Goal: Communication & Community: Answer question/provide support

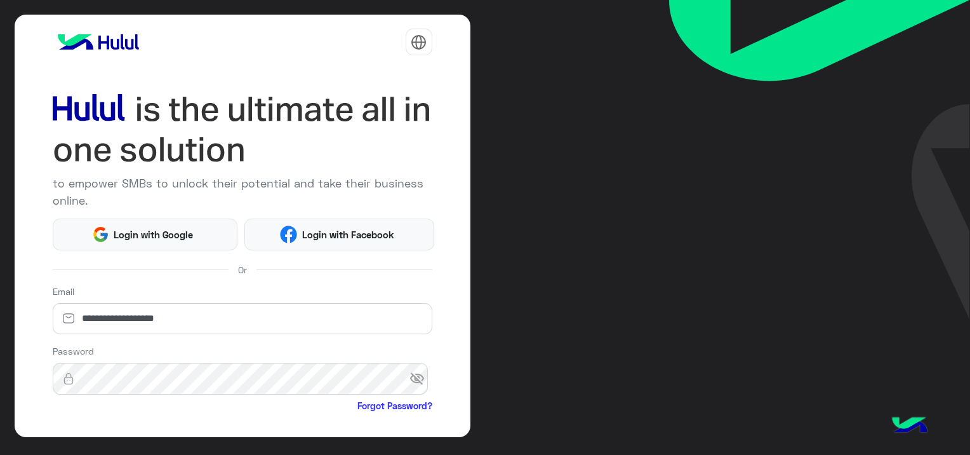
type input "**********"
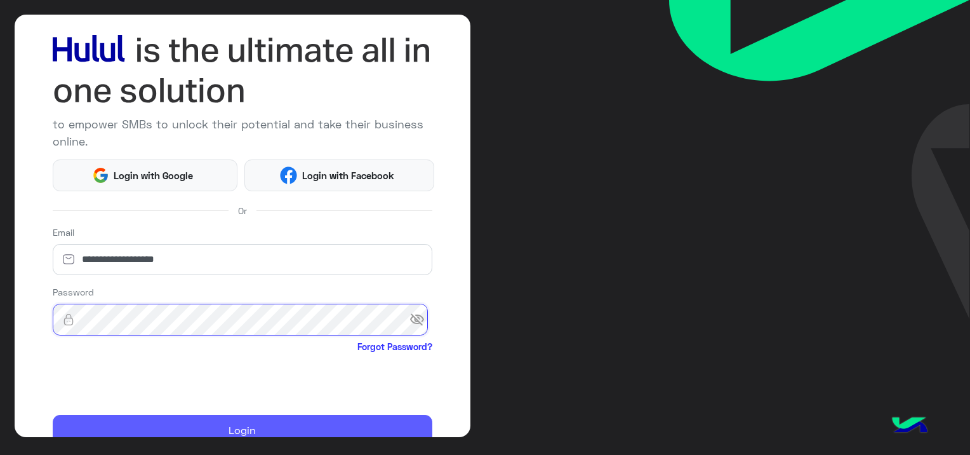
scroll to position [117, 0]
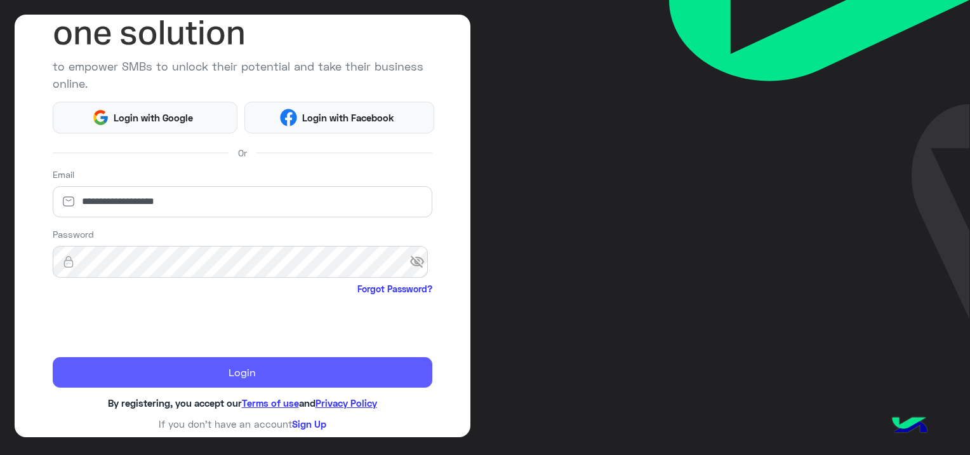
click at [263, 374] on button "Login" at bounding box center [243, 372] width 380 height 30
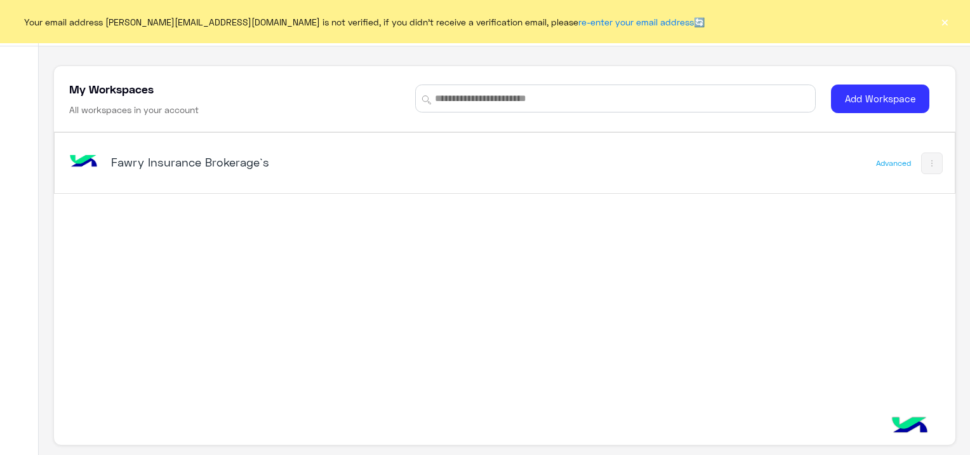
click at [187, 160] on h5 "Fawry Insurance Brokerage`s" at bounding box center [269, 161] width 316 height 15
click at [947, 22] on button "×" at bounding box center [944, 21] width 13 height 13
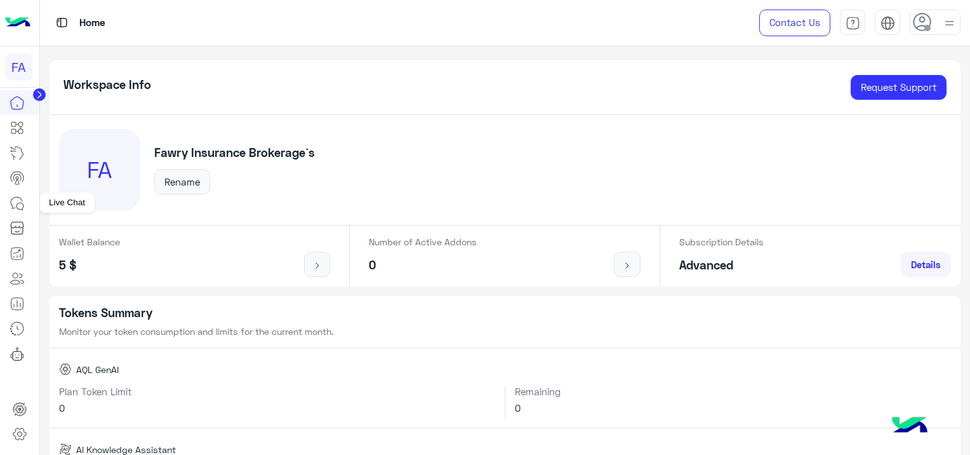
click at [17, 203] on icon at bounding box center [17, 203] width 15 height 15
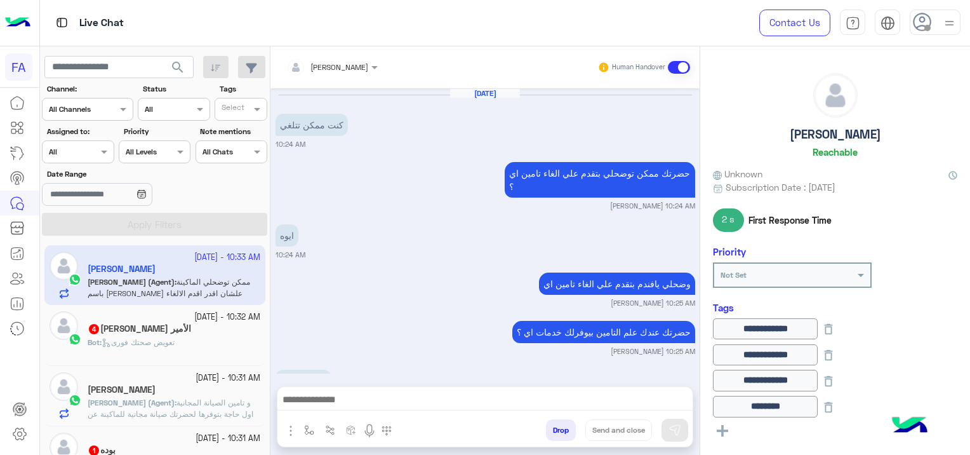
scroll to position [1182, 0]
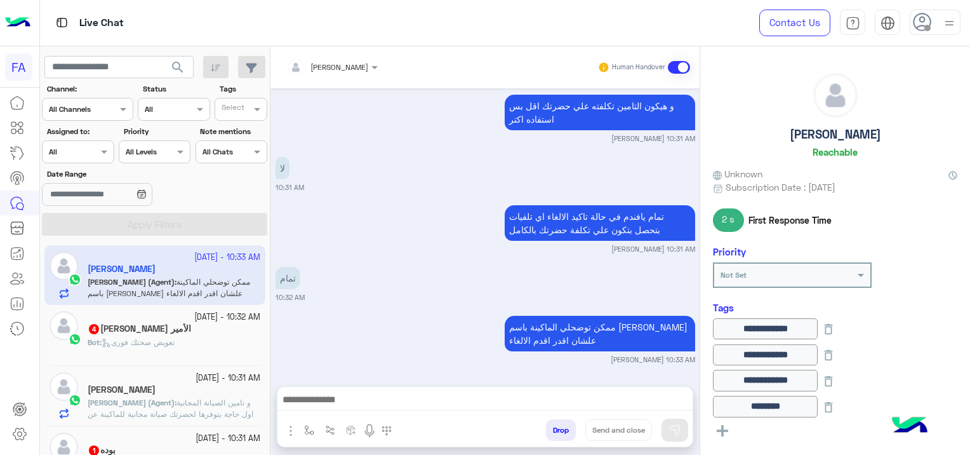
click at [157, 335] on div "الأمير علي 4" at bounding box center [174, 329] width 173 height 13
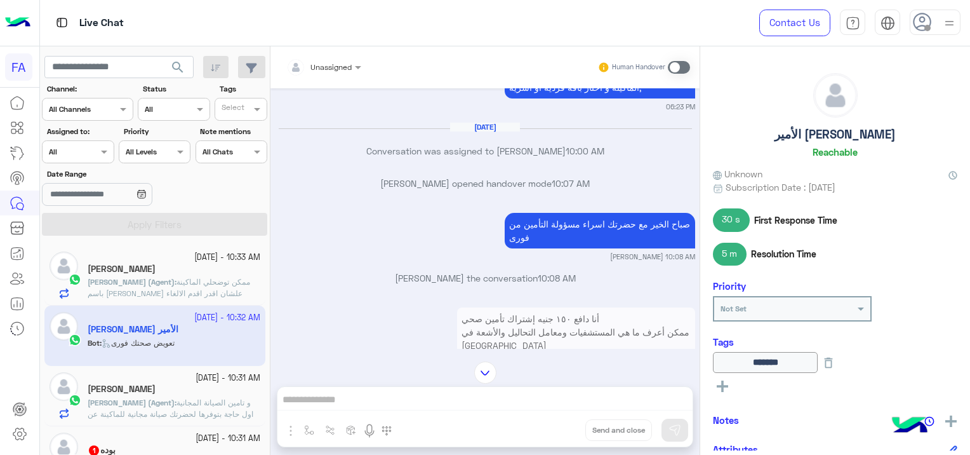
scroll to position [324, 0]
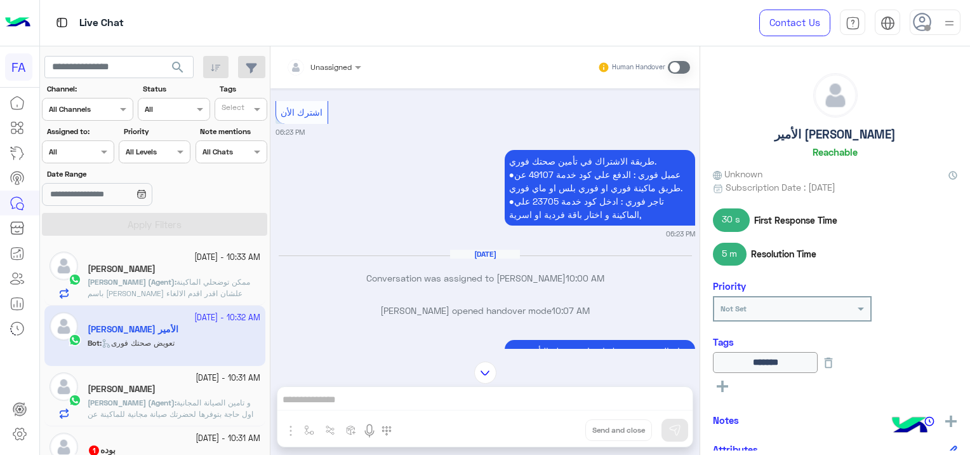
click at [339, 70] on span "Unassigned" at bounding box center [330, 67] width 41 height 10
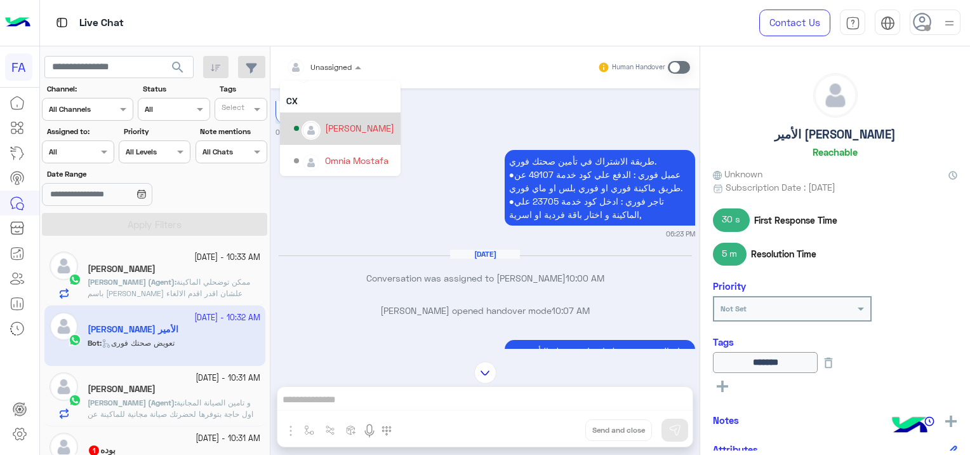
scroll to position [90, 0]
click at [343, 133] on div "[PERSON_NAME]" at bounding box center [359, 127] width 69 height 13
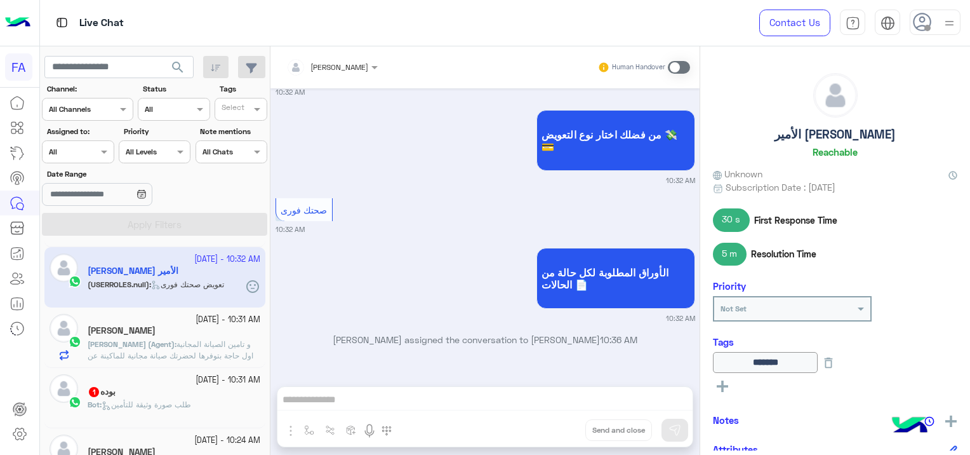
scroll to position [63, 0]
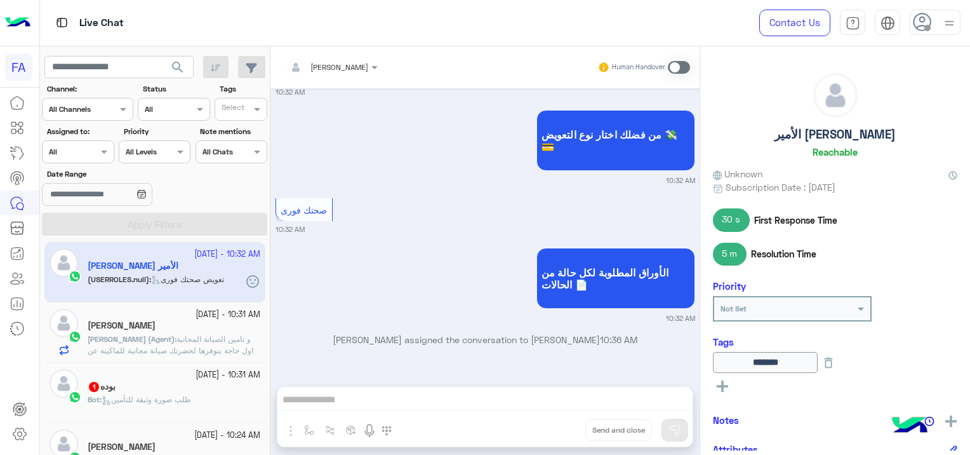
click at [142, 390] on div "بوده 1" at bounding box center [174, 387] width 173 height 13
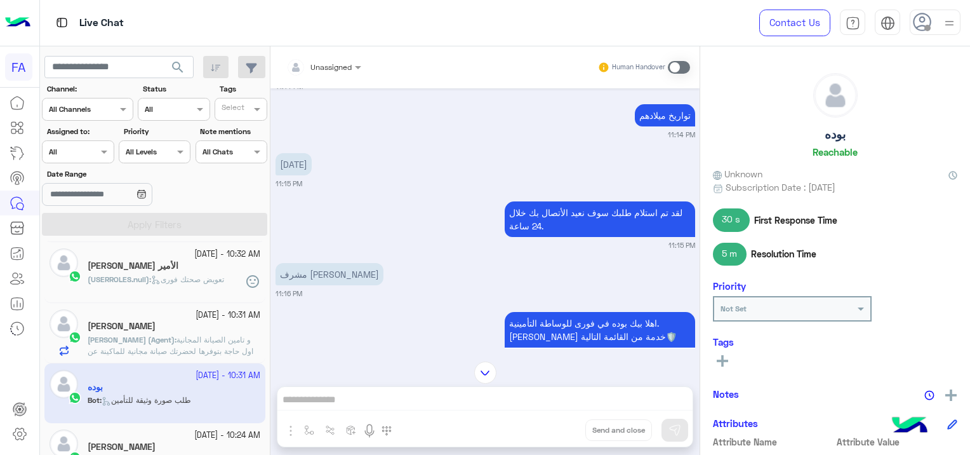
scroll to position [312, 0]
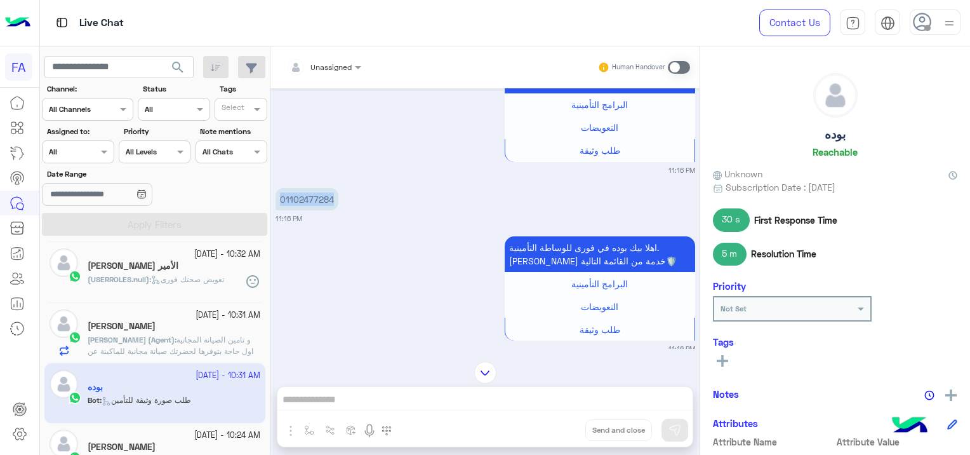
drag, startPoint x: 333, startPoint y: 197, endPoint x: 277, endPoint y: 200, distance: 55.9
click at [277, 200] on p "01102477284" at bounding box center [307, 199] width 63 height 22
copy p "01102477284"
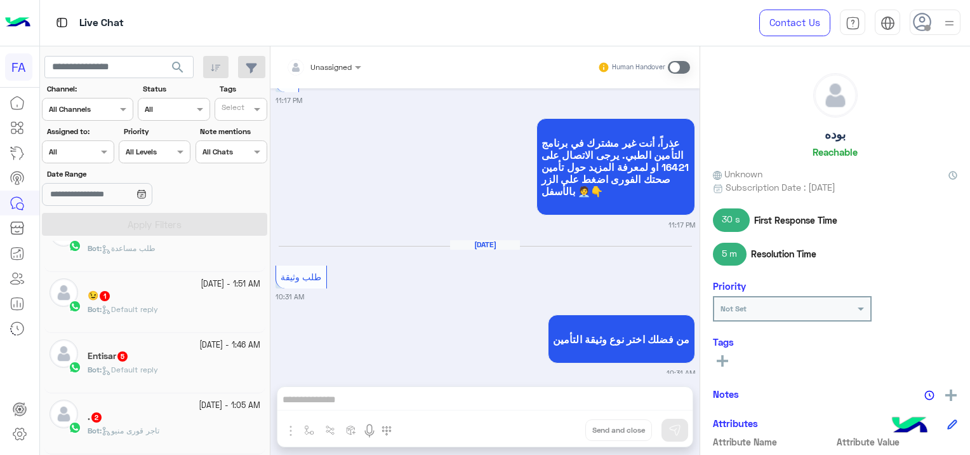
scroll to position [571, 0]
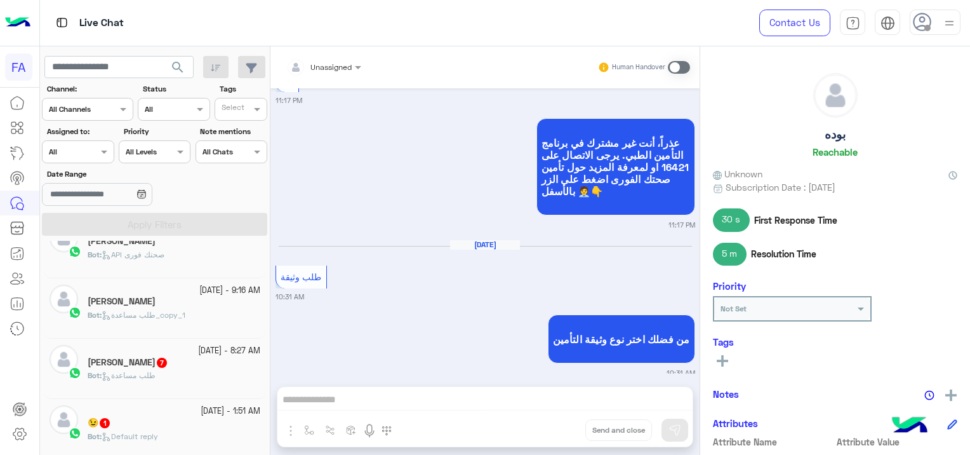
click at [156, 370] on span "Bot : طلب مساعدة" at bounding box center [122, 375] width 68 height 10
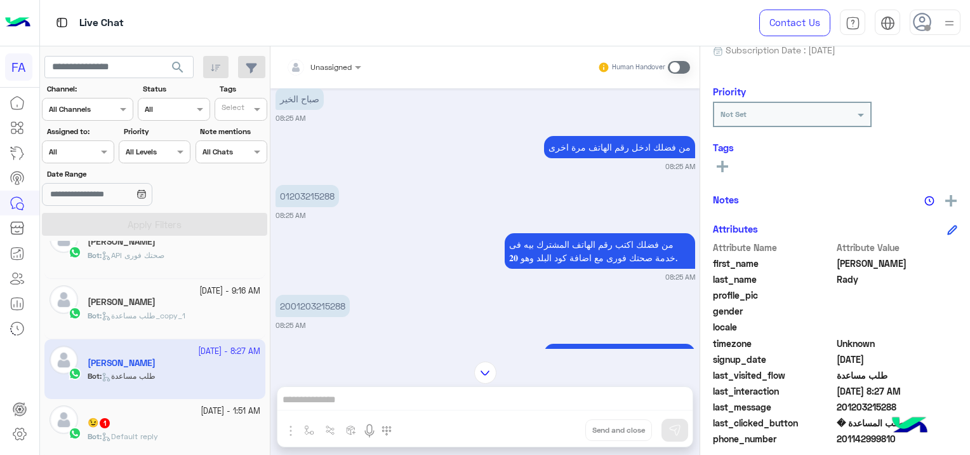
scroll to position [243, 0]
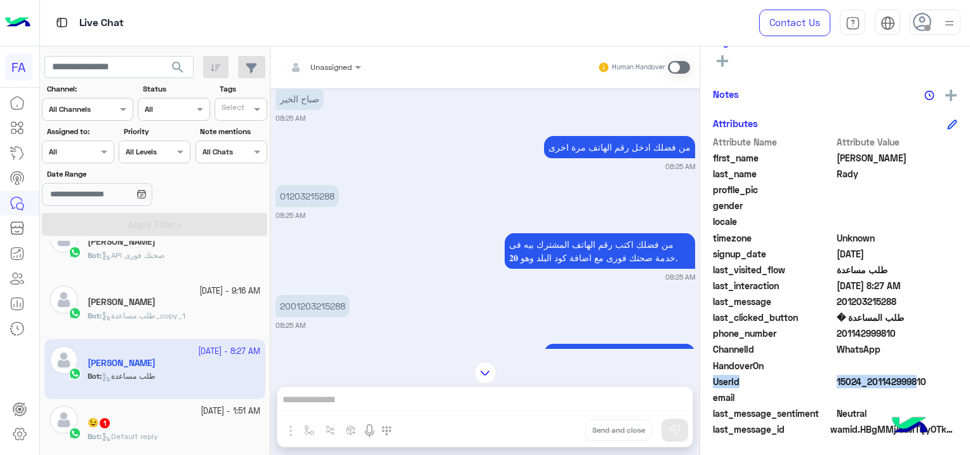
drag, startPoint x: 928, startPoint y: 371, endPoint x: 907, endPoint y: 378, distance: 21.5
click at [907, 378] on div "Attribute Name Attribute Value first_name Mohamed last_name Rady profile_pic ge…" at bounding box center [835, 286] width 244 height 303
drag, startPoint x: 907, startPoint y: 378, endPoint x: 907, endPoint y: 394, distance: 15.3
click at [907, 394] on span at bounding box center [897, 396] width 121 height 13
drag, startPoint x: 924, startPoint y: 381, endPoint x: 871, endPoint y: 387, distance: 53.0
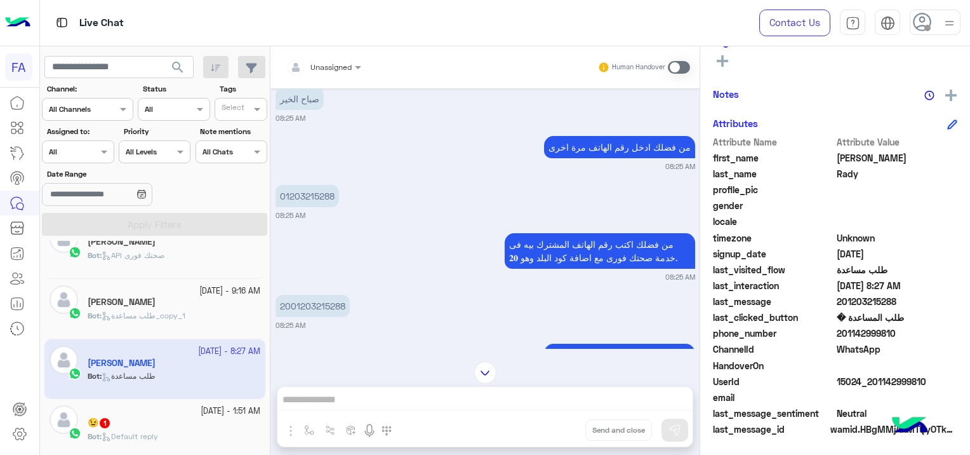
click at [871, 387] on div "UserId 15024_201142999810" at bounding box center [835, 383] width 244 height 16
copy span "01142999810"
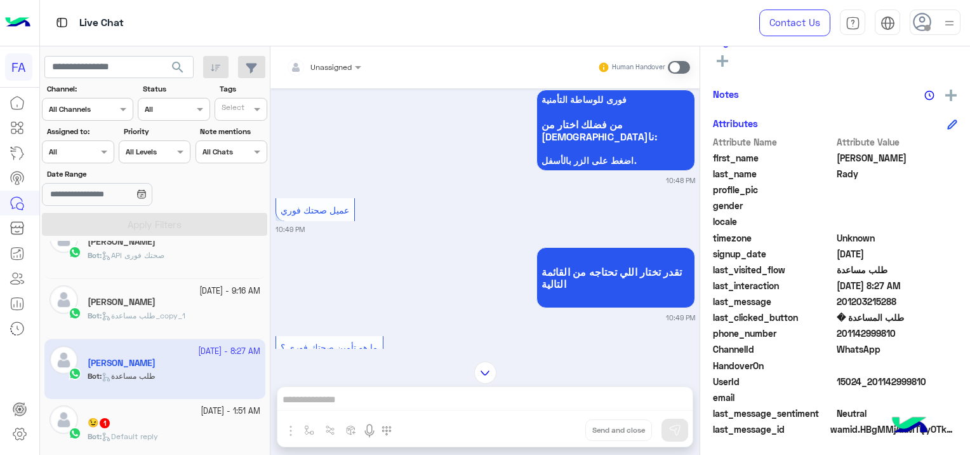
scroll to position [571, 0]
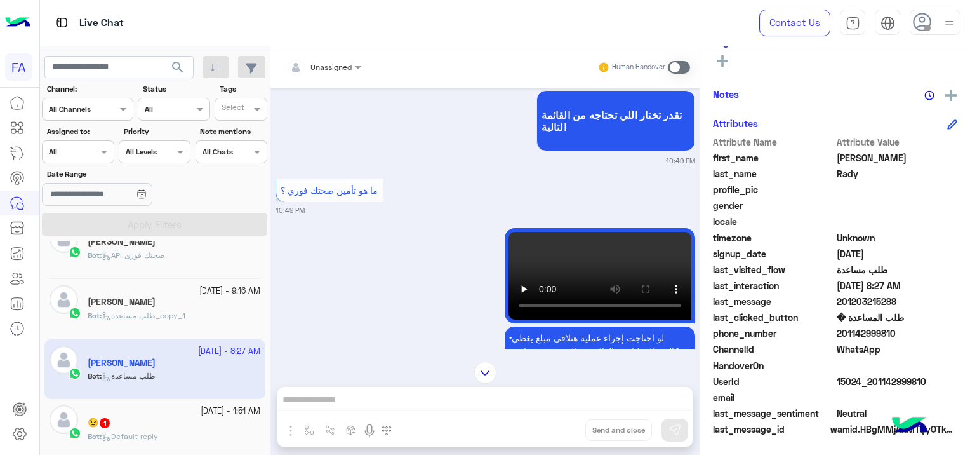
click at [344, 60] on div at bounding box center [324, 65] width 88 height 12
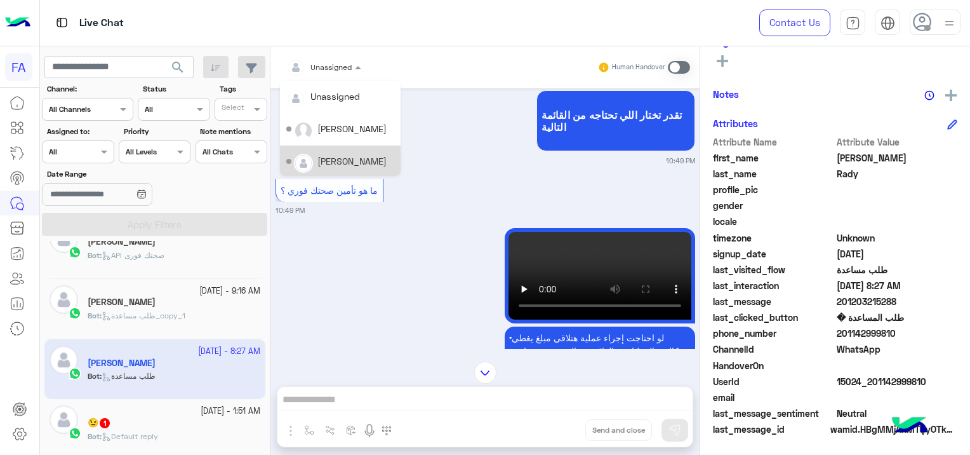
click at [340, 159] on div "[PERSON_NAME]" at bounding box center [351, 160] width 69 height 13
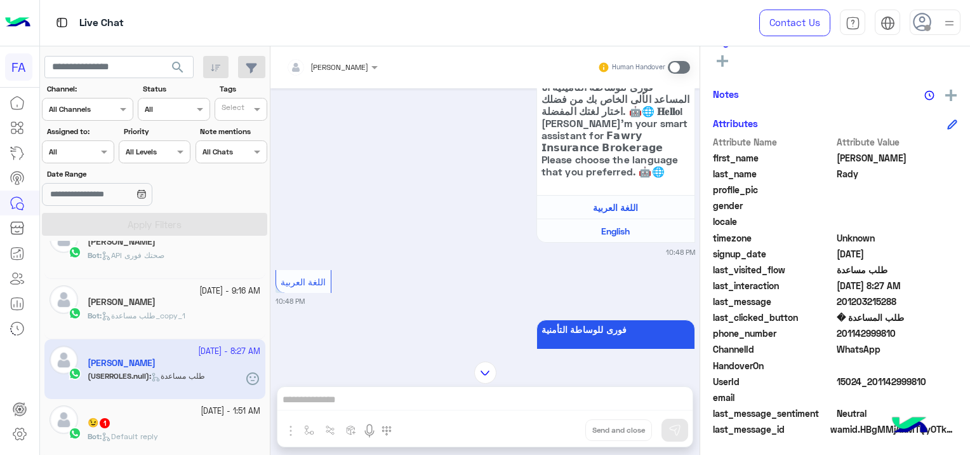
scroll to position [0, 0]
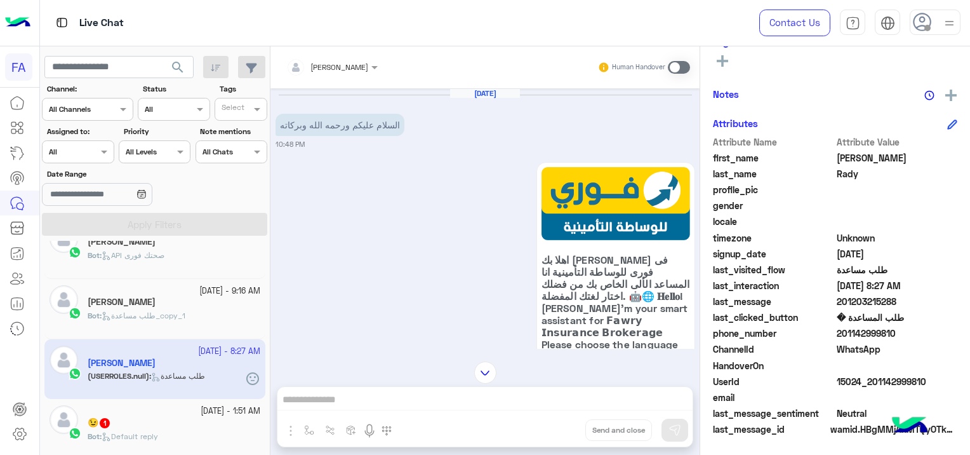
click at [334, 63] on div at bounding box center [332, 65] width 104 height 12
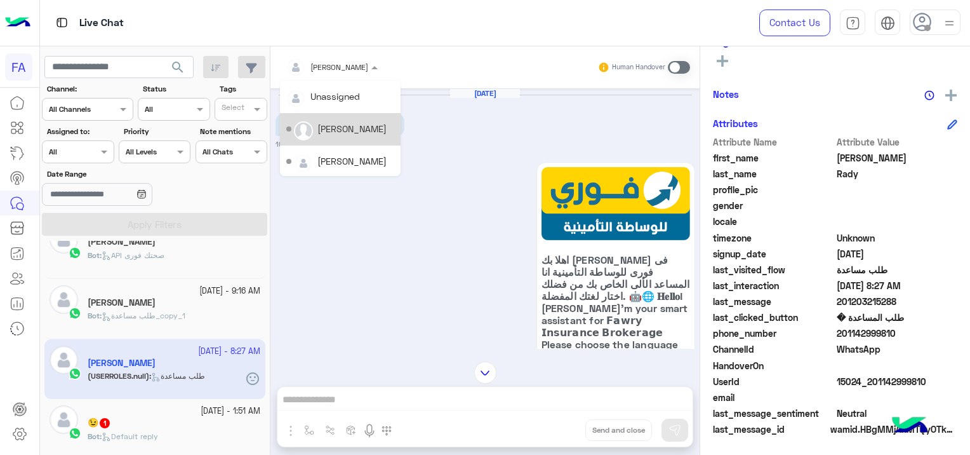
scroll to position [572, 0]
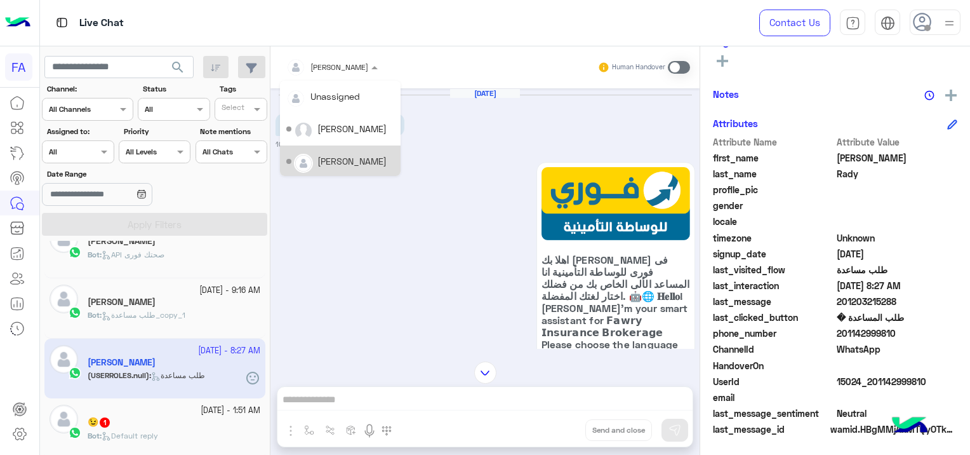
click at [349, 156] on div "[PERSON_NAME]" at bounding box center [351, 160] width 69 height 13
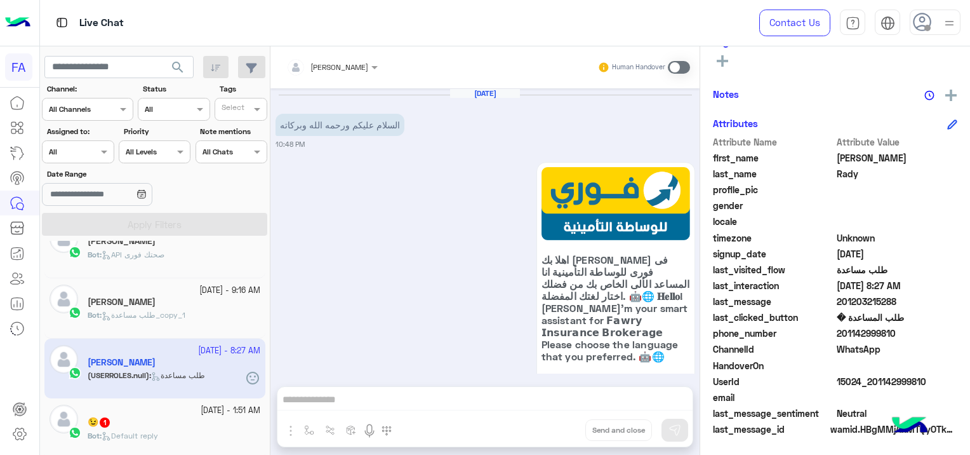
scroll to position [4598, 0]
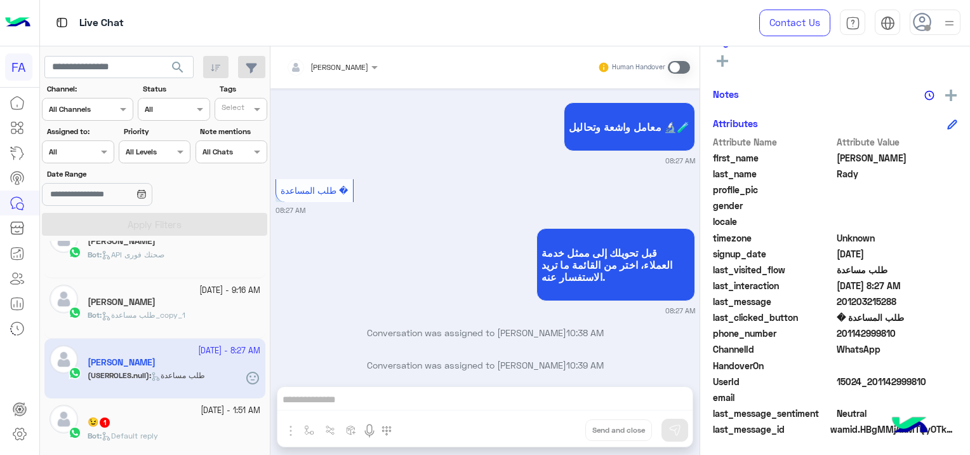
click at [147, 430] on span "Bot : Default reply" at bounding box center [123, 435] width 70 height 10
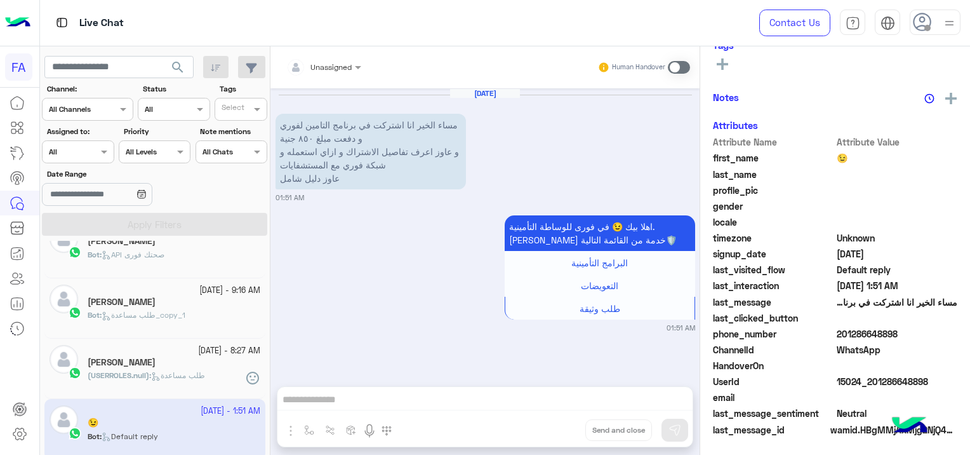
scroll to position [243, 0]
click at [348, 63] on div at bounding box center [324, 65] width 88 height 12
click at [429, 245] on div "اهلا بيك 😉 في فورى للوساطة التأمينية. اختر خدمة من القائمة التالية🛡️ البرامج ال…" at bounding box center [486, 272] width 420 height 121
click at [337, 70] on span "Unassigned" at bounding box center [330, 67] width 41 height 10
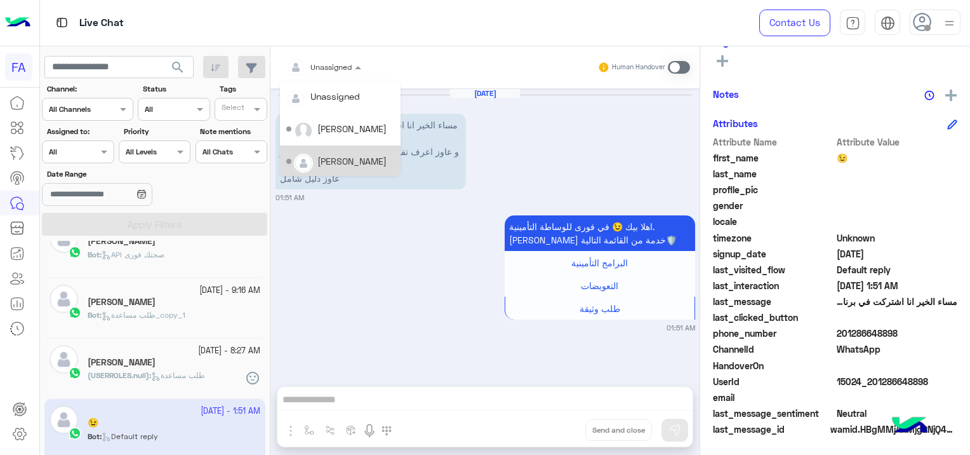
click at [348, 161] on div "[PERSON_NAME]" at bounding box center [351, 160] width 69 height 13
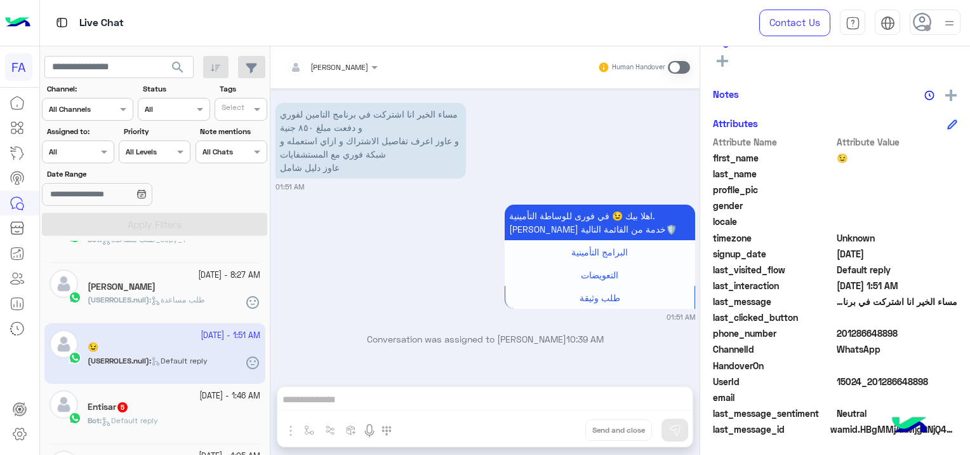
scroll to position [699, 0]
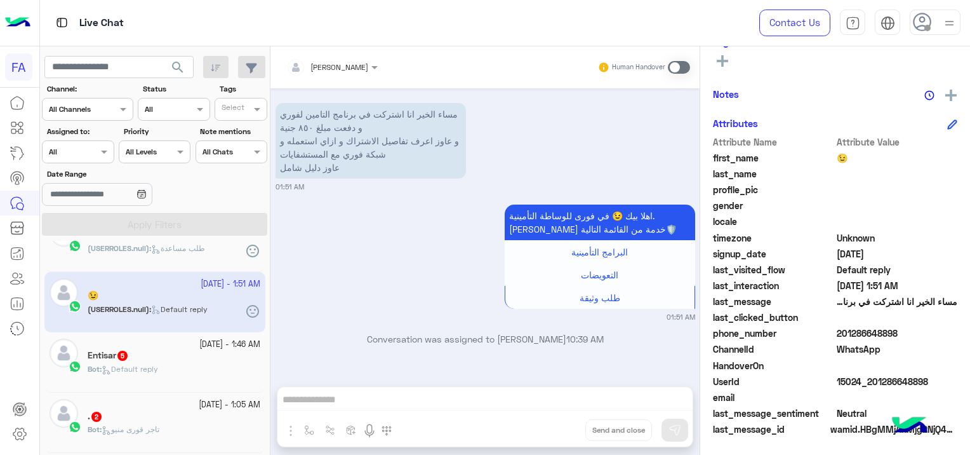
click at [178, 361] on div "Entisar 5" at bounding box center [174, 356] width 173 height 13
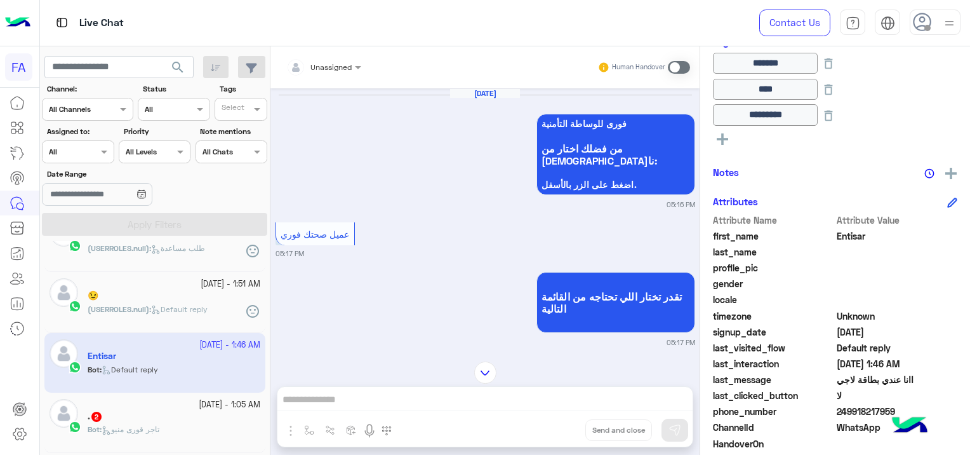
scroll to position [1783, 0]
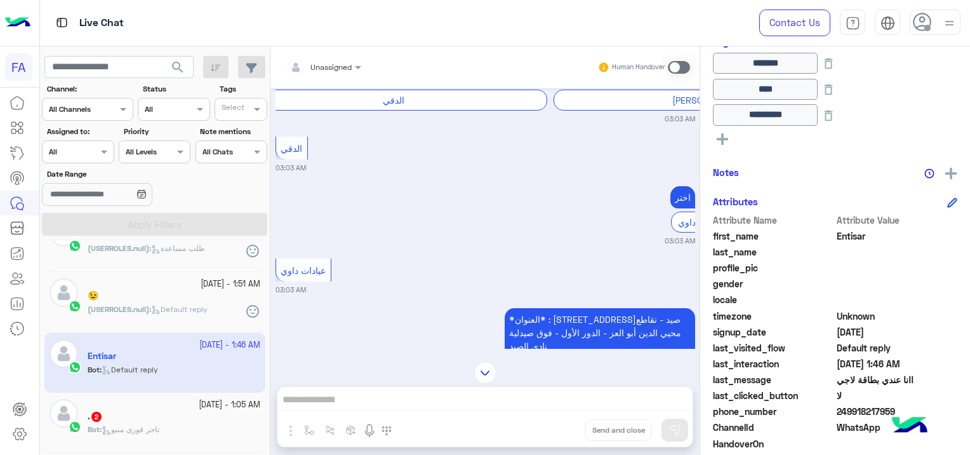
click at [342, 68] on div at bounding box center [324, 65] width 88 height 12
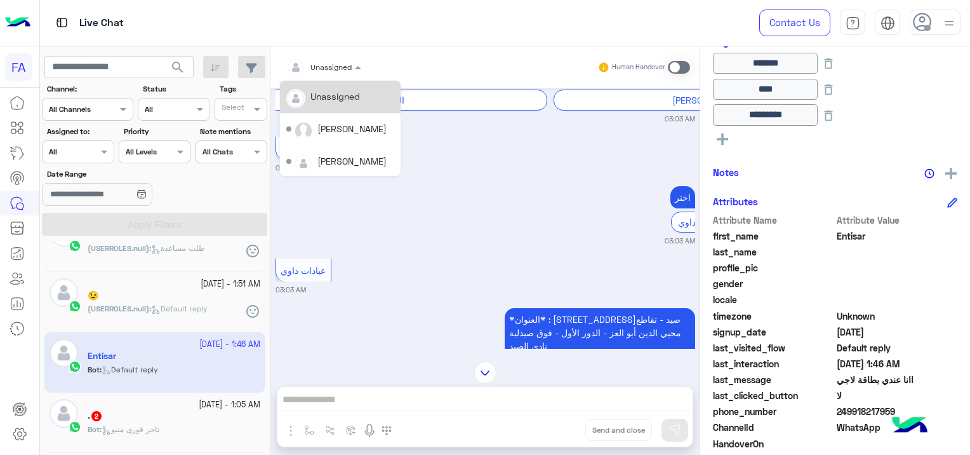
scroll to position [698, 0]
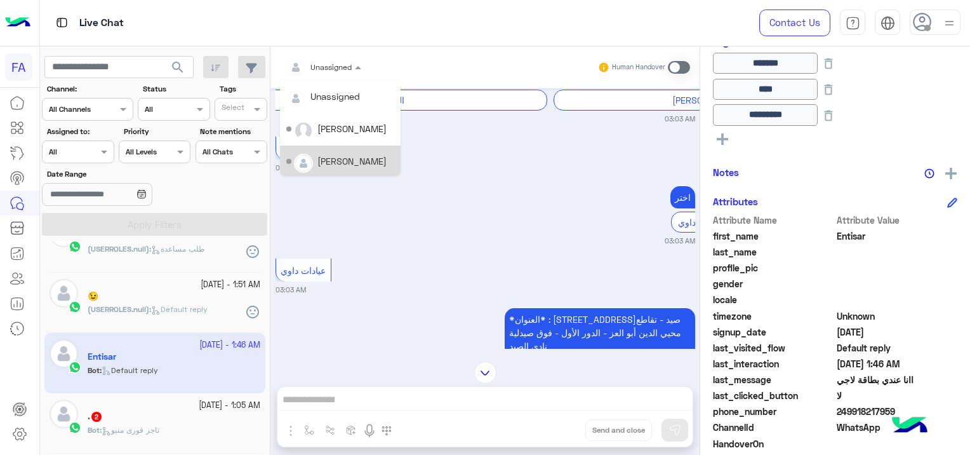
click at [351, 157] on div "[PERSON_NAME]" at bounding box center [351, 160] width 69 height 13
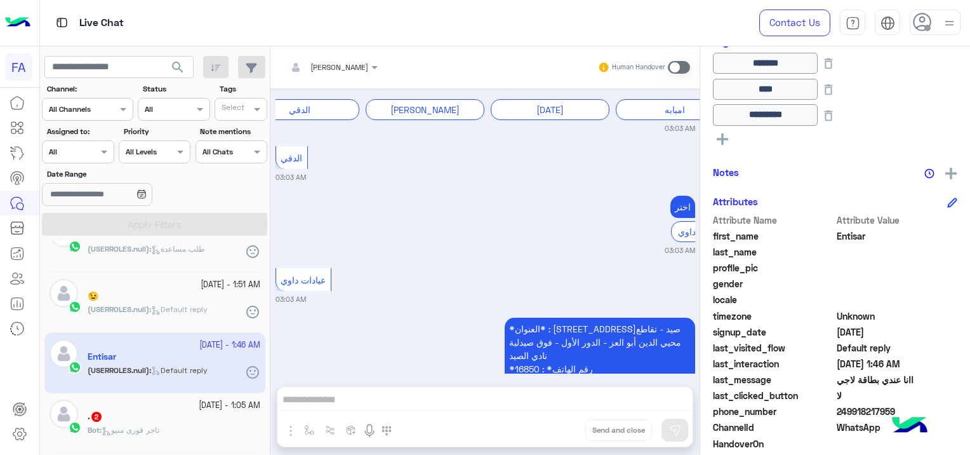
click at [159, 426] on span "تاجر قورى منيو" at bounding box center [131, 430] width 58 height 10
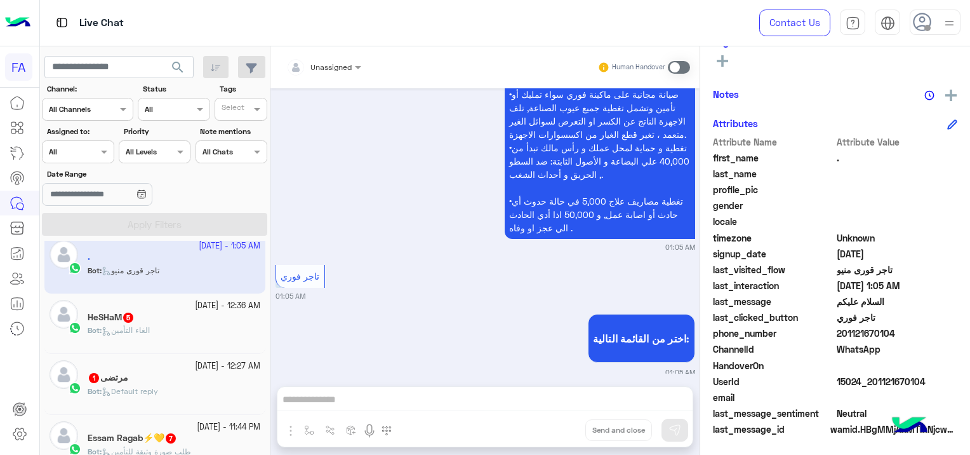
scroll to position [889, 0]
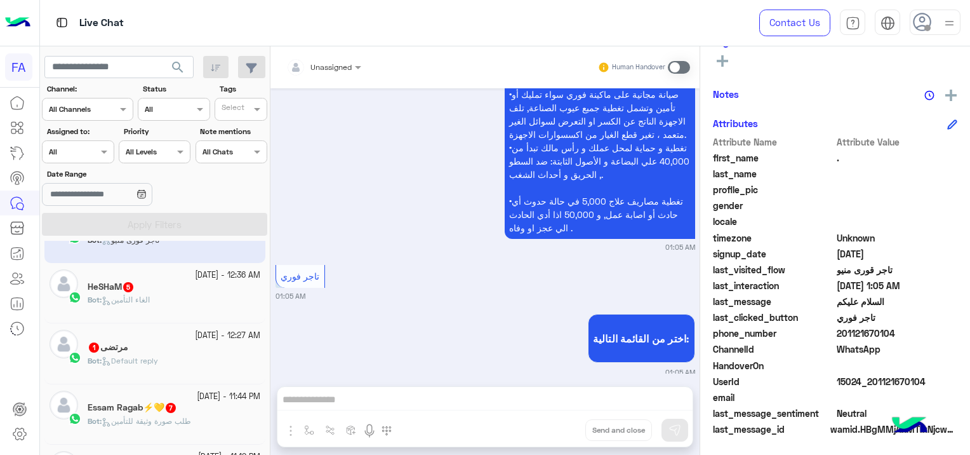
click at [144, 301] on span "الغاء التأمين" at bounding box center [126, 300] width 48 height 10
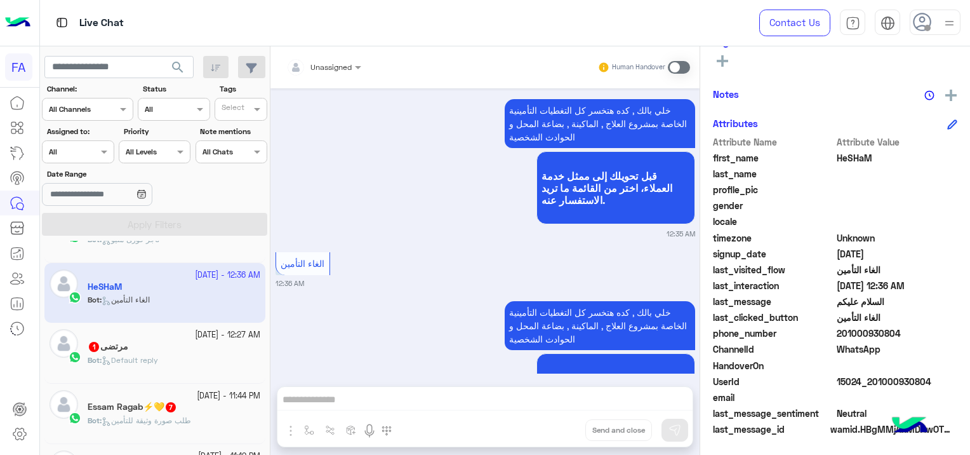
scroll to position [752, 0]
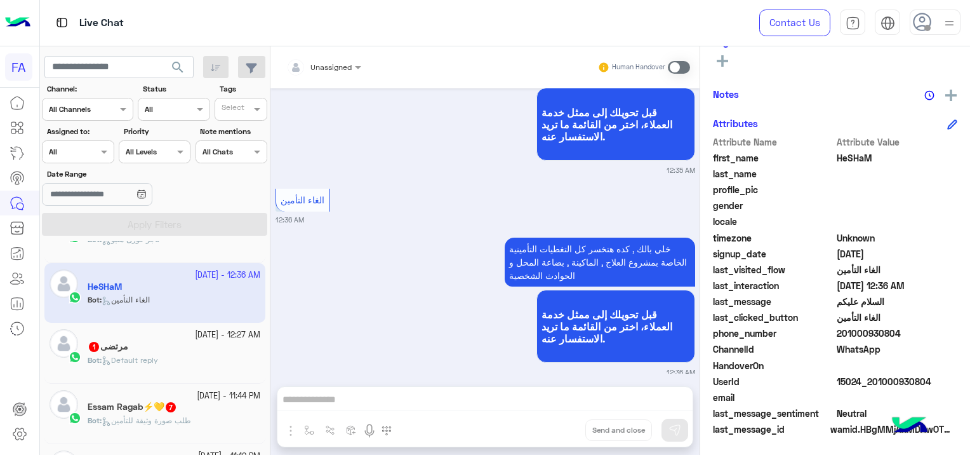
click at [326, 70] on span "Unassigned" at bounding box center [330, 67] width 41 height 10
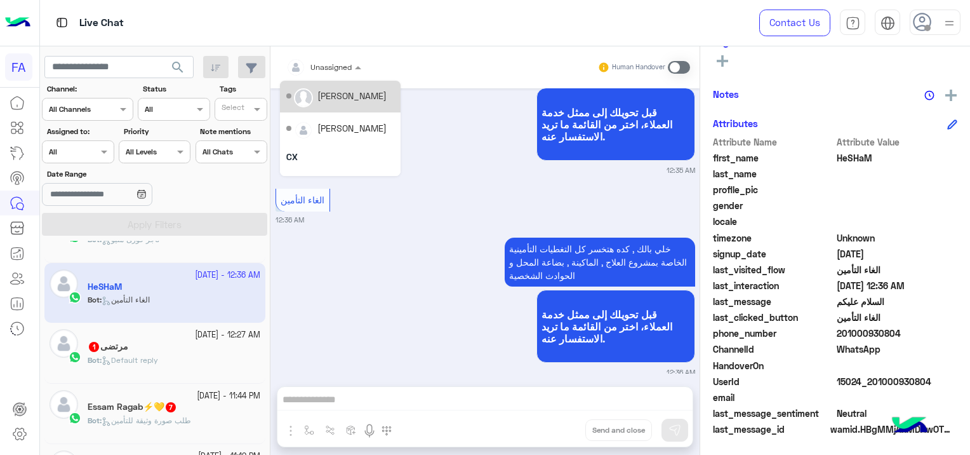
scroll to position [63, 0]
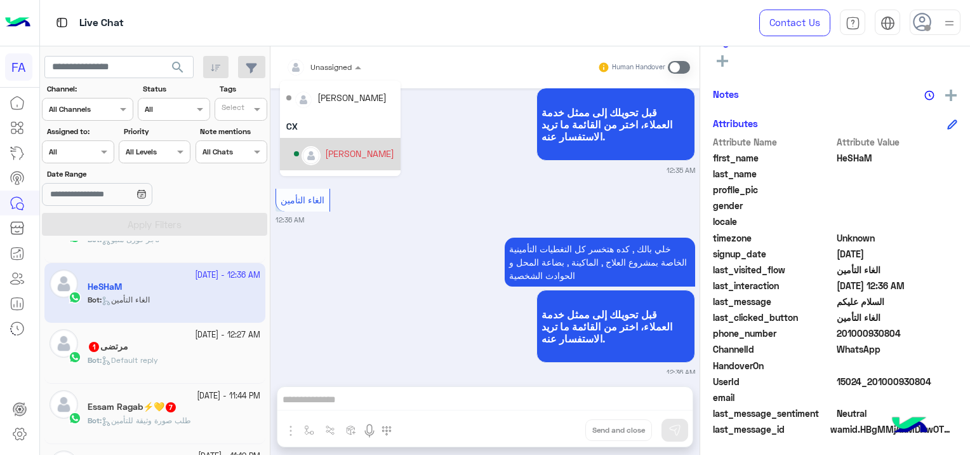
click at [343, 149] on div "[PERSON_NAME]" at bounding box center [359, 153] width 69 height 13
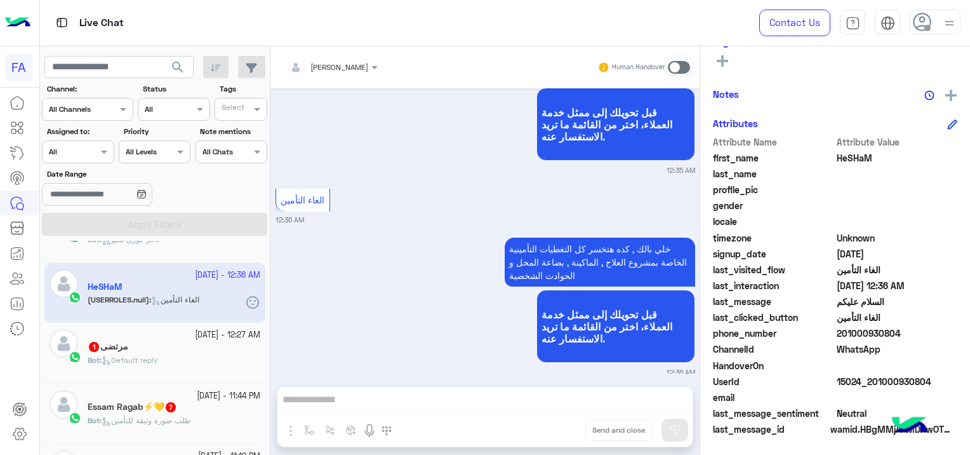
scroll to position [0, 0]
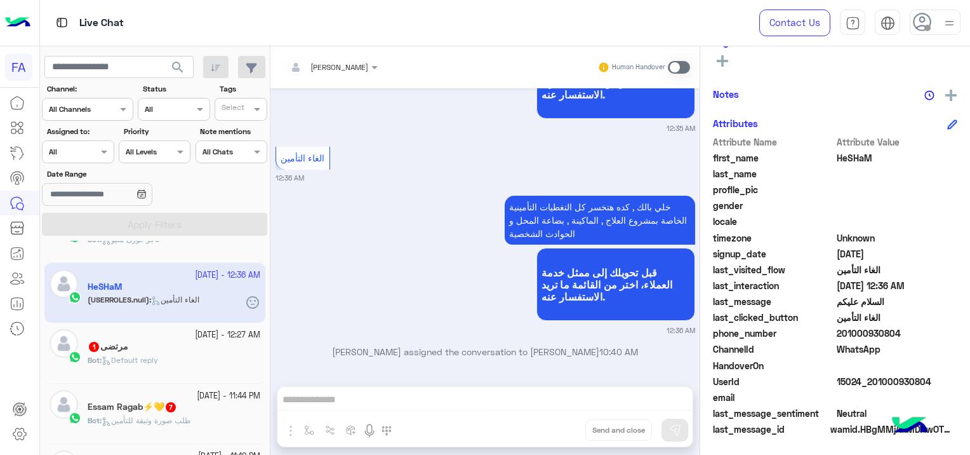
click at [170, 356] on div "Bot : Default reply" at bounding box center [174, 365] width 173 height 22
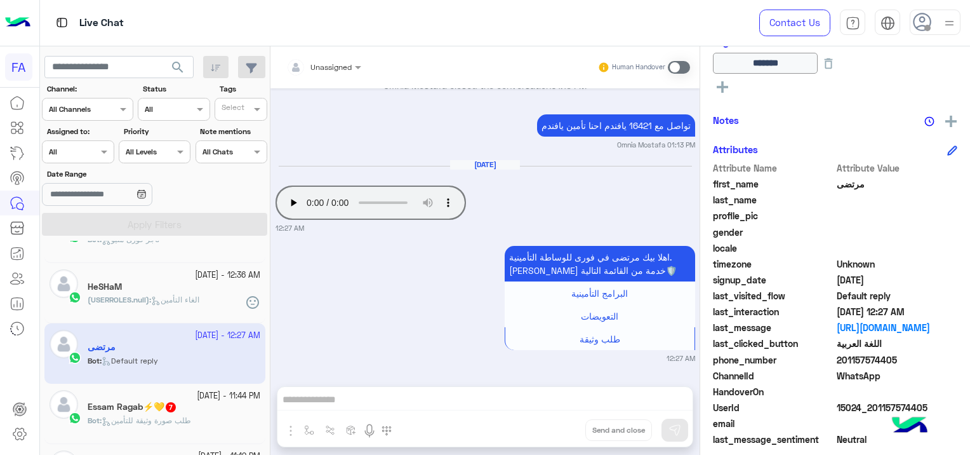
click at [208, 410] on div "Essam Ragab⚡💛 7" at bounding box center [174, 407] width 173 height 13
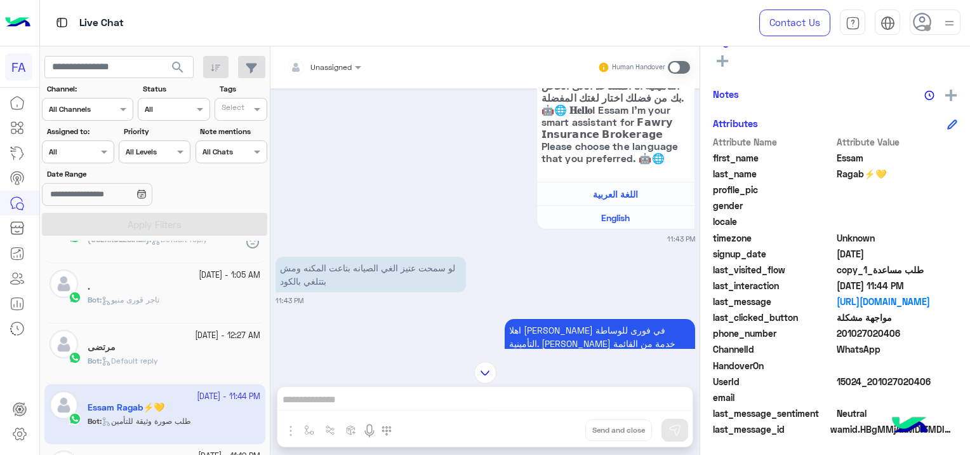
click at [333, 65] on div at bounding box center [324, 65] width 88 height 12
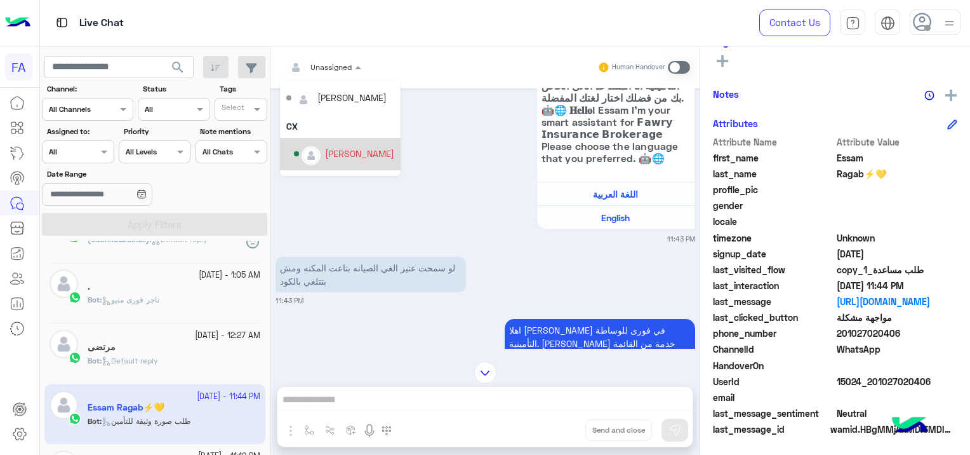
click at [352, 150] on div "[PERSON_NAME]" at bounding box center [359, 153] width 69 height 13
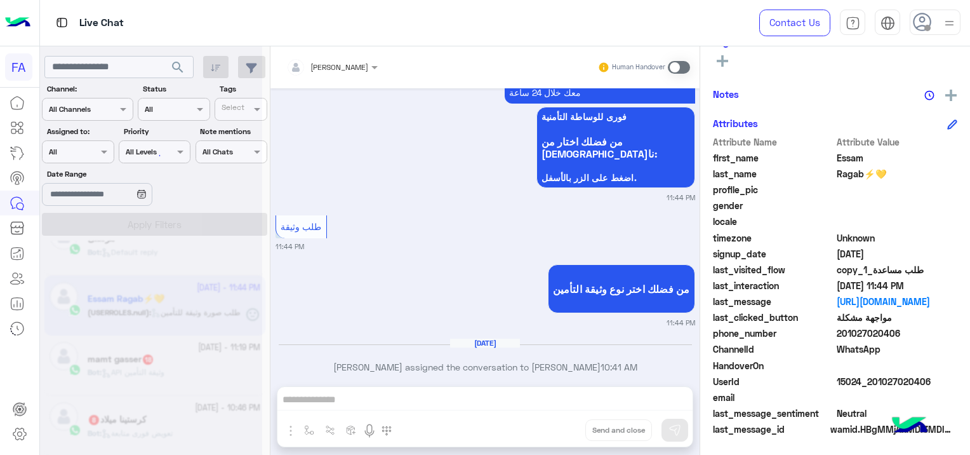
click at [172, 356] on div at bounding box center [151, 232] width 222 height 455
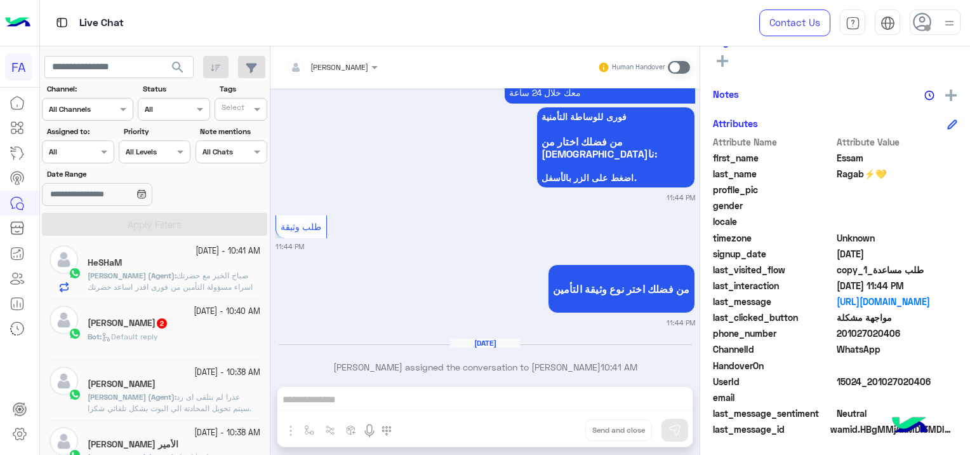
click at [203, 321] on div "Hamada Mohammed 2" at bounding box center [174, 323] width 173 height 13
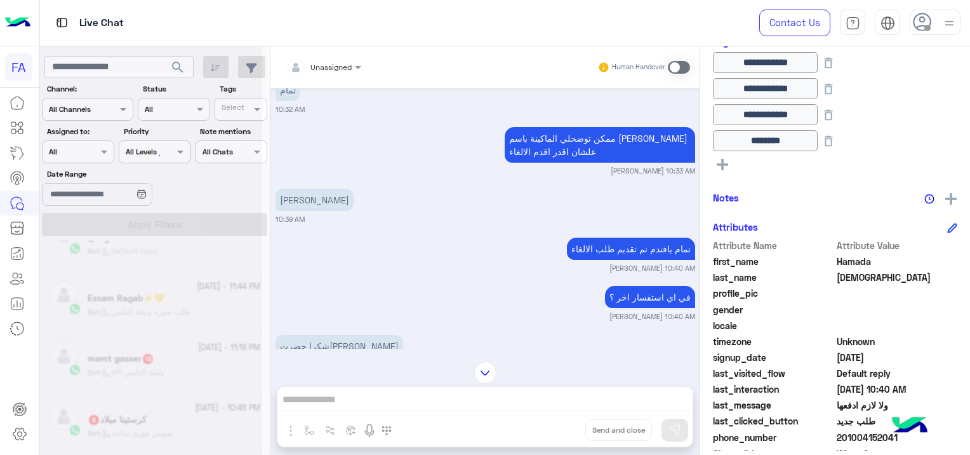
scroll to position [6, 0]
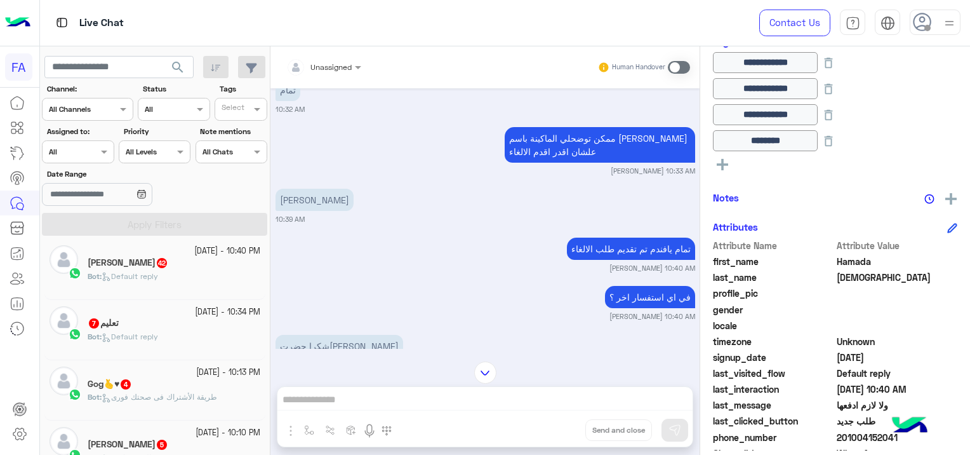
click at [166, 264] on div "محمد جاد 42" at bounding box center [174, 263] width 173 height 13
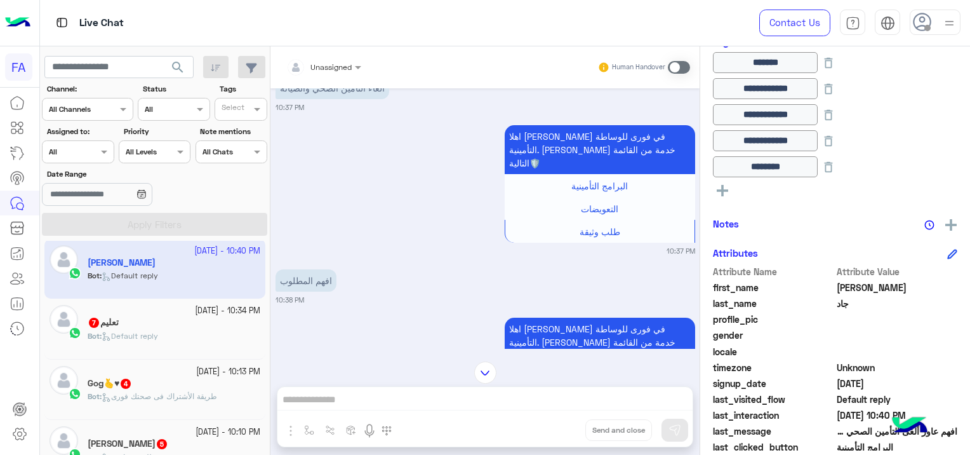
scroll to position [26, 0]
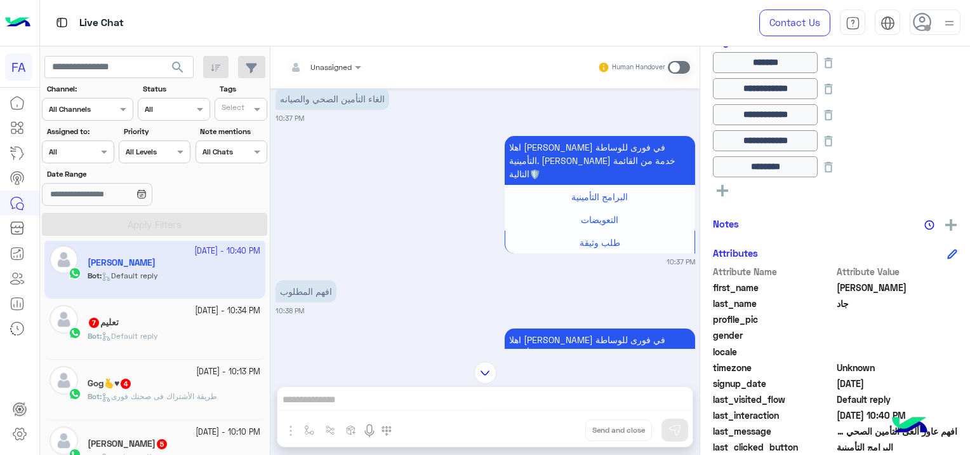
click at [324, 66] on input "text" at bounding box center [308, 65] width 44 height 11
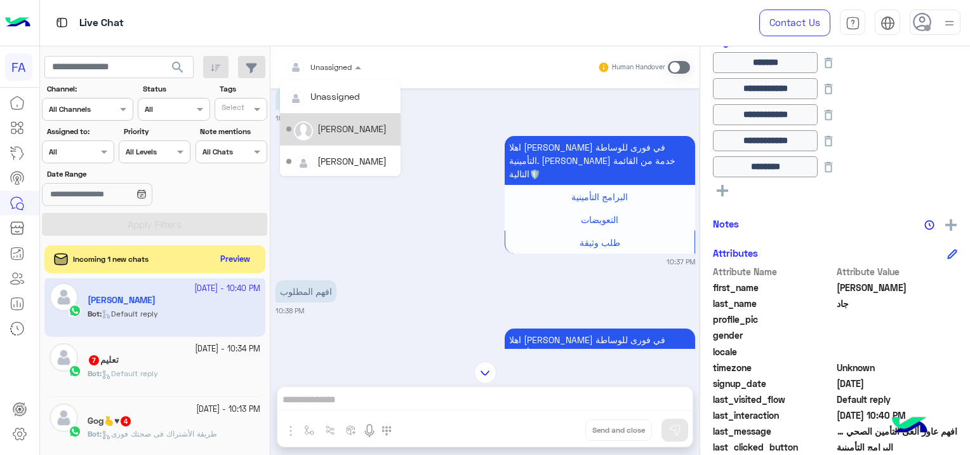
scroll to position [90, 0]
click at [345, 130] on div "[PERSON_NAME]" at bounding box center [359, 127] width 69 height 13
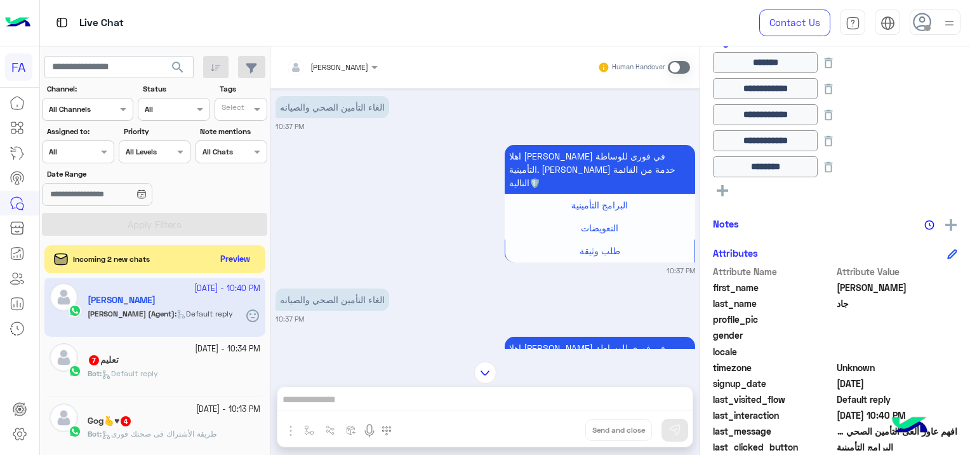
scroll to position [3228, 0]
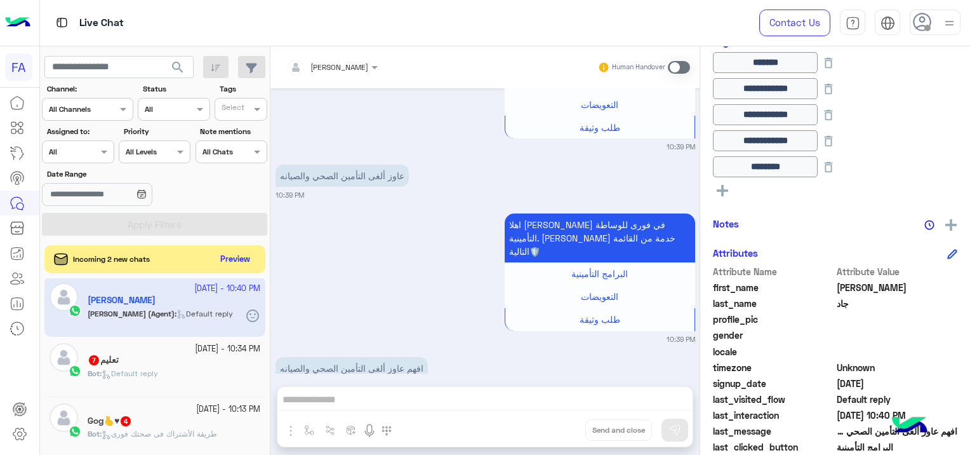
click at [142, 374] on span "Default reply" at bounding box center [130, 373] width 57 height 10
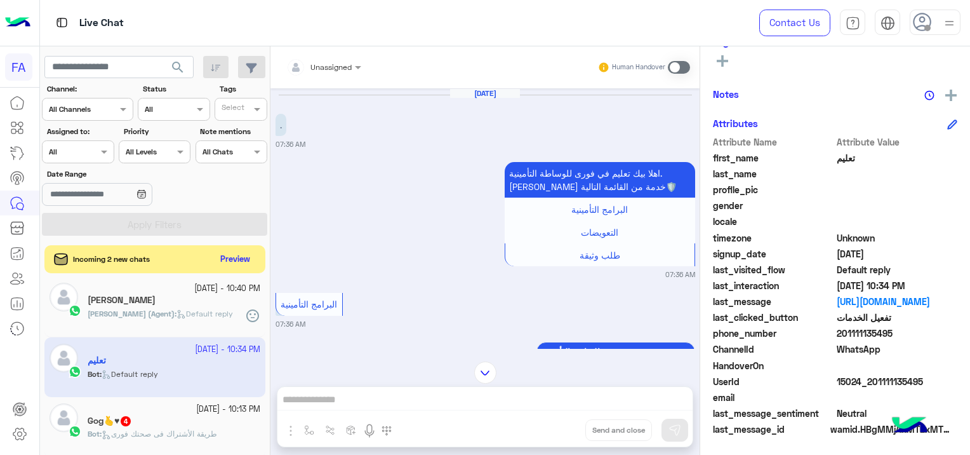
click at [343, 62] on div at bounding box center [324, 65] width 88 height 12
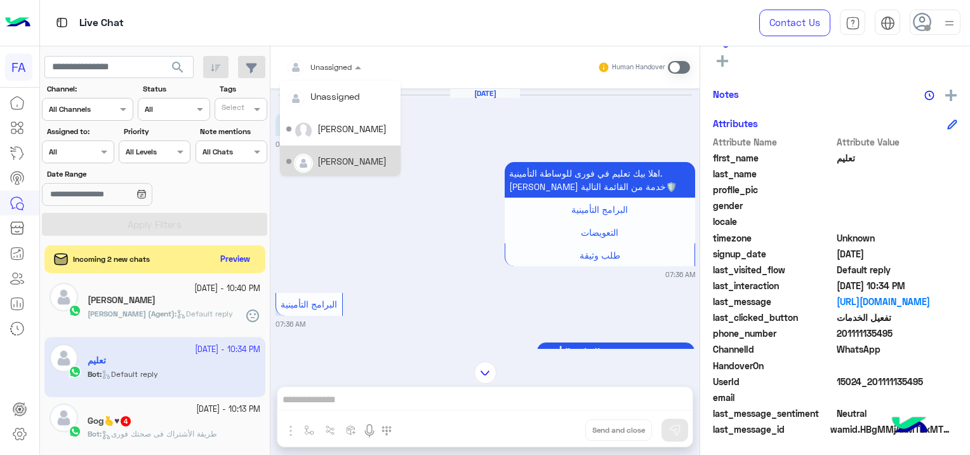
click at [358, 157] on div "[PERSON_NAME]" at bounding box center [351, 160] width 69 height 13
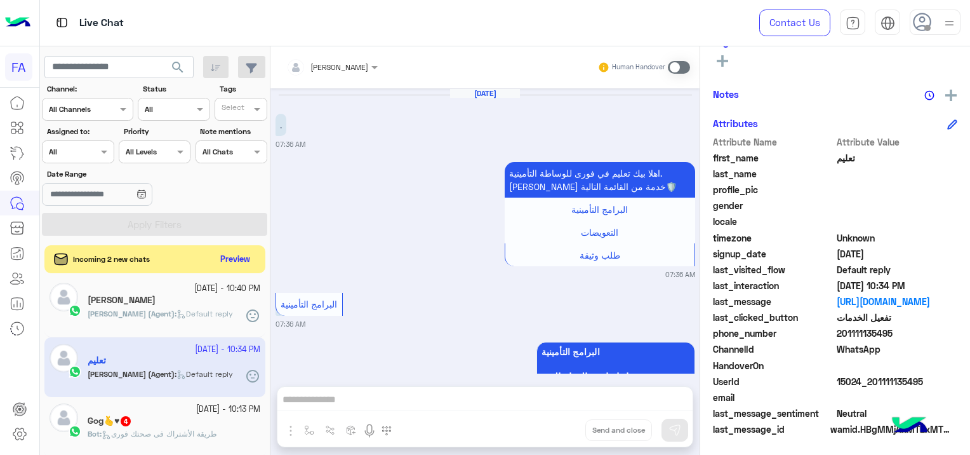
scroll to position [4602, 0]
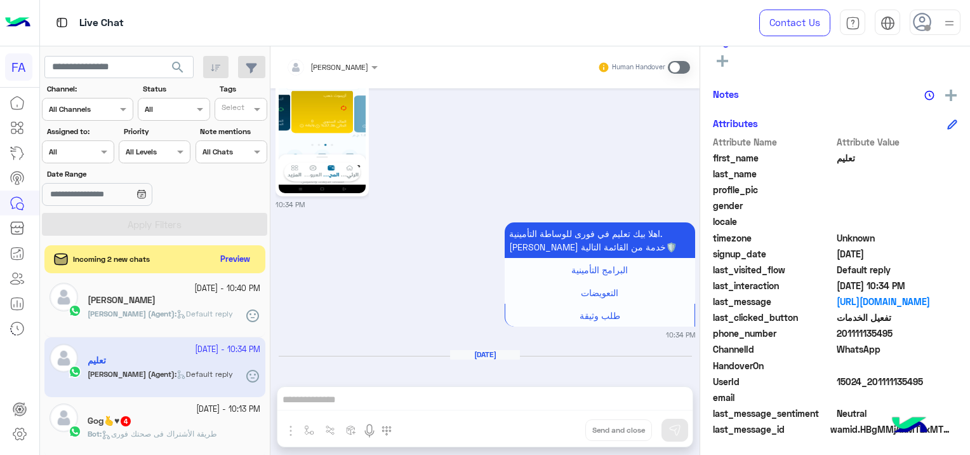
click at [72, 155] on input "text" at bounding box center [63, 150] width 29 height 11
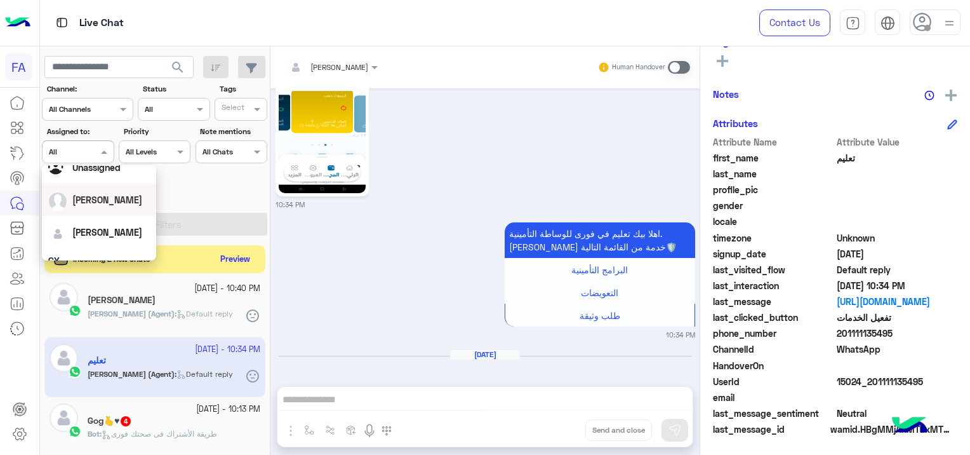
scroll to position [63, 0]
click at [116, 208] on div "[PERSON_NAME]" at bounding box center [99, 206] width 102 height 22
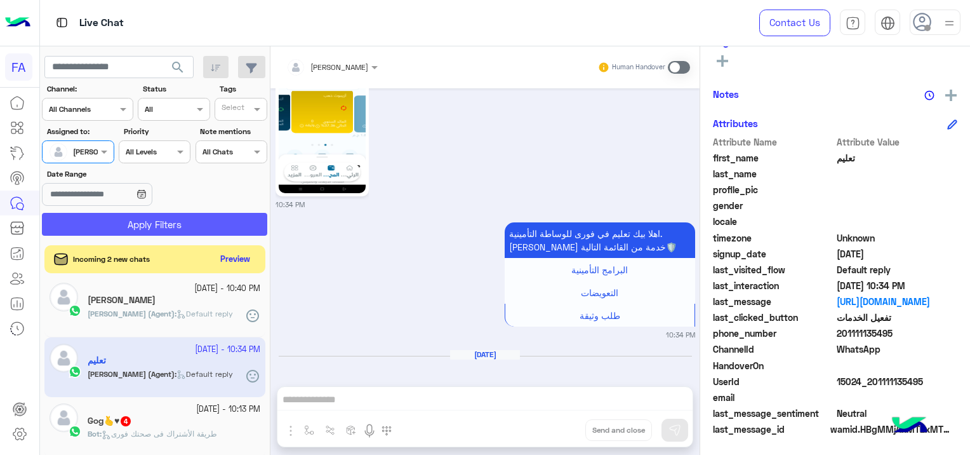
drag, startPoint x: 192, startPoint y: 217, endPoint x: 644, endPoint y: 349, distance: 471.6
click at [192, 217] on button "Apply Filters" at bounding box center [154, 224] width 225 height 23
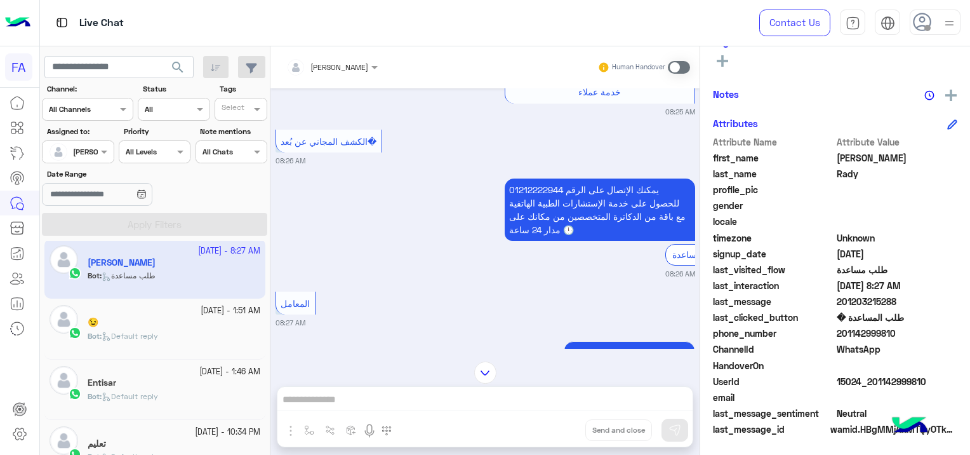
scroll to position [3964, 0]
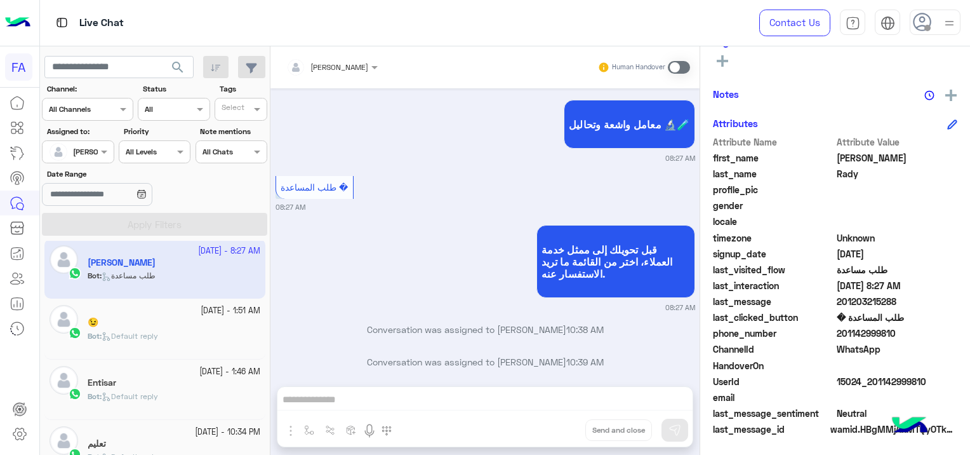
click at [673, 68] on span at bounding box center [679, 67] width 22 height 13
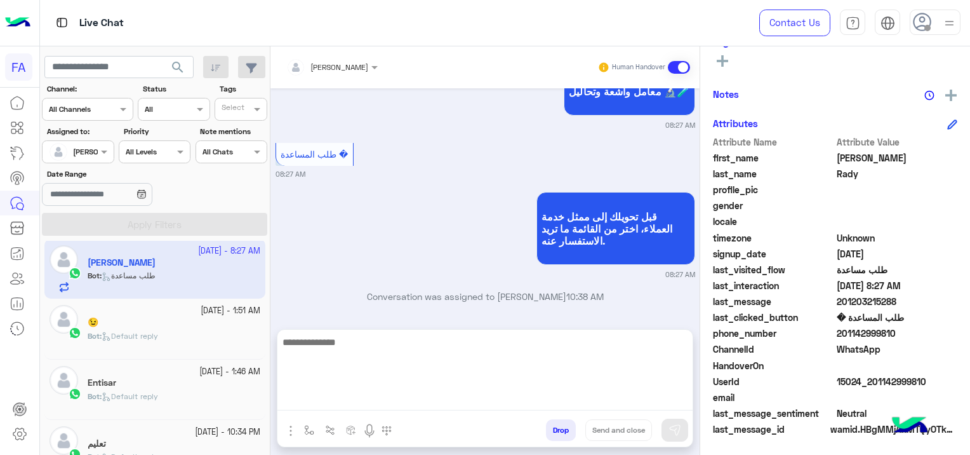
click at [397, 399] on textarea at bounding box center [484, 372] width 415 height 76
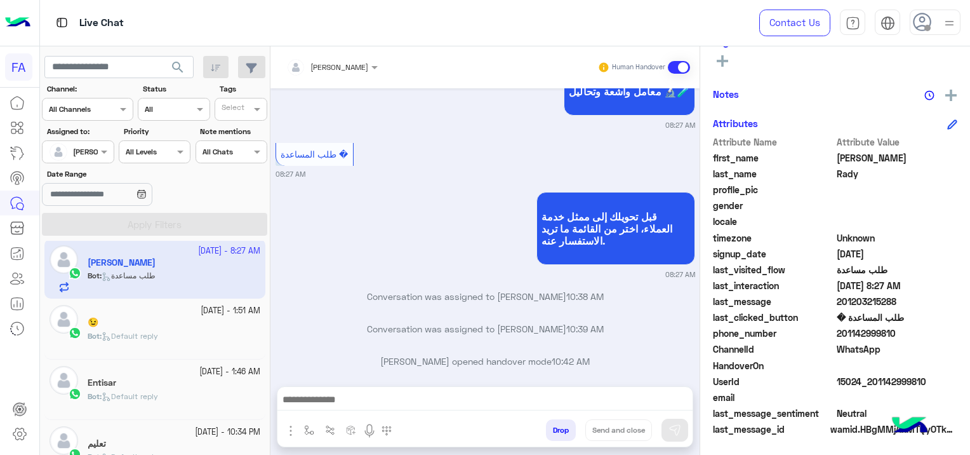
click at [371, 387] on div at bounding box center [484, 403] width 415 height 32
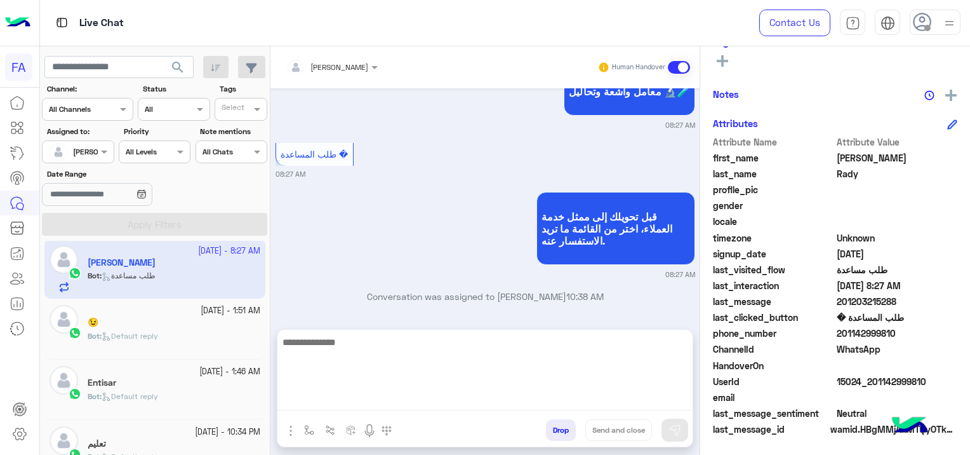
click at [371, 392] on textarea at bounding box center [484, 372] width 415 height 76
paste textarea "**********"
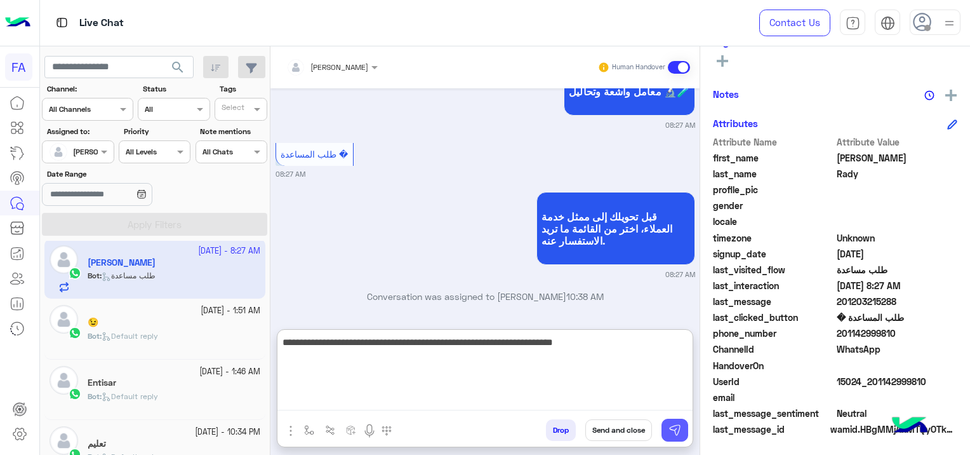
type textarea "**********"
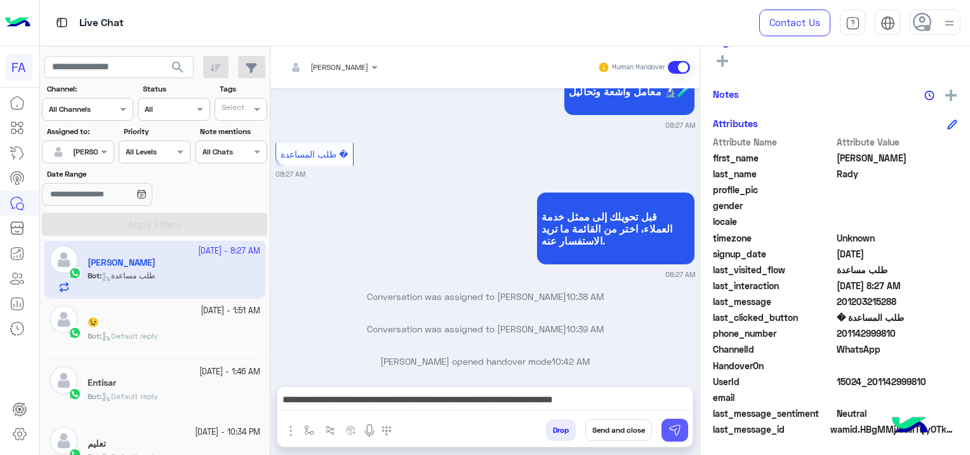
click at [676, 428] on img at bounding box center [675, 429] width 13 height 13
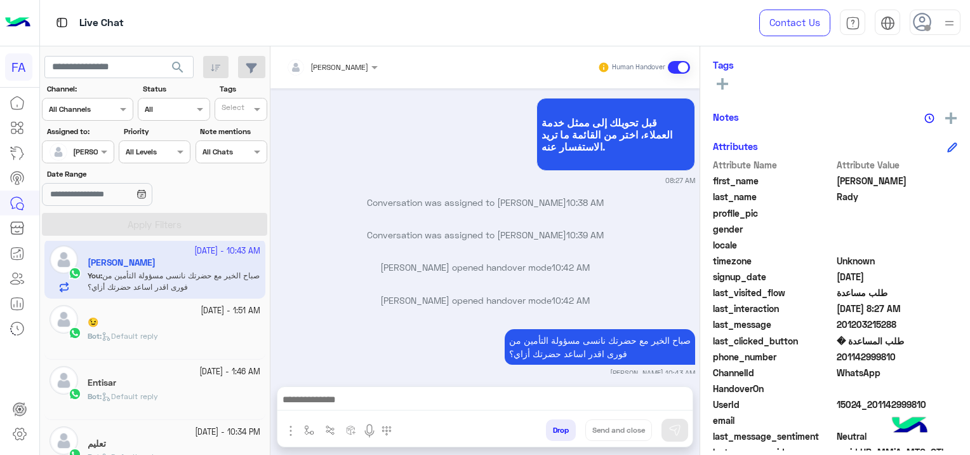
scroll to position [265, 0]
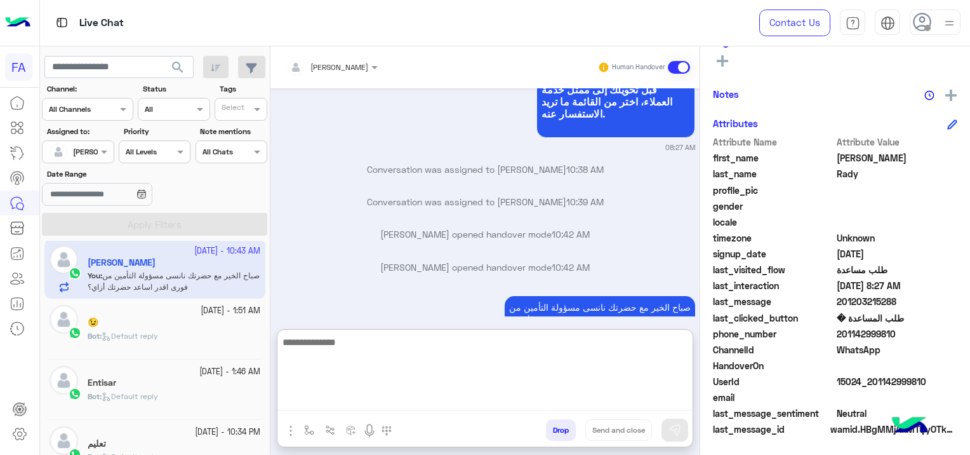
click at [439, 401] on textarea at bounding box center [484, 372] width 415 height 76
type textarea "*"
type textarea "**********"
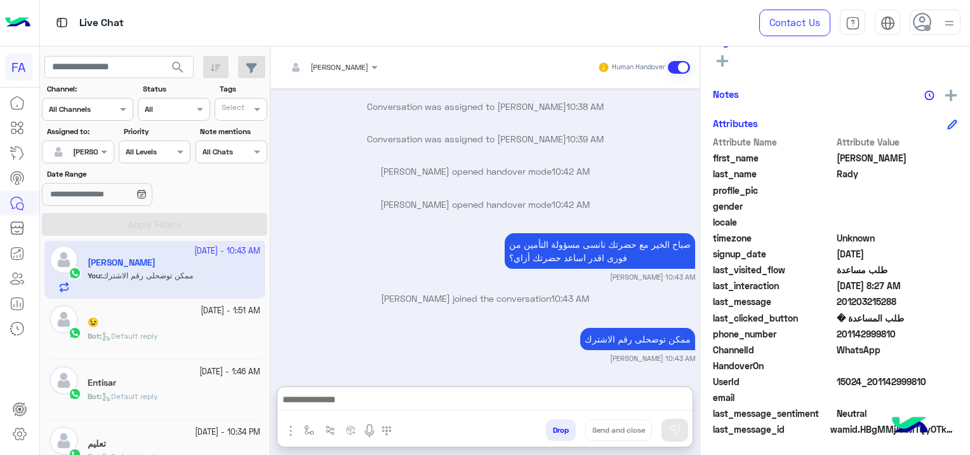
click at [183, 330] on div "Bot : Default reply" at bounding box center [174, 341] width 173 height 22
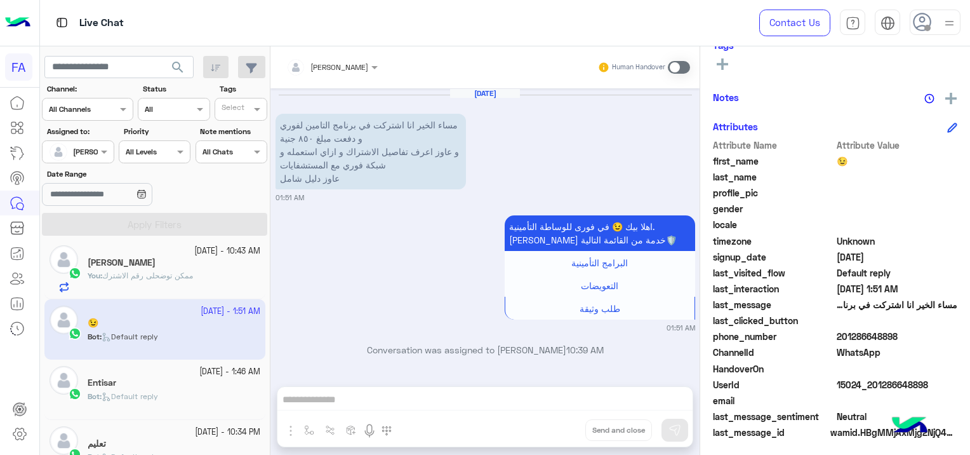
scroll to position [243, 0]
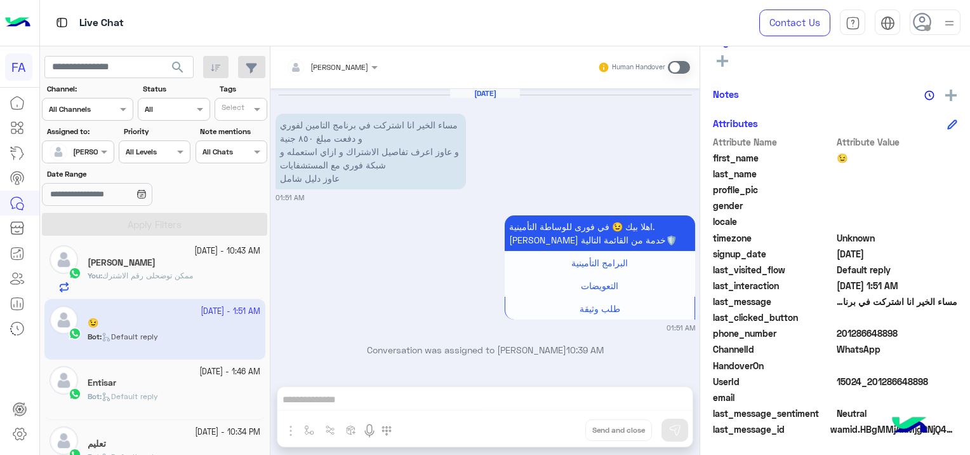
drag, startPoint x: 925, startPoint y: 378, endPoint x: 872, endPoint y: 378, distance: 52.7
click at [872, 378] on span "15024_201286648898" at bounding box center [897, 381] width 121 height 13
copy span "01286648898"
click at [443, 404] on div "Sara Taha Human Handover Oct 2, 2025 مساء الخير انا اشتركت في برنامج التامين لف…" at bounding box center [484, 252] width 429 height 413
click at [674, 67] on span at bounding box center [679, 67] width 22 height 13
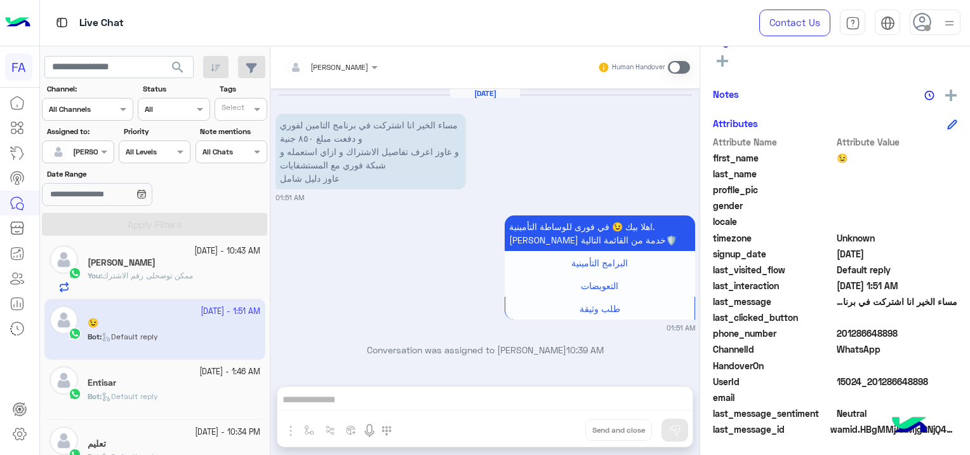
click at [399, 392] on div "Sara Taha Human Handover Oct 2, 2025 مساء الخير انا اشتركت في برنامج التامين لف…" at bounding box center [484, 252] width 429 height 413
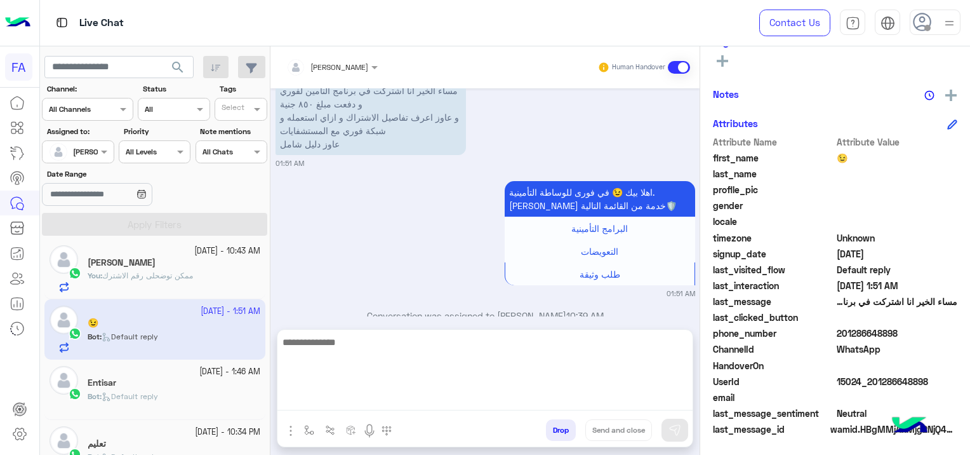
click at [396, 392] on textarea at bounding box center [484, 372] width 415 height 76
click at [355, 401] on textarea at bounding box center [484, 372] width 415 height 76
paste textarea "**********"
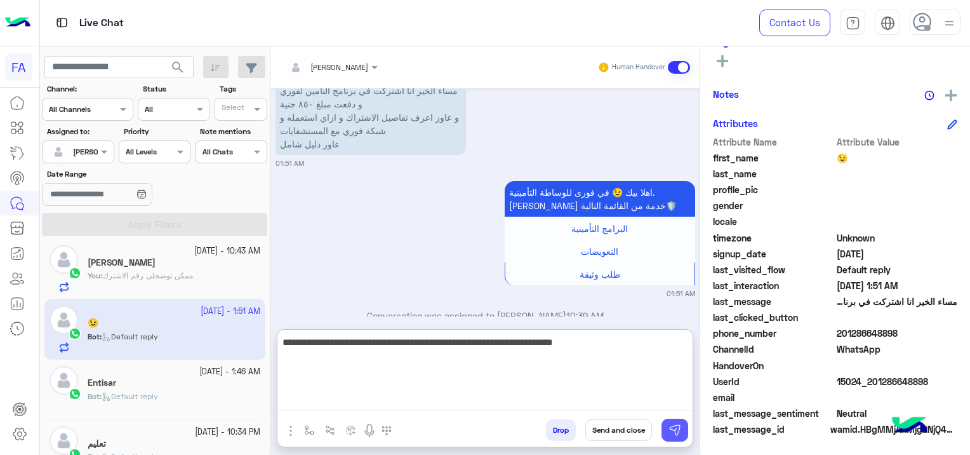
type textarea "**********"
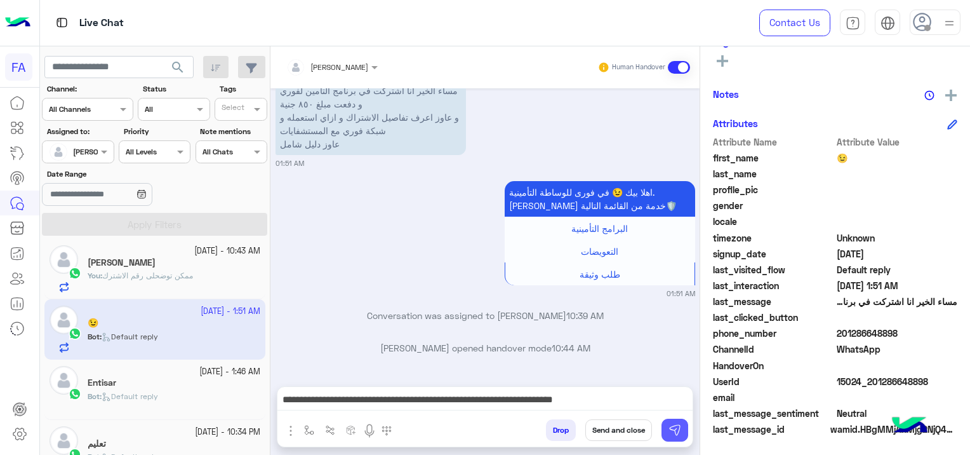
click at [669, 427] on img at bounding box center [675, 429] width 13 height 13
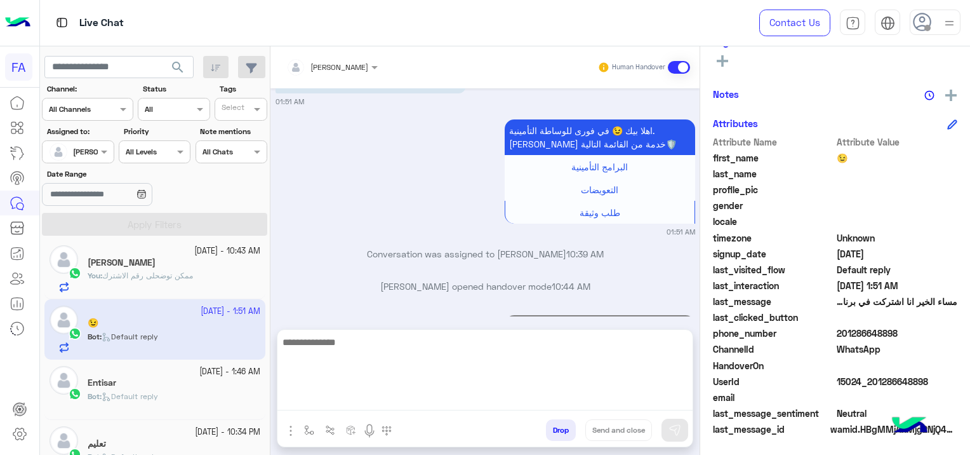
drag, startPoint x: 576, startPoint y: 398, endPoint x: 590, endPoint y: 378, distance: 24.1
click at [575, 398] on textarea at bounding box center [484, 372] width 415 height 76
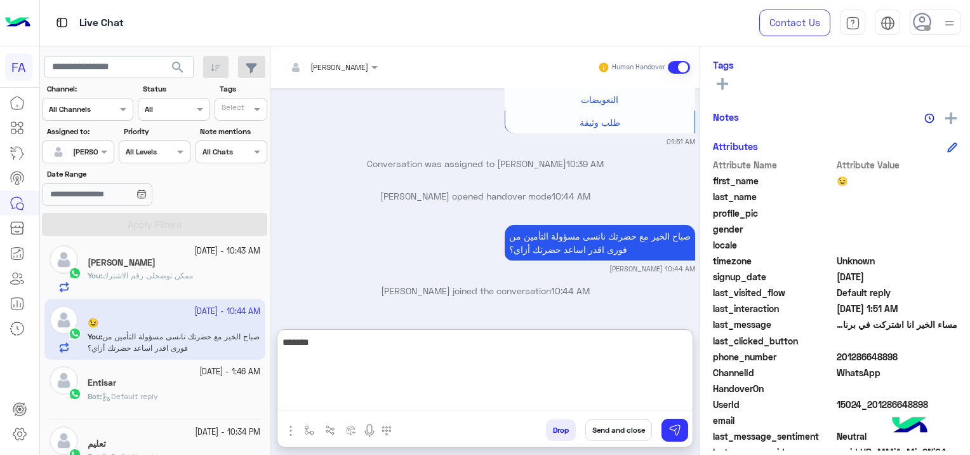
scroll to position [265, 0]
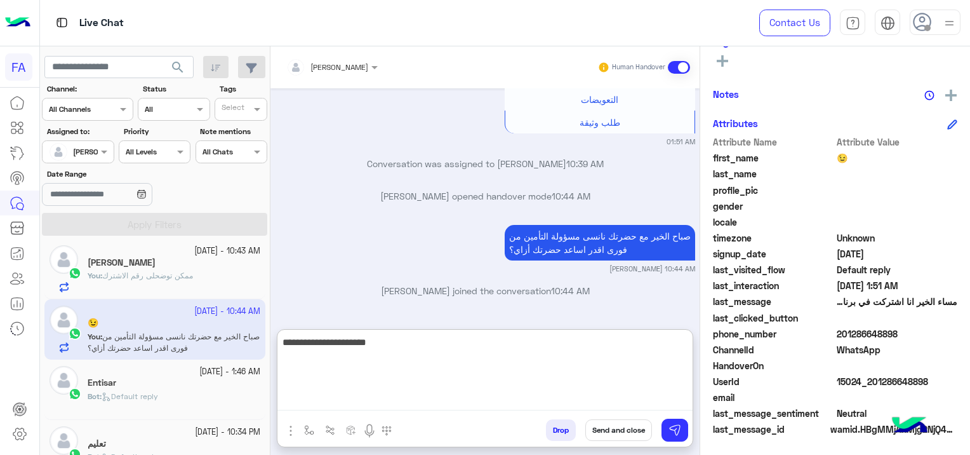
type textarea "**********"
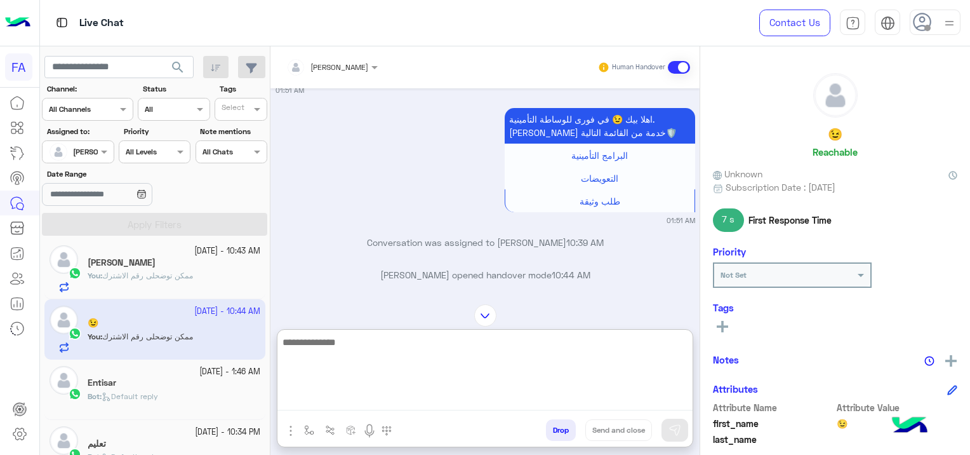
scroll to position [0, 0]
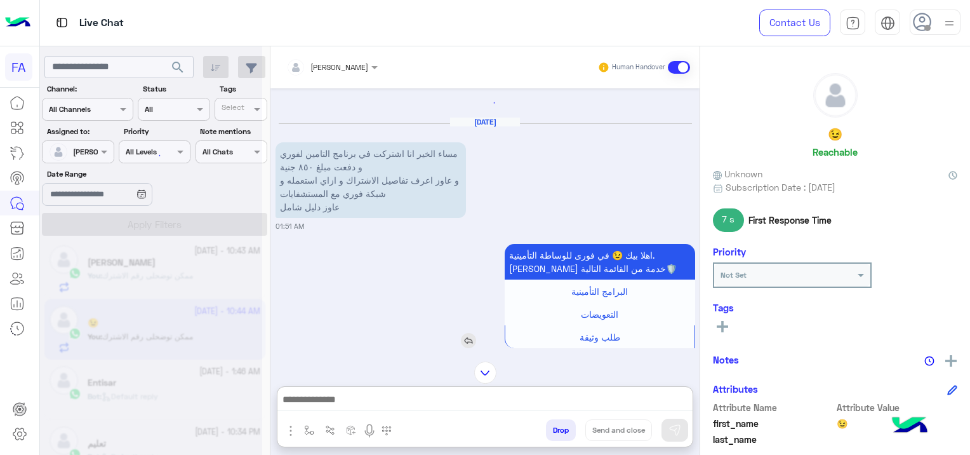
click at [443, 253] on div "اهلا بيك 😉 في فورى للوساطة التأمينية. اختر خدمة من القائمة التالية🛡️ البرامج ال…" at bounding box center [563, 296] width 263 height 104
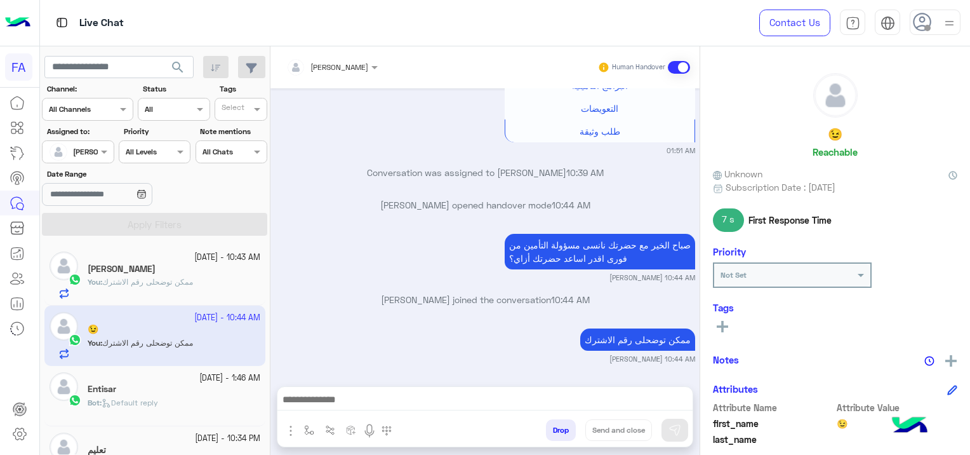
click at [157, 282] on span "ممكن توضحلى رقم الاشترك" at bounding box center [147, 282] width 91 height 10
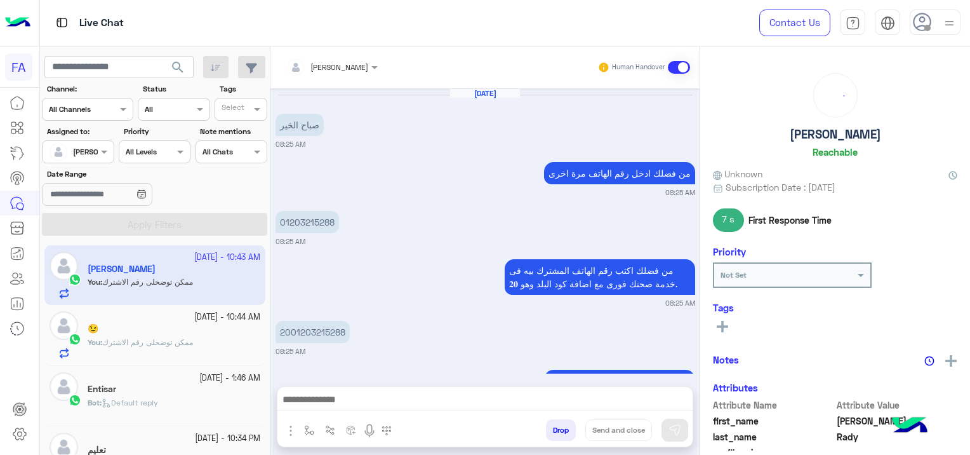
scroll to position [855, 0]
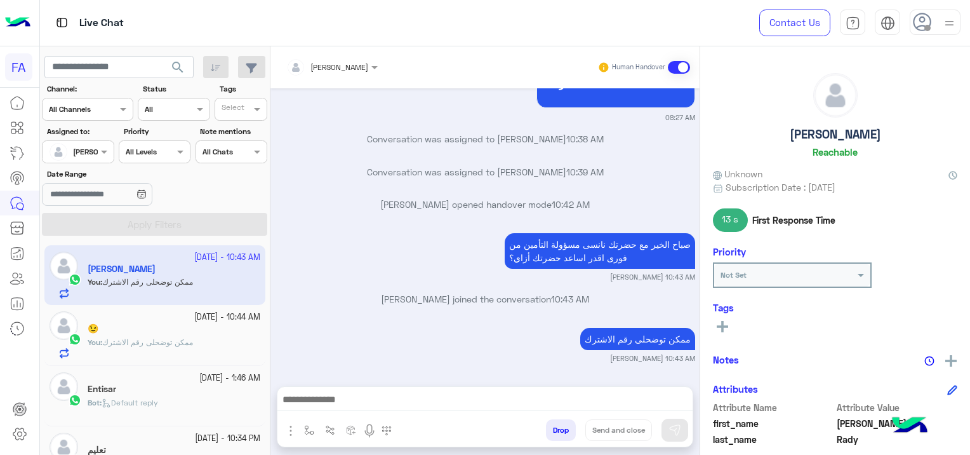
click at [175, 326] on div "😉" at bounding box center [174, 329] width 173 height 13
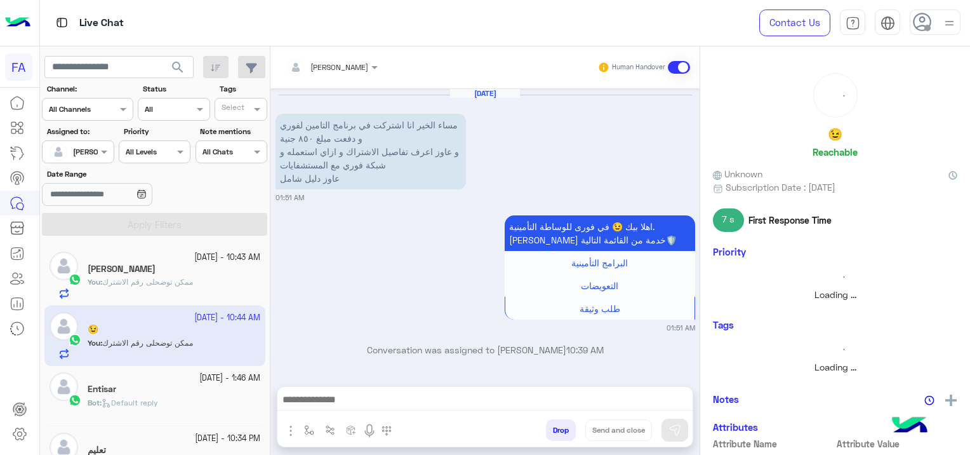
scroll to position [177, 0]
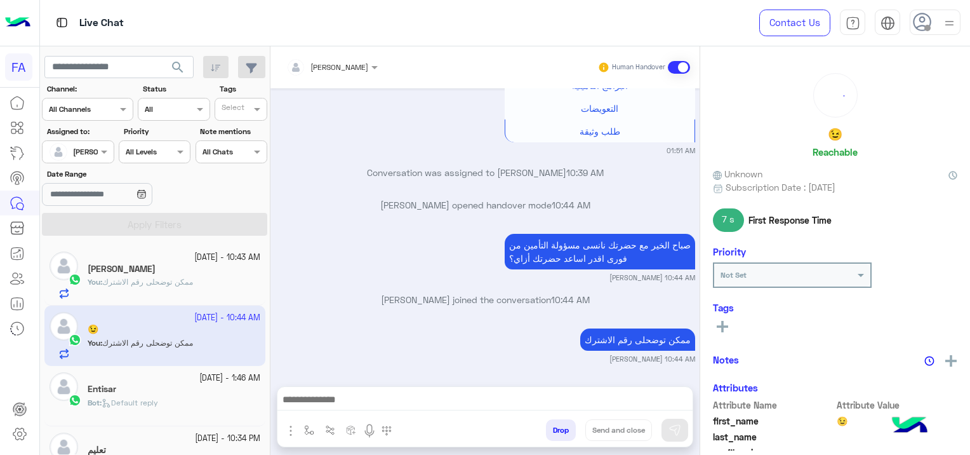
click at [168, 287] on p "You : ممكن توضحلى رقم الاشترك" at bounding box center [140, 281] width 105 height 11
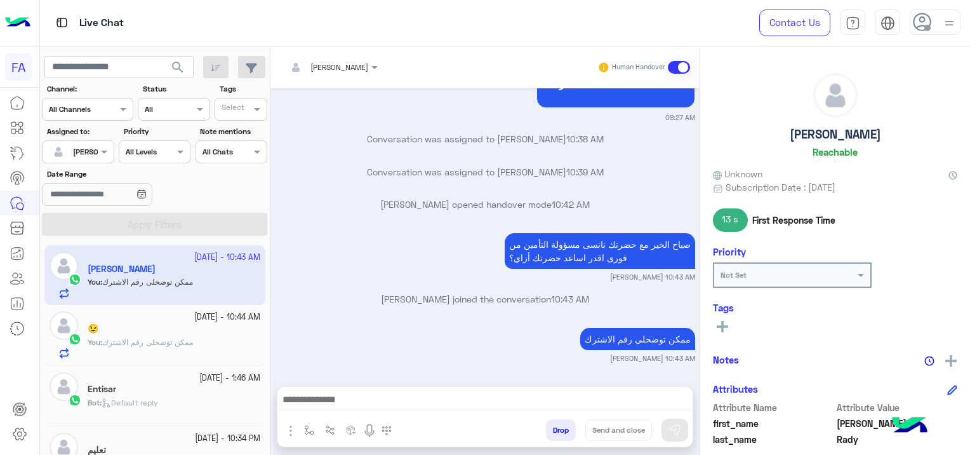
scroll to position [855, 0]
click at [194, 393] on div "Entisar" at bounding box center [174, 389] width 173 height 13
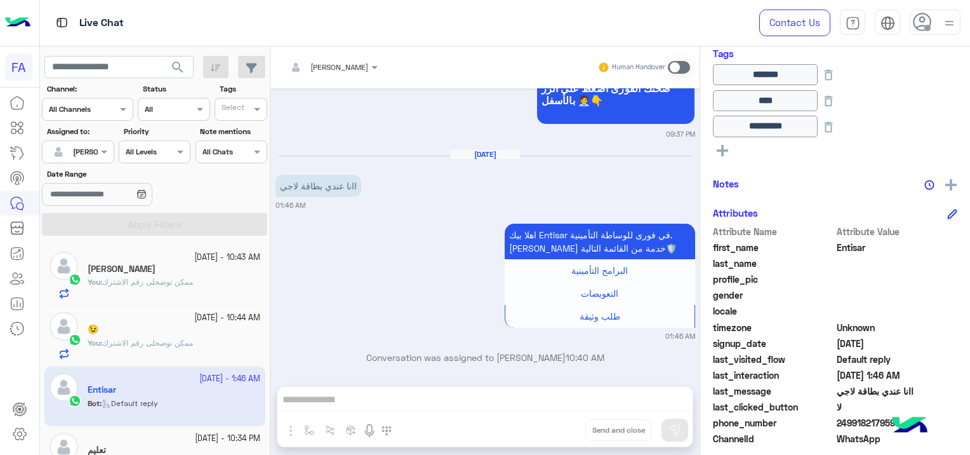
scroll to position [343, 0]
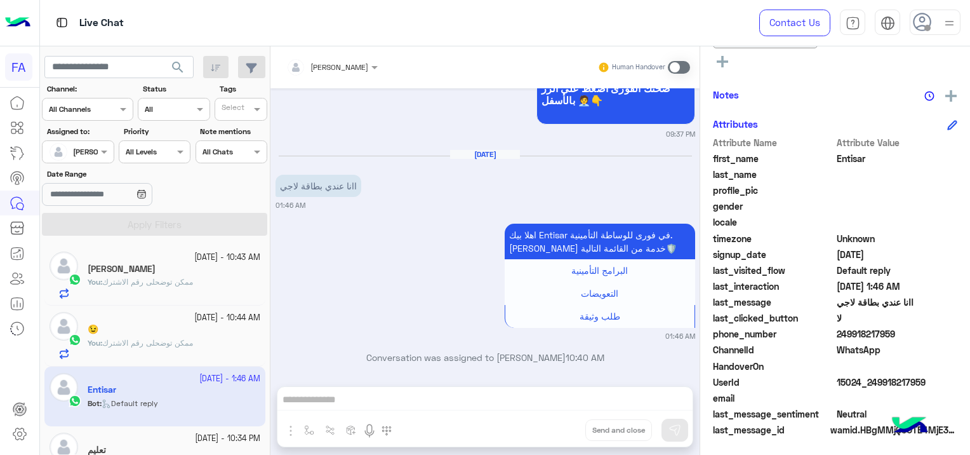
drag, startPoint x: 930, startPoint y: 376, endPoint x: 868, endPoint y: 380, distance: 62.3
click at [868, 380] on span "15024_249918217959" at bounding box center [897, 381] width 121 height 13
drag, startPoint x: 868, startPoint y: 380, endPoint x: 874, endPoint y: 399, distance: 20.7
click at [874, 399] on span at bounding box center [897, 397] width 121 height 13
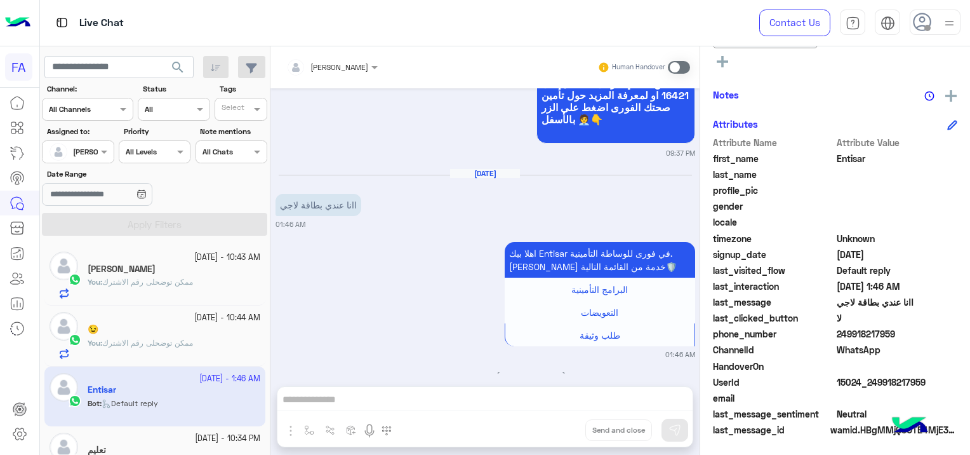
scroll to position [5044, 0]
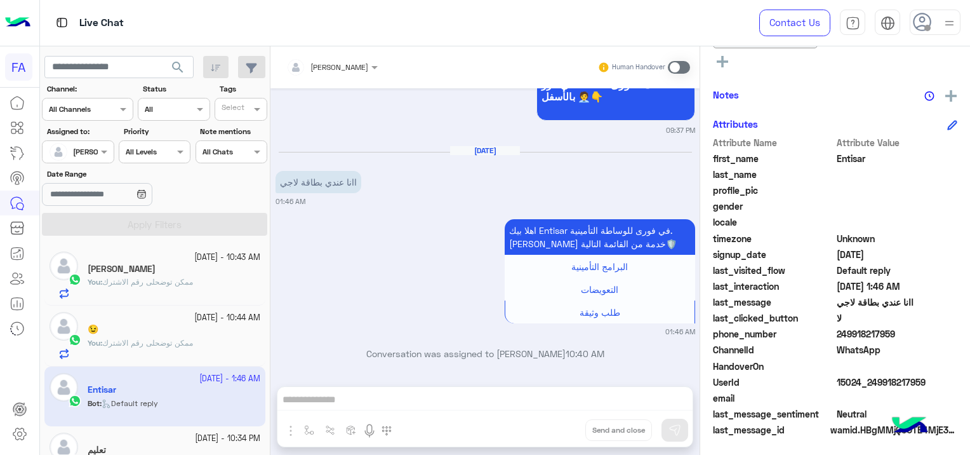
click at [126, 340] on span "ممكن توضحلى رقم الاشترك" at bounding box center [147, 343] width 91 height 10
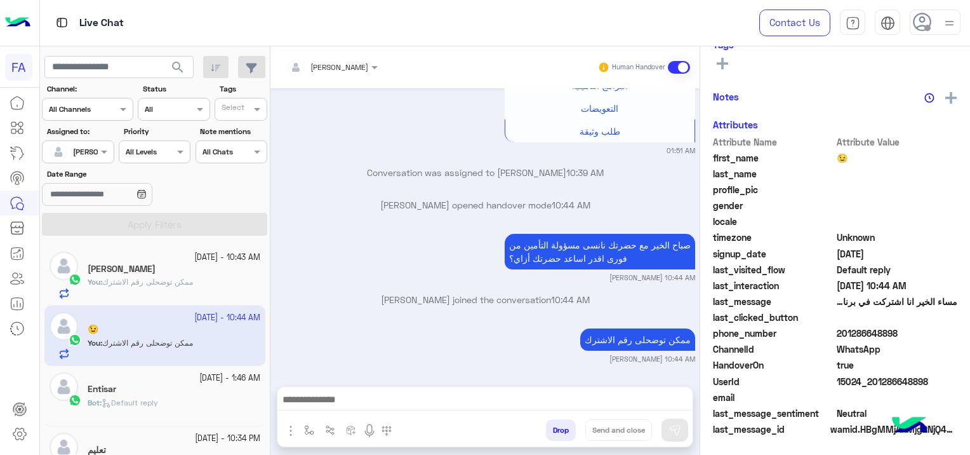
scroll to position [266, 0]
click at [135, 382] on div "[DATE] - 1:46 AM" at bounding box center [174, 378] width 173 height 12
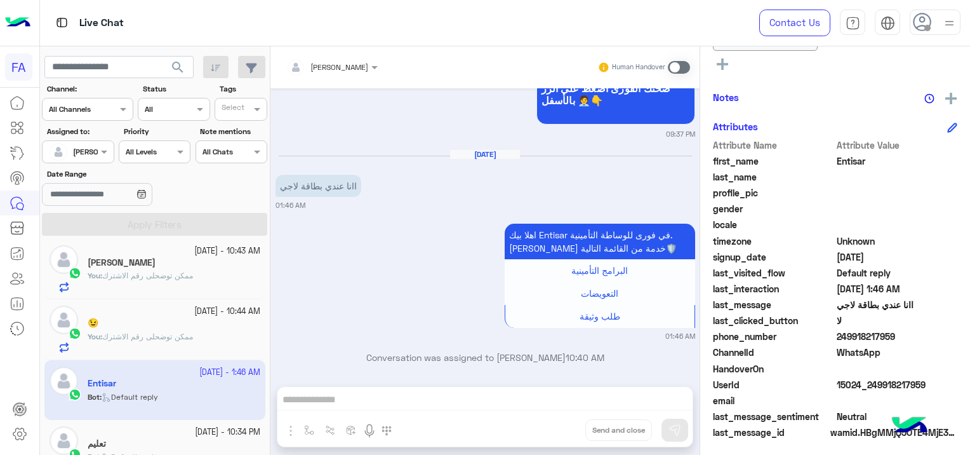
scroll to position [343, 0]
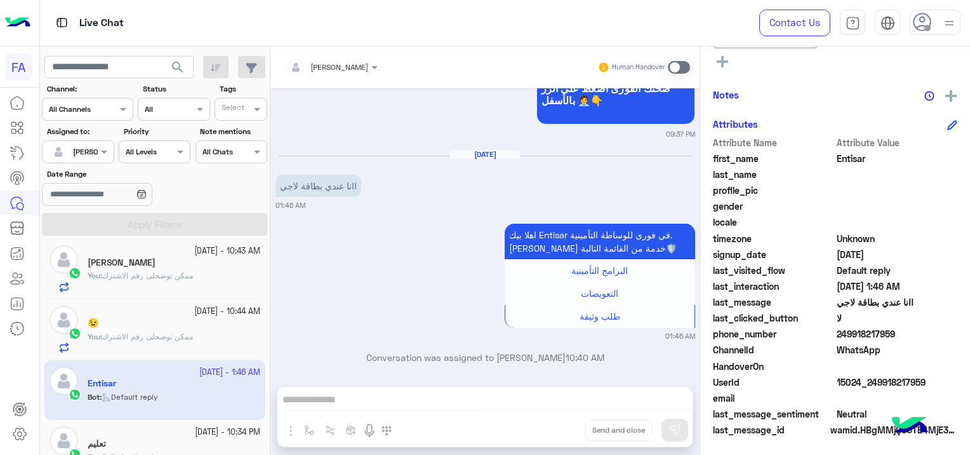
click at [140, 445] on div "تعليم" at bounding box center [174, 444] width 173 height 13
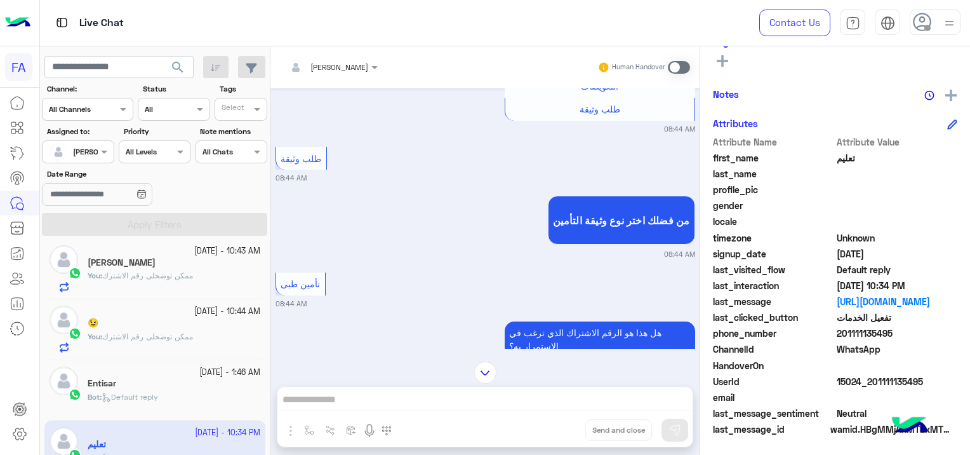
scroll to position [1326, 0]
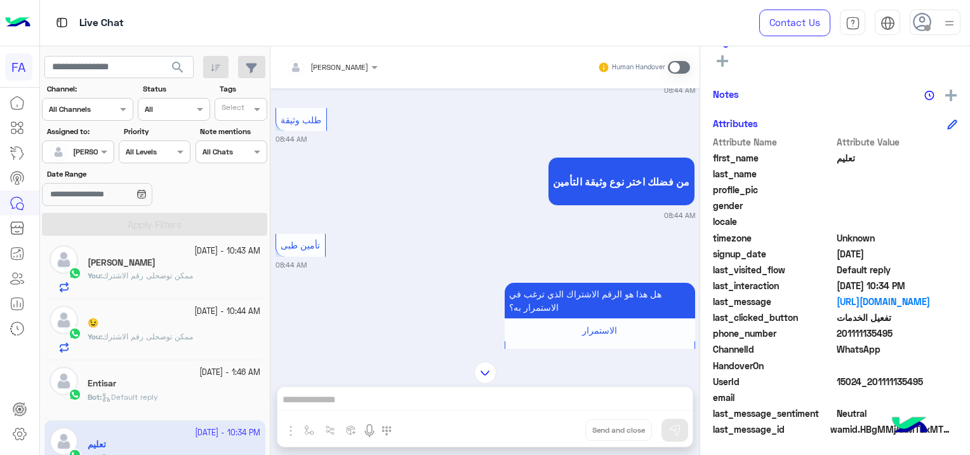
drag, startPoint x: 921, startPoint y: 376, endPoint x: 872, endPoint y: 381, distance: 49.8
click at [872, 381] on span "15024_201111135495" at bounding box center [897, 381] width 121 height 13
copy span "01111135495"
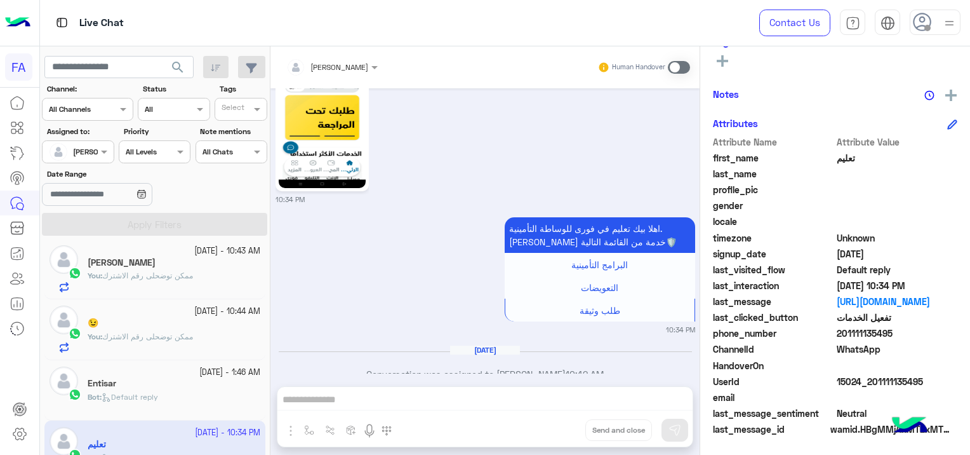
scroll to position [3123, 0]
click at [675, 66] on span at bounding box center [679, 67] width 22 height 13
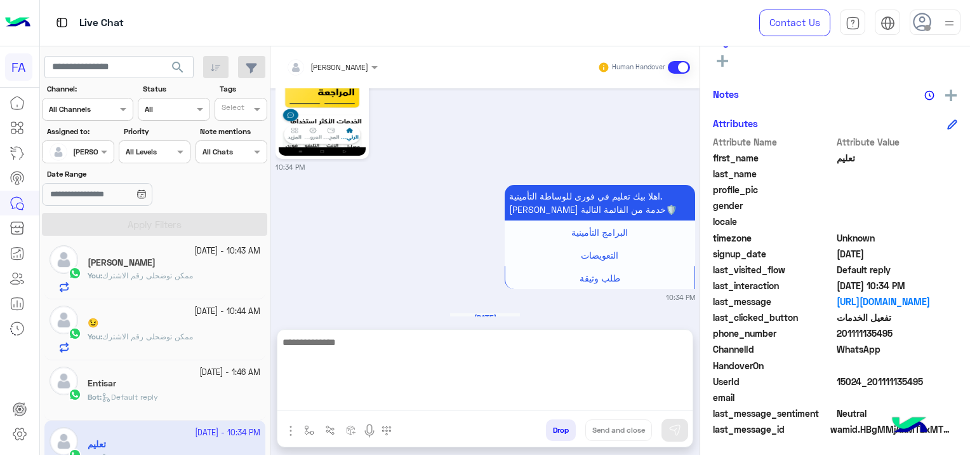
click at [347, 401] on textarea at bounding box center [484, 372] width 415 height 76
click at [342, 391] on textarea at bounding box center [484, 372] width 415 height 76
paste textarea "**********"
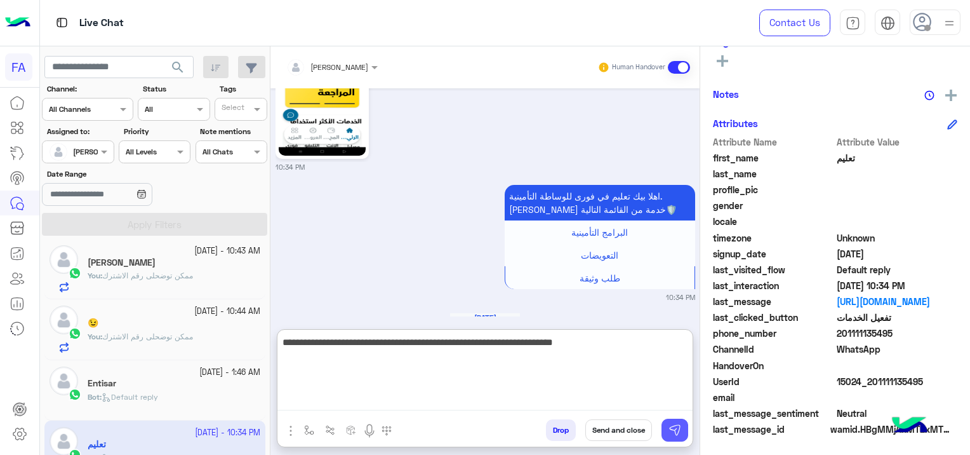
type textarea "**********"
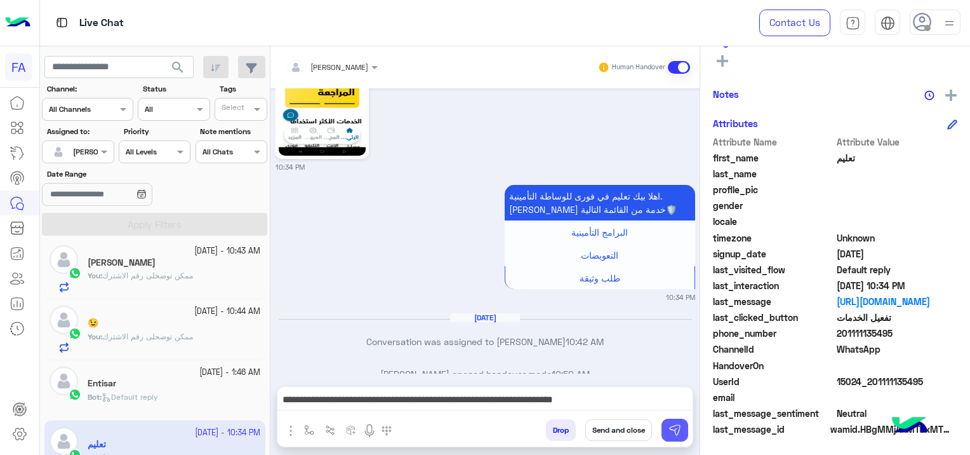
click at [674, 423] on img at bounding box center [675, 429] width 13 height 13
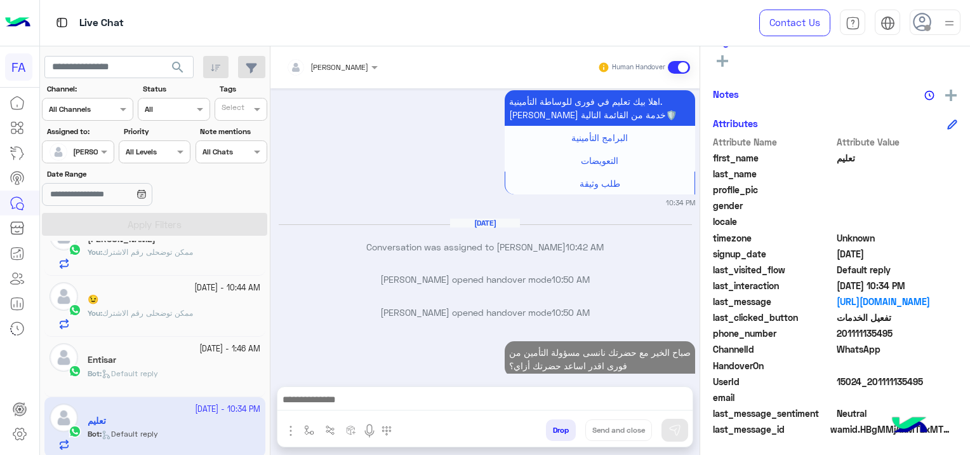
scroll to position [30, 0]
click at [183, 367] on div "Bot : Default reply" at bounding box center [174, 378] width 173 height 22
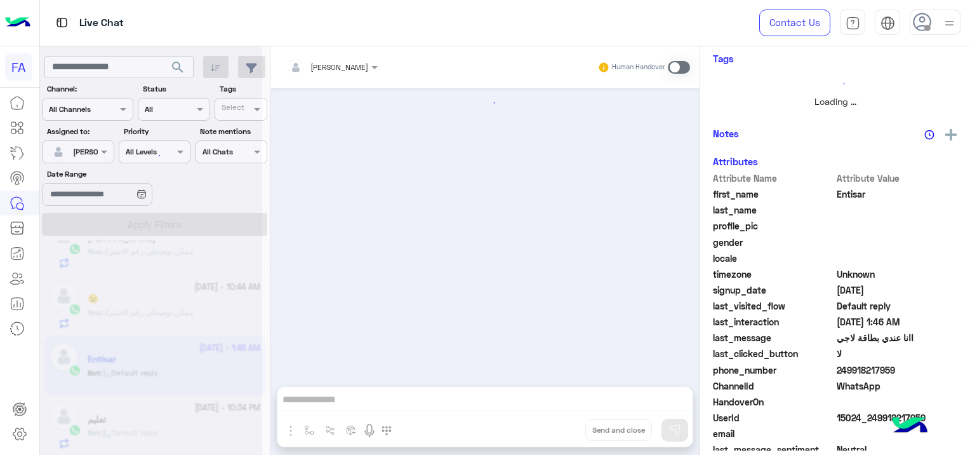
scroll to position [302, 0]
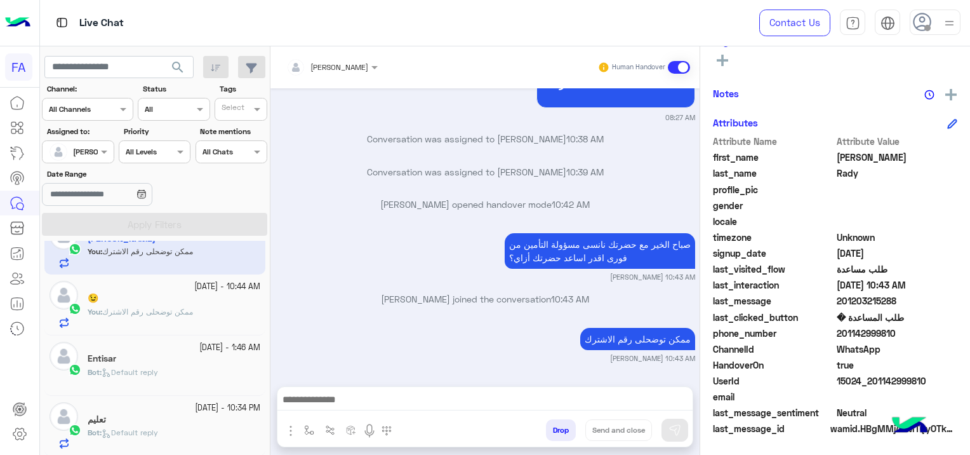
click at [150, 366] on p "Bot : Default reply" at bounding box center [123, 371] width 70 height 11
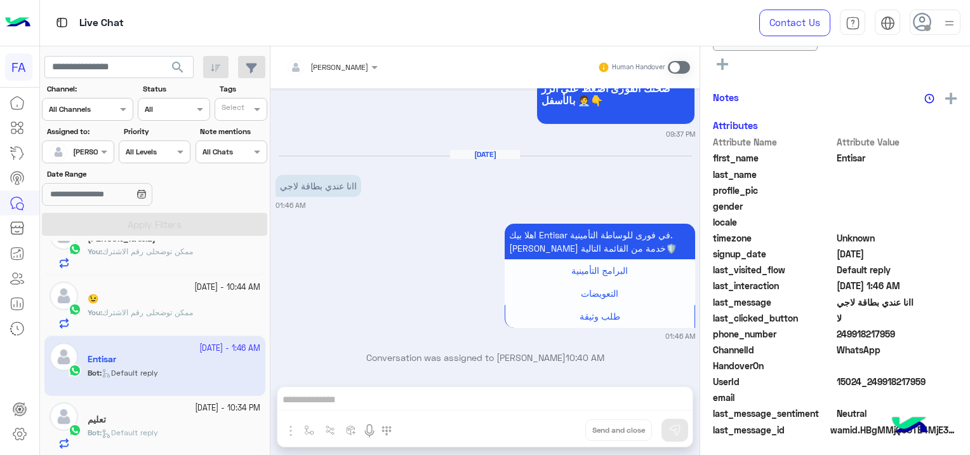
click at [338, 66] on div at bounding box center [332, 65] width 104 height 12
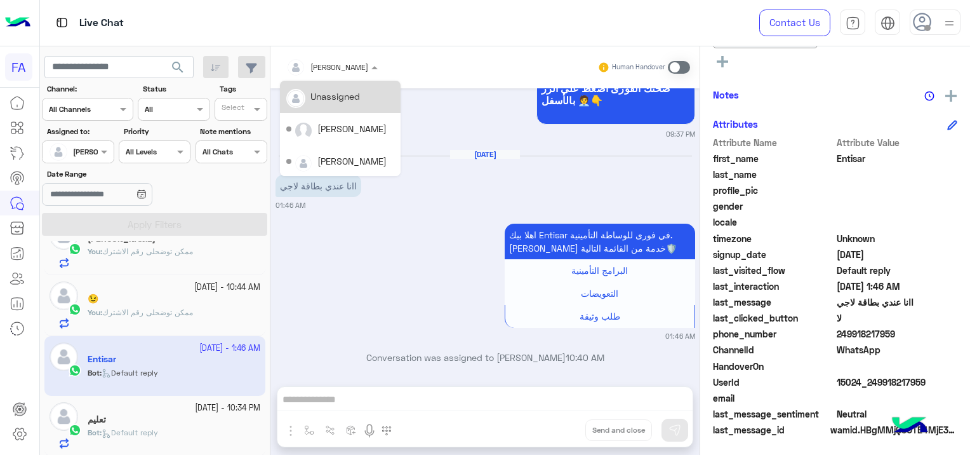
click at [350, 103] on div "Unassigned" at bounding box center [335, 96] width 50 height 13
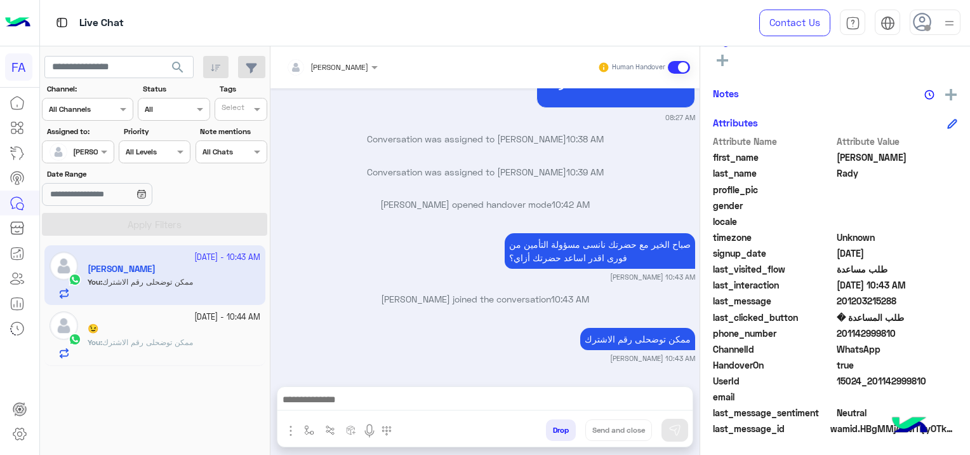
click at [72, 147] on input "text" at bounding box center [63, 150] width 29 height 11
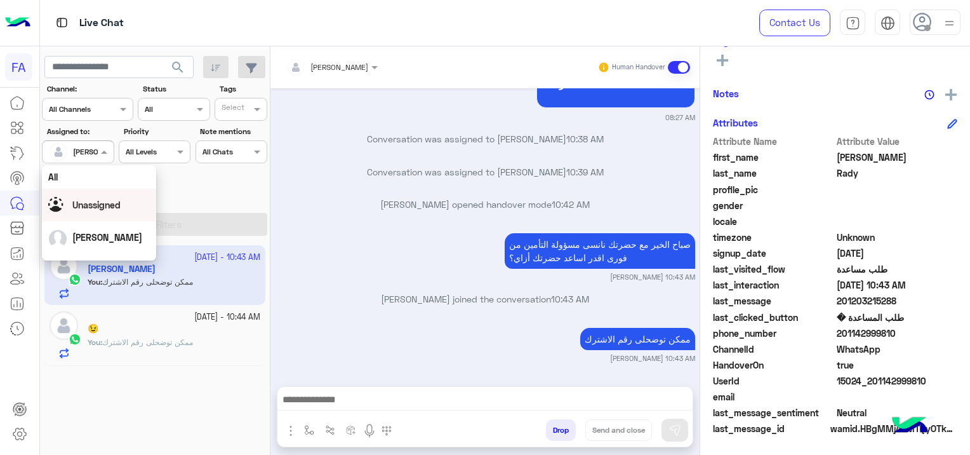
click at [114, 203] on span "Unassigned" at bounding box center [96, 204] width 48 height 11
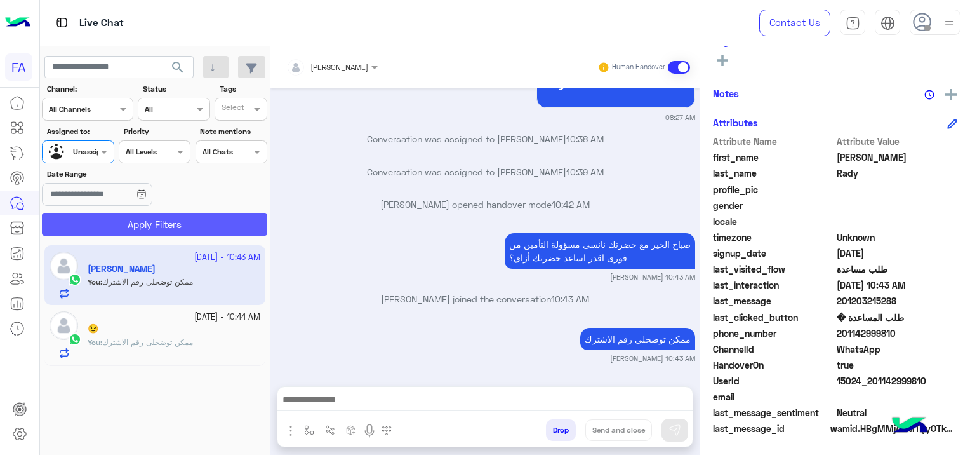
click at [130, 221] on button "Apply Filters" at bounding box center [154, 224] width 225 height 23
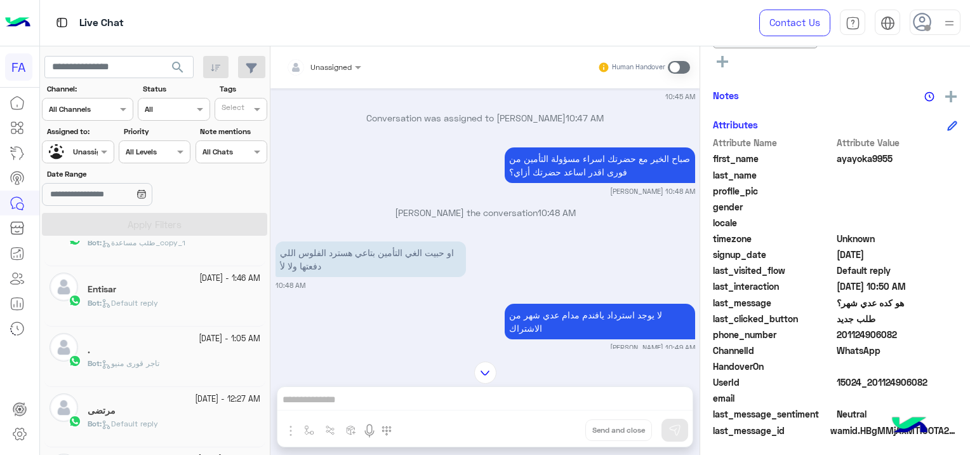
click at [170, 301] on div "Bot : Default reply" at bounding box center [174, 308] width 173 height 22
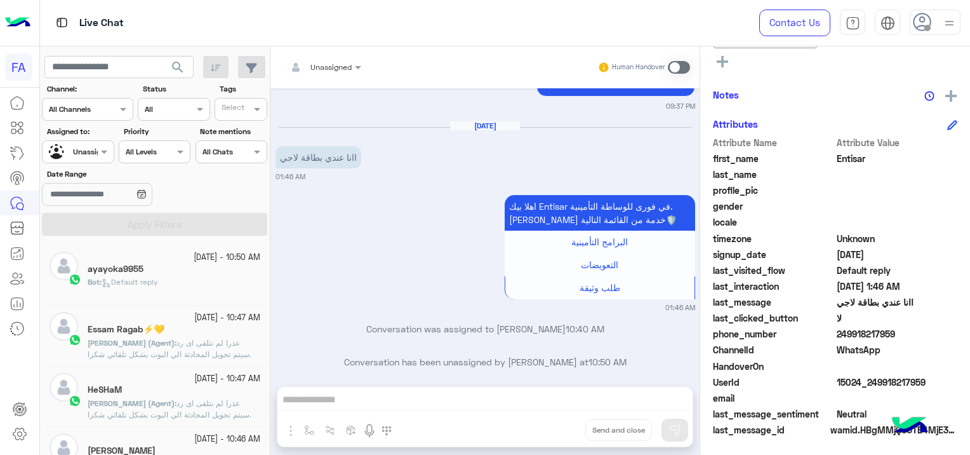
click at [190, 267] on div "ayayoka9955" at bounding box center [174, 269] width 173 height 13
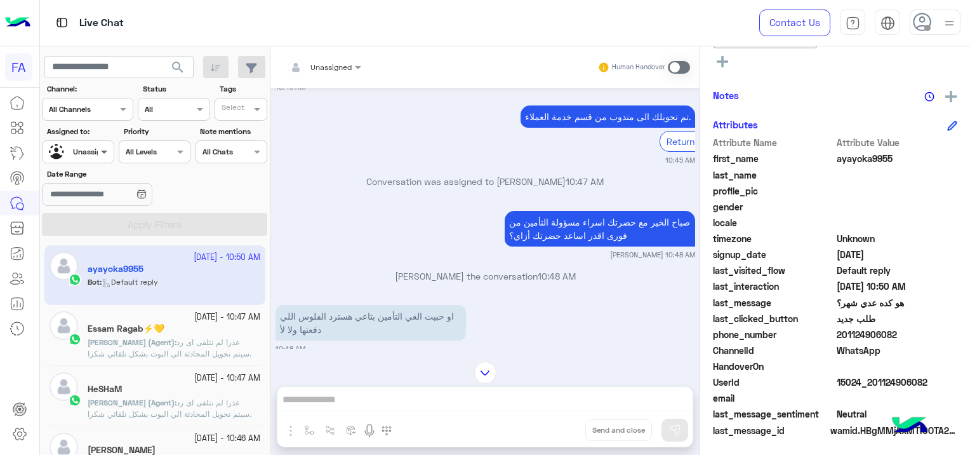
click at [100, 150] on span at bounding box center [106, 151] width 16 height 13
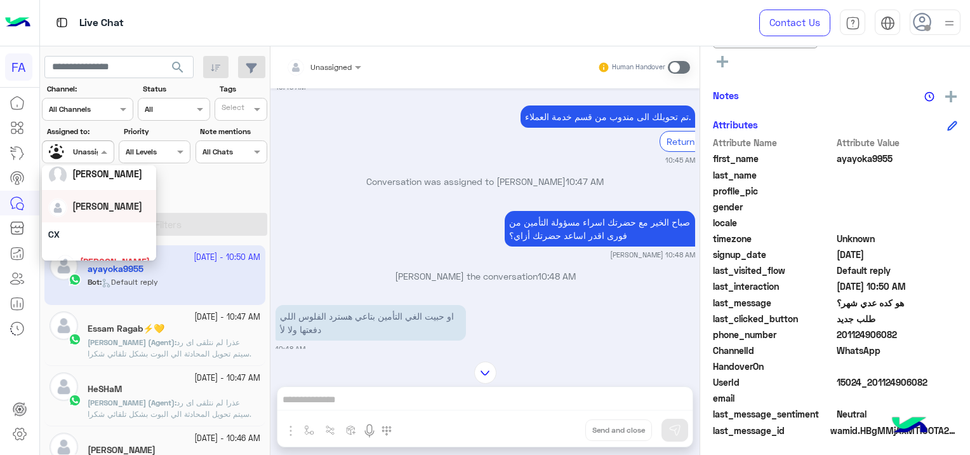
click at [119, 213] on div "[PERSON_NAME]" at bounding box center [99, 206] width 102 height 22
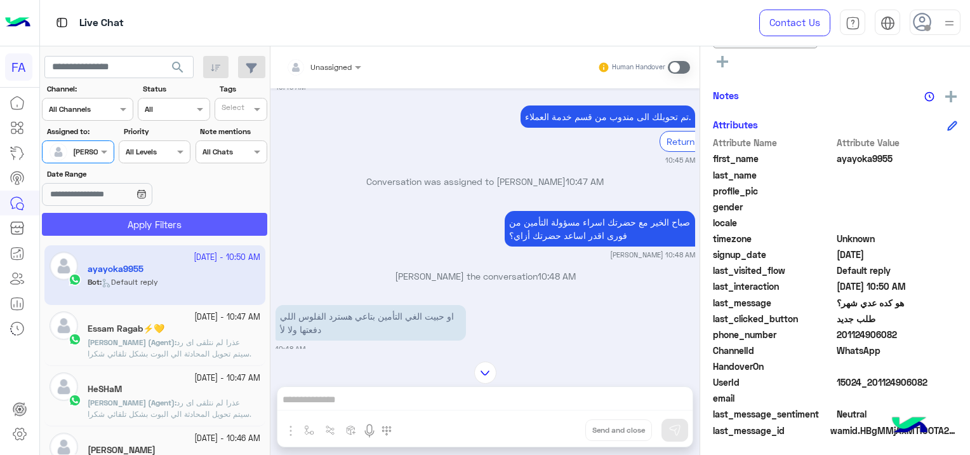
click at [166, 223] on button "Apply Filters" at bounding box center [154, 224] width 225 height 23
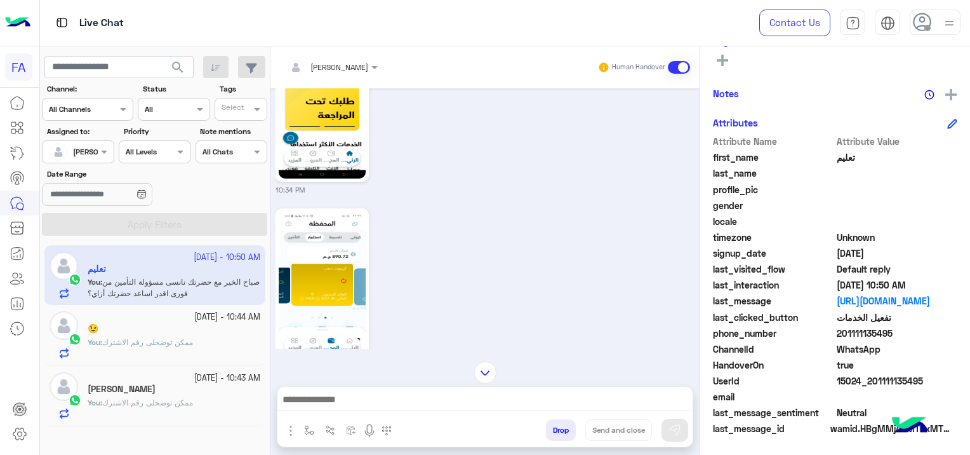
click at [345, 259] on img at bounding box center [322, 288] width 87 height 154
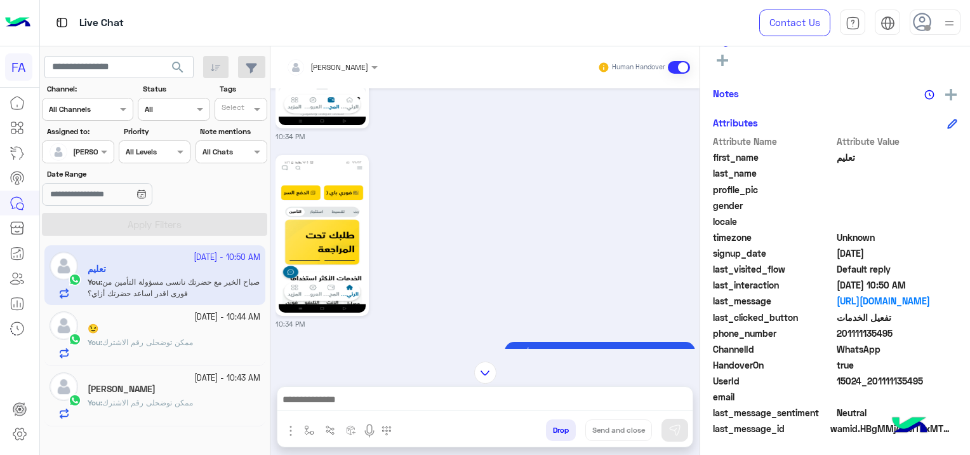
scroll to position [2755, 0]
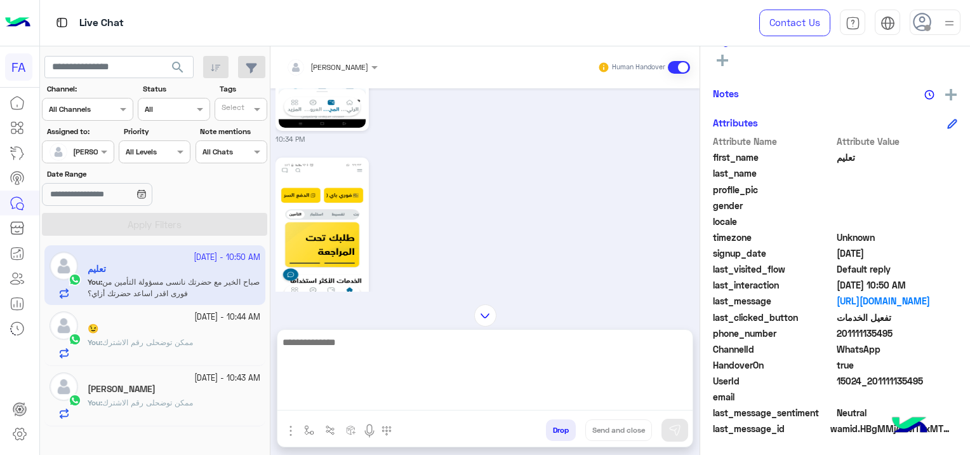
click at [371, 391] on textarea at bounding box center [484, 372] width 415 height 76
click at [350, 401] on textarea at bounding box center [484, 372] width 415 height 76
paste textarea "**********"
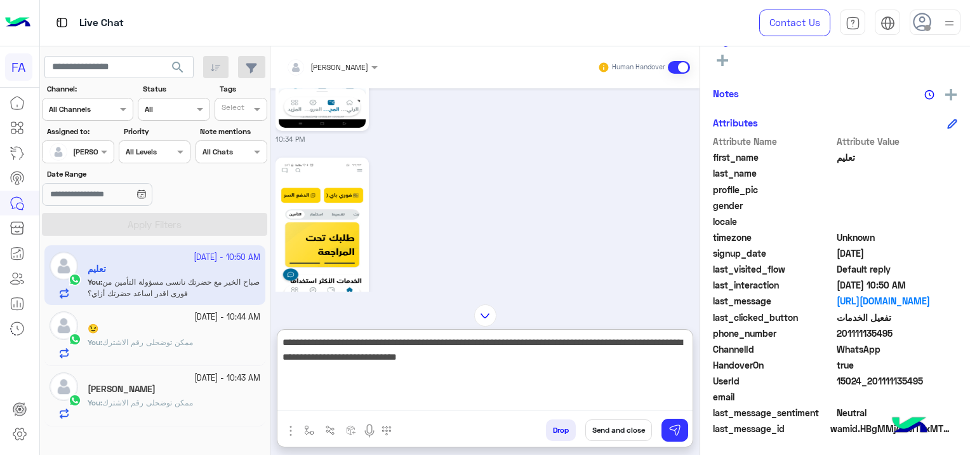
click at [685, 340] on textarea "**********" at bounding box center [484, 372] width 415 height 76
type textarea "**********"
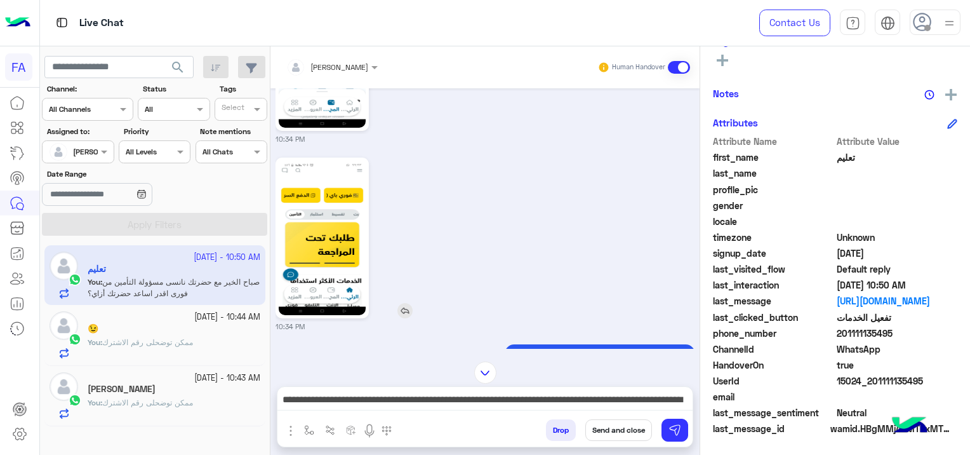
click at [406, 303] on img at bounding box center [404, 310] width 15 height 15
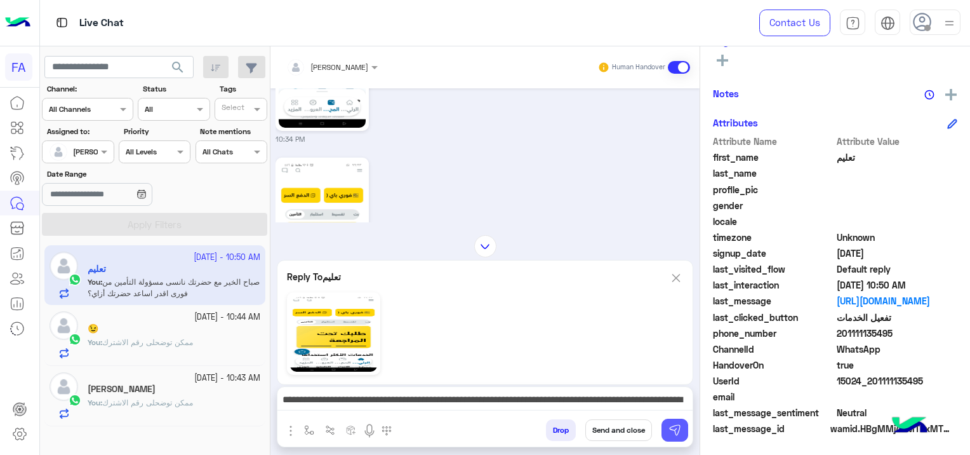
click at [678, 432] on img at bounding box center [675, 429] width 13 height 13
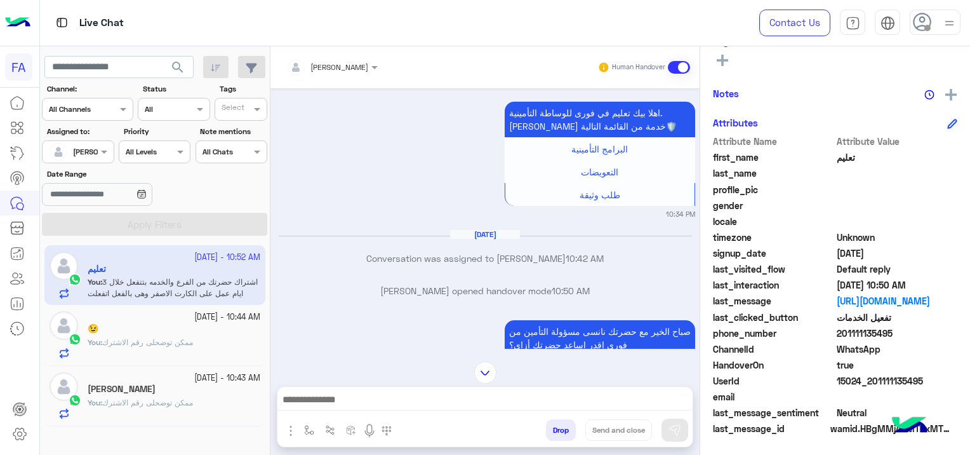
scroll to position [3251, 0]
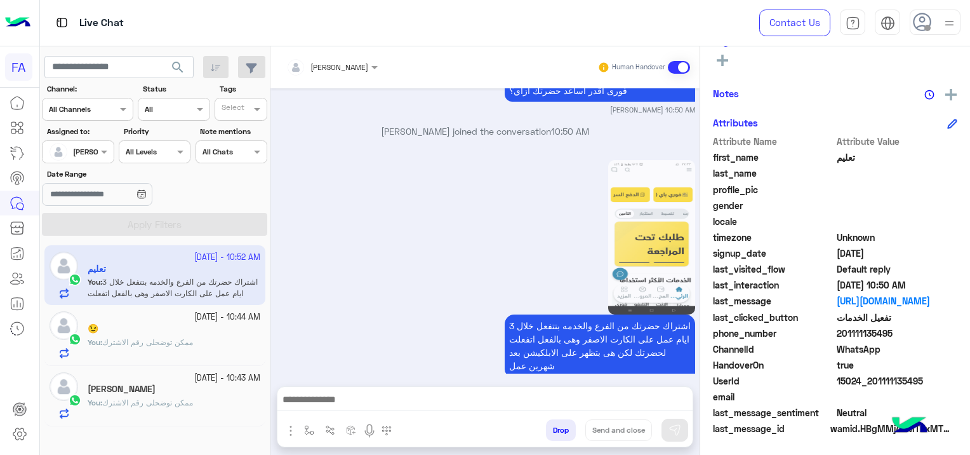
drag, startPoint x: 924, startPoint y: 376, endPoint x: 869, endPoint y: 383, distance: 55.8
click at [869, 383] on span "15024_201111135495" at bounding box center [897, 380] width 121 height 13
copy span "01111135495"
click at [906, 186] on div "profile_pic" at bounding box center [835, 191] width 244 height 16
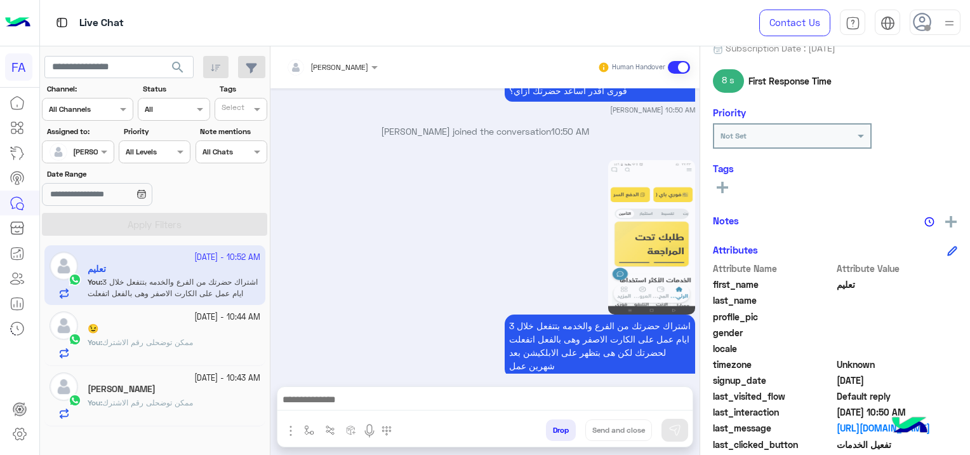
scroll to position [0, 0]
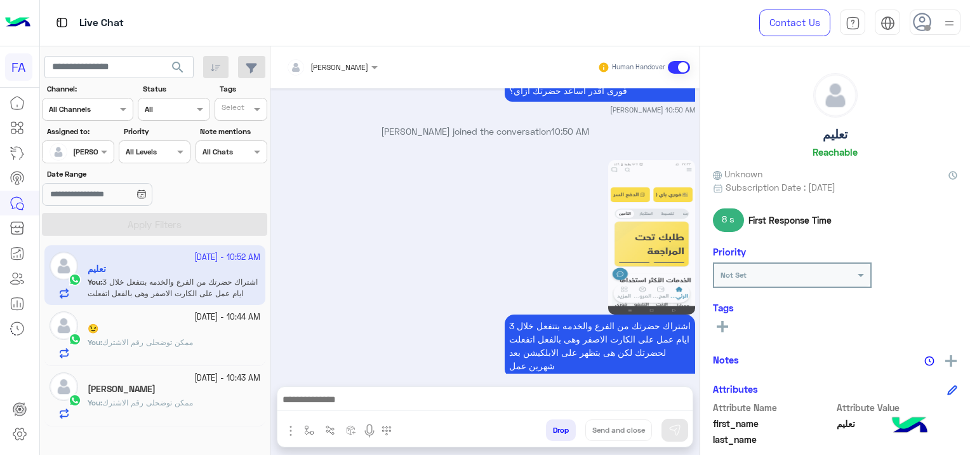
click at [723, 323] on rect at bounding box center [722, 326] width 3 height 11
click at [727, 323] on input "text" at bounding box center [739, 328] width 39 height 11
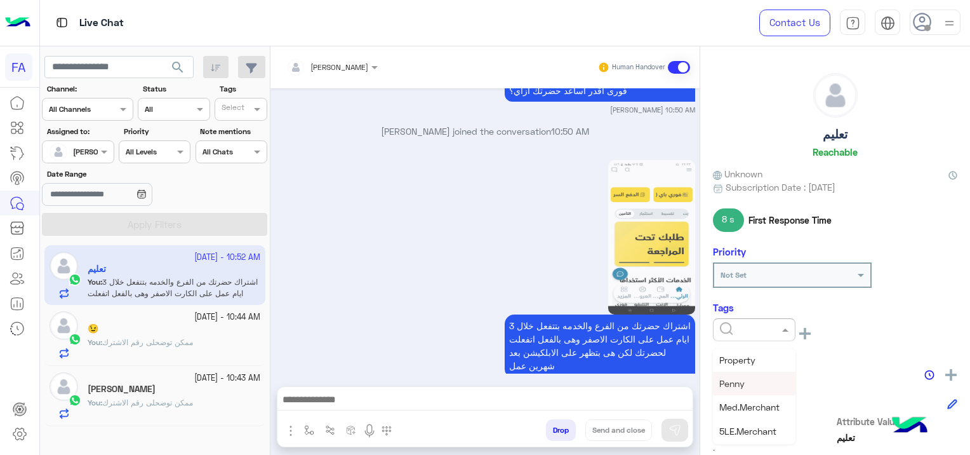
scroll to position [127, 0]
click at [748, 399] on span "Medical" at bounding box center [735, 399] width 32 height 11
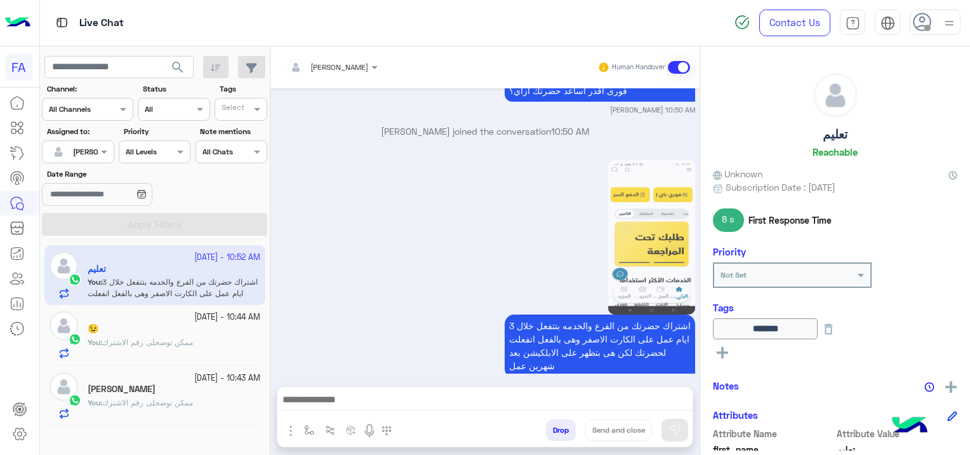
click at [216, 345] on div "You : ممكن توضحلى رقم الاشترك" at bounding box center [174, 347] width 173 height 22
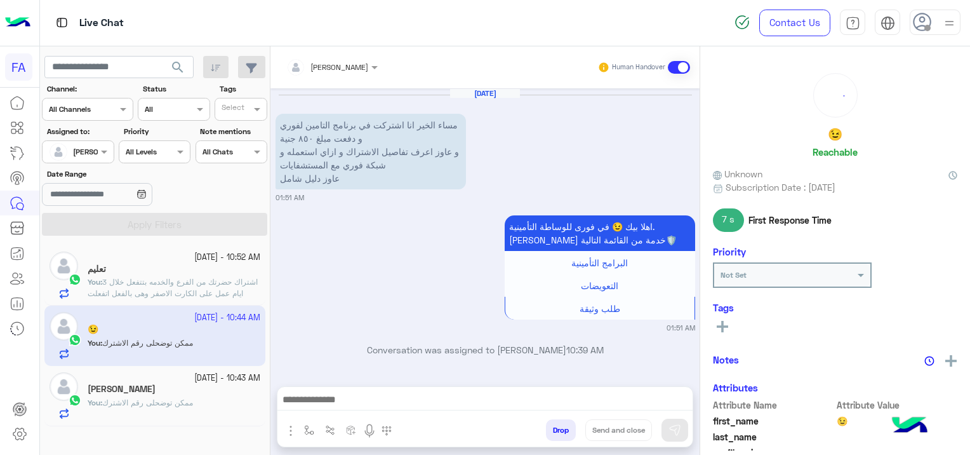
scroll to position [177, 0]
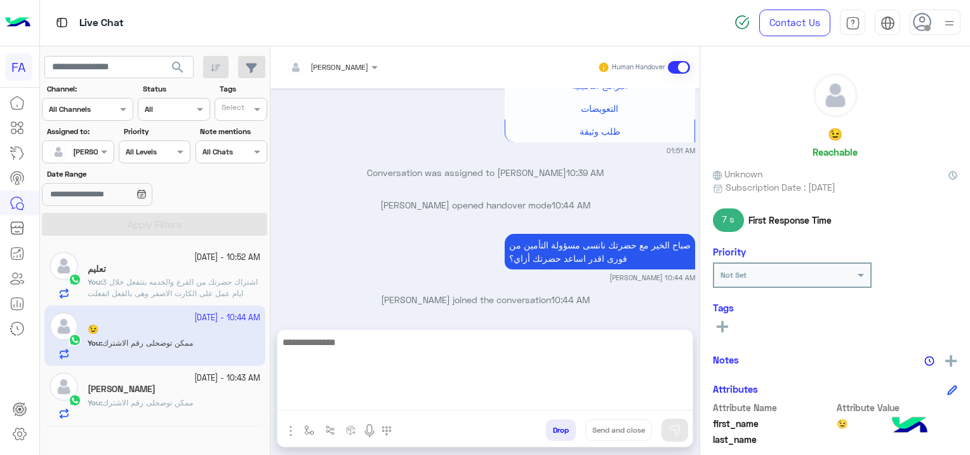
click at [372, 395] on textarea at bounding box center [484, 372] width 415 height 76
click at [342, 400] on textarea at bounding box center [484, 372] width 415 height 76
paste textarea "**********"
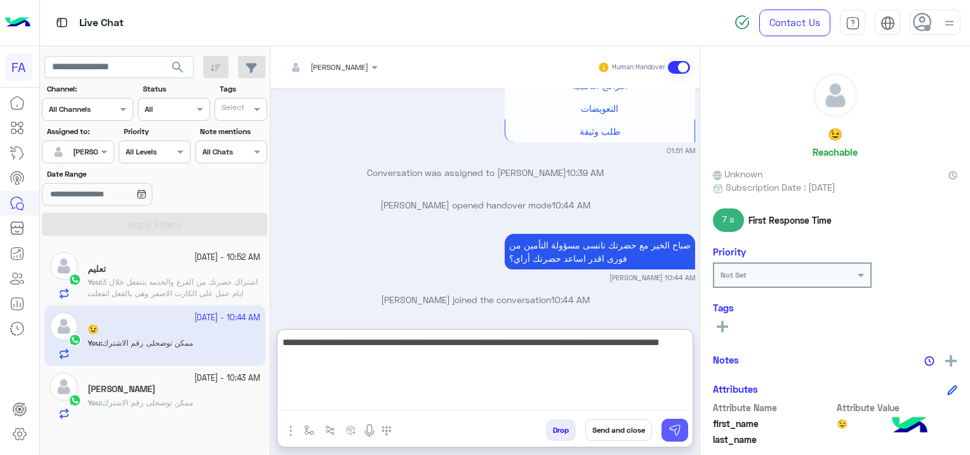
type textarea "**********"
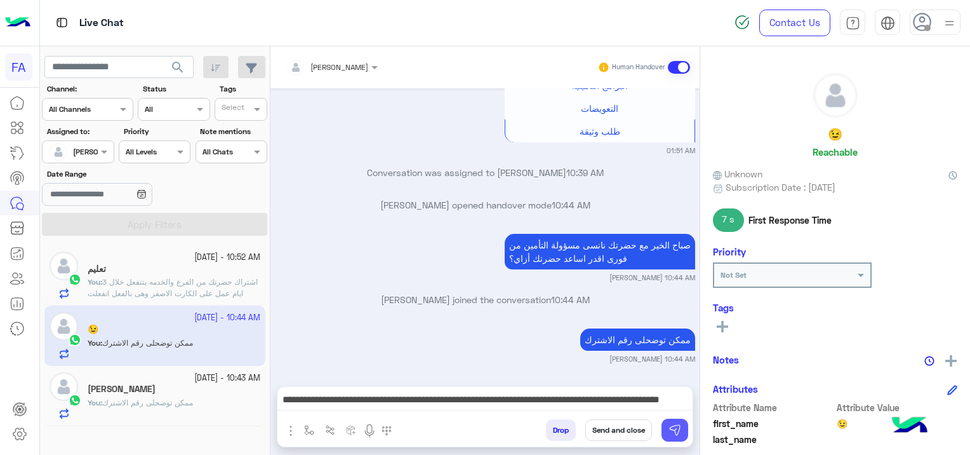
click at [679, 425] on img at bounding box center [675, 429] width 13 height 13
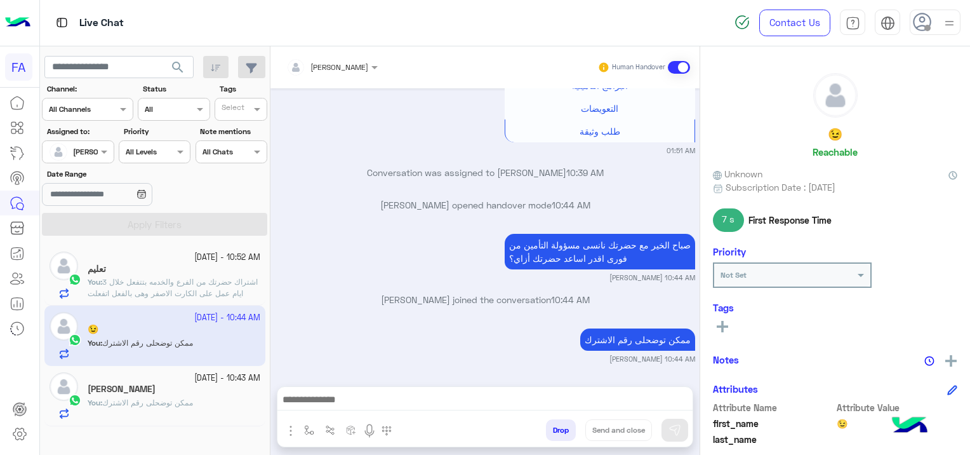
scroll to position [252, 0]
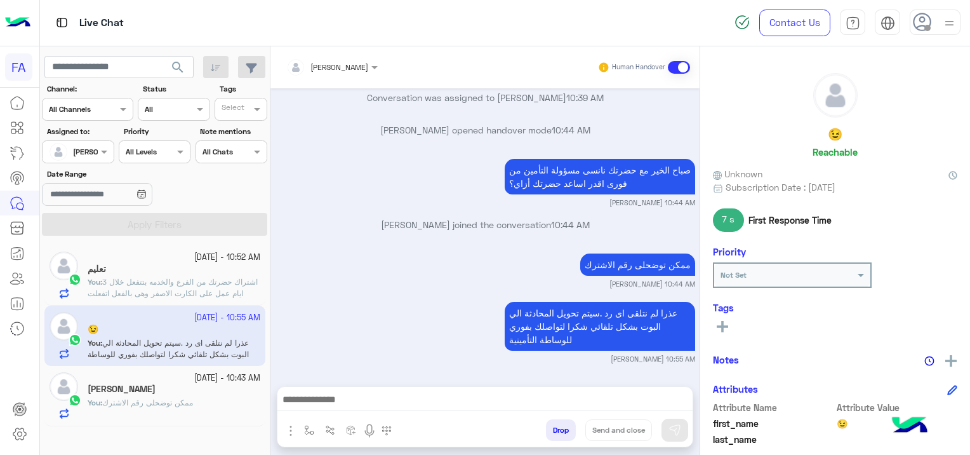
click at [684, 63] on span at bounding box center [679, 67] width 22 height 13
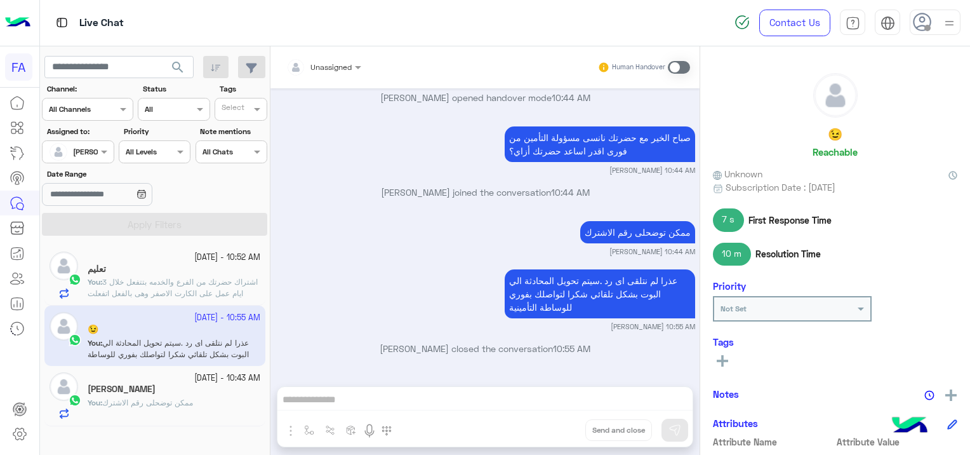
click at [191, 396] on div "[PERSON_NAME]" at bounding box center [174, 389] width 173 height 13
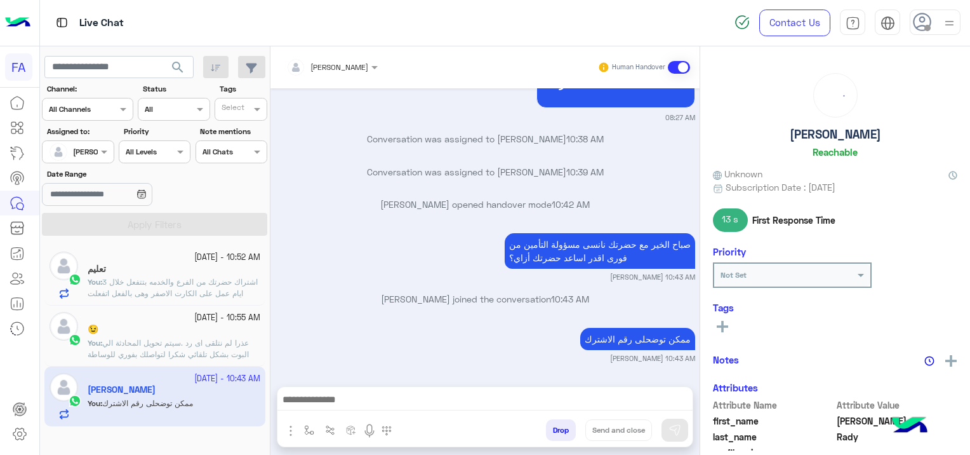
scroll to position [855, 0]
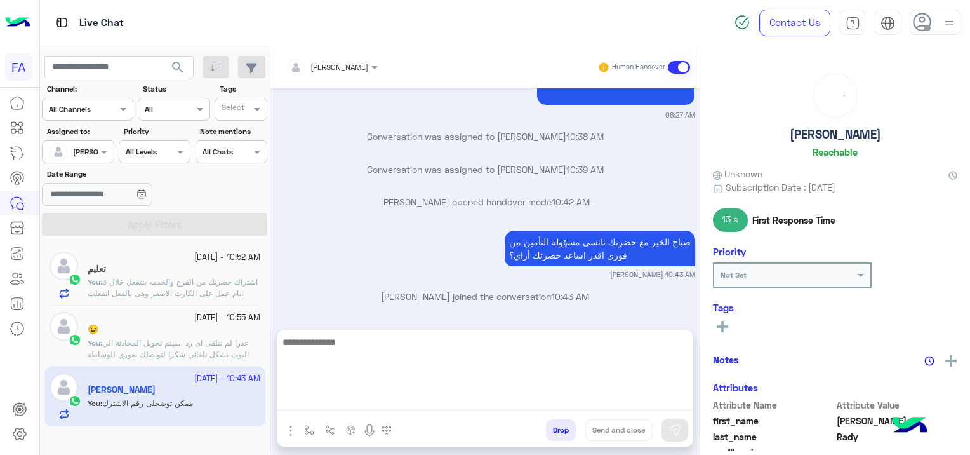
click at [356, 397] on textarea at bounding box center [484, 372] width 415 height 76
paste textarea "**********"
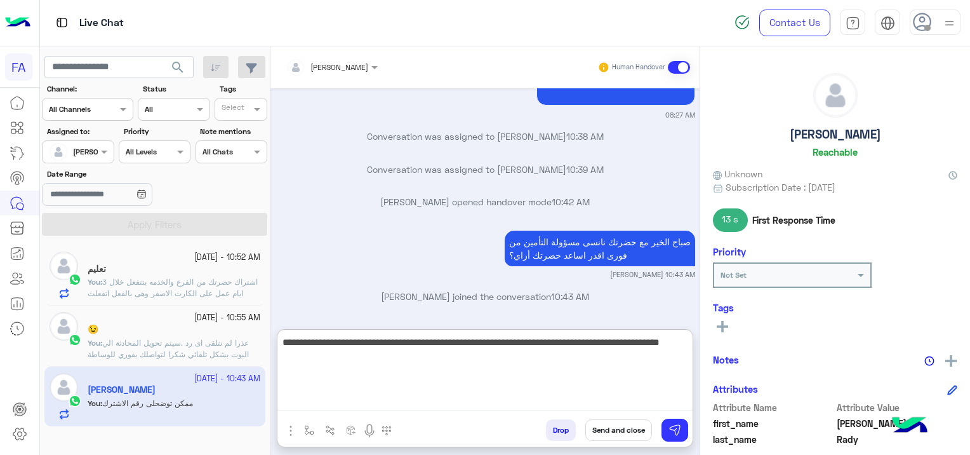
type textarea "**********"
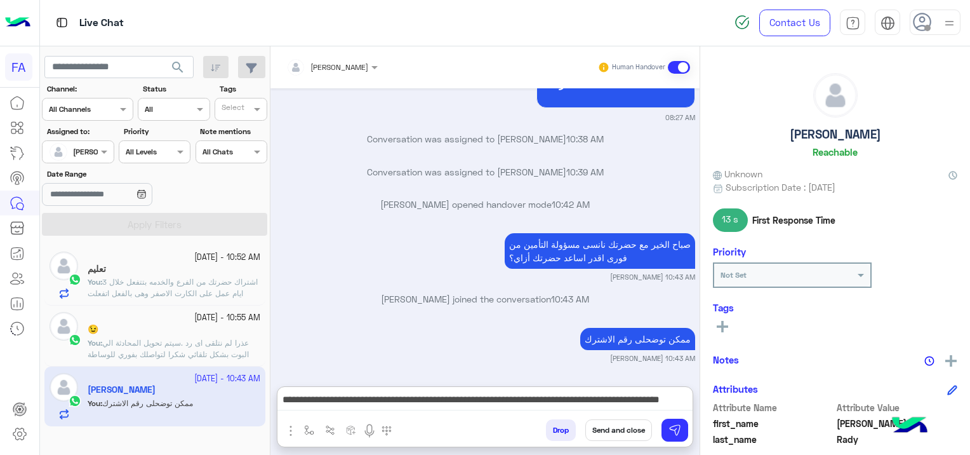
click at [629, 427] on button "Send and close" at bounding box center [618, 430] width 67 height 22
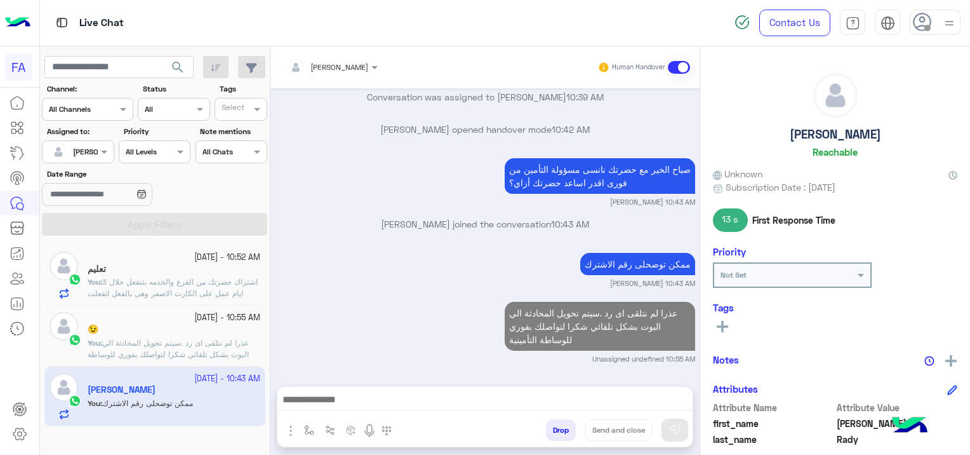
scroll to position [963, 0]
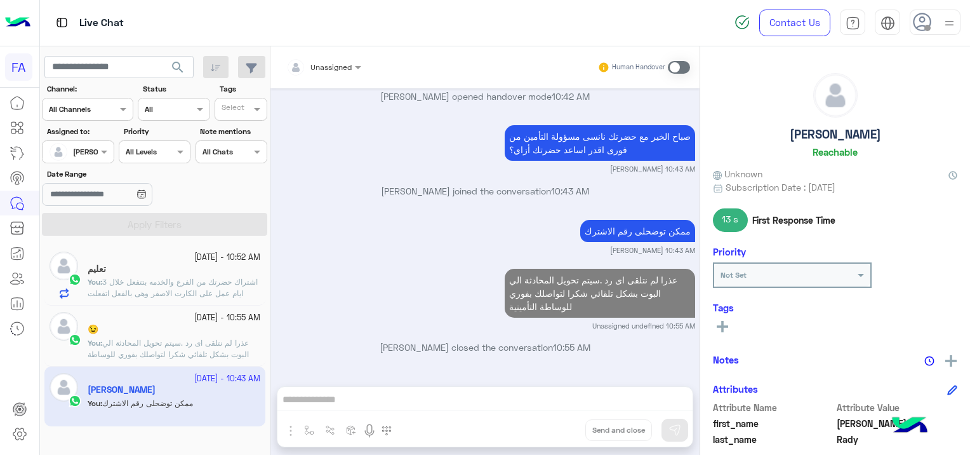
click at [182, 65] on span "search" at bounding box center [177, 67] width 15 height 15
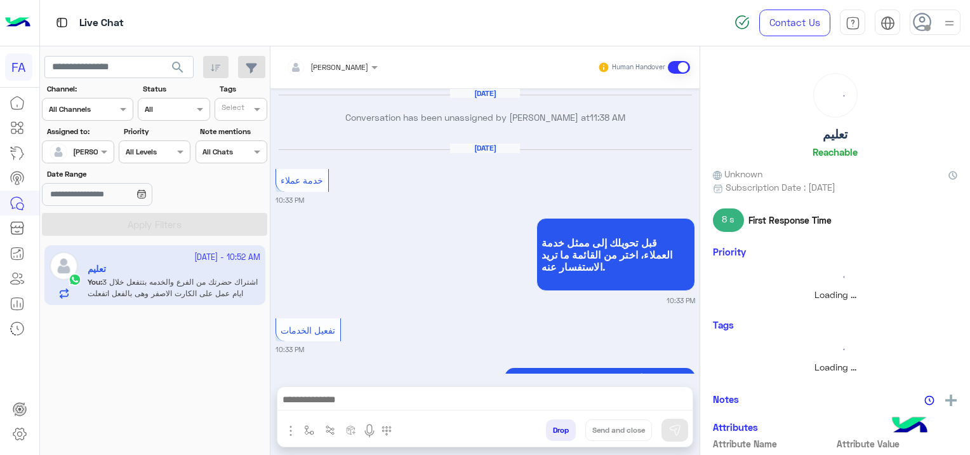
scroll to position [1737, 0]
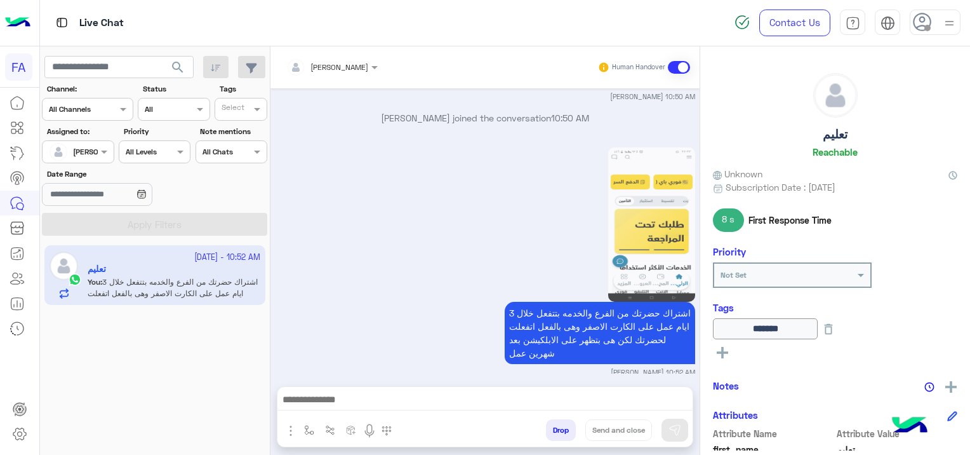
click at [93, 149] on div at bounding box center [78, 150] width 70 height 12
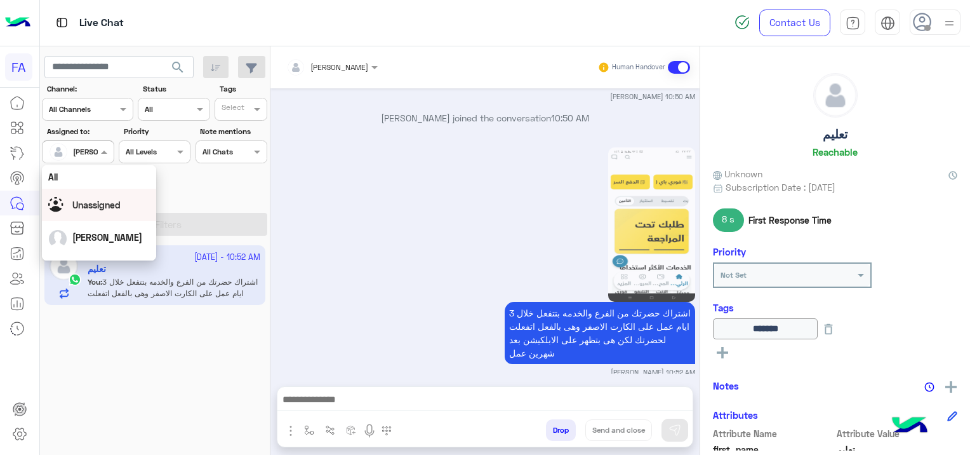
click at [113, 198] on div "Unassigned" at bounding box center [96, 204] width 48 height 13
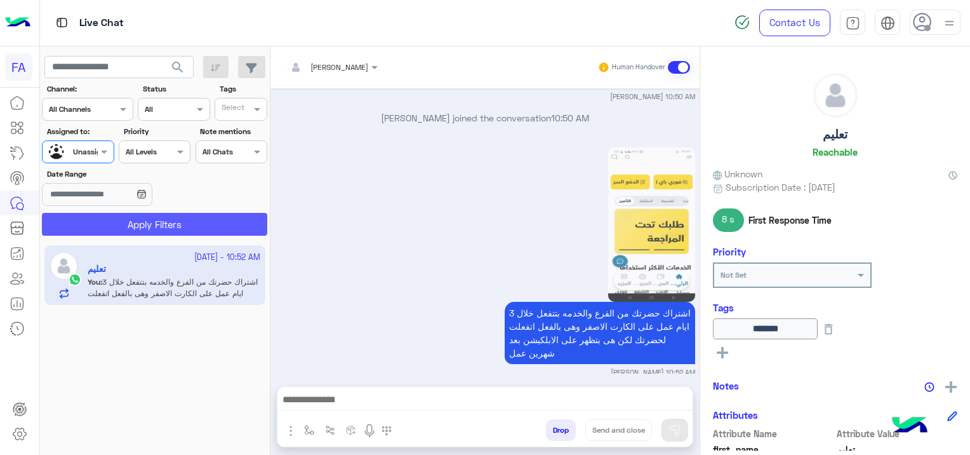
click at [160, 222] on button "Apply Filters" at bounding box center [154, 224] width 225 height 23
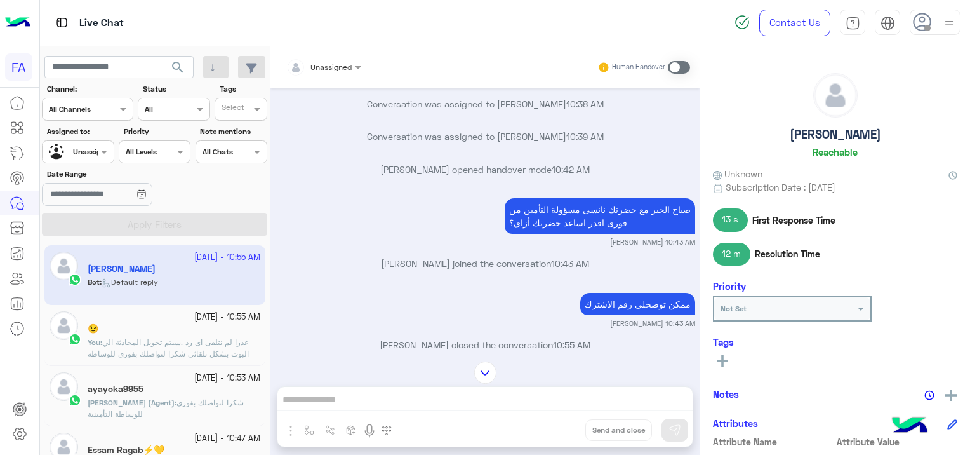
scroll to position [935, 0]
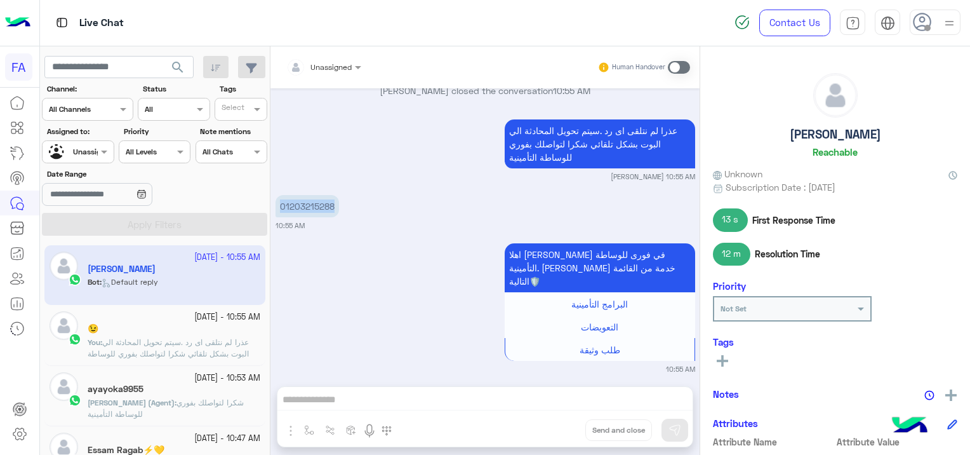
drag, startPoint x: 335, startPoint y: 208, endPoint x: 282, endPoint y: 209, distance: 53.3
click at [282, 209] on p "01203215288" at bounding box center [307, 206] width 63 height 22
copy p "01203215288"
click at [356, 66] on span at bounding box center [360, 66] width 16 height 13
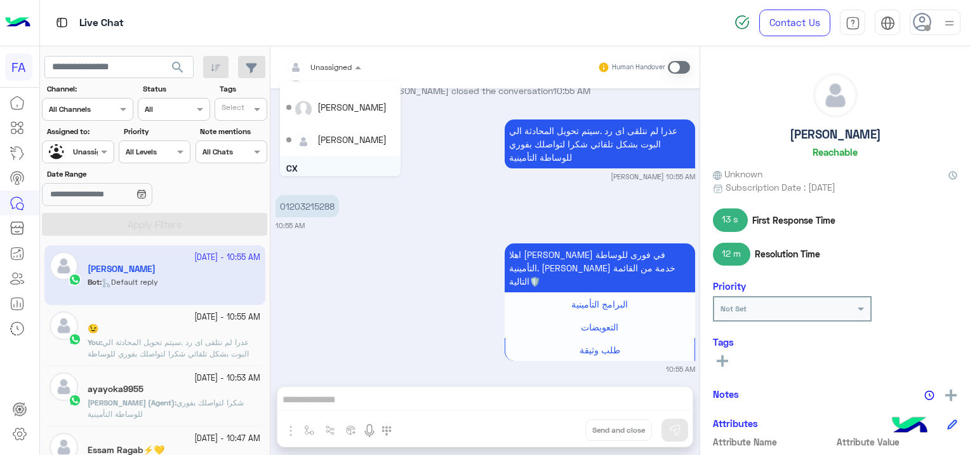
scroll to position [0, 0]
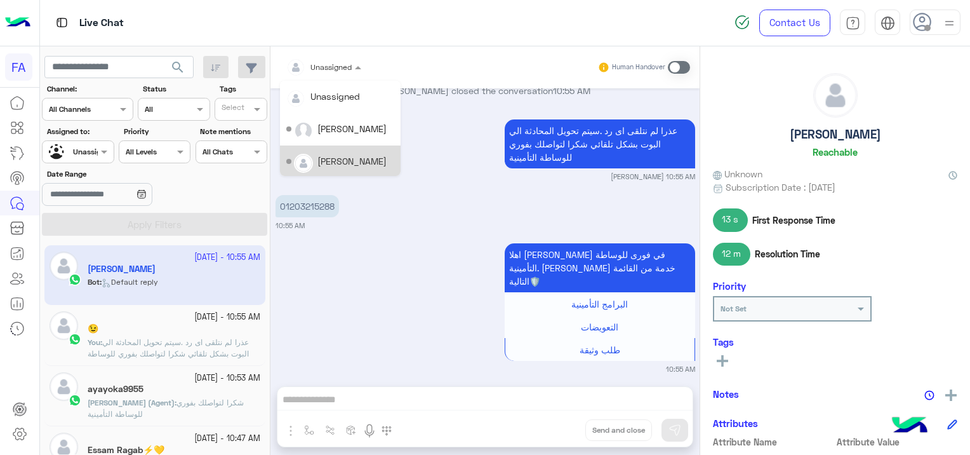
drag, startPoint x: 368, startPoint y: 155, endPoint x: 364, endPoint y: 163, distance: 9.1
click at [364, 163] on div "[PERSON_NAME]" at bounding box center [340, 161] width 108 height 22
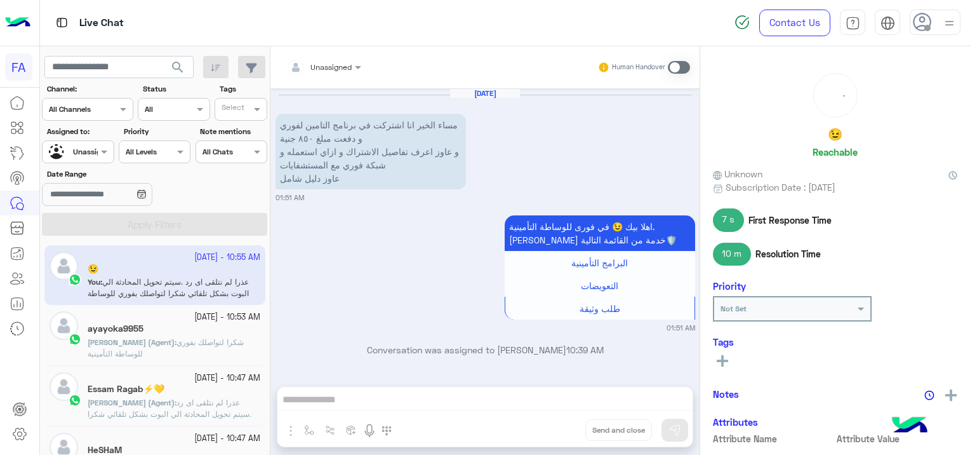
scroll to position [284, 0]
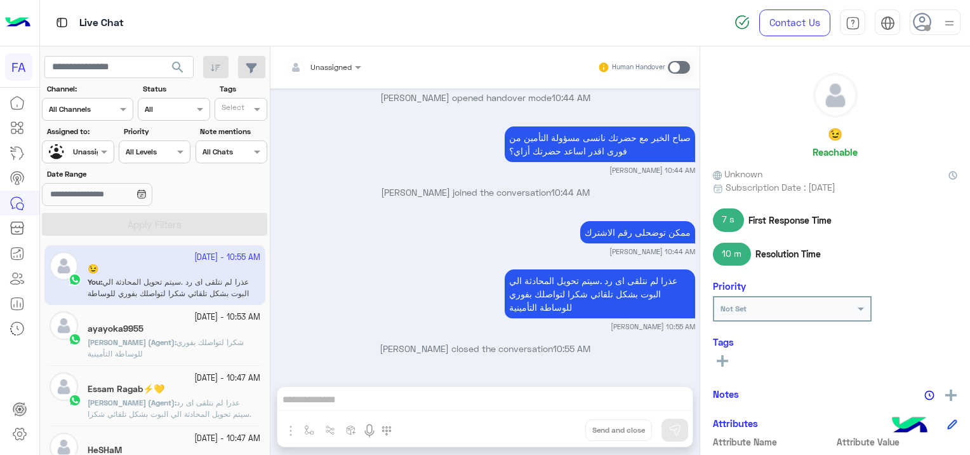
click at [153, 345] on span "[PERSON_NAME] (Agent)" at bounding box center [131, 342] width 87 height 10
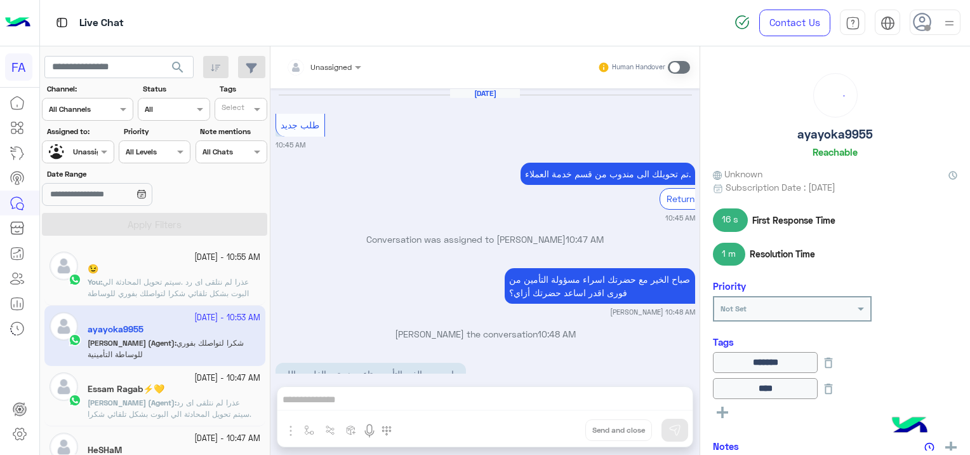
scroll to position [768, 0]
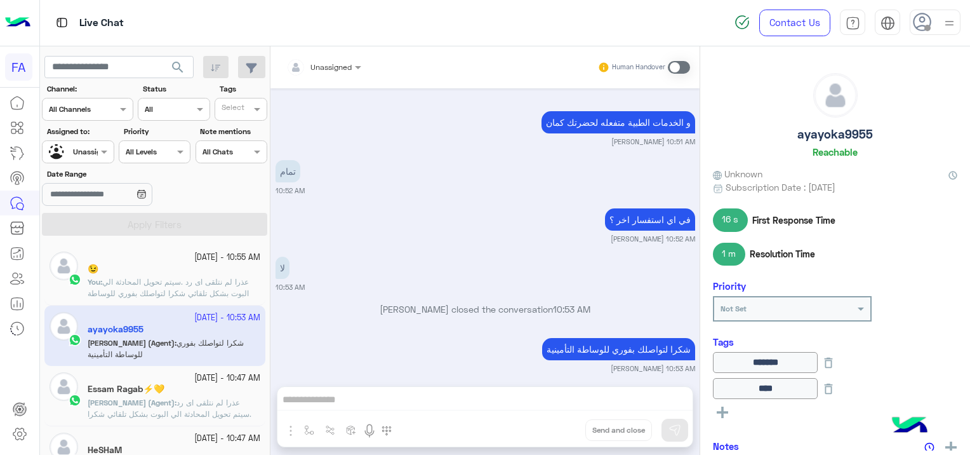
click at [89, 146] on div at bounding box center [78, 150] width 70 height 12
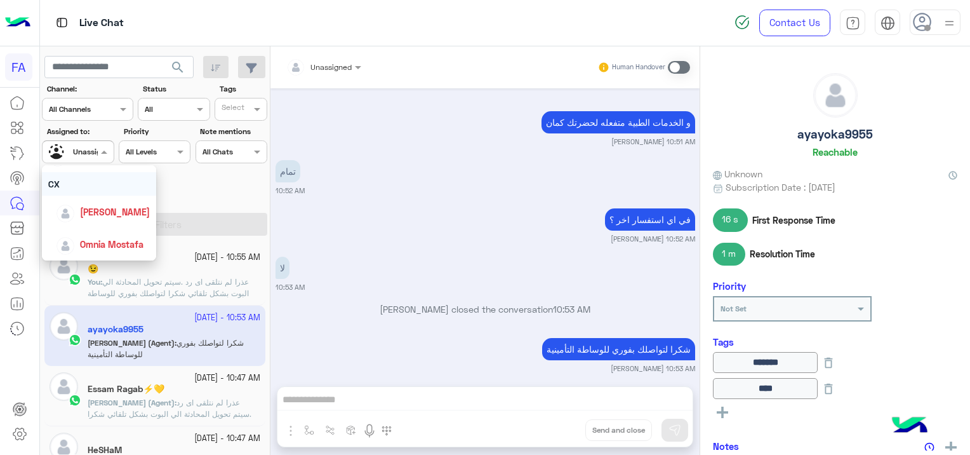
scroll to position [50, 0]
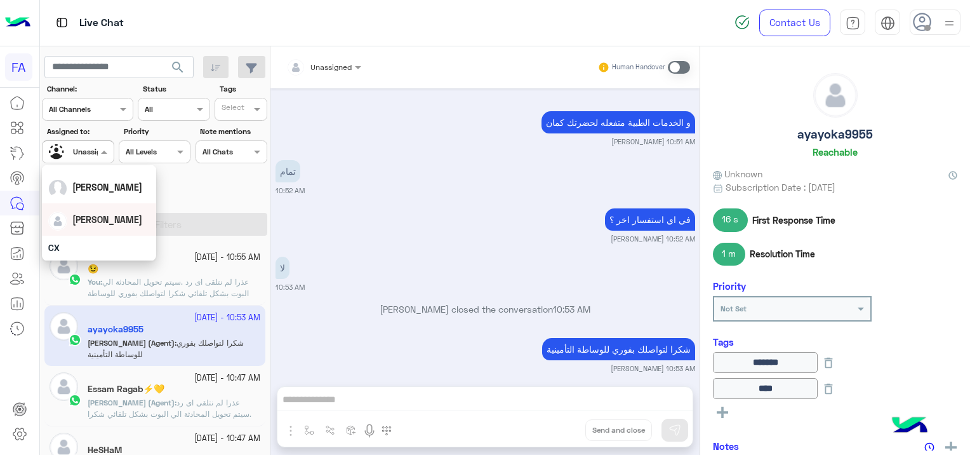
click at [125, 227] on div "[PERSON_NAME]" at bounding box center [99, 219] width 102 height 22
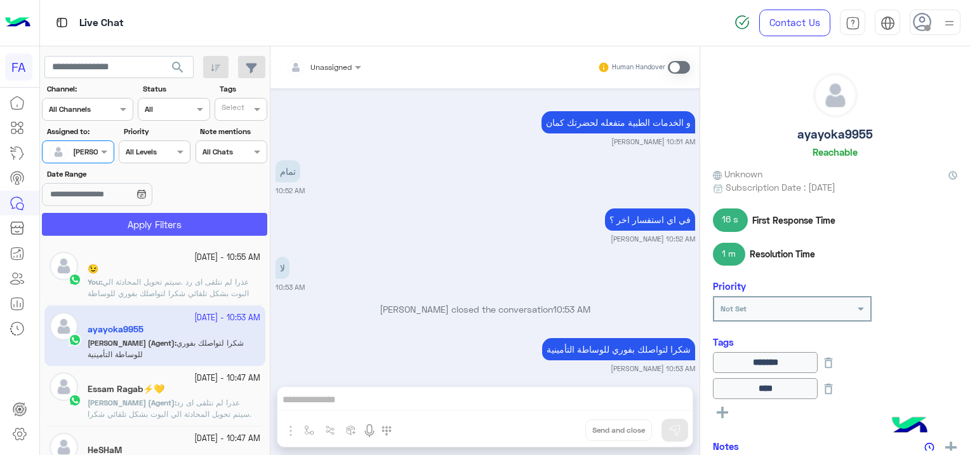
click at [145, 221] on button "Apply Filters" at bounding box center [154, 224] width 225 height 23
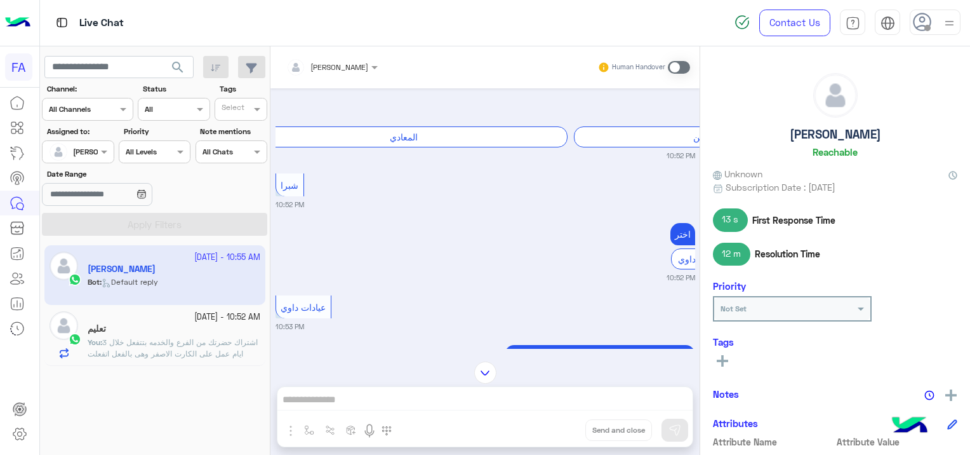
scroll to position [541, 0]
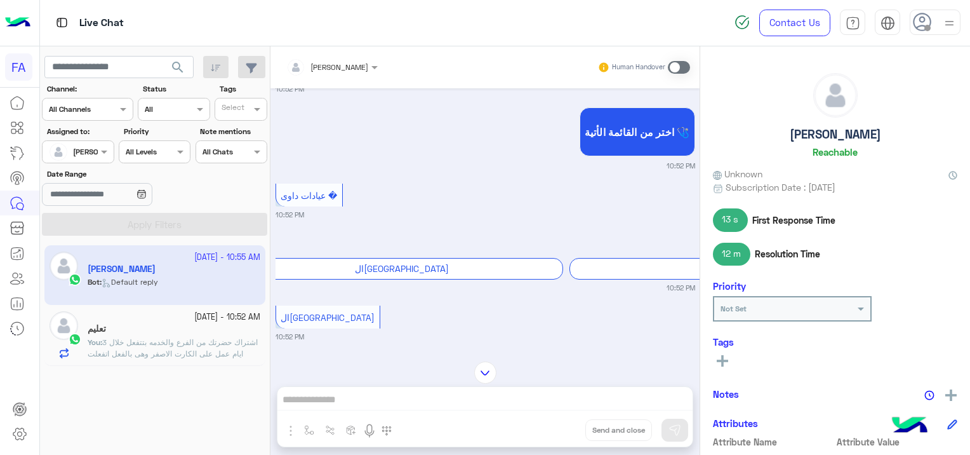
click at [676, 66] on span at bounding box center [679, 67] width 22 height 13
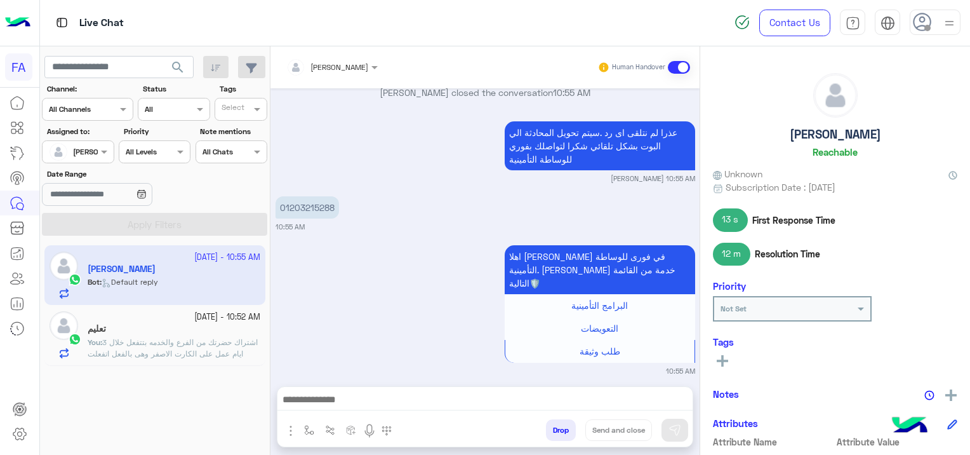
scroll to position [3520, 0]
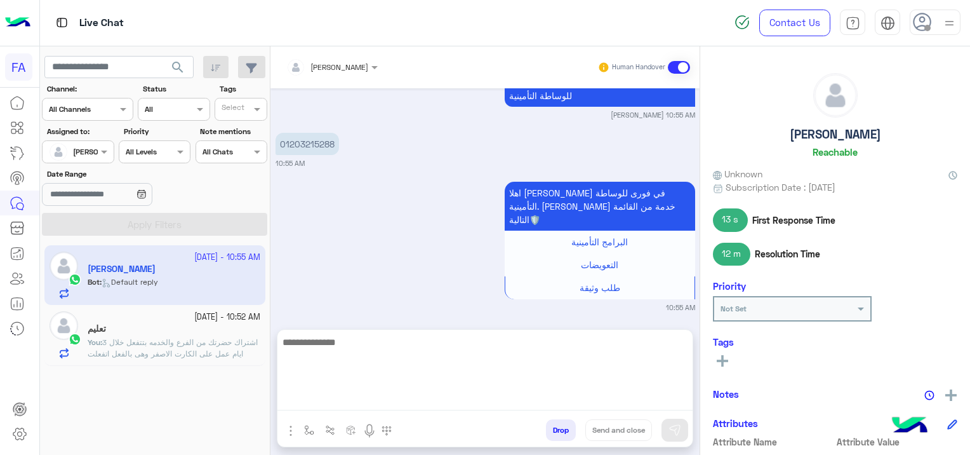
click at [403, 398] on textarea at bounding box center [484, 372] width 415 height 76
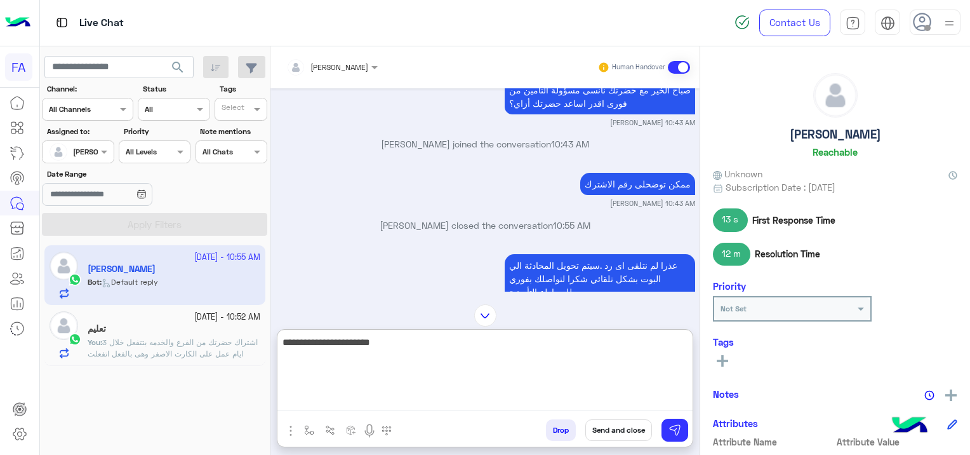
scroll to position [3197, 0]
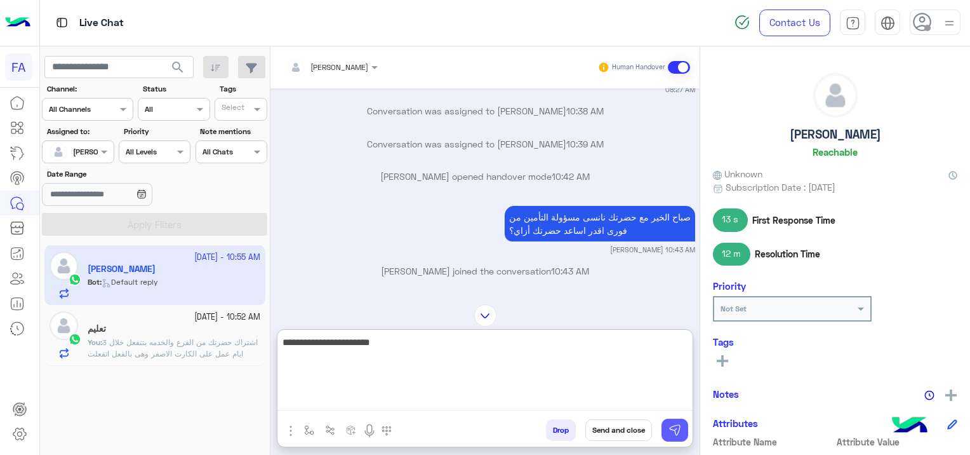
type textarea "**********"
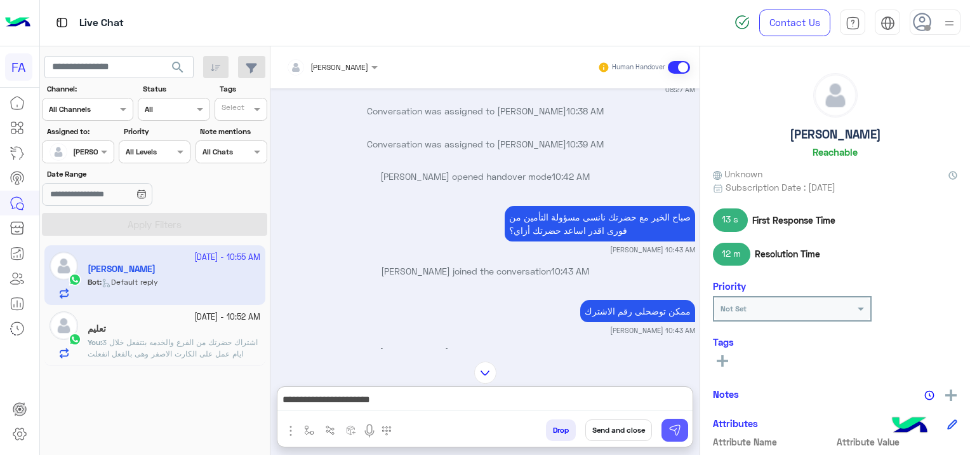
click at [676, 432] on img at bounding box center [675, 429] width 13 height 13
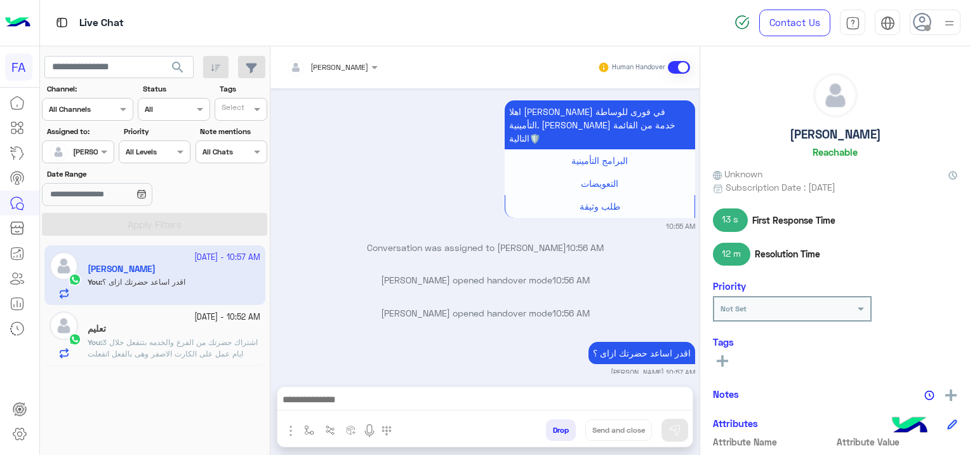
scroll to position [3634, 0]
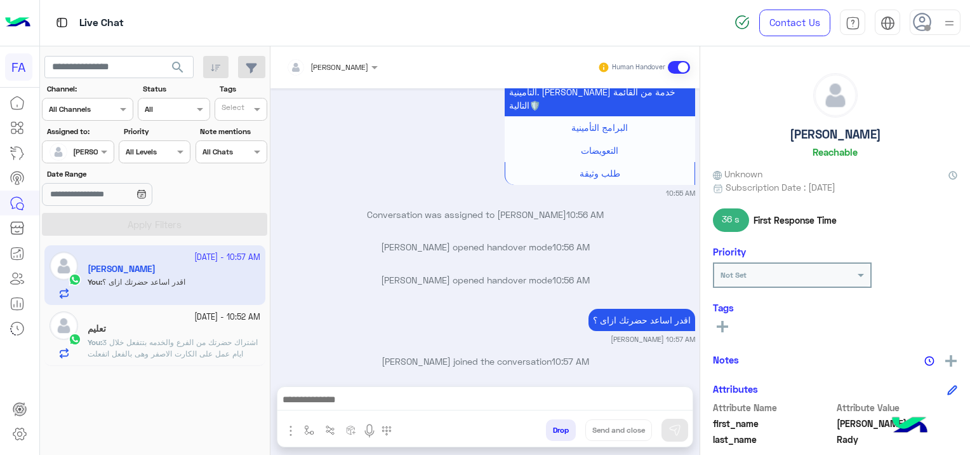
click at [190, 347] on p "You : اشتراك حضرتك من الفرع والخدمه بتتفعل خلال 3 ايام عمل على الكارت الاصفر وه…" at bounding box center [174, 359] width 173 height 46
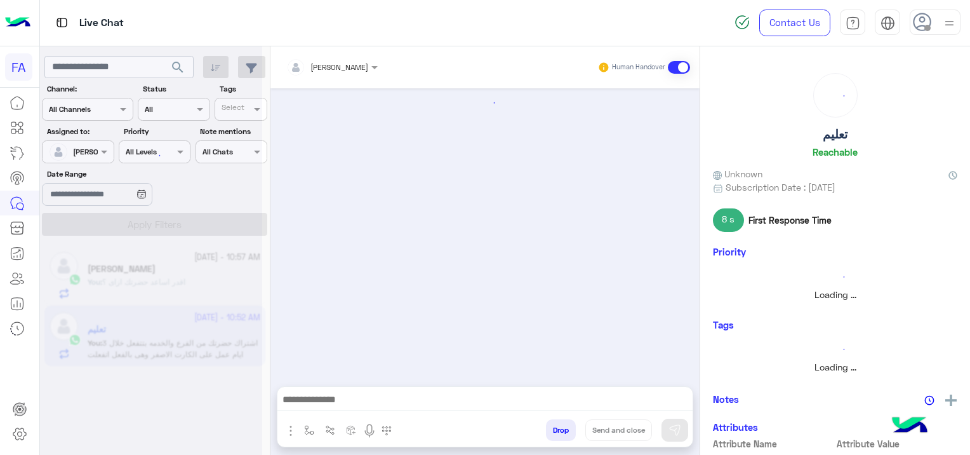
scroll to position [1737, 0]
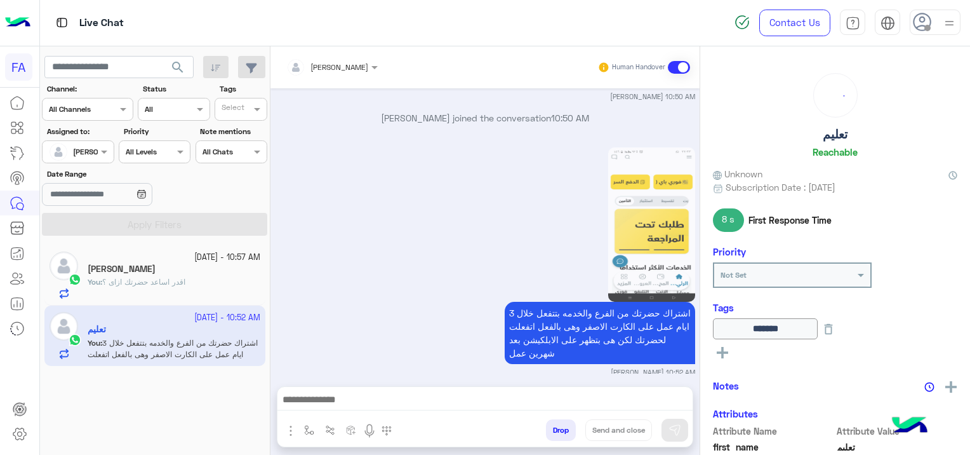
click at [190, 270] on div "[PERSON_NAME]" at bounding box center [174, 269] width 173 height 13
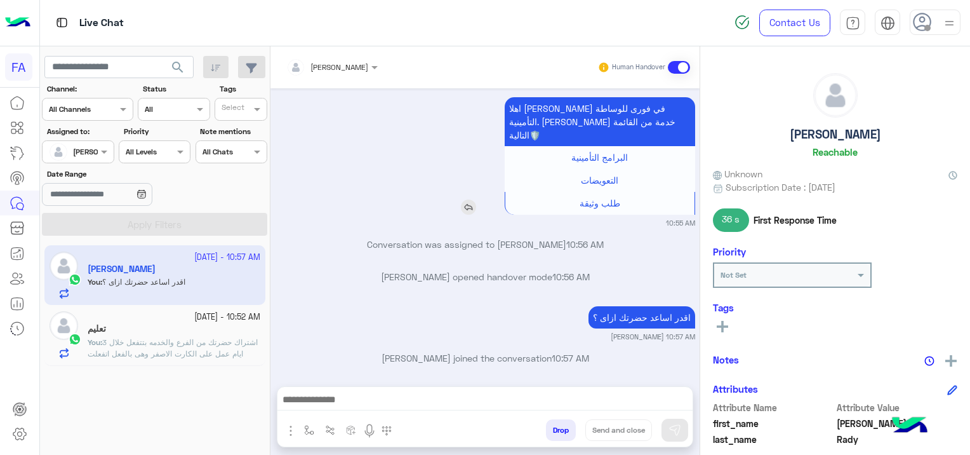
scroll to position [597, 0]
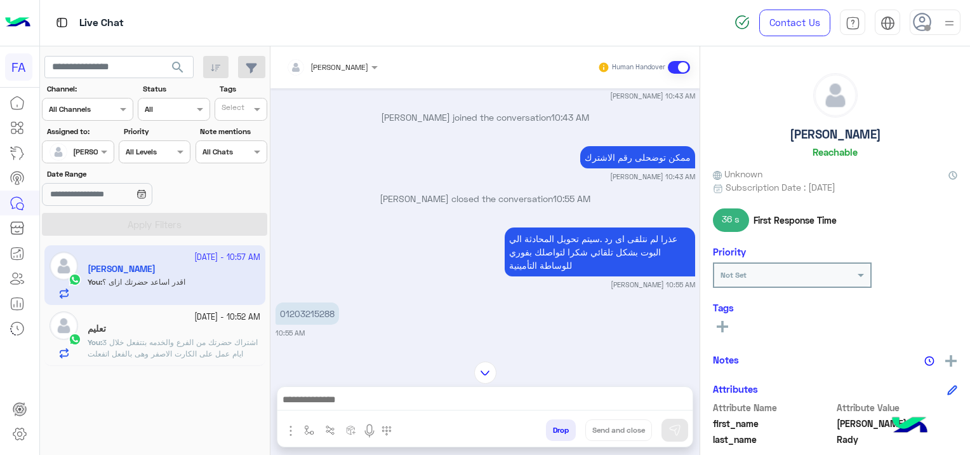
click at [201, 352] on span "اشتراك حضرتك من الفرع والخدمه بتتفعل خلال 3 ايام عمل على الكارت الاصفر وهى بالف…" at bounding box center [173, 359] width 170 height 44
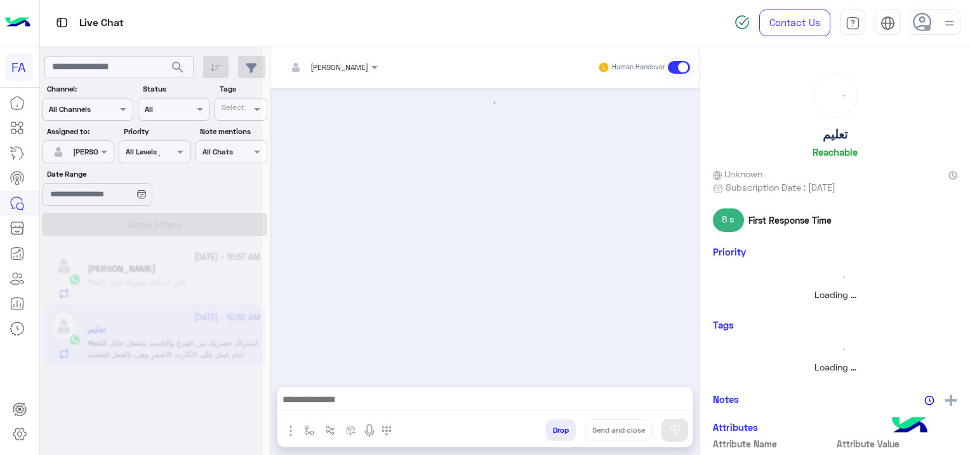
scroll to position [1737, 0]
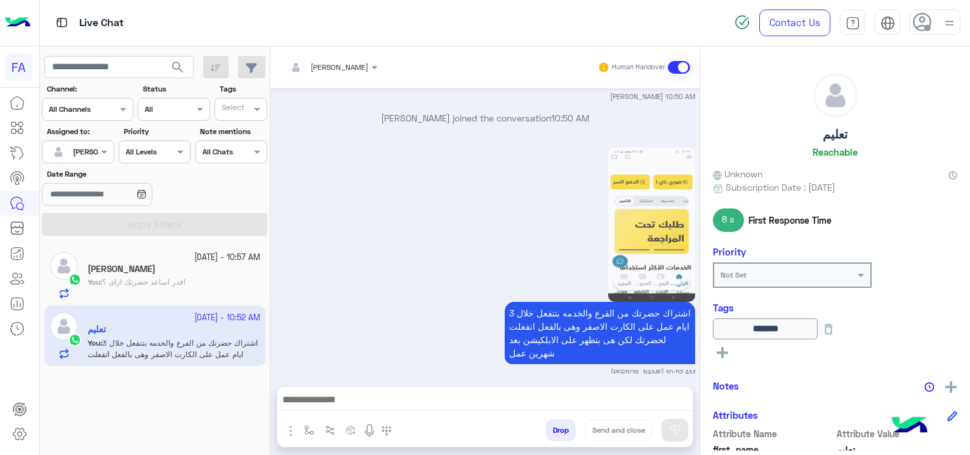
click at [143, 282] on span "اقدر اساعد حضرتك ازاى ؟" at bounding box center [143, 282] width 83 height 10
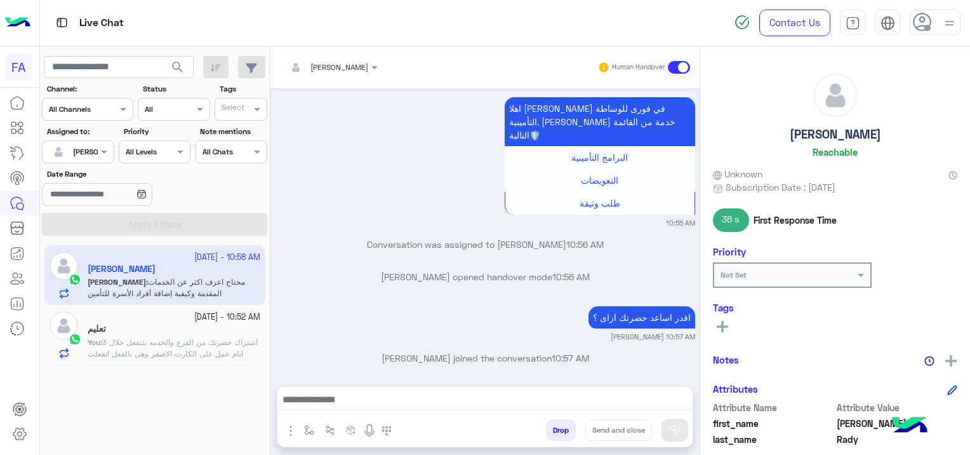
scroll to position [912, 0]
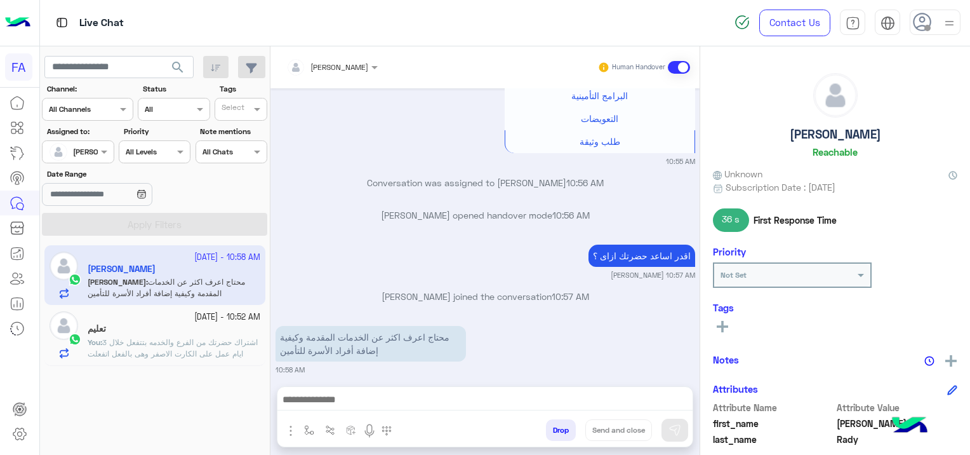
click at [386, 352] on div "محتاج اعرف اكثر عن الخدمات المقدمة وكيفية إضافة أفراد الأسرة للتأمين" at bounding box center [407, 344] width 263 height 42
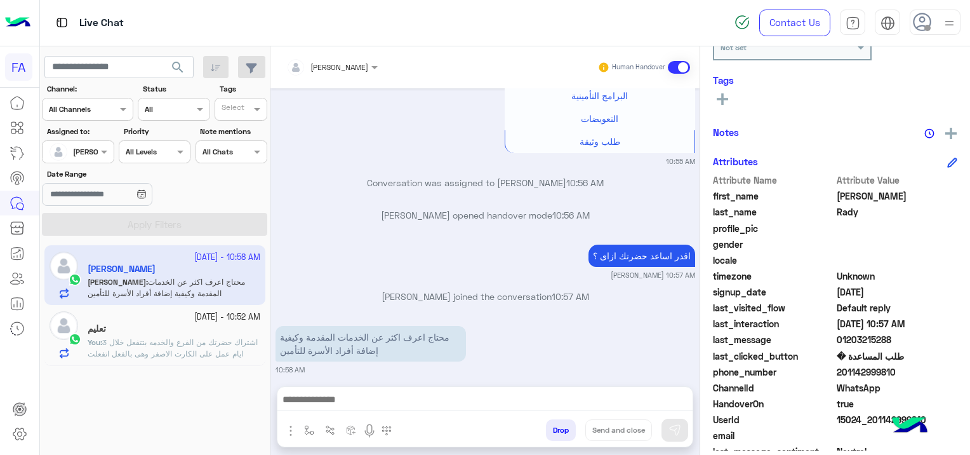
scroll to position [265, 0]
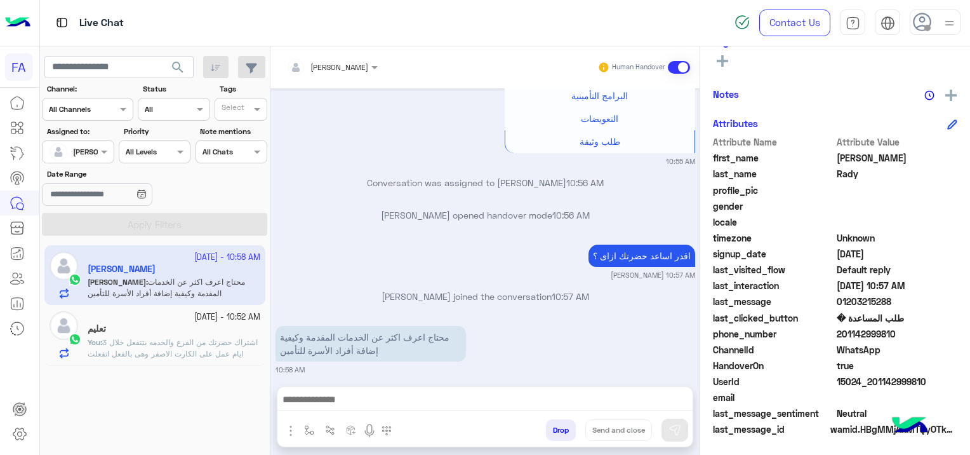
drag, startPoint x: 924, startPoint y: 376, endPoint x: 871, endPoint y: 386, distance: 53.6
click at [871, 386] on span "15024_201142999810" at bounding box center [897, 381] width 121 height 13
copy span "01142999810"
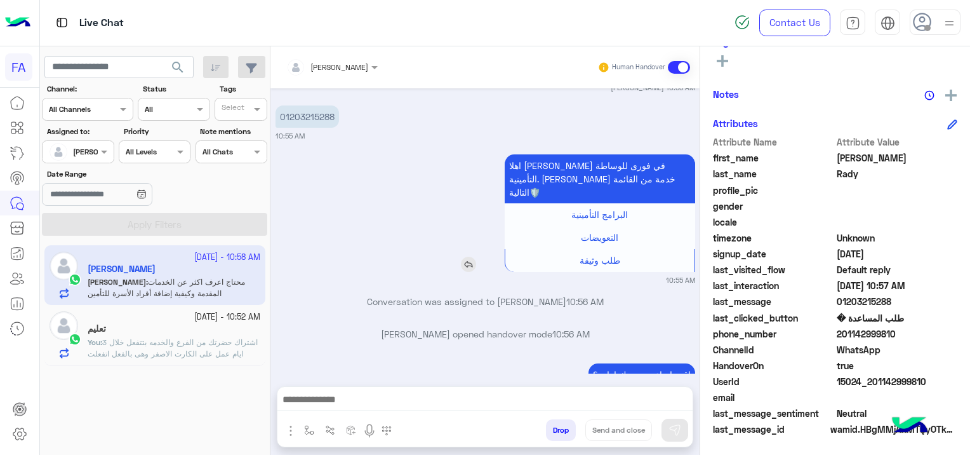
scroll to position [722, 0]
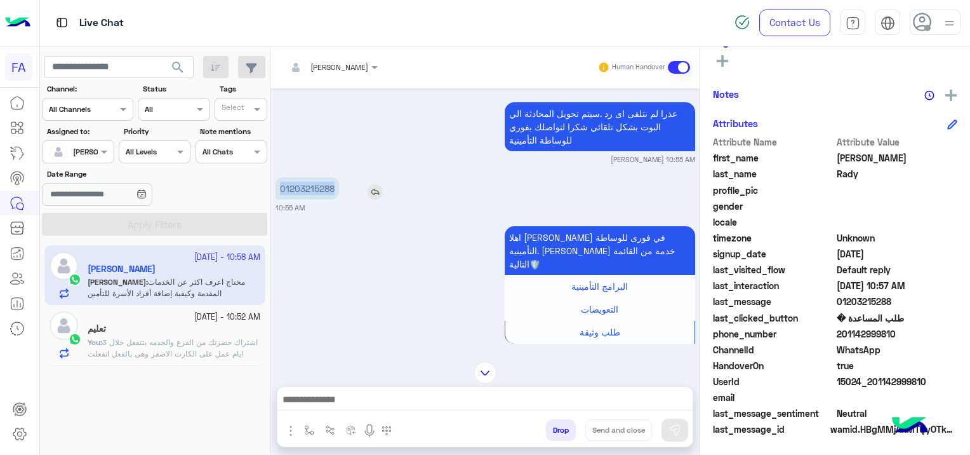
drag, startPoint x: 333, startPoint y: 186, endPoint x: 276, endPoint y: 197, distance: 58.2
click at [276, 197] on p "01203215288" at bounding box center [307, 188] width 63 height 22
copy p "01203215288"
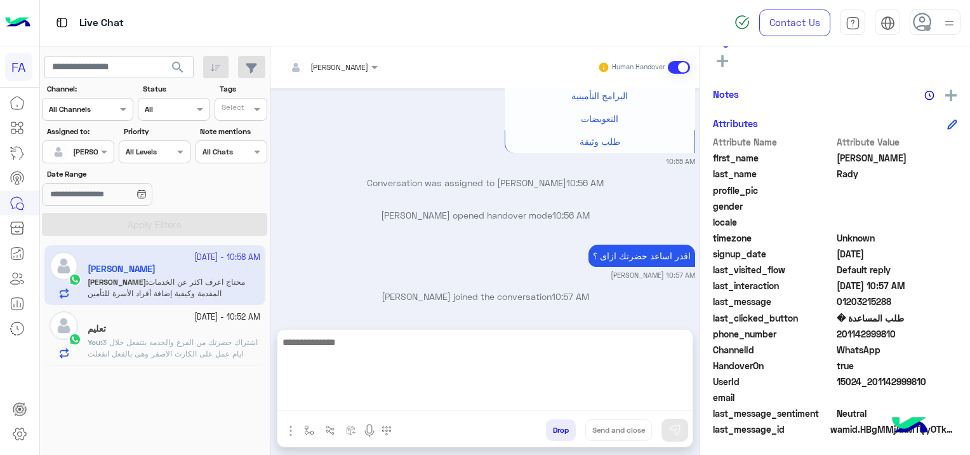
click at [376, 398] on textarea at bounding box center [484, 372] width 415 height 76
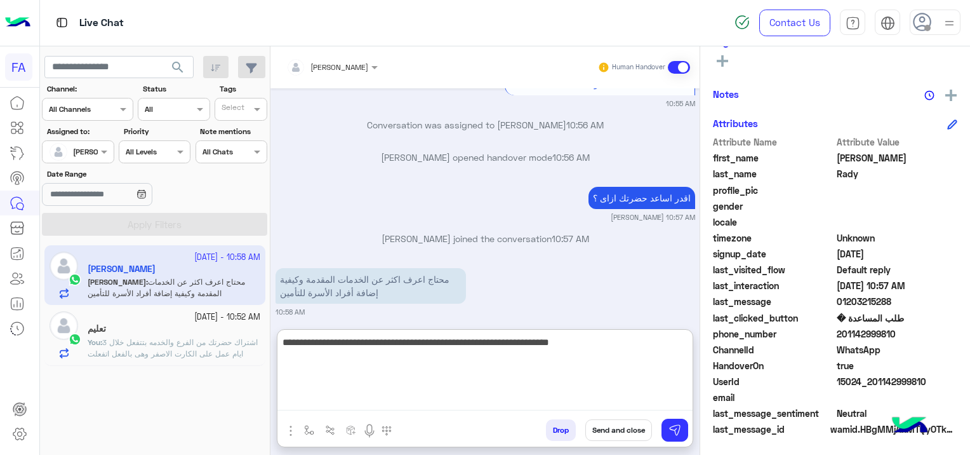
type textarea "**********"
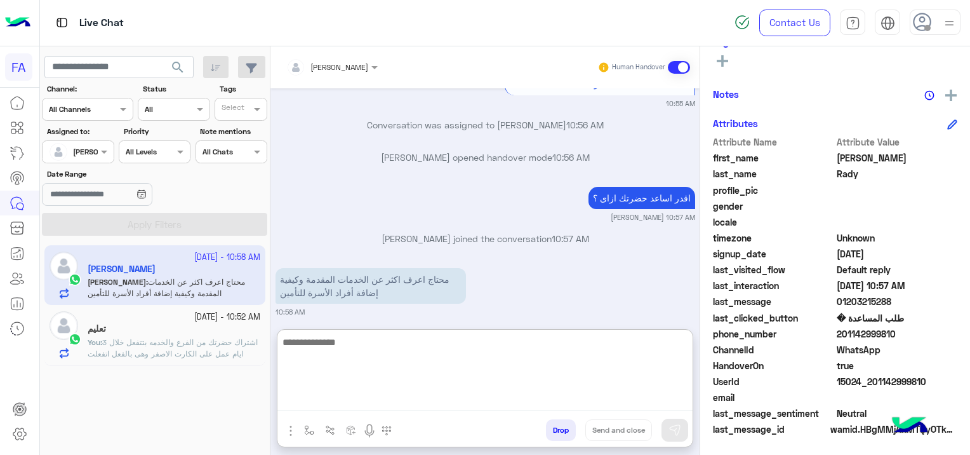
scroll to position [1032, 0]
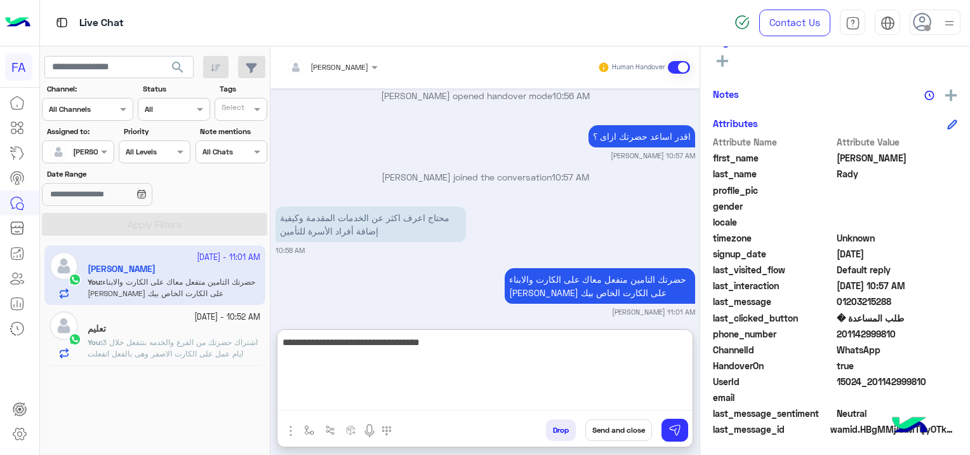
click at [650, 345] on textarea "**********" at bounding box center [484, 372] width 415 height 76
click at [543, 348] on textarea "**********" at bounding box center [484, 372] width 415 height 76
type textarea "**********"
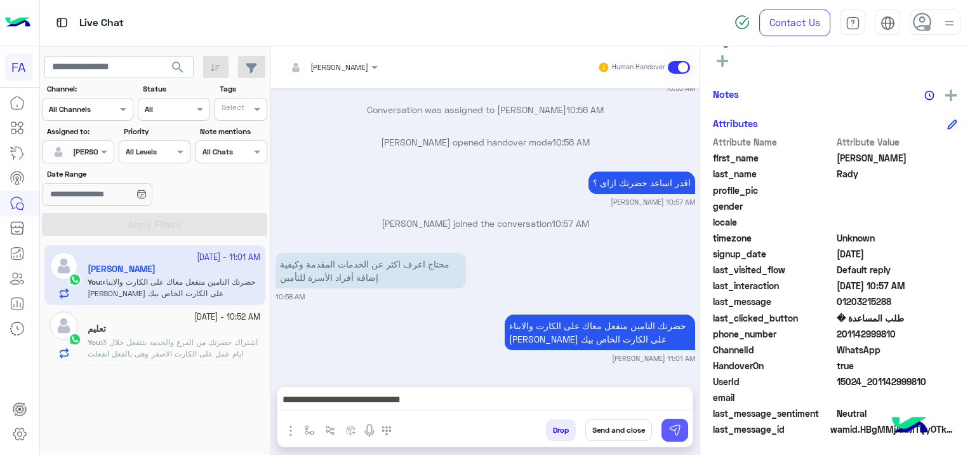
click at [676, 432] on img at bounding box center [675, 429] width 13 height 13
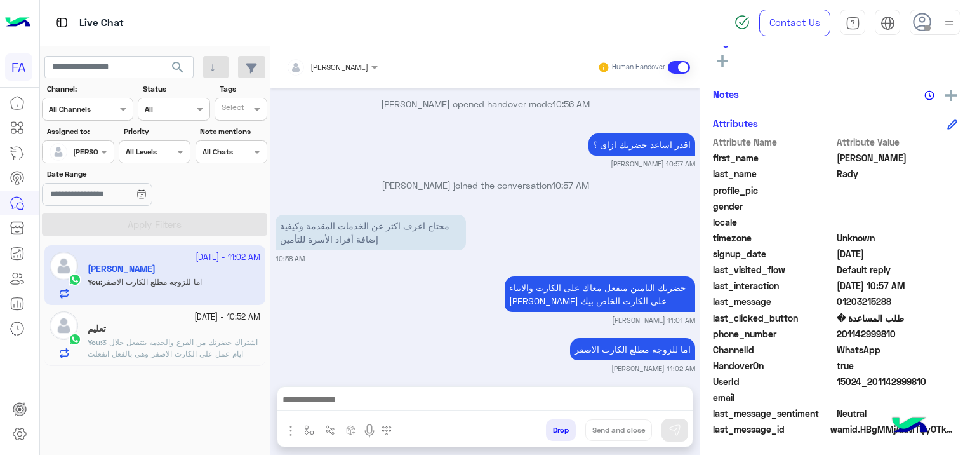
click at [338, 276] on div "حضرتك التامين متفعل معاك على الكارت والابناء بيكون على الكارت الخاص بيك Sara Ta…" at bounding box center [486, 299] width 420 height 52
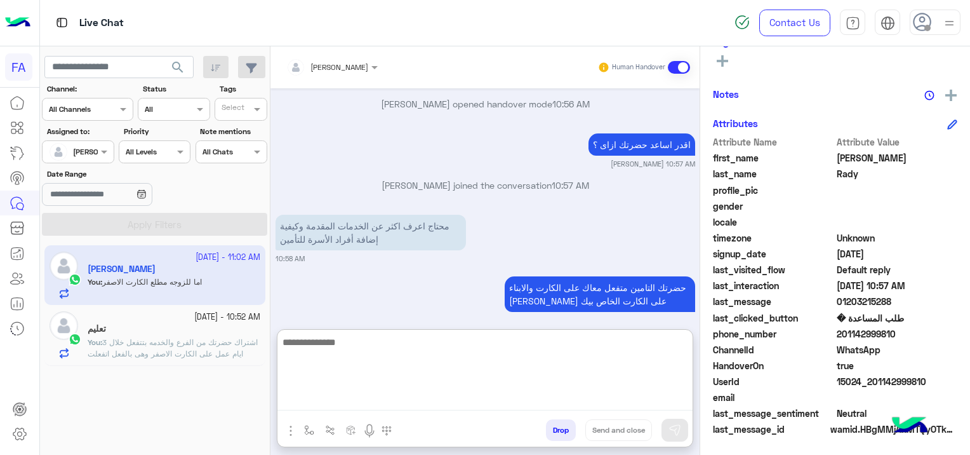
click at [350, 401] on textarea at bounding box center [484, 372] width 415 height 76
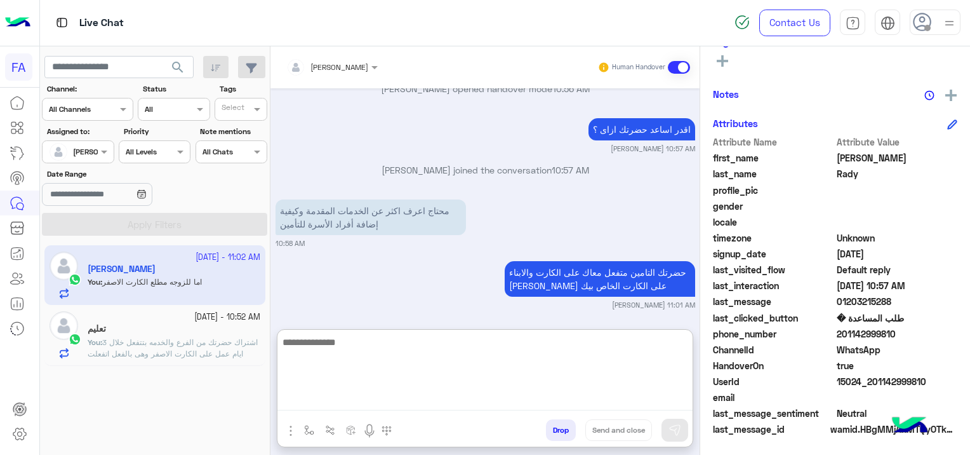
paste textarea "**********"
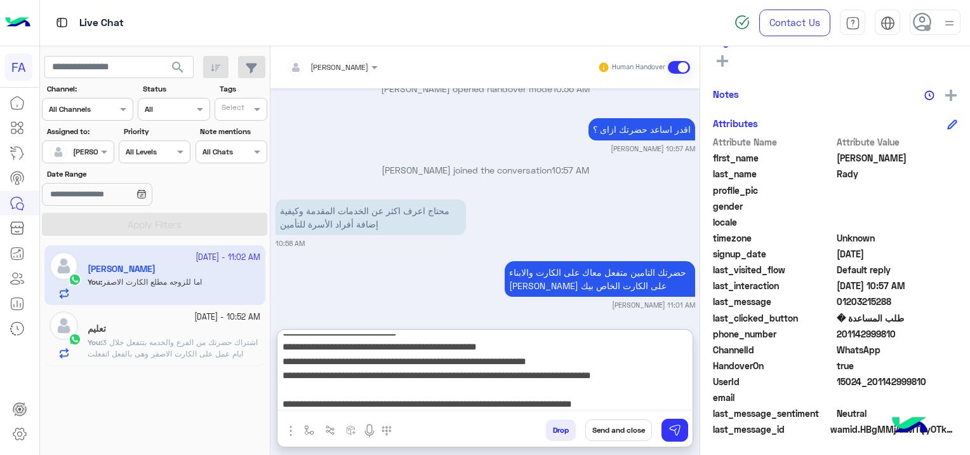
scroll to position [0, 0]
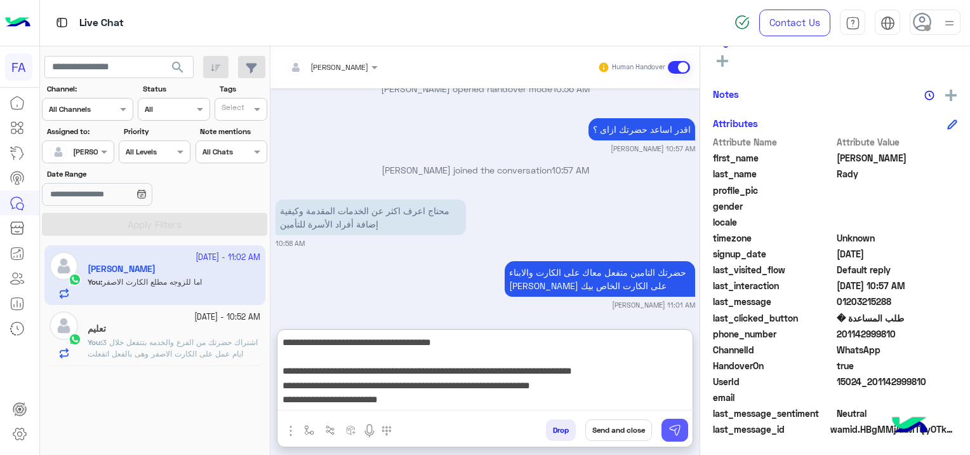
type textarea "**********"
click at [673, 427] on img at bounding box center [675, 429] width 13 height 13
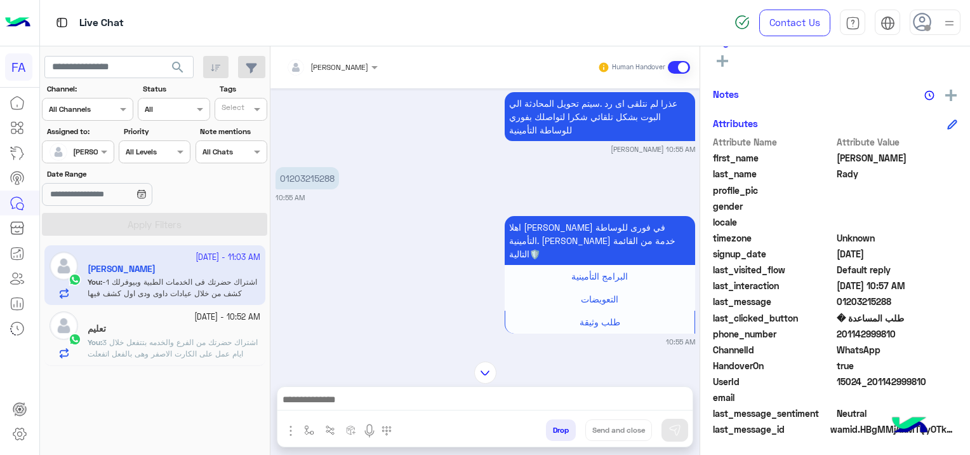
scroll to position [714, 0]
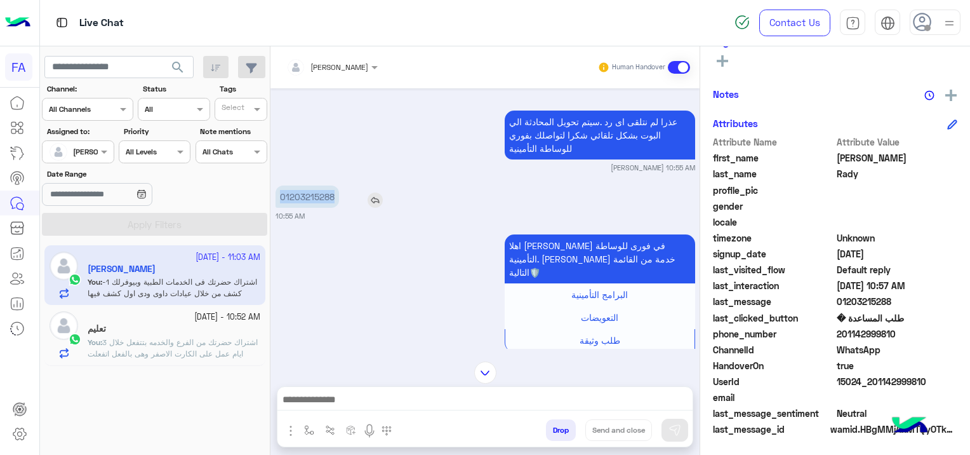
drag, startPoint x: 332, startPoint y: 199, endPoint x: 277, endPoint y: 205, distance: 55.6
click at [277, 205] on p "01203215288" at bounding box center [307, 196] width 63 height 22
copy p "01203215288"
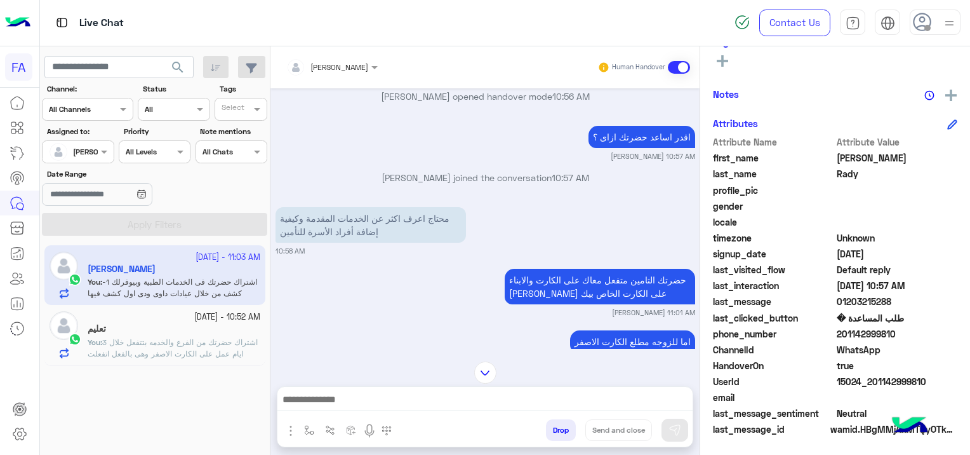
scroll to position [1285, 0]
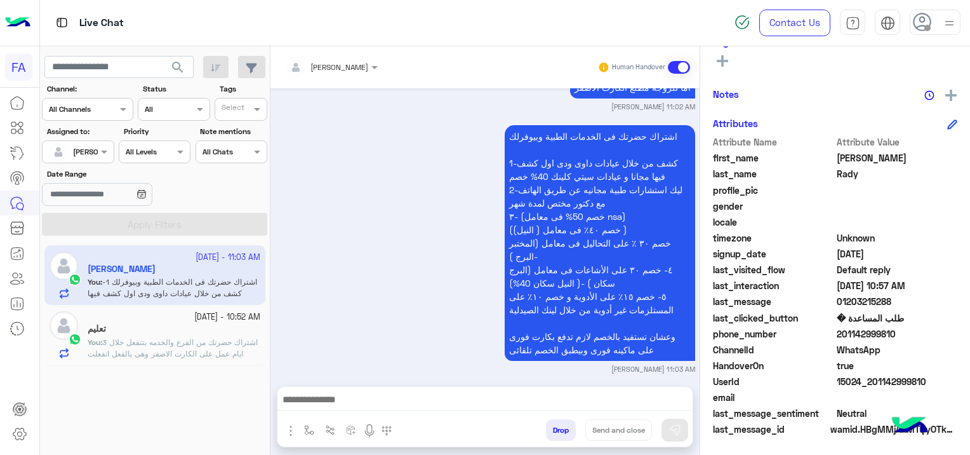
click at [162, 341] on span "اشتراك حضرتك من الفرع والخدمه بتتفعل خلال 3 ايام عمل على الكارت الاصفر وهى بالف…" at bounding box center [173, 359] width 170 height 44
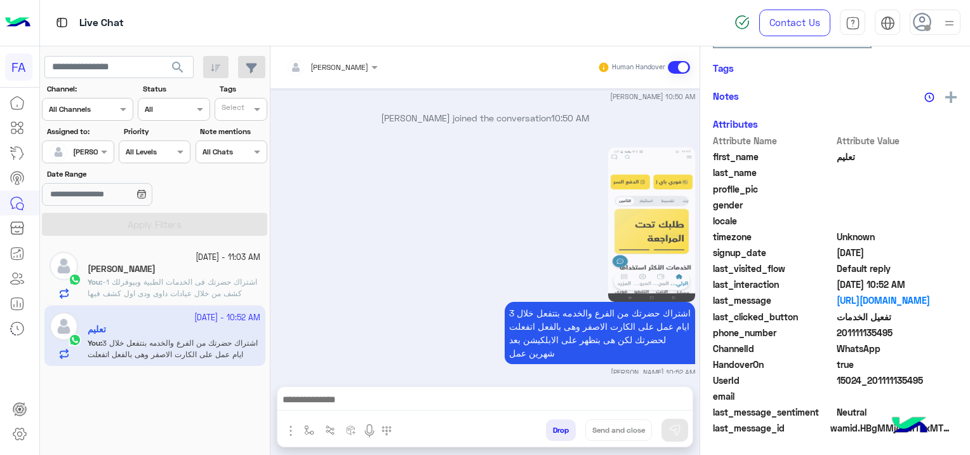
scroll to position [265, 0]
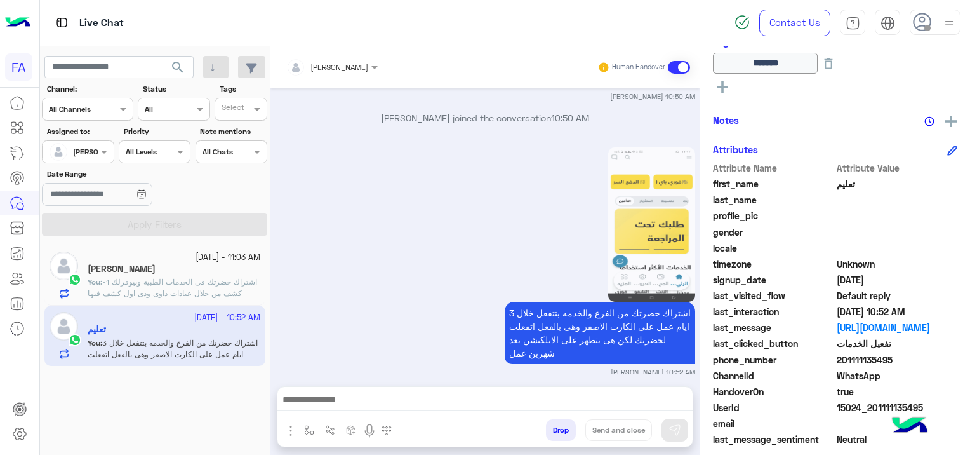
click at [393, 396] on textarea at bounding box center [485, 400] width 416 height 19
click at [327, 396] on textarea at bounding box center [485, 400] width 416 height 19
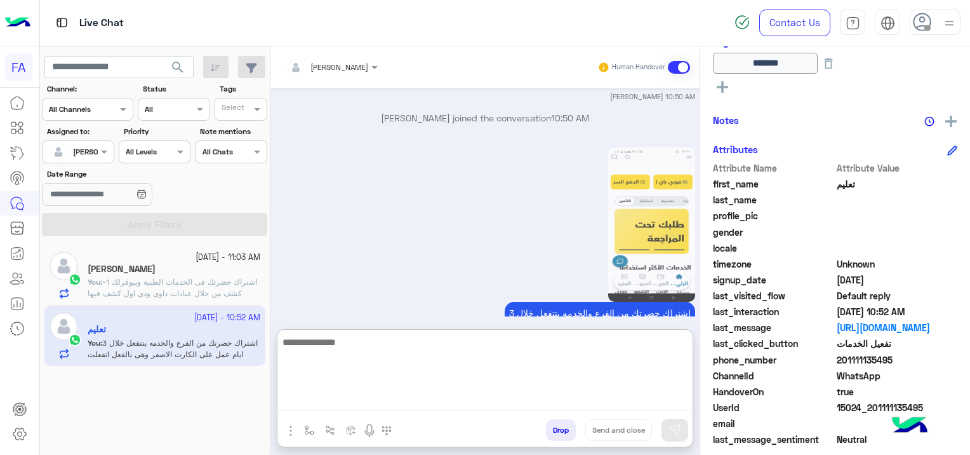
paste textarea "**********"
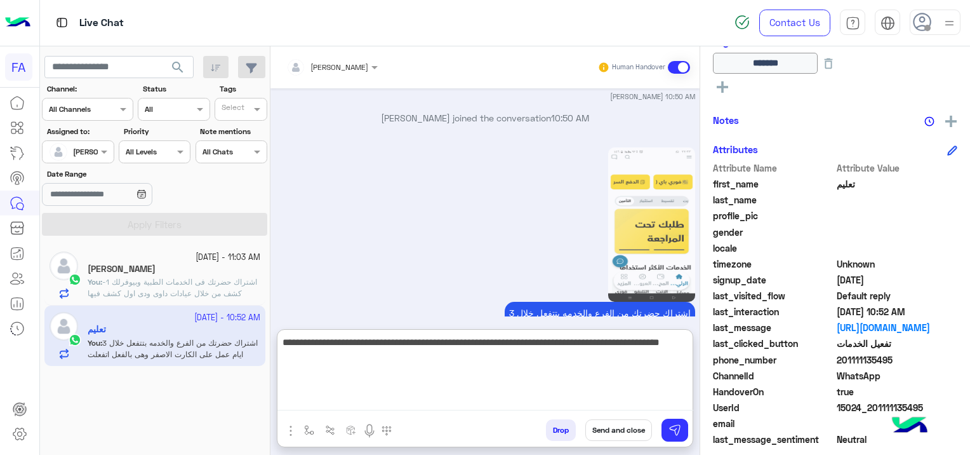
type textarea "**********"
click at [619, 427] on button "Send and close" at bounding box center [618, 430] width 67 height 22
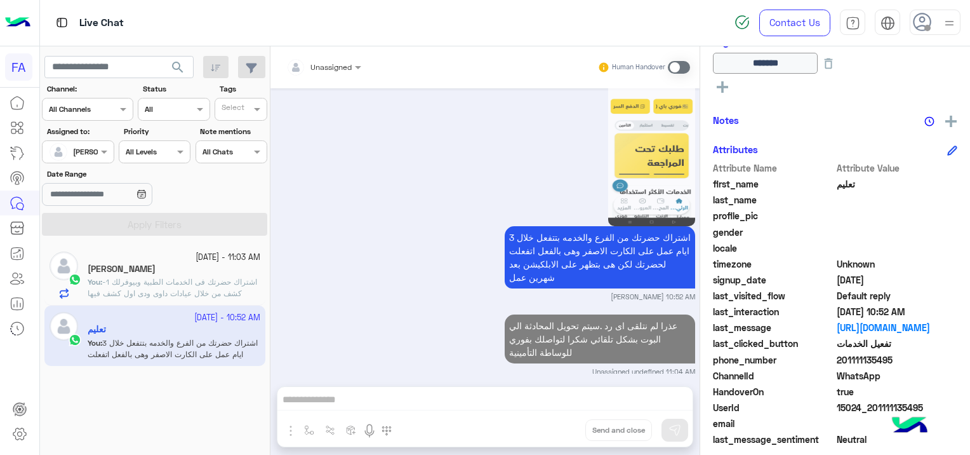
scroll to position [1845, 0]
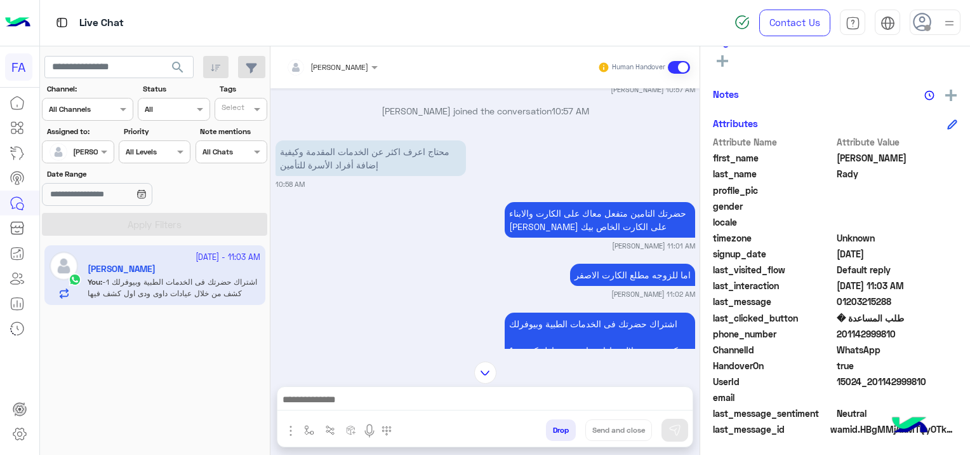
scroll to position [740, 0]
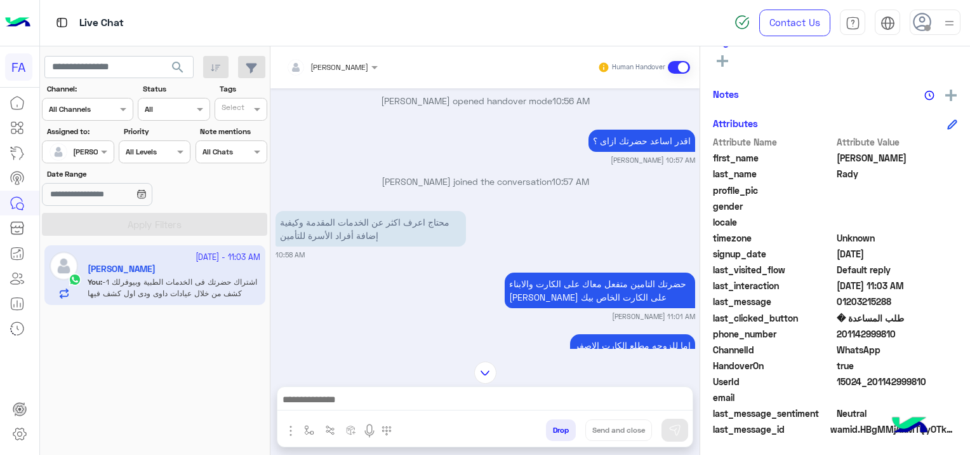
click at [366, 331] on div "اما للزوجه مطلع الكارت الاصفر Sara Taha 11:02 AM" at bounding box center [486, 350] width 420 height 39
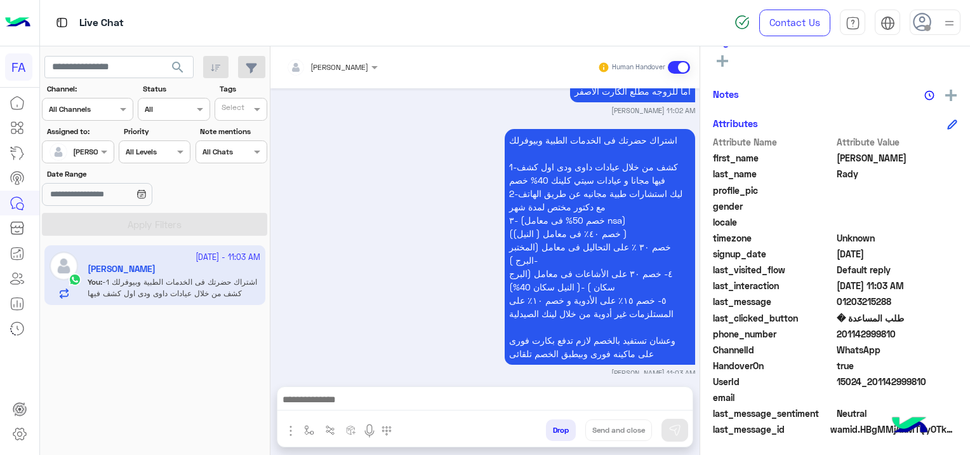
click at [78, 155] on input "text" at bounding box center [63, 150] width 29 height 11
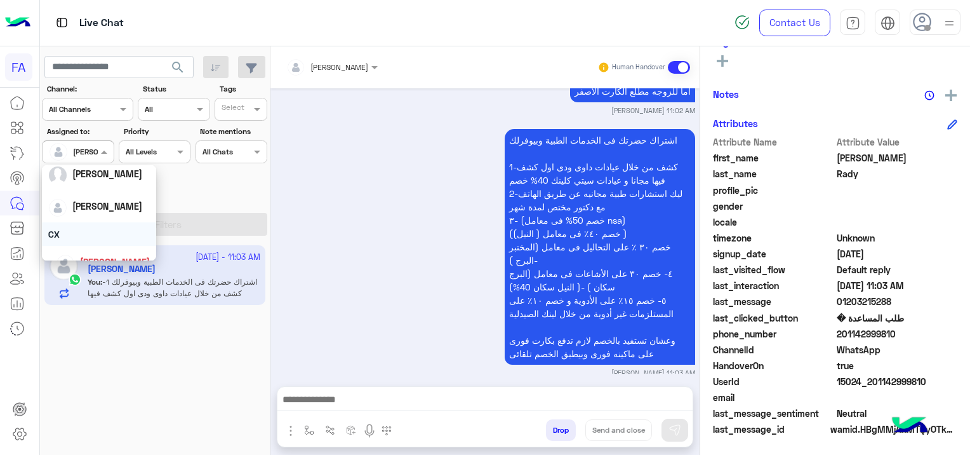
scroll to position [0, 0]
click at [110, 213] on div "Unassigned" at bounding box center [99, 205] width 102 height 22
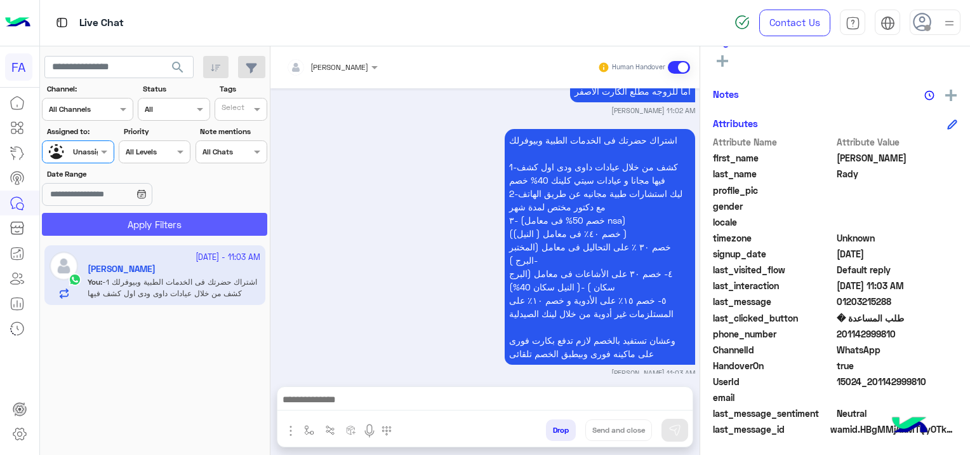
click at [182, 219] on button "Apply Filters" at bounding box center [154, 224] width 225 height 23
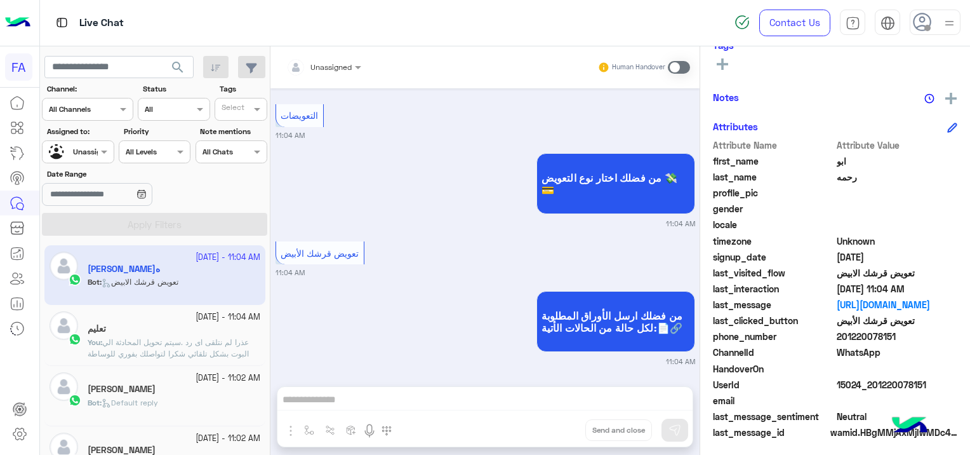
scroll to position [243, 0]
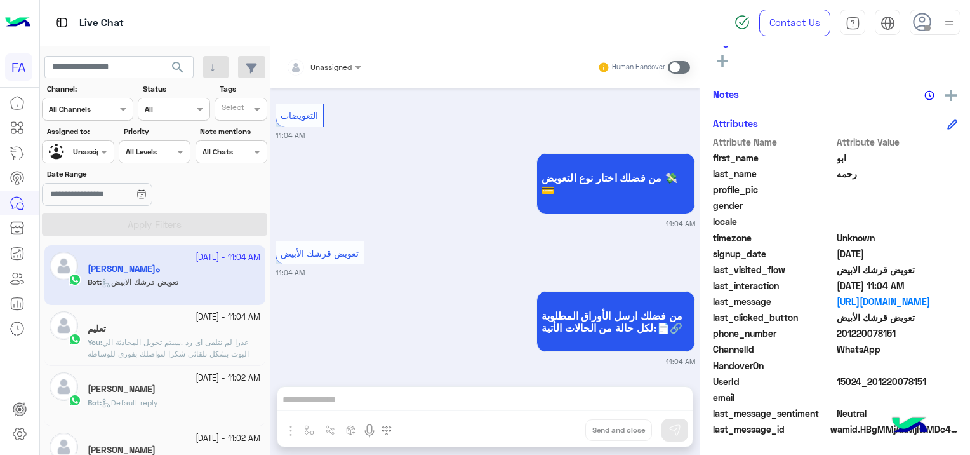
click at [189, 395] on div "[PERSON_NAME]" at bounding box center [174, 389] width 173 height 13
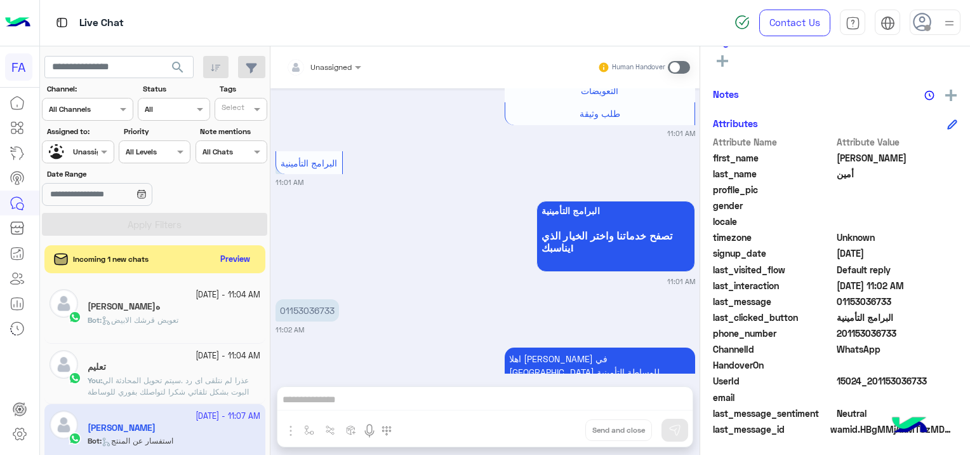
scroll to position [920, 0]
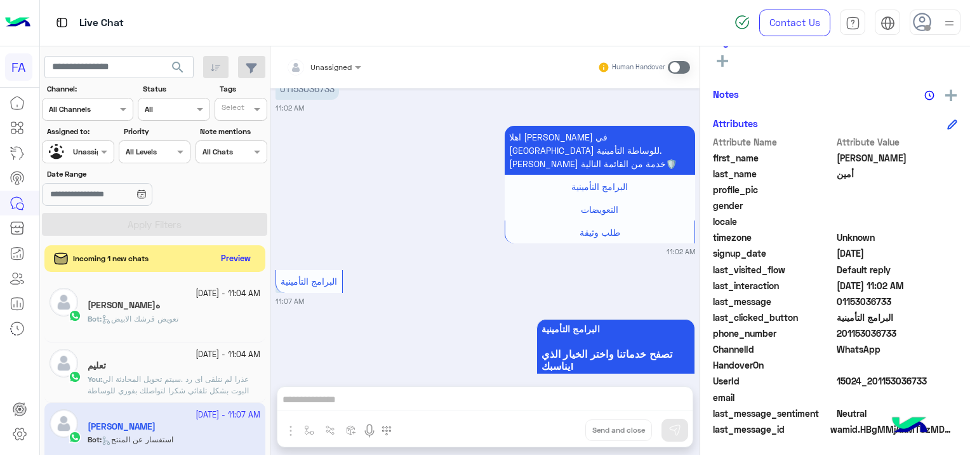
click at [238, 256] on button "Preview" at bounding box center [236, 258] width 39 height 17
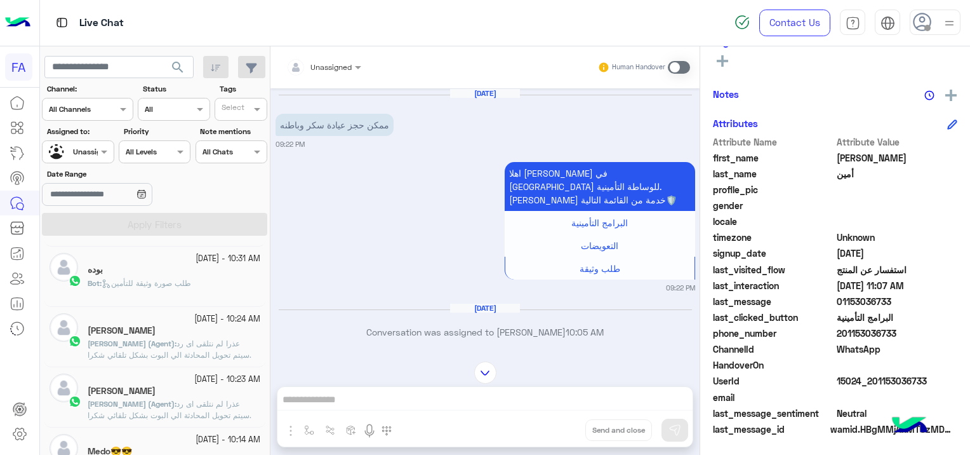
scroll to position [571, 0]
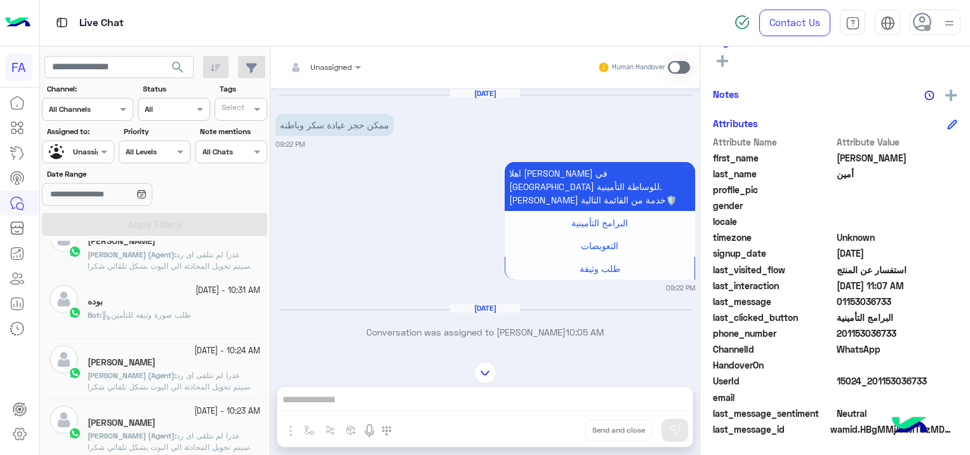
click at [193, 363] on div "[PERSON_NAME]" at bounding box center [174, 363] width 173 height 13
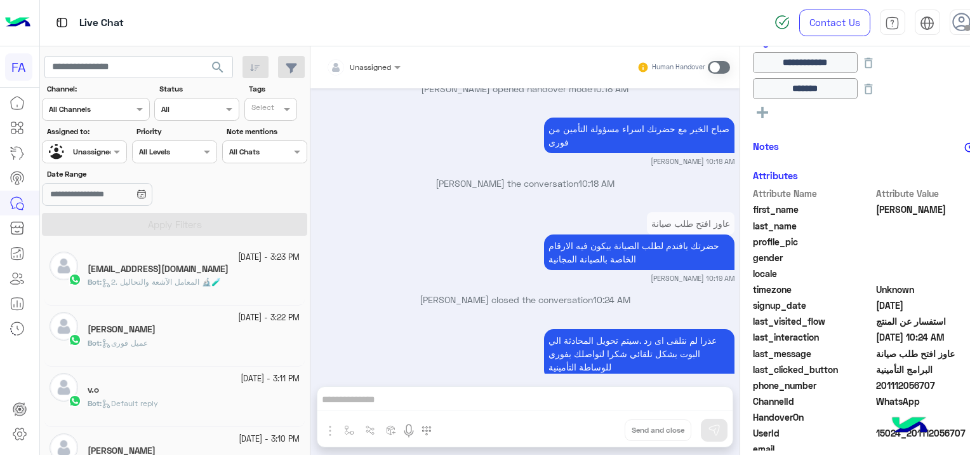
scroll to position [6, 0]
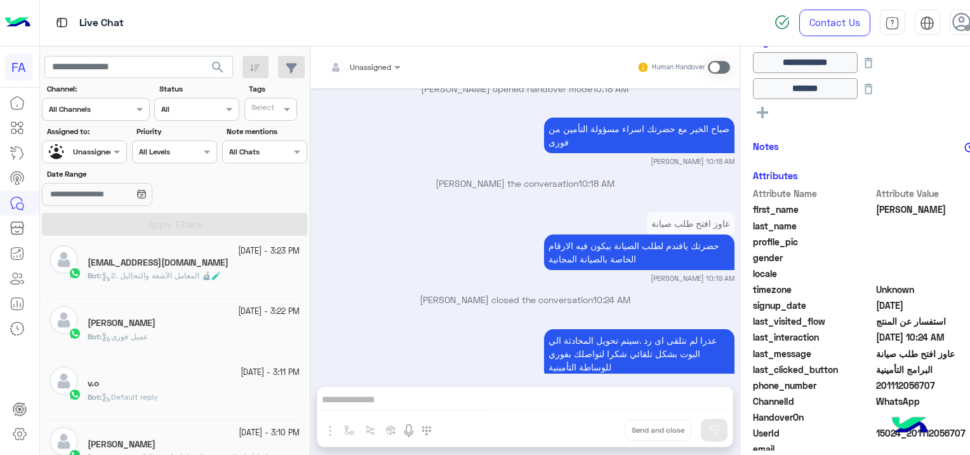
click at [238, 245] on small "1 October - 3:23 PM" at bounding box center [269, 251] width 62 height 12
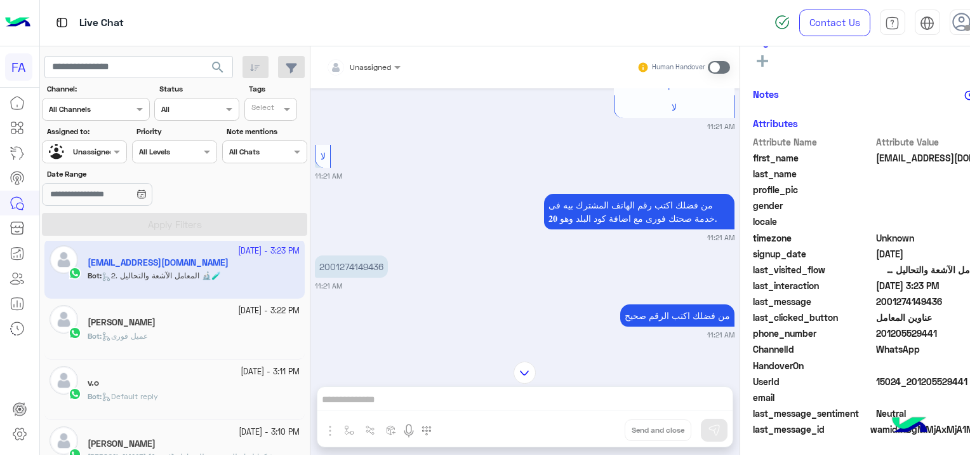
scroll to position [543, 0]
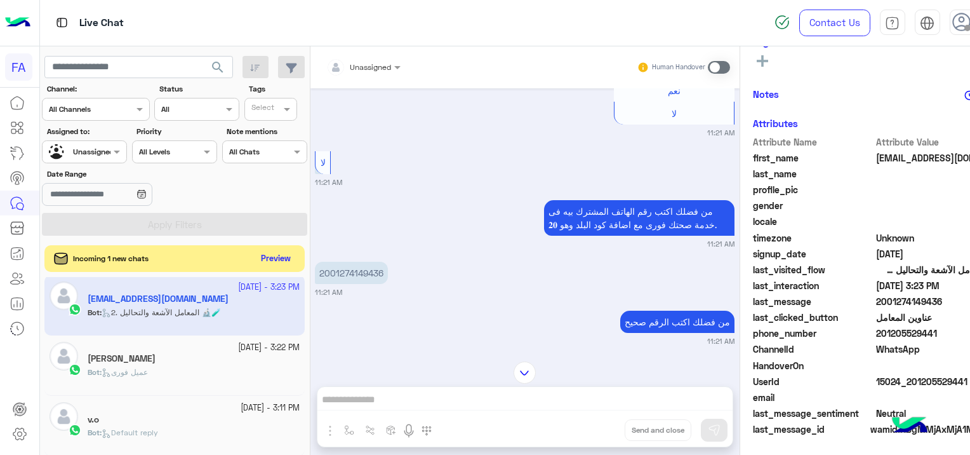
click at [279, 264] on button "Preview" at bounding box center [275, 258] width 39 height 17
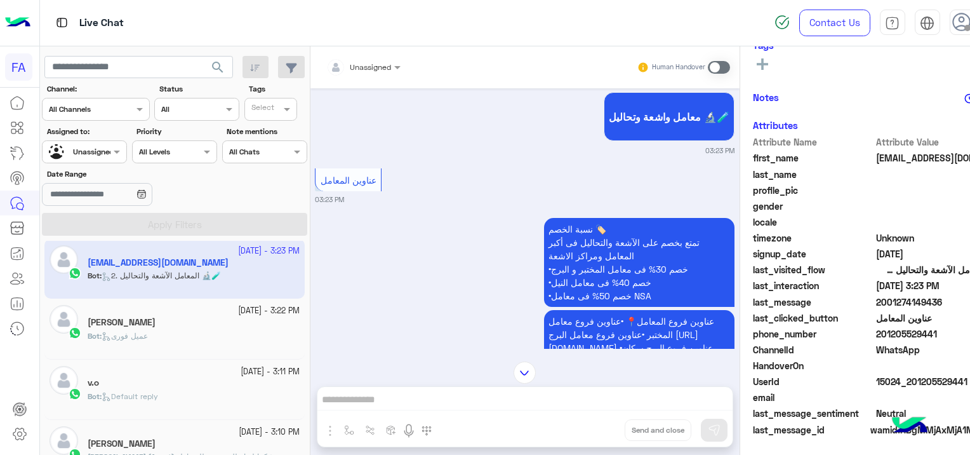
scroll to position [243, 0]
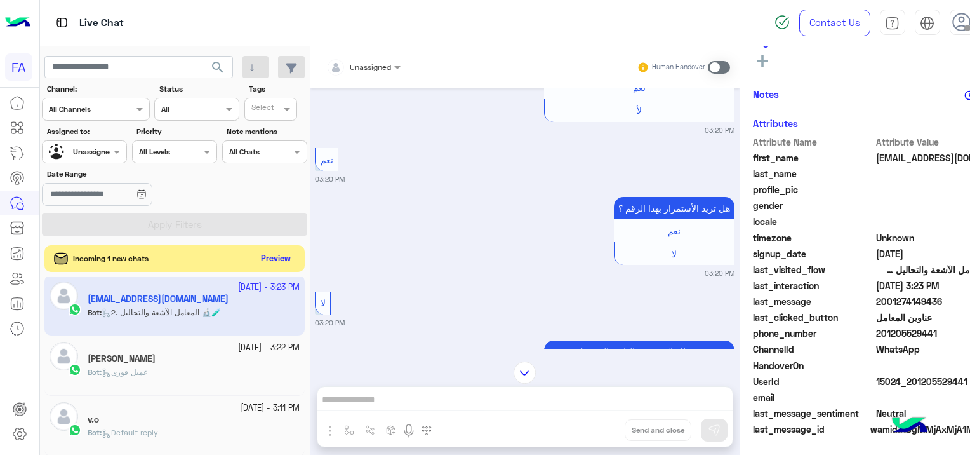
click at [269, 256] on button "Preview" at bounding box center [275, 258] width 39 height 17
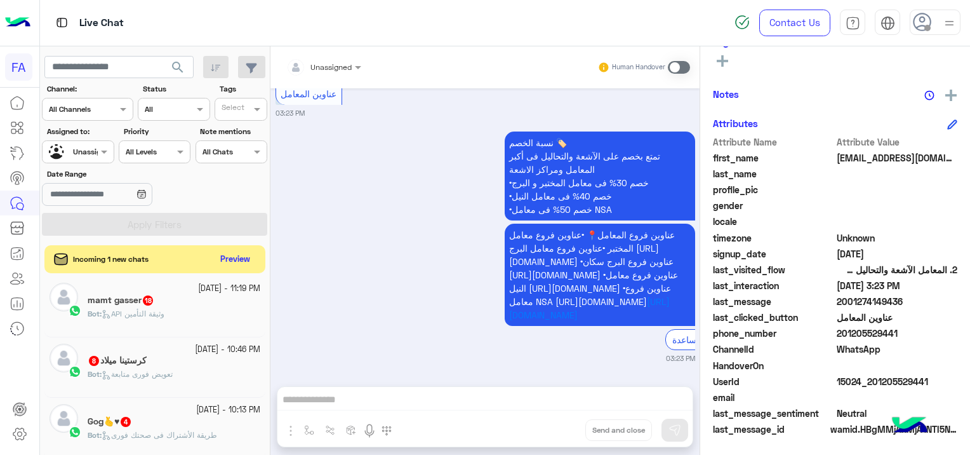
click at [192, 295] on div "mamt gasser 18" at bounding box center [174, 301] width 173 height 13
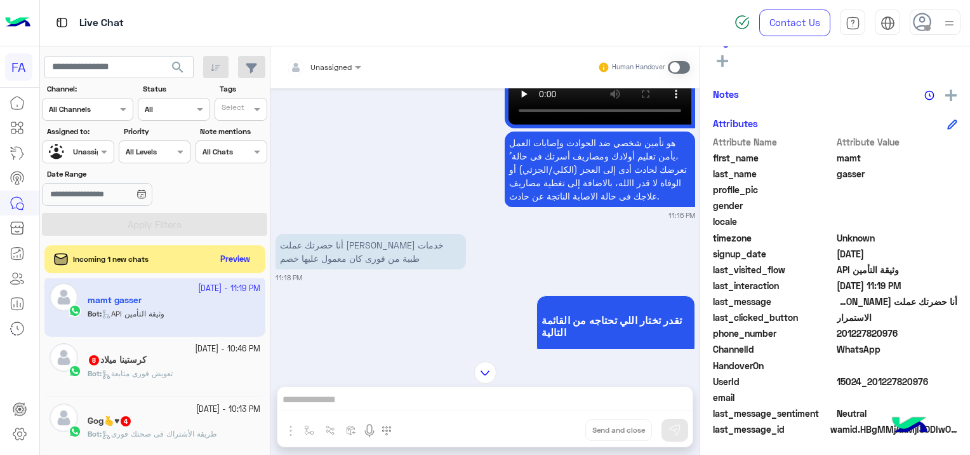
scroll to position [2511, 0]
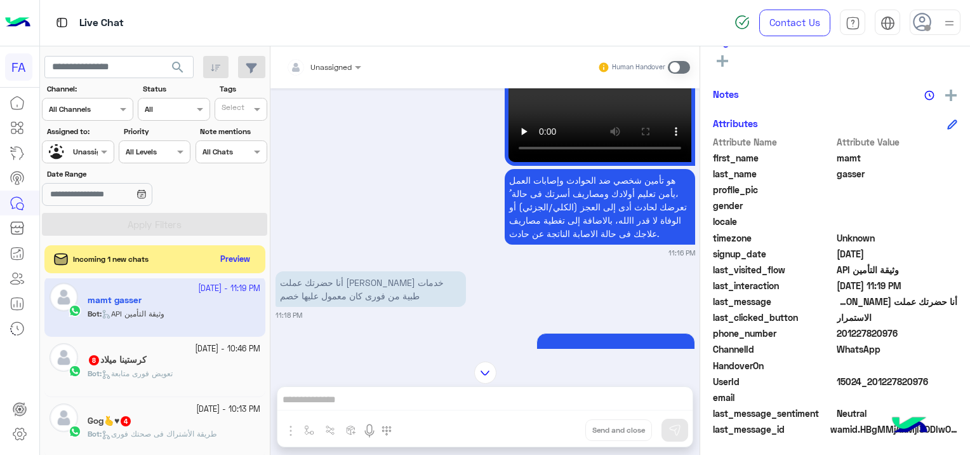
drag, startPoint x: 927, startPoint y: 375, endPoint x: 870, endPoint y: 383, distance: 57.0
click at [870, 383] on span "15024_201227820976" at bounding box center [897, 381] width 121 height 13
copy span "01227820976"
click at [328, 67] on input "text" at bounding box center [308, 65] width 44 height 11
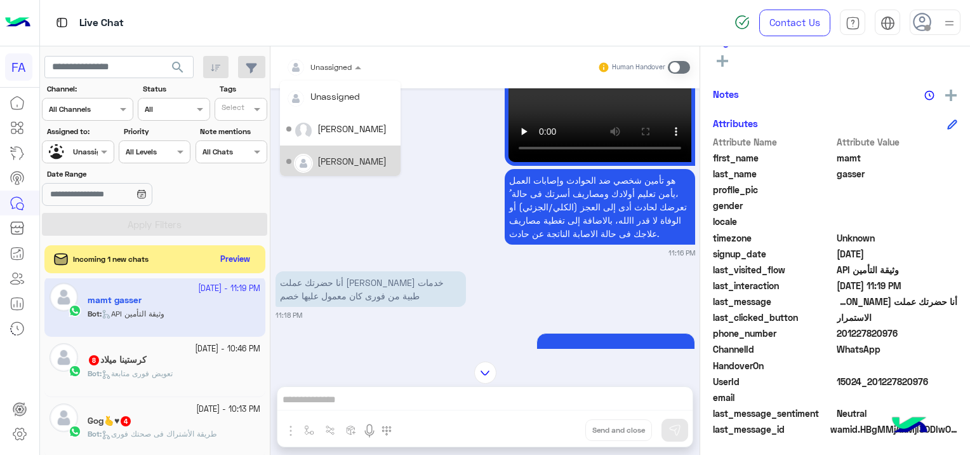
click at [359, 157] on div "[PERSON_NAME]" at bounding box center [351, 160] width 69 height 13
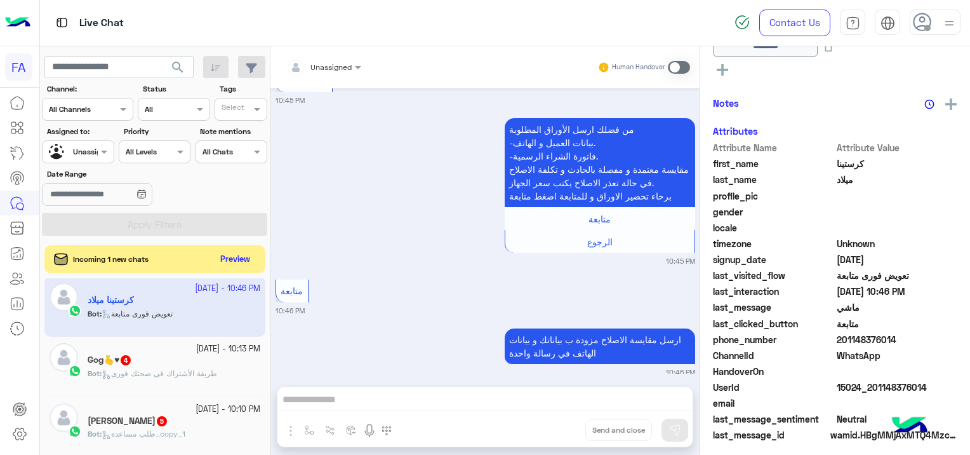
scroll to position [243, 0]
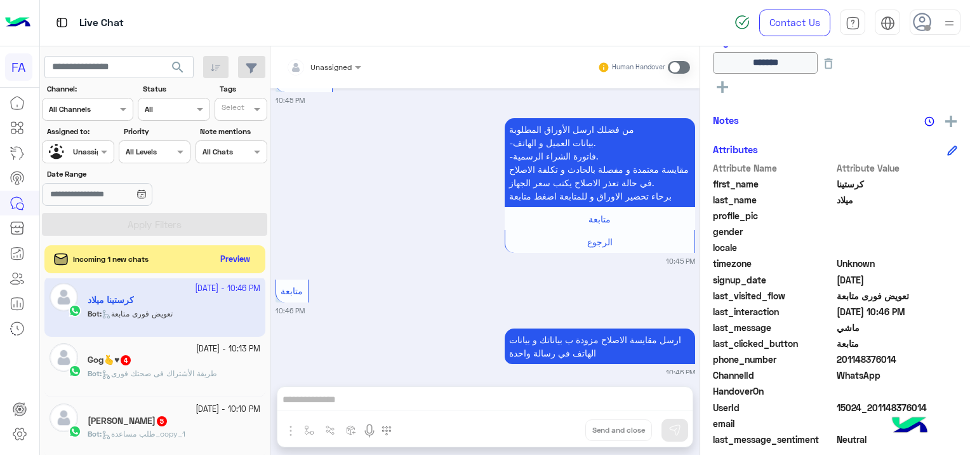
click at [184, 361] on div "Gog🫰♥ 4" at bounding box center [174, 360] width 173 height 13
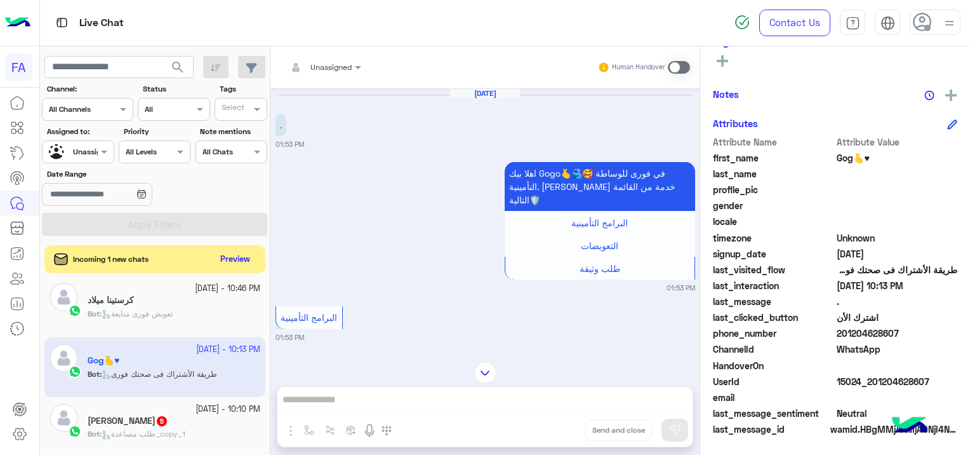
click at [128, 429] on span "طلب مساعدة_copy_1" at bounding box center [144, 434] width 84 height 10
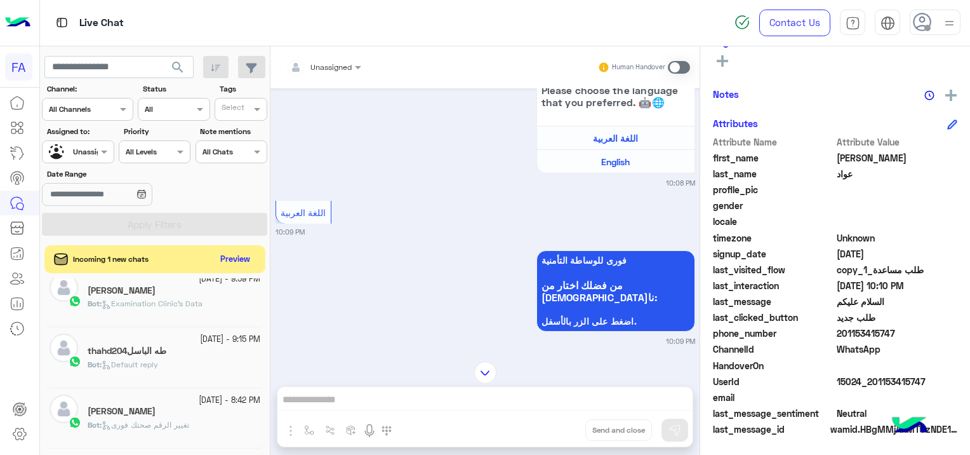
scroll to position [508, 0]
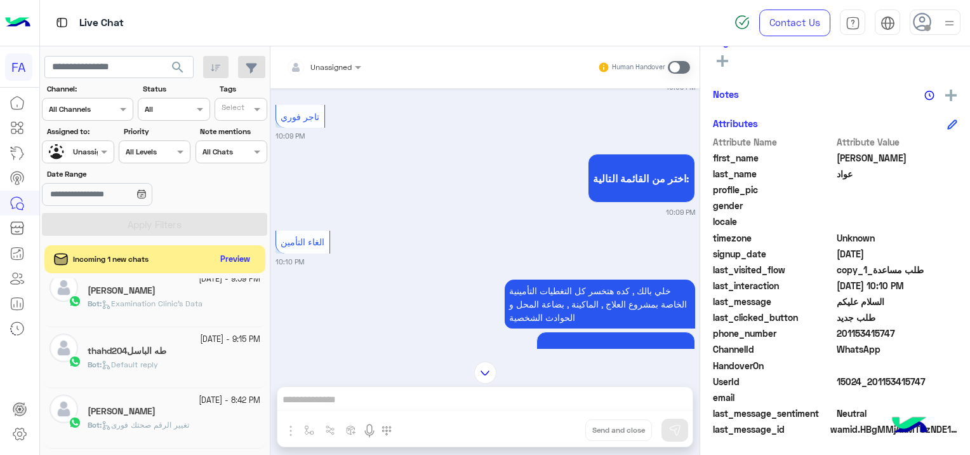
click at [76, 154] on input "text" at bounding box center [63, 150] width 29 height 11
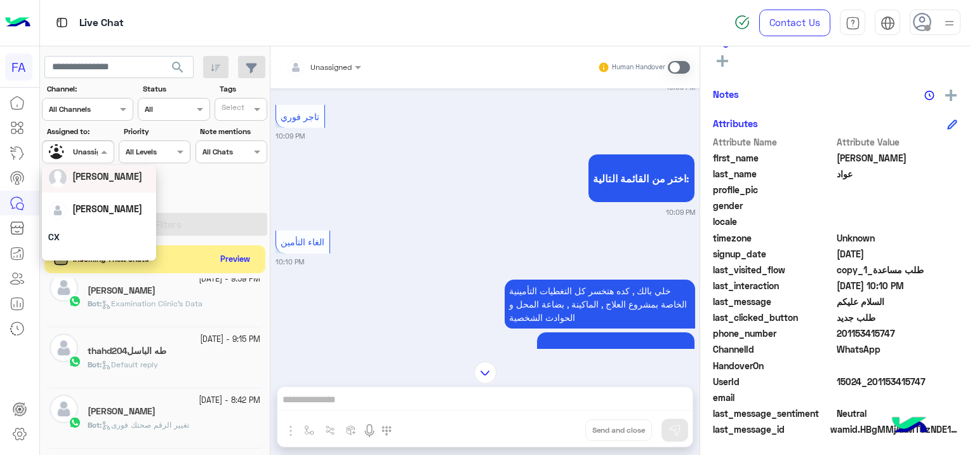
scroll to position [63, 0]
click at [121, 208] on div "[PERSON_NAME]" at bounding box center [99, 206] width 102 height 22
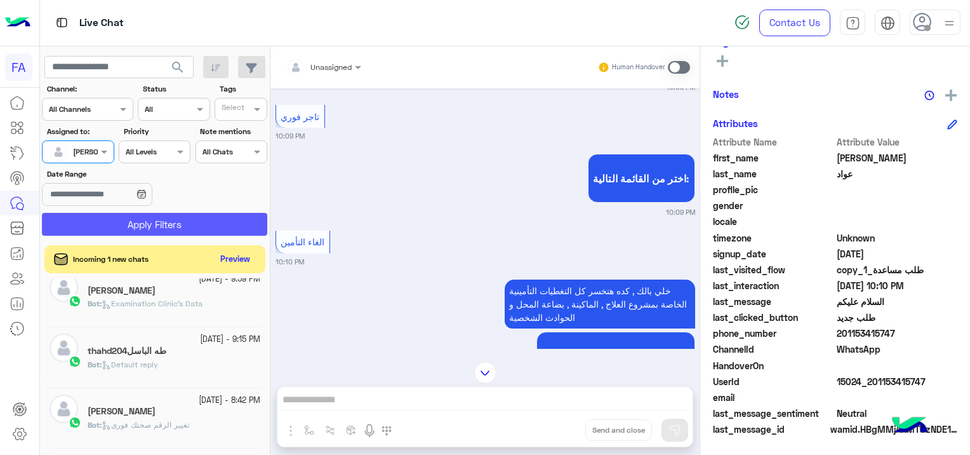
click at [147, 229] on button "Apply Filters" at bounding box center [154, 224] width 225 height 23
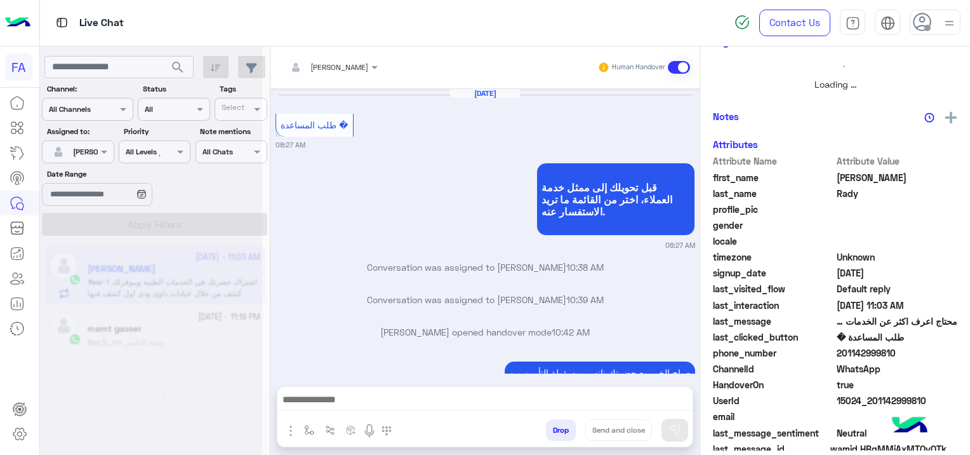
scroll to position [994, 0]
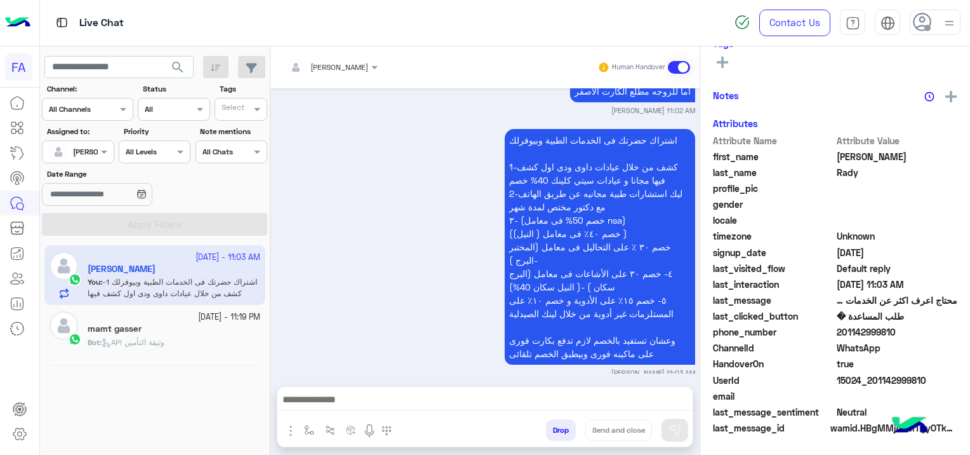
click at [150, 348] on div "Bot : API وثيقة التأمين" at bounding box center [174, 347] width 173 height 22
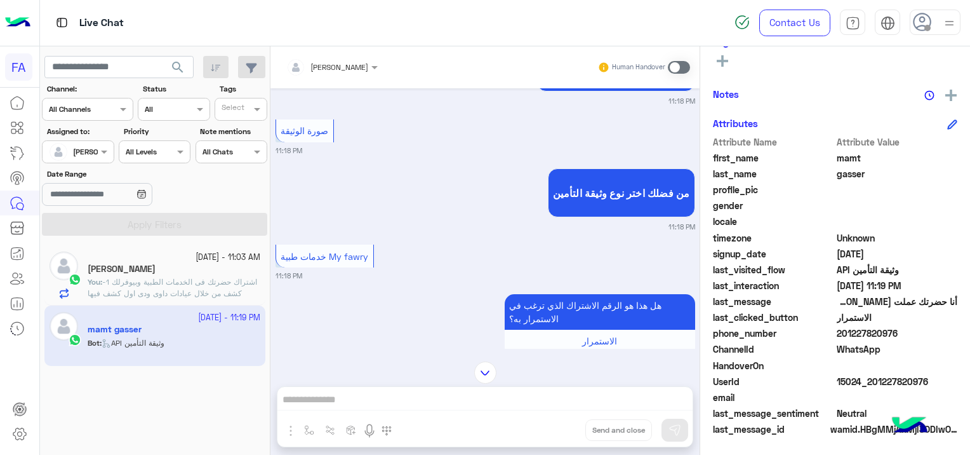
scroll to position [1116, 0]
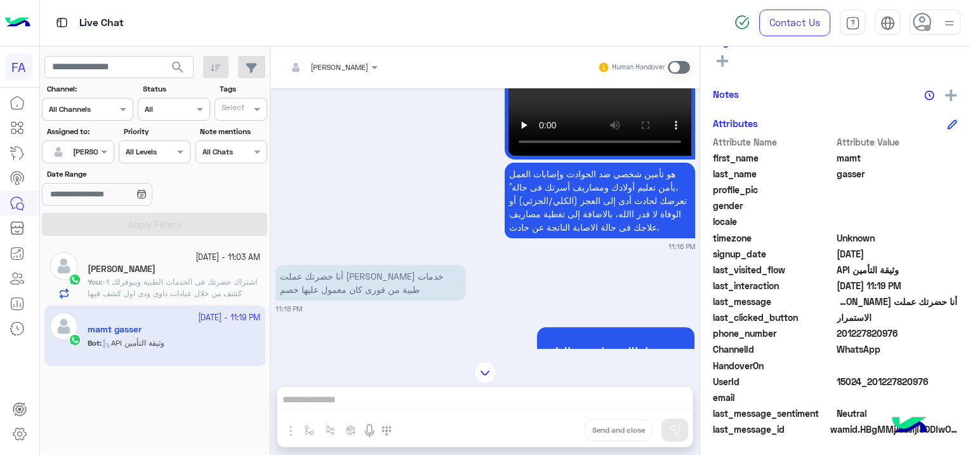
click at [674, 69] on span at bounding box center [679, 67] width 22 height 13
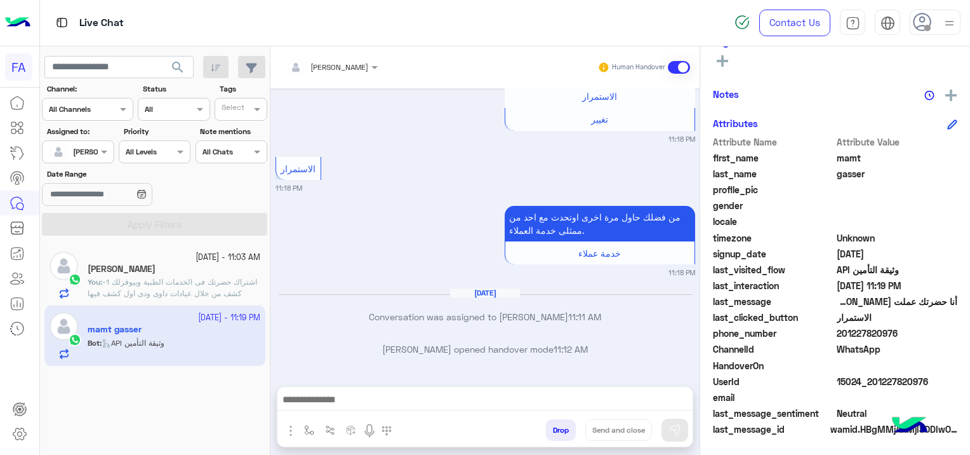
click at [490, 391] on textarea at bounding box center [485, 400] width 416 height 19
click at [351, 397] on textarea at bounding box center [485, 400] width 416 height 19
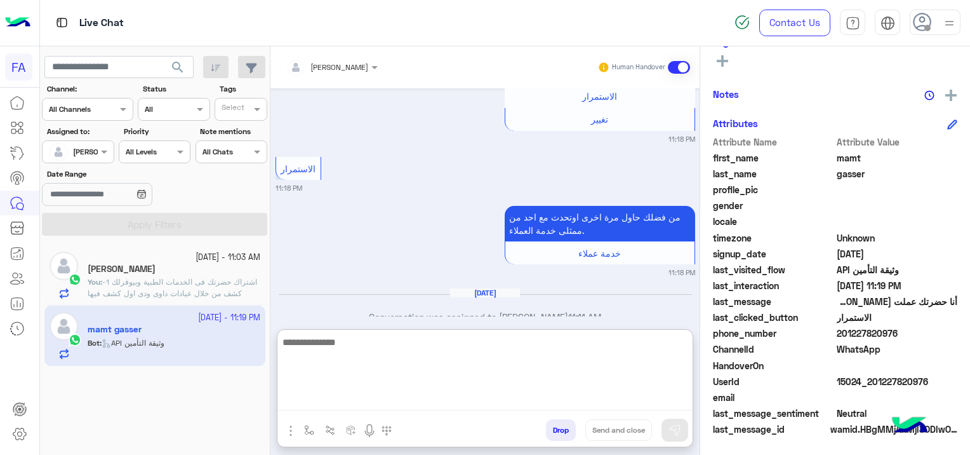
paste textarea "**********"
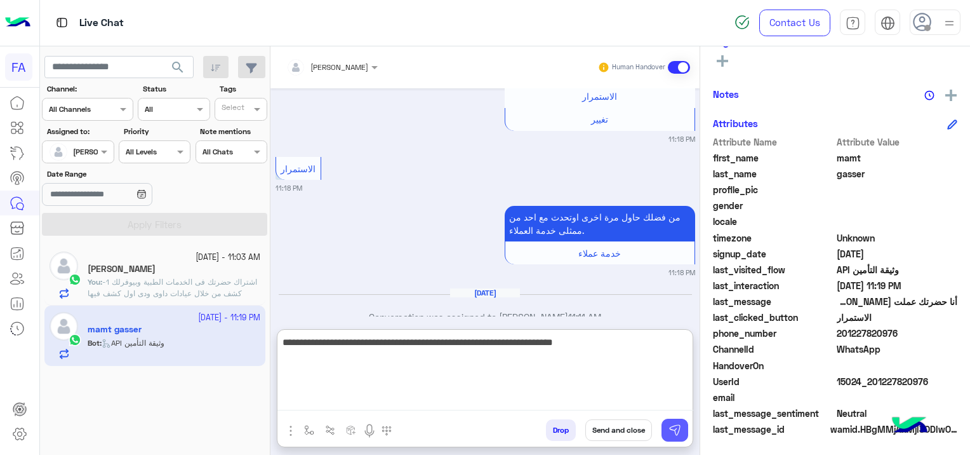
type textarea "**********"
click at [667, 429] on button at bounding box center [675, 429] width 27 height 23
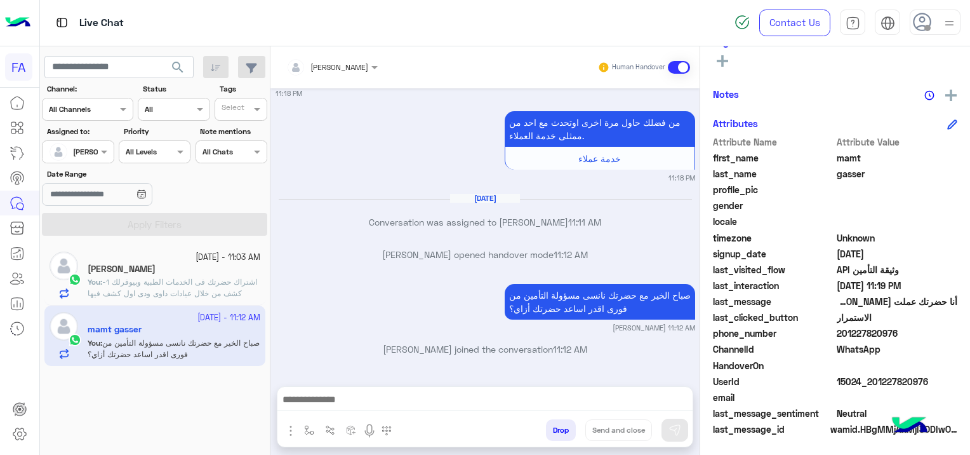
scroll to position [265, 0]
click at [183, 274] on div "[PERSON_NAME]" at bounding box center [174, 269] width 173 height 13
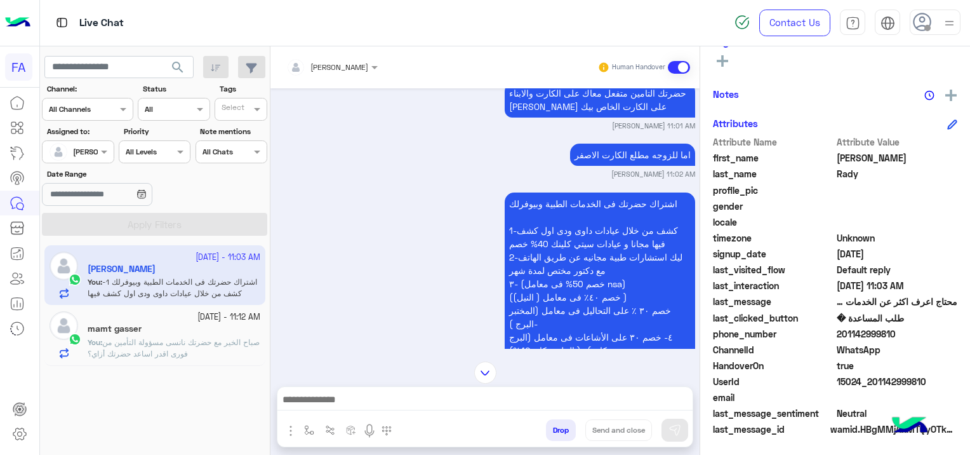
scroll to position [994, 0]
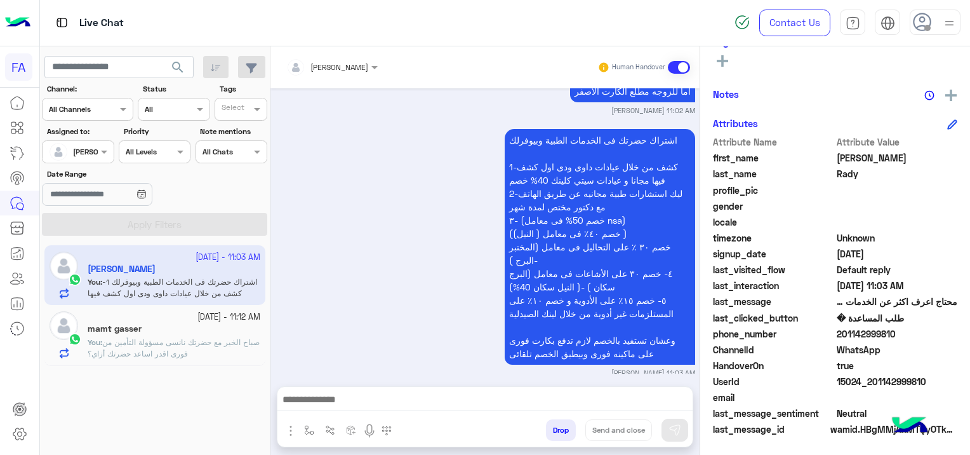
click at [469, 399] on textarea at bounding box center [485, 400] width 416 height 19
click at [368, 393] on textarea at bounding box center [485, 400] width 416 height 19
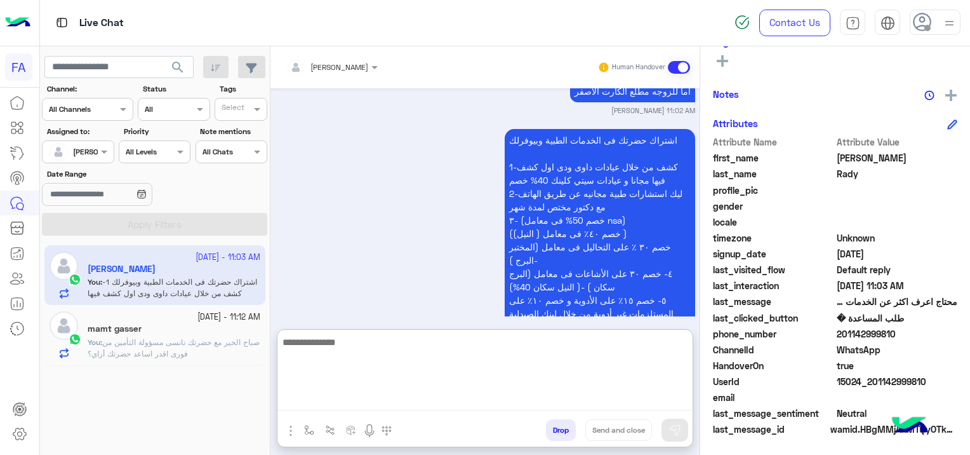
paste textarea "**********"
type textarea "**********"
click at [674, 424] on img at bounding box center [675, 429] width 13 height 13
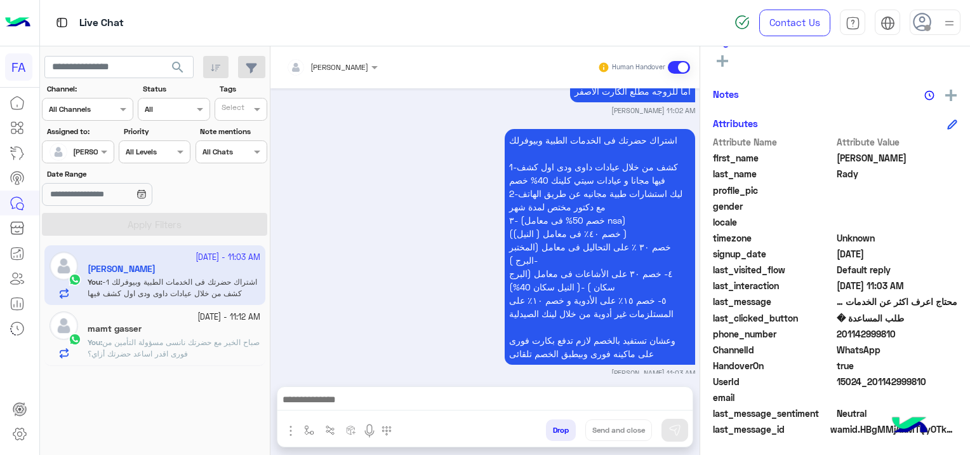
scroll to position [1042, 0]
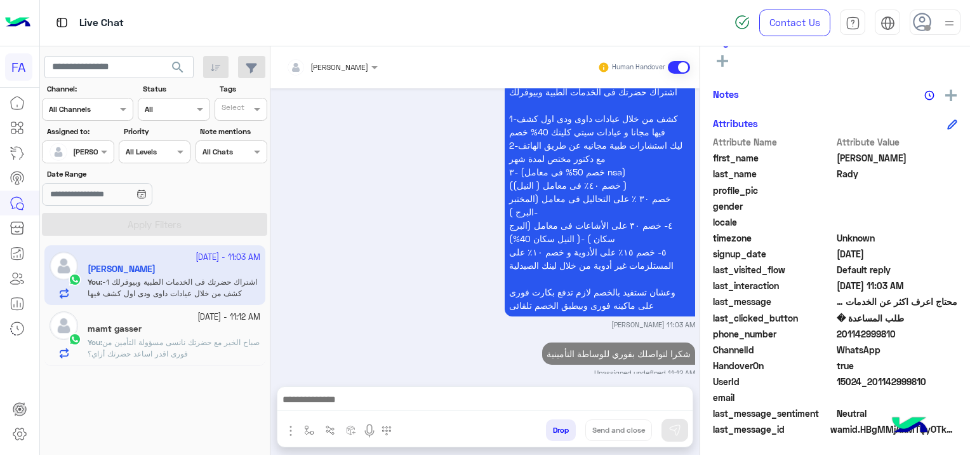
click at [676, 62] on span at bounding box center [679, 67] width 22 height 13
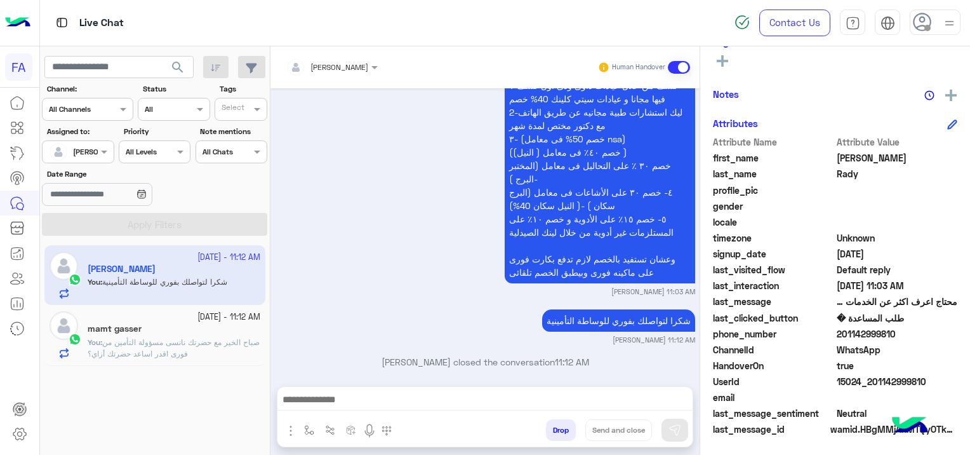
scroll to position [1107, 0]
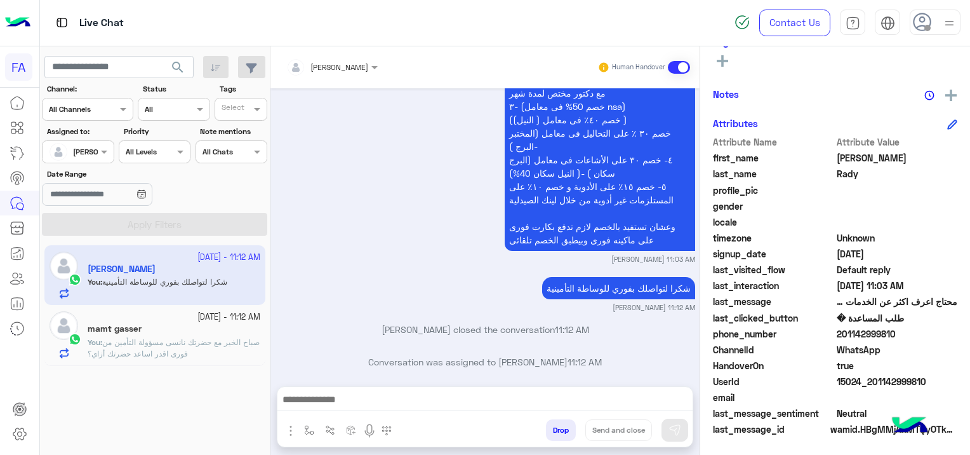
click at [216, 343] on span "صباح الخير مع حضرتك نانسى مسؤولة التأمين من فورى اقدر اساعد حضرتك أزاي؟" at bounding box center [174, 347] width 172 height 21
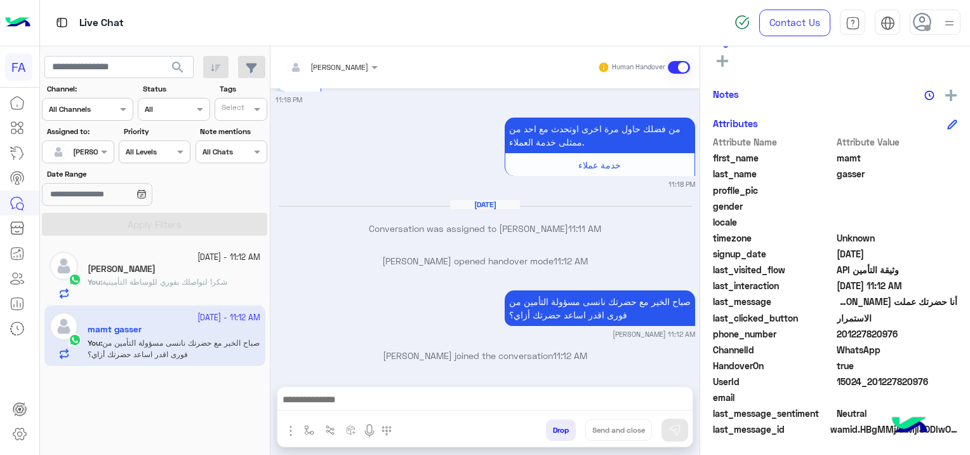
scroll to position [1185, 0]
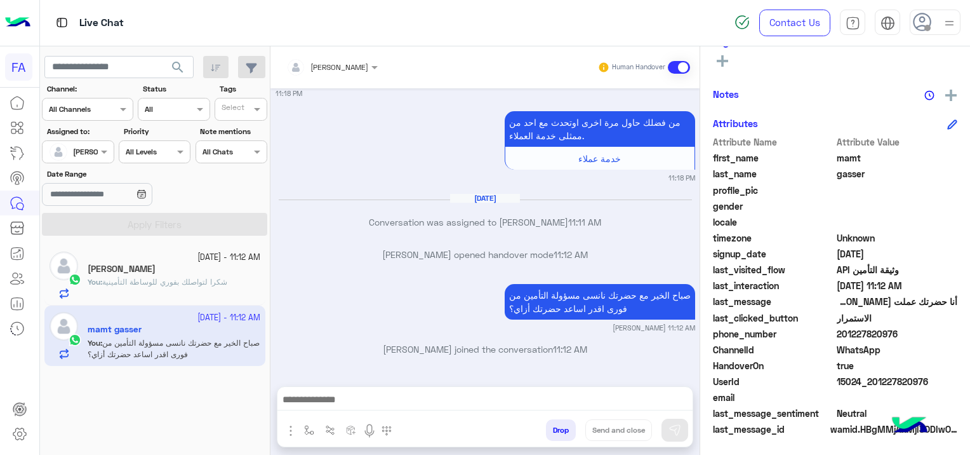
click at [91, 152] on div at bounding box center [78, 150] width 70 height 12
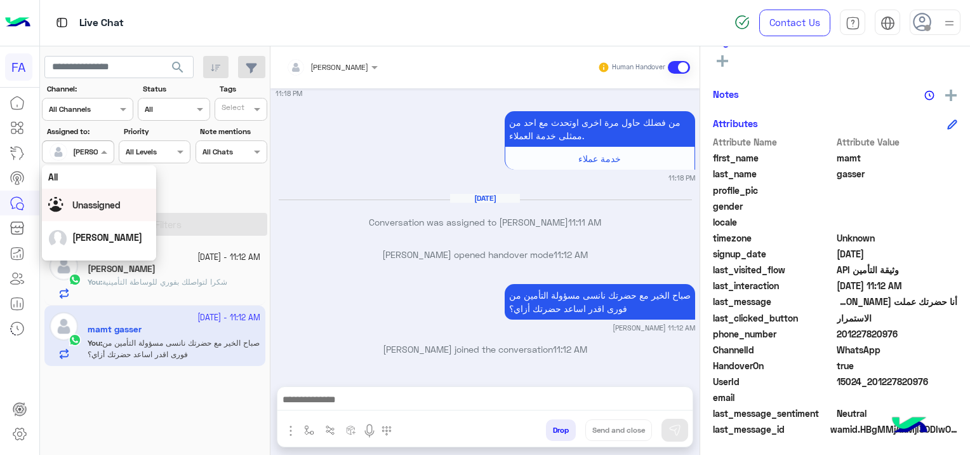
click at [102, 206] on span "Unassigned" at bounding box center [96, 204] width 48 height 11
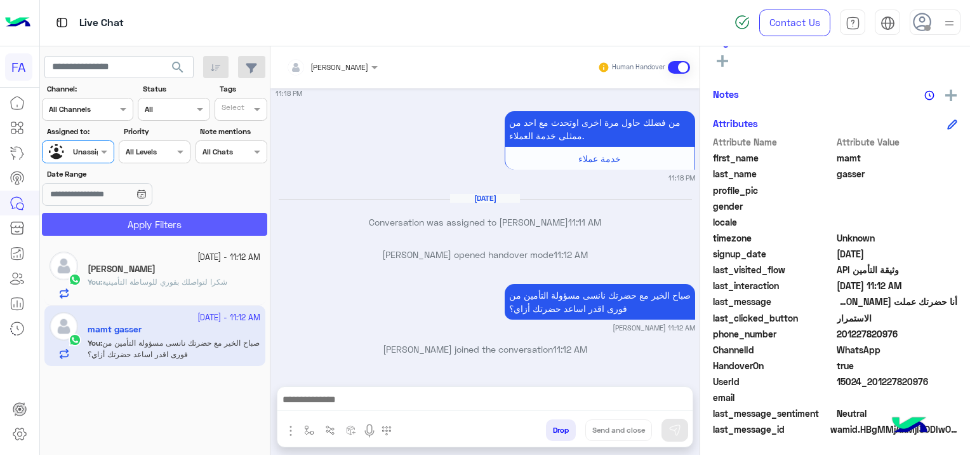
click at [161, 223] on button "Apply Filters" at bounding box center [154, 224] width 225 height 23
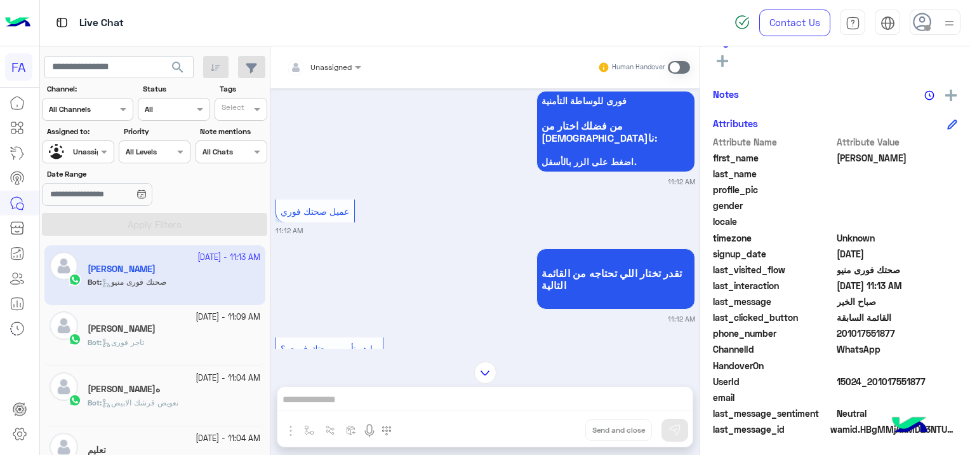
scroll to position [63, 0]
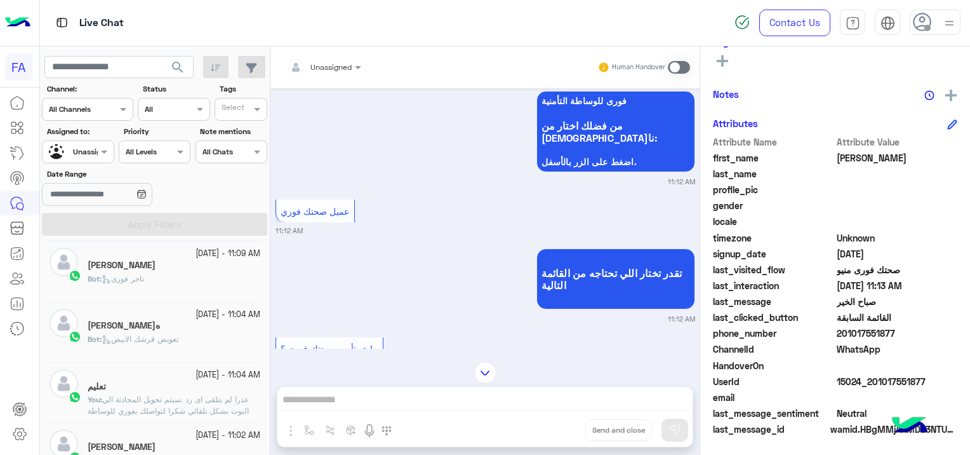
click at [163, 336] on span "تعويض قرشك الابيض" at bounding box center [140, 339] width 77 height 10
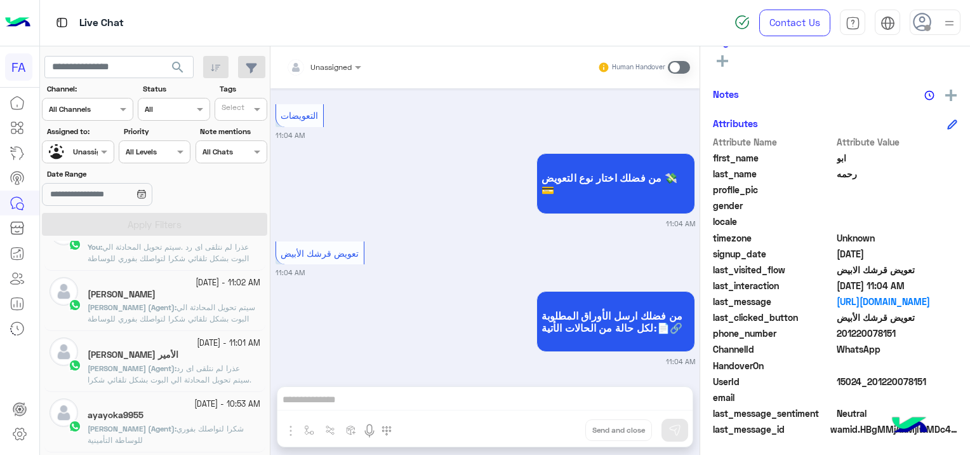
scroll to position [254, 0]
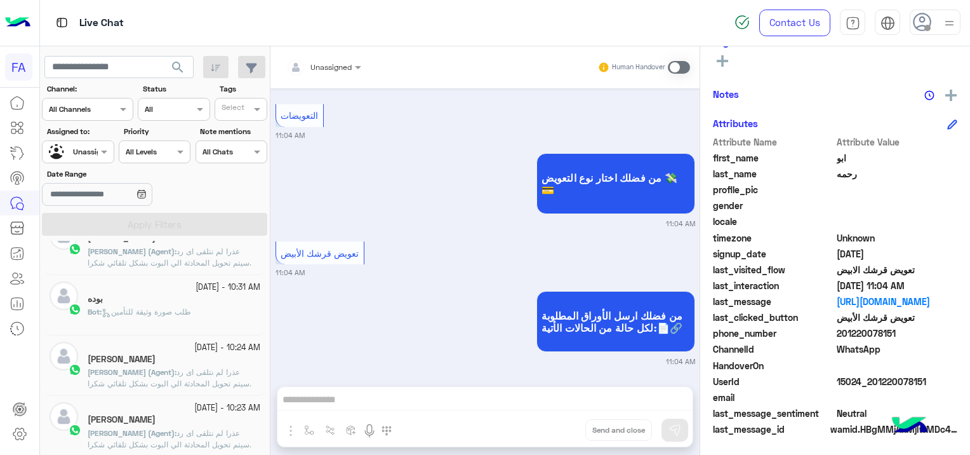
click at [216, 306] on div "Bot : طلب صورة وثيقة للتأمين" at bounding box center [174, 317] width 173 height 22
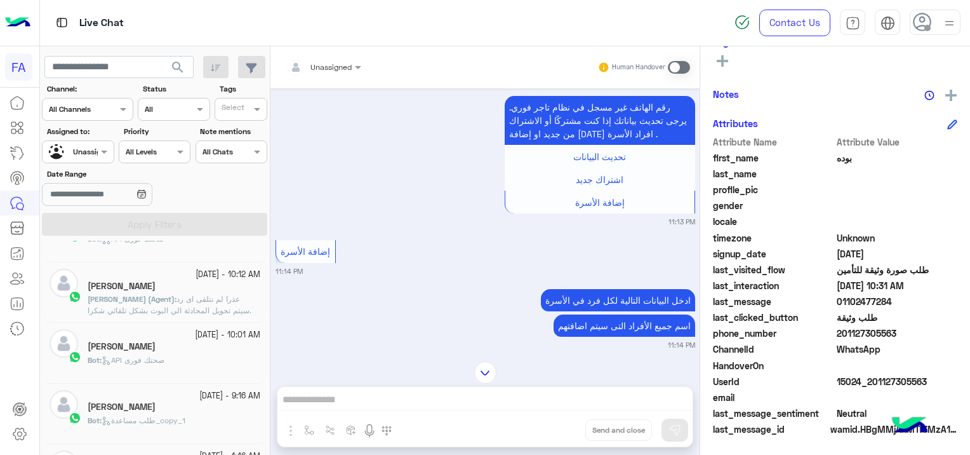
click at [194, 348] on div "[PERSON_NAME]" at bounding box center [174, 347] width 173 height 13
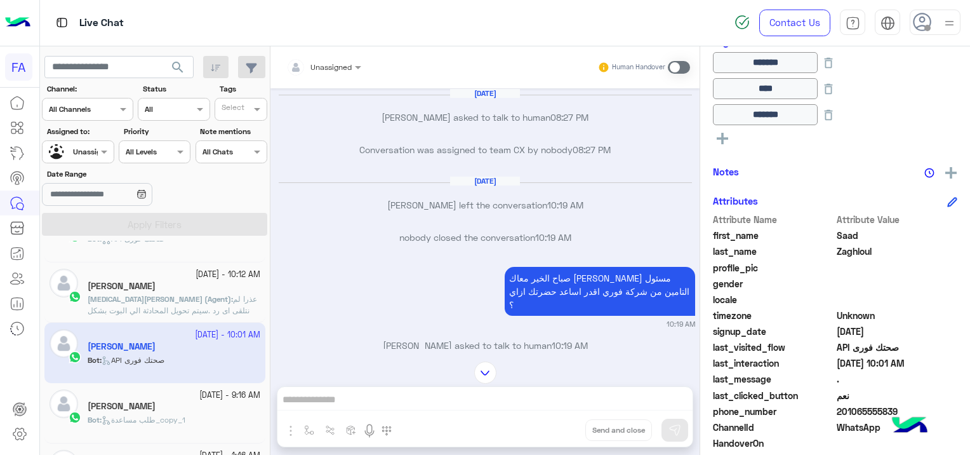
scroll to position [1211, 0]
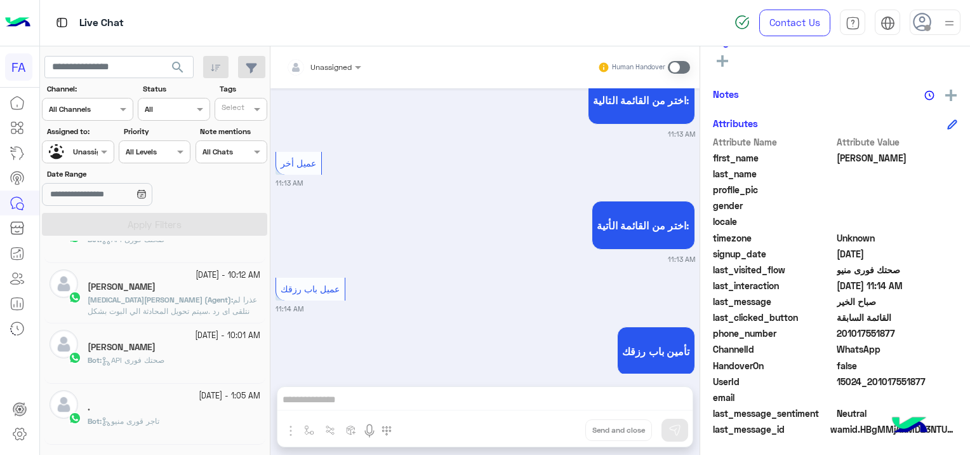
scroll to position [6, 0]
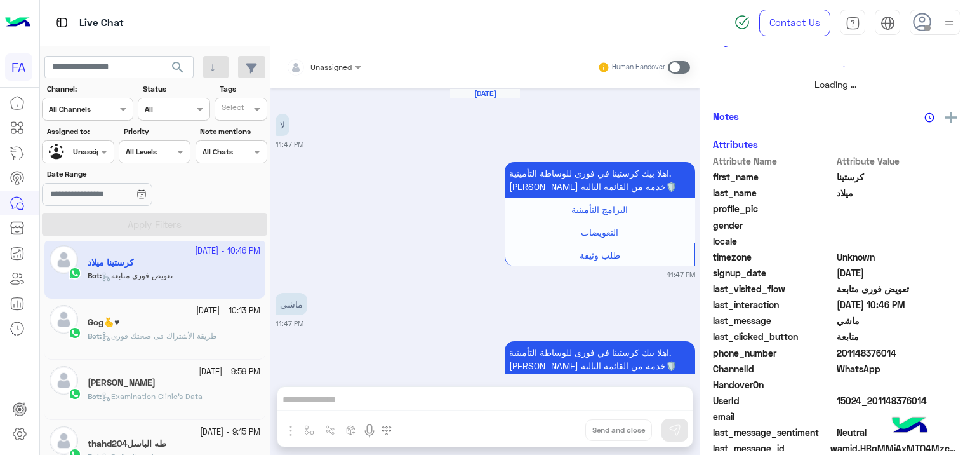
scroll to position [243, 0]
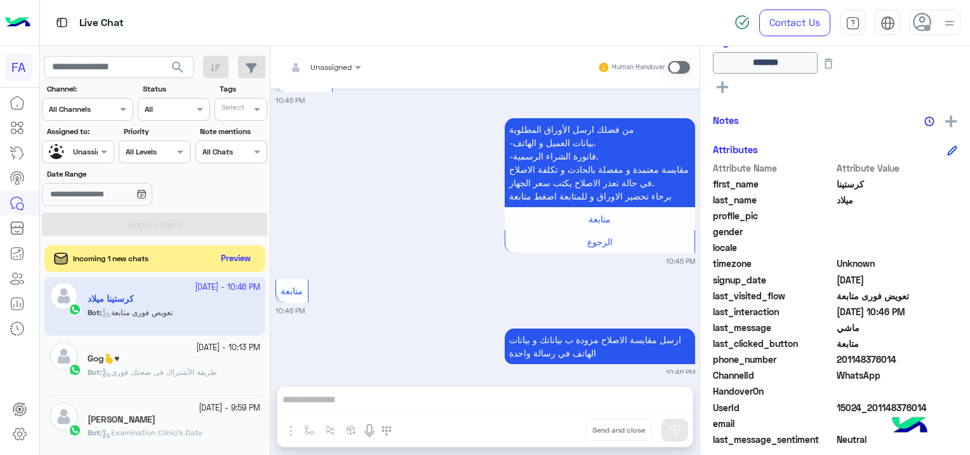
click at [220, 255] on button "Preview" at bounding box center [236, 258] width 39 height 17
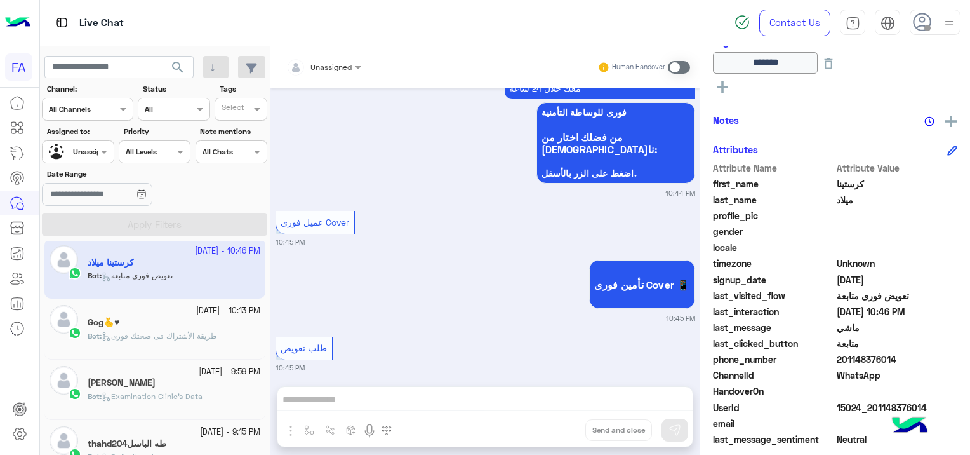
scroll to position [2646, 0]
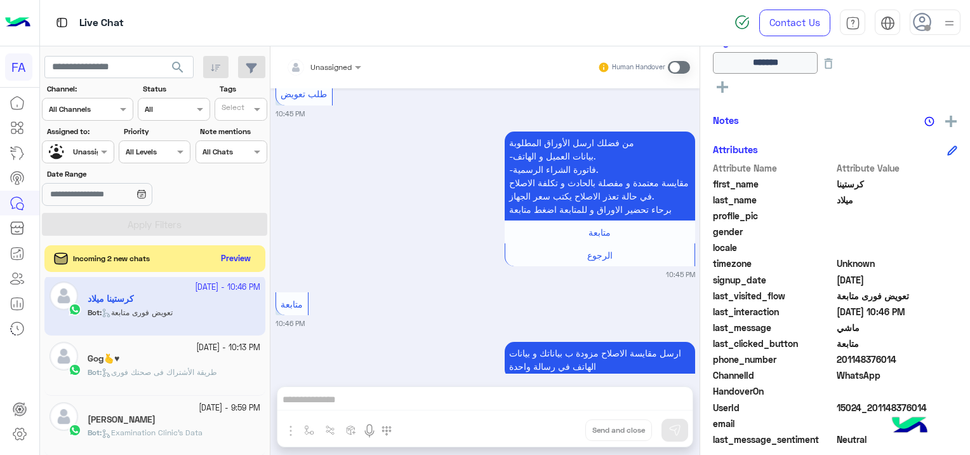
click at [232, 255] on button "Preview" at bounding box center [236, 258] width 39 height 17
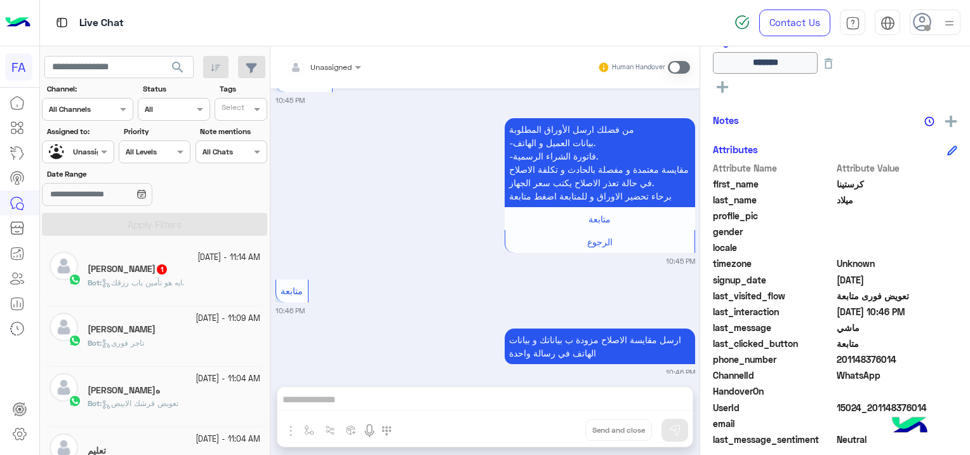
scroll to position [6, 0]
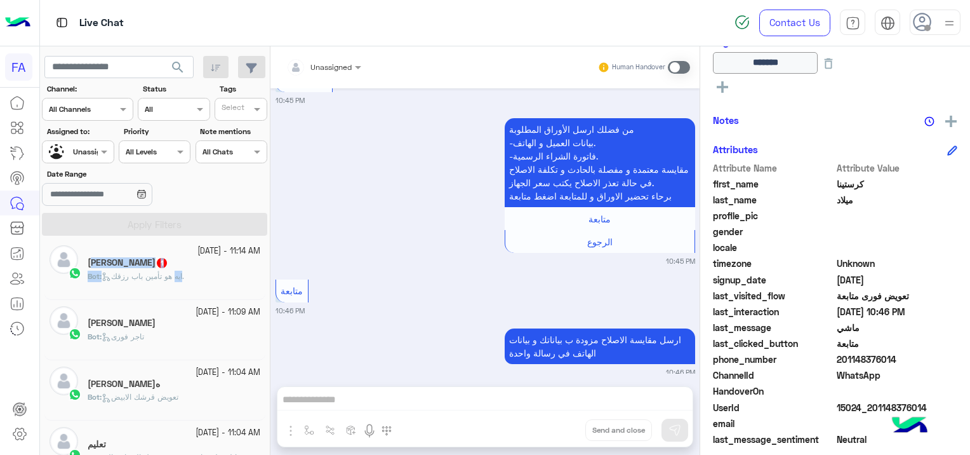
click at [185, 269] on div "2 October - 11:14 AM احمد 1 Bot : ايه هو تأمين باب رزقك." at bounding box center [174, 268] width 173 height 47
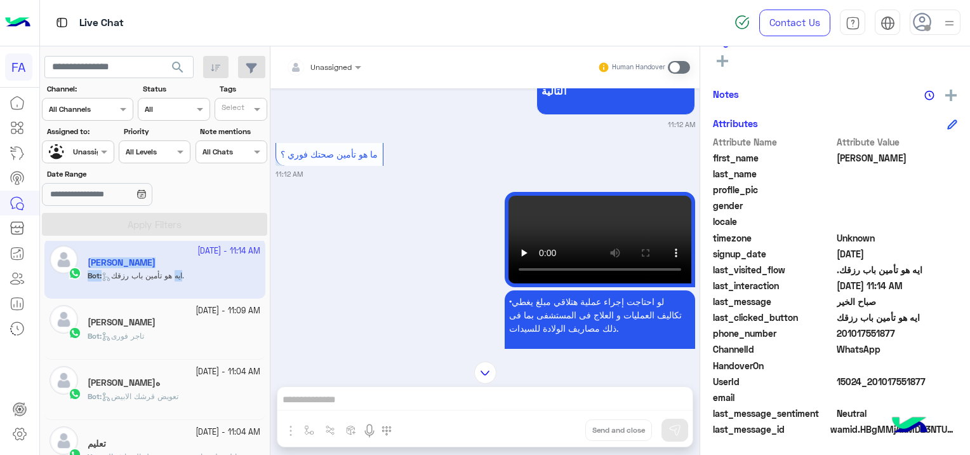
scroll to position [467, 0]
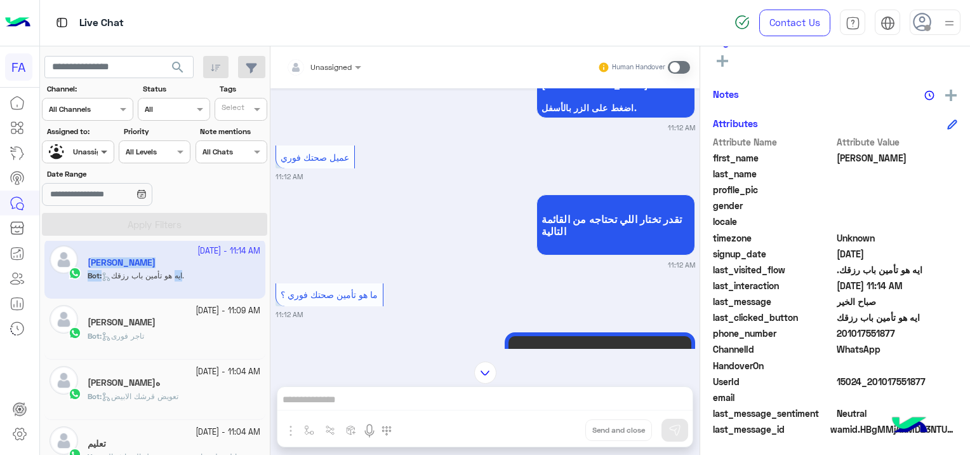
click at [104, 149] on span at bounding box center [106, 151] width 16 height 13
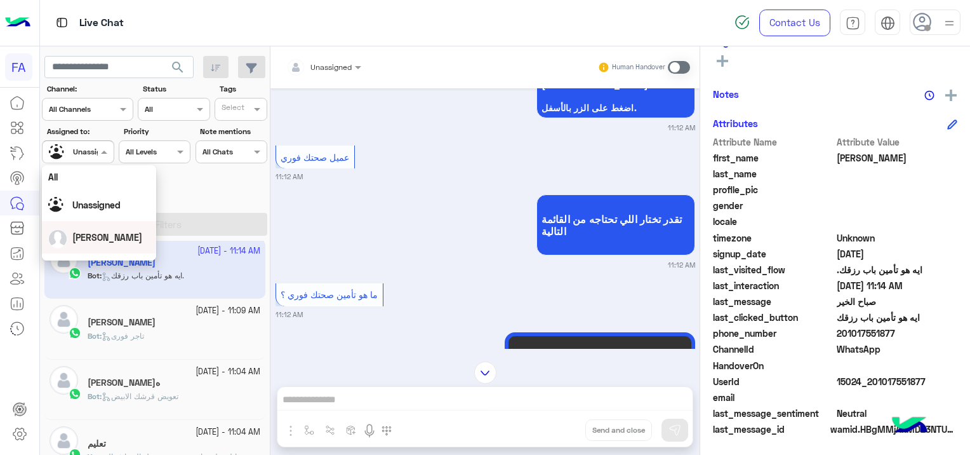
scroll to position [63, 0]
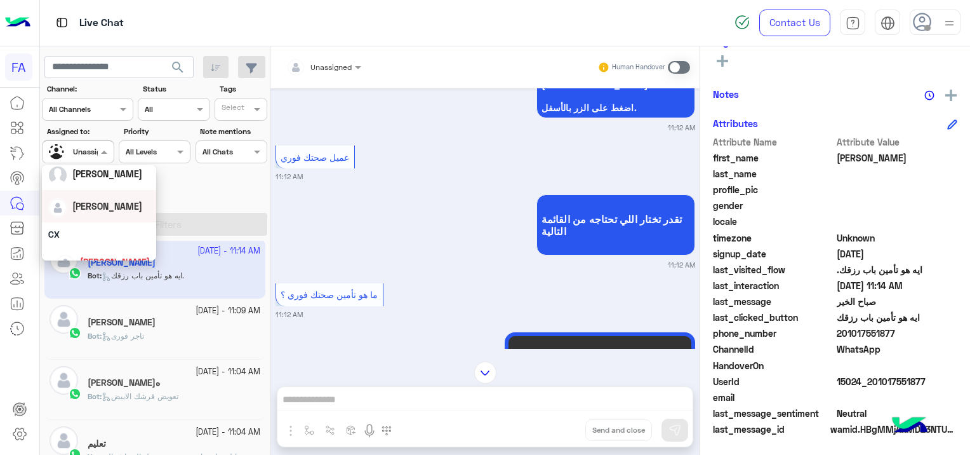
click at [116, 214] on div "[PERSON_NAME]" at bounding box center [99, 206] width 102 height 22
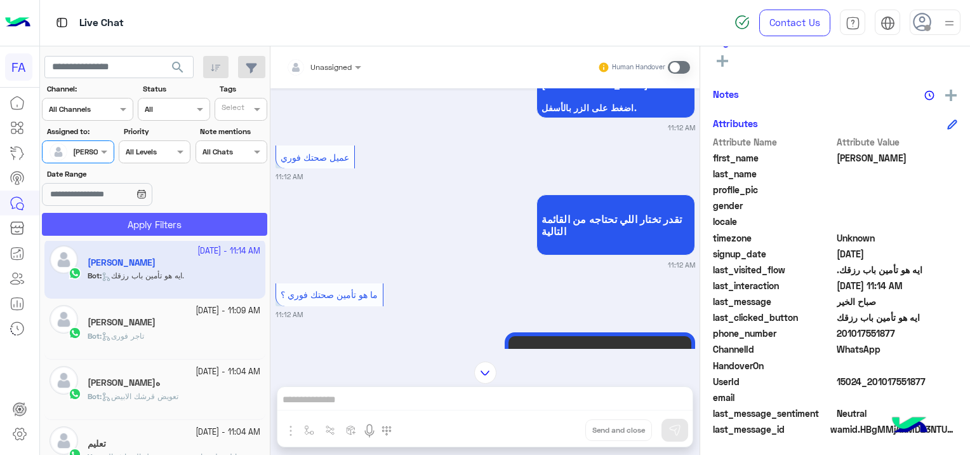
click at [183, 219] on button "Apply Filters" at bounding box center [154, 224] width 225 height 23
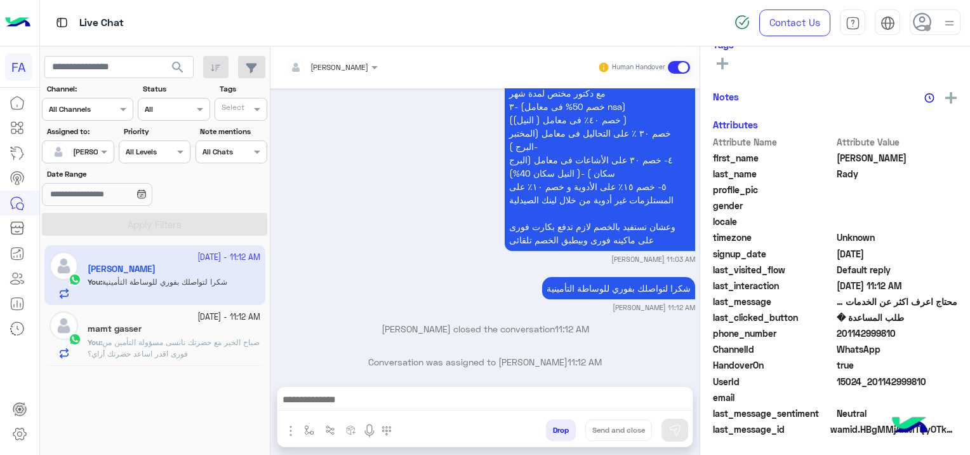
scroll to position [265, 0]
click at [183, 64] on span "search" at bounding box center [177, 67] width 15 height 15
click at [684, 62] on span at bounding box center [679, 67] width 22 height 13
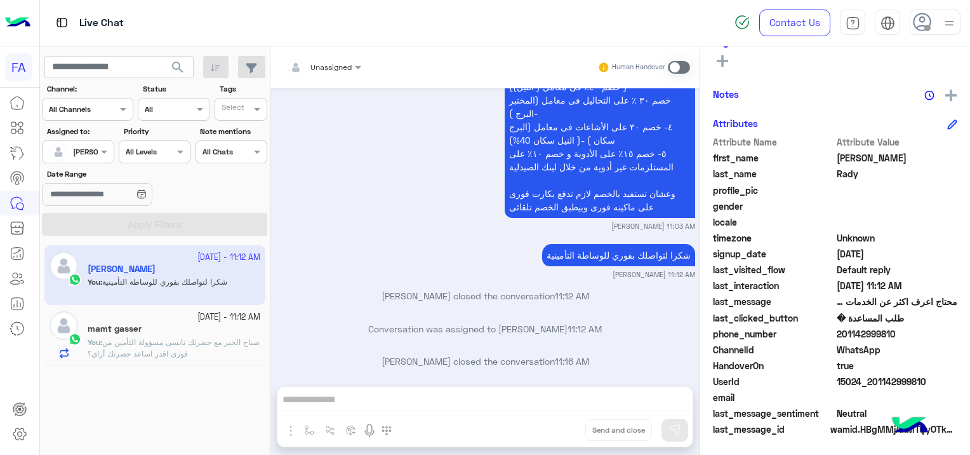
click at [205, 345] on span "صباح الخير مع حضرتك نانسى مسؤولة التأمين من فورى اقدر اساعد حضرتك أزاي؟" at bounding box center [174, 347] width 172 height 21
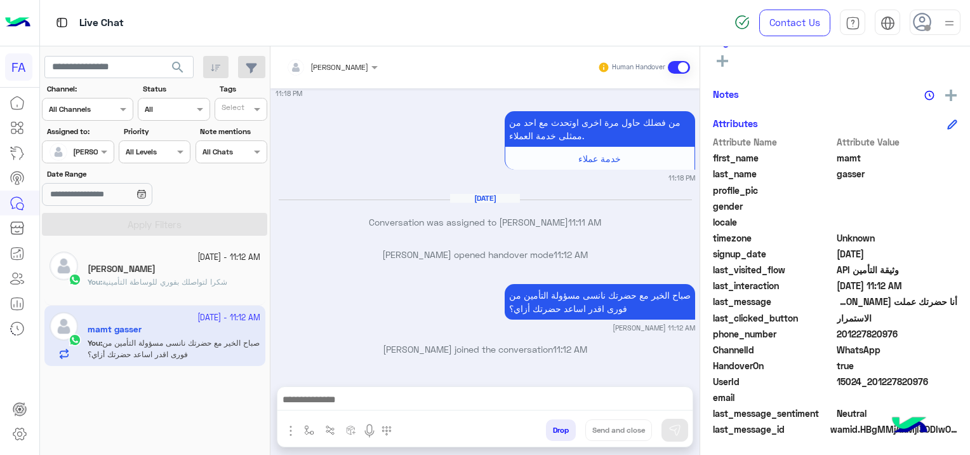
click at [180, 64] on span "search" at bounding box center [177, 67] width 15 height 15
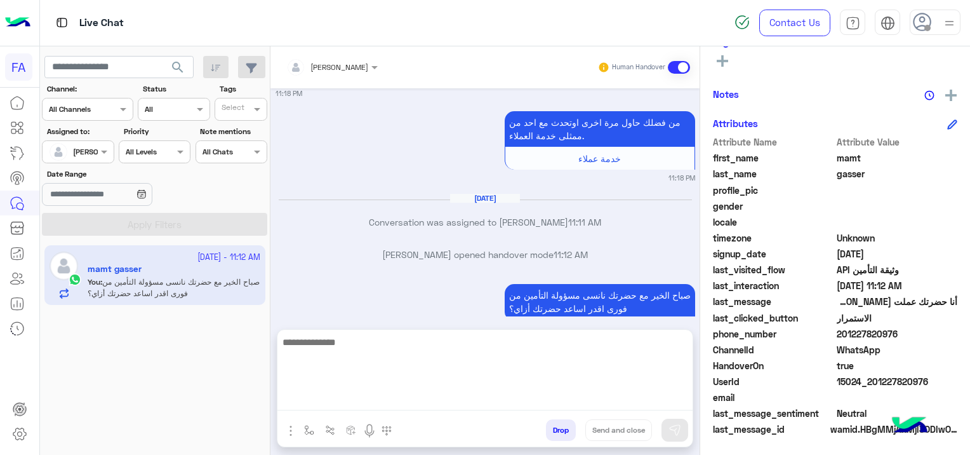
click at [354, 408] on textarea at bounding box center [484, 372] width 415 height 76
click at [350, 401] on textarea at bounding box center [484, 372] width 415 height 76
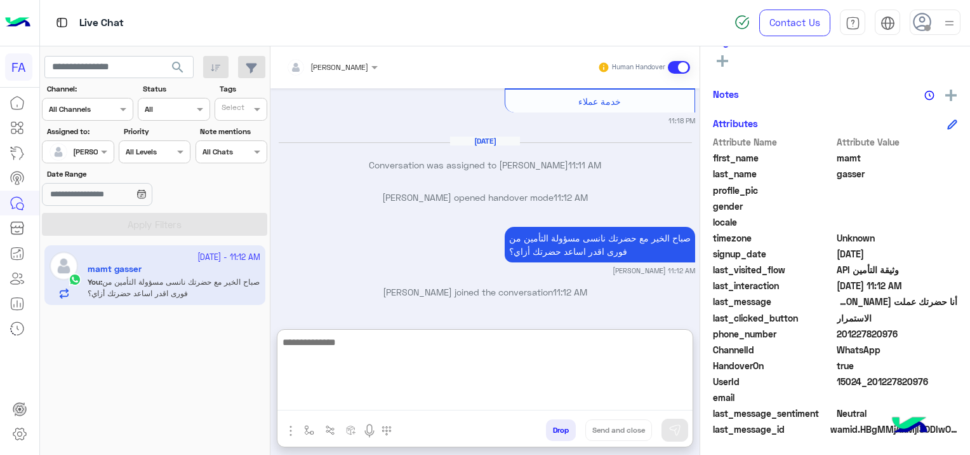
paste textarea "**********"
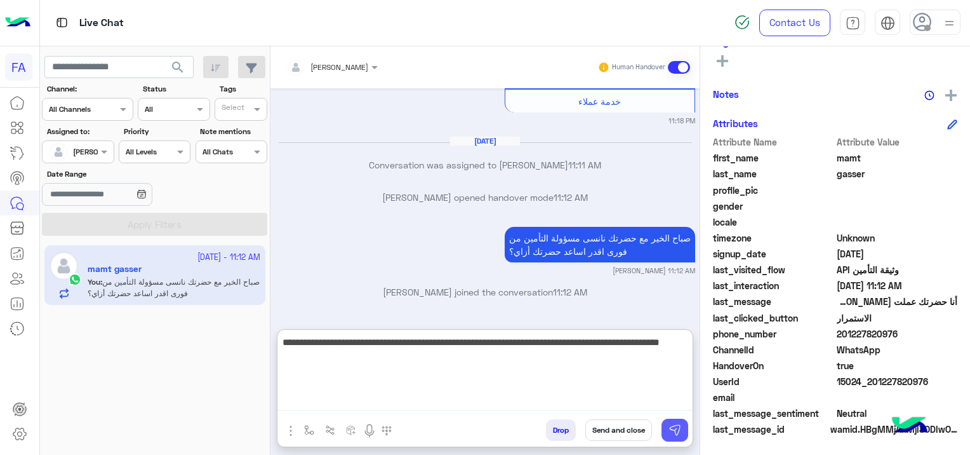
type textarea "**********"
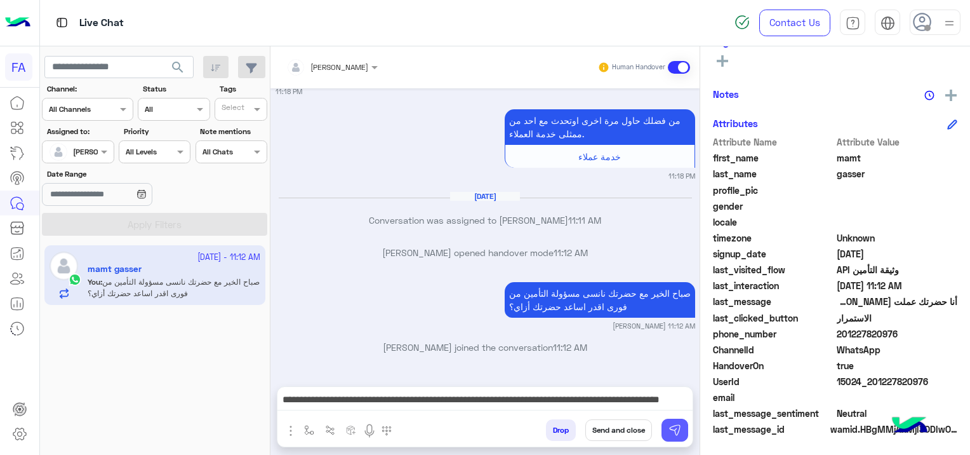
click at [673, 429] on img at bounding box center [675, 429] width 13 height 13
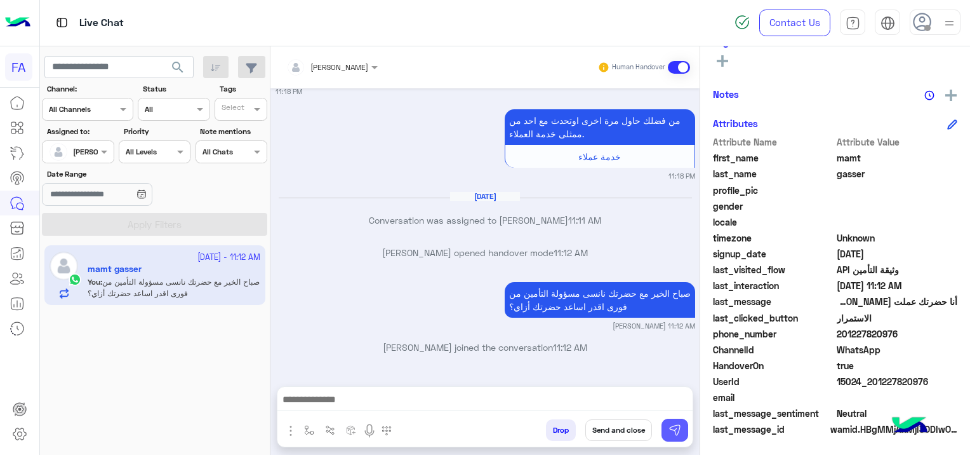
scroll to position [1260, 0]
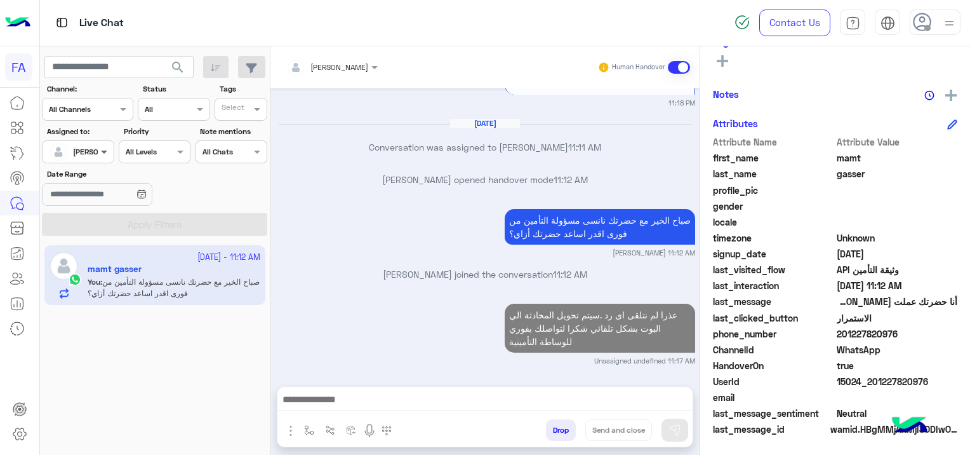
click at [102, 146] on span at bounding box center [106, 151] width 16 height 13
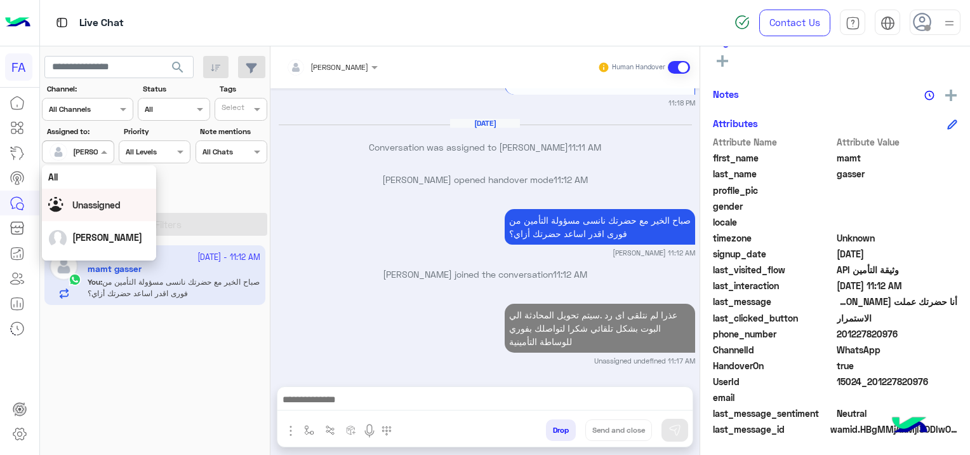
drag, startPoint x: 103, startPoint y: 203, endPoint x: 110, endPoint y: 206, distance: 7.1
click at [102, 203] on span "Unassigned" at bounding box center [96, 204] width 48 height 11
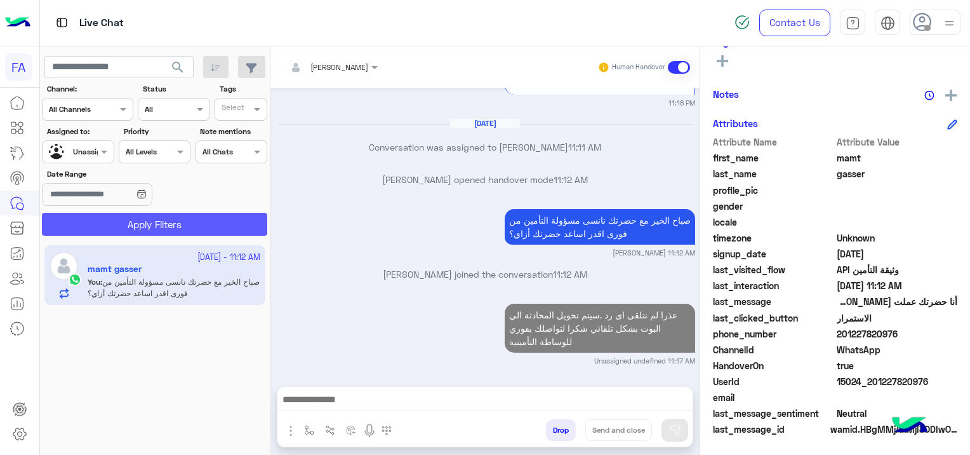
click at [172, 218] on button "Apply Filters" at bounding box center [154, 224] width 225 height 23
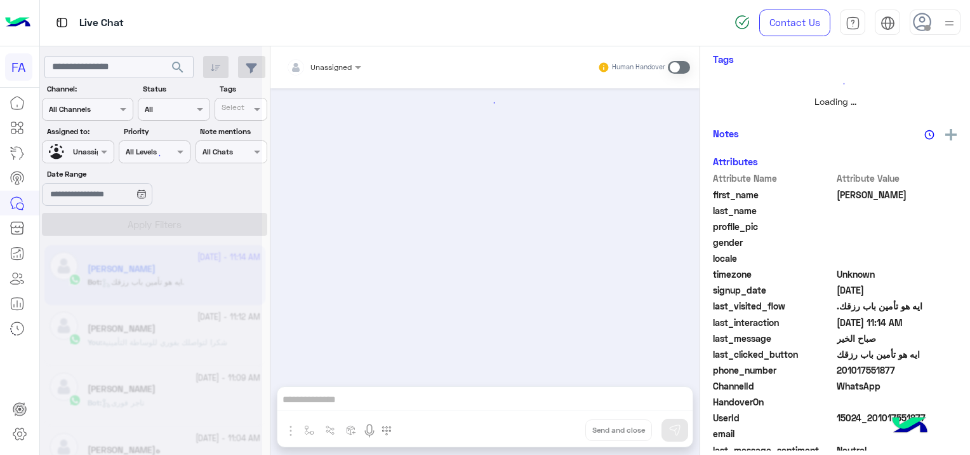
click at [87, 154] on div at bounding box center [151, 232] width 222 height 455
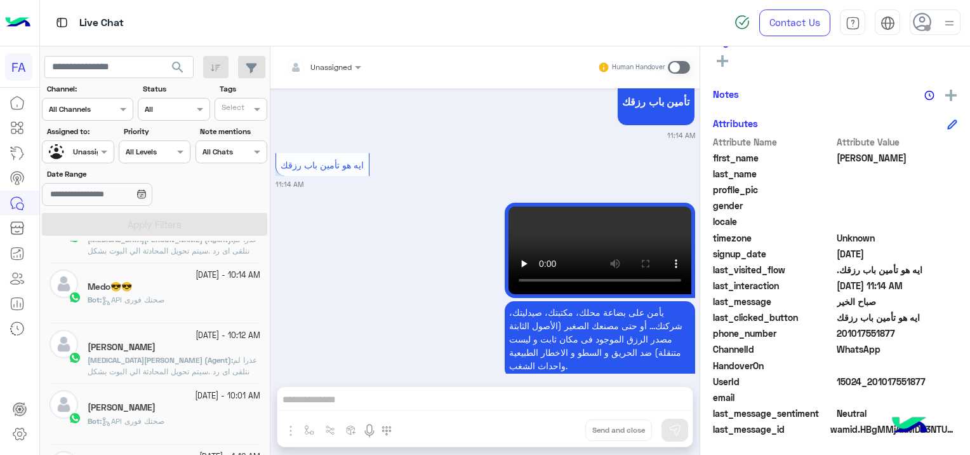
scroll to position [952, 0]
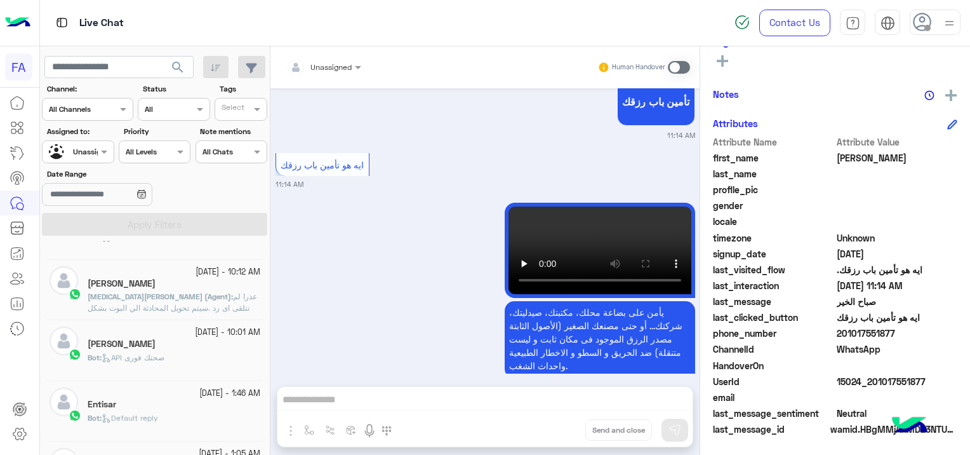
click at [183, 413] on div "Bot : Default reply" at bounding box center [174, 423] width 173 height 22
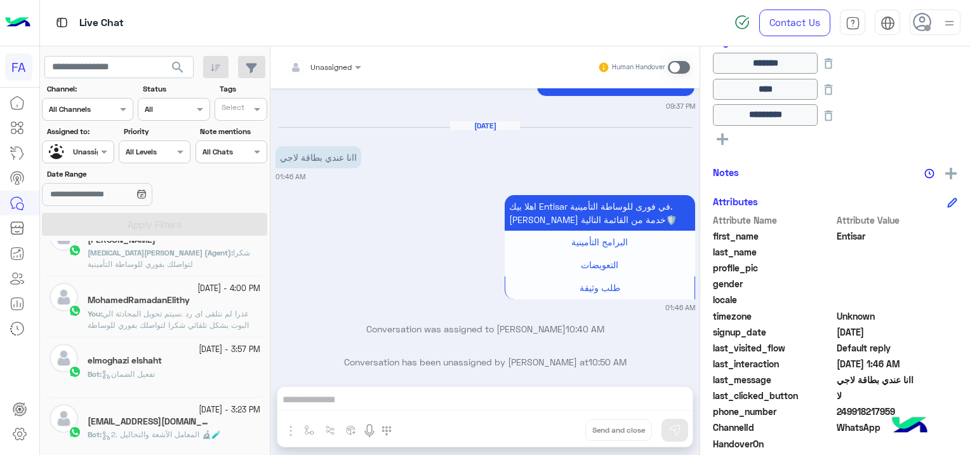
scroll to position [6, 0]
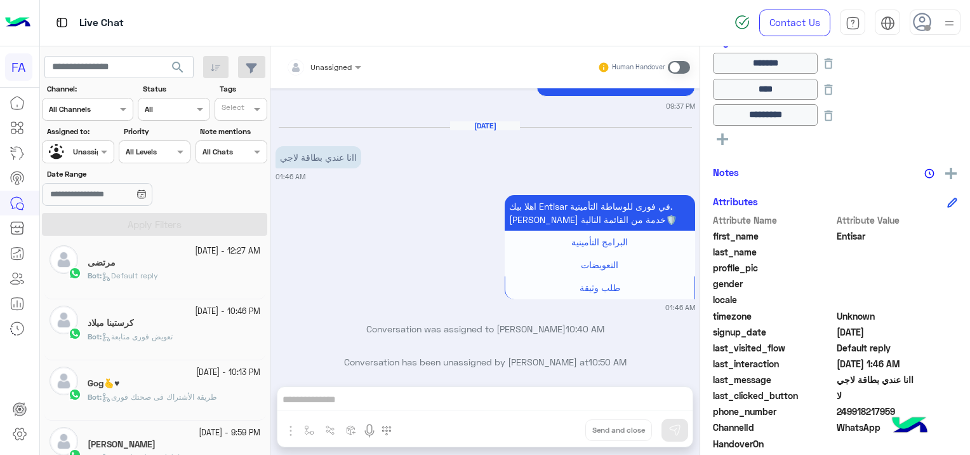
click at [157, 279] on span "Default reply" at bounding box center [130, 275] width 57 height 10
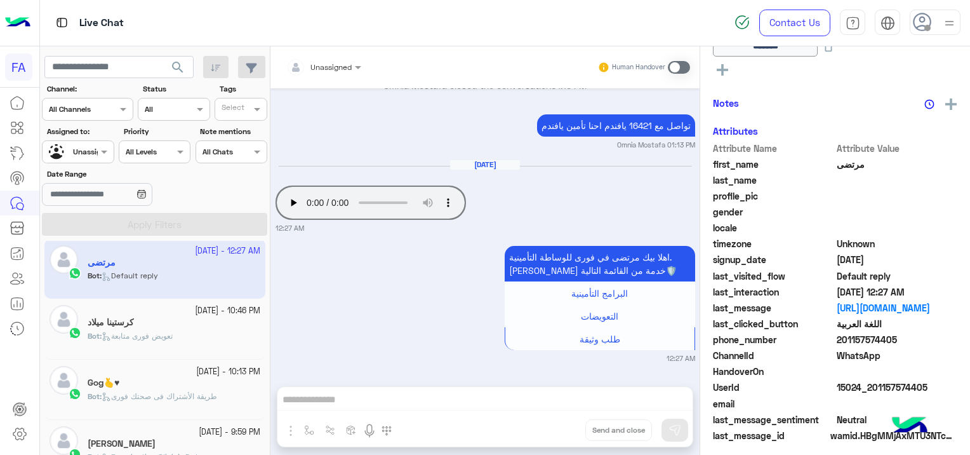
scroll to position [265, 0]
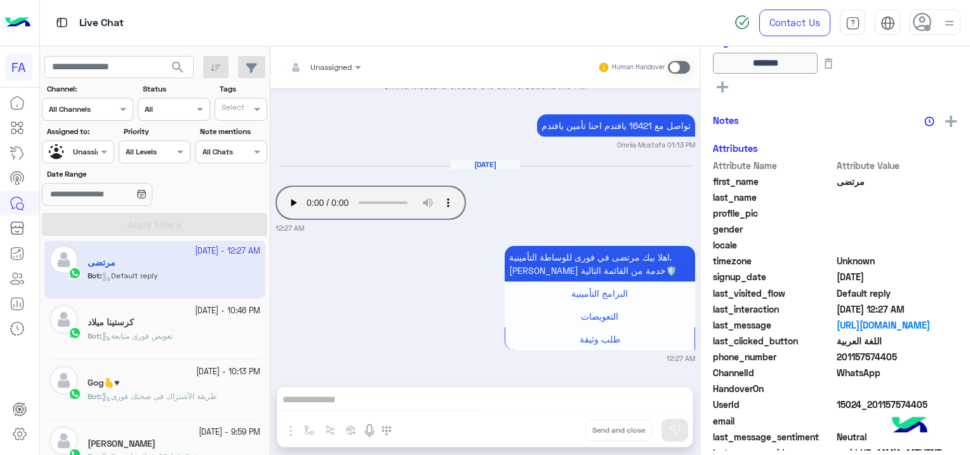
click at [183, 324] on div "كرستينا ميلاد" at bounding box center [174, 323] width 173 height 13
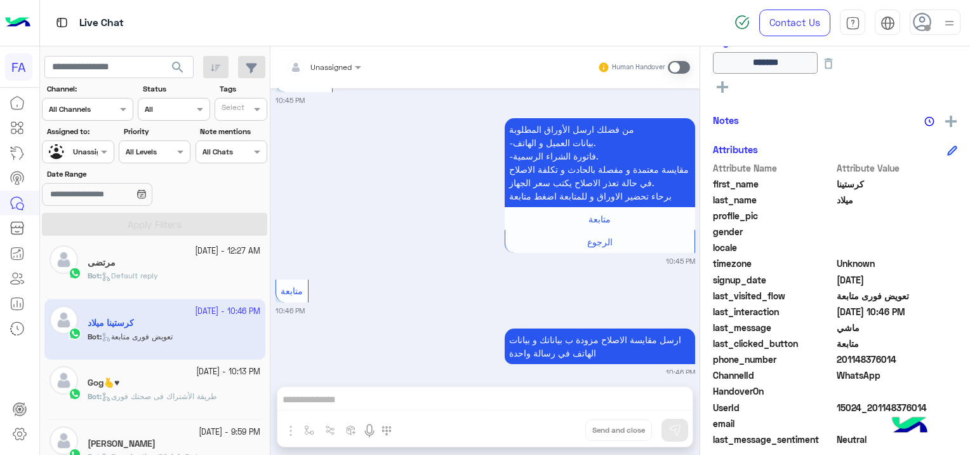
scroll to position [243, 0]
click at [176, 389] on div "Gog🫰♥" at bounding box center [174, 383] width 173 height 13
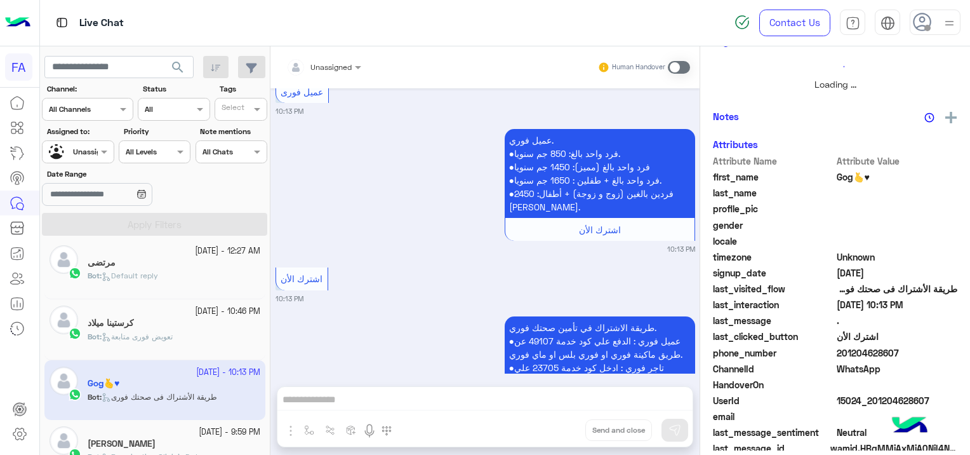
scroll to position [239, 0]
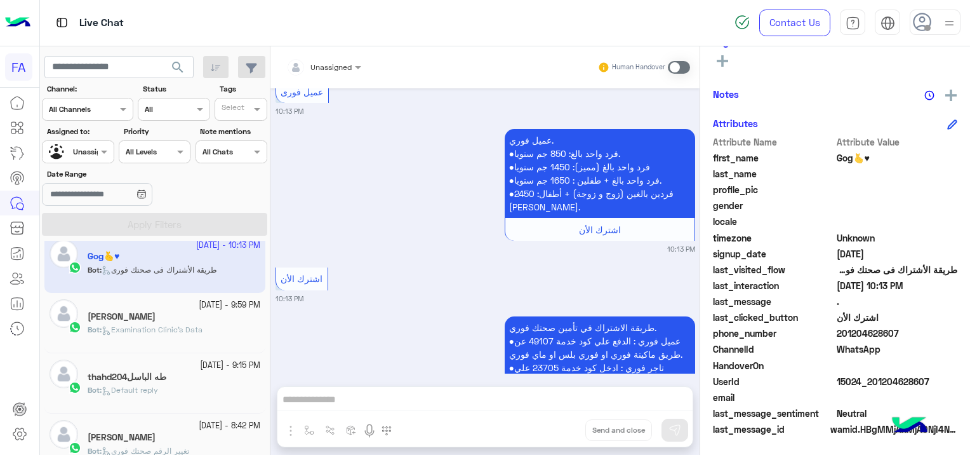
click at [203, 328] on span "Examination Clinic's Data" at bounding box center [152, 329] width 101 height 10
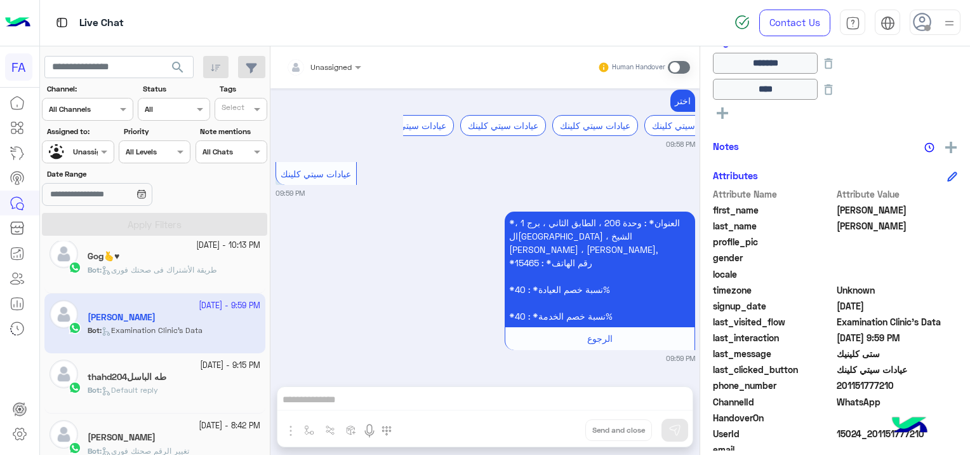
click at [151, 376] on h5 "thahd204طه الباسل" at bounding box center [127, 376] width 79 height 11
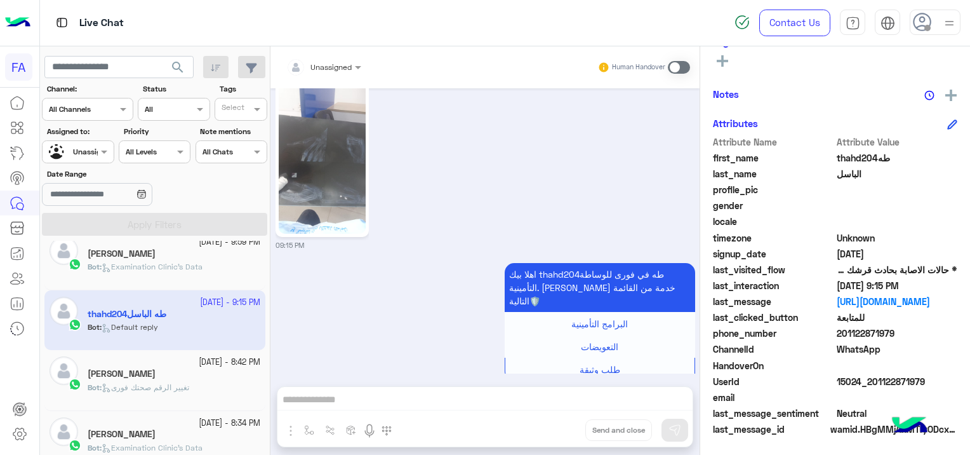
click at [152, 386] on span "تغيير الرقم صحتك فورى" at bounding box center [146, 387] width 88 height 10
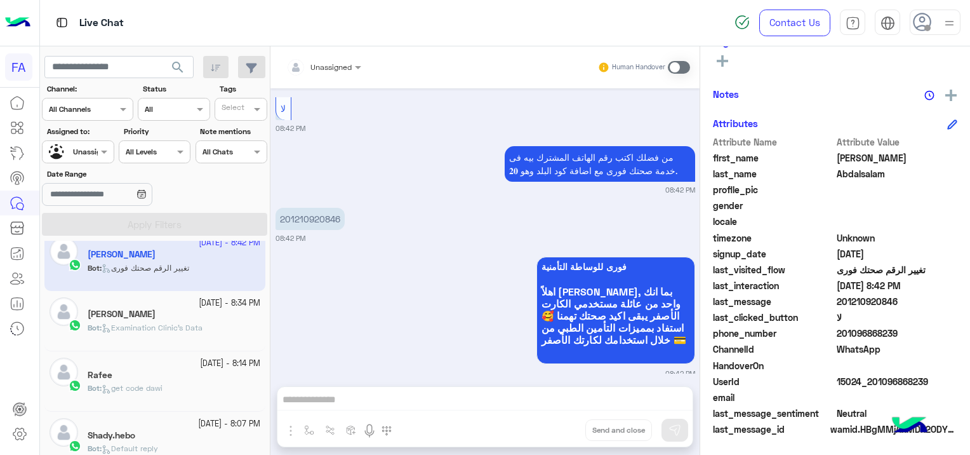
scroll to position [324, 0]
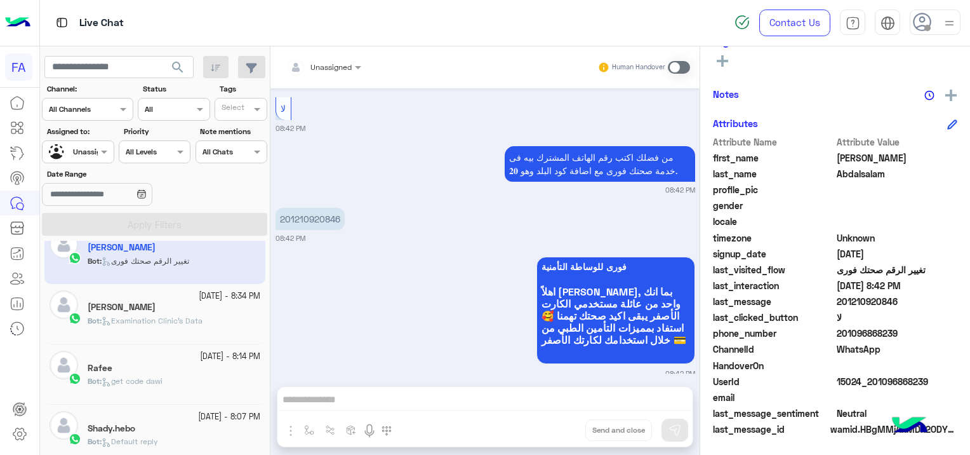
click at [192, 316] on span "Examination Clinic's Data" at bounding box center [152, 321] width 101 height 10
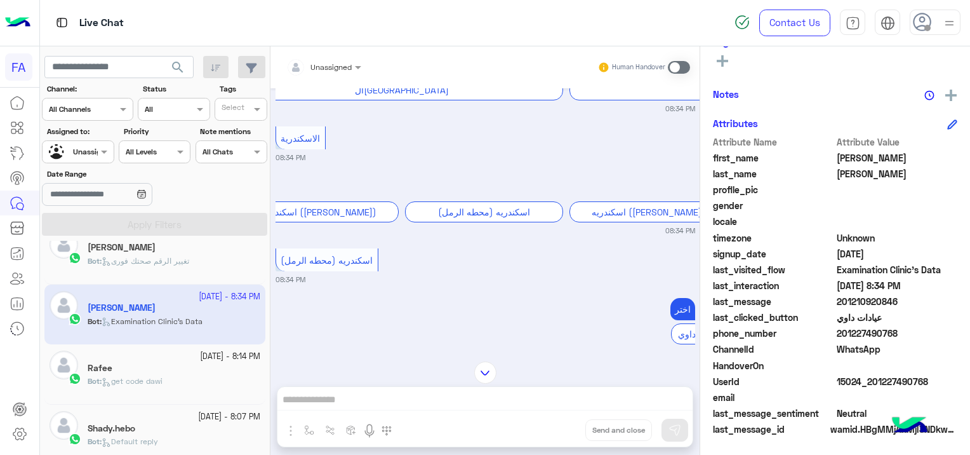
scroll to position [1162, 0]
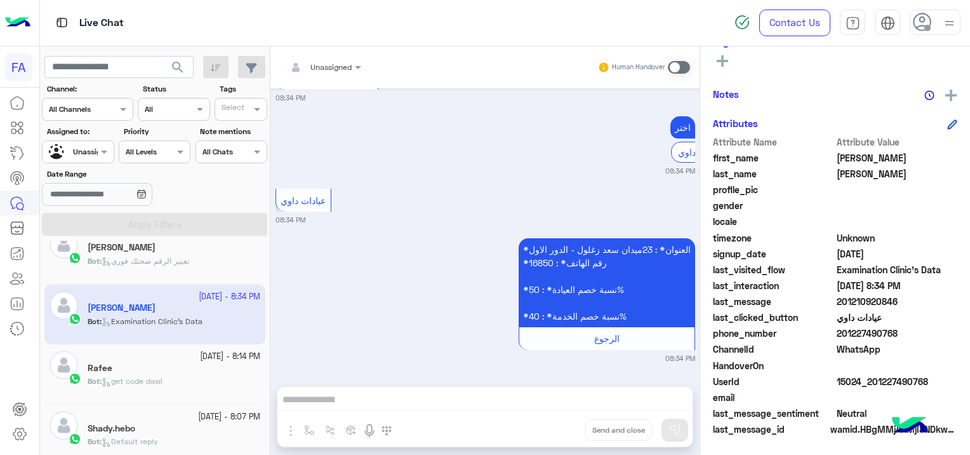
click at [189, 366] on div "Rafee" at bounding box center [174, 369] width 173 height 13
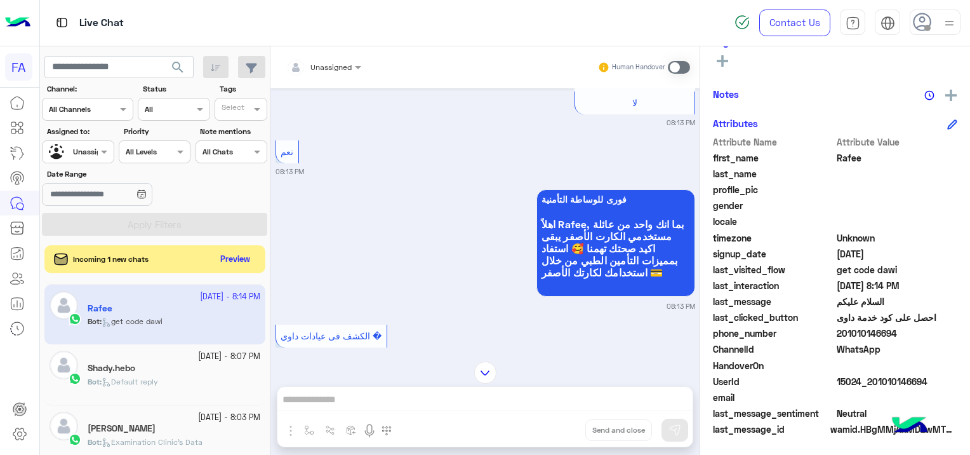
scroll to position [451, 0]
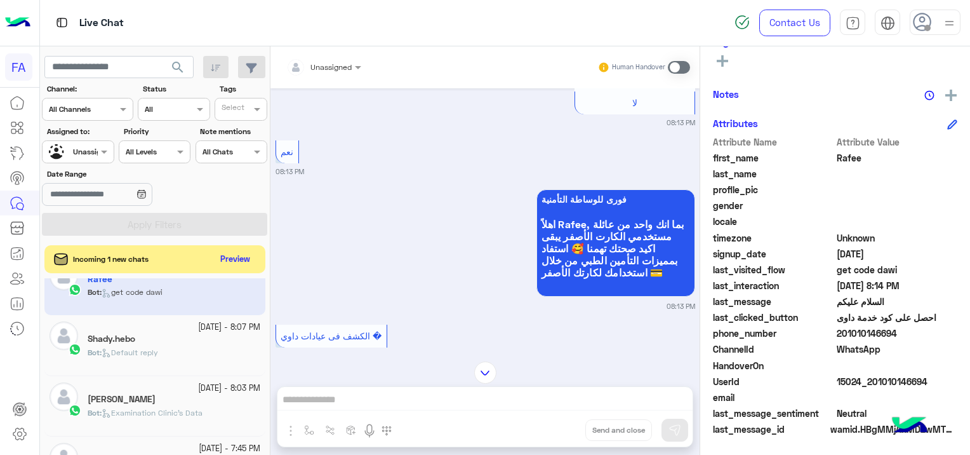
click at [180, 360] on div "Bot : Default reply" at bounding box center [174, 358] width 173 height 22
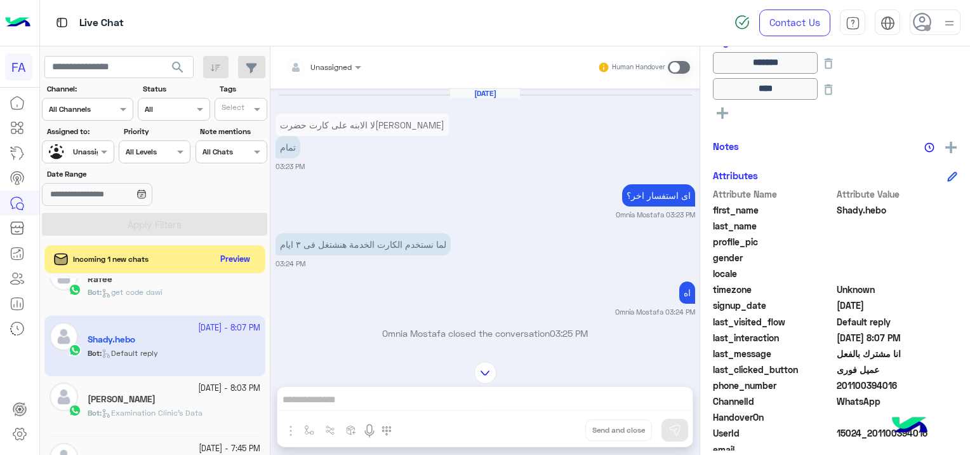
scroll to position [1413, 0]
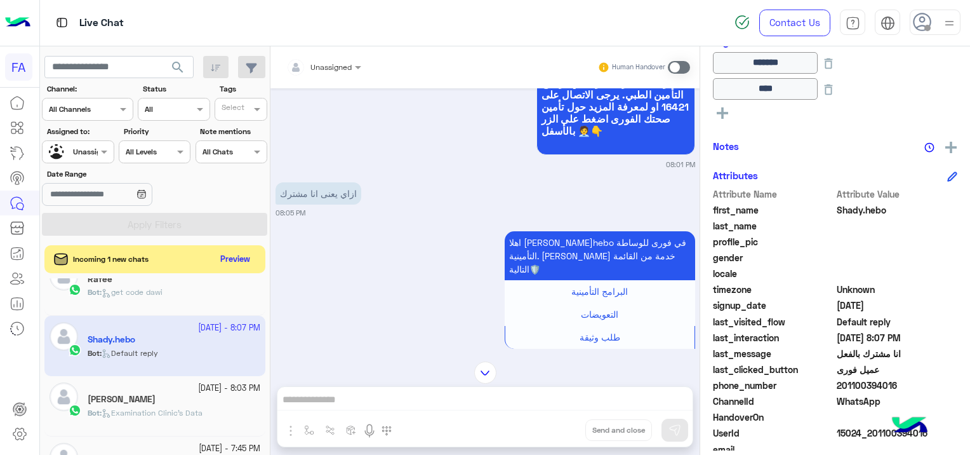
drag, startPoint x: 333, startPoint y: 333, endPoint x: 295, endPoint y: 336, distance: 37.5
click at [295, 375] on p "ودة الرقم 01100394016" at bounding box center [327, 386] width 102 height 22
drag, startPoint x: 297, startPoint y: 342, endPoint x: 315, endPoint y: 365, distance: 29.0
click at [315, 365] on div at bounding box center [484, 372] width 429 height 22
drag, startPoint x: 277, startPoint y: 329, endPoint x: 333, endPoint y: 336, distance: 56.9
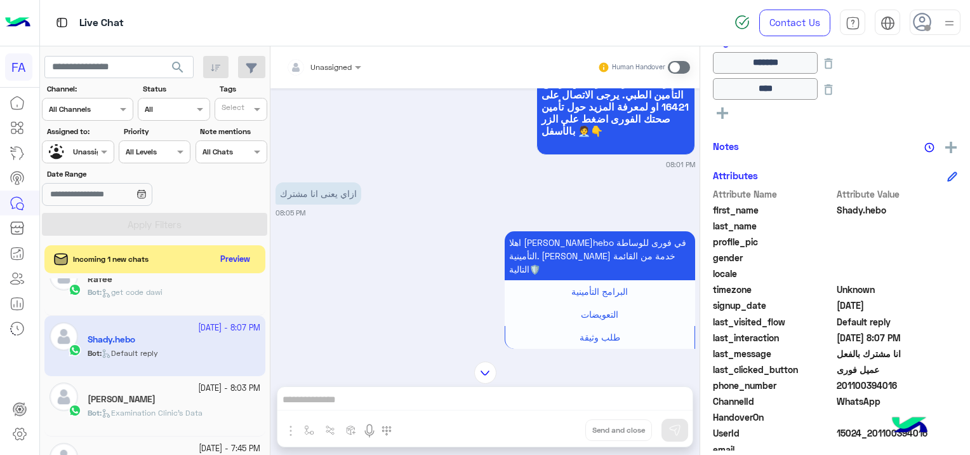
click at [333, 375] on p "ودة الرقم 01100394016" at bounding box center [327, 386] width 102 height 22
copy p "01100394016"
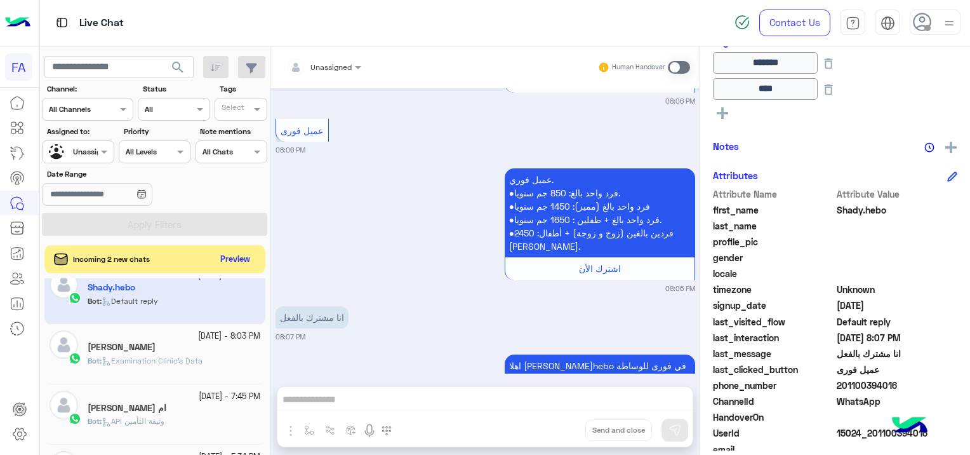
scroll to position [514, 0]
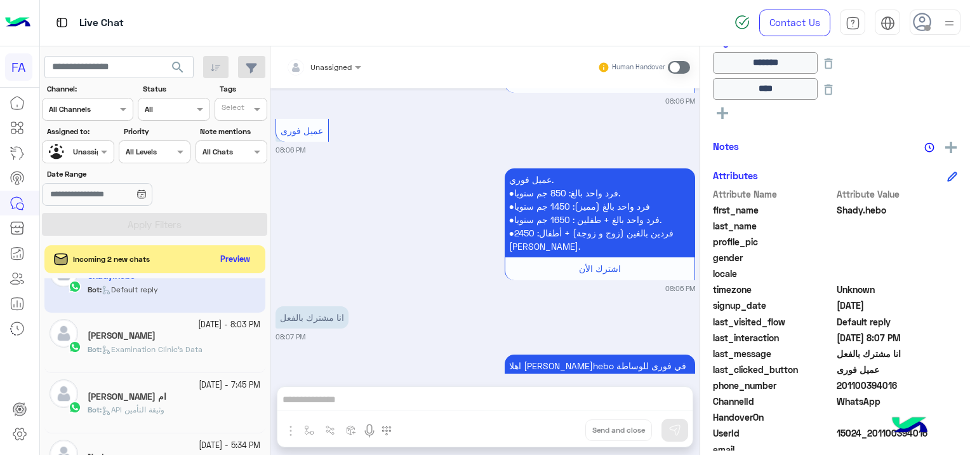
click at [156, 331] on div "Michael Hani" at bounding box center [174, 336] width 173 height 13
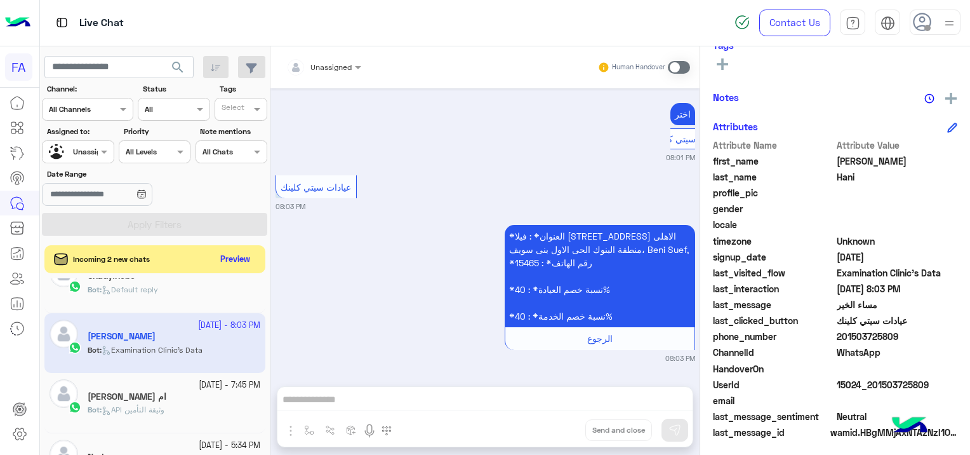
scroll to position [243, 0]
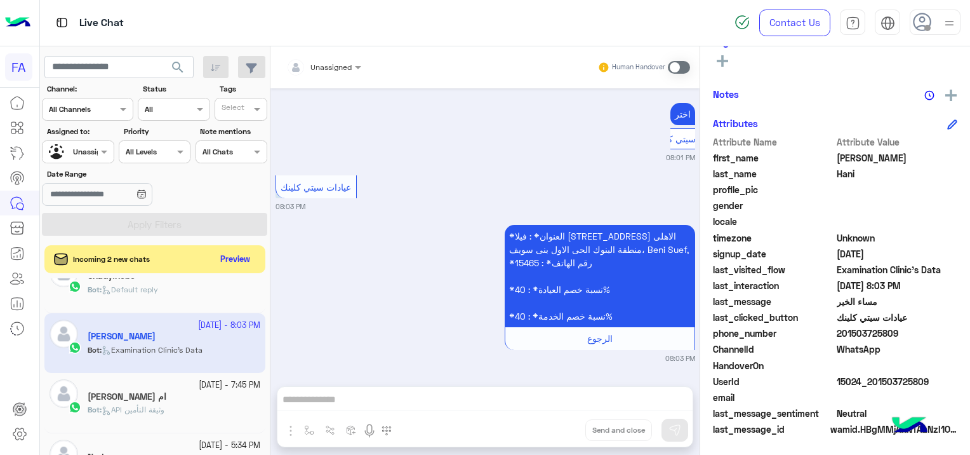
click at [180, 408] on div "Bot : API وثيقة التأمين" at bounding box center [174, 415] width 173 height 22
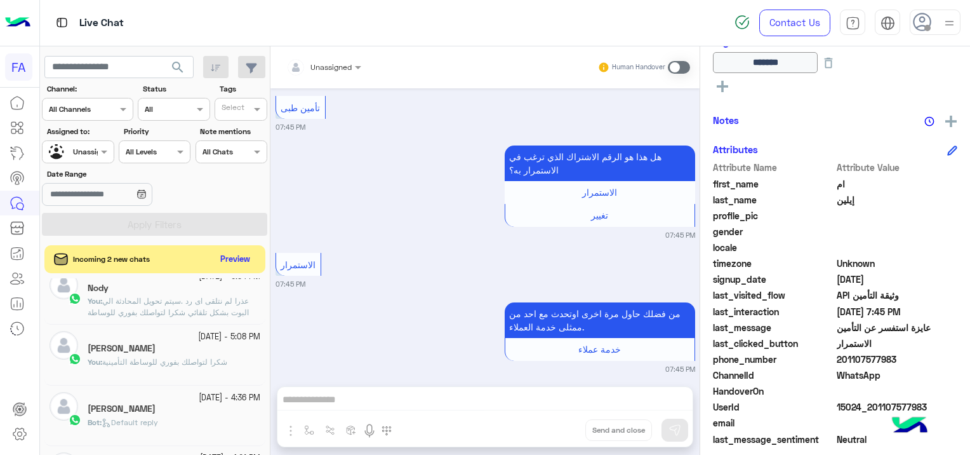
scroll to position [705, 0]
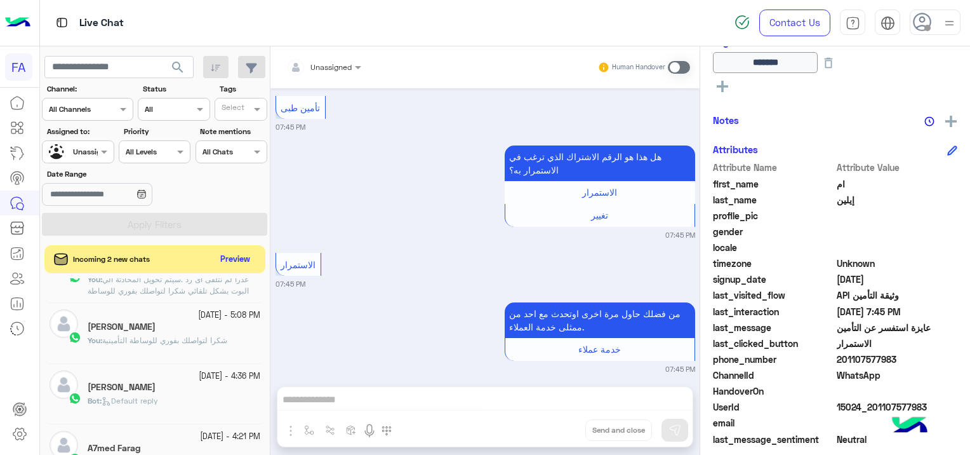
click at [156, 382] on h5 "Ahmed Hassan Mohamed" at bounding box center [122, 387] width 68 height 11
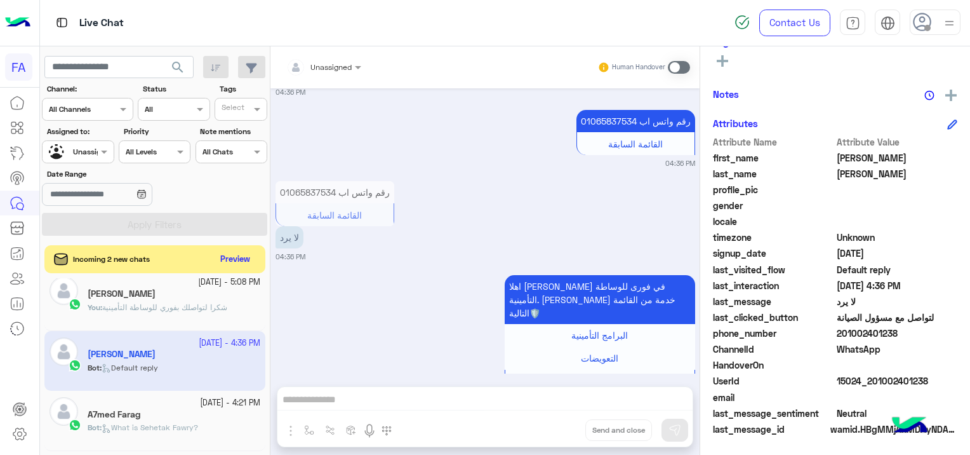
scroll to position [769, 0]
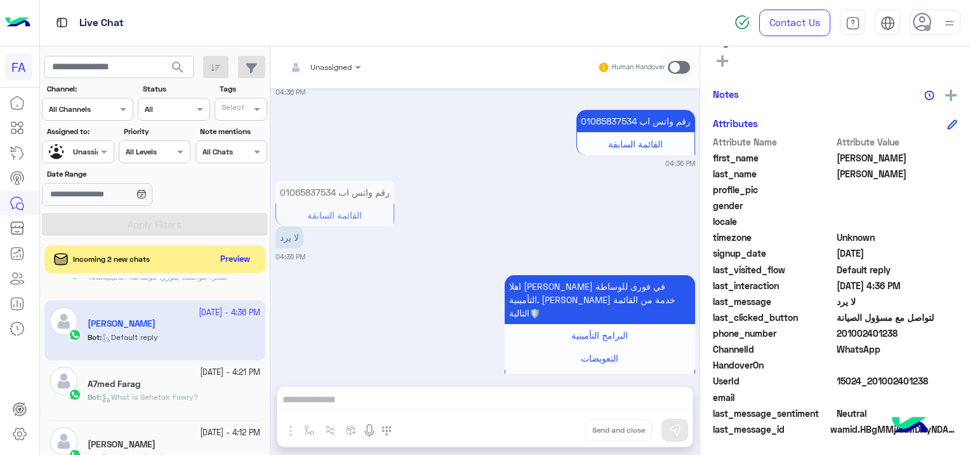
click at [174, 401] on div "Bot : What is Sehetak Fawry?" at bounding box center [174, 402] width 173 height 22
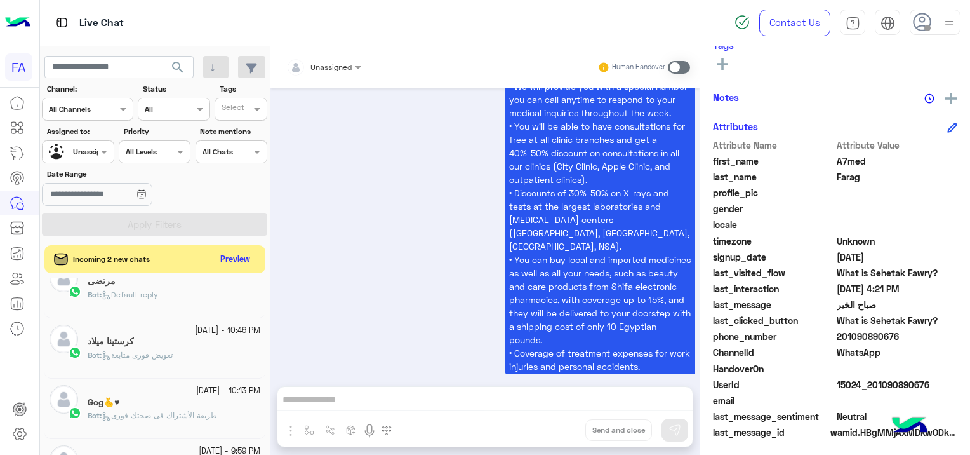
scroll to position [243, 0]
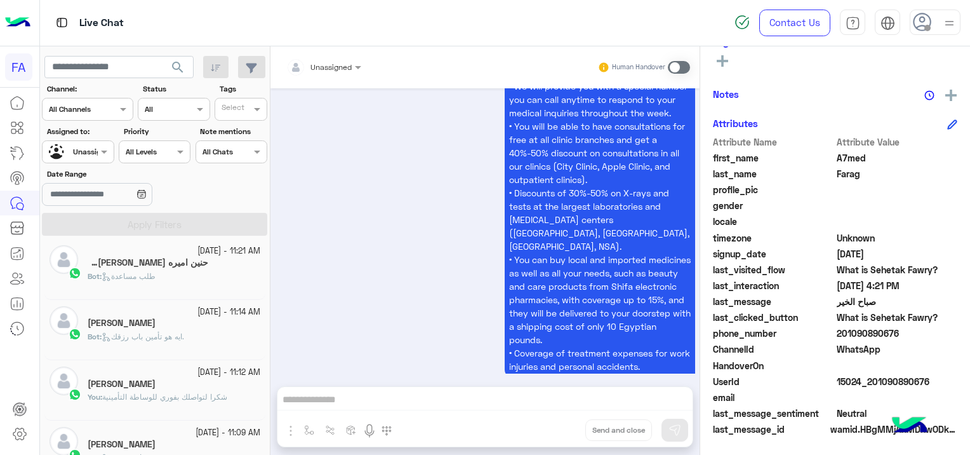
click at [211, 278] on div "Bot : طلب مساعدة" at bounding box center [174, 281] width 173 height 22
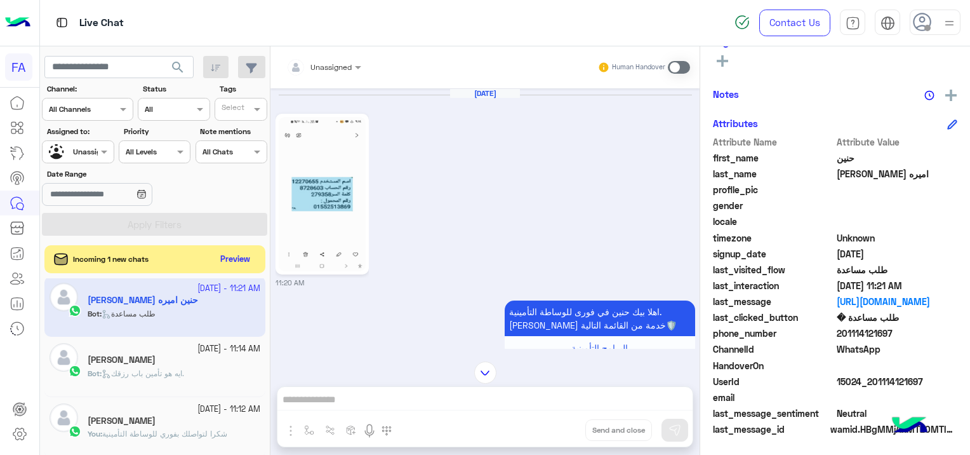
click at [334, 200] on img at bounding box center [322, 194] width 87 height 154
click at [90, 157] on div "Unassigned" at bounding box center [93, 151] width 41 height 11
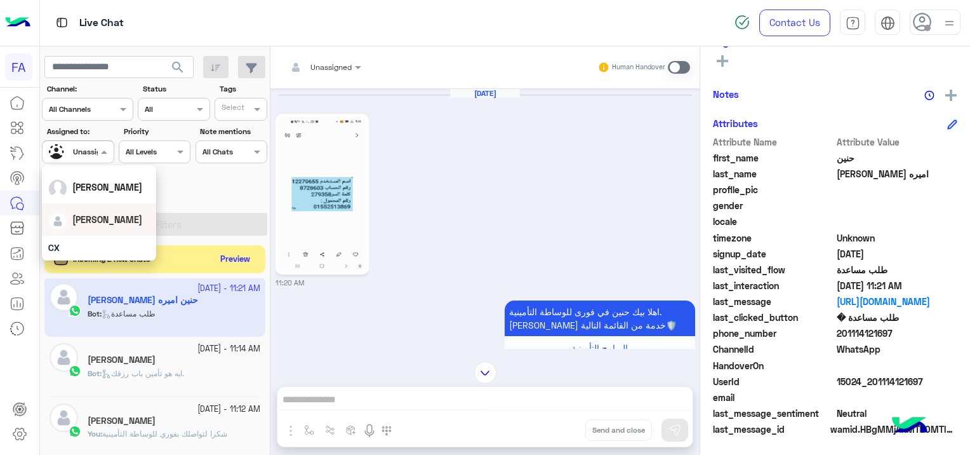
click at [130, 230] on div "[PERSON_NAME]" at bounding box center [99, 219] width 102 height 22
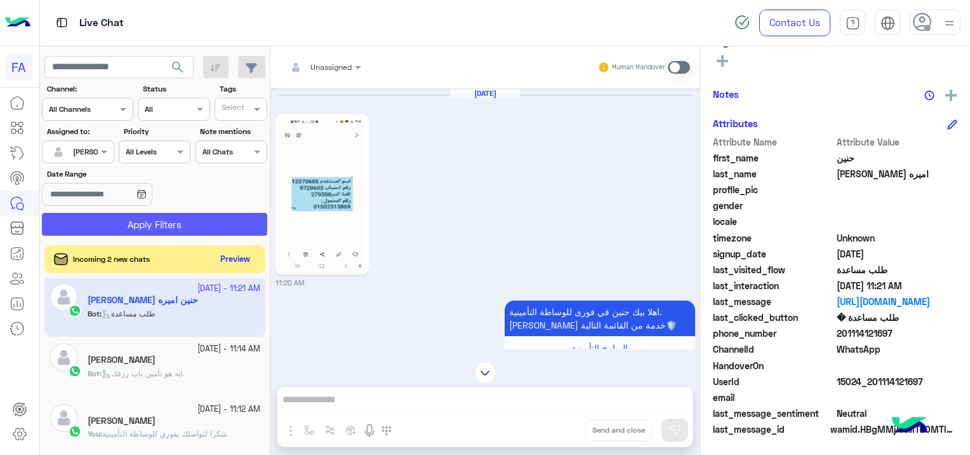
click at [160, 225] on button "Apply Filters" at bounding box center [154, 224] width 225 height 23
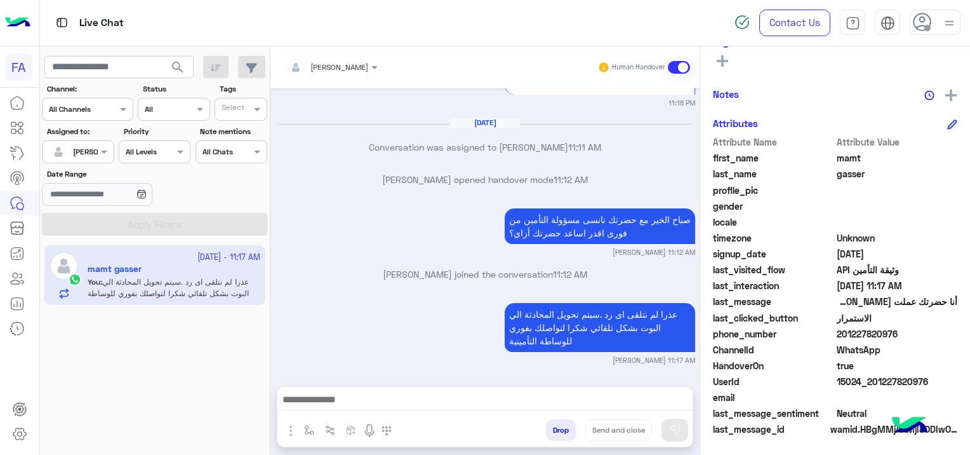
click at [684, 69] on span at bounding box center [679, 67] width 22 height 13
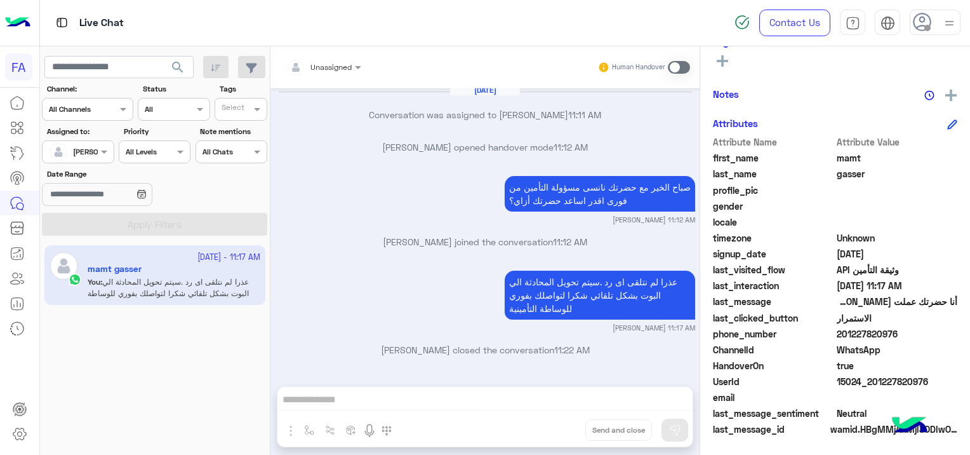
click at [183, 66] on span "search" at bounding box center [177, 67] width 15 height 15
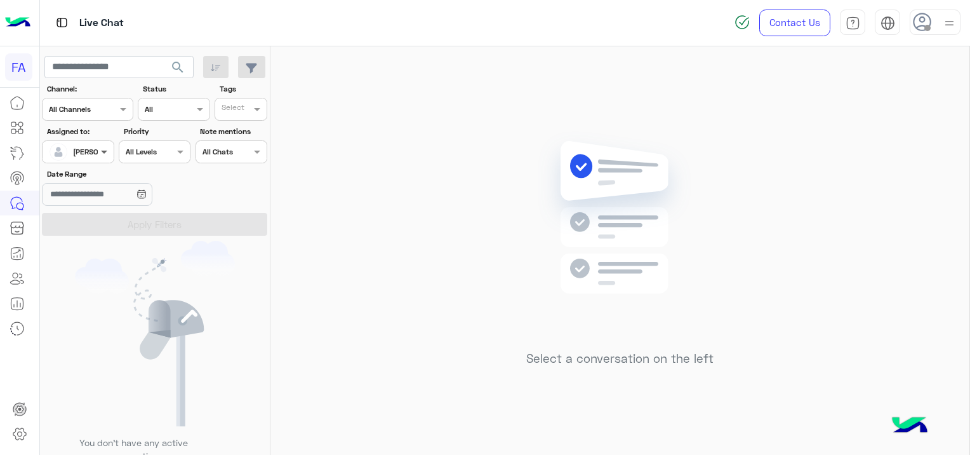
click at [99, 149] on span at bounding box center [106, 151] width 16 height 13
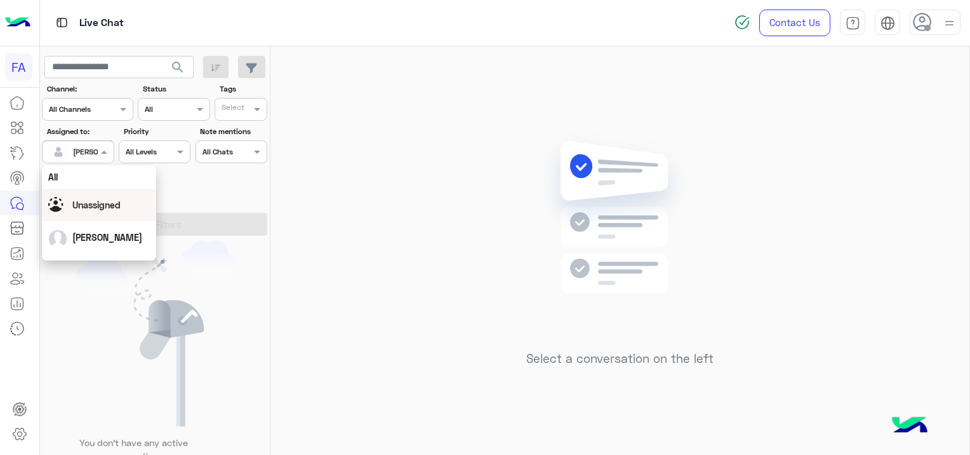
click at [126, 206] on div "Unassigned" at bounding box center [99, 205] width 102 height 22
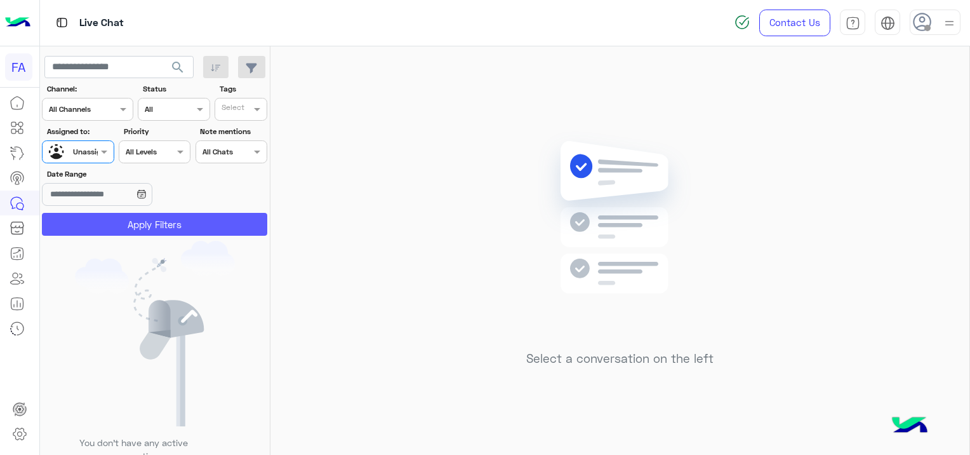
click at [160, 226] on button "Apply Filters" at bounding box center [154, 224] width 225 height 23
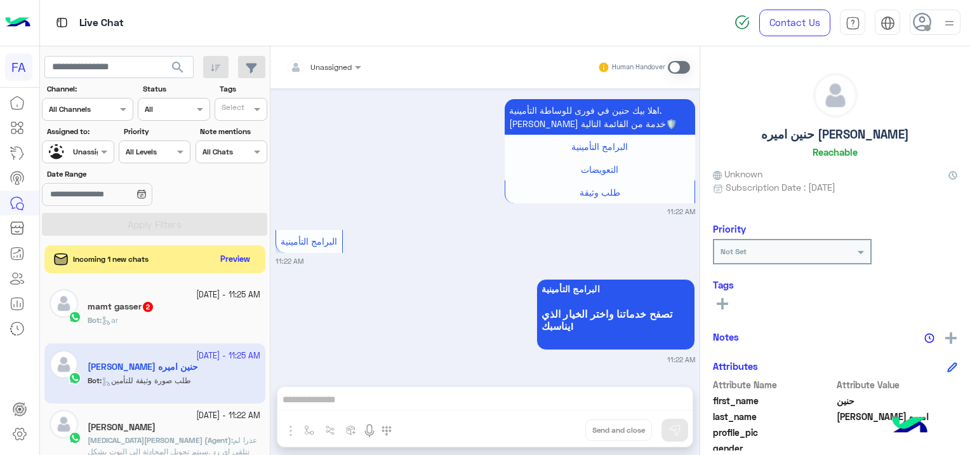
scroll to position [1580, 0]
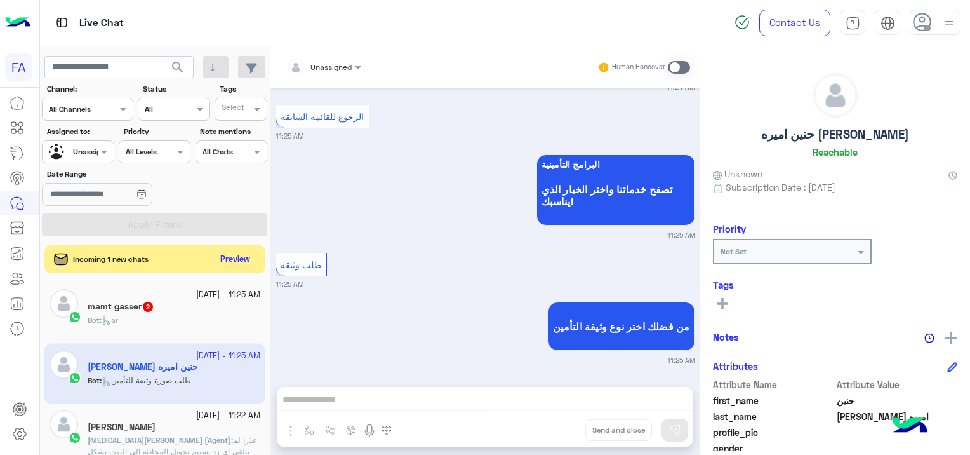
click at [163, 305] on div "mamt gasser 2" at bounding box center [174, 307] width 173 height 13
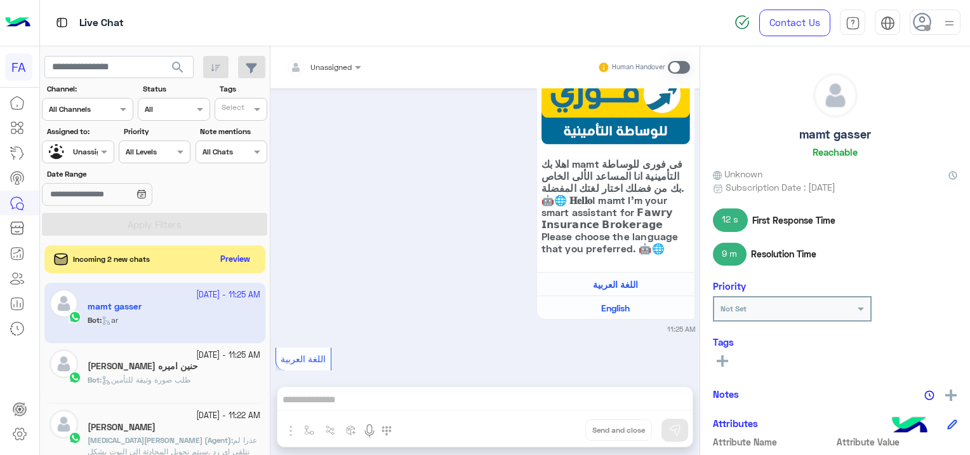
scroll to position [1328, 0]
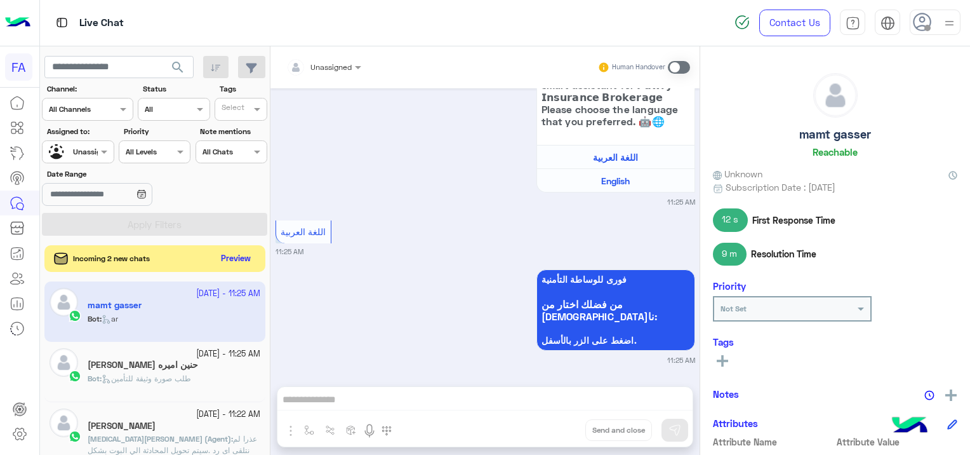
click at [227, 250] on button "Preview" at bounding box center [236, 258] width 39 height 17
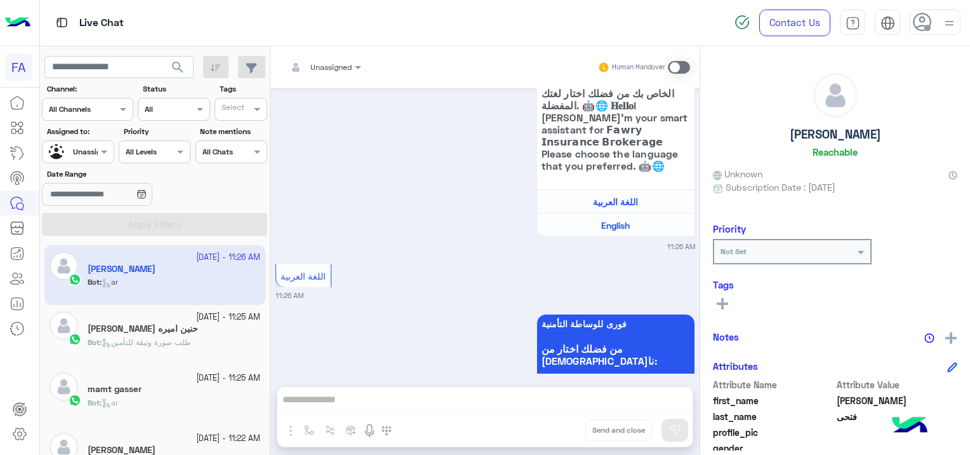
scroll to position [211, 0]
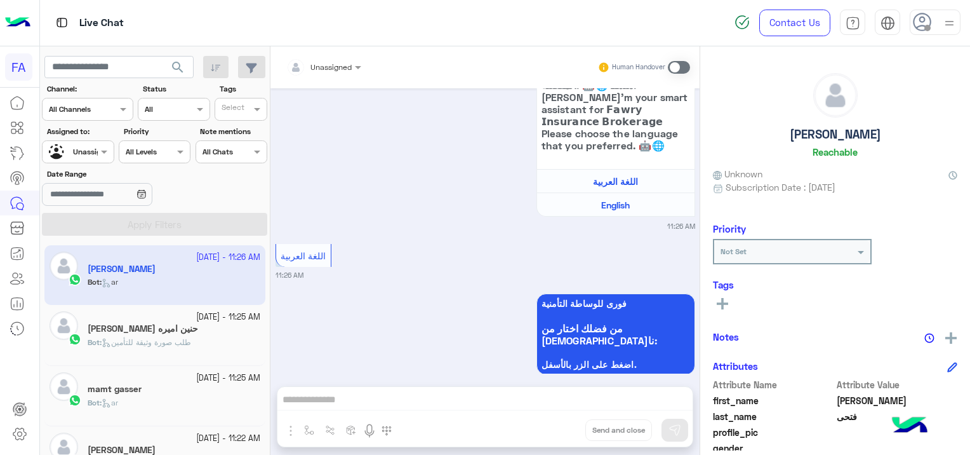
click at [127, 409] on div "Bot : ar" at bounding box center [174, 408] width 173 height 22
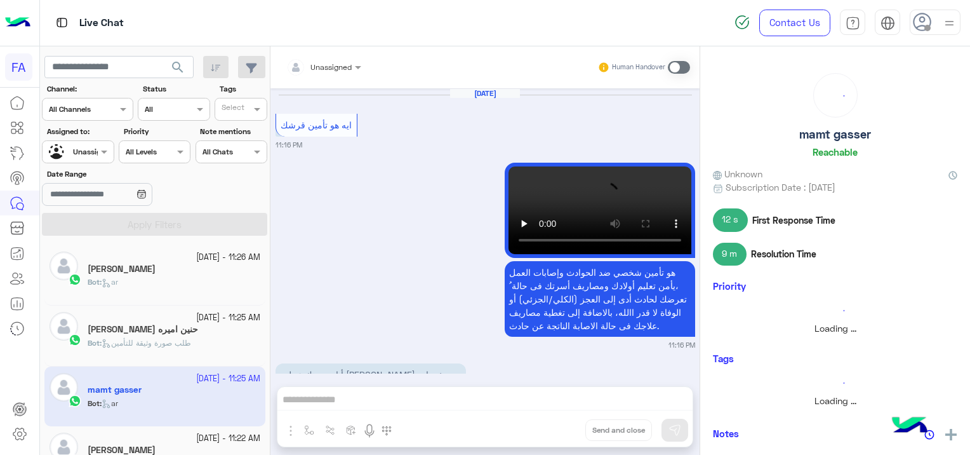
scroll to position [1328, 0]
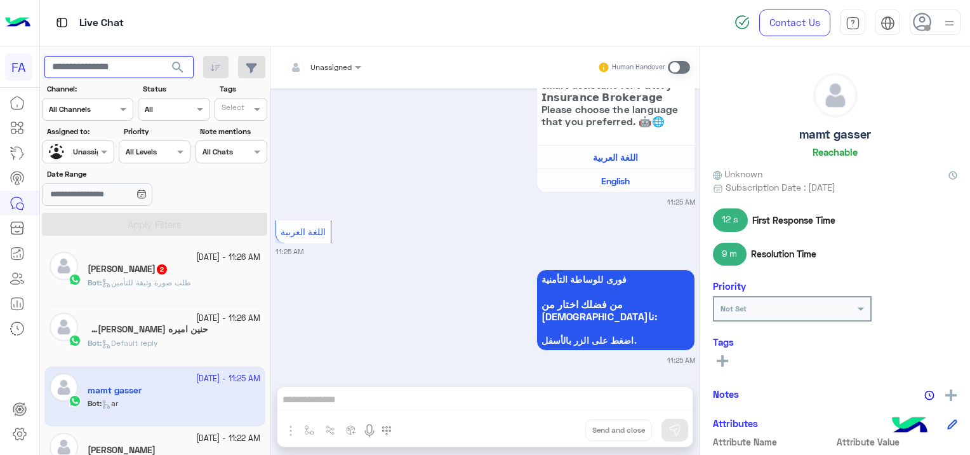
click at [114, 66] on input "text" at bounding box center [118, 67] width 149 height 23
paste input "**********"
click at [185, 69] on span "search" at bounding box center [177, 67] width 15 height 15
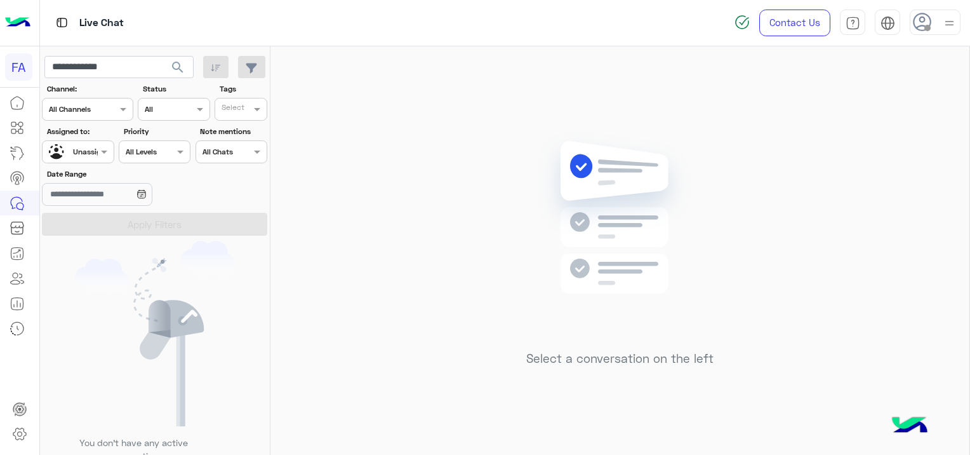
click at [177, 61] on span "search" at bounding box center [177, 67] width 15 height 15
click at [127, 68] on input "**********" at bounding box center [118, 67] width 149 height 23
click at [180, 70] on span "search" at bounding box center [177, 67] width 15 height 15
click at [124, 72] on input "**********" at bounding box center [118, 67] width 149 height 23
type input "*"
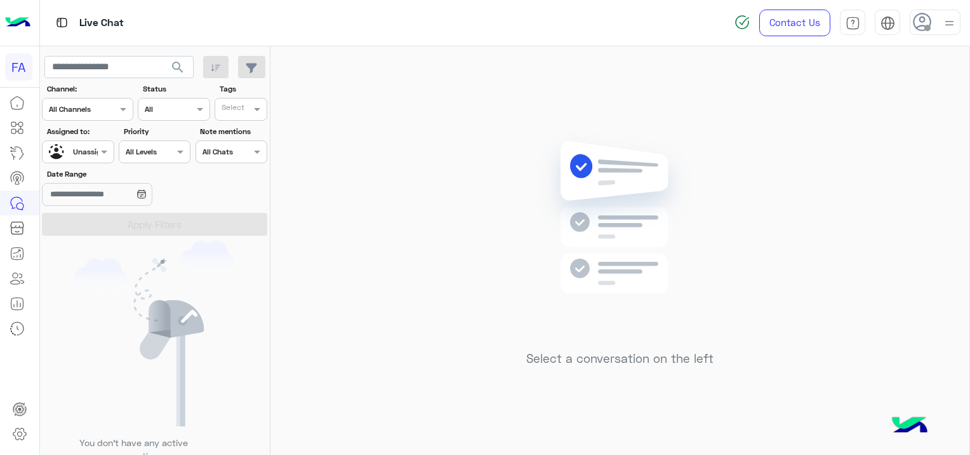
click at [178, 64] on span "search" at bounding box center [177, 67] width 15 height 15
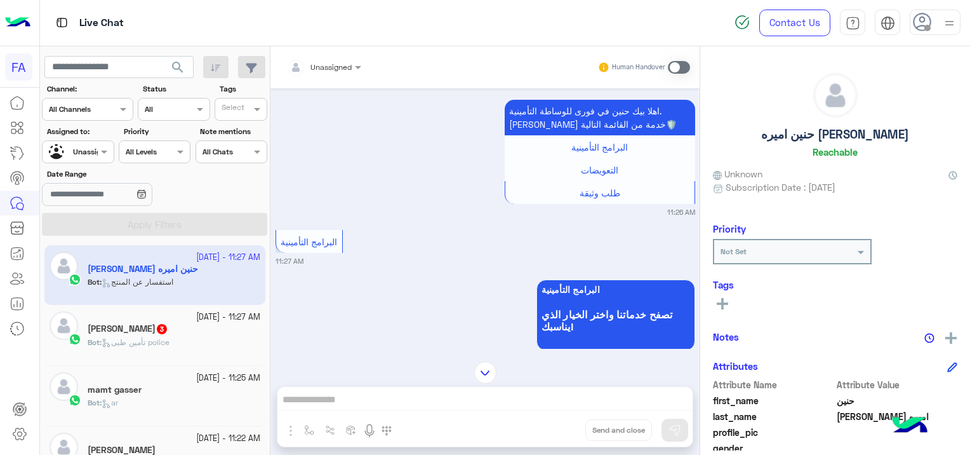
scroll to position [1112, 0]
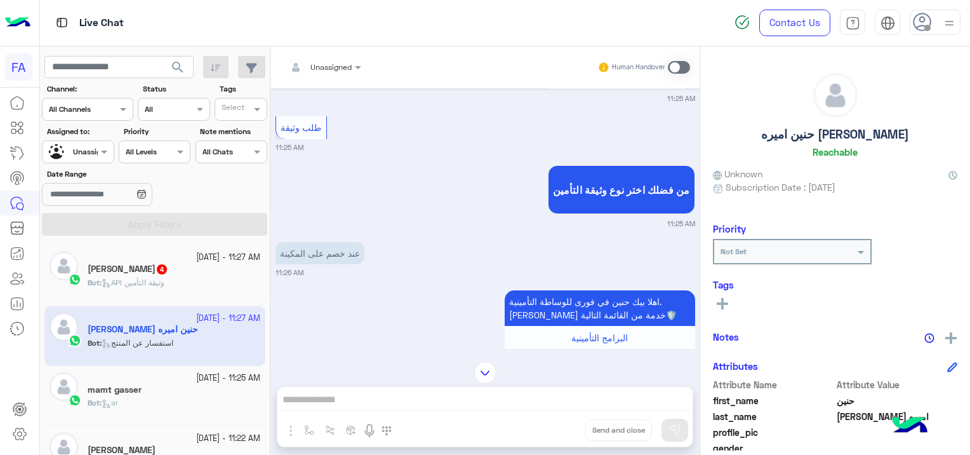
click at [199, 279] on div "Bot : API وثيقة التأمين" at bounding box center [174, 288] width 173 height 22
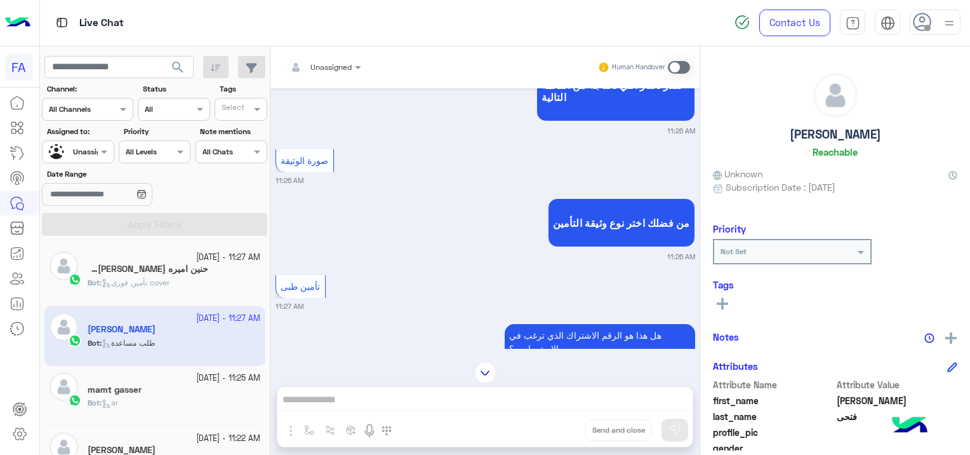
scroll to position [596, 0]
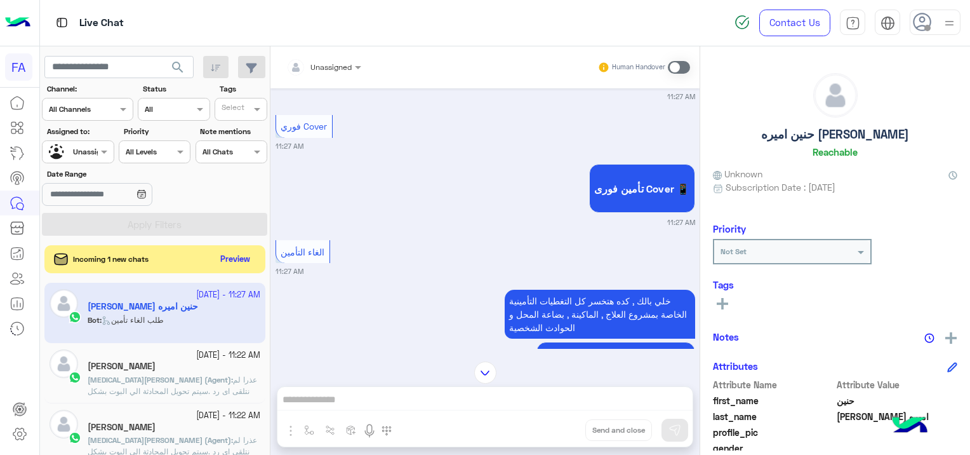
scroll to position [1302, 0]
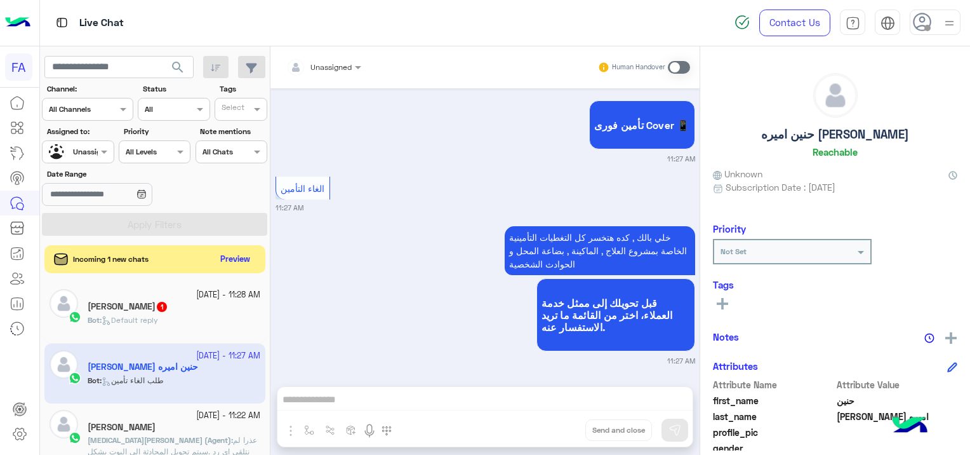
click at [173, 311] on div "شريف أمين 1" at bounding box center [174, 307] width 173 height 13
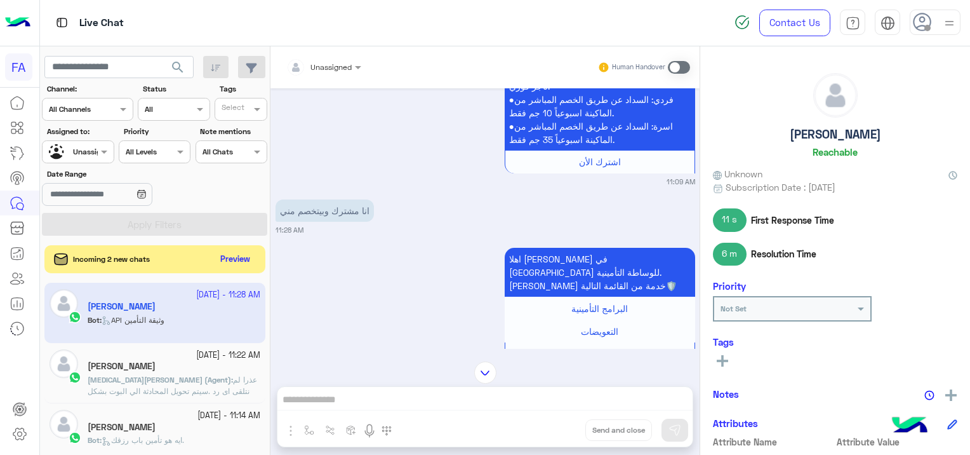
scroll to position [1911, 0]
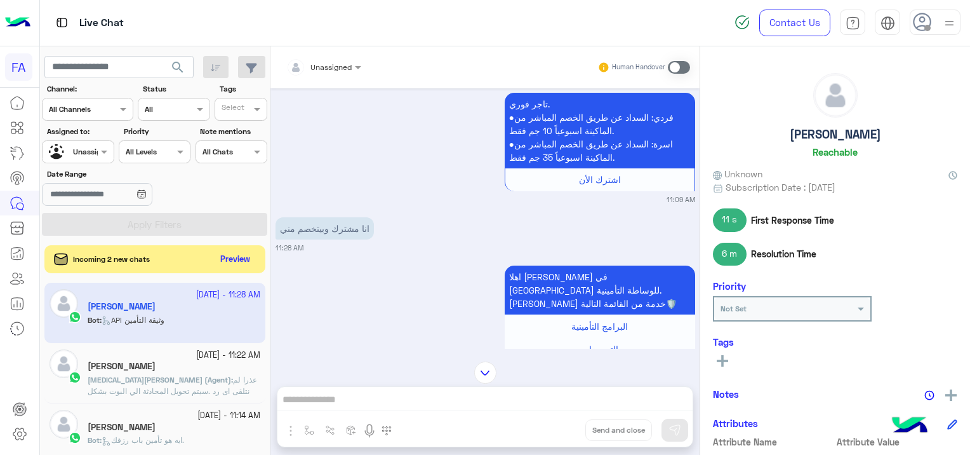
click at [333, 67] on div at bounding box center [324, 65] width 88 height 12
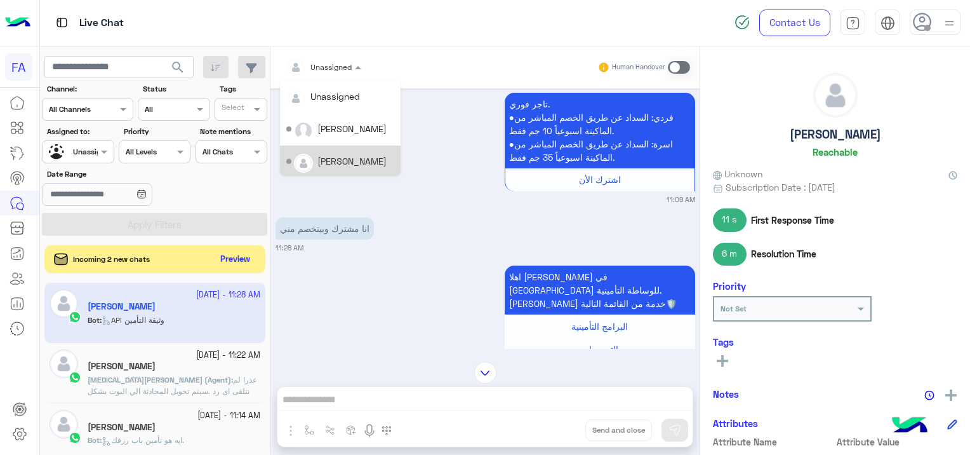
click at [356, 159] on div "[PERSON_NAME]" at bounding box center [351, 160] width 69 height 13
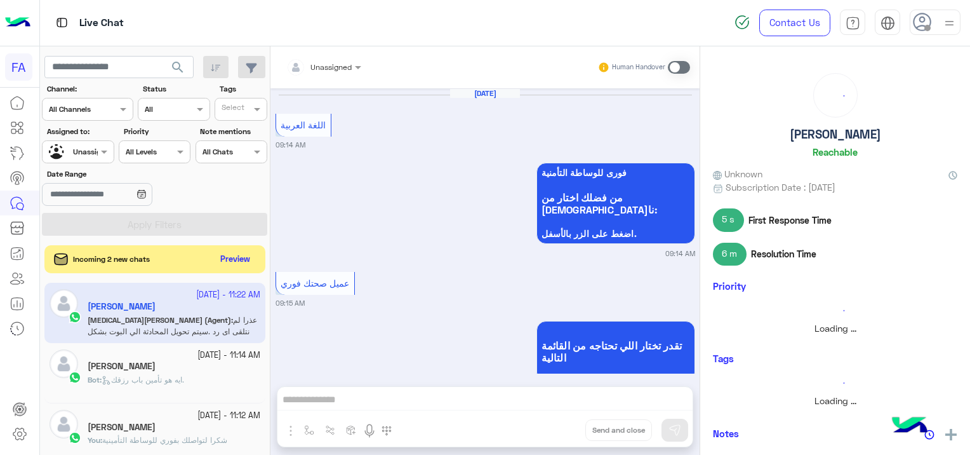
scroll to position [1036, 0]
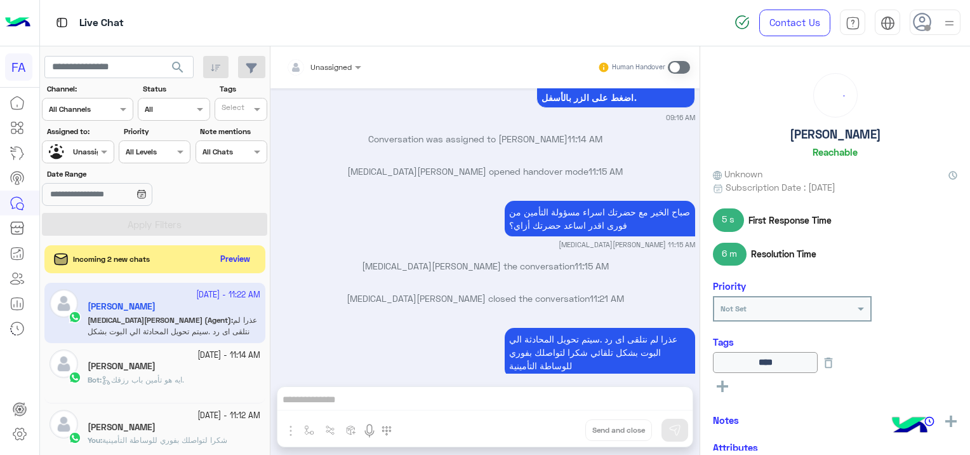
click at [184, 383] on span "ايه هو تأمين باب رزقك." at bounding box center [143, 380] width 83 height 10
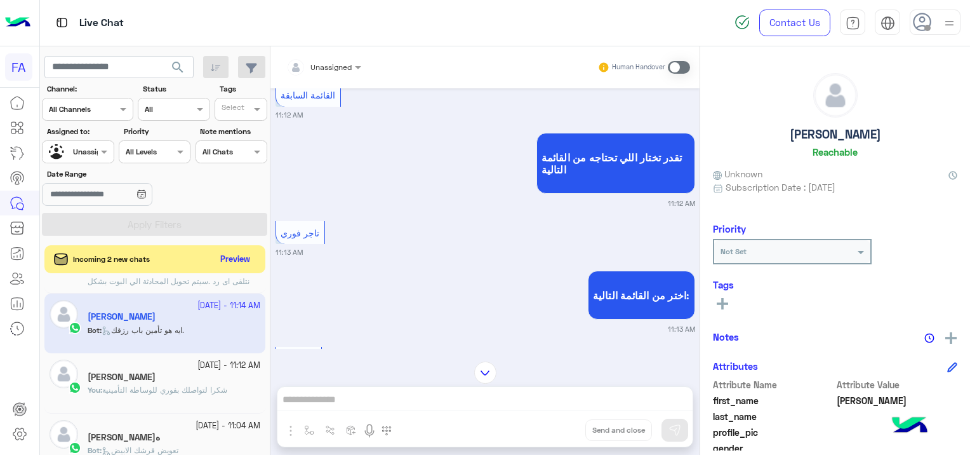
scroll to position [63, 0]
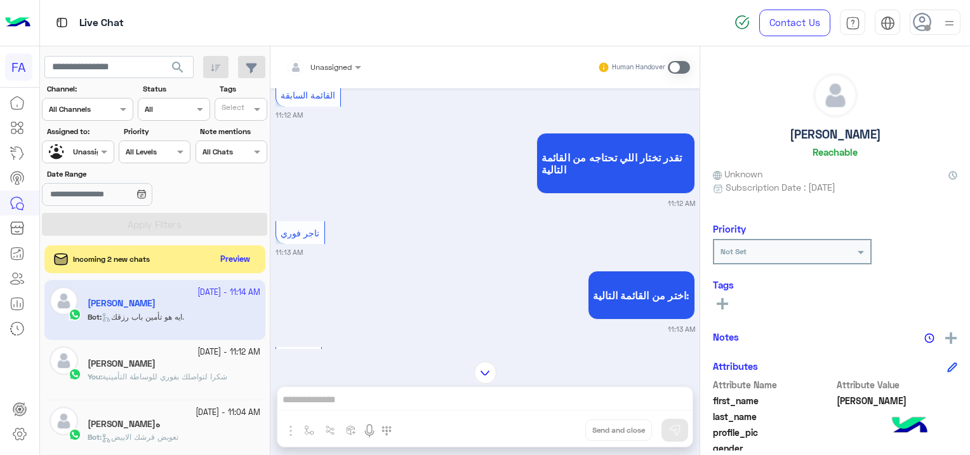
click at [182, 383] on div "You : شكرا لتواصلك بفوري للوساطة التأمينية" at bounding box center [174, 382] width 173 height 22
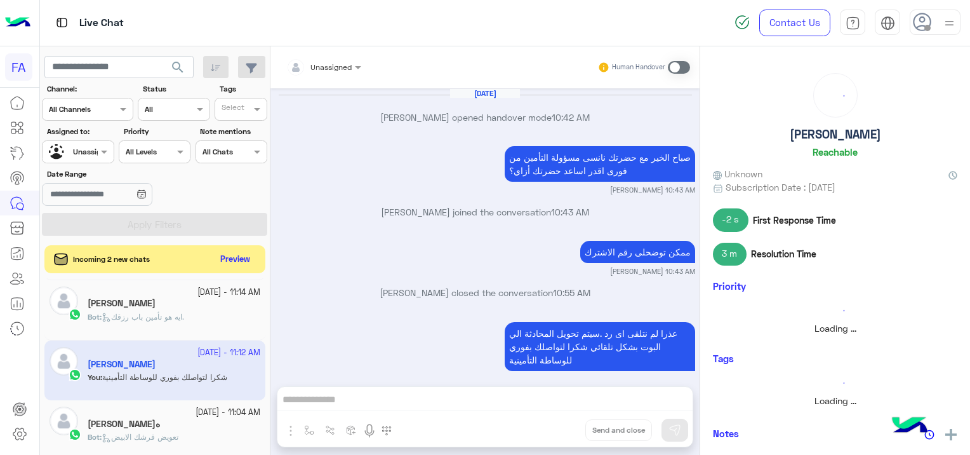
scroll to position [925, 0]
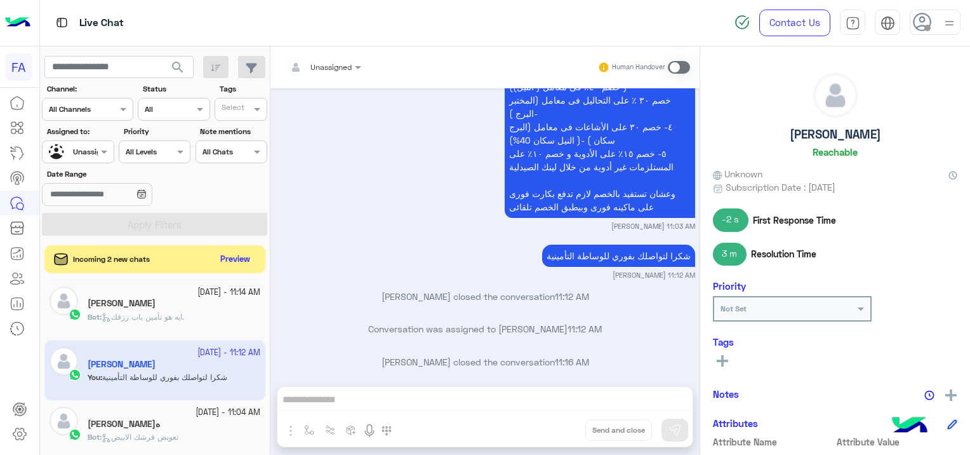
click at [150, 422] on div "[PERSON_NAME]ه" at bounding box center [174, 424] width 173 height 13
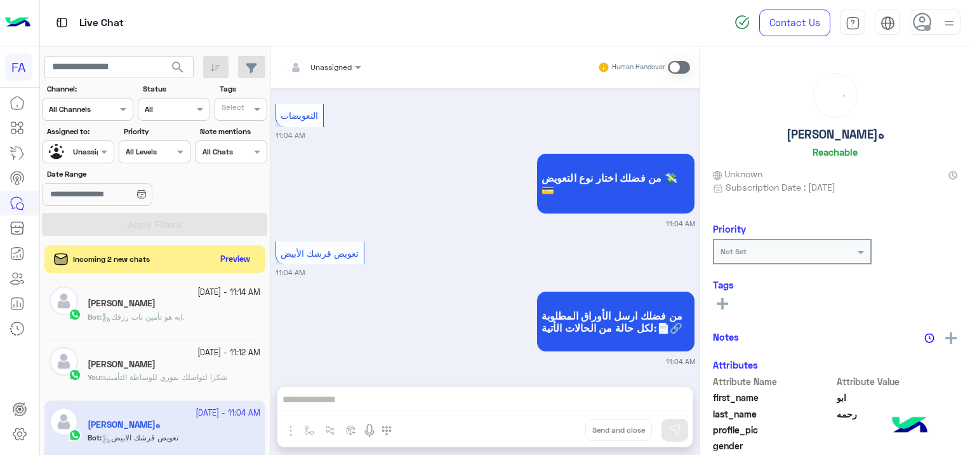
scroll to position [1396, 0]
click at [145, 376] on span "شكرا لتواصلك بفوري للوساطة التأمينية" at bounding box center [164, 377] width 125 height 10
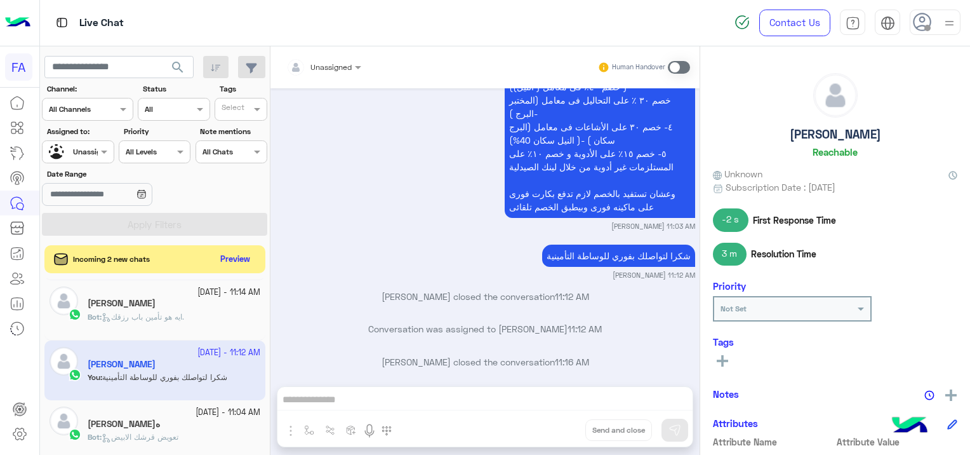
scroll to position [925, 0]
click at [728, 358] on button at bounding box center [722, 359] width 19 height 15
click at [730, 358] on input "text" at bounding box center [739, 361] width 39 height 11
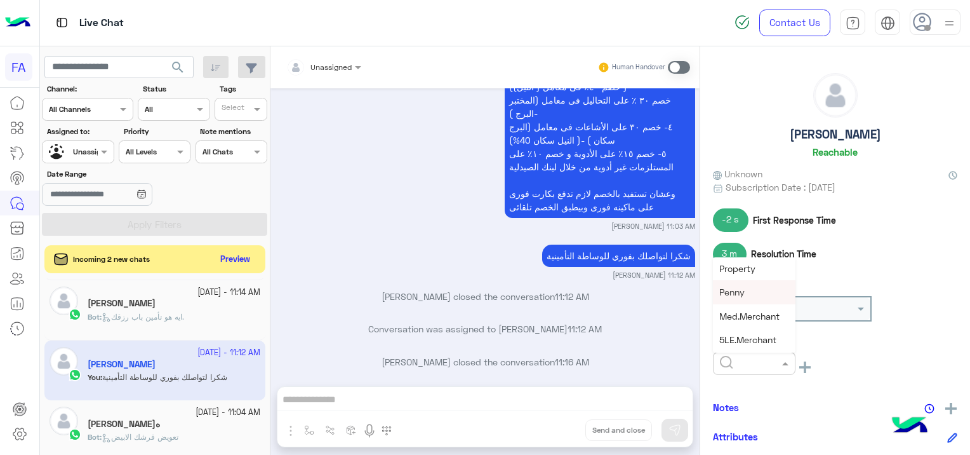
scroll to position [127, 0]
click at [743, 310] on span "Medical" at bounding box center [735, 308] width 32 height 11
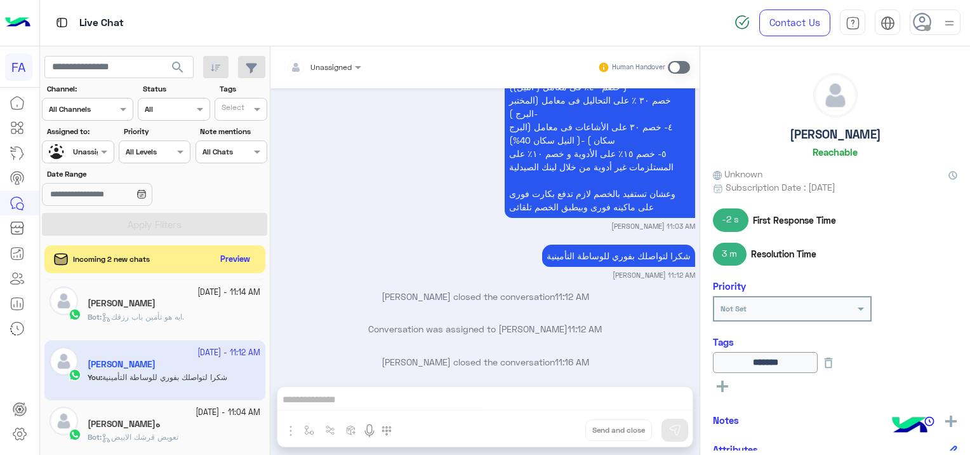
click at [717, 383] on icon at bounding box center [722, 385] width 11 height 11
click at [724, 386] on input "text" at bounding box center [739, 387] width 39 height 11
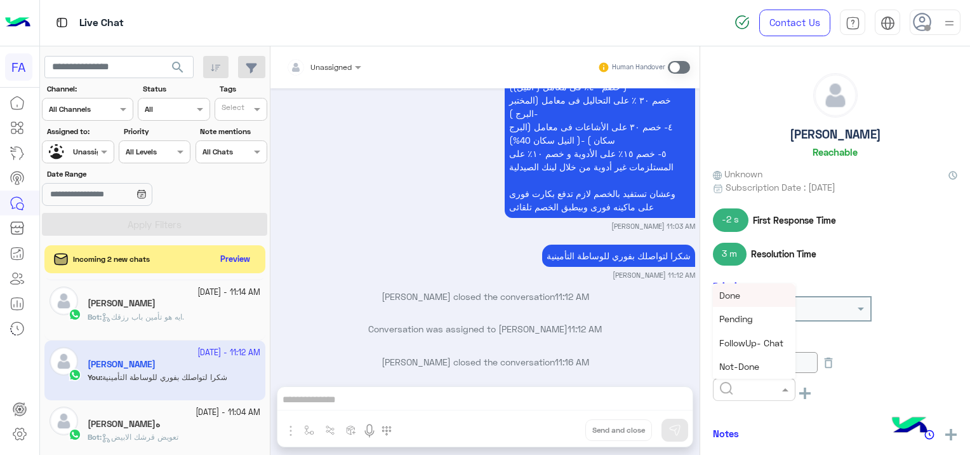
click at [735, 296] on span "Done" at bounding box center [729, 295] width 21 height 11
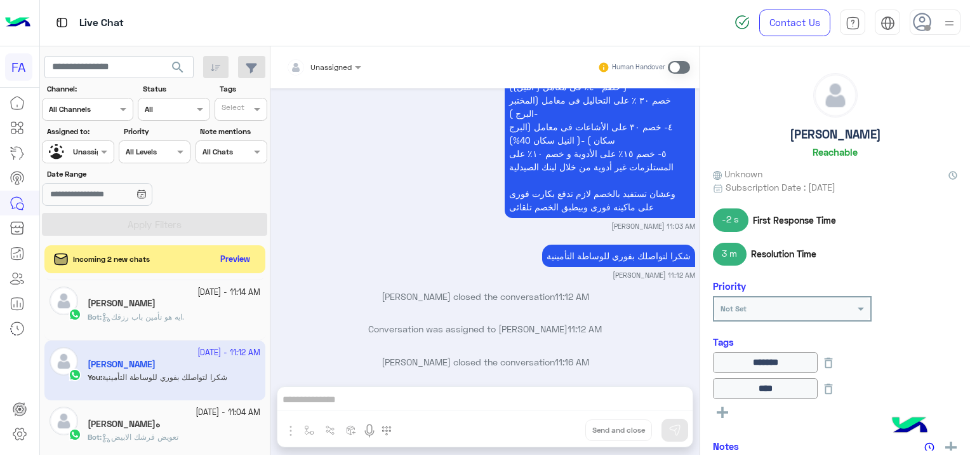
click at [186, 424] on div "[PERSON_NAME]ه" at bounding box center [174, 424] width 173 height 13
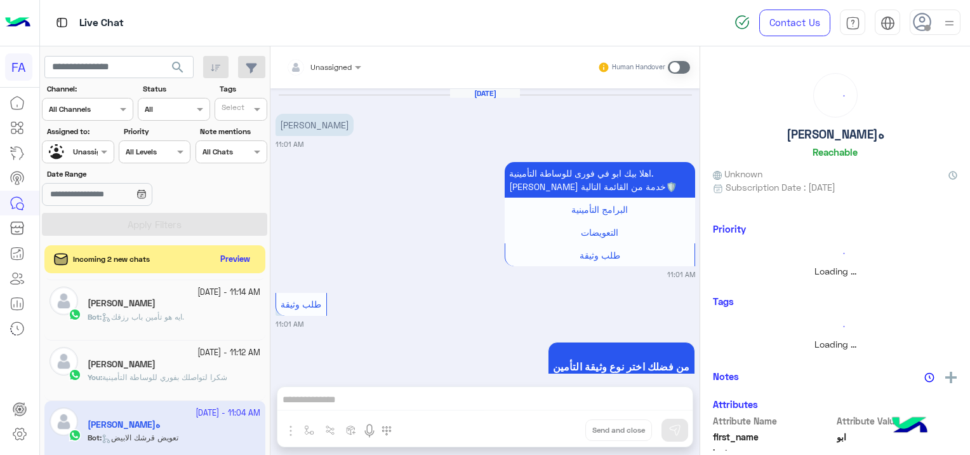
scroll to position [1396, 0]
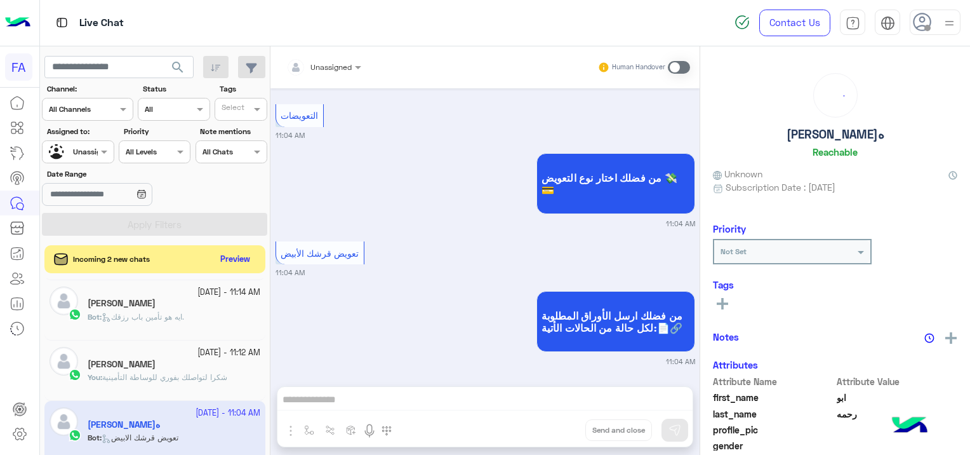
click at [194, 367] on div "[PERSON_NAME]" at bounding box center [174, 365] width 173 height 13
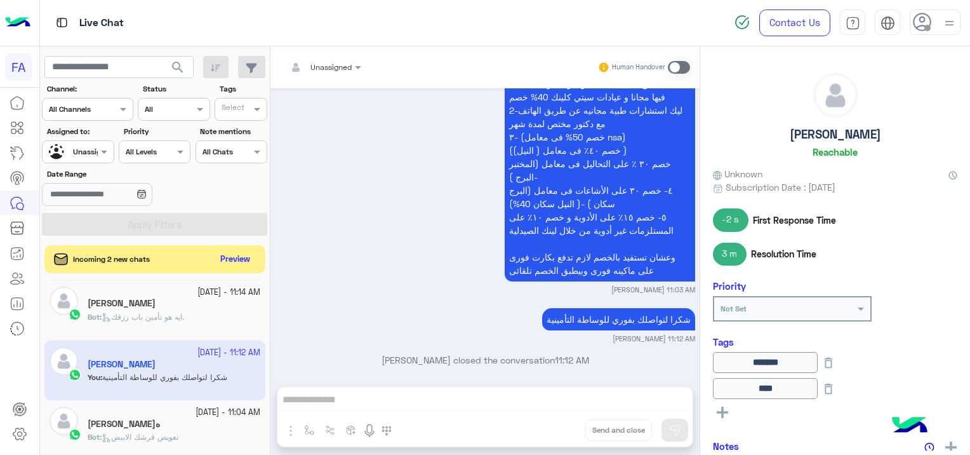
scroll to position [925, 0]
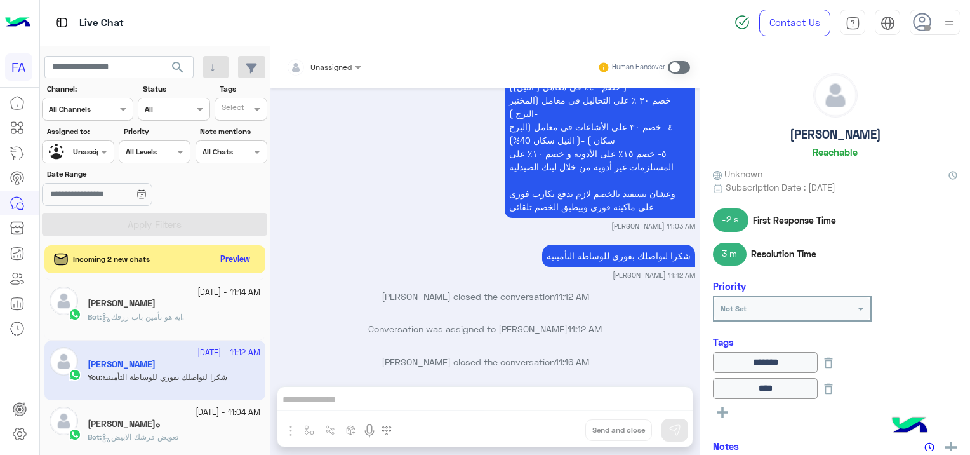
click at [189, 426] on div "[PERSON_NAME]ه" at bounding box center [174, 424] width 173 height 13
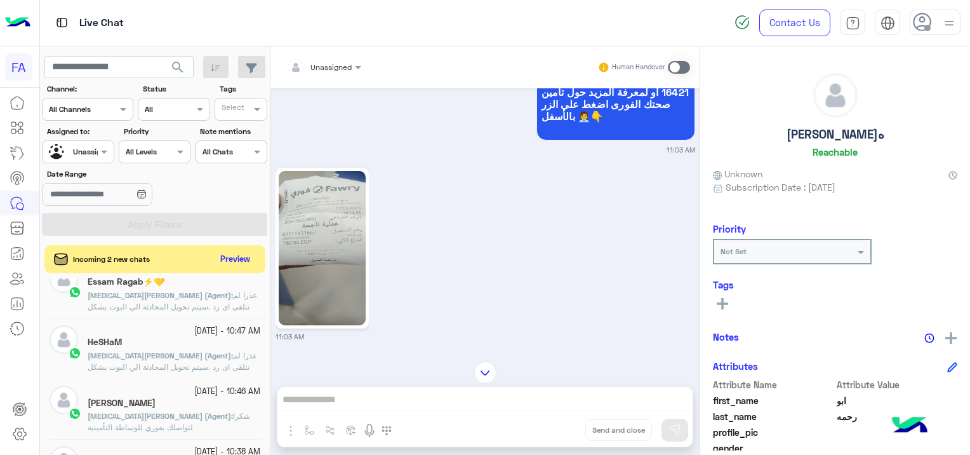
scroll to position [571, 0]
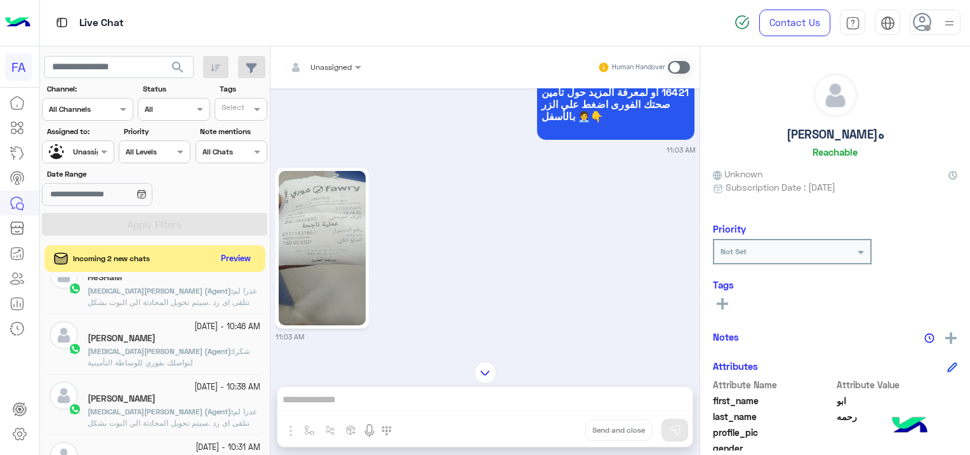
click at [242, 259] on button "Preview" at bounding box center [236, 258] width 39 height 17
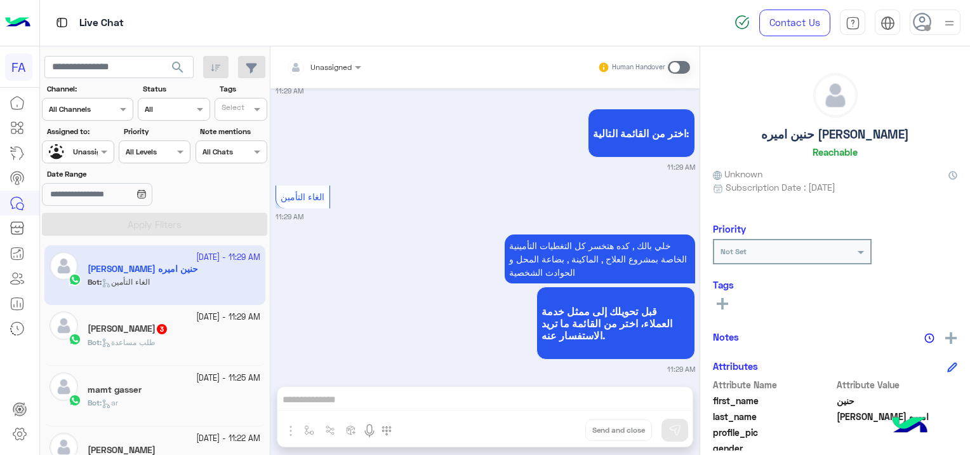
click at [201, 336] on div "Bot : طلب مساعدة" at bounding box center [174, 347] width 173 height 22
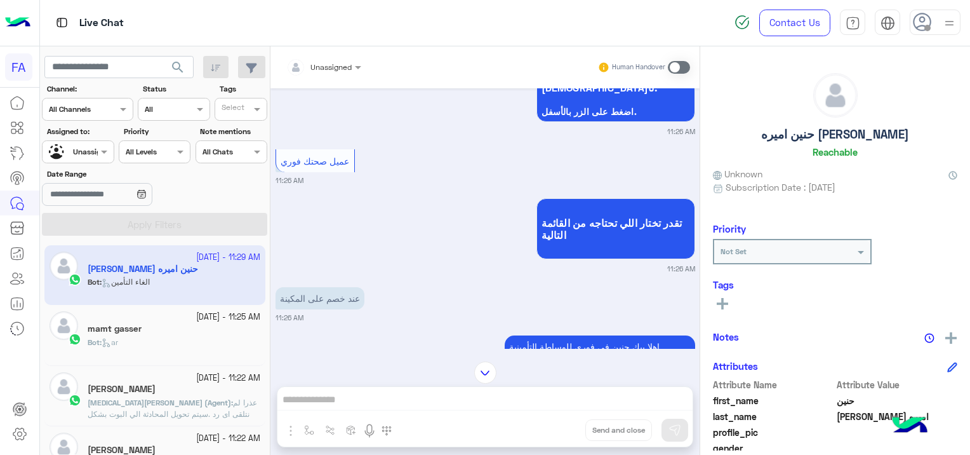
scroll to position [312, 0]
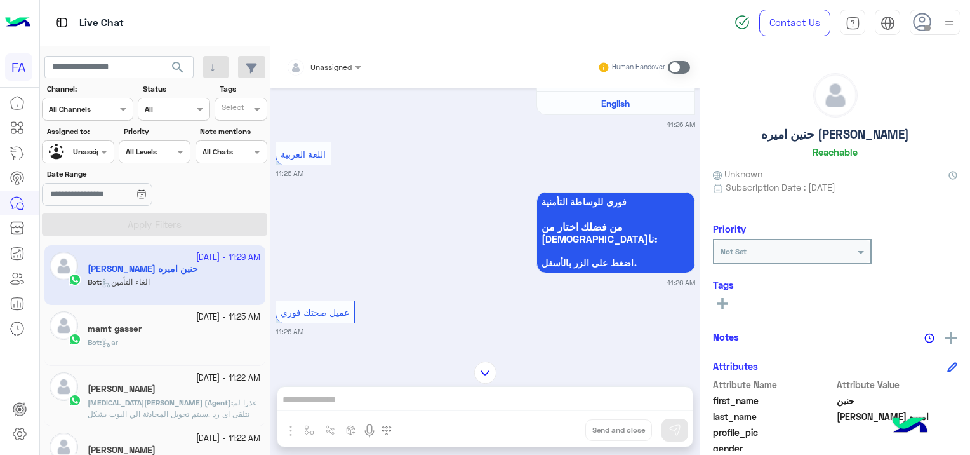
click at [146, 343] on div "Bot : ar" at bounding box center [174, 347] width 173 height 22
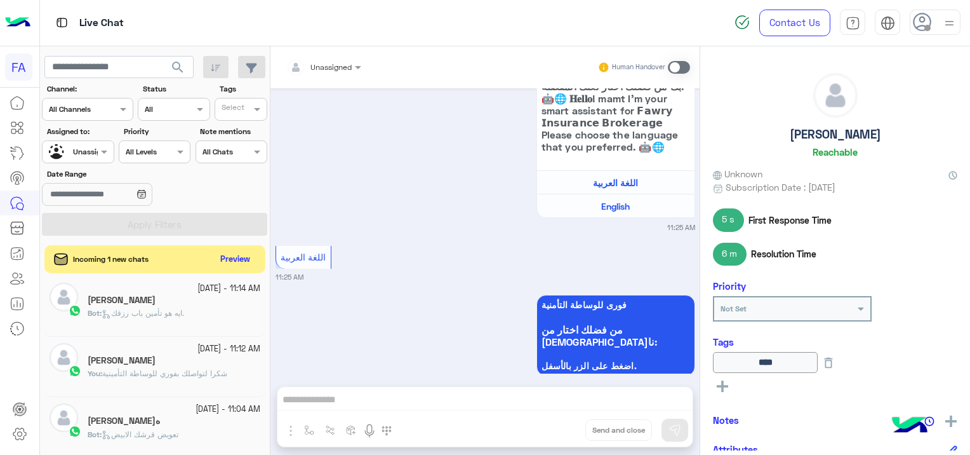
scroll to position [190, 0]
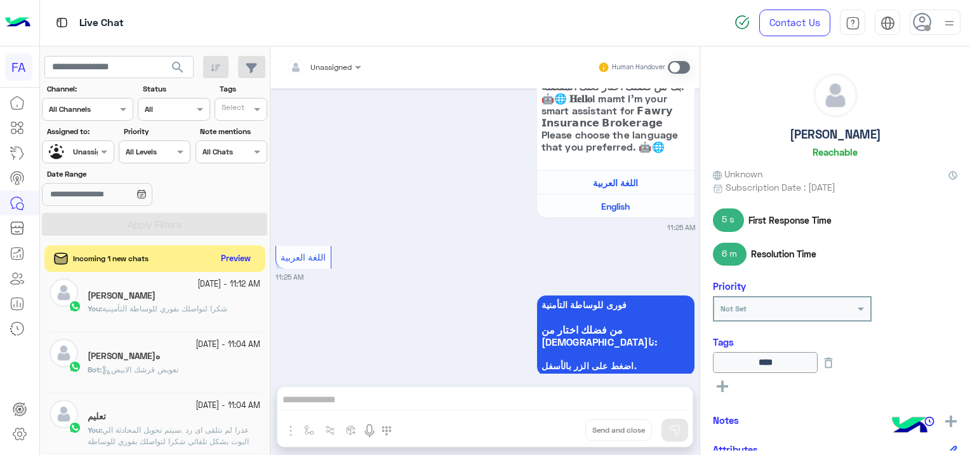
click at [239, 262] on button "Preview" at bounding box center [236, 258] width 39 height 17
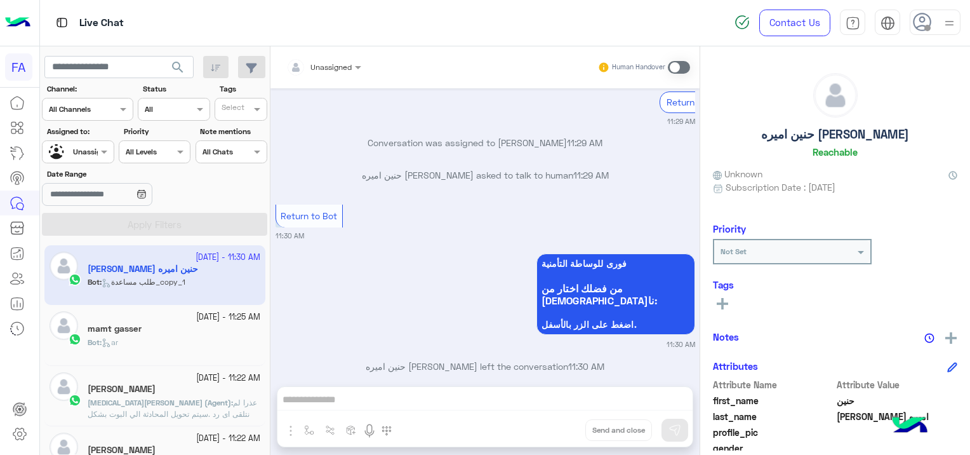
click at [76, 154] on input "text" at bounding box center [63, 150] width 29 height 11
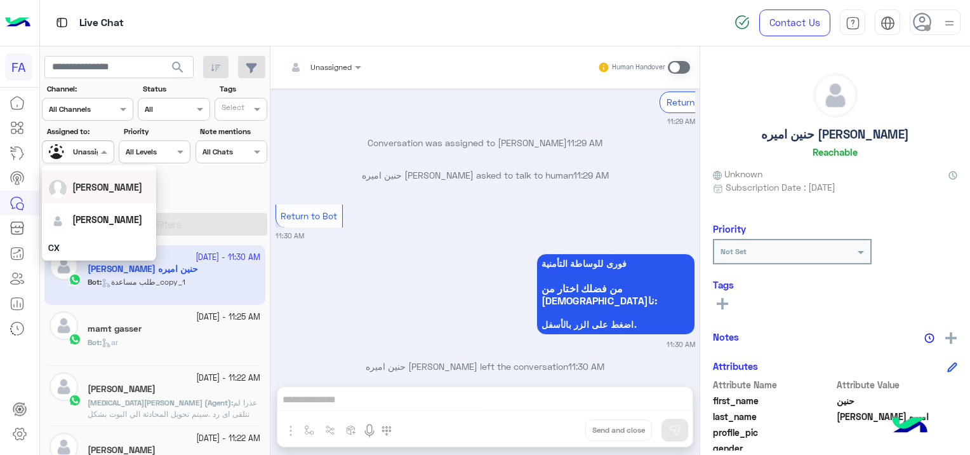
scroll to position [63, 0]
click at [110, 212] on div "[PERSON_NAME]" at bounding box center [107, 205] width 70 height 13
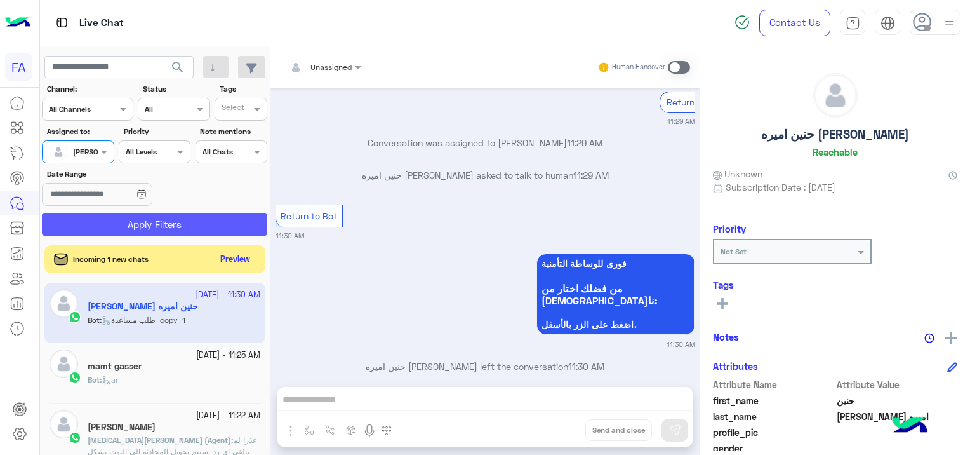
click at [195, 220] on button "Apply Filters" at bounding box center [154, 224] width 225 height 23
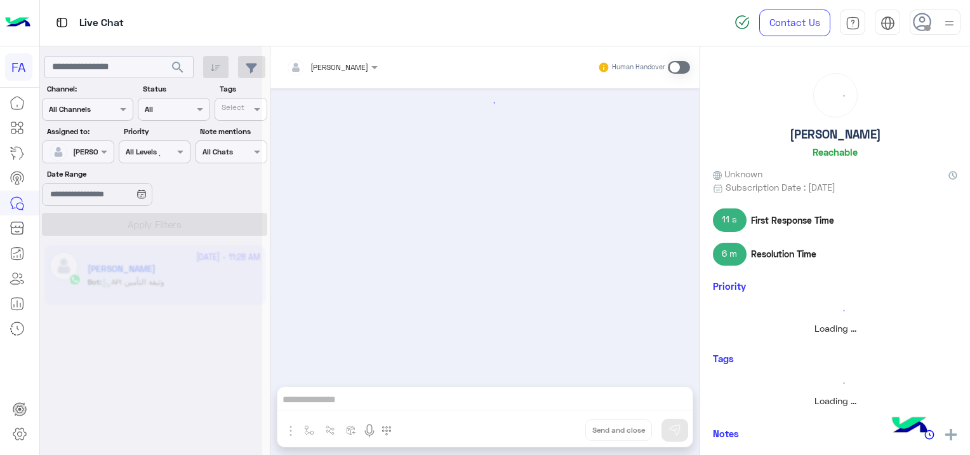
scroll to position [1239, 0]
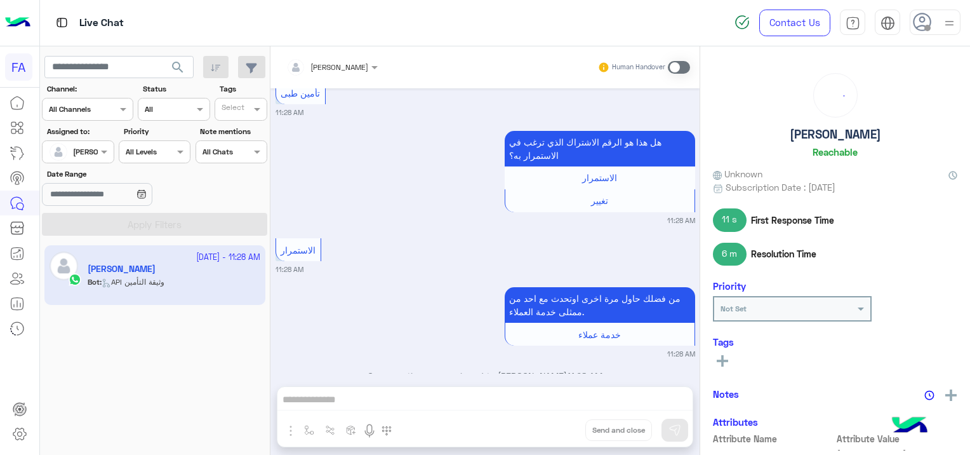
click at [179, 68] on span "search" at bounding box center [177, 67] width 15 height 15
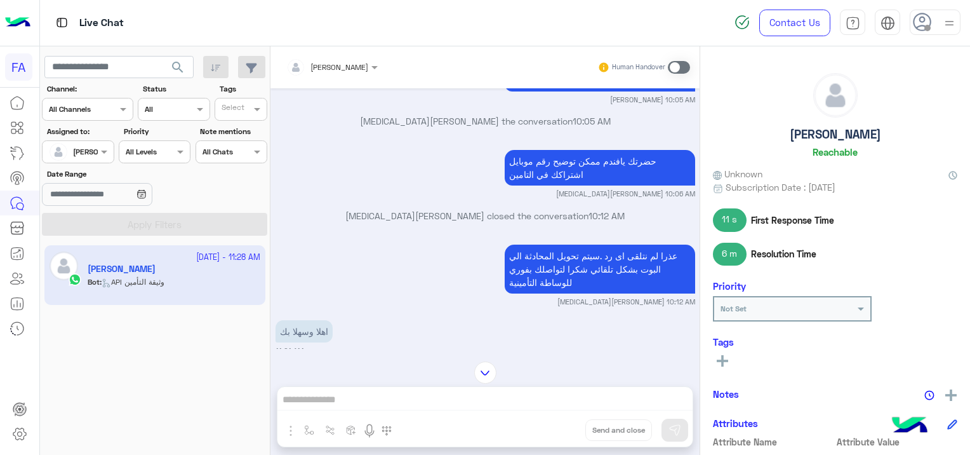
scroll to position [229, 0]
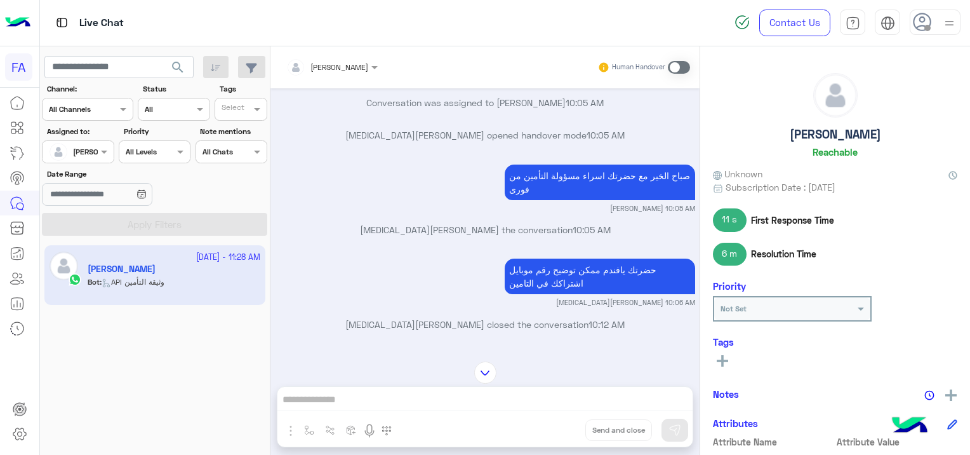
click at [333, 70] on div "[PERSON_NAME]" at bounding box center [324, 67] width 88 height 25
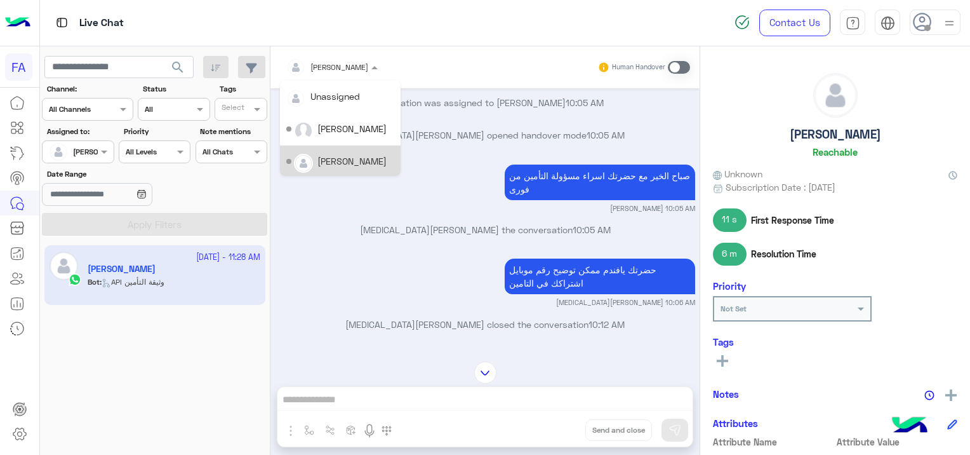
scroll to position [90, 0]
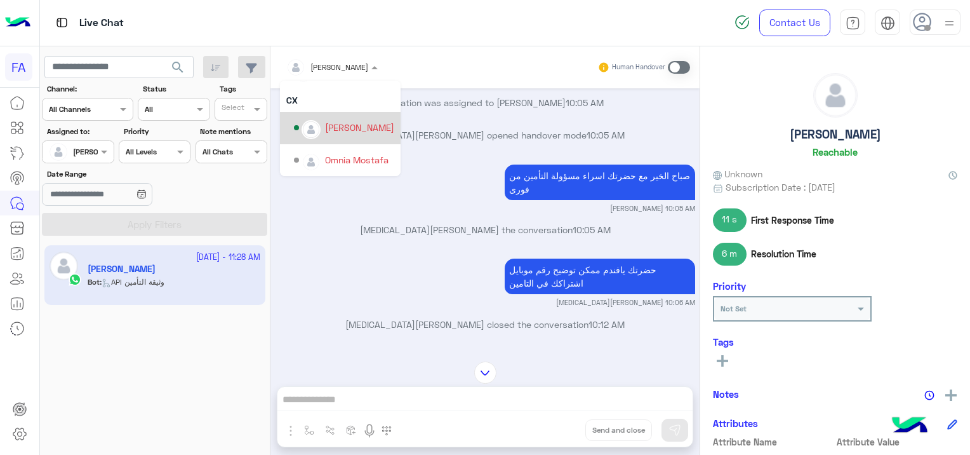
click at [362, 130] on div "[PERSON_NAME]" at bounding box center [359, 127] width 69 height 13
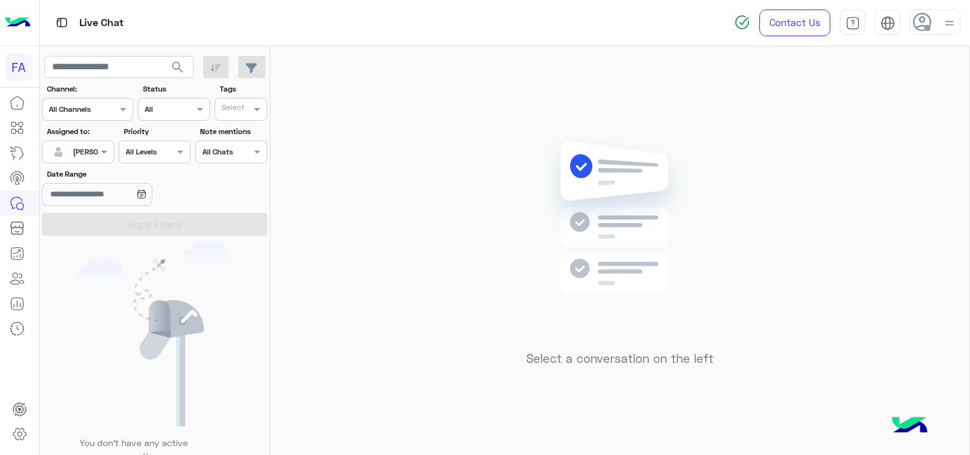
click at [85, 156] on span "[PERSON_NAME]" at bounding box center [102, 152] width 58 height 10
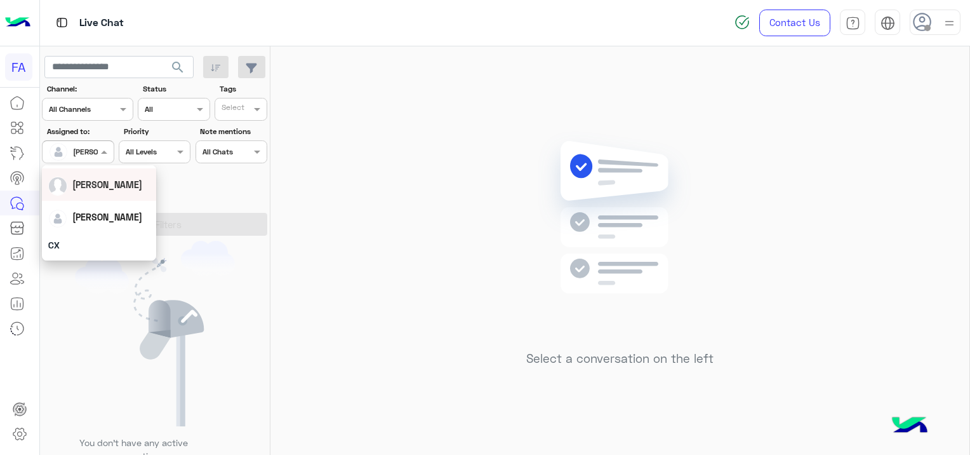
scroll to position [63, 0]
click at [106, 208] on span "[PERSON_NAME]" at bounding box center [107, 206] width 70 height 11
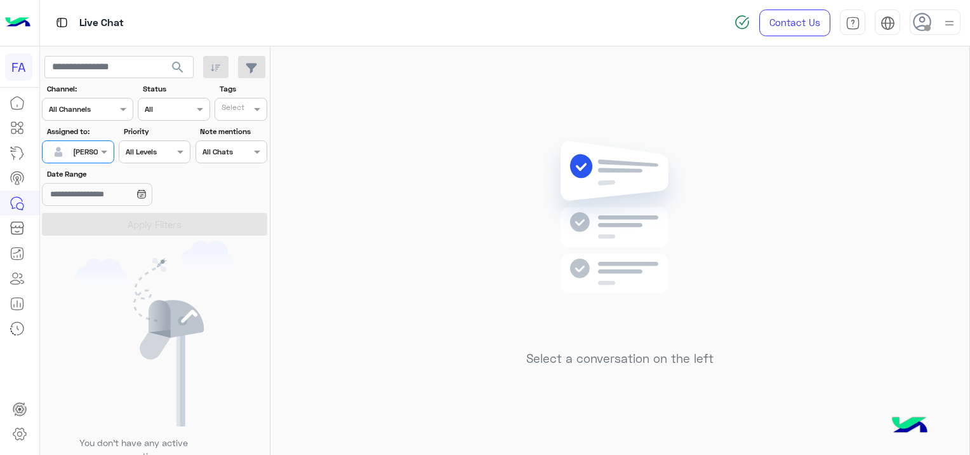
click at [83, 154] on div at bounding box center [78, 150] width 70 height 12
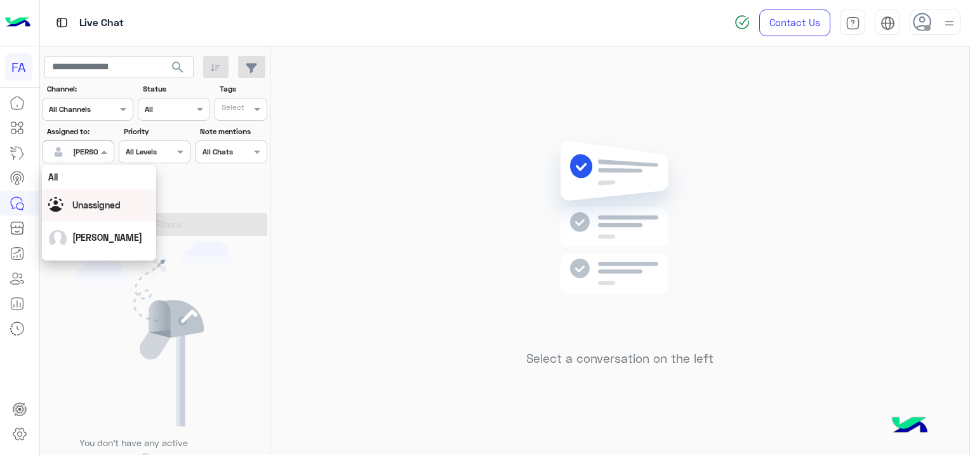
click at [107, 199] on span "Unassigned" at bounding box center [96, 204] width 48 height 11
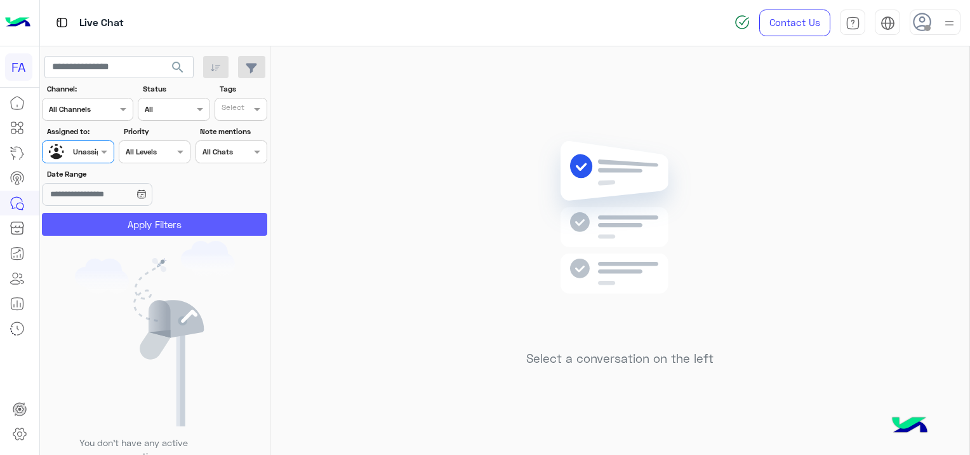
click at [190, 219] on button "Apply Filters" at bounding box center [154, 224] width 225 height 23
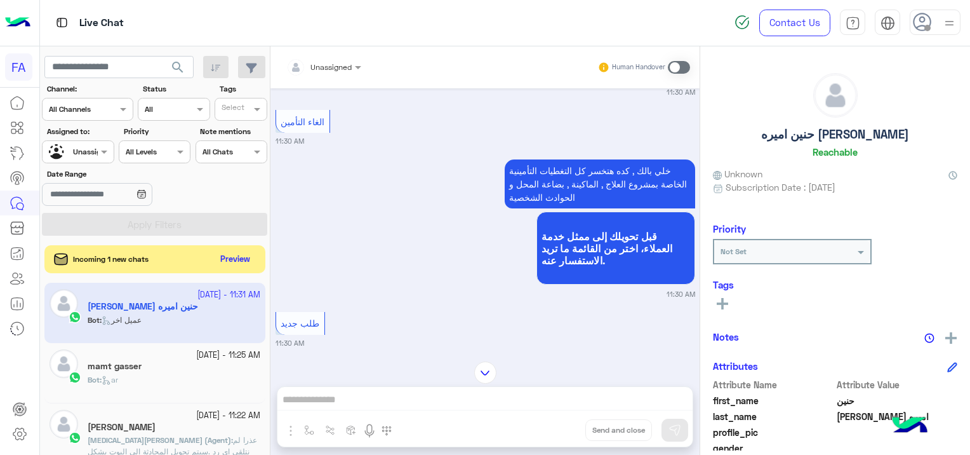
scroll to position [684, 0]
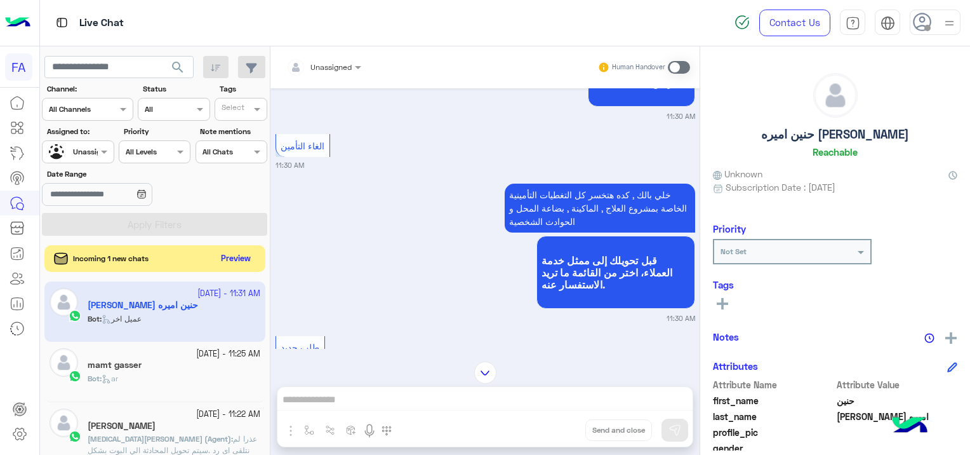
click at [225, 251] on button "Preview" at bounding box center [236, 258] width 39 height 17
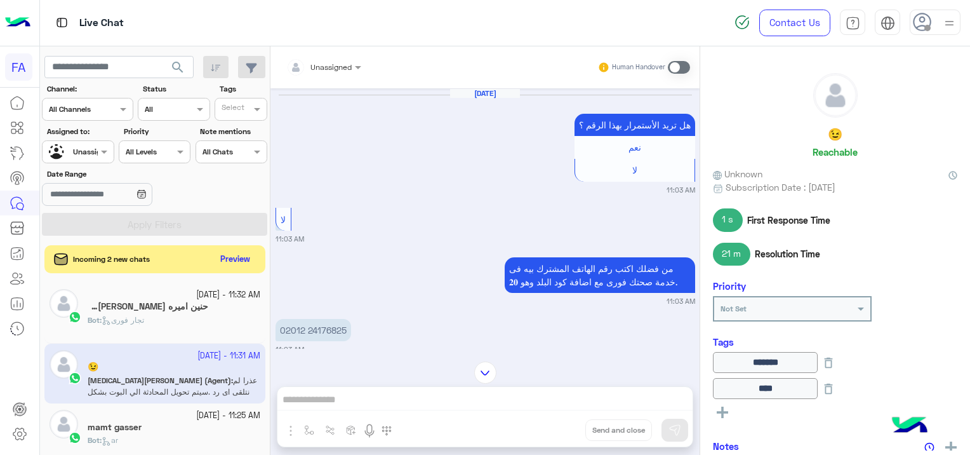
scroll to position [1315, 0]
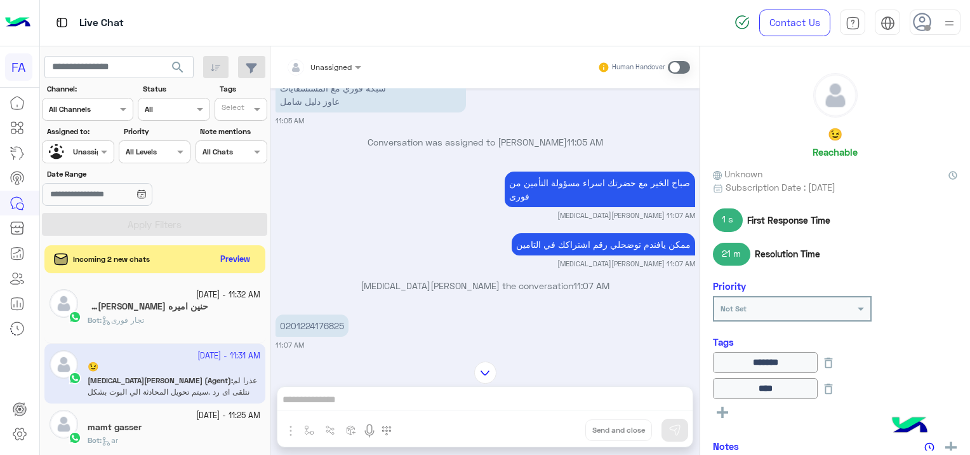
click at [163, 310] on h5 "حنين اميره عبدالله حور 3" at bounding box center [148, 306] width 121 height 11
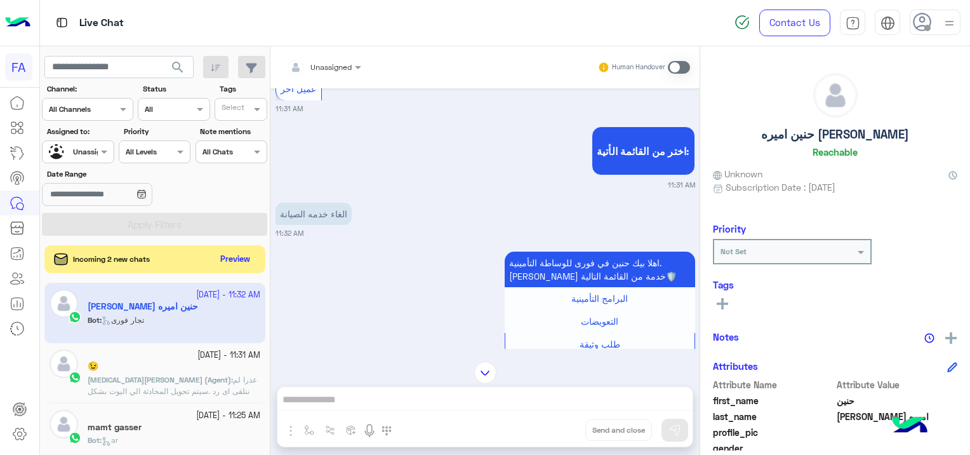
scroll to position [1028, 0]
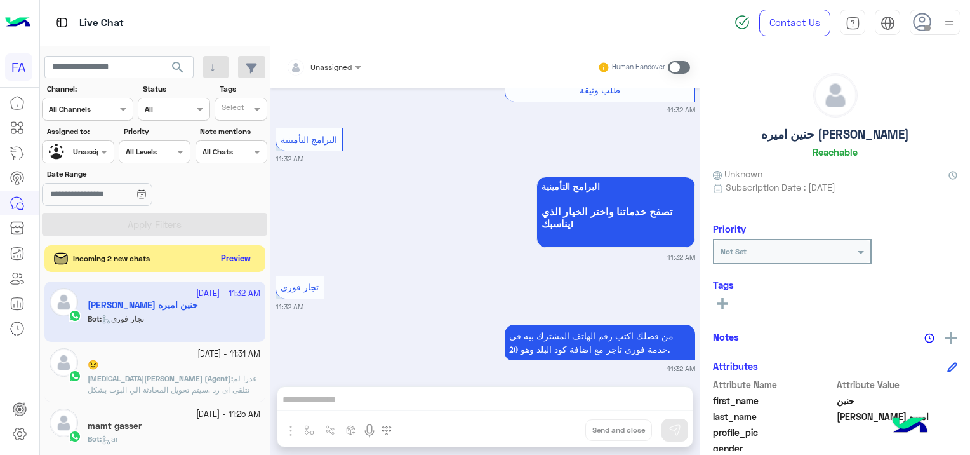
click at [239, 260] on button "Preview" at bounding box center [236, 258] width 39 height 17
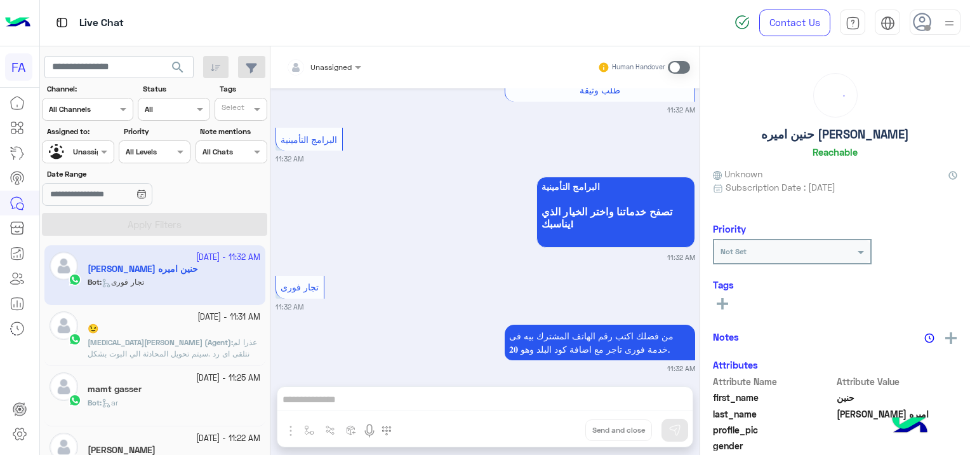
scroll to position [127, 0]
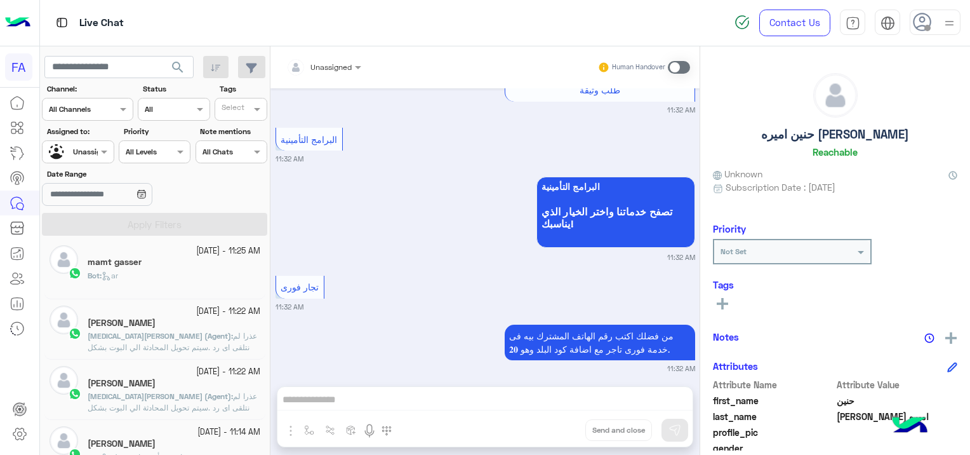
click at [178, 276] on div "Bot : ar" at bounding box center [174, 281] width 173 height 22
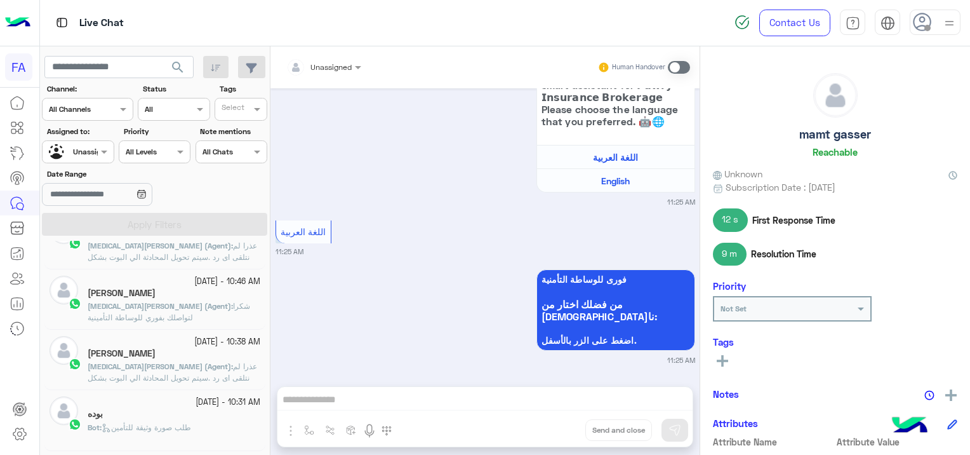
scroll to position [889, 0]
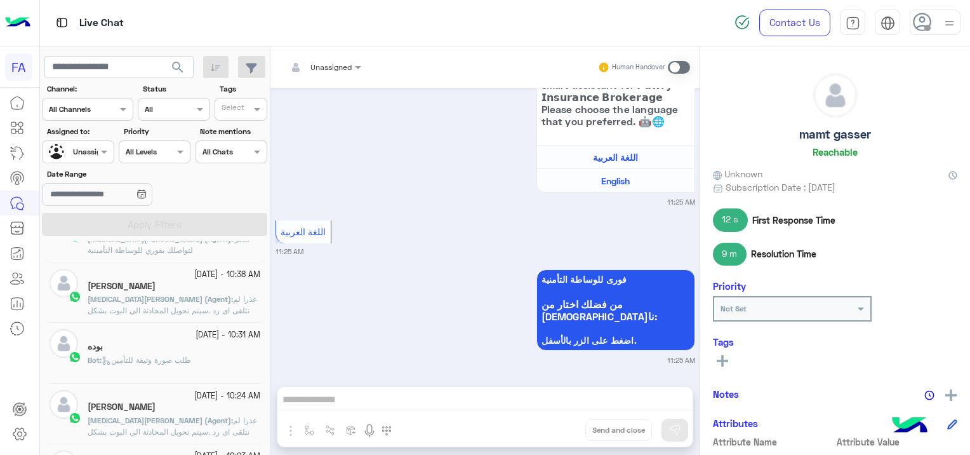
click at [190, 355] on span "Bot : طلب صورة وثيقة للتأمين" at bounding box center [139, 360] width 103 height 10
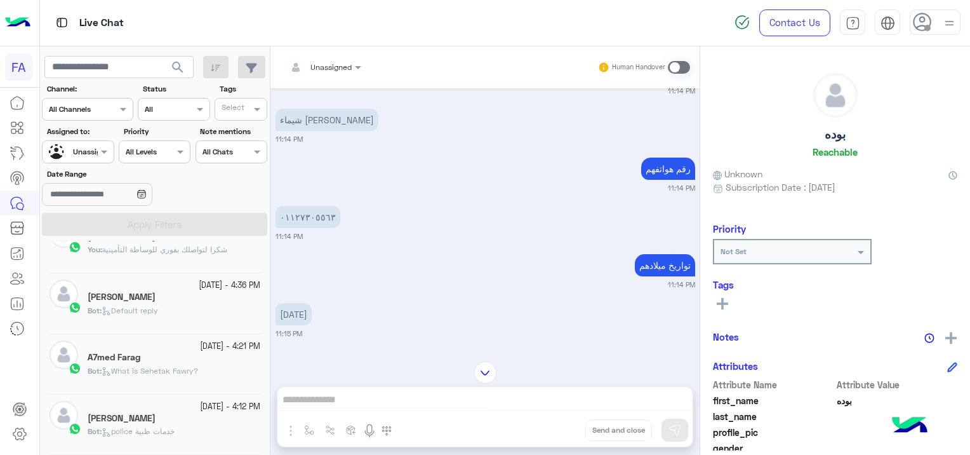
scroll to position [6, 0]
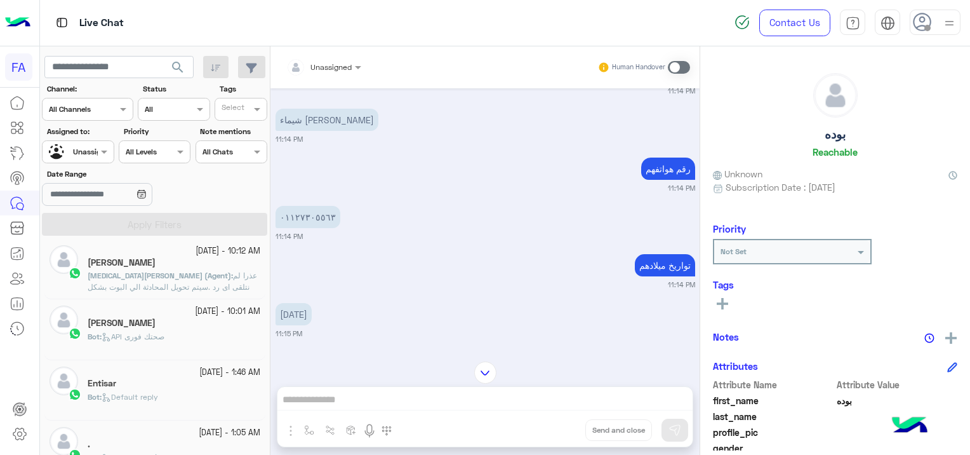
click at [169, 376] on div "[DATE] - 1:46 AM" at bounding box center [174, 372] width 173 height 12
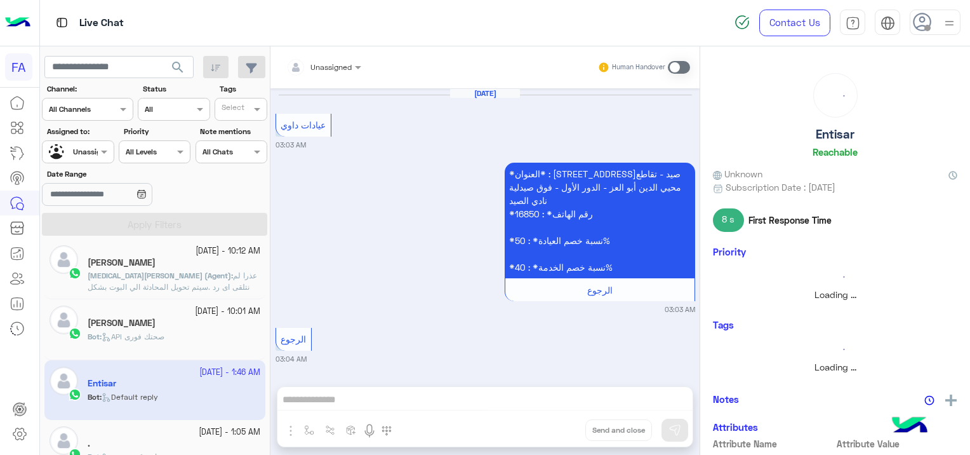
scroll to position [1354, 0]
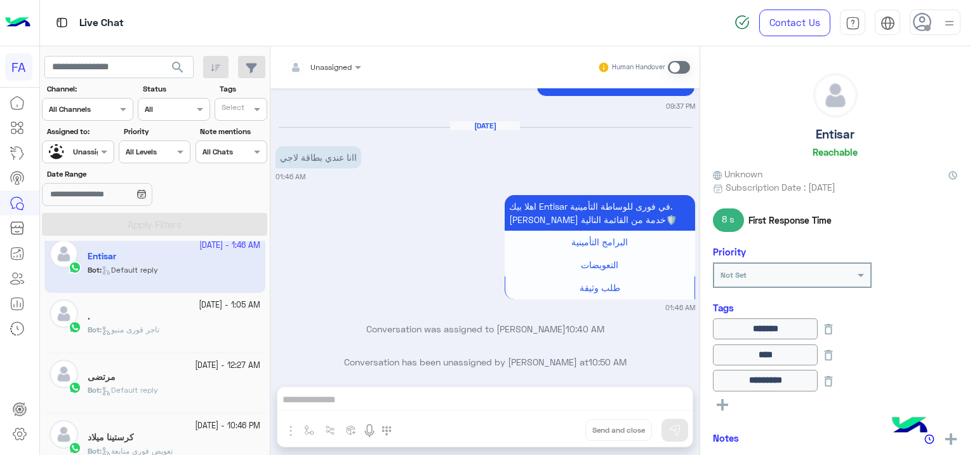
click at [177, 324] on div "Bot : تاجر قورى منيو" at bounding box center [174, 335] width 173 height 22
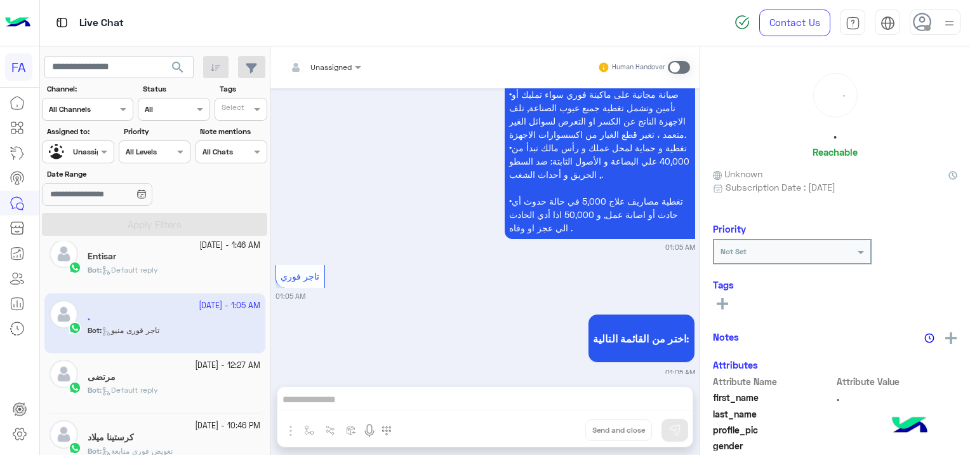
click at [180, 389] on div "Bot : Default reply" at bounding box center [174, 395] width 173 height 22
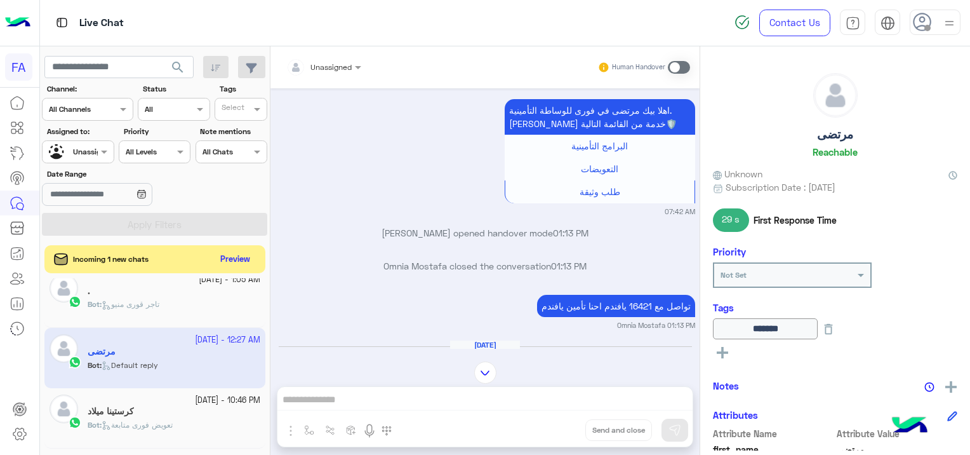
click at [166, 399] on div "1 October - 10:46 PM" at bounding box center [174, 400] width 173 height 12
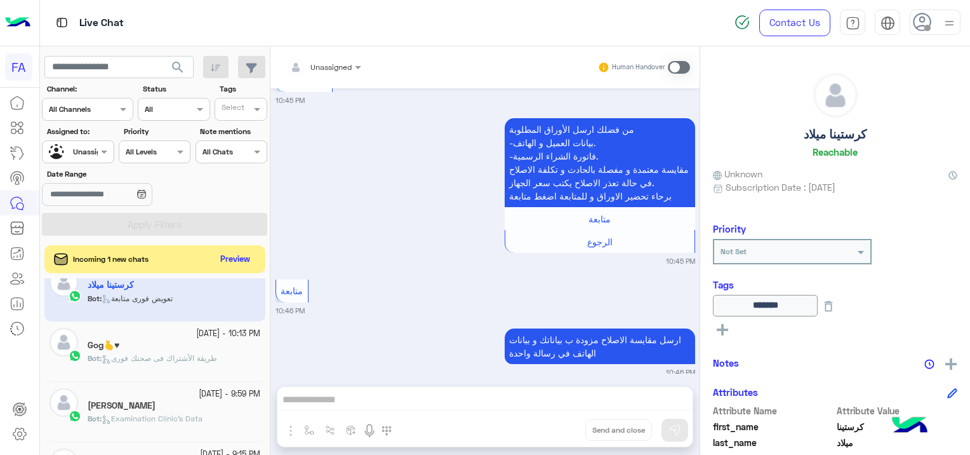
click at [200, 359] on span "طريقة الأشتراك فى صحتك فورى" at bounding box center [160, 358] width 116 height 10
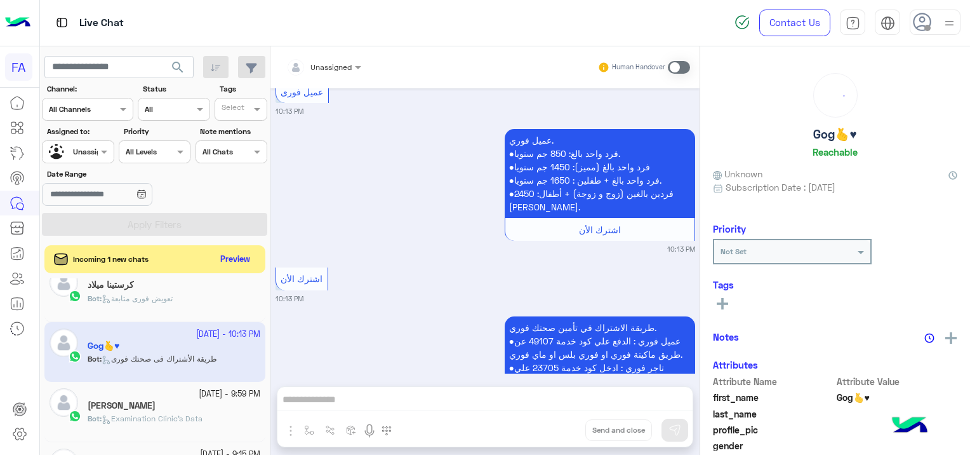
click at [203, 414] on span "Examination Clinic's Data" at bounding box center [152, 418] width 101 height 10
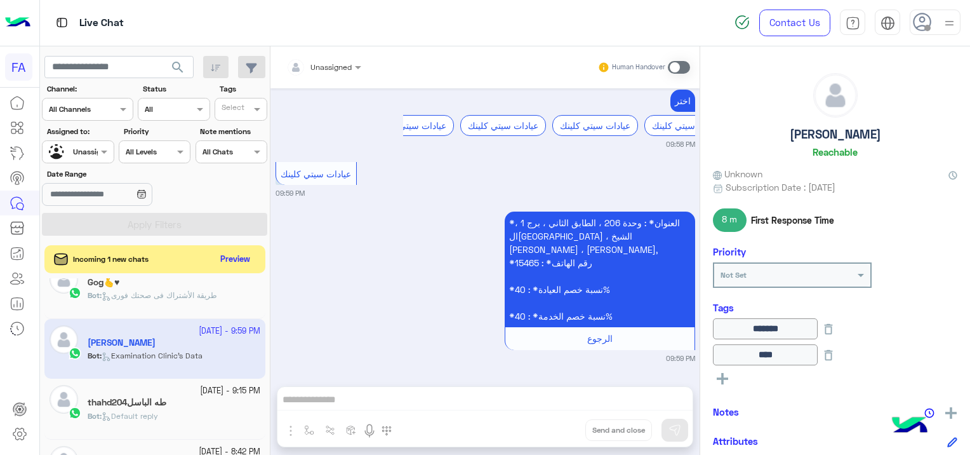
click at [204, 398] on div "thahd204طه الباسل" at bounding box center [174, 403] width 173 height 13
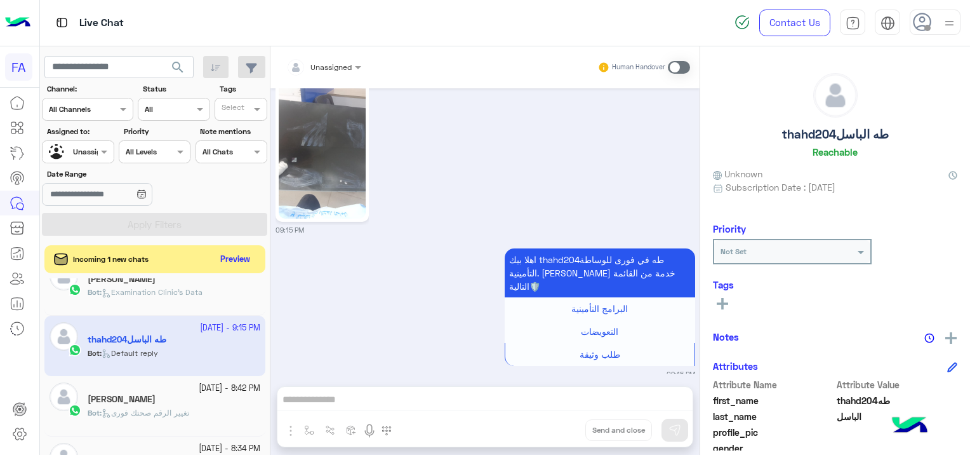
click at [180, 397] on div "[PERSON_NAME]" at bounding box center [174, 400] width 173 height 13
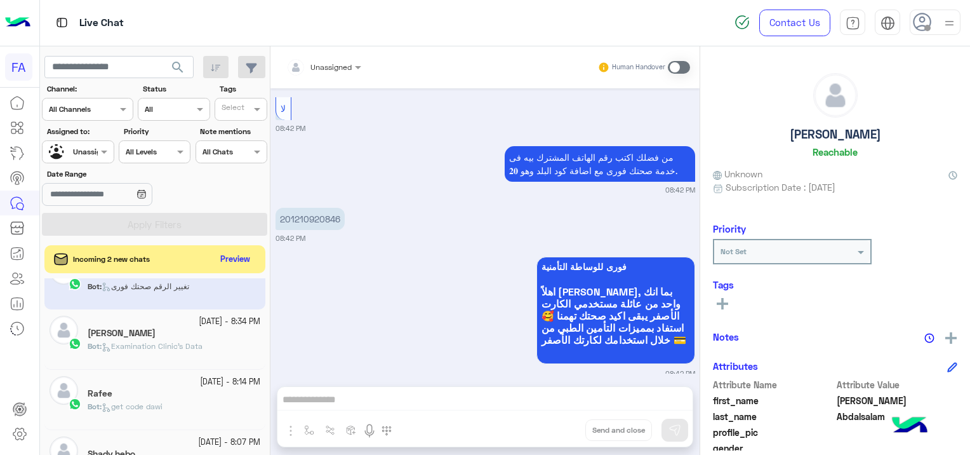
click at [203, 337] on div "Abdelrhman Ashraf Kassem" at bounding box center [174, 334] width 173 height 13
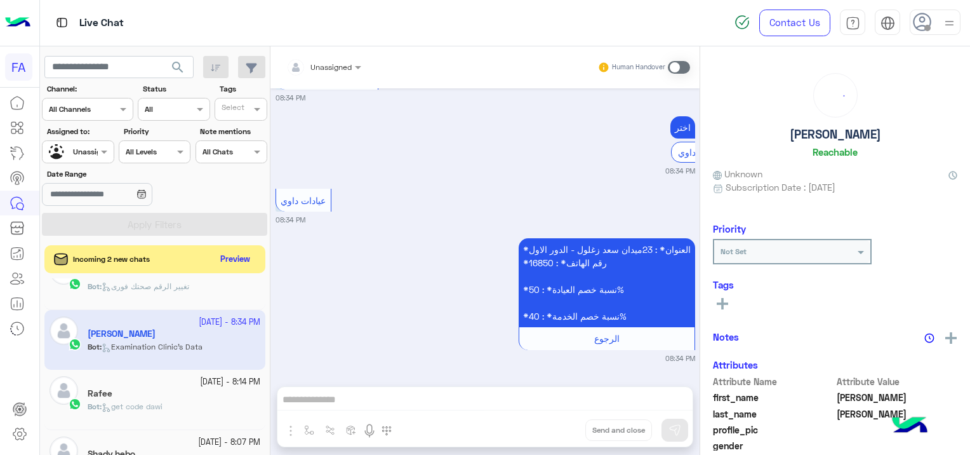
click at [185, 391] on div "Rafee" at bounding box center [174, 394] width 173 height 13
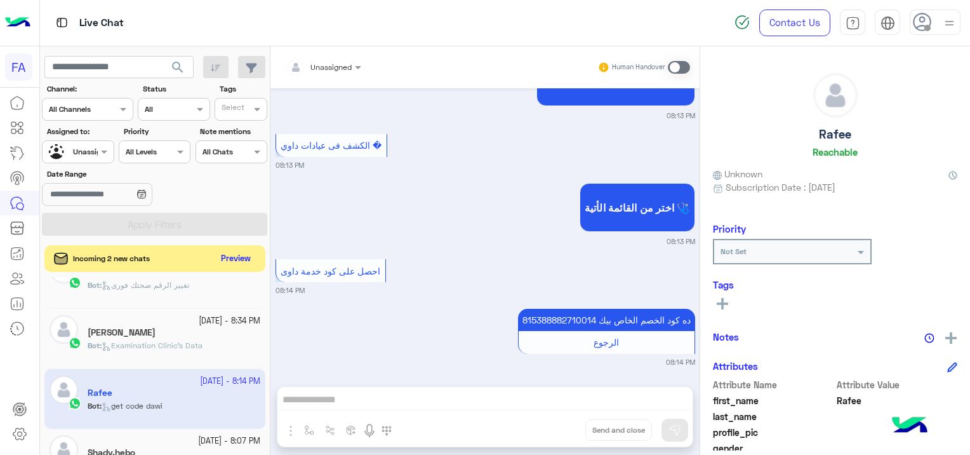
click at [229, 254] on button "Preview" at bounding box center [236, 258] width 39 height 17
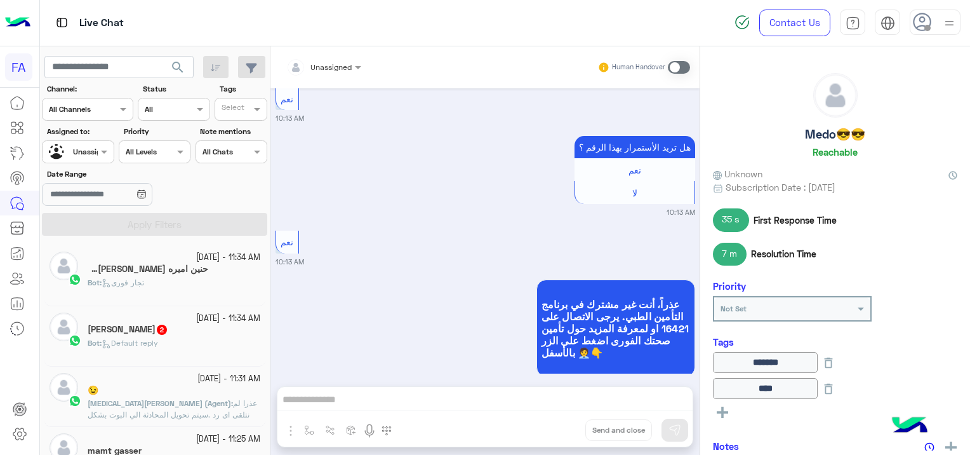
click at [189, 342] on div "Bot : Default reply" at bounding box center [174, 348] width 173 height 22
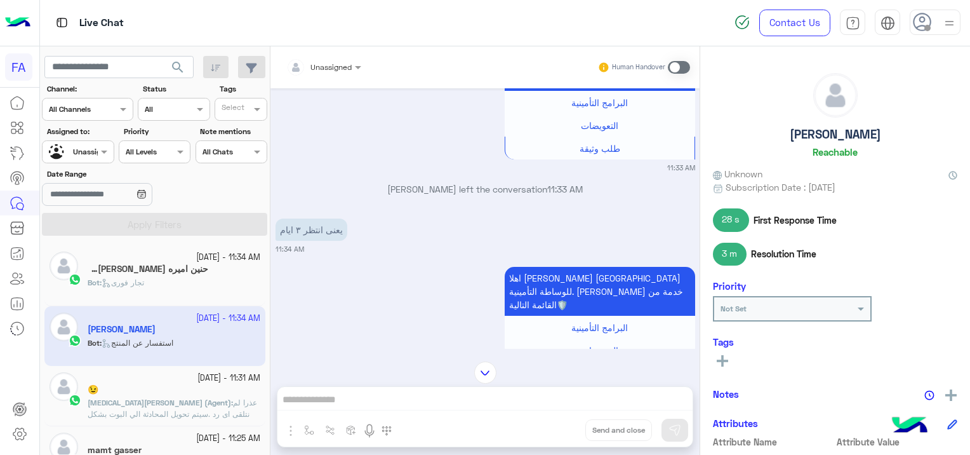
click at [178, 258] on div "2 October - 11:34 AM" at bounding box center [174, 257] width 173 height 12
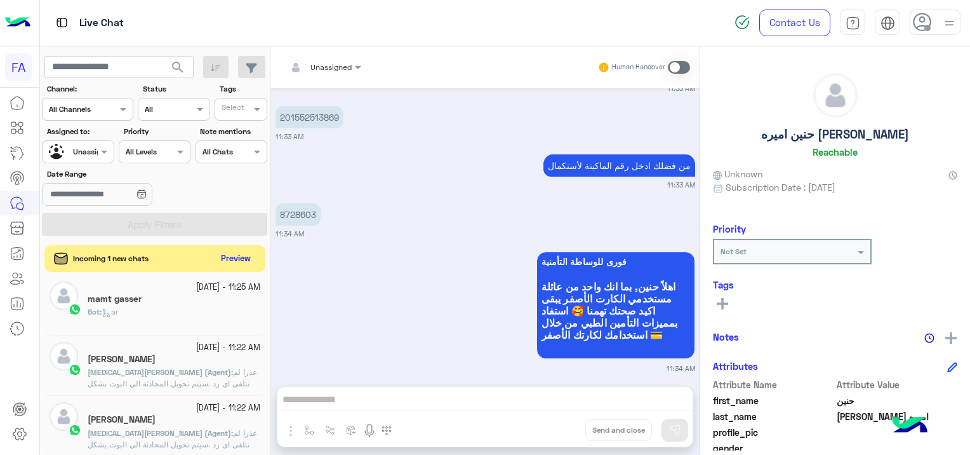
click at [243, 259] on button "Preview" at bounding box center [236, 258] width 39 height 17
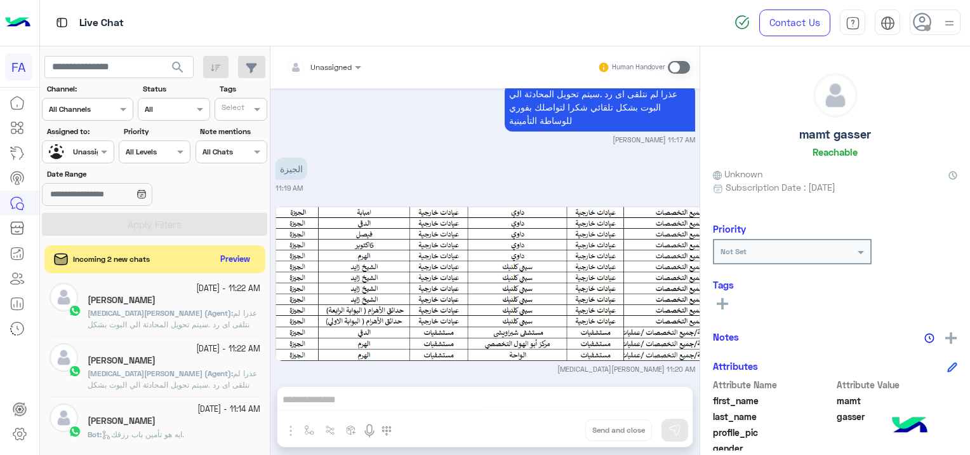
scroll to position [2730, 0]
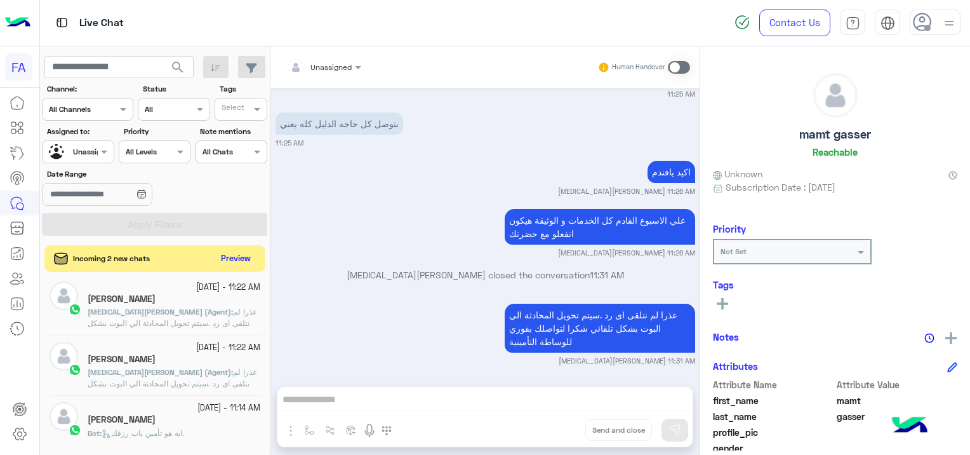
click at [226, 258] on button "Preview" at bounding box center [236, 258] width 39 height 17
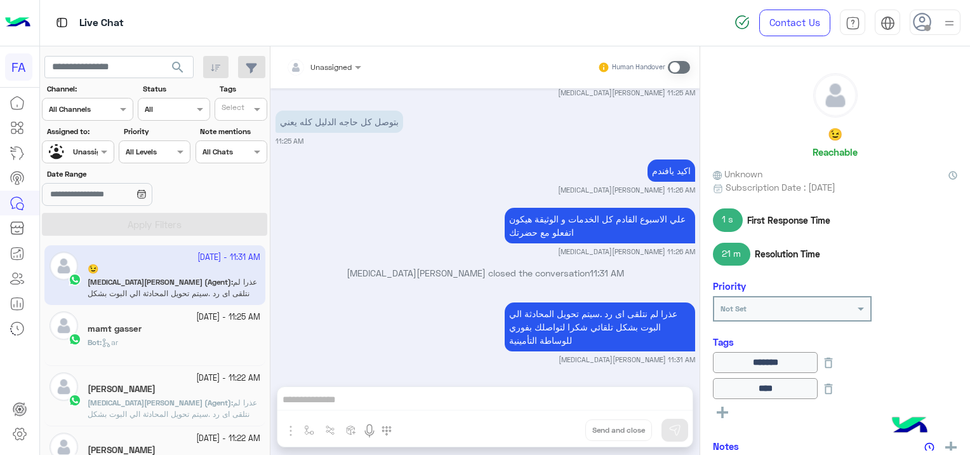
click at [215, 315] on small "2 October - 11:25 AM" at bounding box center [228, 317] width 64 height 12
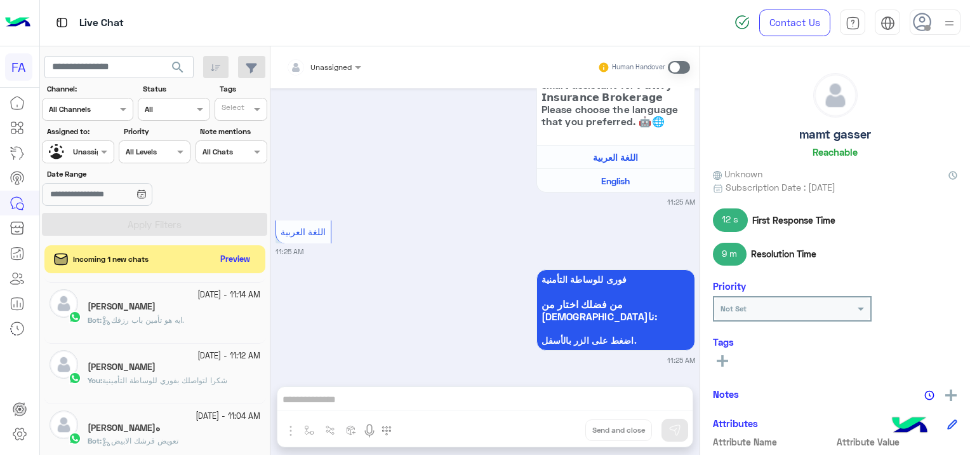
scroll to position [254, 0]
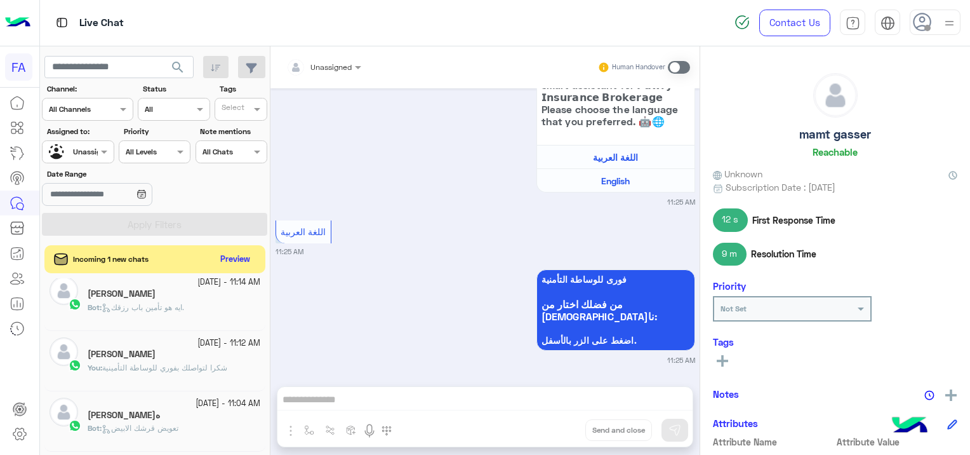
click at [239, 248] on div "Incoming 1 new chats Preview" at bounding box center [154, 259] width 221 height 28
click at [239, 253] on button "Preview" at bounding box center [236, 258] width 39 height 17
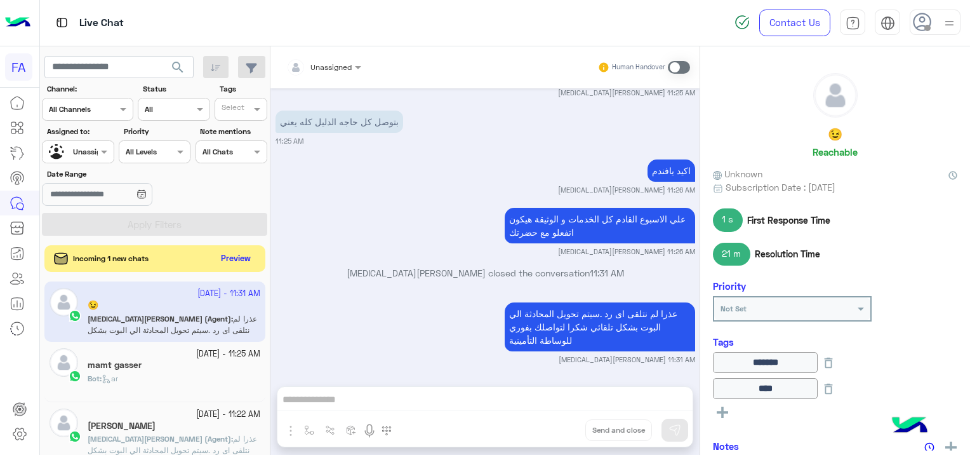
click at [249, 258] on button "Preview" at bounding box center [236, 258] width 39 height 17
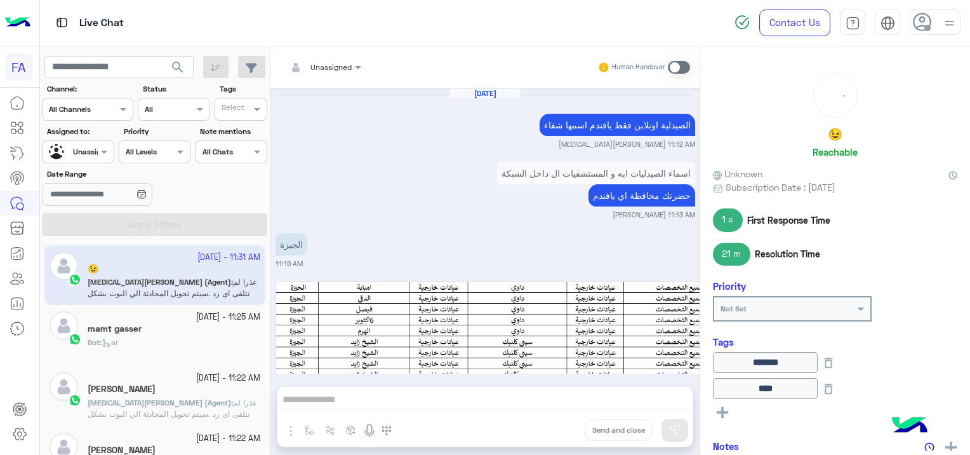
scroll to position [1139, 0]
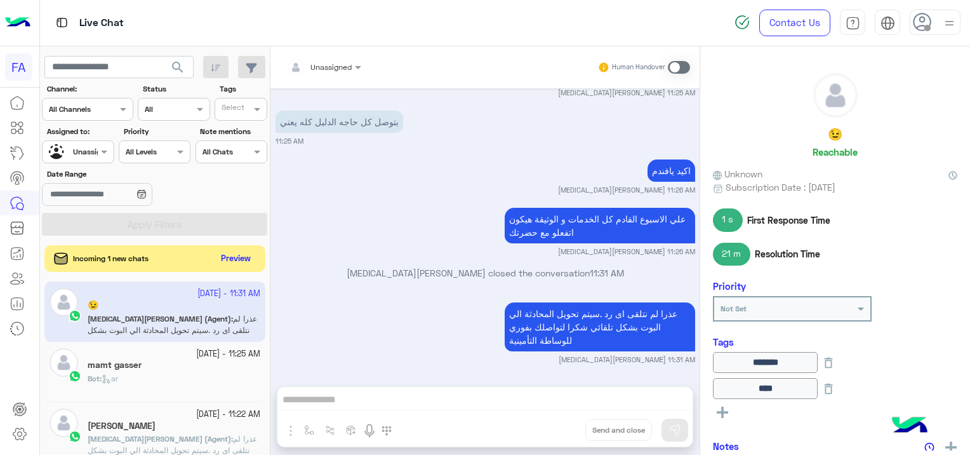
click at [225, 260] on button "Preview" at bounding box center [236, 258] width 39 height 17
click at [246, 258] on button "Preview" at bounding box center [236, 258] width 39 height 17
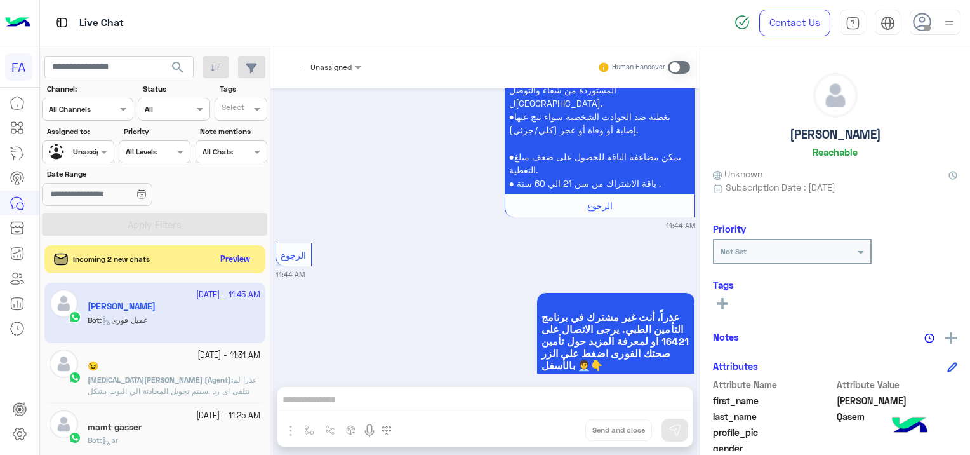
scroll to position [1783, 0]
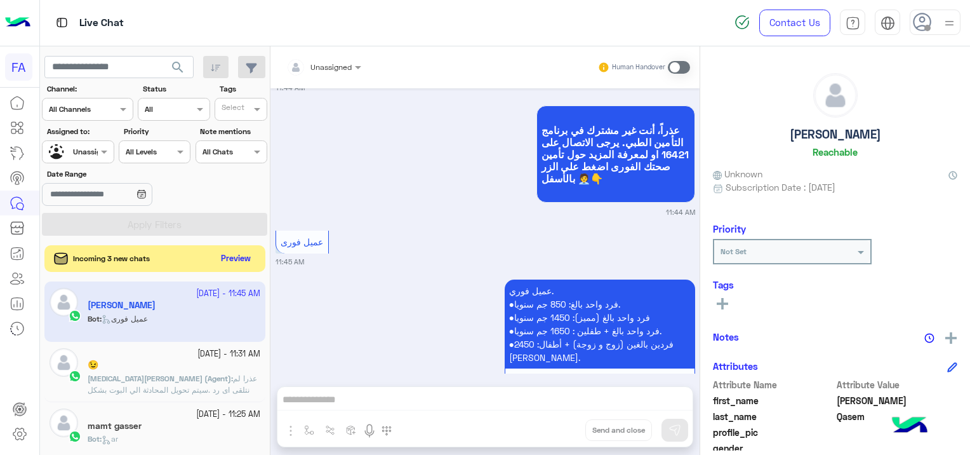
click at [241, 263] on button "Preview" at bounding box center [236, 258] width 39 height 17
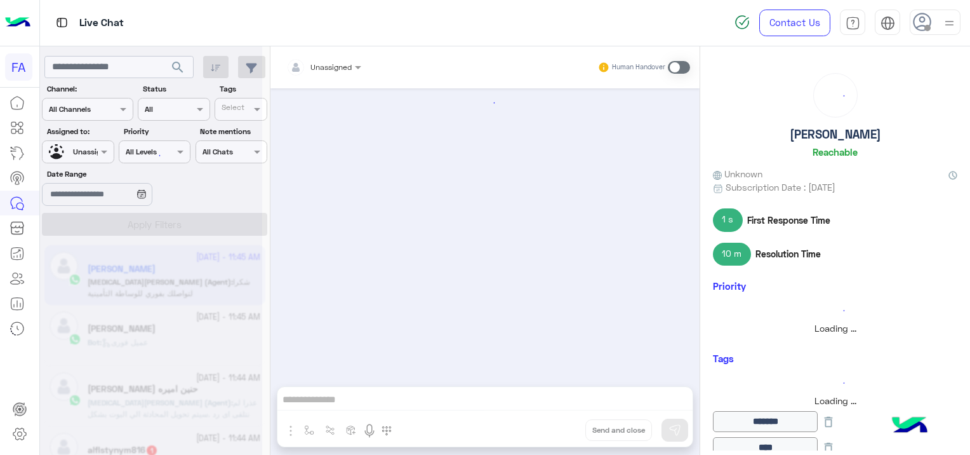
scroll to position [867, 0]
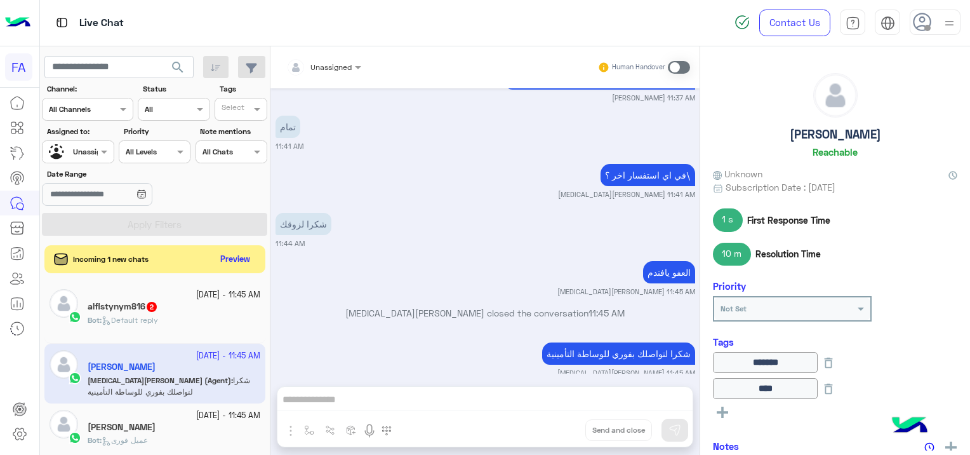
click at [194, 305] on div "alflstynym816 2" at bounding box center [174, 307] width 173 height 13
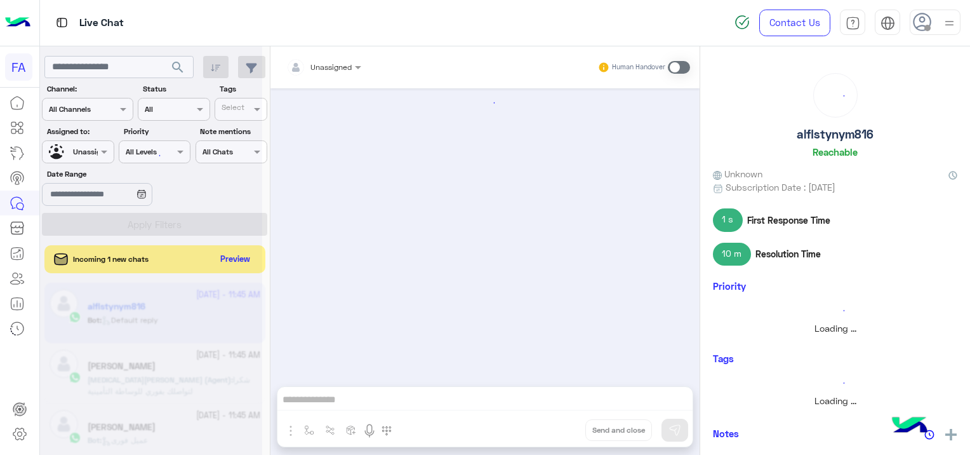
scroll to position [256, 0]
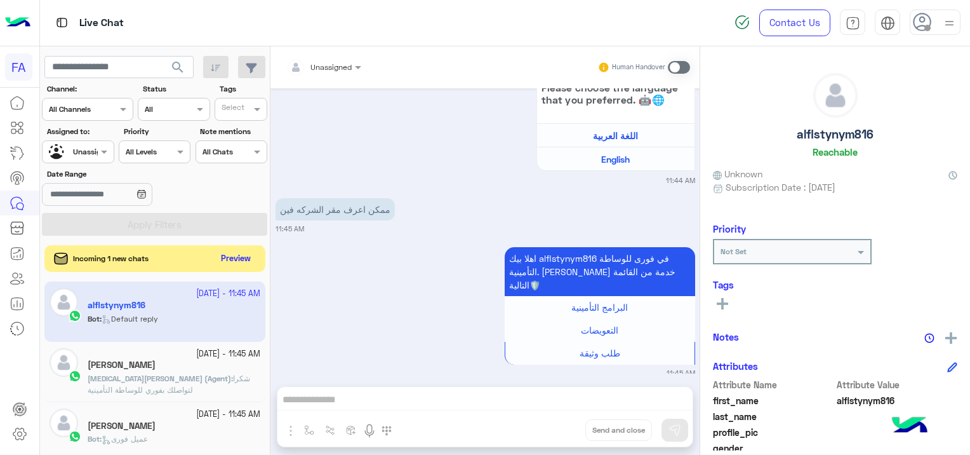
click at [244, 258] on button "Preview" at bounding box center [236, 258] width 39 height 17
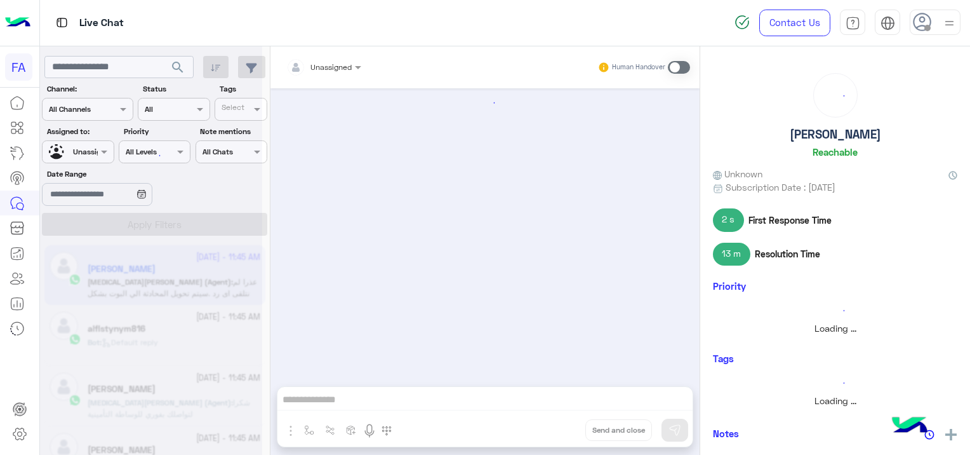
scroll to position [899, 0]
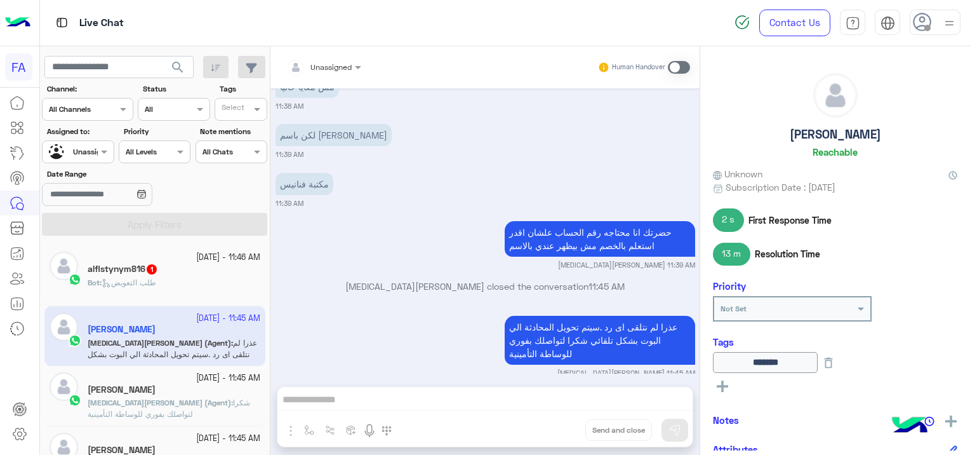
click at [173, 283] on div "Bot : طلب التعويض" at bounding box center [174, 288] width 173 height 22
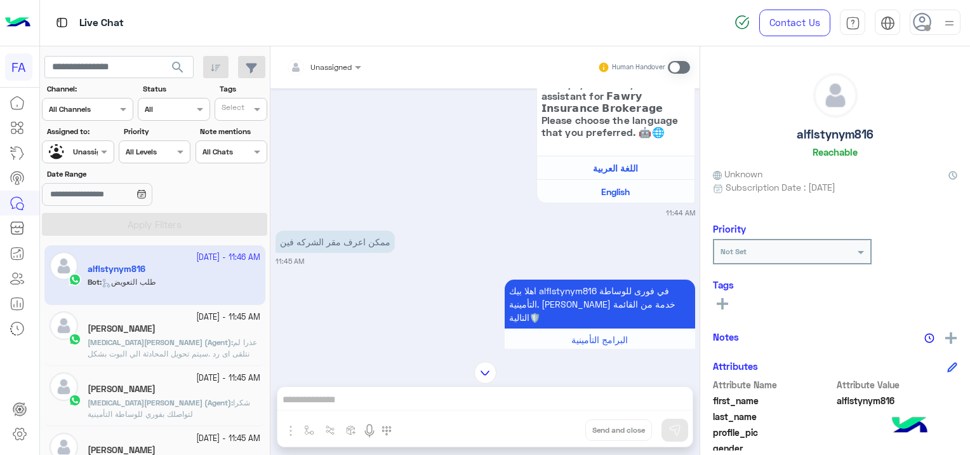
scroll to position [203, 0]
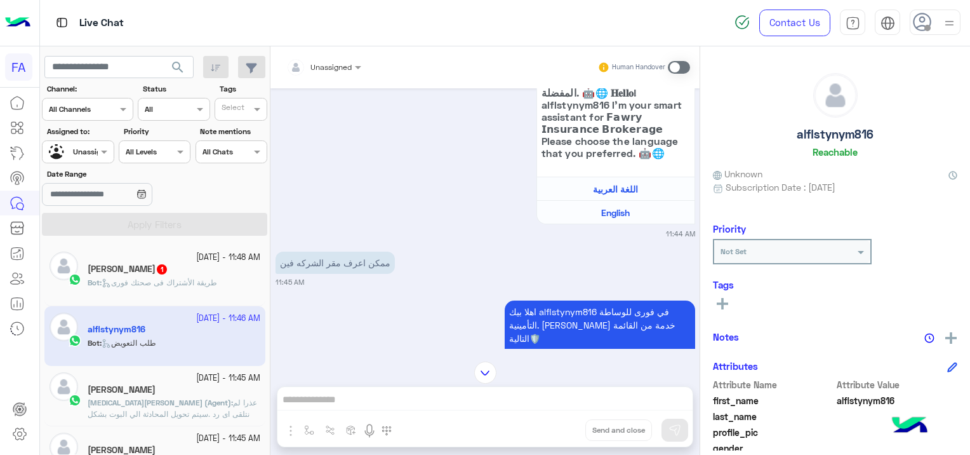
click at [179, 282] on span "طريقة الأشتراك فى صحتك فورى" at bounding box center [160, 282] width 116 height 10
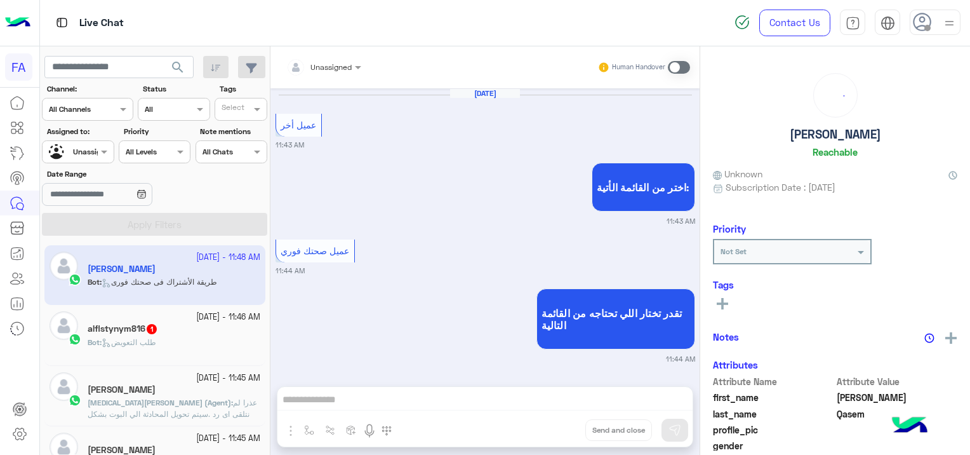
scroll to position [1448, 0]
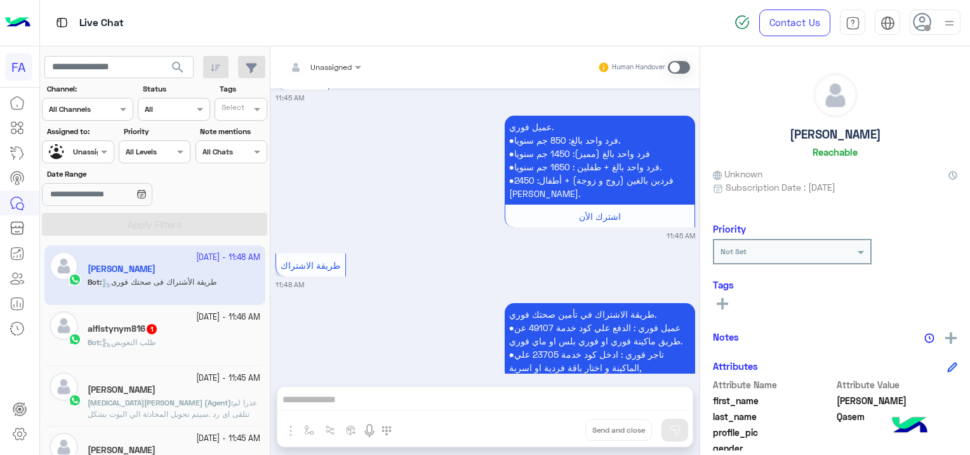
click at [180, 336] on div "Bot : طلب التعويض" at bounding box center [174, 347] width 173 height 22
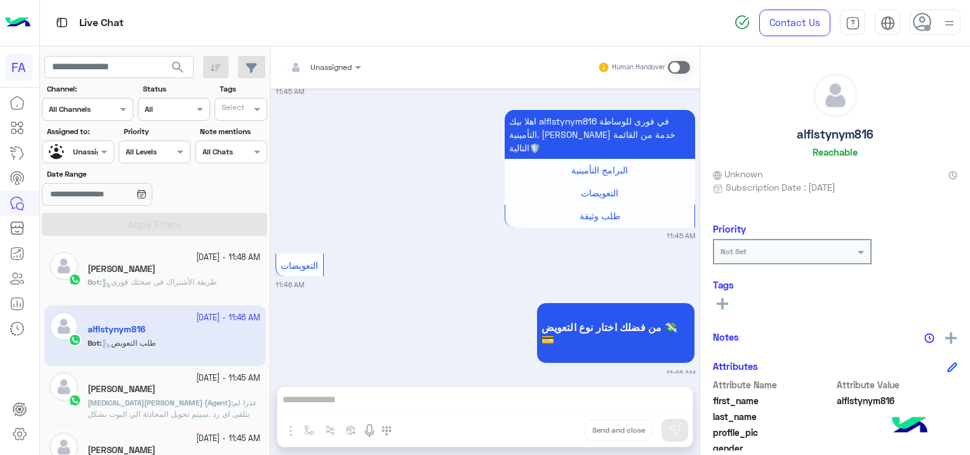
click at [154, 282] on span "طريقة الأشتراك فى صحتك فورى" at bounding box center [160, 282] width 116 height 10
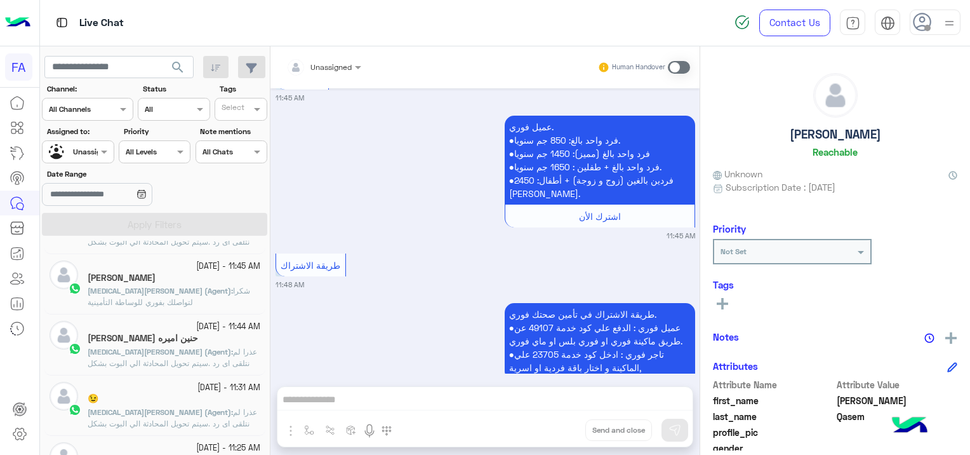
scroll to position [254, 0]
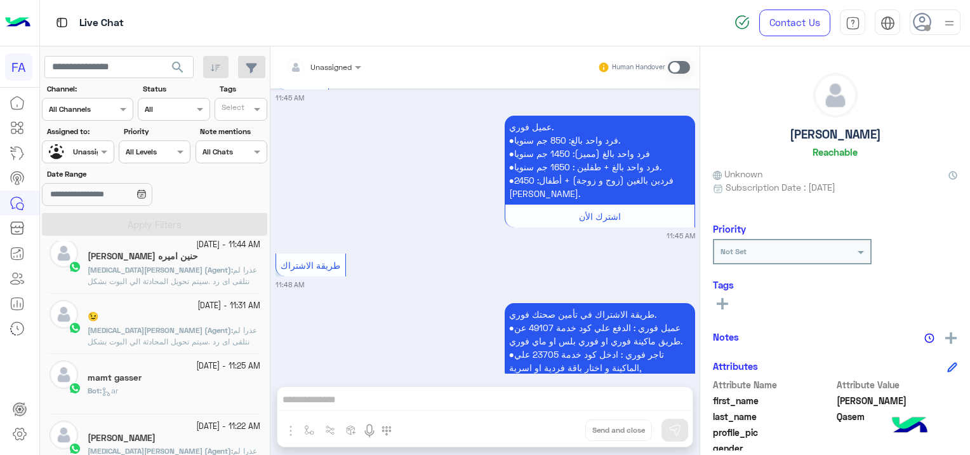
click at [155, 381] on div "mamt gasser" at bounding box center [174, 378] width 173 height 13
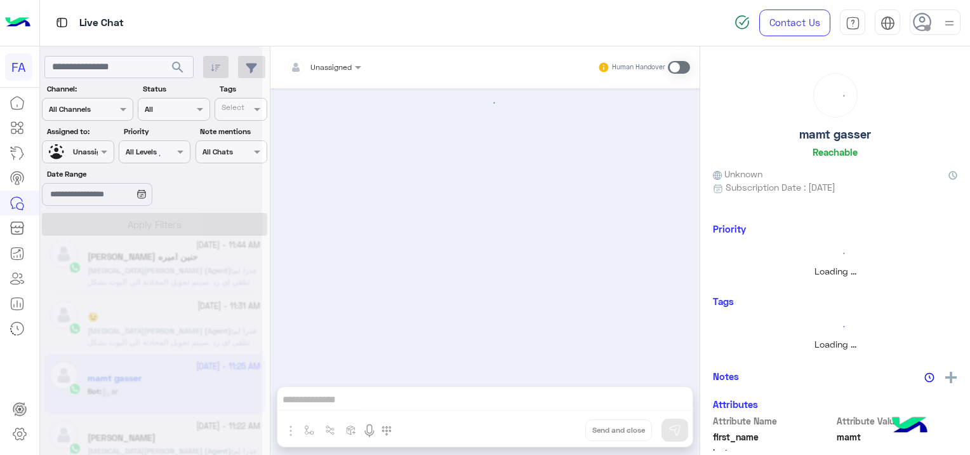
scroll to position [254, 0]
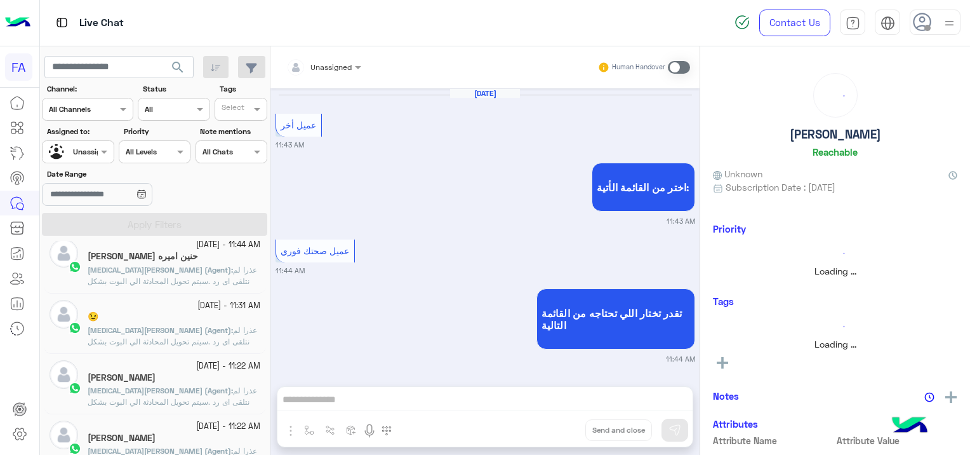
scroll to position [1448, 0]
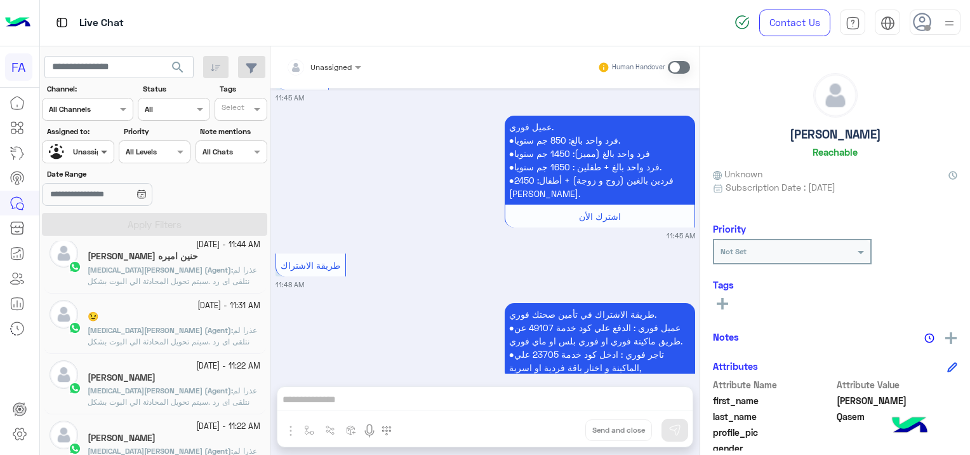
click at [98, 148] on span at bounding box center [106, 151] width 16 height 13
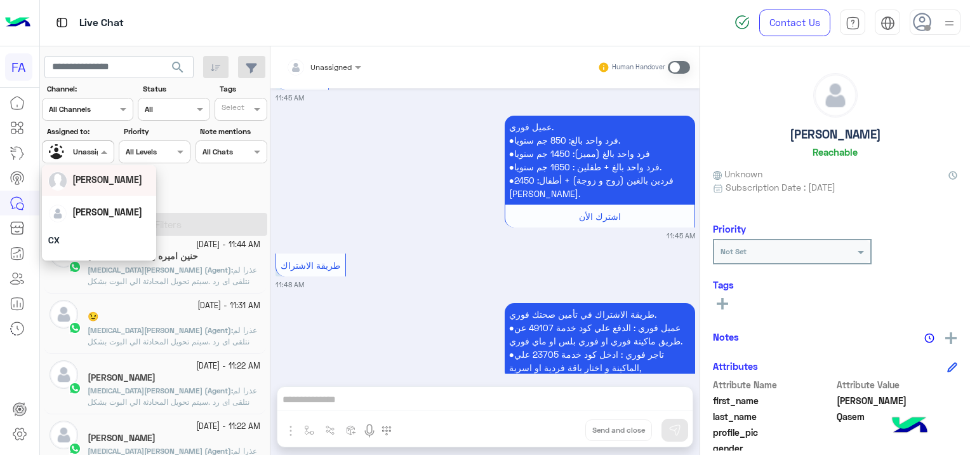
scroll to position [63, 0]
click at [121, 206] on div "[PERSON_NAME]" at bounding box center [99, 206] width 102 height 22
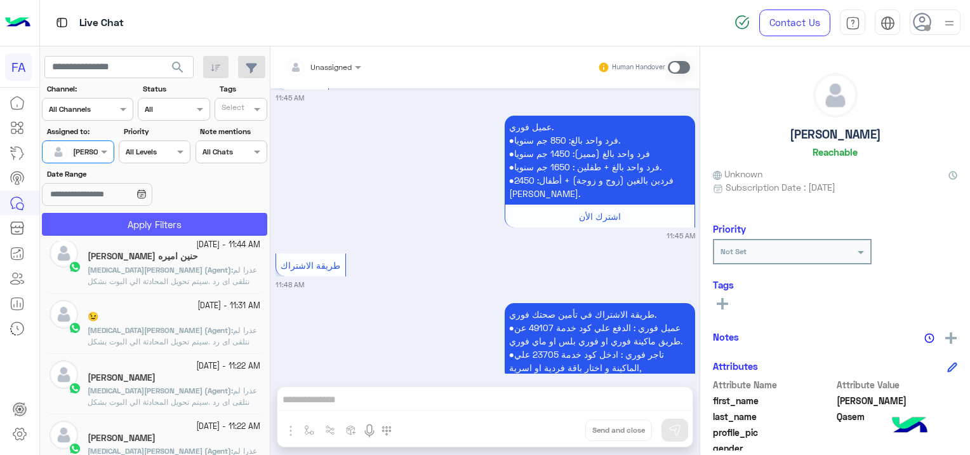
click at [187, 225] on button "Apply Filters" at bounding box center [154, 224] width 225 height 23
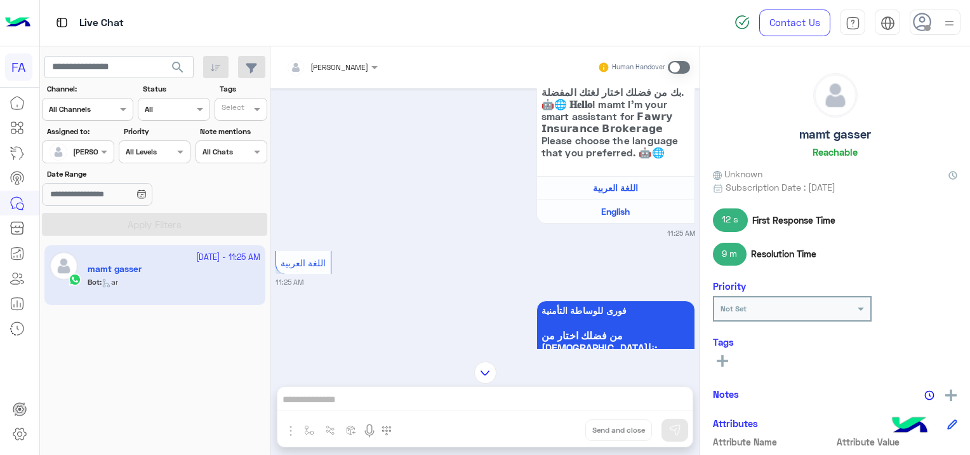
scroll to position [1312, 0]
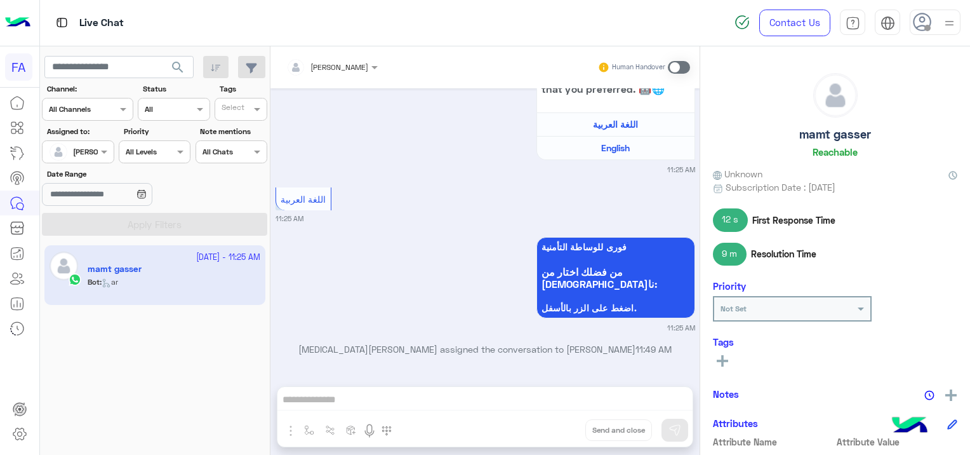
click at [676, 69] on span at bounding box center [679, 67] width 22 height 13
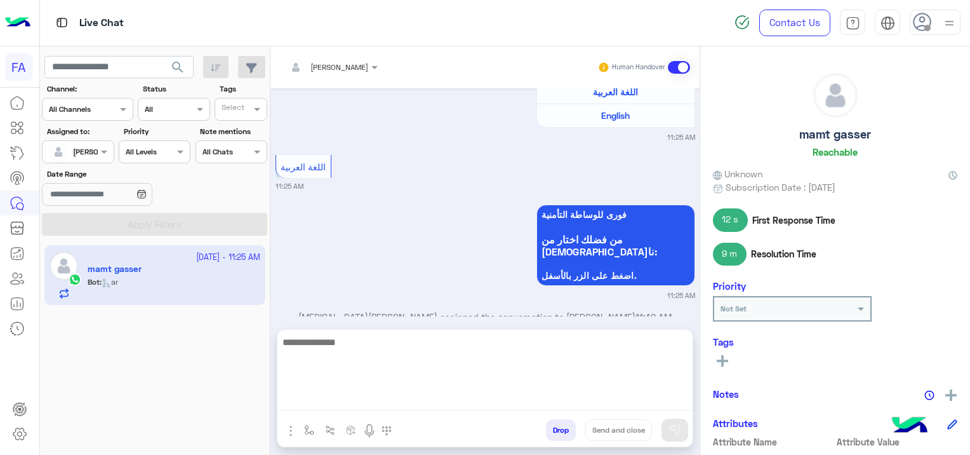
click at [474, 399] on textarea at bounding box center [484, 372] width 415 height 76
type textarea "**********"
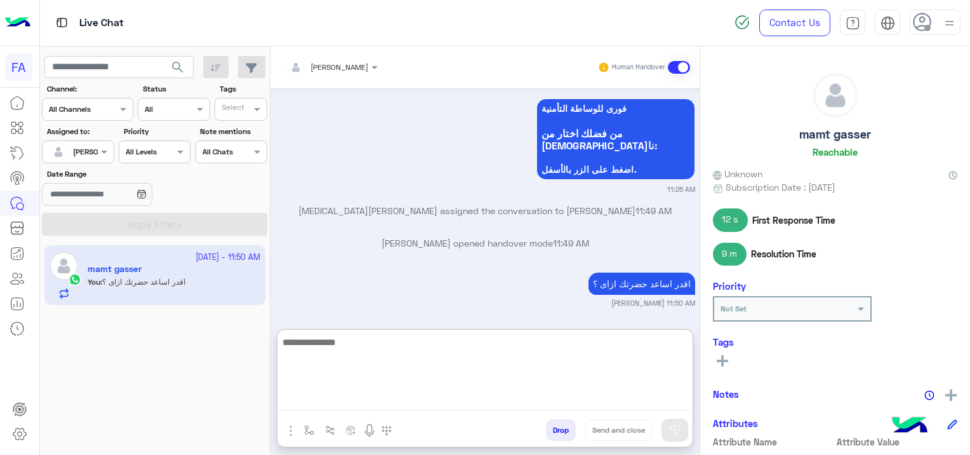
scroll to position [1482, 0]
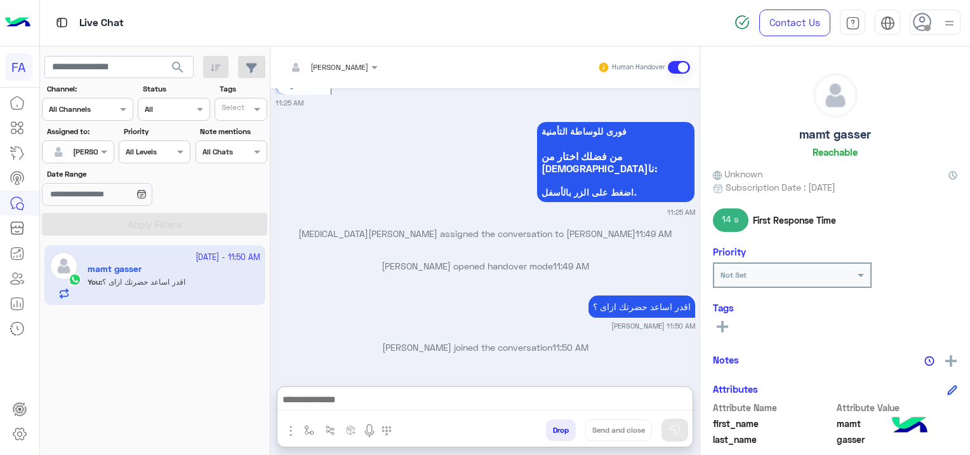
click at [385, 171] on div "Oct 1, 2025 هو تأمين شخصي ضد الحوادث وإصابات العمل ،يأمن تعليم أولادك ومصاريف أ…" at bounding box center [484, 230] width 429 height 285
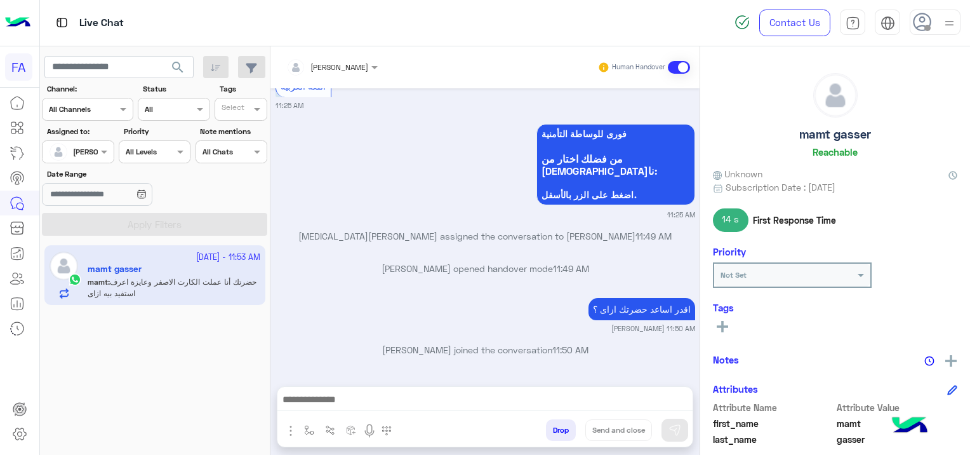
scroll to position [1487, 0]
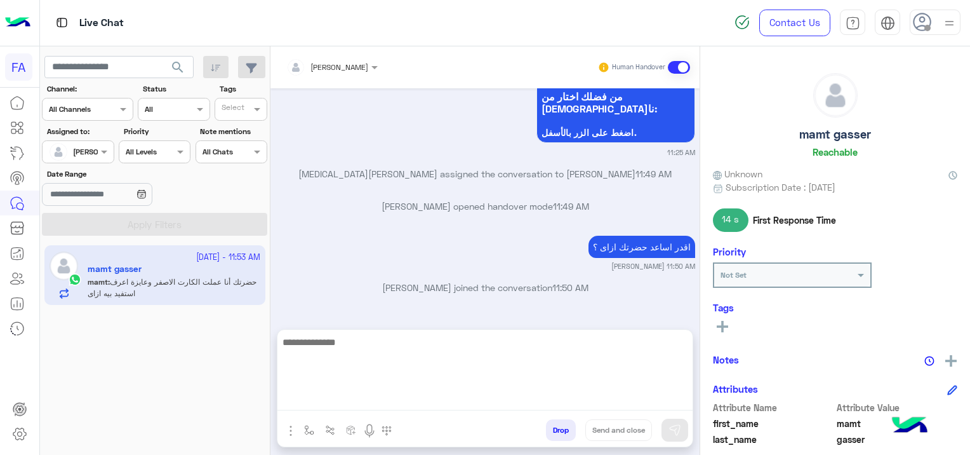
click at [343, 401] on textarea at bounding box center [484, 372] width 415 height 76
type textarea "**********"
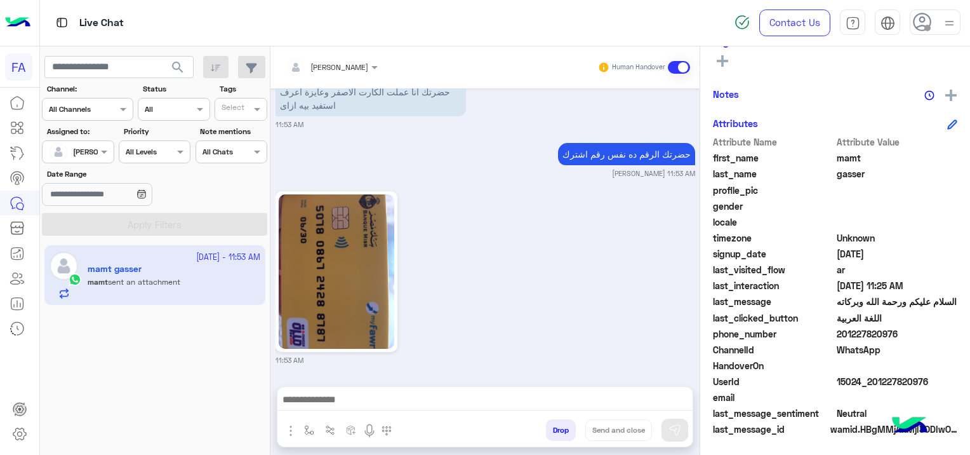
scroll to position [1722, 0]
drag, startPoint x: 925, startPoint y: 376, endPoint x: 873, endPoint y: 390, distance: 54.1
click at [873, 390] on div "Attribute Name Attribute Value first_name mamt last_name gasser profile_pic gen…" at bounding box center [835, 286] width 244 height 303
drag, startPoint x: 873, startPoint y: 390, endPoint x: 881, endPoint y: 394, distance: 8.8
click at [881, 393] on span at bounding box center [897, 396] width 121 height 13
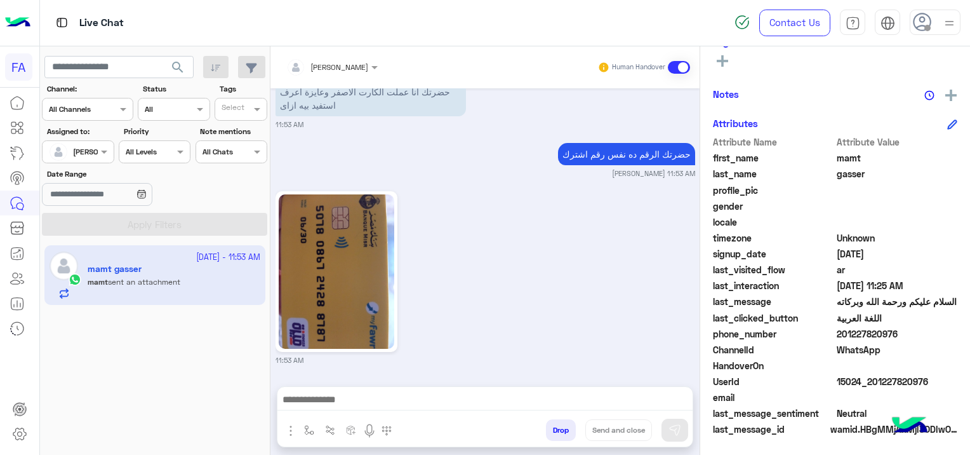
click at [881, 396] on span at bounding box center [897, 396] width 121 height 13
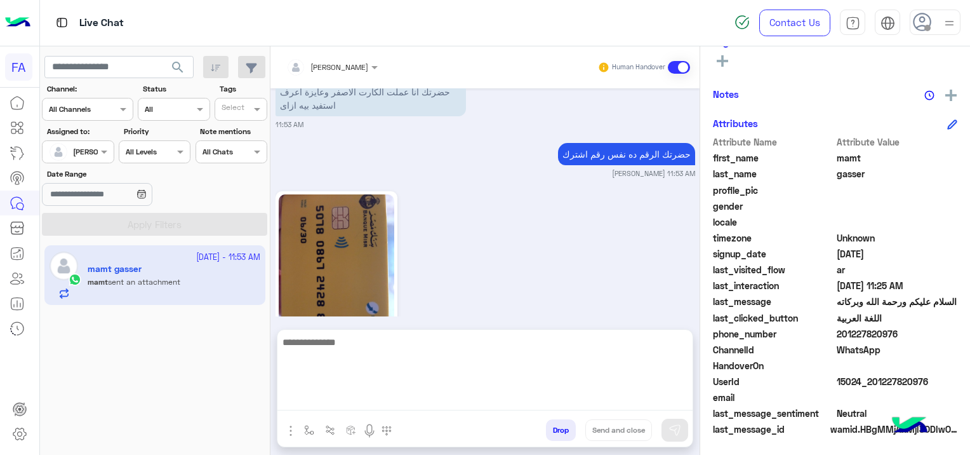
click at [442, 401] on textarea at bounding box center [484, 372] width 415 height 76
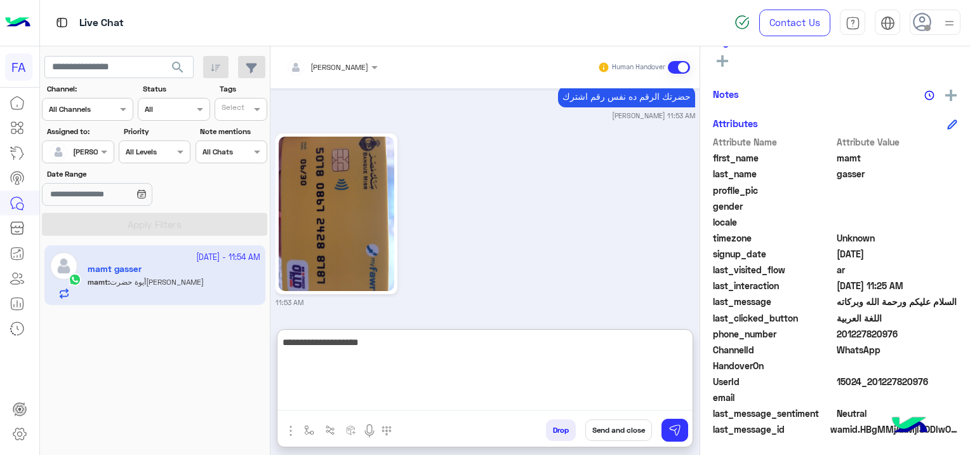
scroll to position [1829, 0]
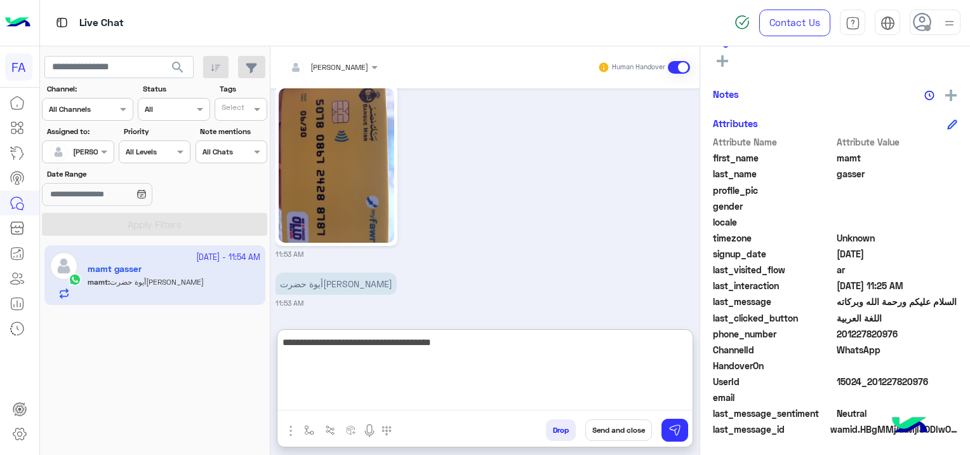
type textarea "**********"
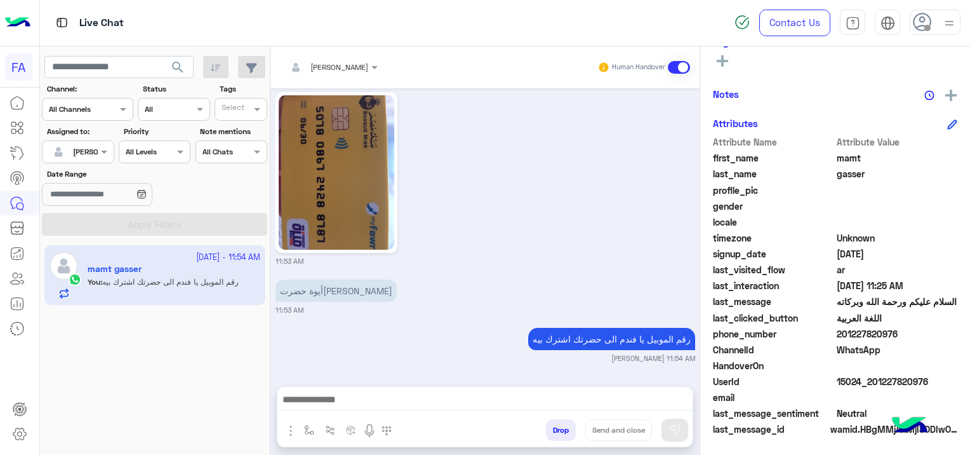
scroll to position [1820, 0]
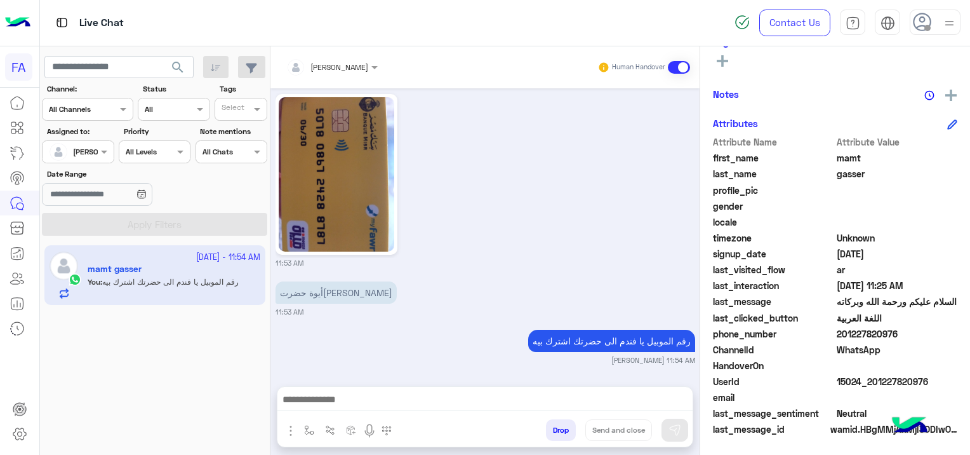
drag, startPoint x: 929, startPoint y: 377, endPoint x: 877, endPoint y: 391, distance: 53.9
click at [877, 391] on div "Attribute Name Attribute Value first_name mamt last_name gasser profile_pic gen…" at bounding box center [835, 286] width 244 height 303
click at [904, 403] on span at bounding box center [897, 396] width 121 height 13
drag, startPoint x: 928, startPoint y: 380, endPoint x: 870, endPoint y: 389, distance: 59.1
click at [870, 389] on div "UserId 15024_201227820976" at bounding box center [835, 383] width 244 height 16
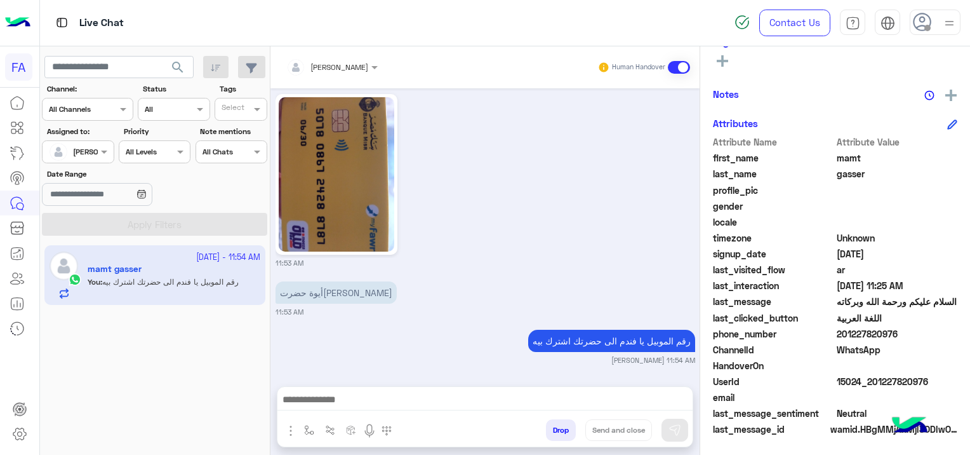
copy span "01227820976"
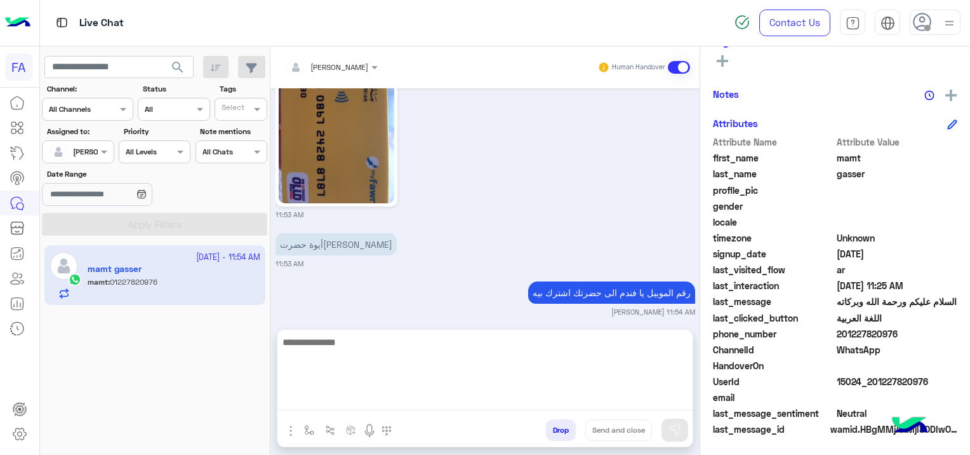
click at [410, 396] on textarea at bounding box center [484, 372] width 415 height 76
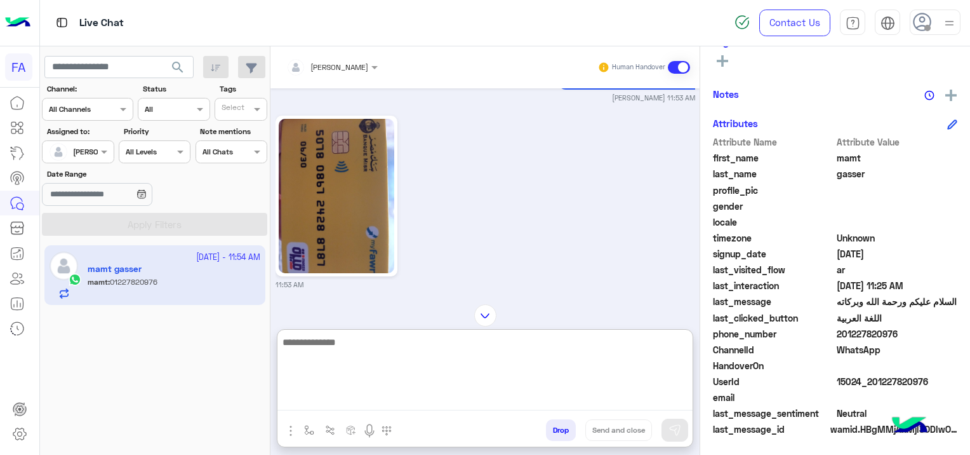
scroll to position [1608, 0]
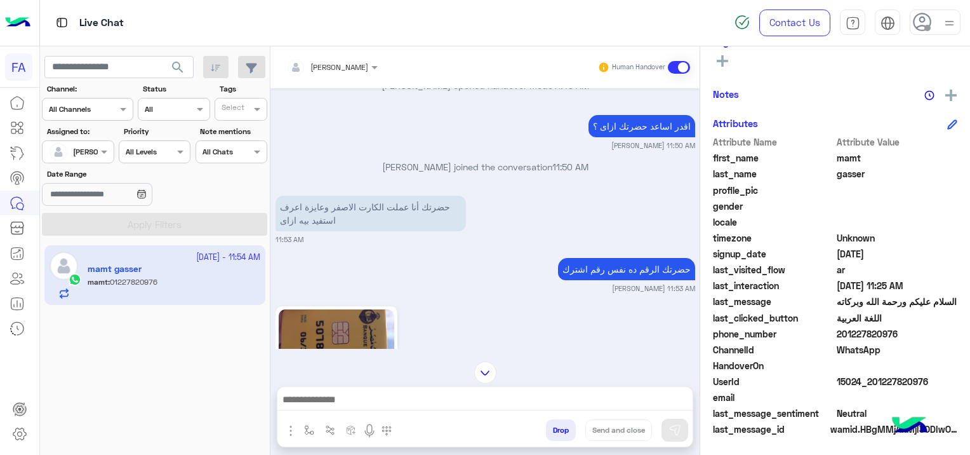
click at [340, 164] on p "Sara Taha joined the conversation 11:50 AM" at bounding box center [486, 166] width 420 height 13
click at [443, 389] on div at bounding box center [484, 403] width 415 height 32
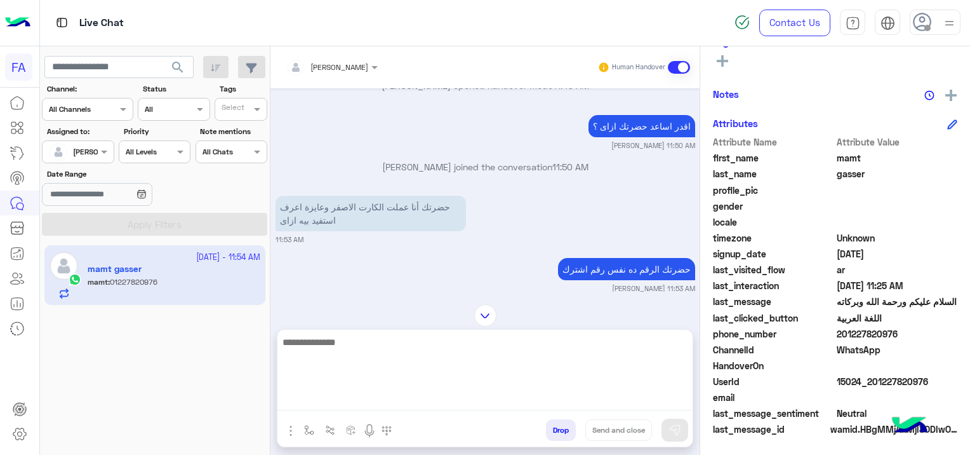
click at [437, 398] on textarea at bounding box center [484, 372] width 415 height 76
paste textarea "**********"
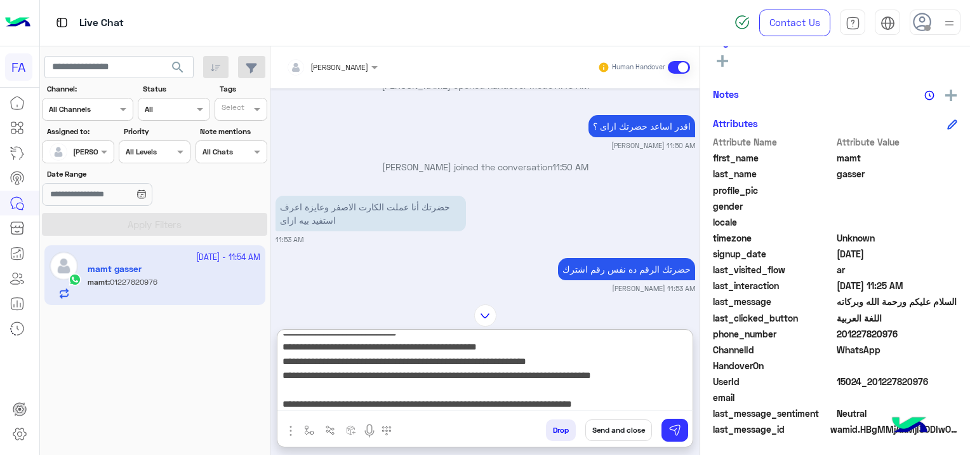
scroll to position [0, 0]
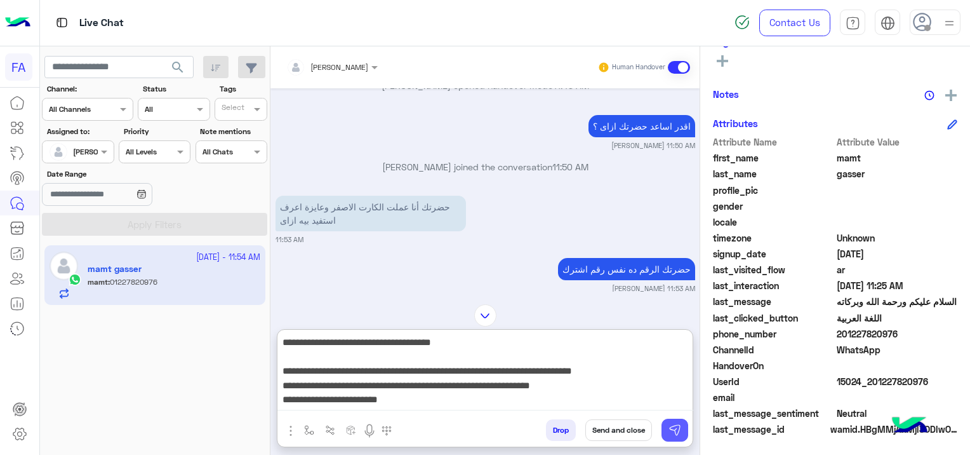
type textarea "**********"
click at [676, 429] on img at bounding box center [675, 429] width 13 height 13
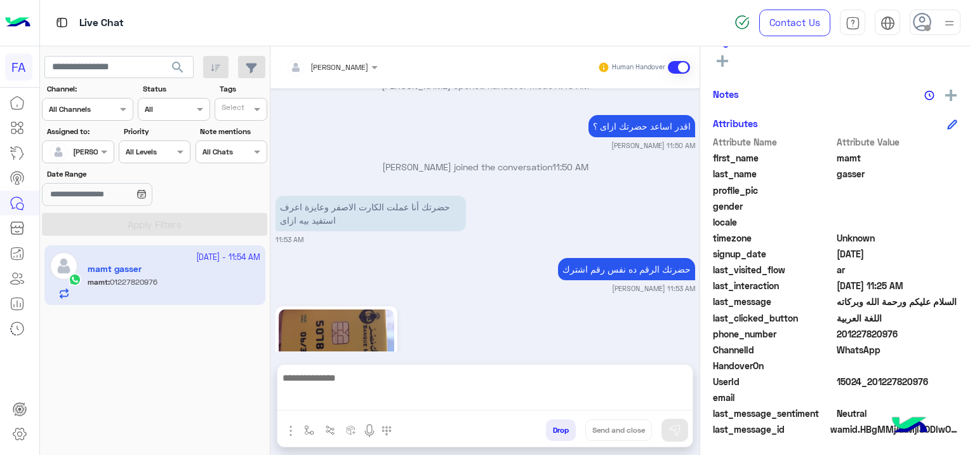
scroll to position [2129, 0]
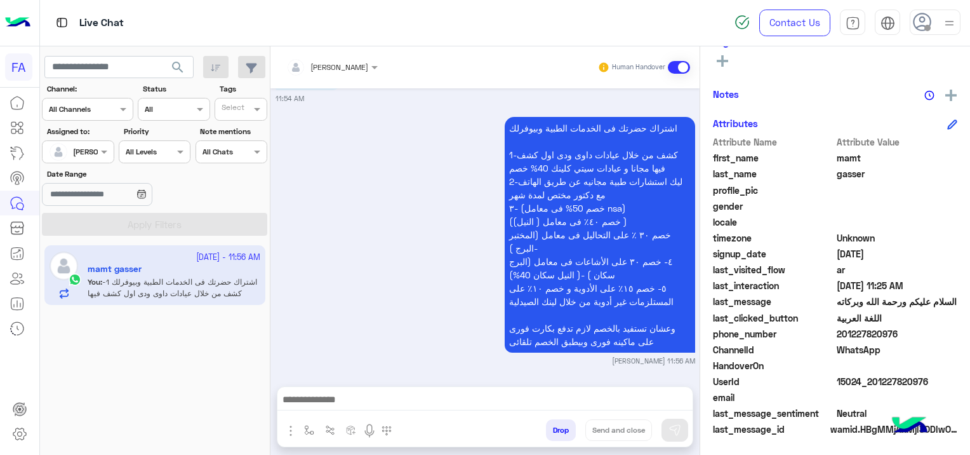
drag, startPoint x: 924, startPoint y: 378, endPoint x: 874, endPoint y: 387, distance: 50.8
click at [874, 389] on div "Attribute Name Attribute Value first_name mamt last_name gasser profile_pic gen…" at bounding box center [835, 286] width 244 height 303
drag, startPoint x: 874, startPoint y: 387, endPoint x: 877, endPoint y: 413, distance: 26.2
click at [874, 413] on span "Neutral" at bounding box center [897, 412] width 121 height 13
drag, startPoint x: 926, startPoint y: 375, endPoint x: 872, endPoint y: 382, distance: 54.4
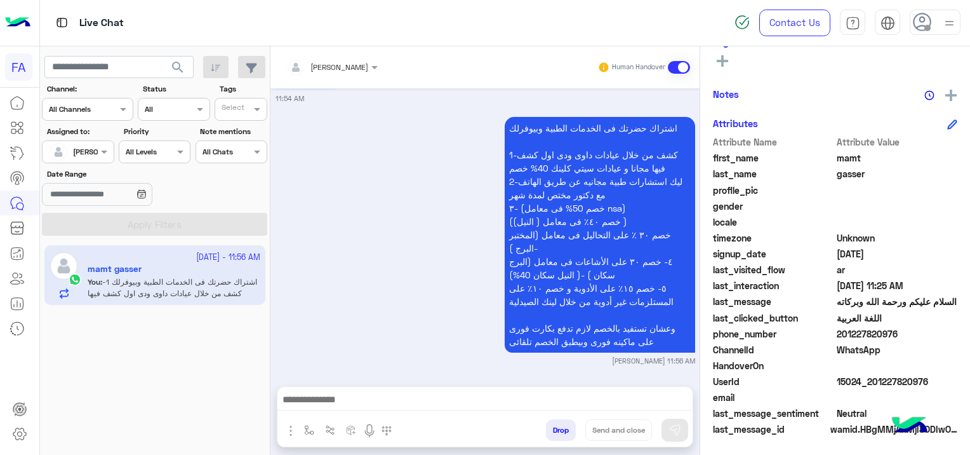
click at [872, 382] on span "15024_201227820976" at bounding box center [897, 381] width 121 height 13
copy span "01227820976"
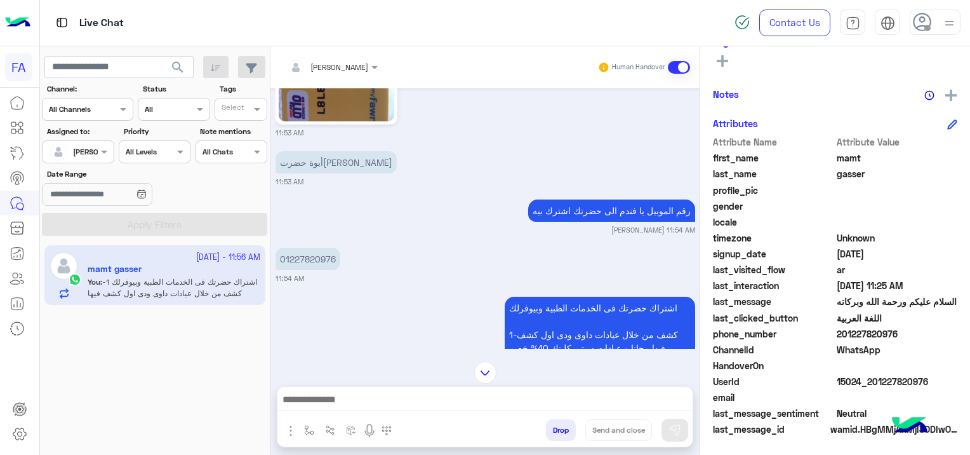
scroll to position [1939, 0]
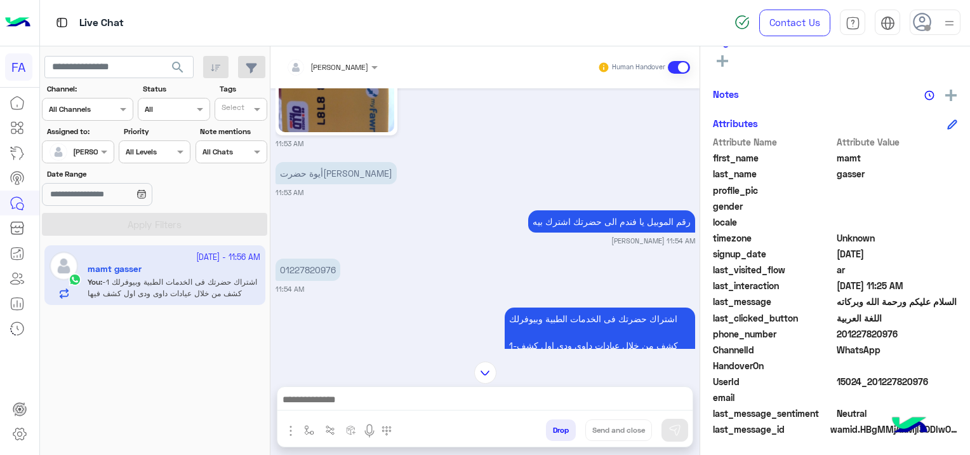
click at [934, 348] on span "WhatsApp" at bounding box center [897, 349] width 121 height 13
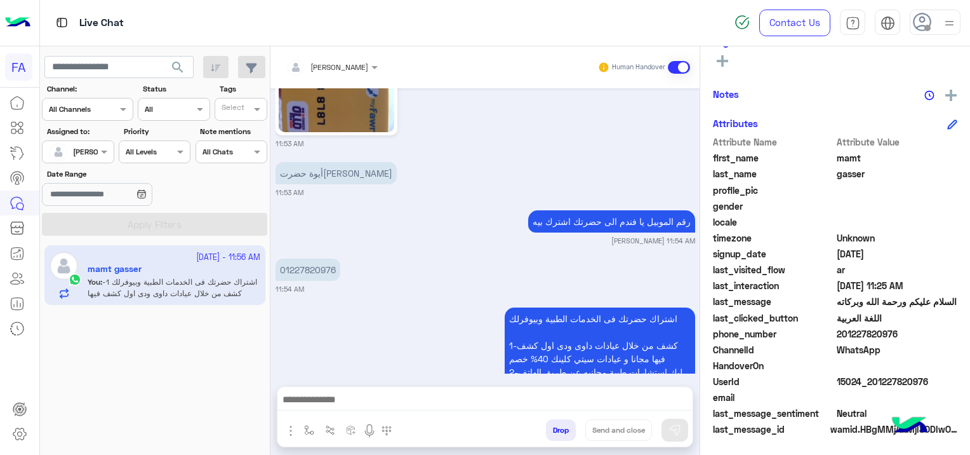
scroll to position [2129, 0]
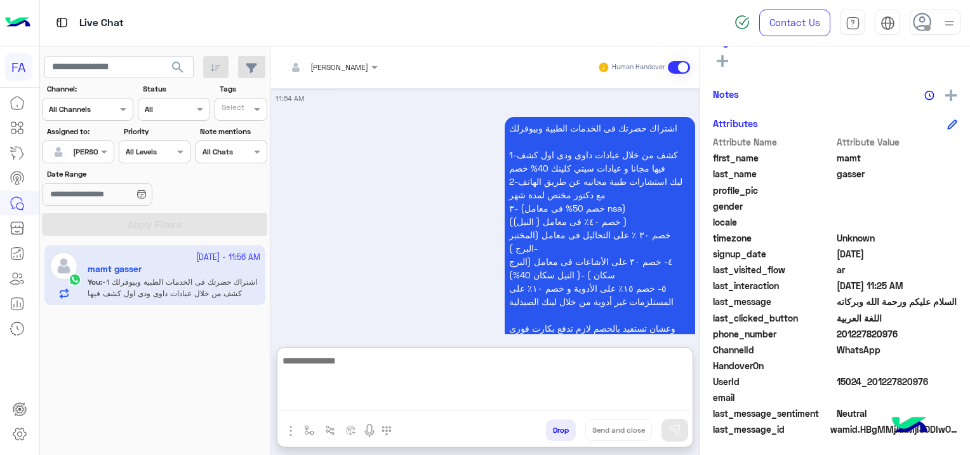
click at [401, 396] on textarea at bounding box center [485, 381] width 416 height 58
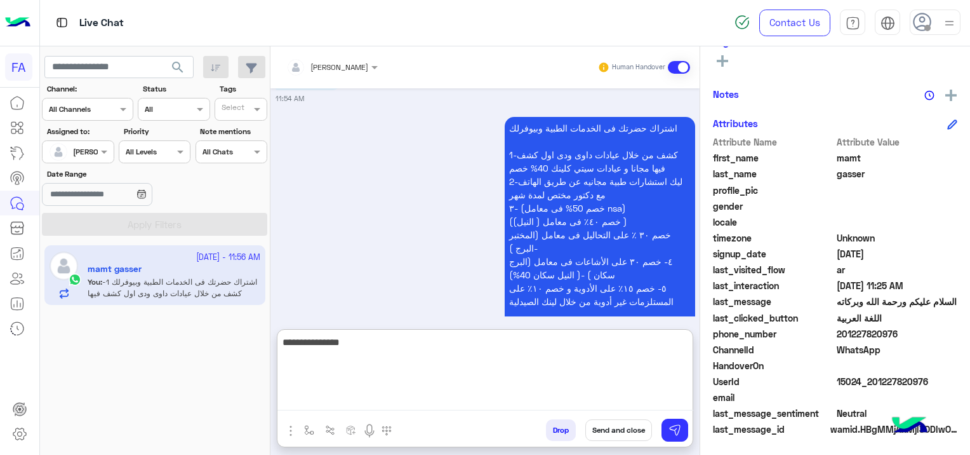
type textarea "**********"
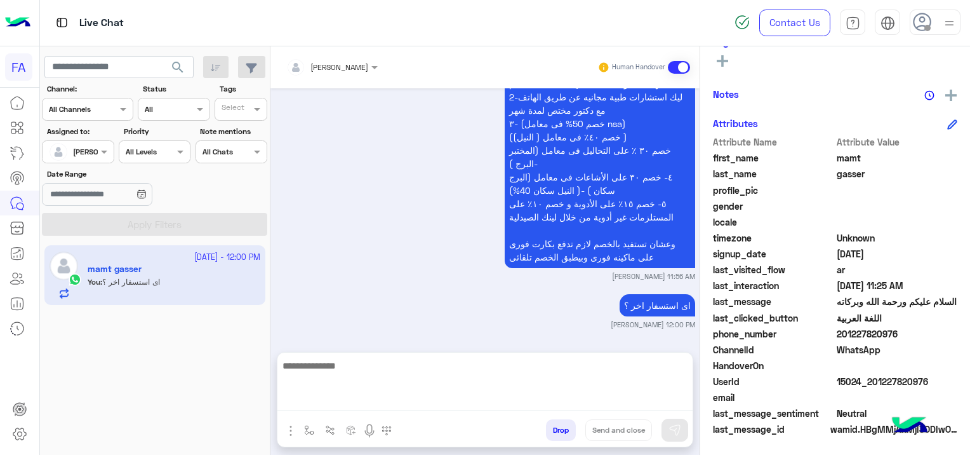
scroll to position [2178, 0]
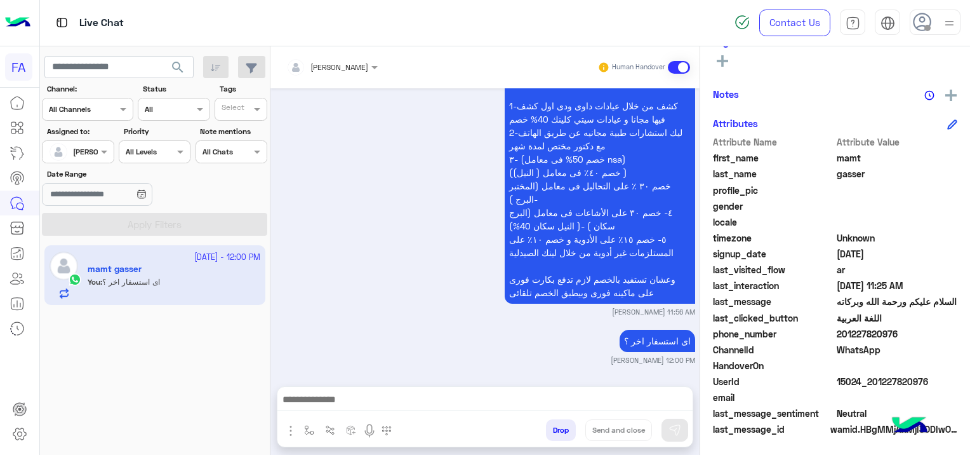
click at [336, 399] on textarea at bounding box center [485, 400] width 416 height 19
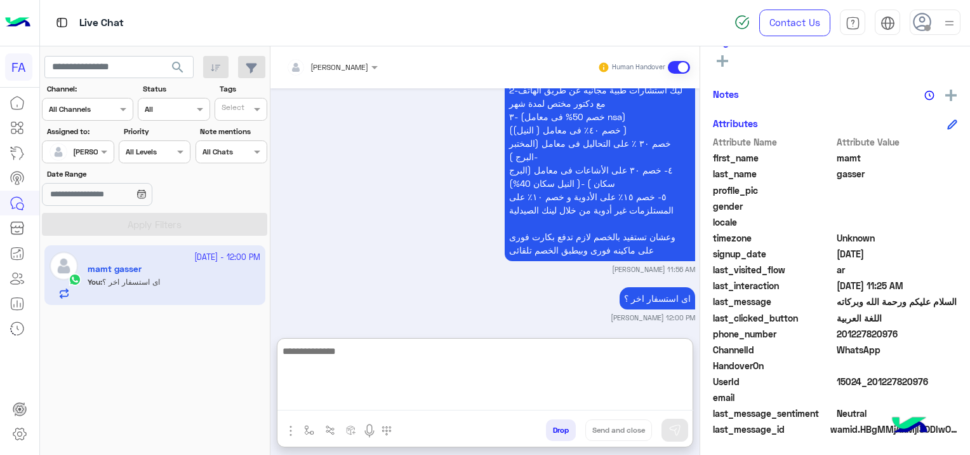
scroll to position [2235, 0]
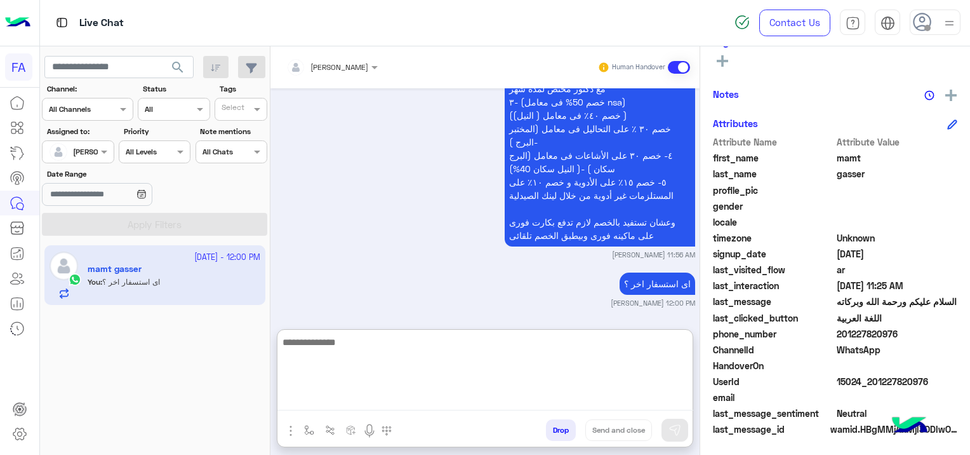
paste textarea "**********"
type textarea "**********"
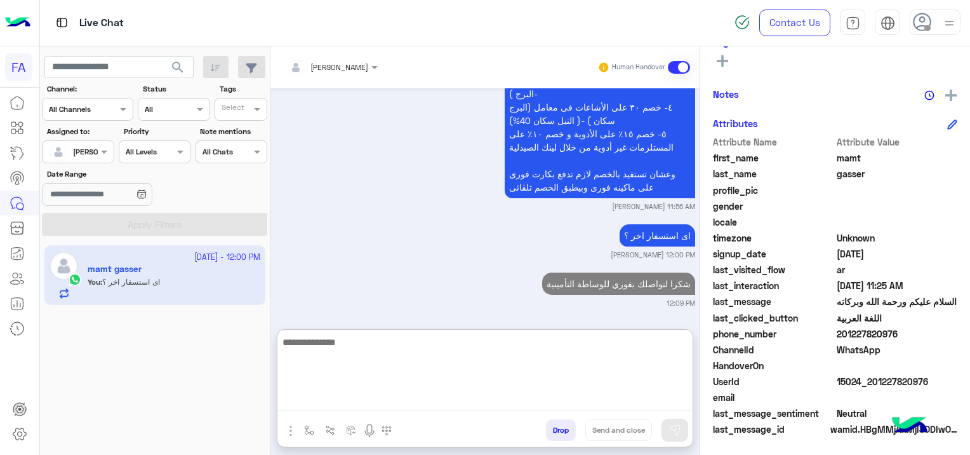
click at [683, 66] on span at bounding box center [679, 67] width 22 height 13
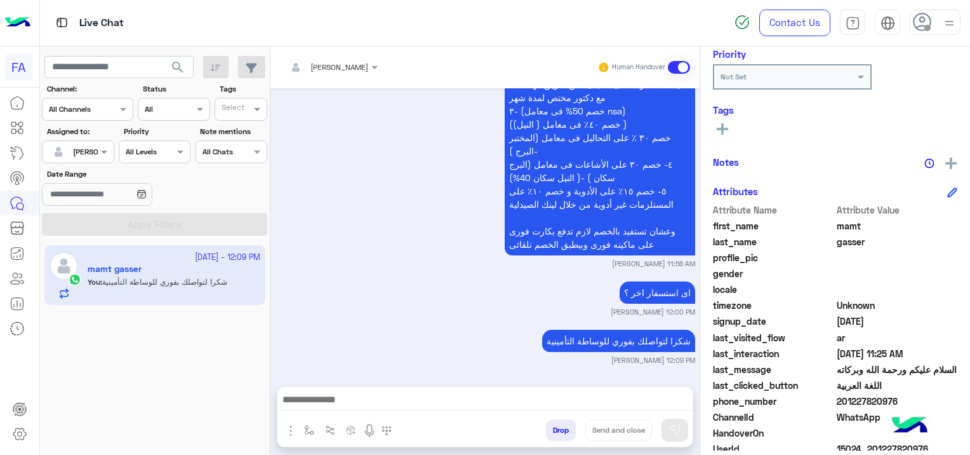
scroll to position [2260, 0]
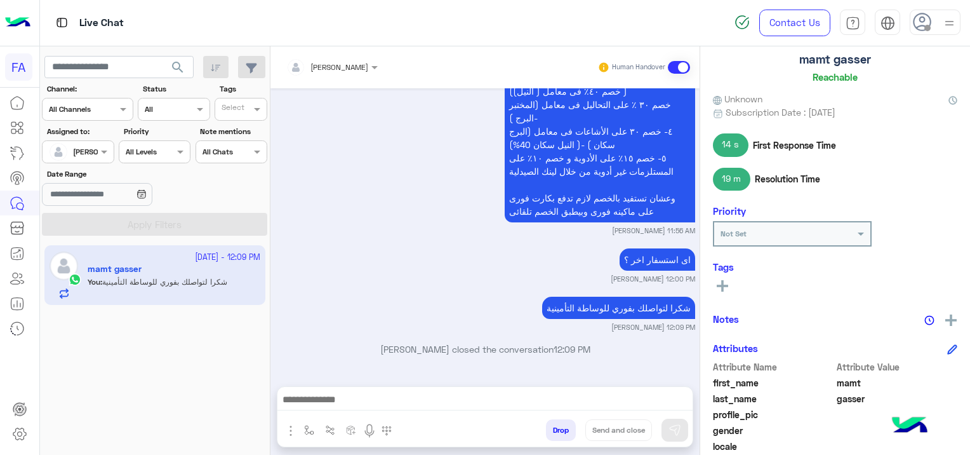
click at [721, 282] on icon at bounding box center [722, 285] width 11 height 11
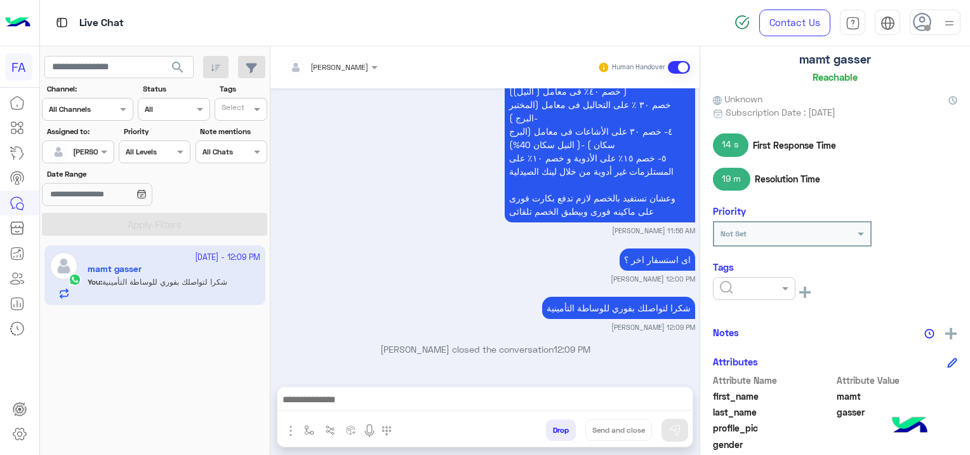
click at [728, 289] on input "text" at bounding box center [739, 286] width 39 height 11
click at [749, 357] on span "Medical" at bounding box center [735, 358] width 32 height 11
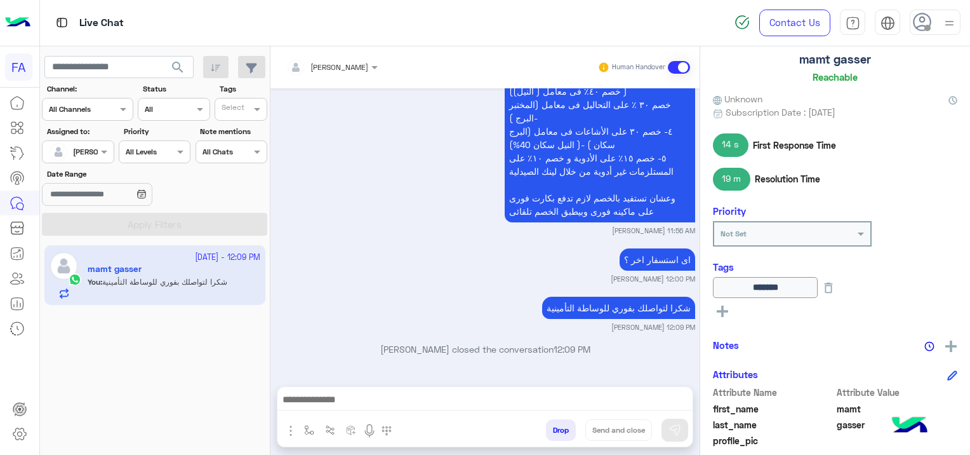
click at [721, 315] on icon at bounding box center [722, 310] width 11 height 11
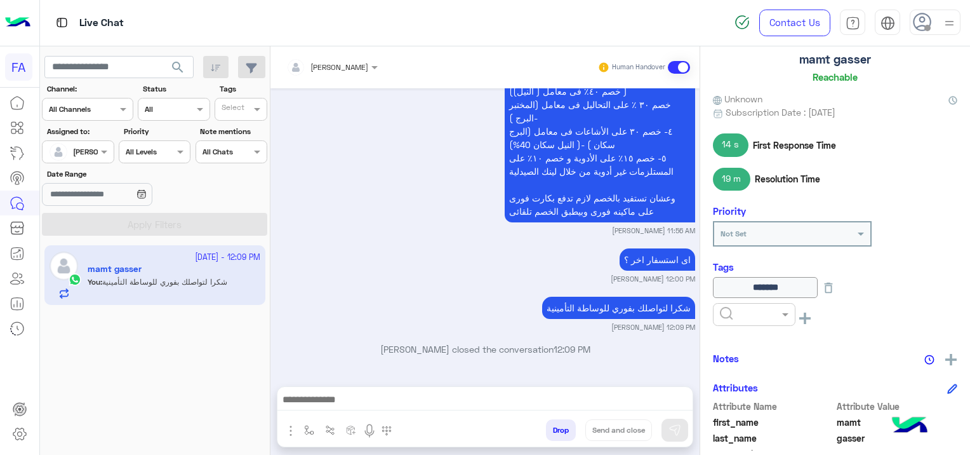
click at [730, 309] on input "text" at bounding box center [739, 312] width 39 height 11
click at [740, 348] on span "Done" at bounding box center [729, 345] width 21 height 11
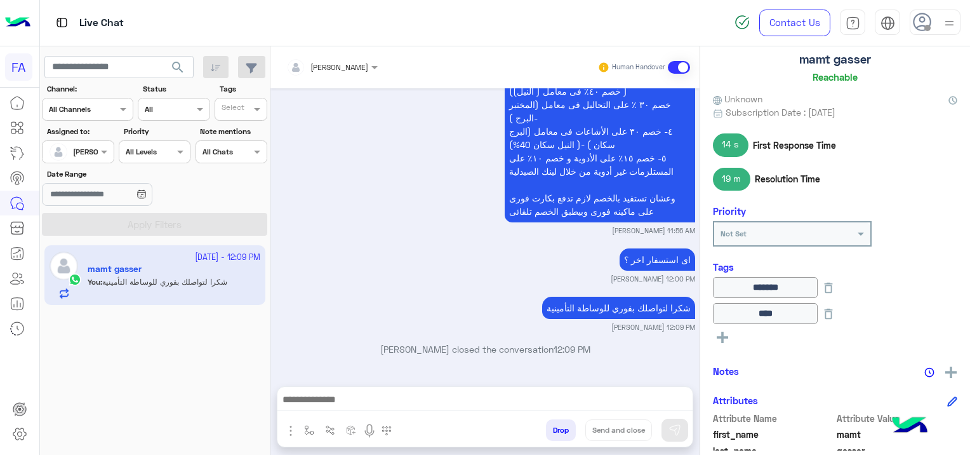
click at [684, 61] on span at bounding box center [679, 67] width 22 height 13
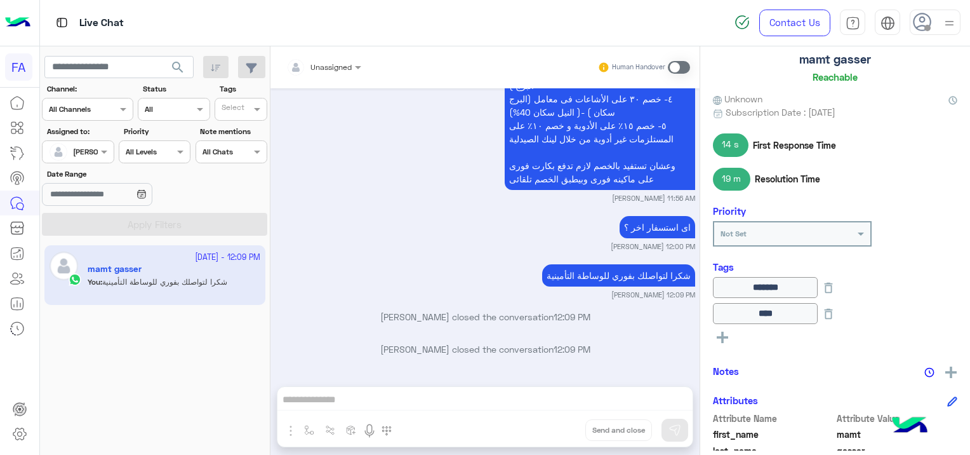
click at [90, 147] on div at bounding box center [78, 150] width 70 height 12
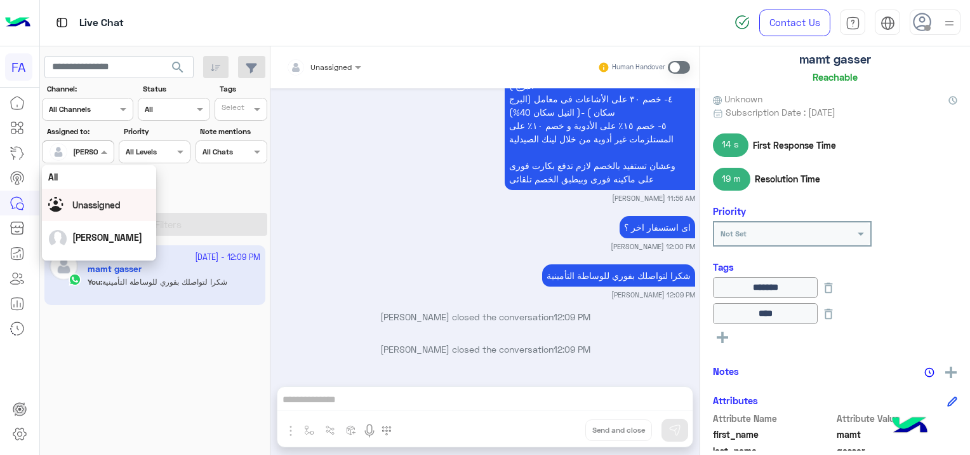
click at [112, 213] on div "Unassigned" at bounding box center [99, 205] width 102 height 22
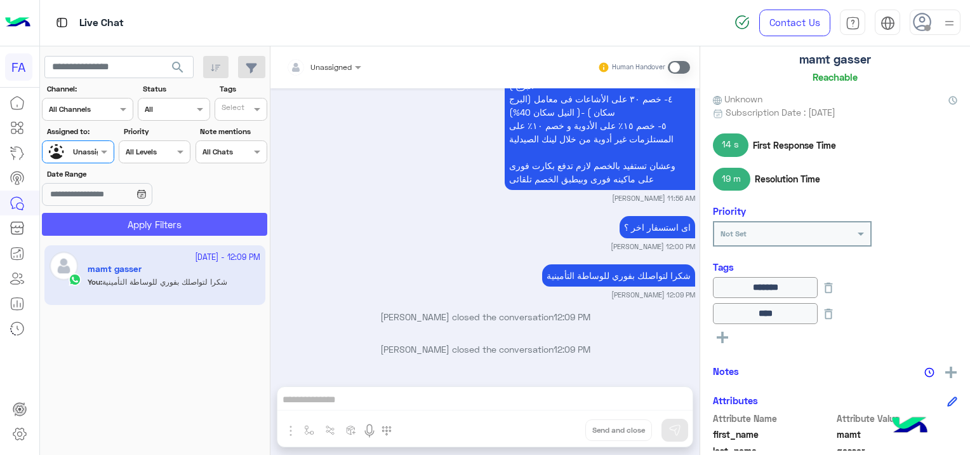
click at [188, 226] on button "Apply Filters" at bounding box center [154, 224] width 225 height 23
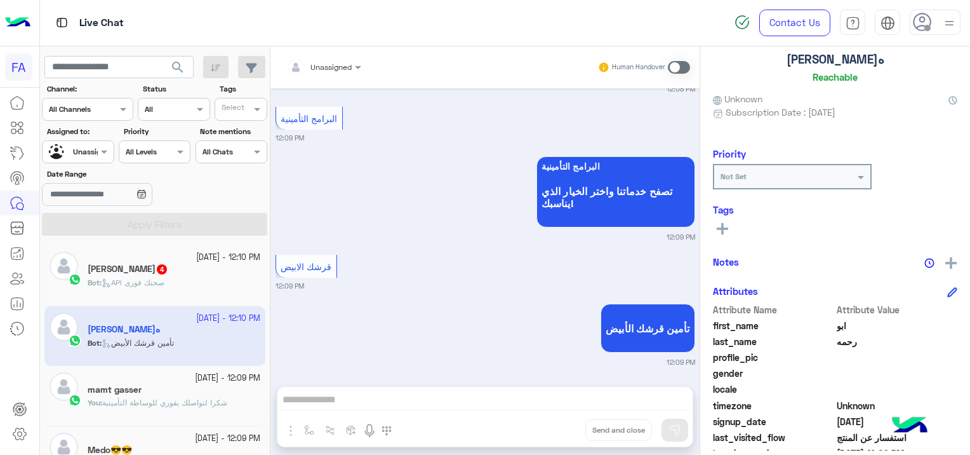
scroll to position [1931, 0]
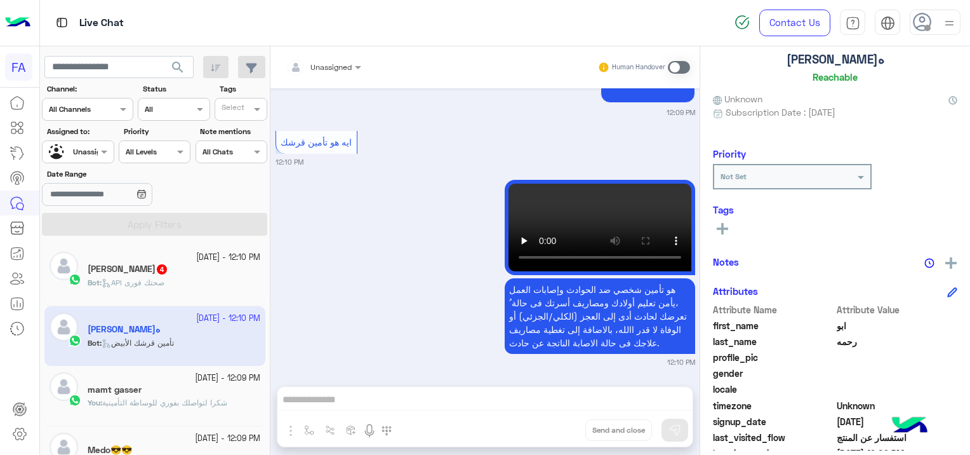
click at [177, 267] on div "Hassan Yousef 4" at bounding box center [174, 269] width 173 height 13
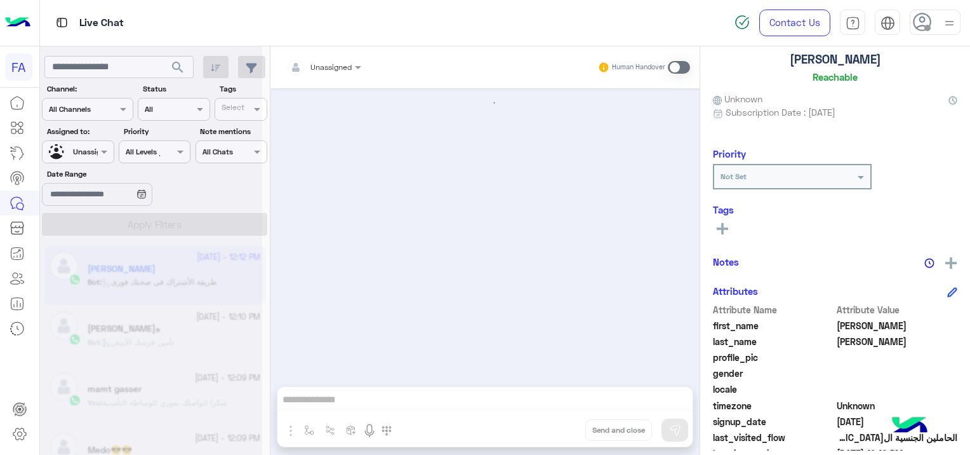
scroll to position [1488, 0]
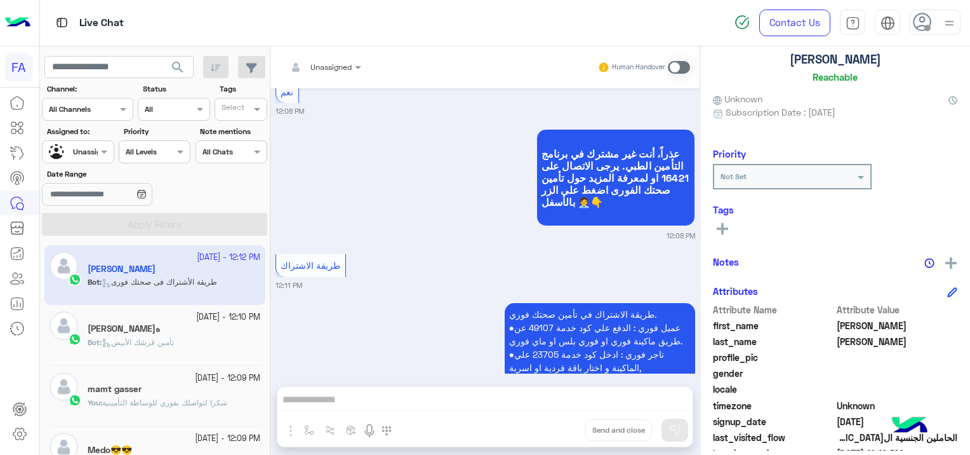
click at [80, 147] on div at bounding box center [78, 150] width 70 height 12
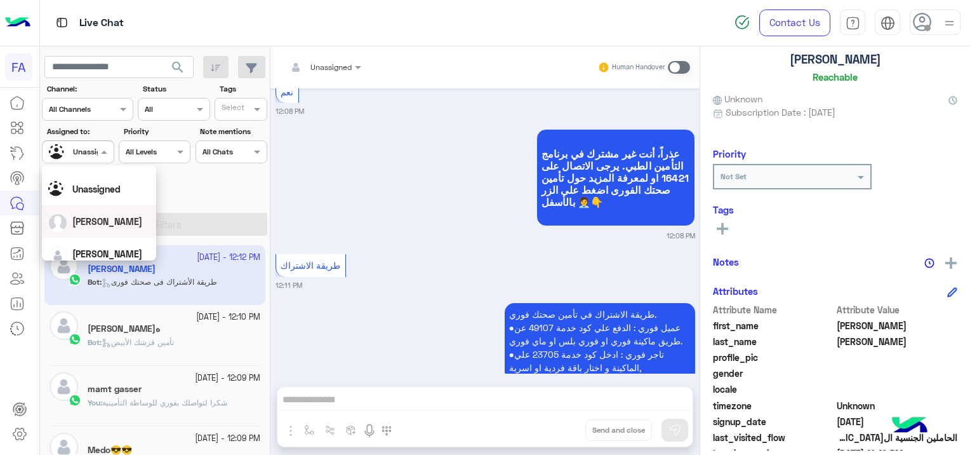
scroll to position [63, 0]
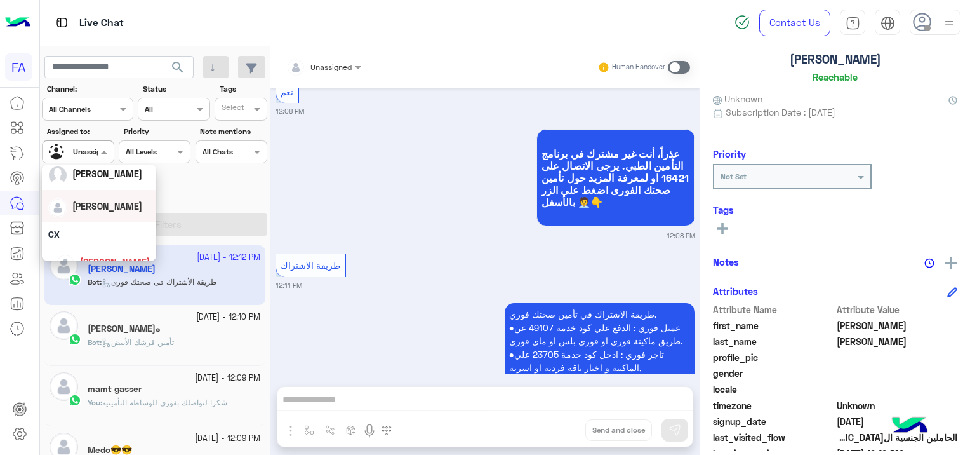
click at [104, 209] on span "[PERSON_NAME]" at bounding box center [107, 206] width 70 height 11
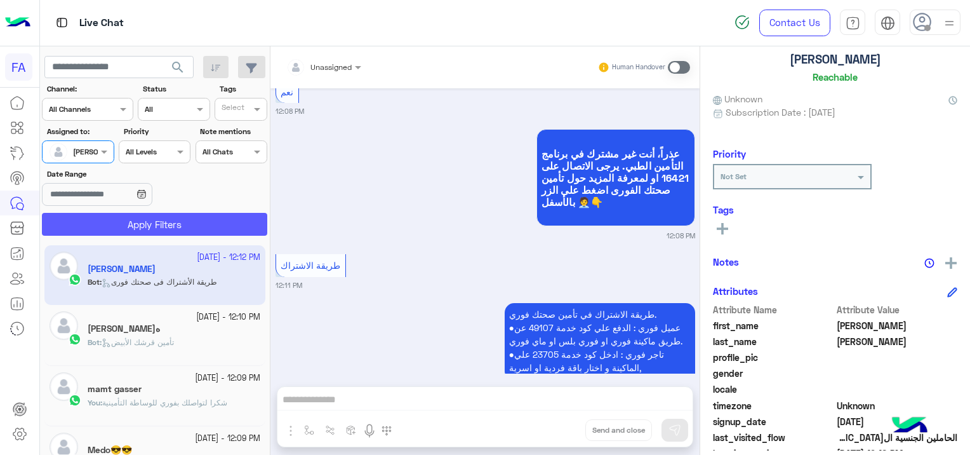
click at [143, 225] on button "Apply Filters" at bounding box center [154, 224] width 225 height 23
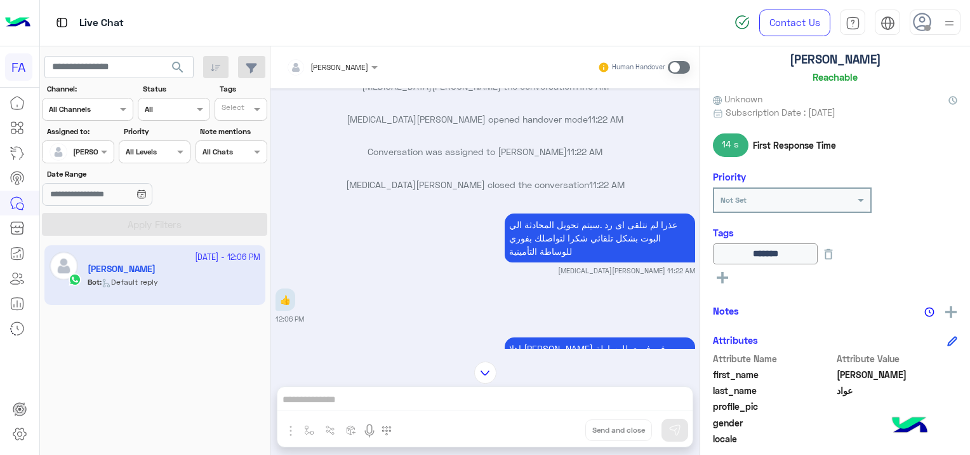
scroll to position [1049, 0]
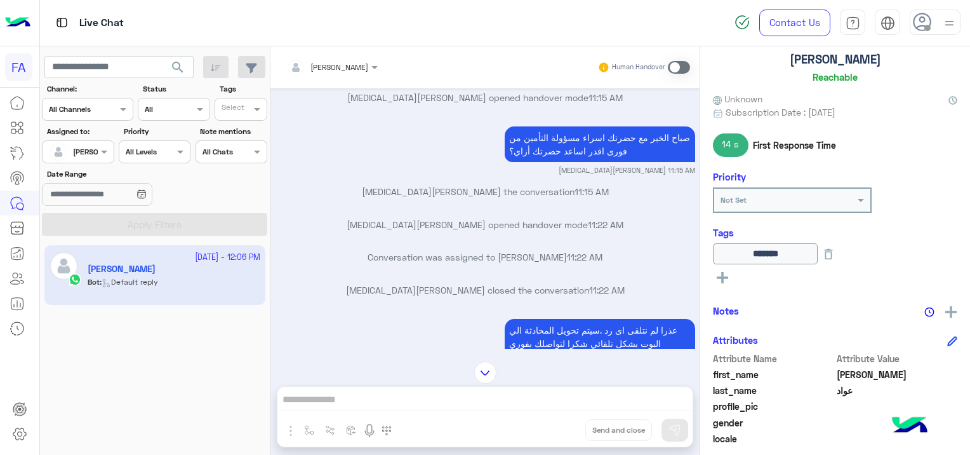
click at [320, 66] on input "text" at bounding box center [315, 65] width 59 height 11
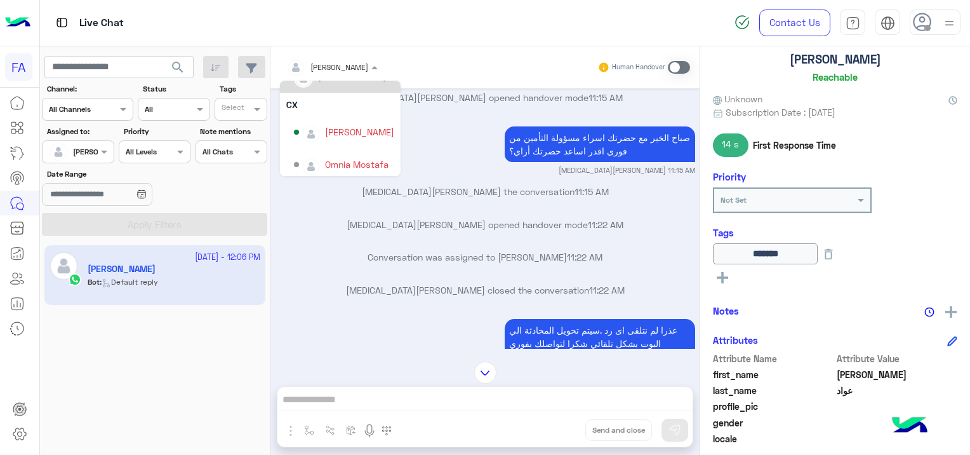
scroll to position [90, 0]
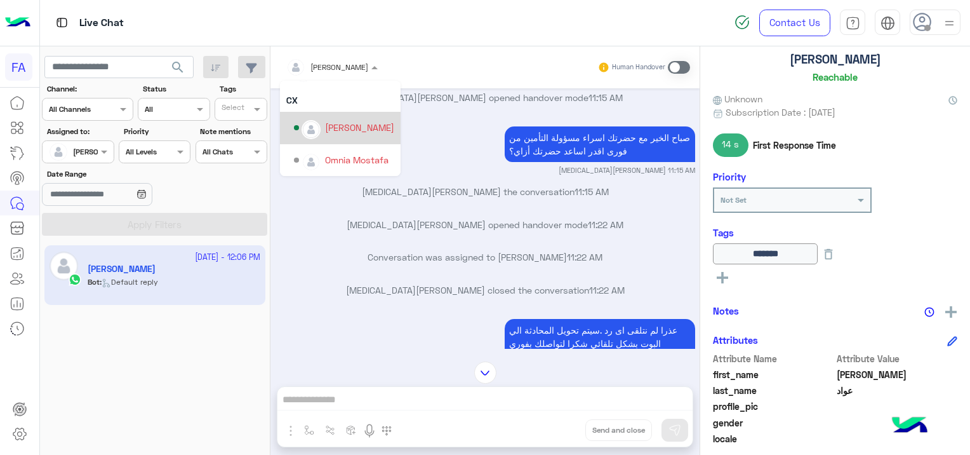
click at [354, 131] on div "[PERSON_NAME]" at bounding box center [359, 127] width 69 height 13
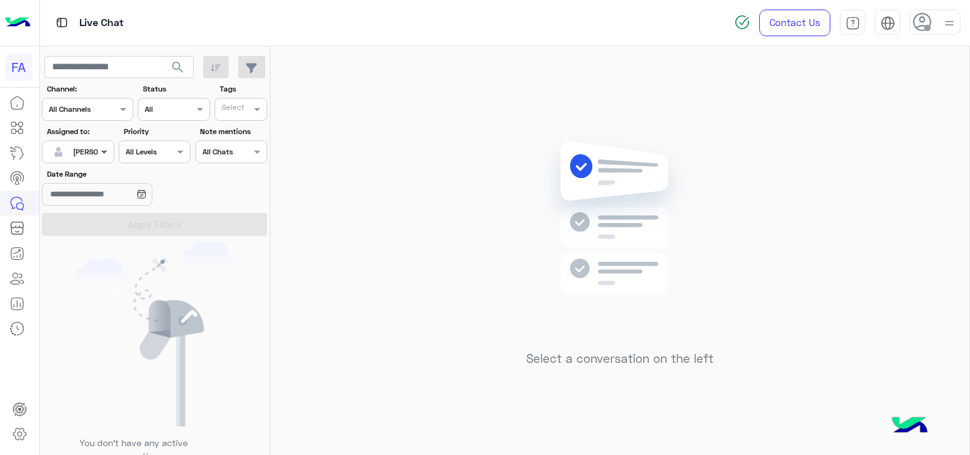
click at [98, 154] on div "Assigned on Sara Taha" at bounding box center [78, 151] width 72 height 23
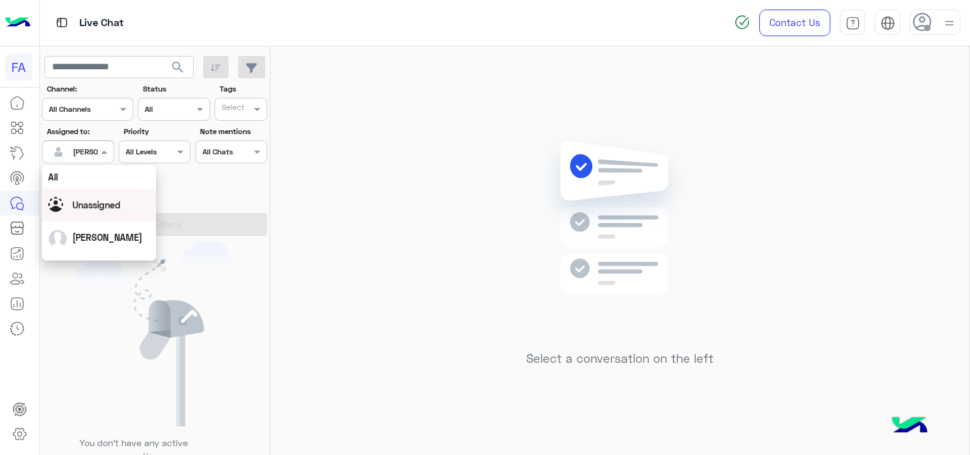
click at [121, 207] on span "Unassigned" at bounding box center [96, 204] width 48 height 11
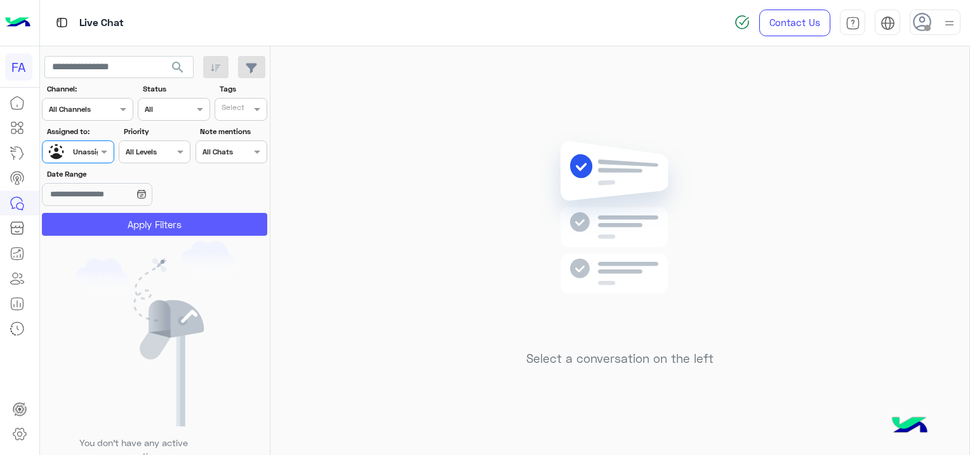
click at [177, 223] on button "Apply Filters" at bounding box center [154, 224] width 225 height 23
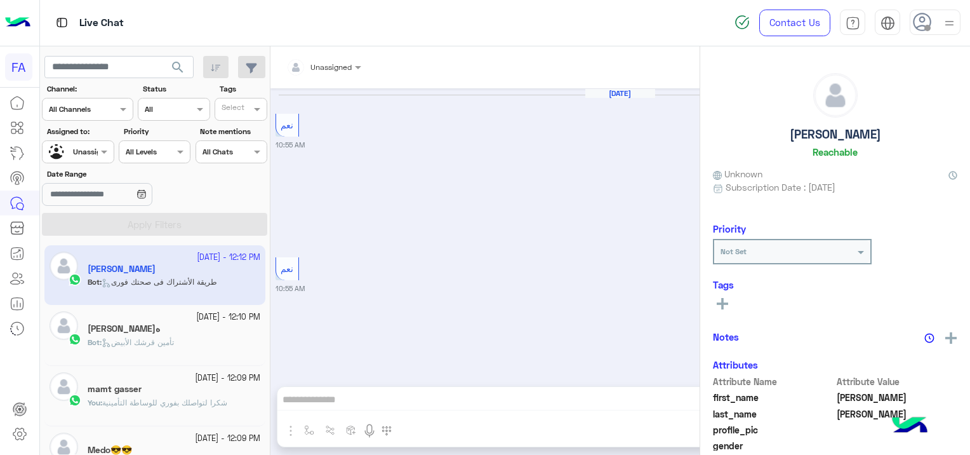
scroll to position [1488, 0]
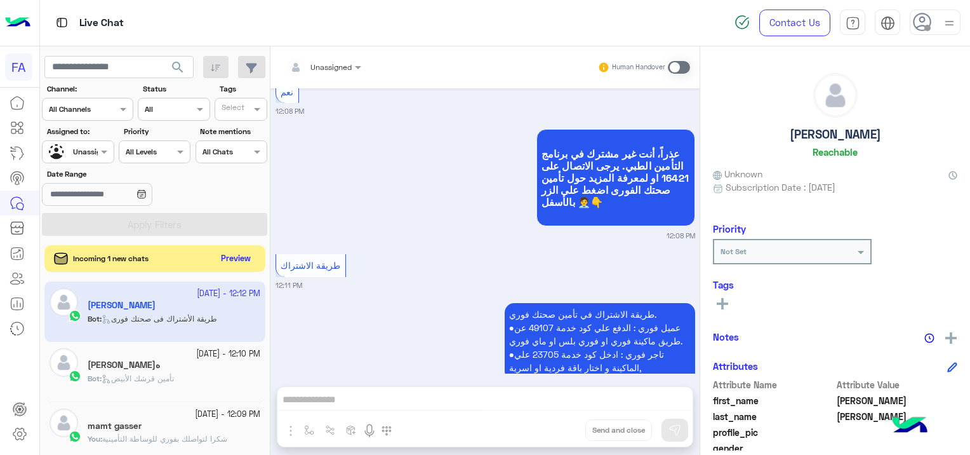
click at [241, 257] on button "Preview" at bounding box center [236, 258] width 39 height 17
drag, startPoint x: 319, startPoint y: 345, endPoint x: 316, endPoint y: 381, distance: 36.3
drag, startPoint x: 316, startPoint y: 381, endPoint x: 261, endPoint y: 394, distance: 56.7
drag, startPoint x: 261, startPoint y: 394, endPoint x: 185, endPoint y: 460, distance: 100.8
click at [249, 259] on button "Preview" at bounding box center [236, 258] width 39 height 17
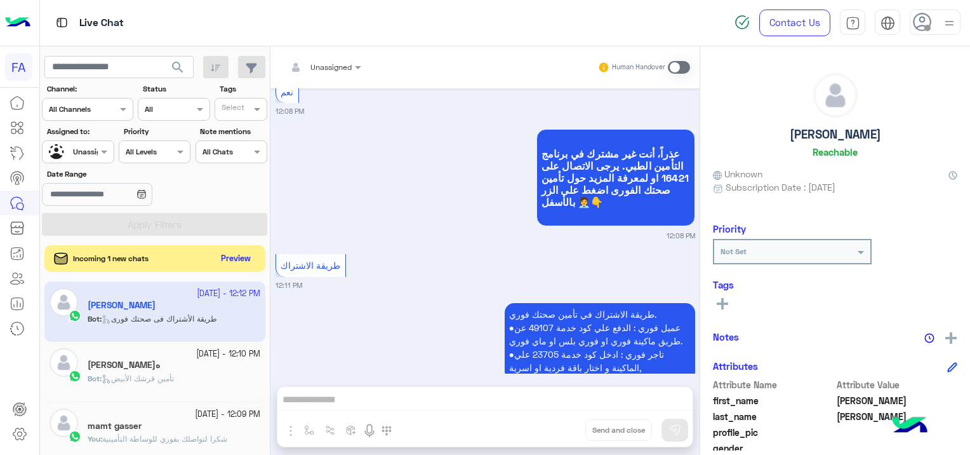
click at [247, 262] on button "Preview" at bounding box center [236, 258] width 39 height 17
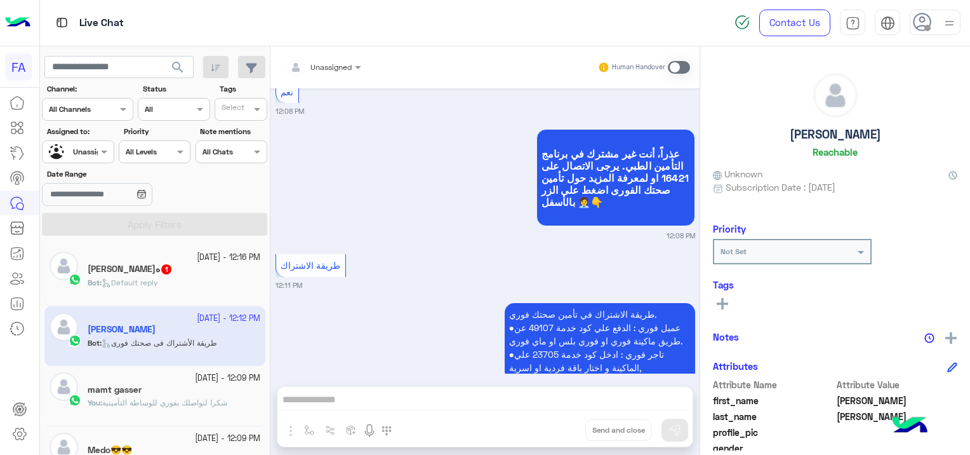
click at [198, 277] on div "Bot : Default reply" at bounding box center [174, 288] width 173 height 22
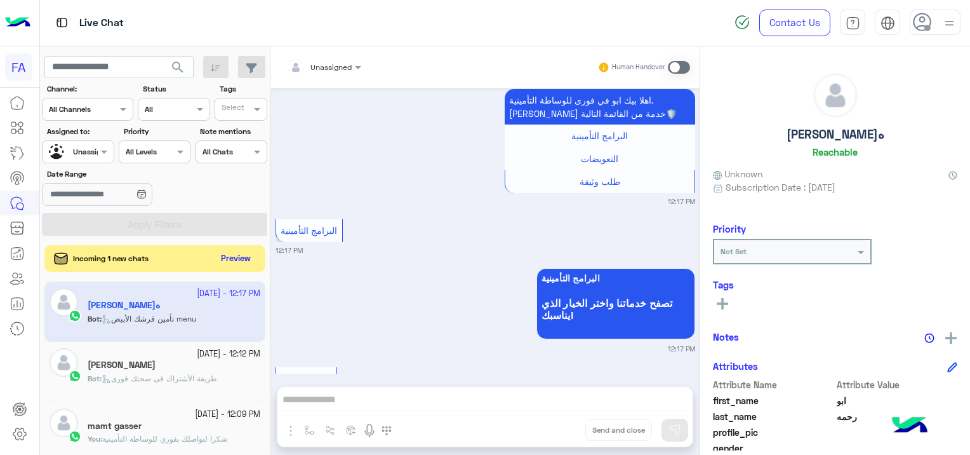
scroll to position [2677, 0]
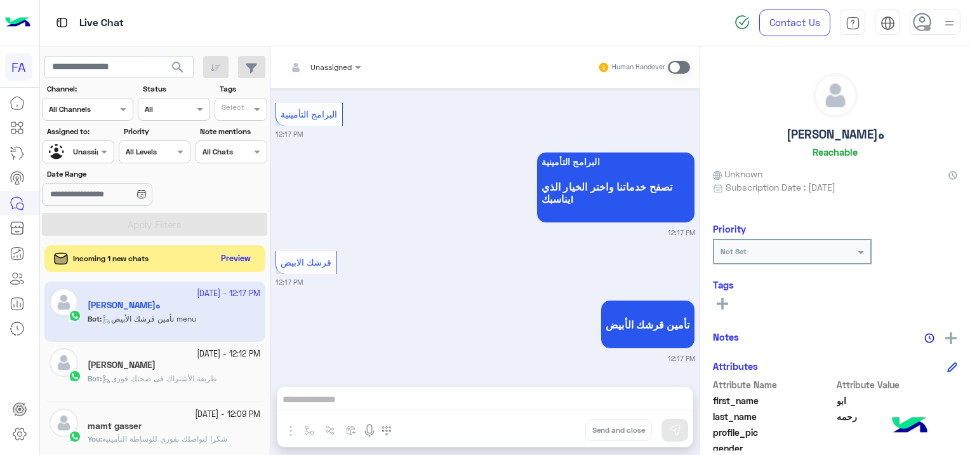
click at [237, 256] on button "Preview" at bounding box center [236, 258] width 39 height 17
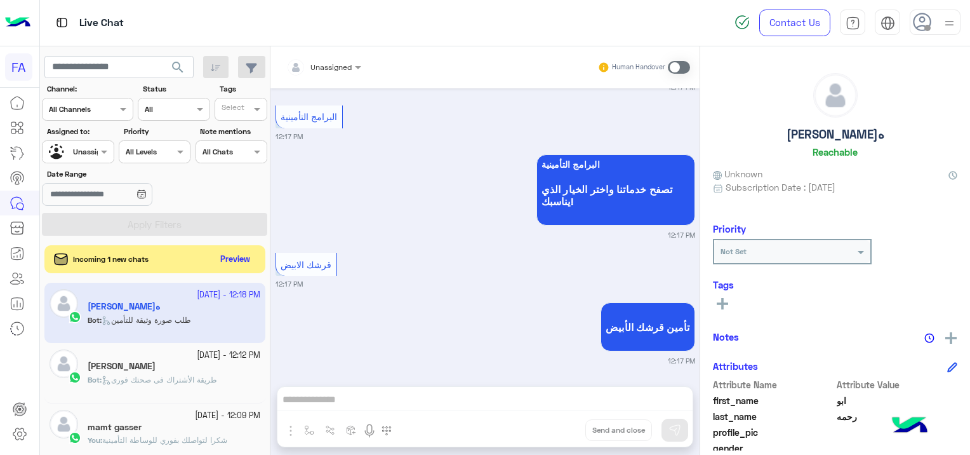
scroll to position [1563, 0]
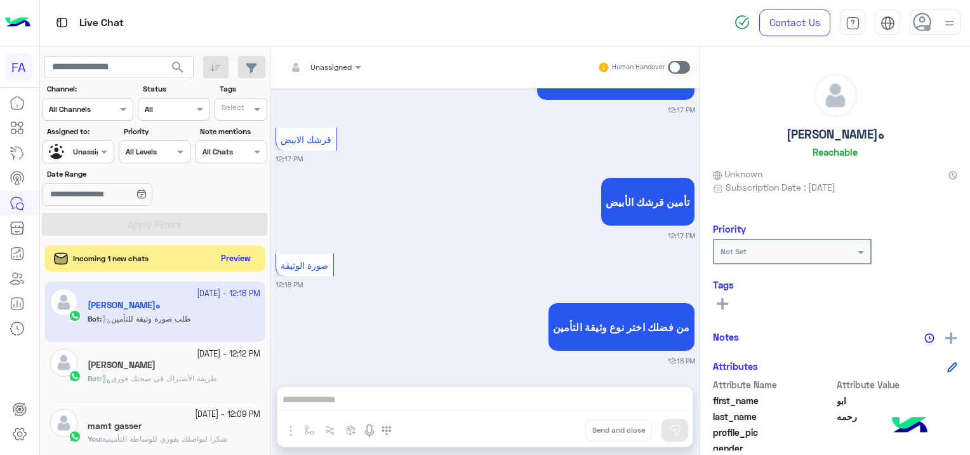
click at [237, 256] on button "Preview" at bounding box center [236, 258] width 39 height 17
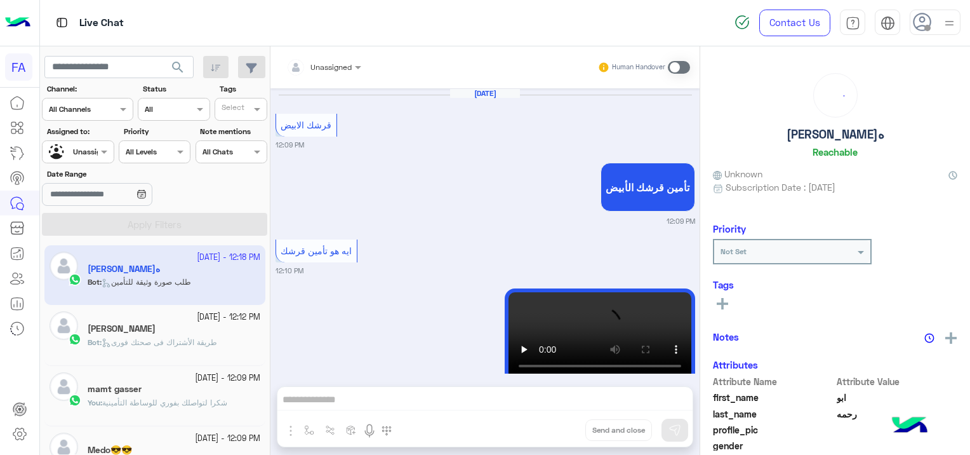
scroll to position [1416, 0]
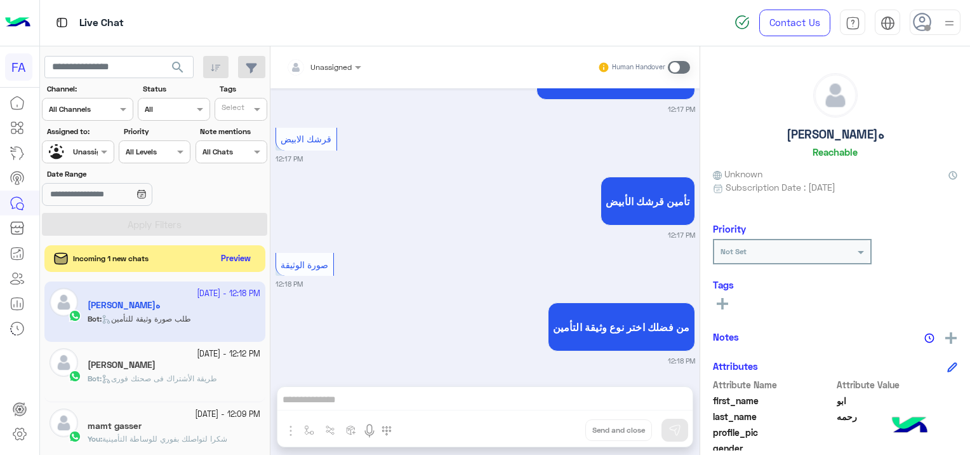
click at [237, 256] on button "Preview" at bounding box center [236, 258] width 39 height 17
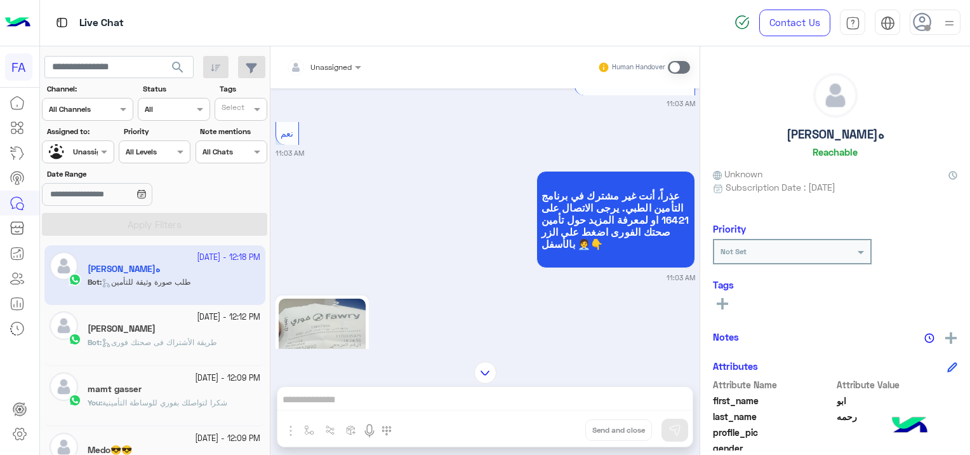
scroll to position [602, 0]
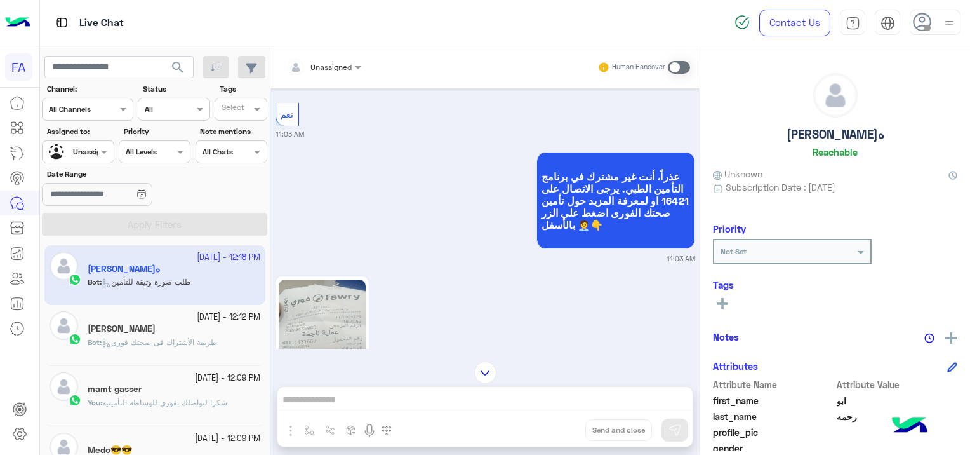
click at [340, 323] on img at bounding box center [322, 356] width 87 height 154
click at [335, 69] on div at bounding box center [324, 65] width 88 height 12
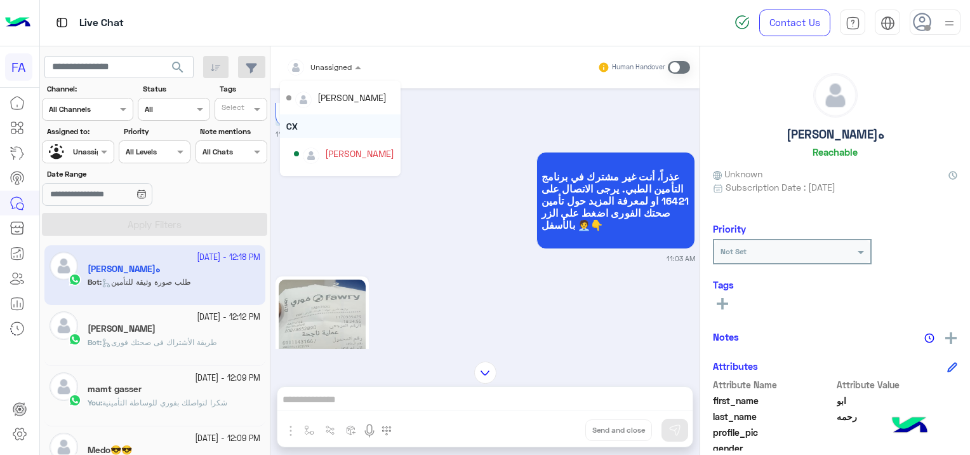
scroll to position [57, 0]
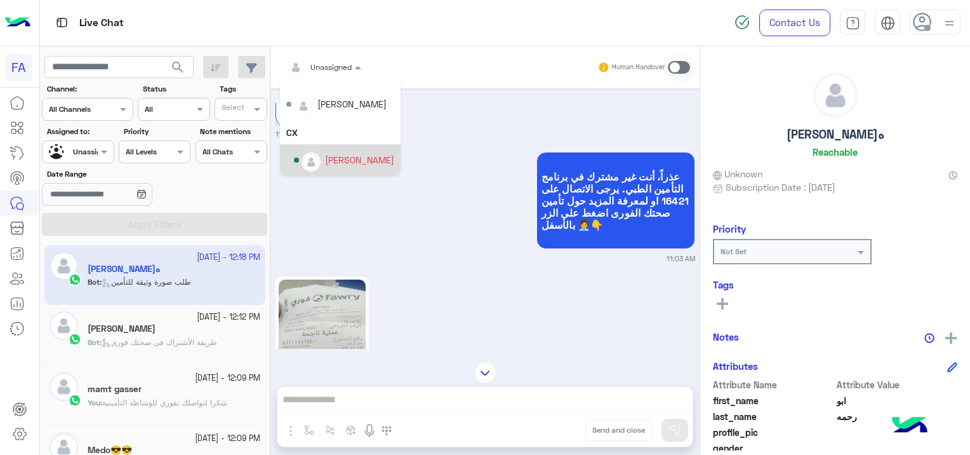
click at [350, 163] on div "[PERSON_NAME]" at bounding box center [359, 159] width 69 height 13
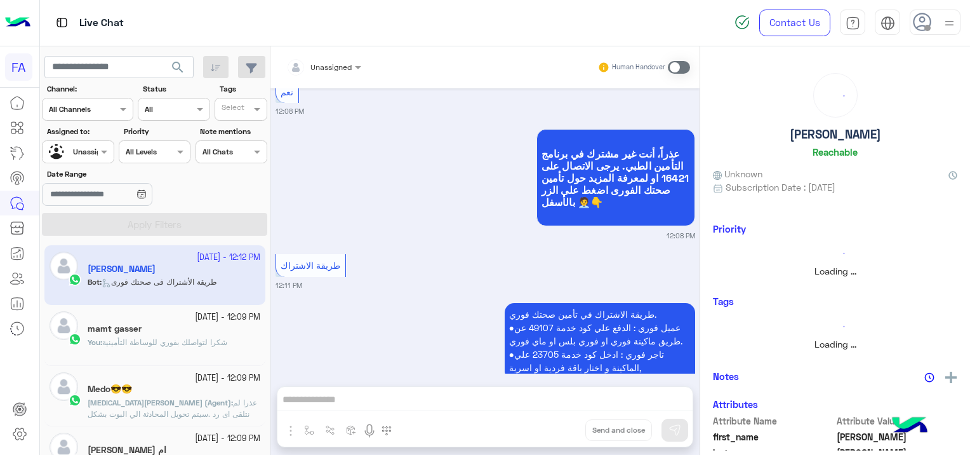
scroll to position [1488, 0]
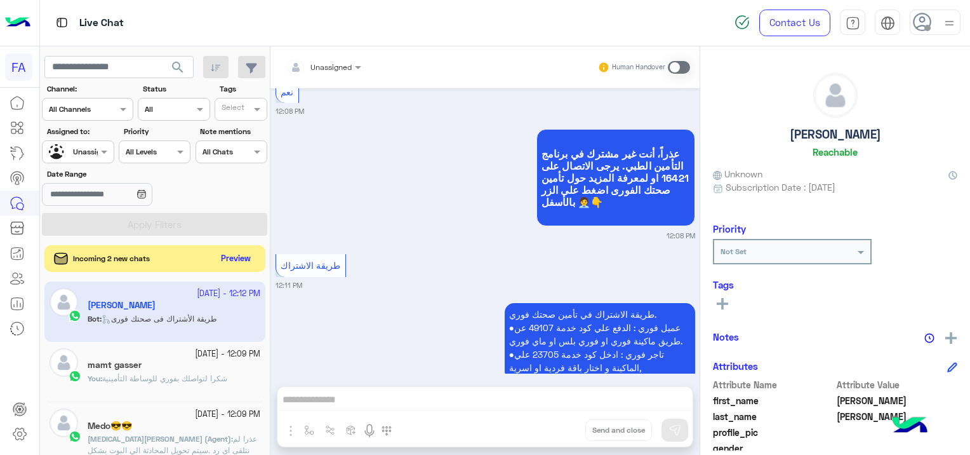
click at [240, 258] on button "Preview" at bounding box center [236, 258] width 39 height 17
click at [240, 259] on button "Preview" at bounding box center [236, 258] width 39 height 17
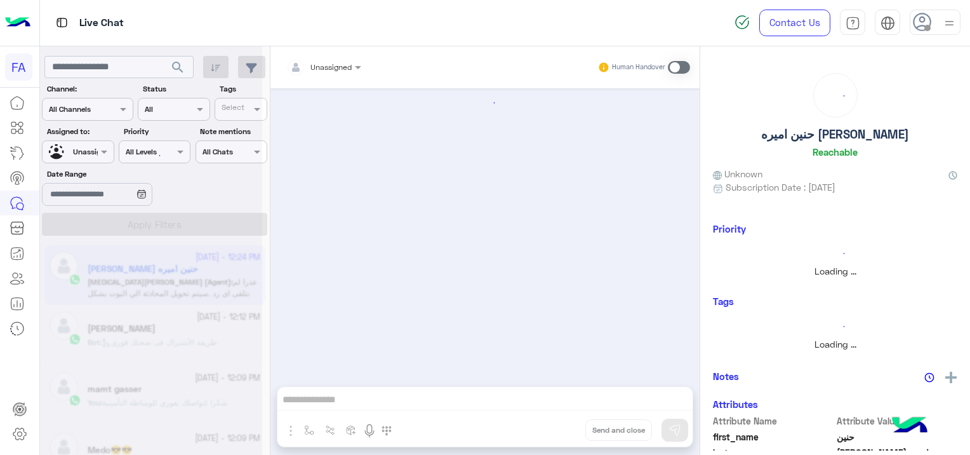
scroll to position [879, 0]
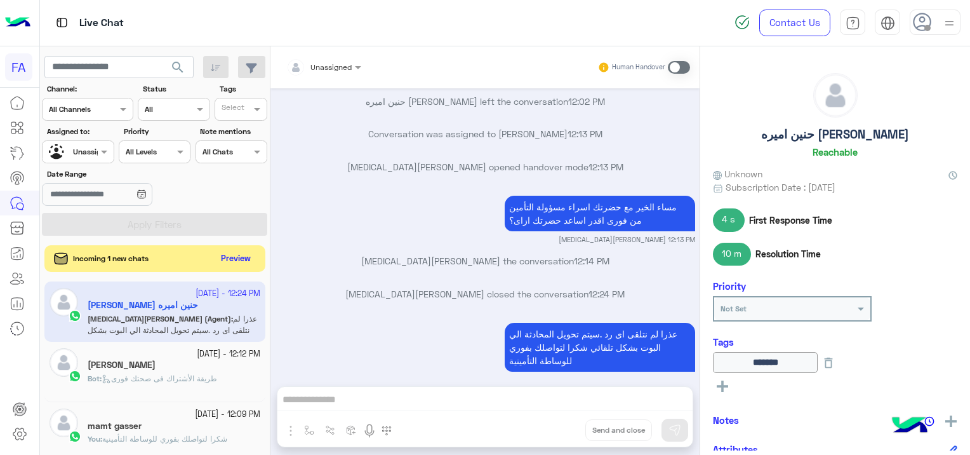
click at [240, 259] on button "Preview" at bounding box center [236, 258] width 39 height 17
click at [235, 255] on button "Preview" at bounding box center [236, 258] width 39 height 17
click at [179, 371] on div "[PERSON_NAME]" at bounding box center [174, 367] width 173 height 13
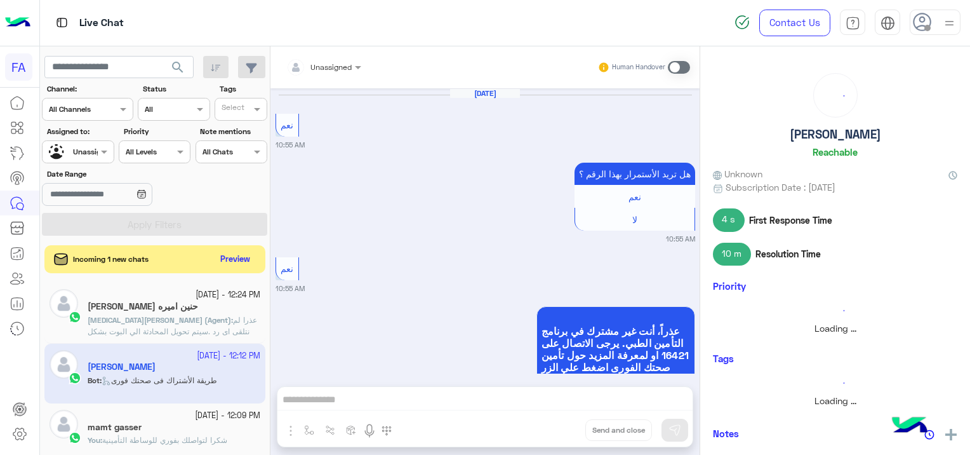
scroll to position [1488, 0]
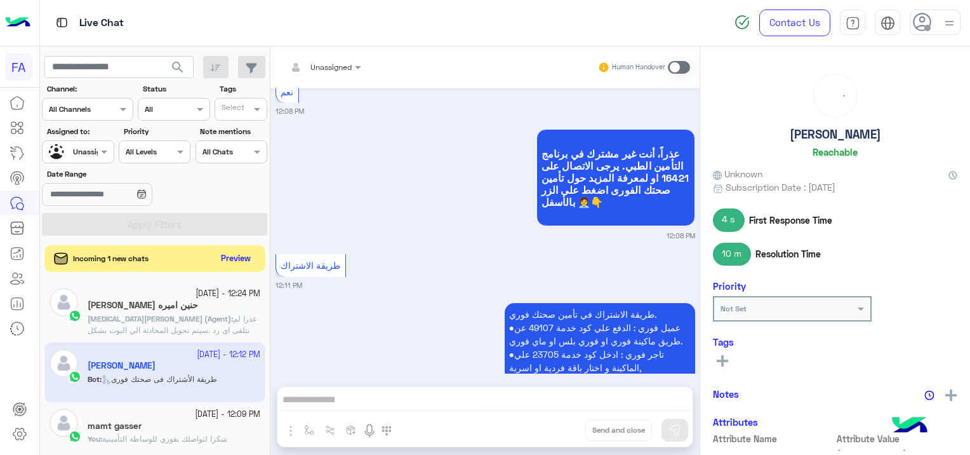
click at [232, 253] on button "Preview" at bounding box center [236, 258] width 39 height 17
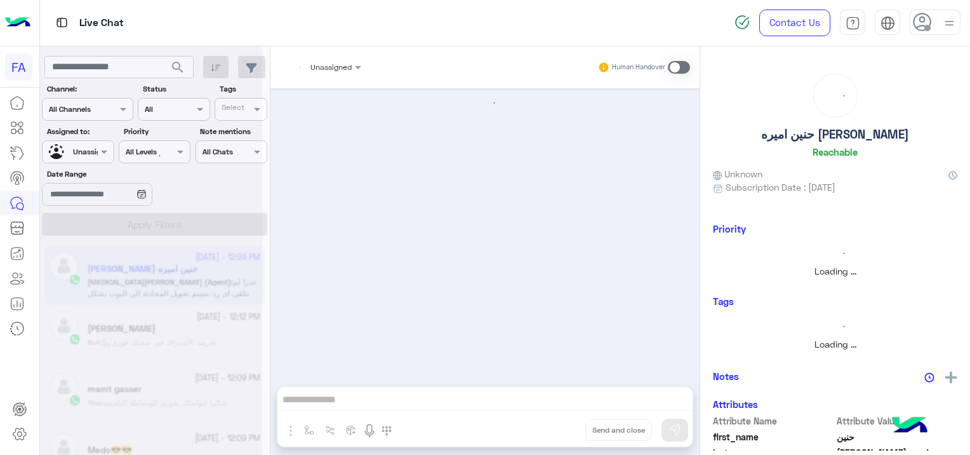
click at [180, 65] on div at bounding box center [151, 232] width 222 height 455
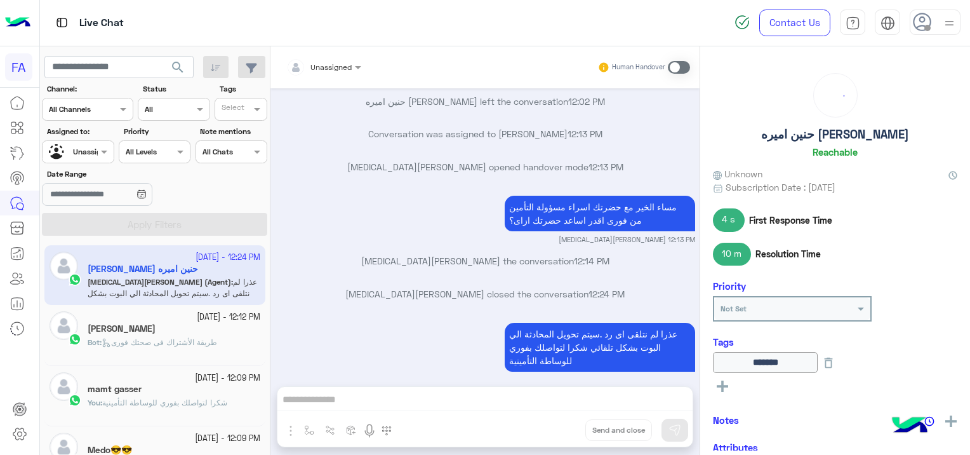
scroll to position [879, 0]
click at [177, 71] on span "search" at bounding box center [177, 67] width 15 height 15
click at [173, 70] on span "search" at bounding box center [177, 67] width 15 height 15
click at [194, 342] on span "طريقة الأشتراك فى صحتك فورى" at bounding box center [160, 342] width 116 height 10
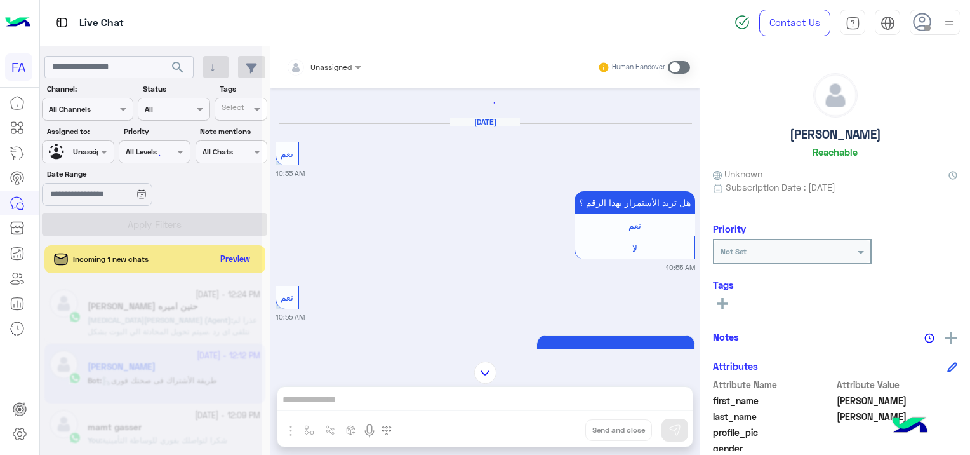
scroll to position [584, 0]
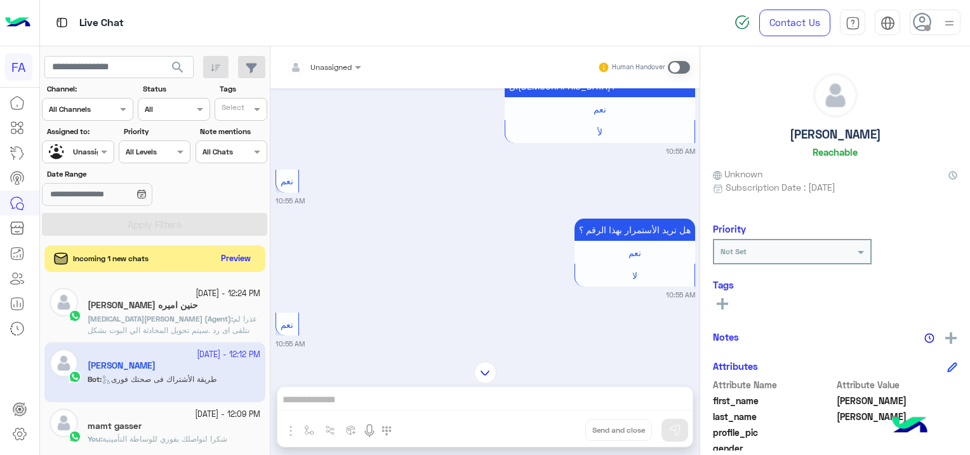
click at [244, 253] on button "Preview" at bounding box center [236, 258] width 39 height 17
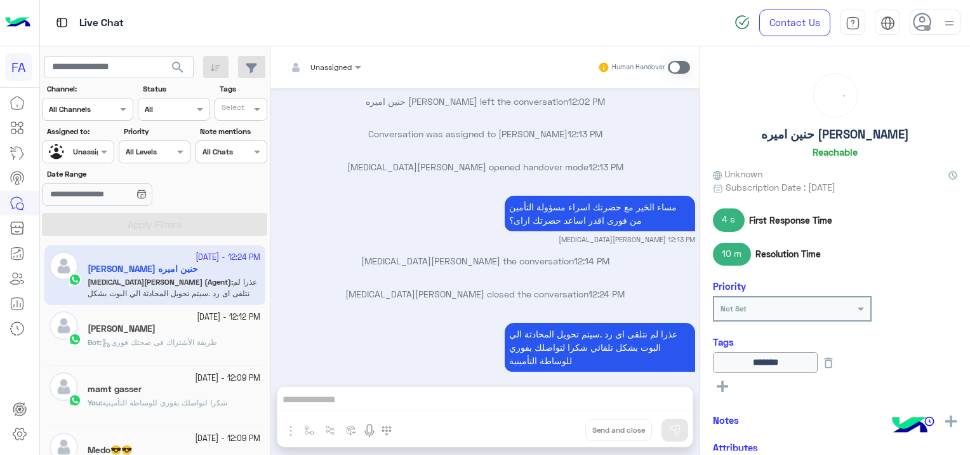
scroll to position [127, 0]
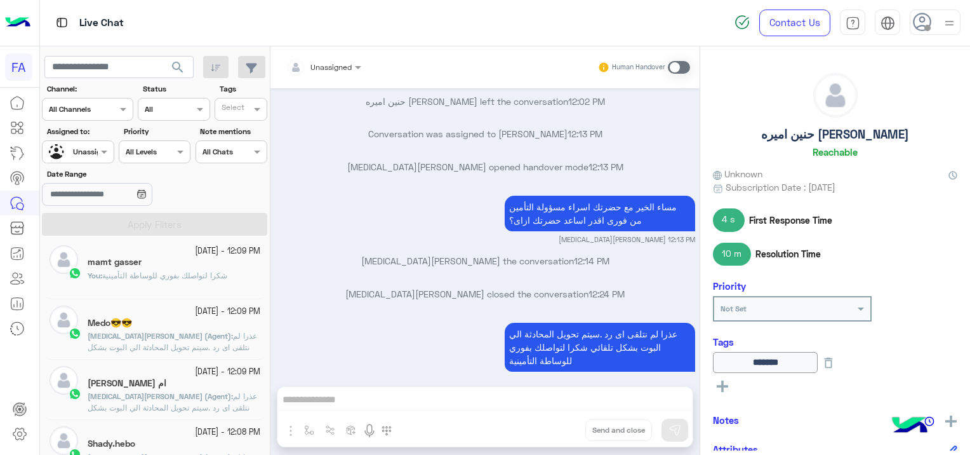
click at [190, 387] on div "ام [PERSON_NAME]" at bounding box center [174, 384] width 173 height 13
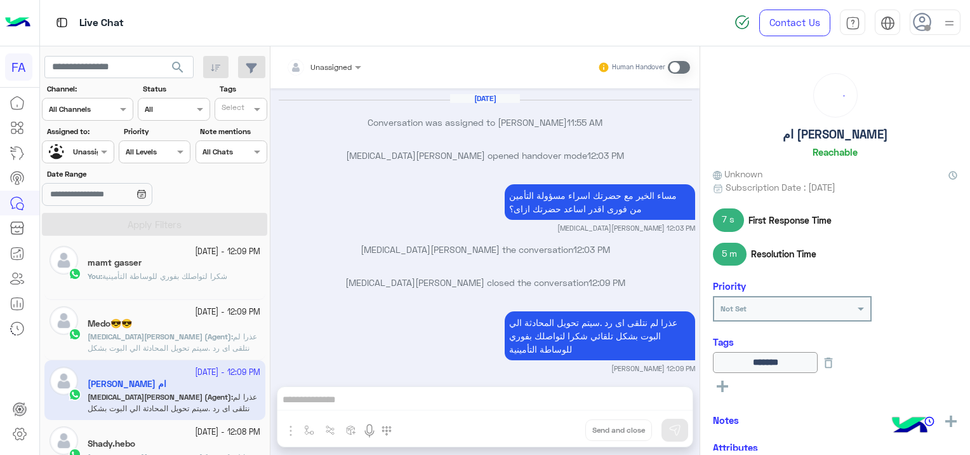
scroll to position [190, 0]
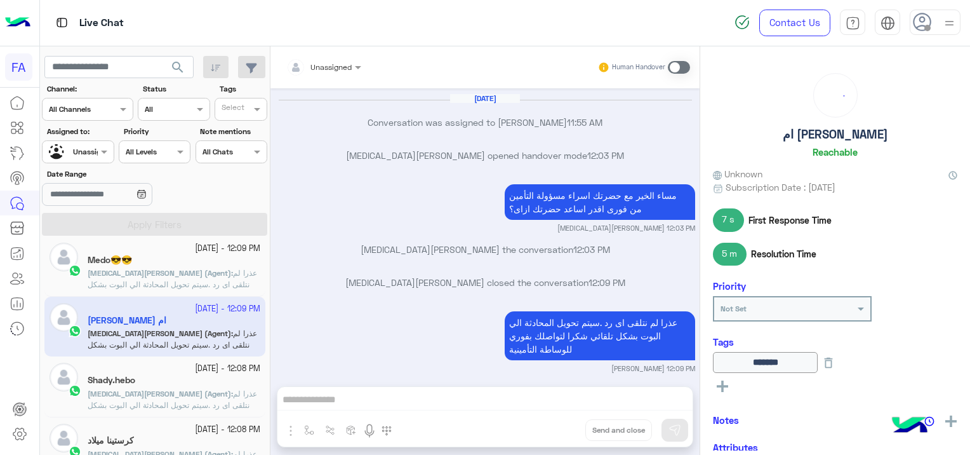
click at [183, 385] on div "Shady.hebo" at bounding box center [174, 381] width 173 height 13
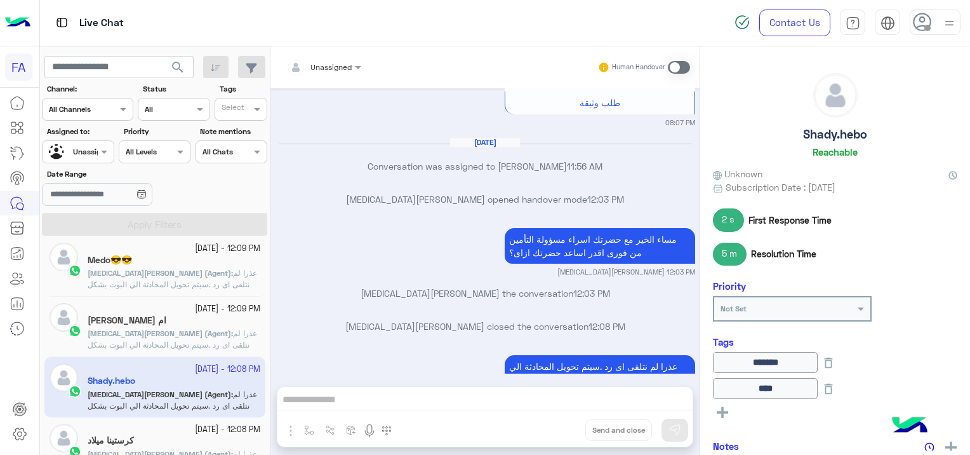
scroll to position [317, 0]
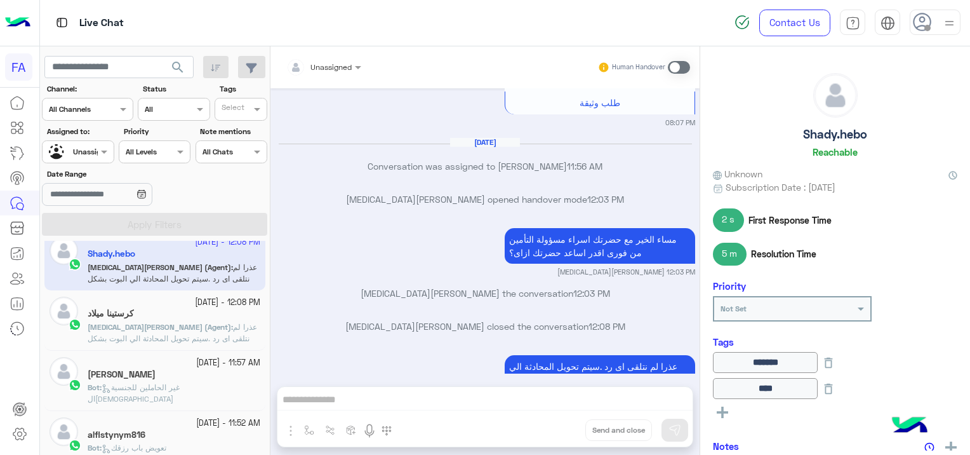
click at [182, 379] on div "[PERSON_NAME]" at bounding box center [174, 375] width 173 height 13
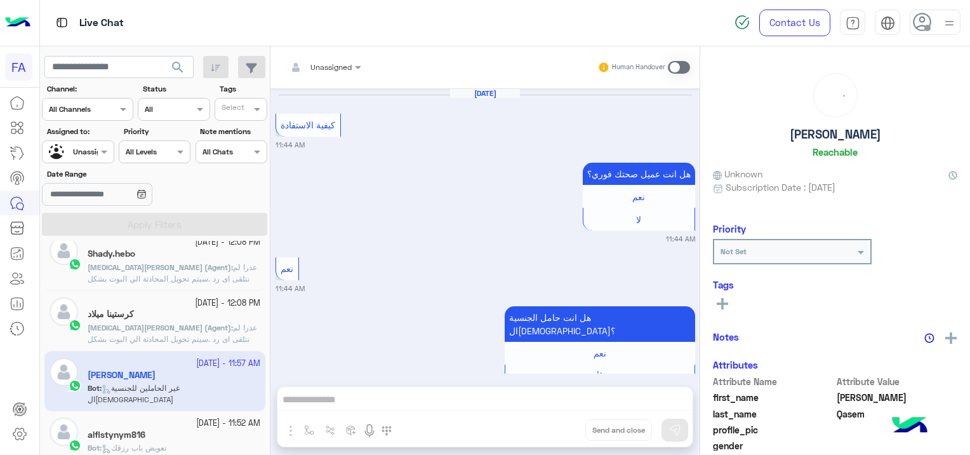
scroll to position [1480, 0]
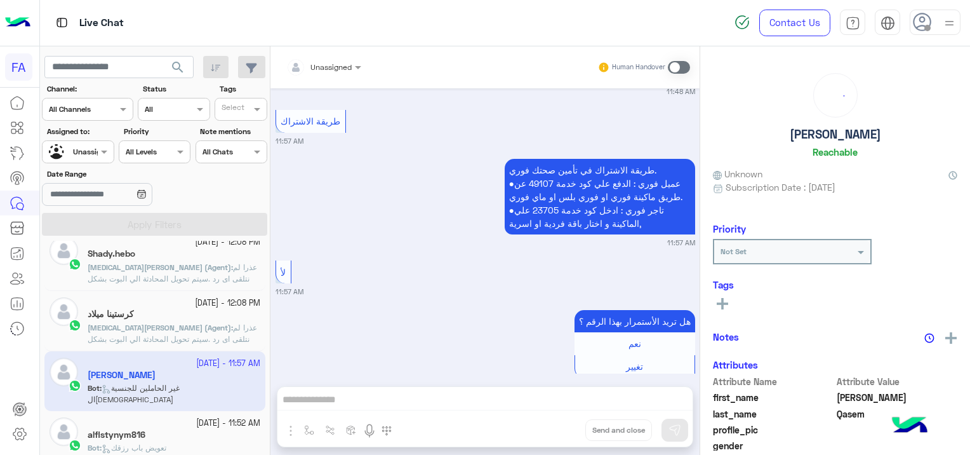
click at [182, 442] on div "Bot : تعويض باب رزقك" at bounding box center [174, 453] width 173 height 22
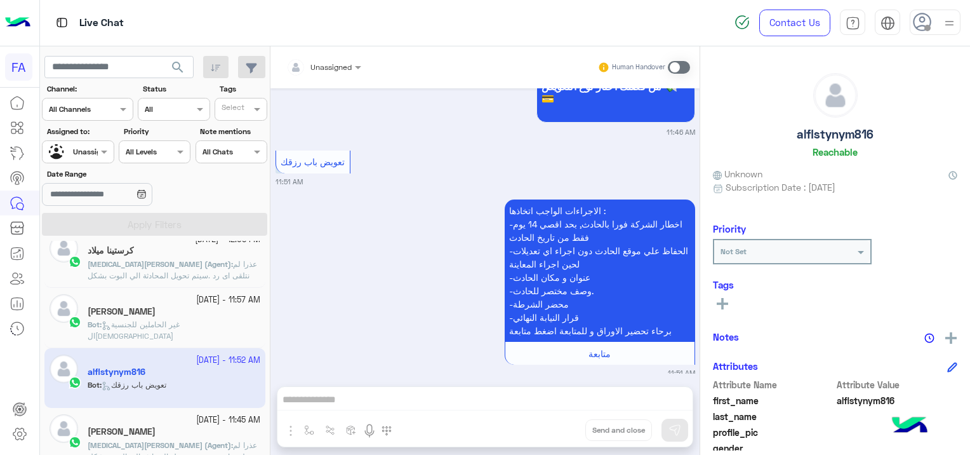
scroll to position [634, 0]
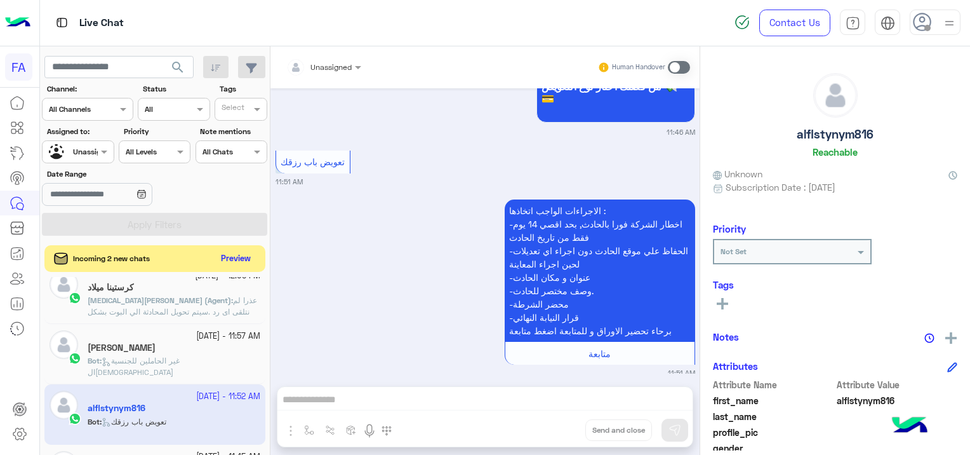
click at [235, 258] on button "Preview" at bounding box center [236, 258] width 39 height 17
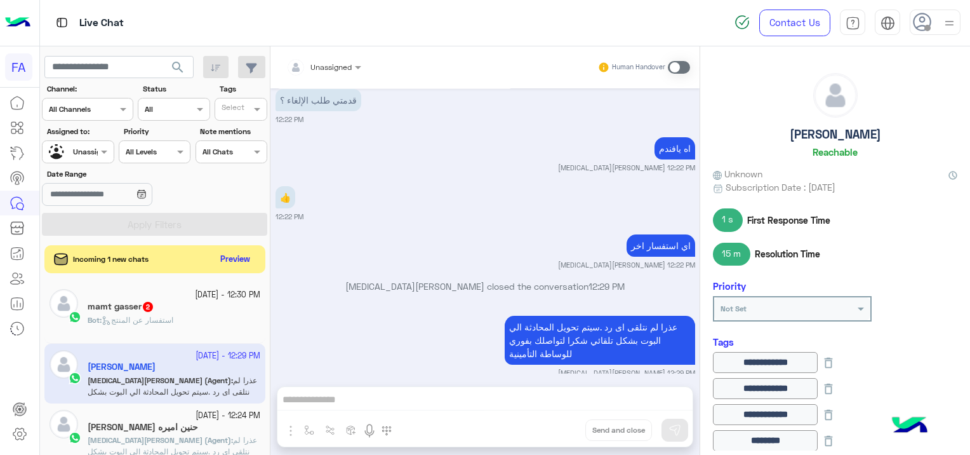
click at [214, 299] on small "[DATE] - 12:30 PM" at bounding box center [227, 295] width 65 height 12
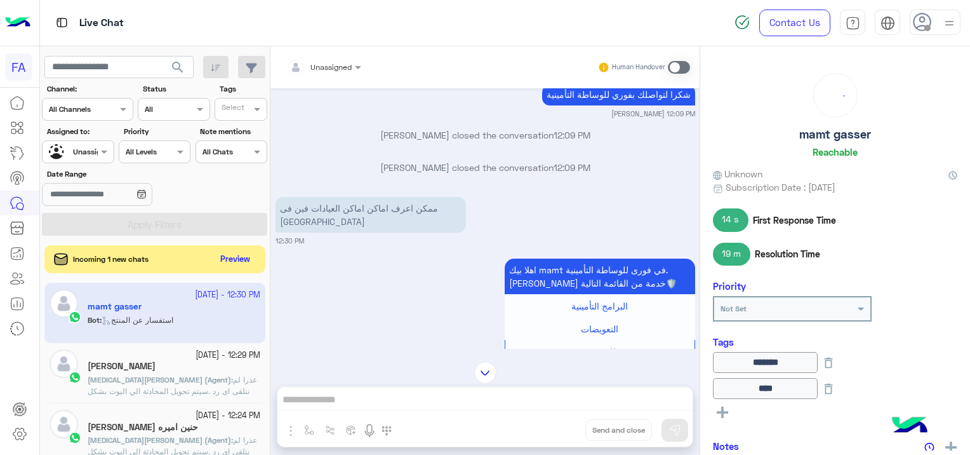
scroll to position [932, 0]
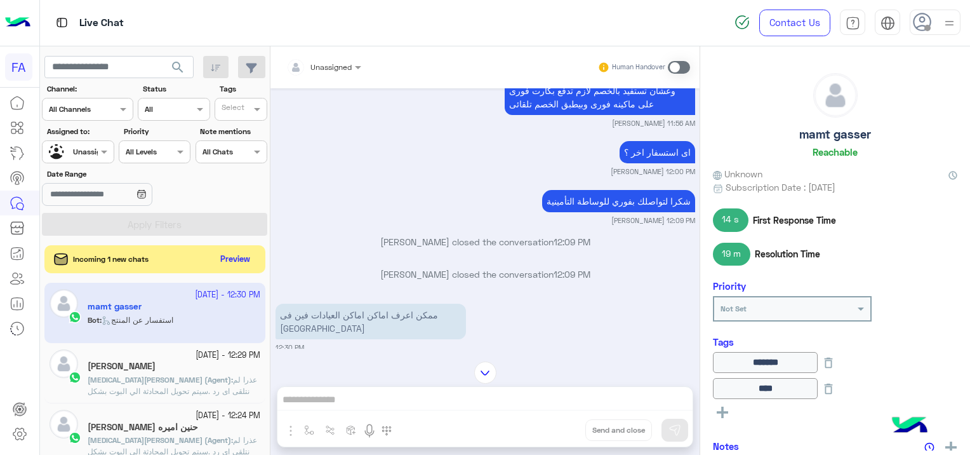
click at [338, 68] on div at bounding box center [324, 65] width 88 height 12
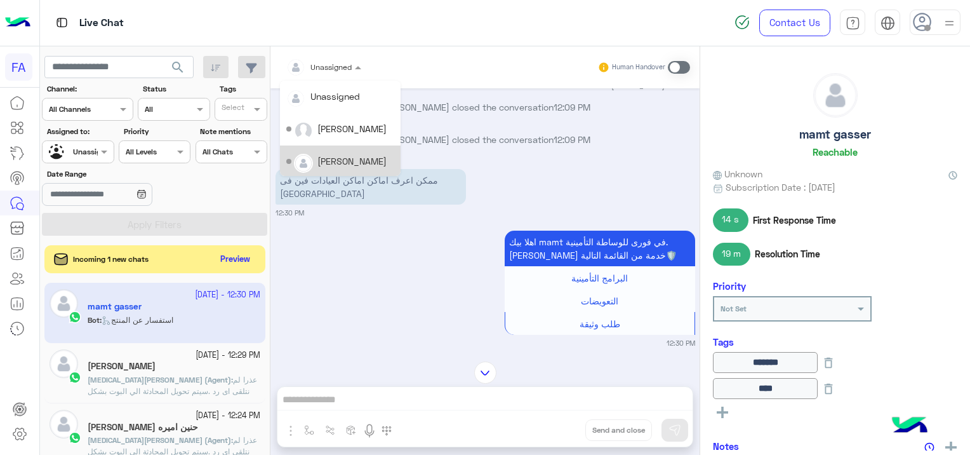
scroll to position [1186, 0]
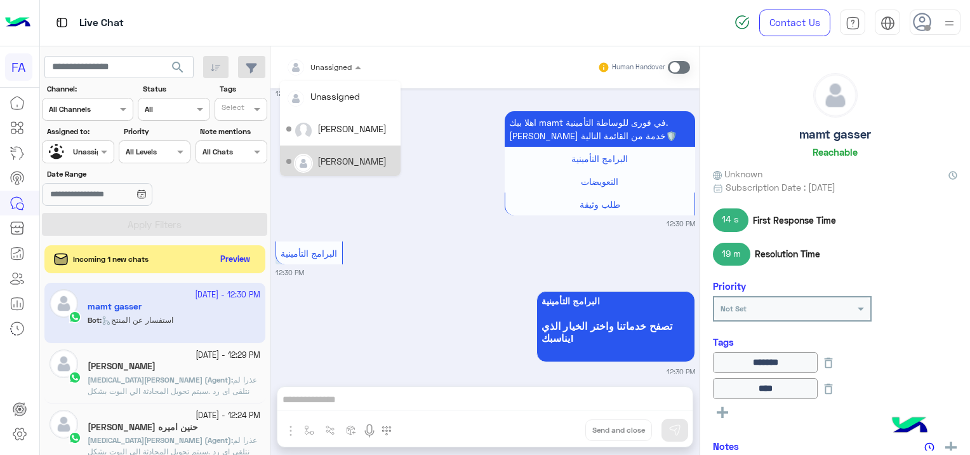
click at [435, 244] on div "البرامج التأمينية 12:30 PM" at bounding box center [486, 257] width 420 height 39
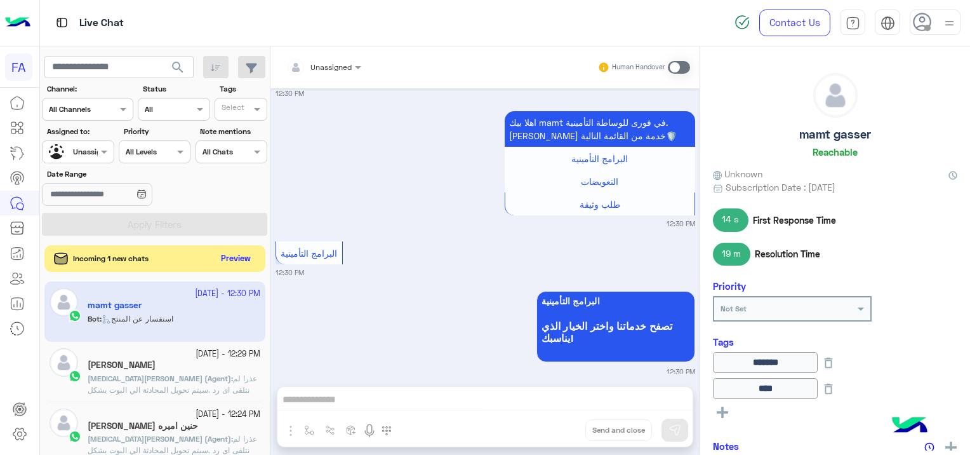
click at [223, 256] on button "Preview" at bounding box center [236, 258] width 39 height 17
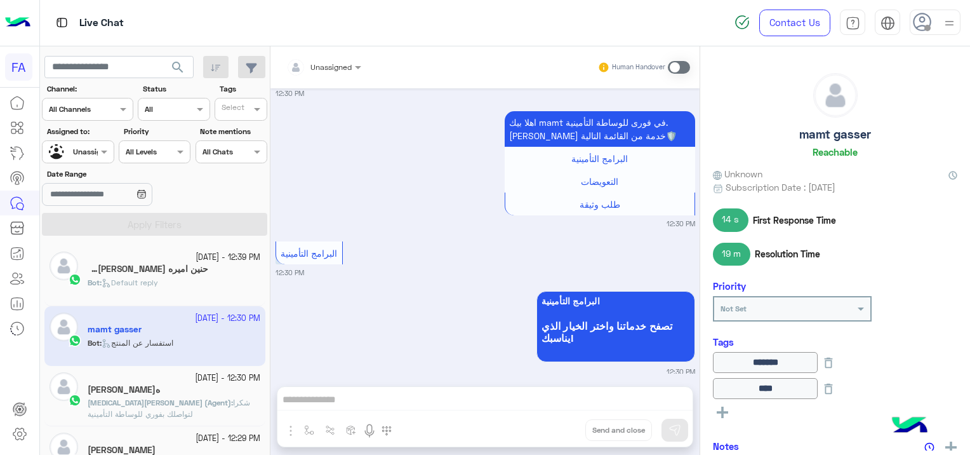
click at [148, 260] on div "2 October - 12:39 PM" at bounding box center [174, 257] width 173 height 12
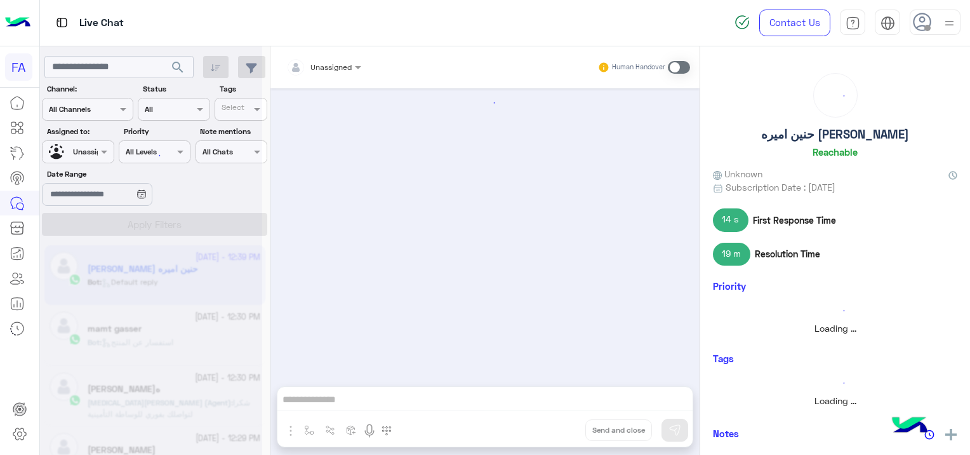
click at [147, 262] on div at bounding box center [151, 232] width 222 height 455
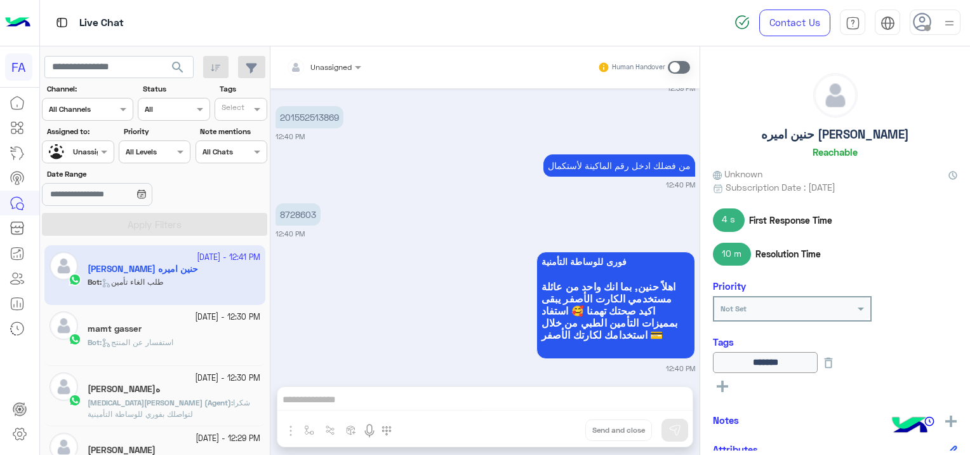
scroll to position [1651, 0]
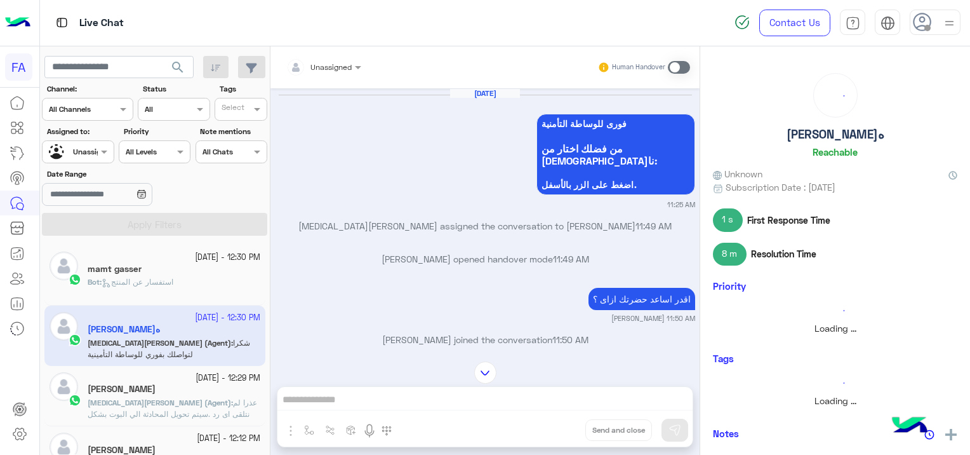
scroll to position [2276, 0]
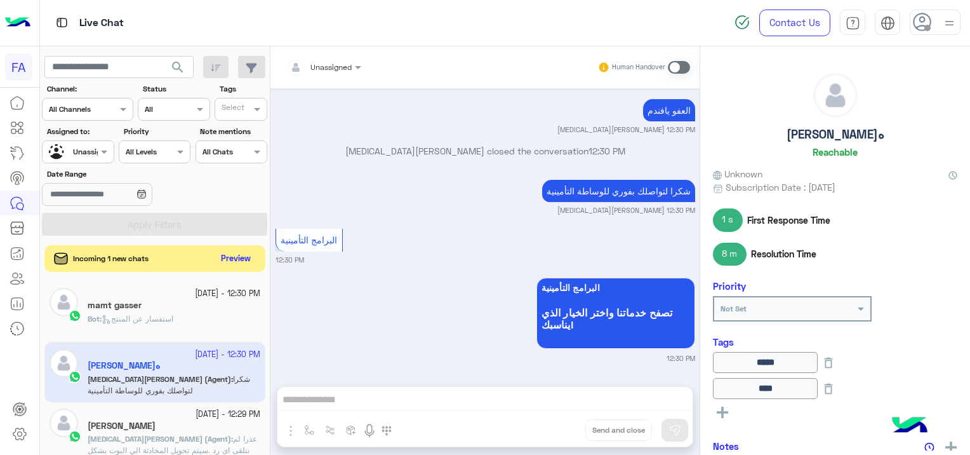
click at [238, 248] on div "Incoming 1 new chats Preview" at bounding box center [154, 258] width 221 height 27
click at [236, 256] on button "Preview" at bounding box center [236, 258] width 39 height 17
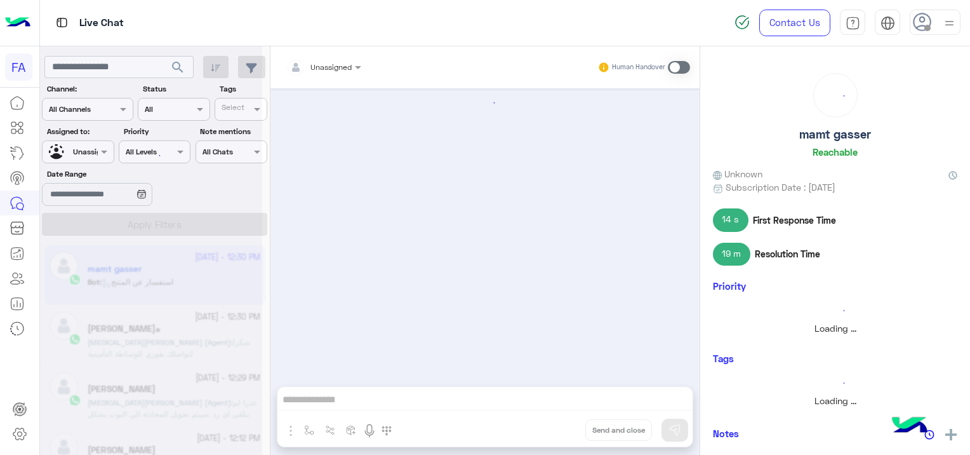
scroll to position [1186, 0]
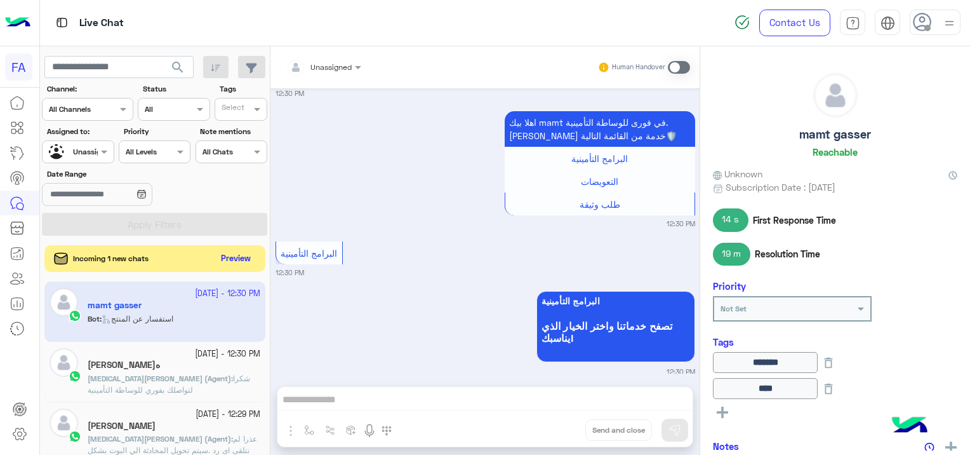
click at [236, 256] on button "Preview" at bounding box center [236, 258] width 39 height 17
click at [238, 256] on button "Preview" at bounding box center [236, 258] width 39 height 17
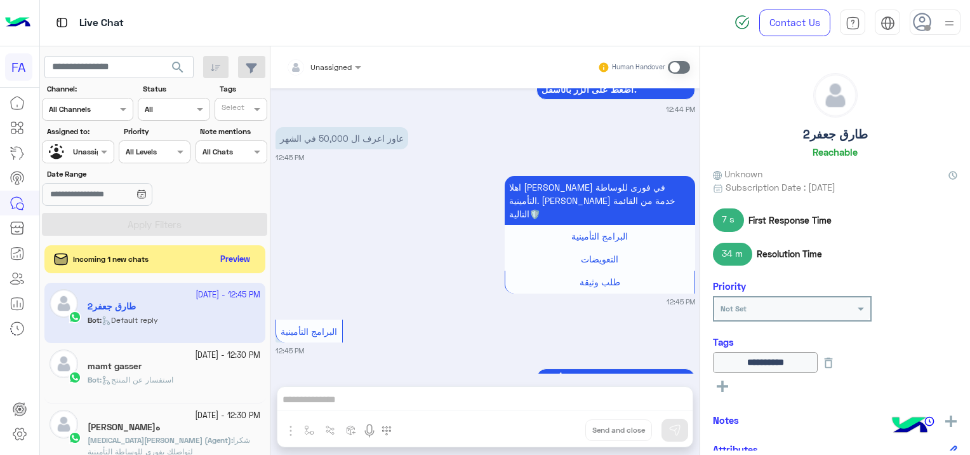
scroll to position [1295, 0]
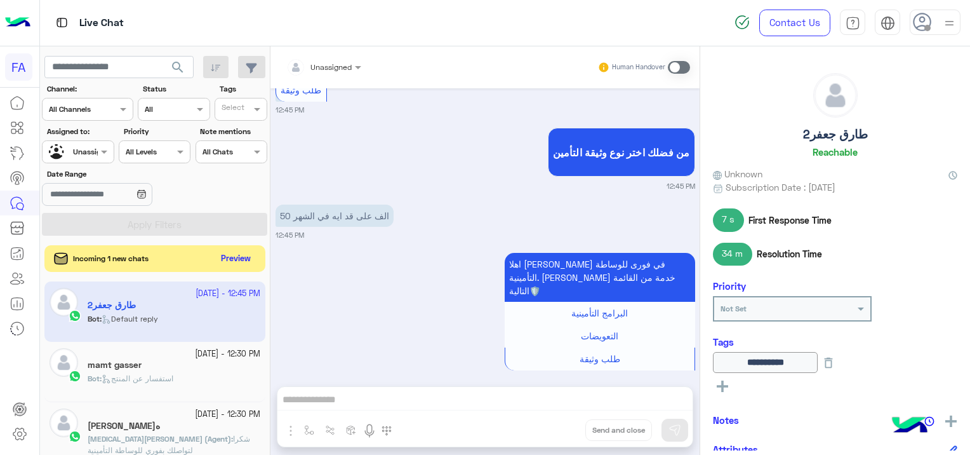
click at [241, 256] on button "Preview" at bounding box center [236, 258] width 39 height 17
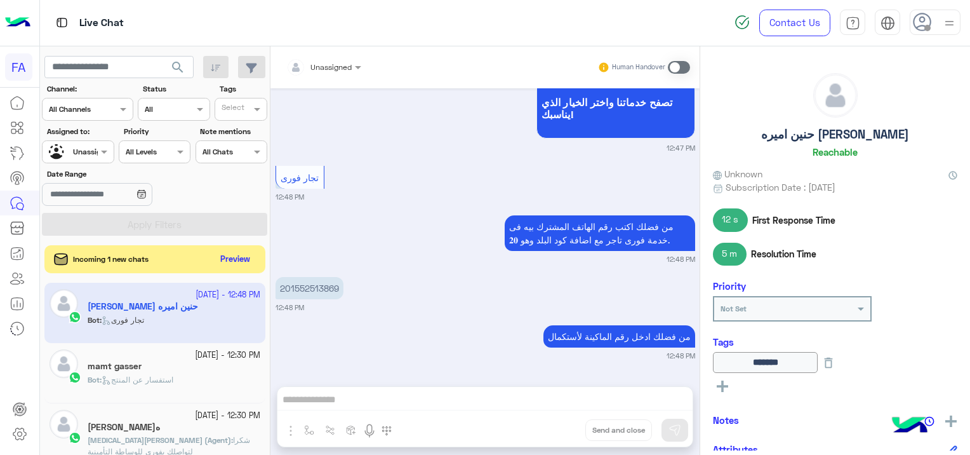
scroll to position [1341, 0]
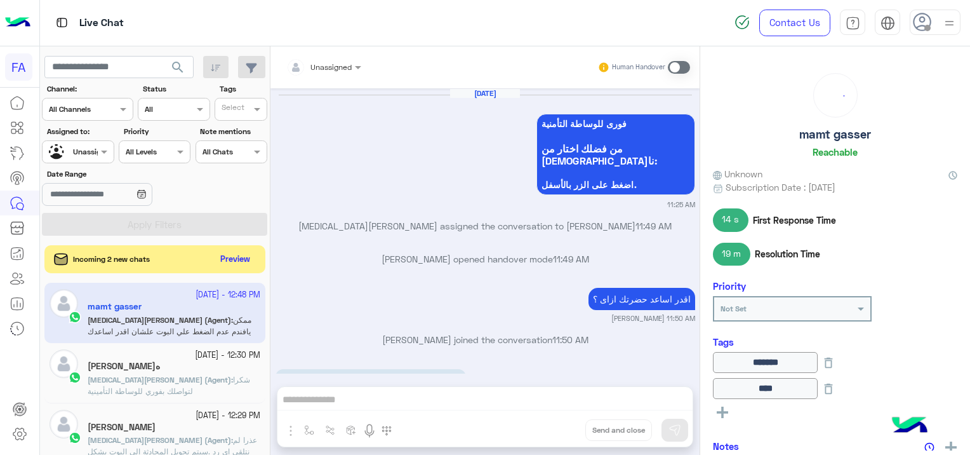
scroll to position [1186, 0]
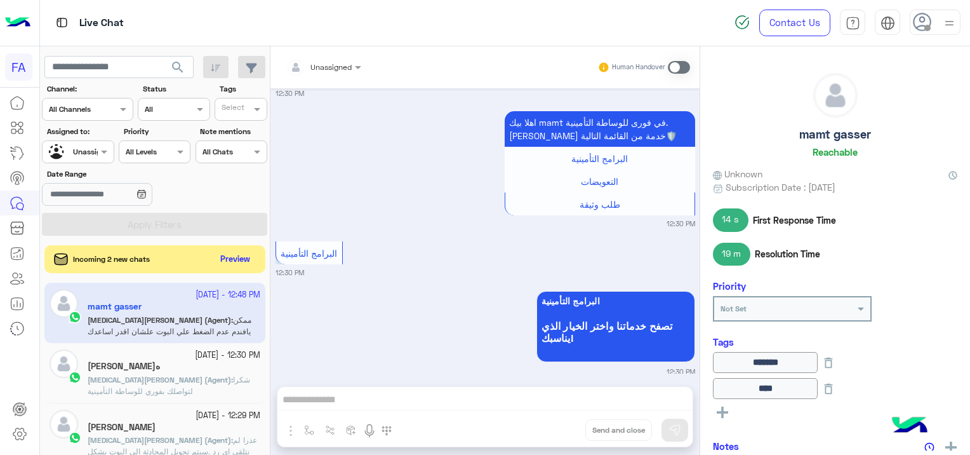
click at [236, 247] on div "Incoming 2 new chats Preview" at bounding box center [154, 259] width 221 height 28
click at [237, 255] on button "Preview" at bounding box center [236, 258] width 39 height 17
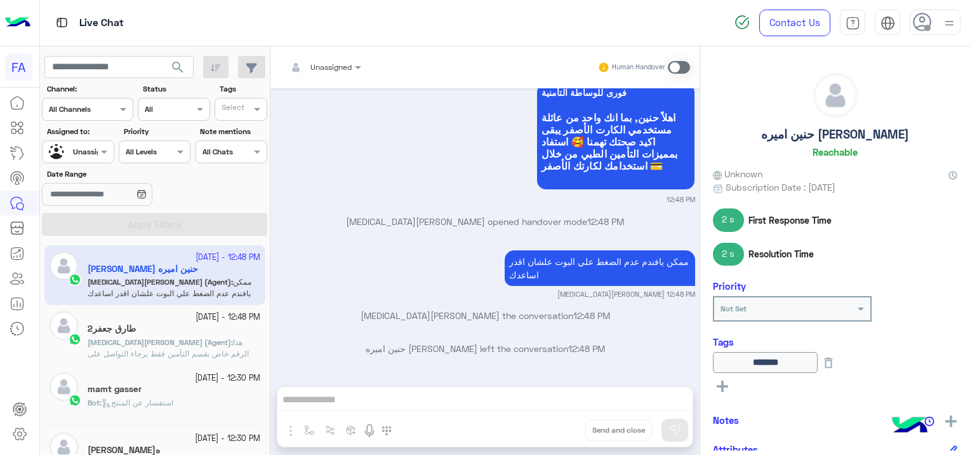
scroll to position [1237, 0]
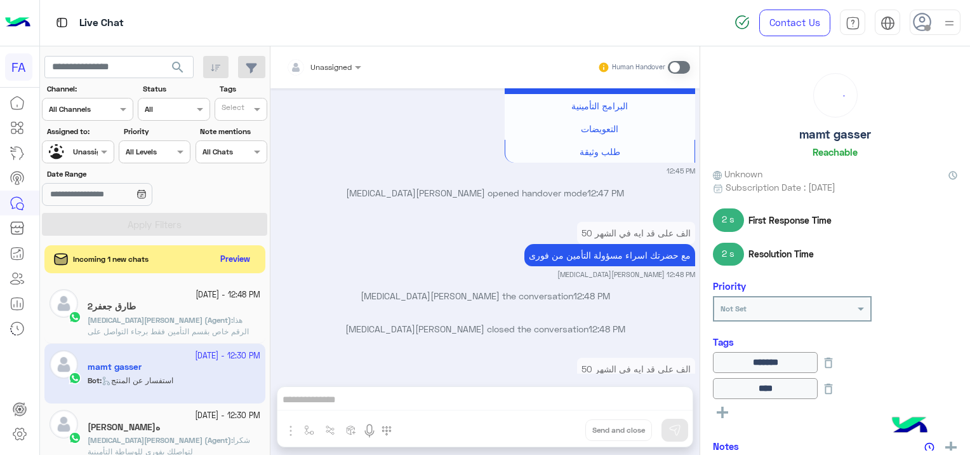
scroll to position [2708, 0]
click at [956, 25] on img at bounding box center [950, 23] width 16 height 16
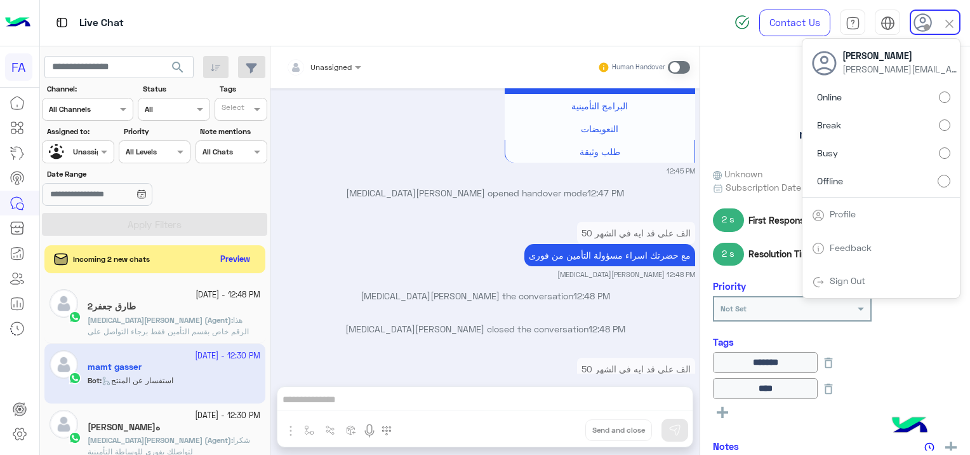
click at [476, 248] on div "Jul 31, 2025 فى اى استفسار اخر ؟ Omnia Mostafa 04:46 PM Omnia Mostafa closed th…" at bounding box center [484, 230] width 429 height 285
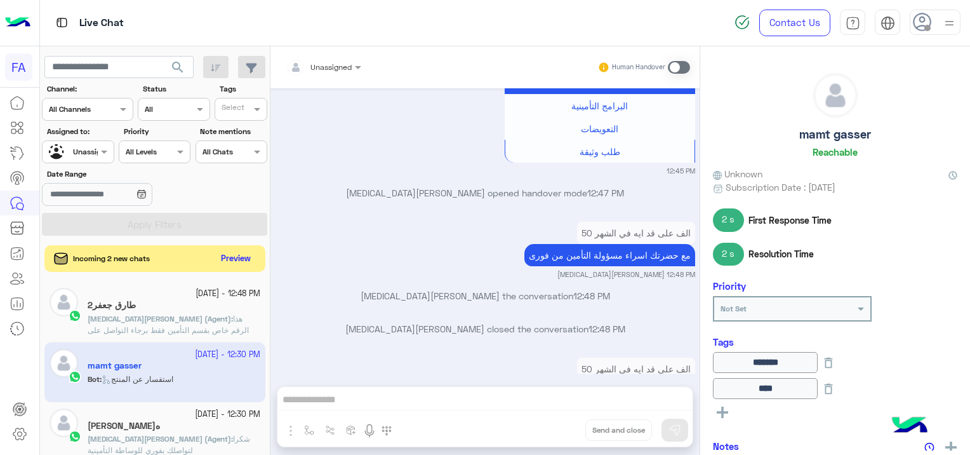
click at [232, 253] on button "Preview" at bounding box center [236, 258] width 39 height 17
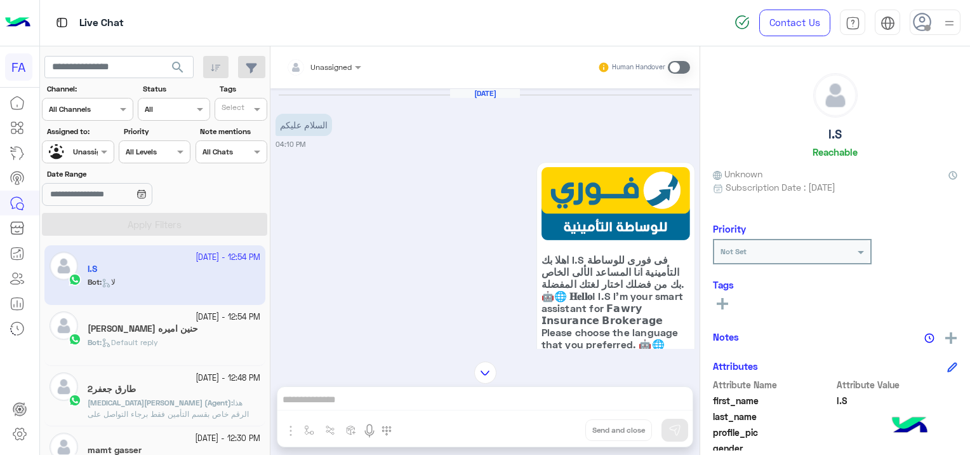
click at [934, 27] on div at bounding box center [935, 22] width 51 height 25
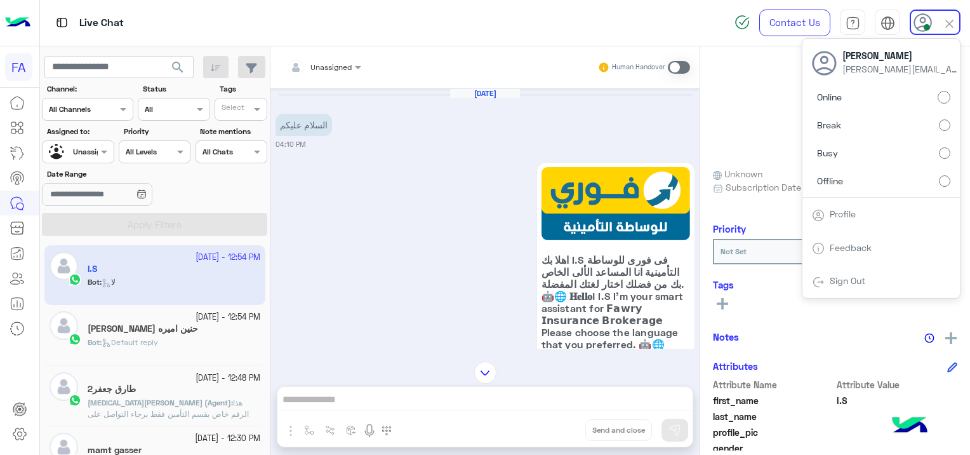
click at [437, 199] on div "اهلا بك I.S فى فورى للوساطة التأمينية انا المساعد الألى الخاص بك من فضلك اختار …" at bounding box center [486, 294] width 420 height 271
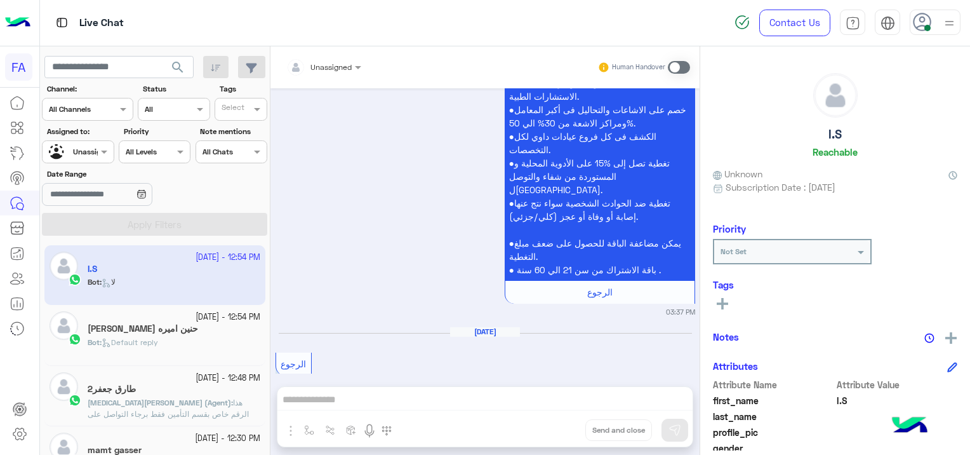
scroll to position [2140, 0]
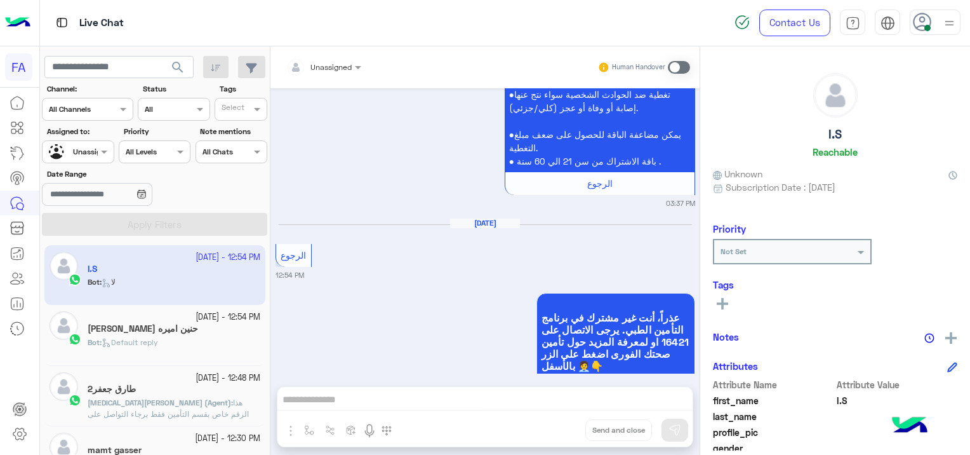
click at [183, 340] on div "Bot : Default reply" at bounding box center [174, 347] width 173 height 22
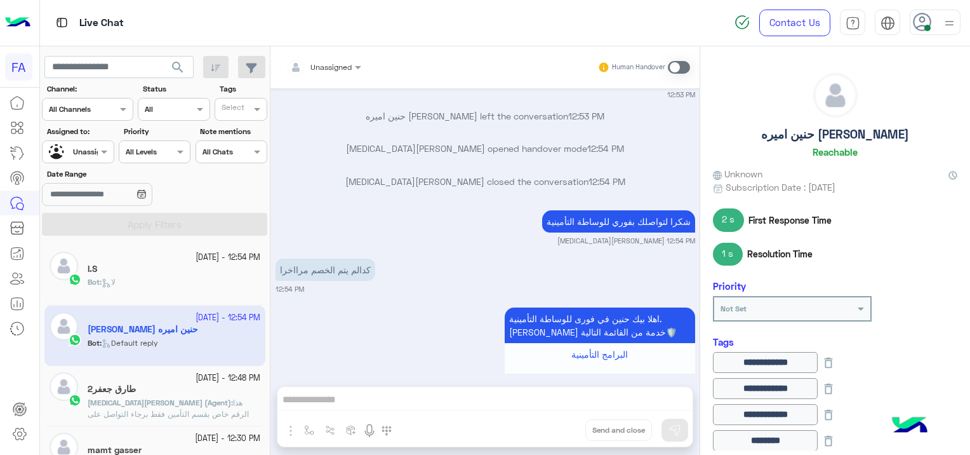
scroll to position [886, 0]
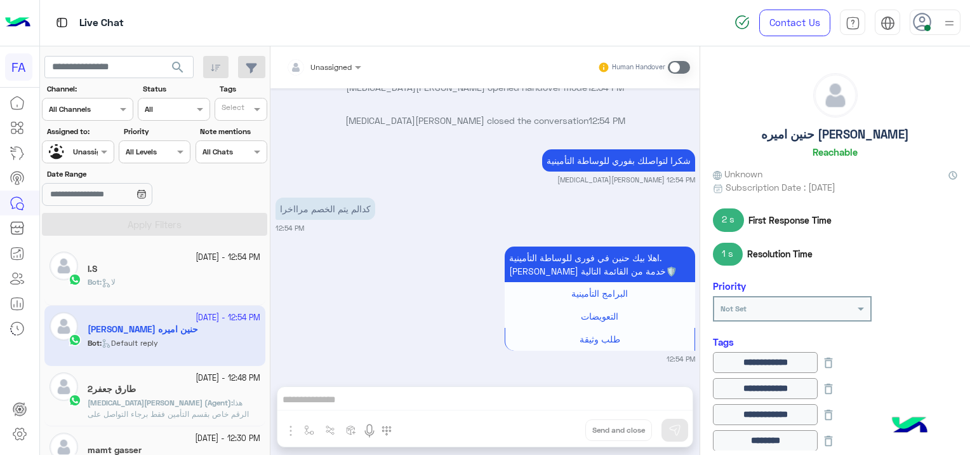
click at [166, 270] on div "I.S" at bounding box center [174, 269] width 173 height 13
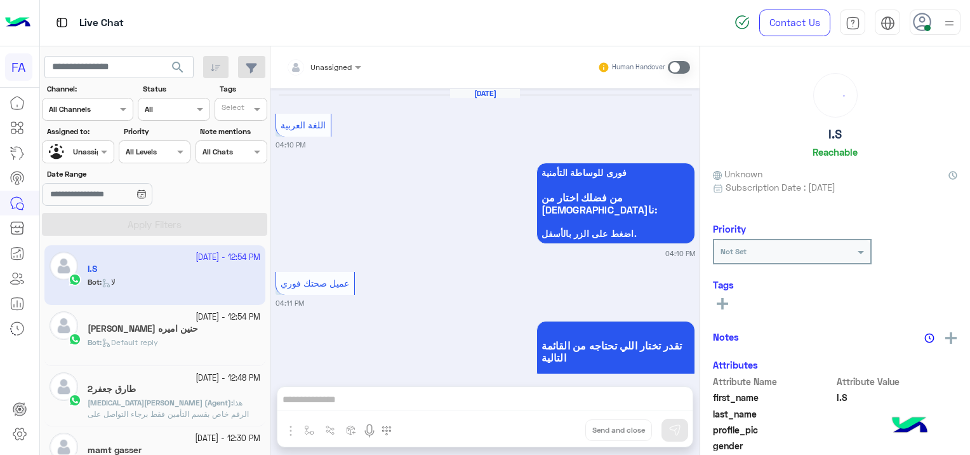
scroll to position [1811, 0]
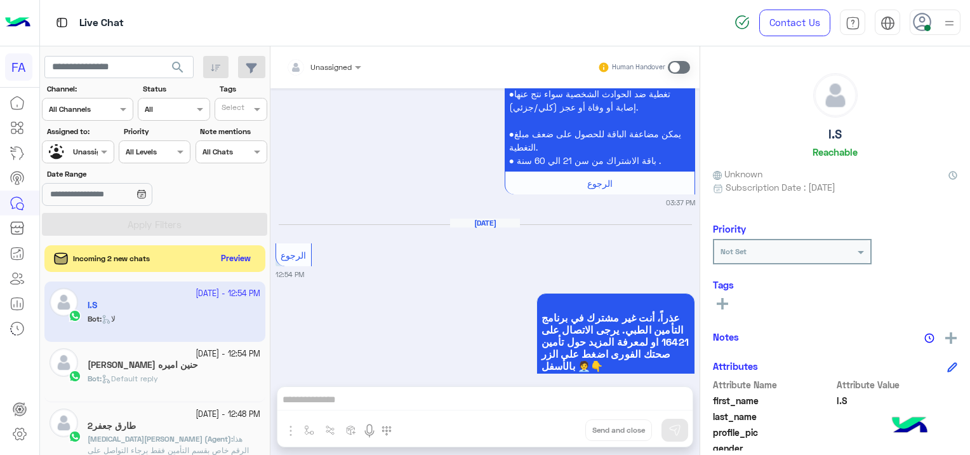
click at [236, 251] on button "Preview" at bounding box center [236, 258] width 39 height 17
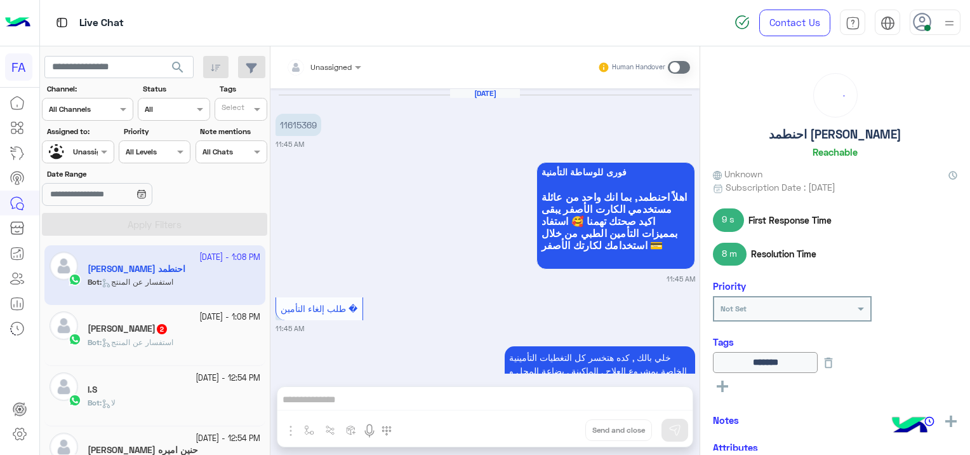
scroll to position [1037, 0]
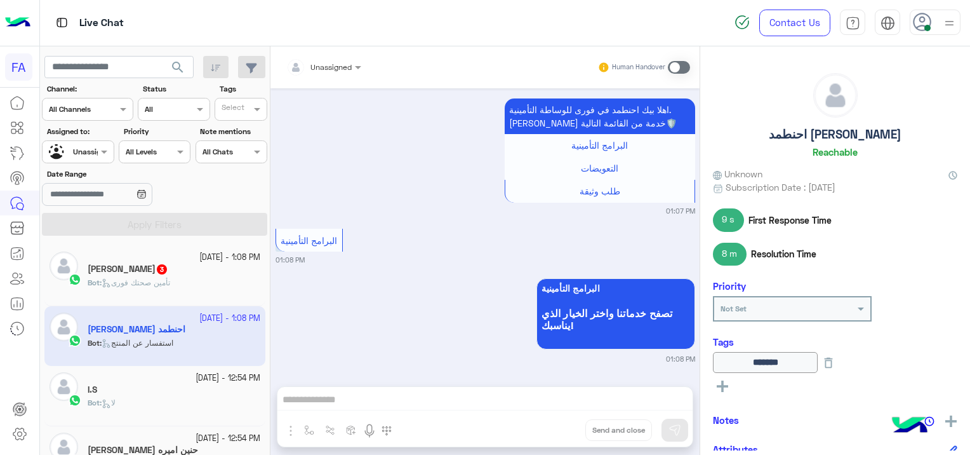
click at [171, 269] on div "Ahmed 3" at bounding box center [174, 269] width 173 height 13
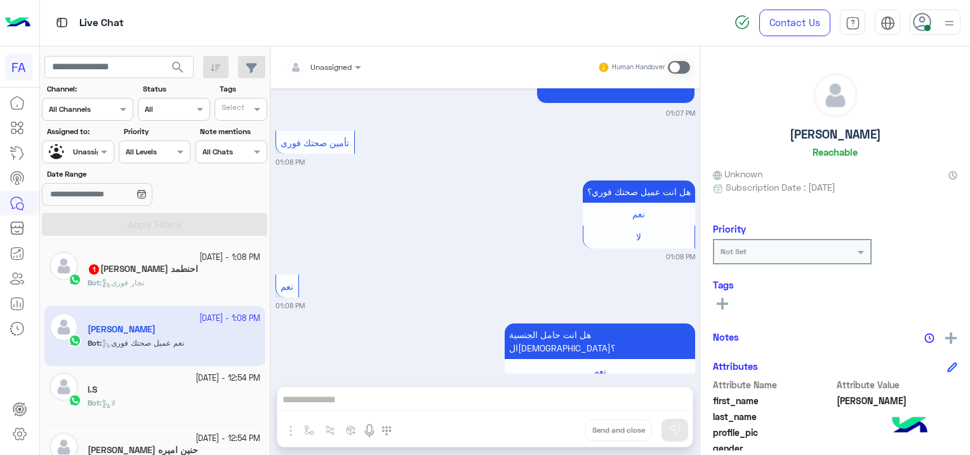
scroll to position [1704, 0]
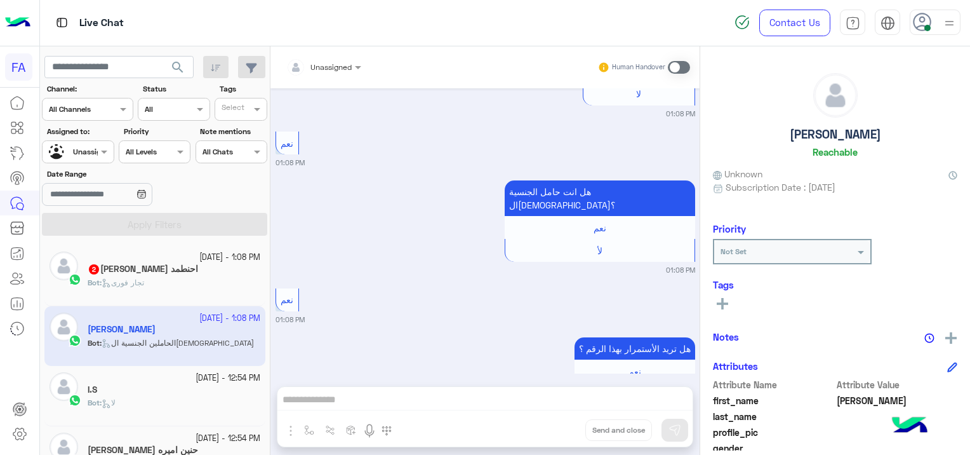
click at [165, 270] on h5 "احنطمد مخاريطة 2" at bounding box center [143, 268] width 110 height 11
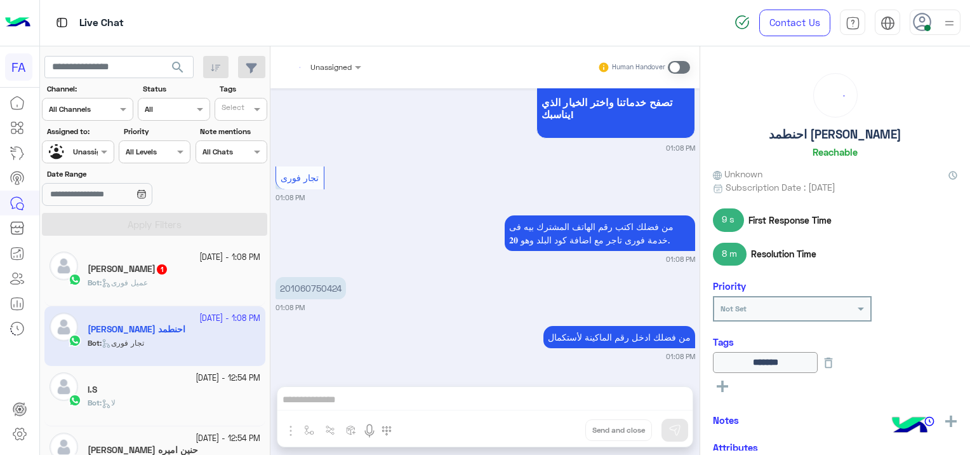
scroll to position [1044, 0]
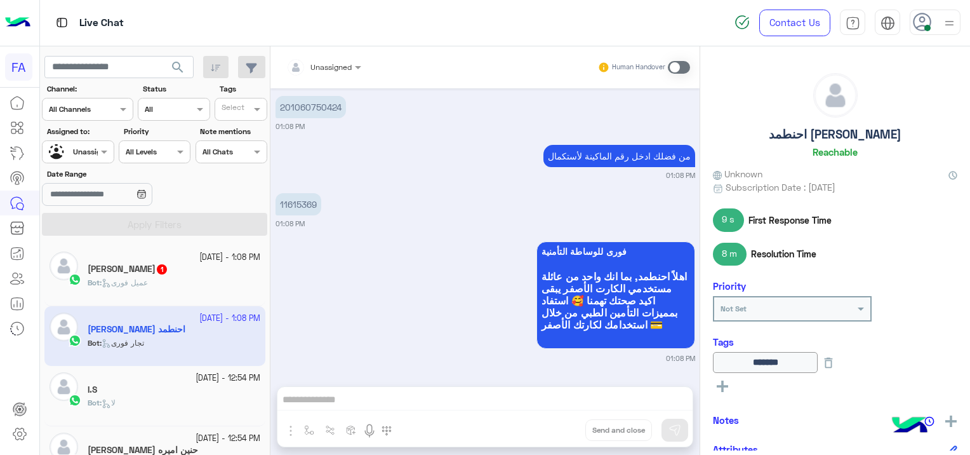
click at [158, 271] on div "Ahmed 1" at bounding box center [174, 269] width 173 height 13
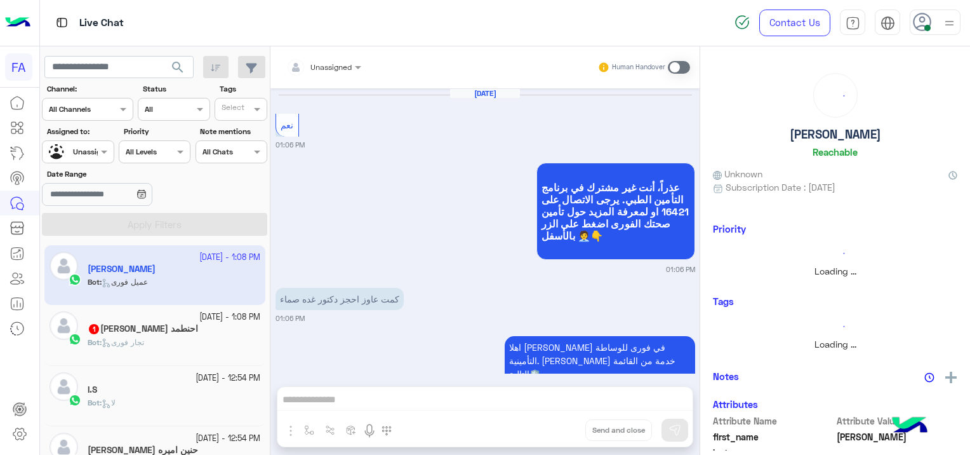
scroll to position [1462, 0]
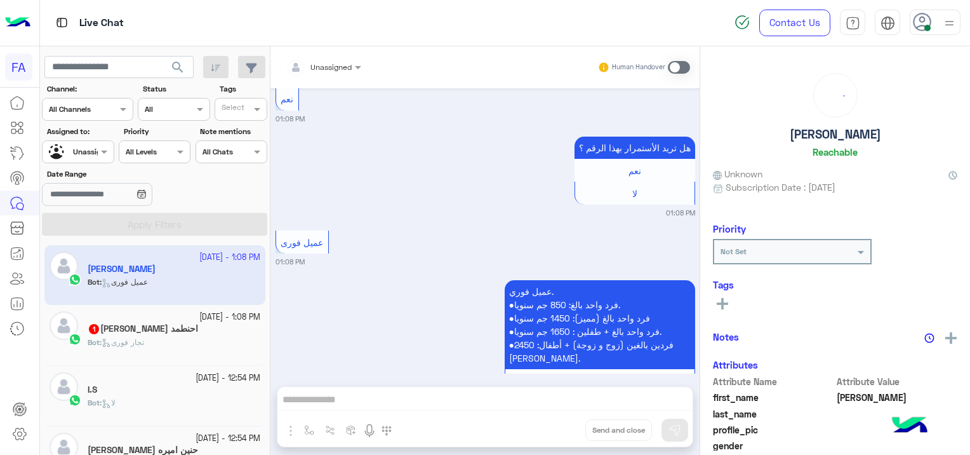
click at [158, 270] on app-inbox-user "2 October - 1:08 PM Ahmed Bot : عميل فورى" at bounding box center [154, 275] width 221 height 60
click at [184, 323] on div "احنطمد مخاريطة 1" at bounding box center [174, 329] width 173 height 13
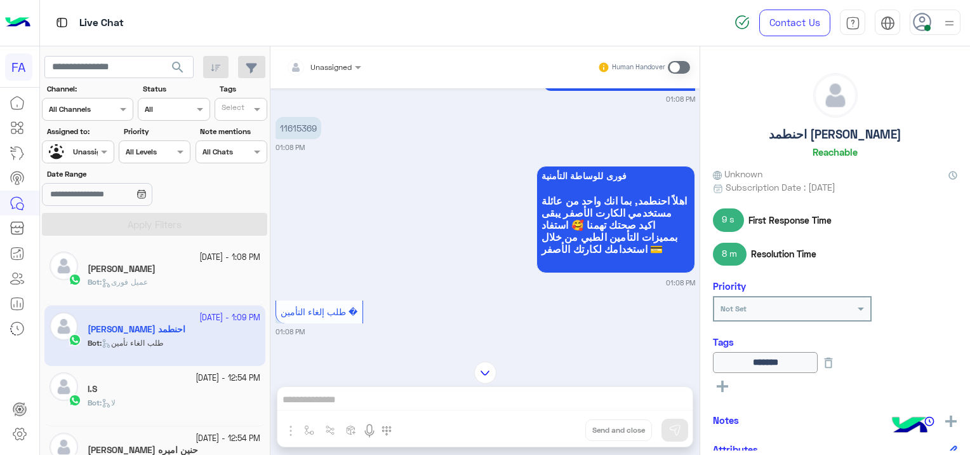
scroll to position [1180, 0]
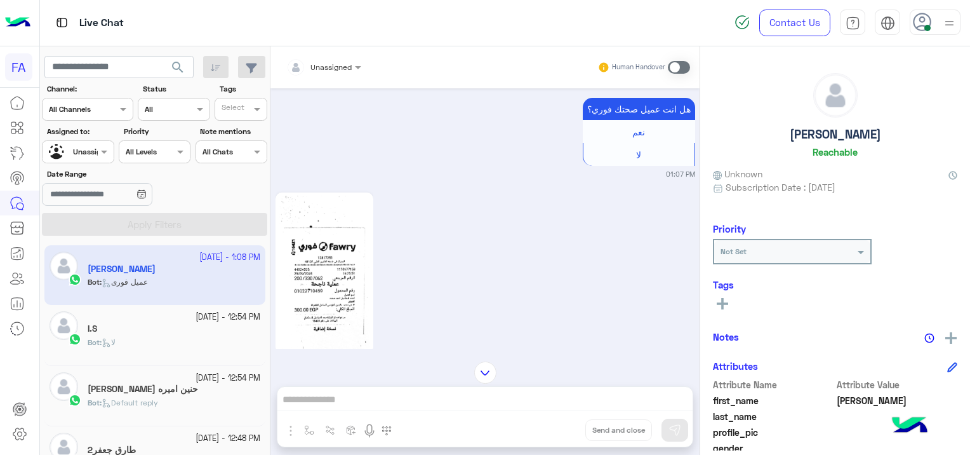
scroll to position [578, 0]
click at [317, 286] on img at bounding box center [325, 273] width 92 height 154
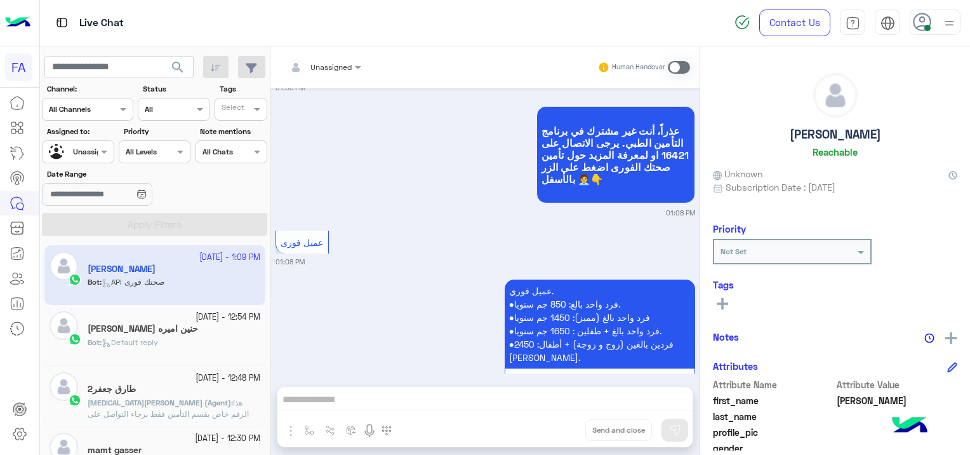
scroll to position [1611, 0]
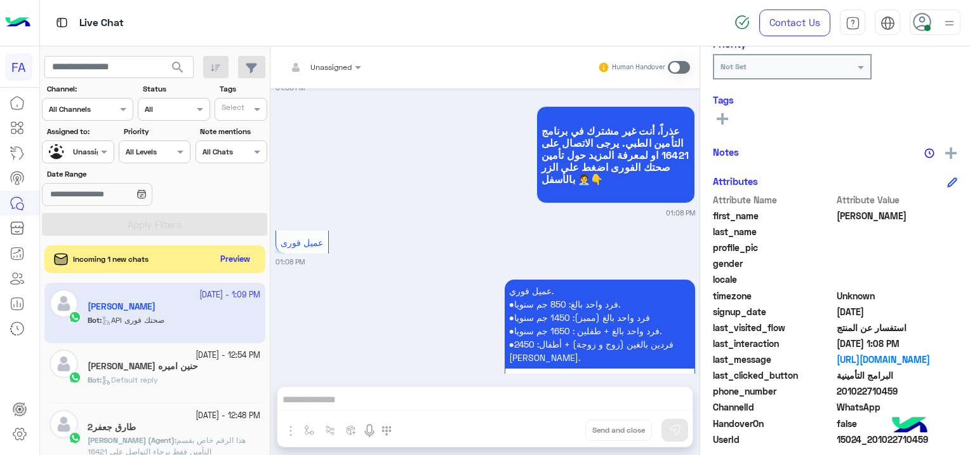
scroll to position [243, 0]
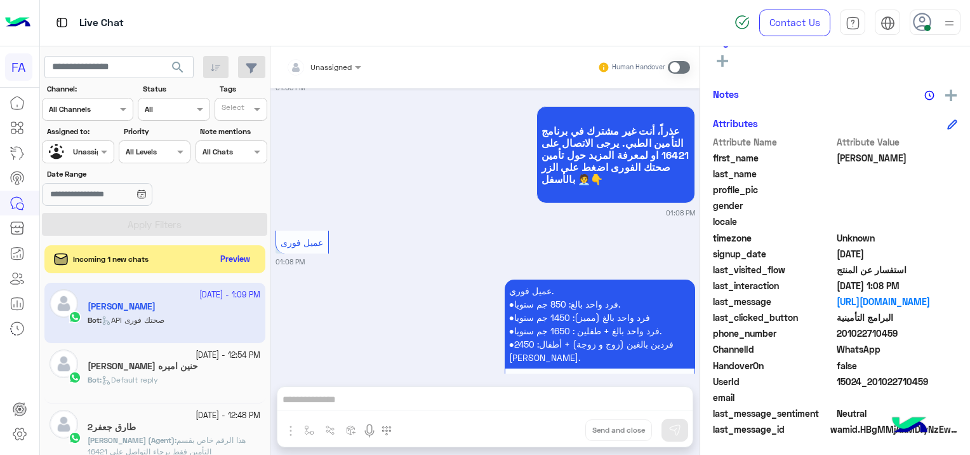
drag, startPoint x: 926, startPoint y: 375, endPoint x: 870, endPoint y: 386, distance: 56.3
click at [870, 386] on span "15024_201022710459" at bounding box center [897, 381] width 121 height 13
copy span "01022710459"
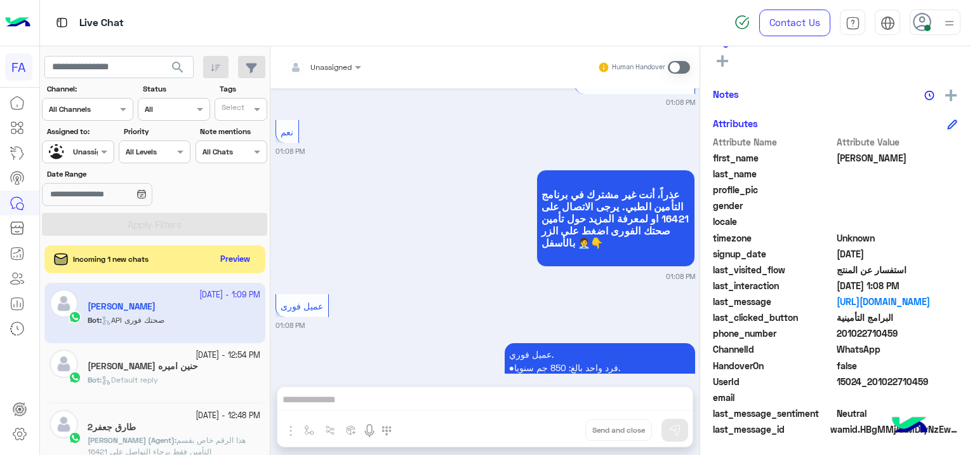
scroll to position [1635, 0]
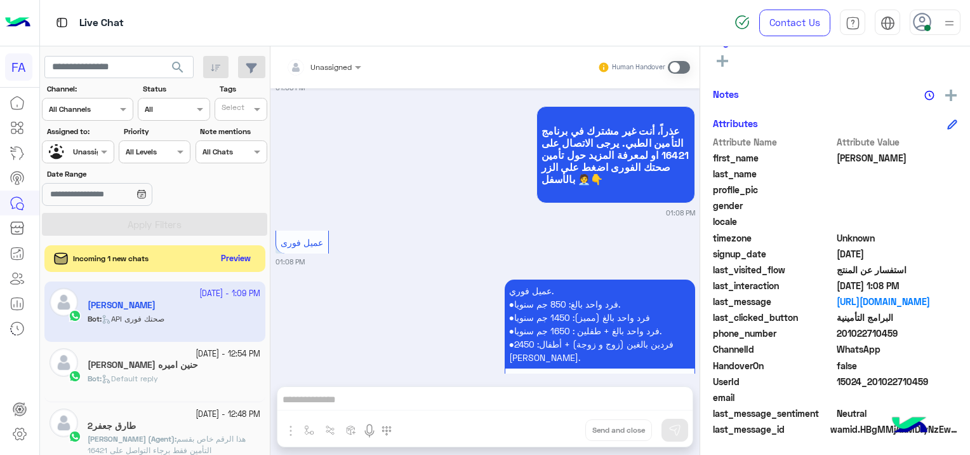
click at [236, 266] on button "Preview" at bounding box center [236, 258] width 39 height 17
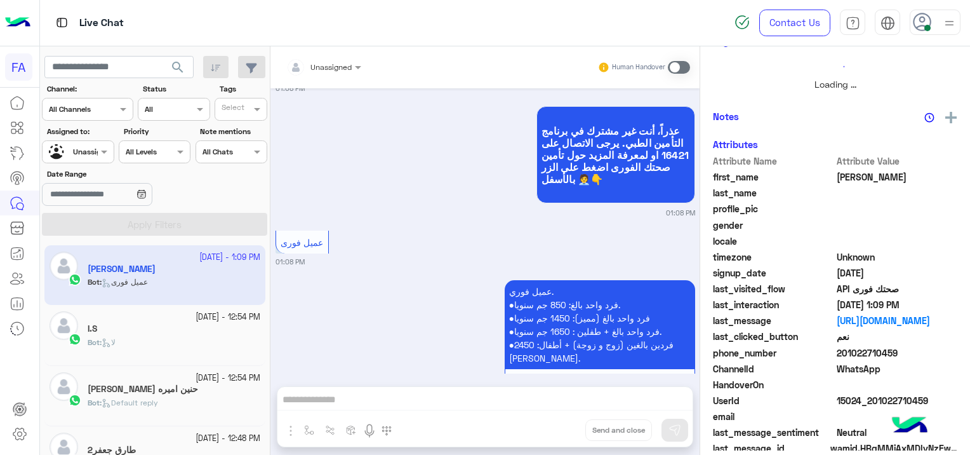
scroll to position [239, 0]
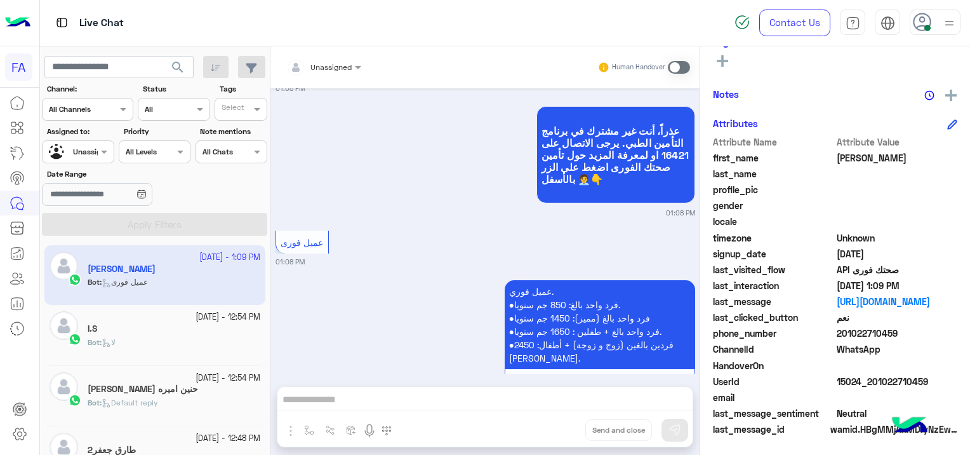
click at [182, 342] on div "Bot : لا" at bounding box center [174, 347] width 173 height 22
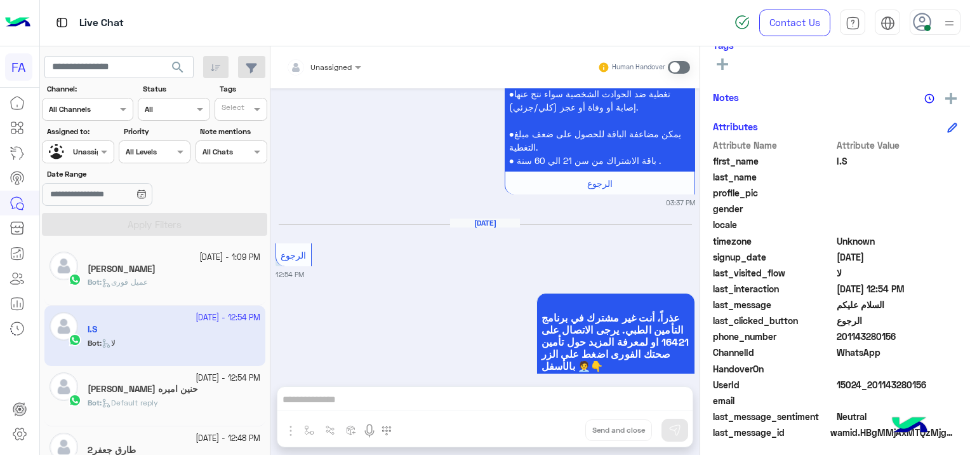
scroll to position [243, 0]
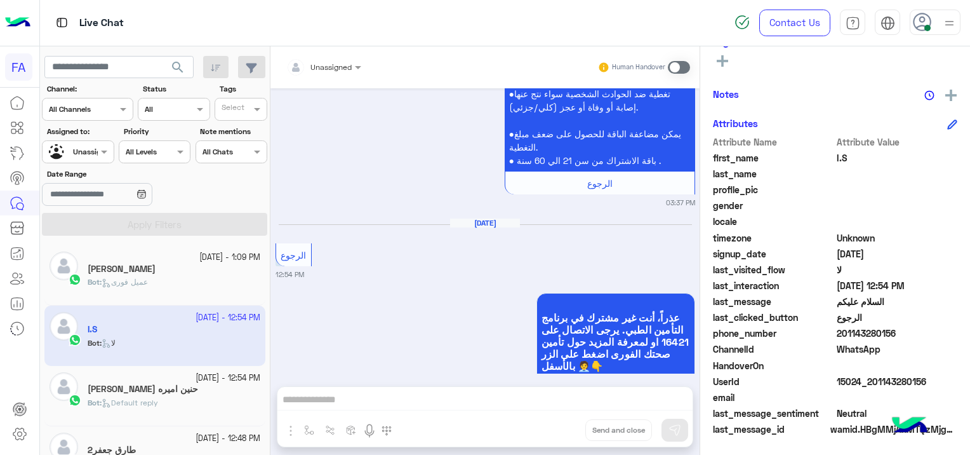
click at [166, 398] on div "Bot : Default reply" at bounding box center [174, 408] width 173 height 22
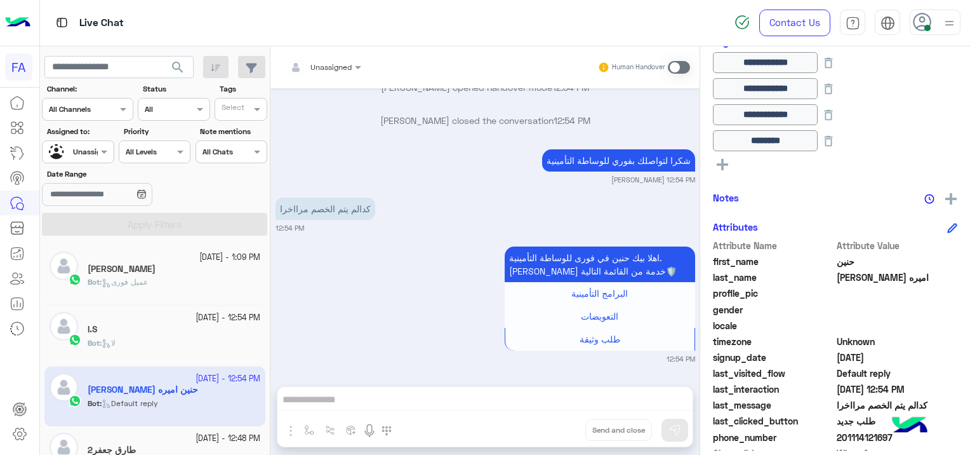
scroll to position [127, 0]
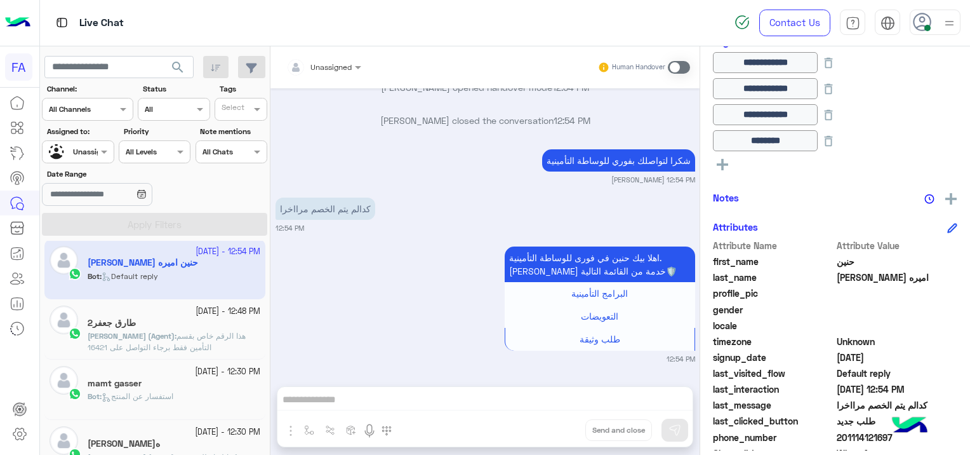
click at [152, 346] on span "هذا الرقم خاص بقسم التأمين فقط برجاء التواصل على 16421" at bounding box center [167, 341] width 158 height 21
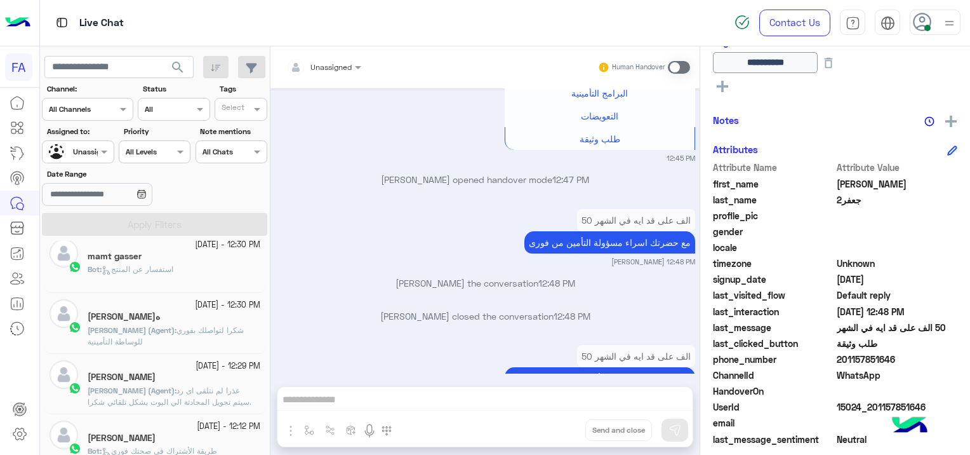
scroll to position [317, 0]
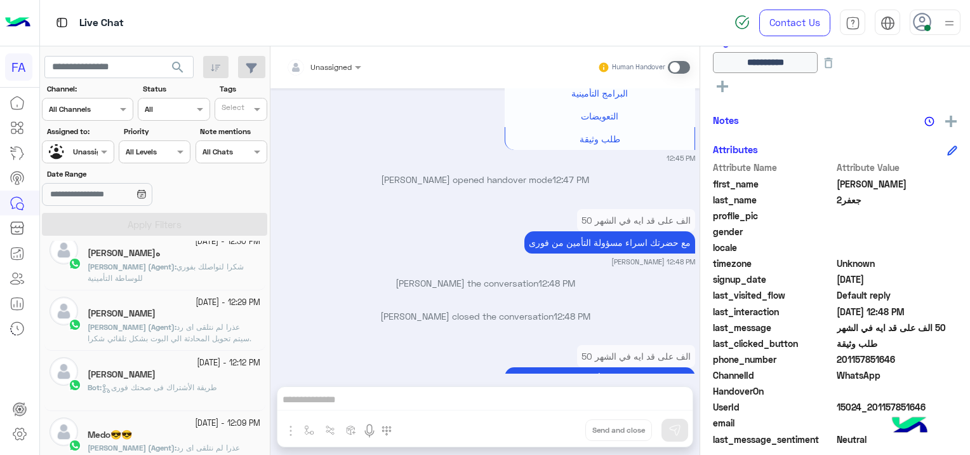
click at [185, 374] on div "[PERSON_NAME]" at bounding box center [174, 375] width 173 height 13
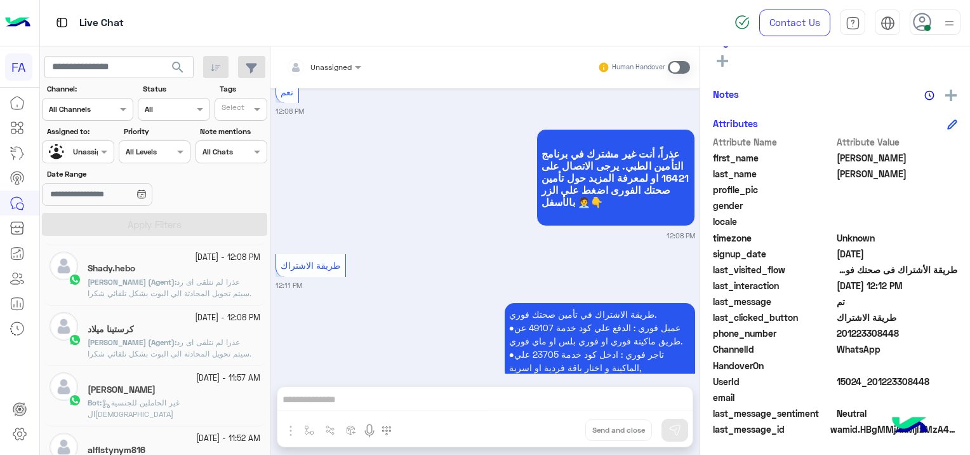
scroll to position [635, 0]
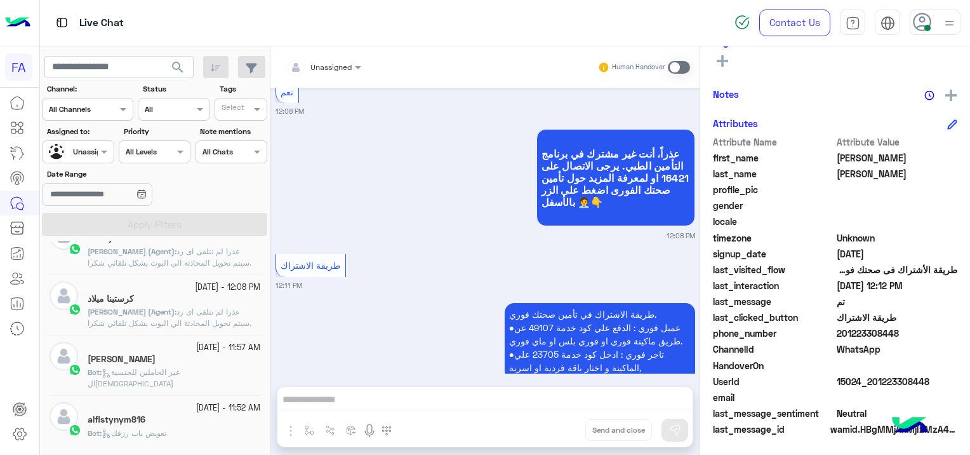
click at [196, 376] on p "Bot : غير الحاملين للجنسية ال[DEMOGRAPHIC_DATA]" at bounding box center [174, 377] width 173 height 23
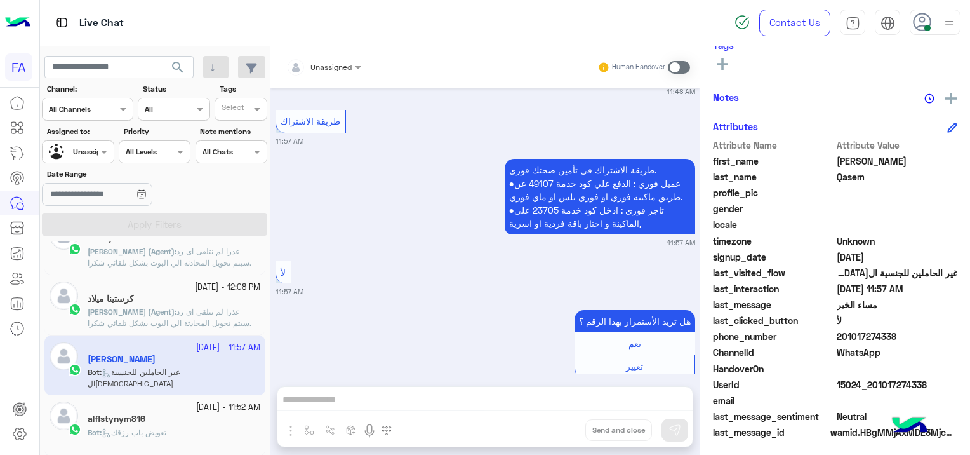
scroll to position [243, 0]
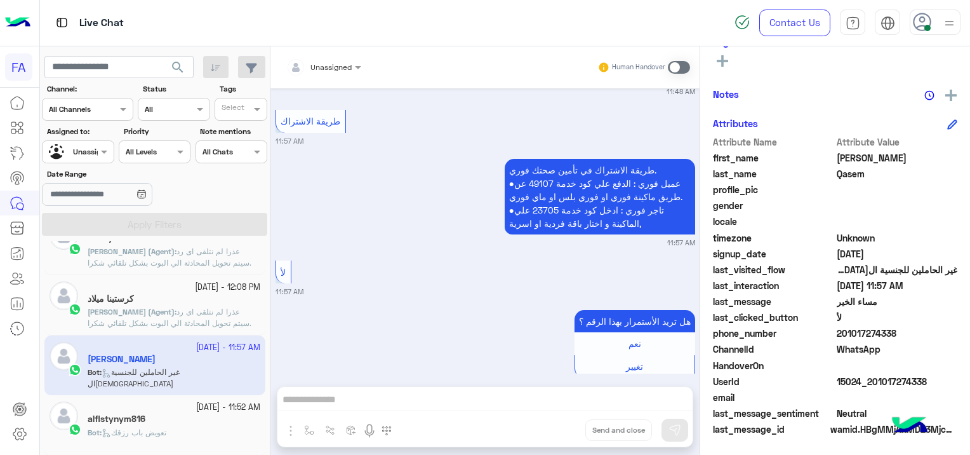
click at [196, 423] on div "alflstynym816" at bounding box center [174, 419] width 173 height 13
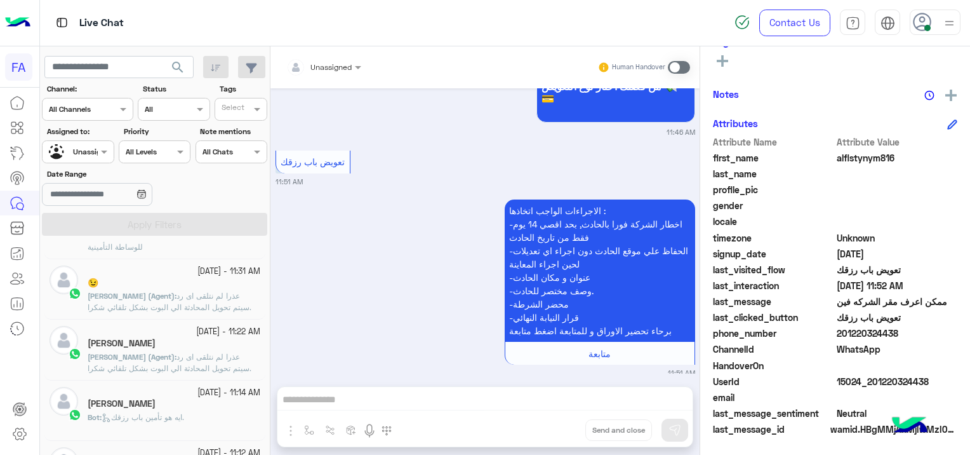
click at [208, 411] on div "Bot : ايه هو تأمين باب رزقك." at bounding box center [174, 422] width 173 height 22
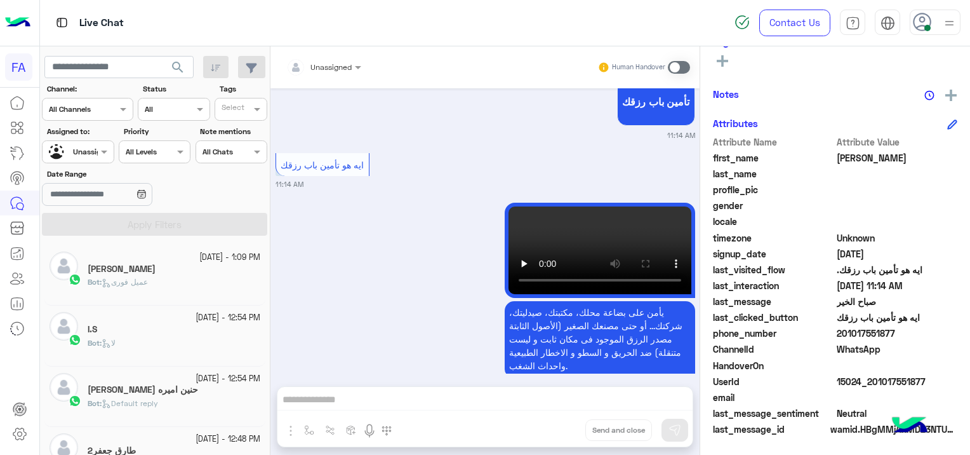
click at [170, 338] on div "Bot : لا" at bounding box center [174, 348] width 173 height 22
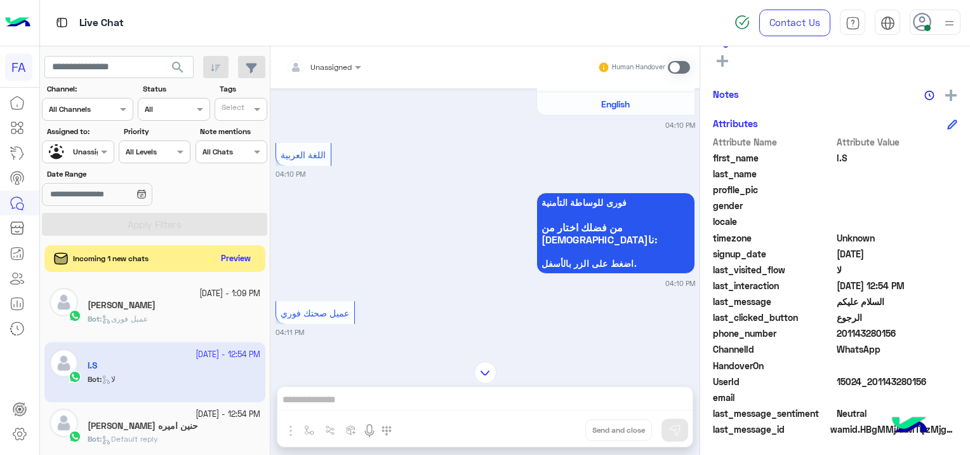
click at [230, 259] on button "Preview" at bounding box center [236, 258] width 39 height 17
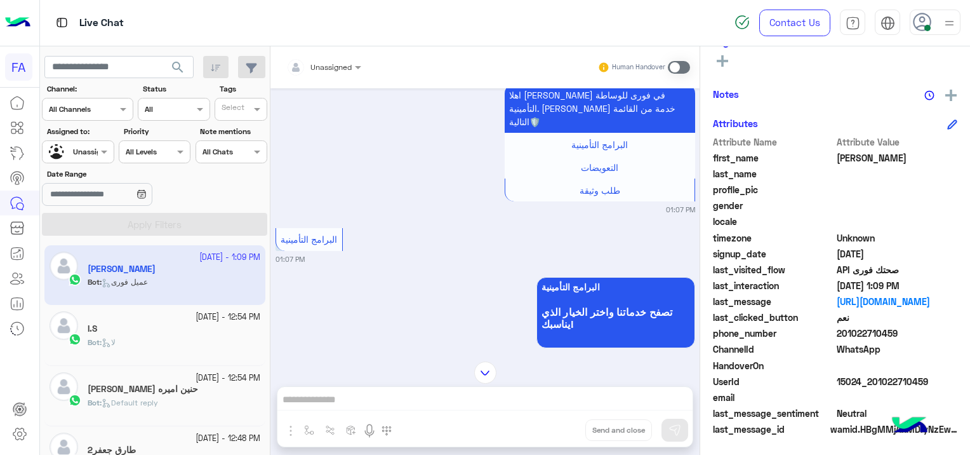
click at [133, 331] on div "I.S" at bounding box center [174, 329] width 173 height 13
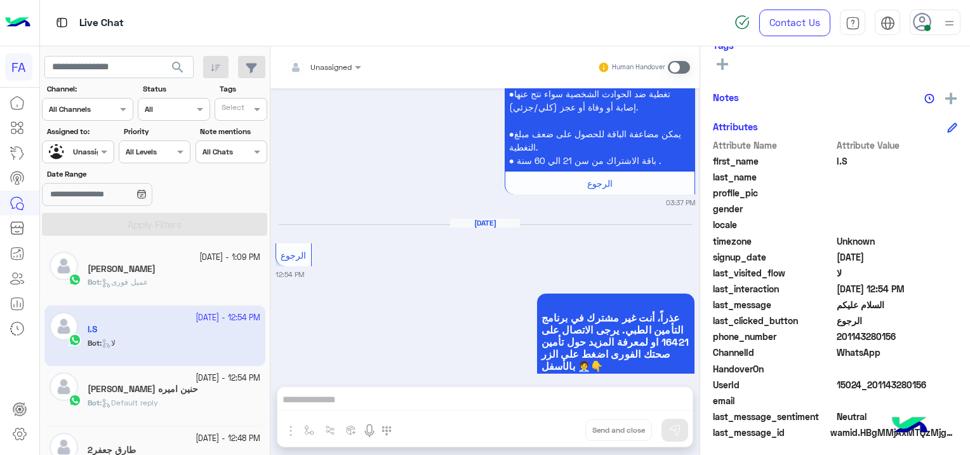
scroll to position [243, 0]
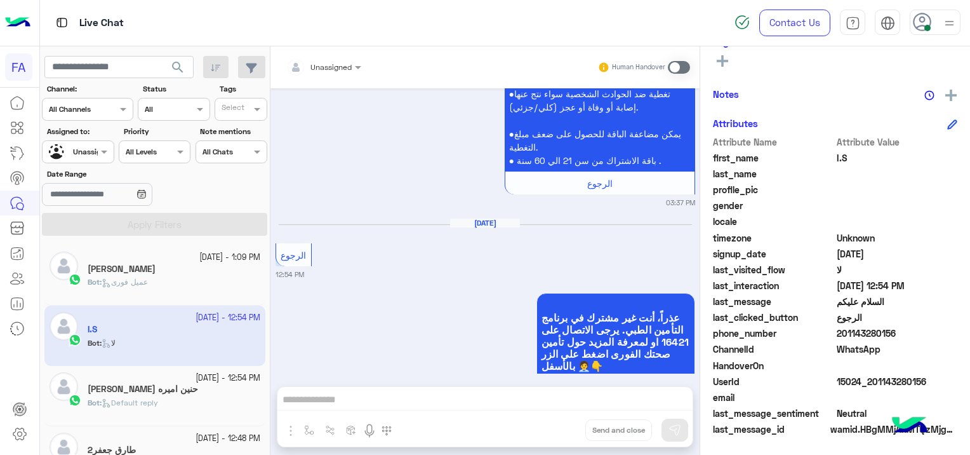
click at [170, 403] on div "Bot : Default reply" at bounding box center [174, 408] width 173 height 22
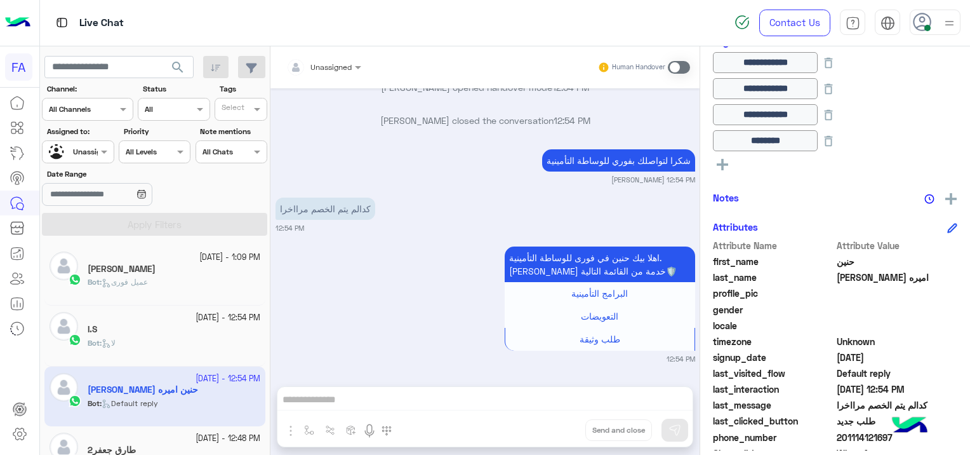
click at [211, 266] on div "[PERSON_NAME]" at bounding box center [174, 269] width 173 height 13
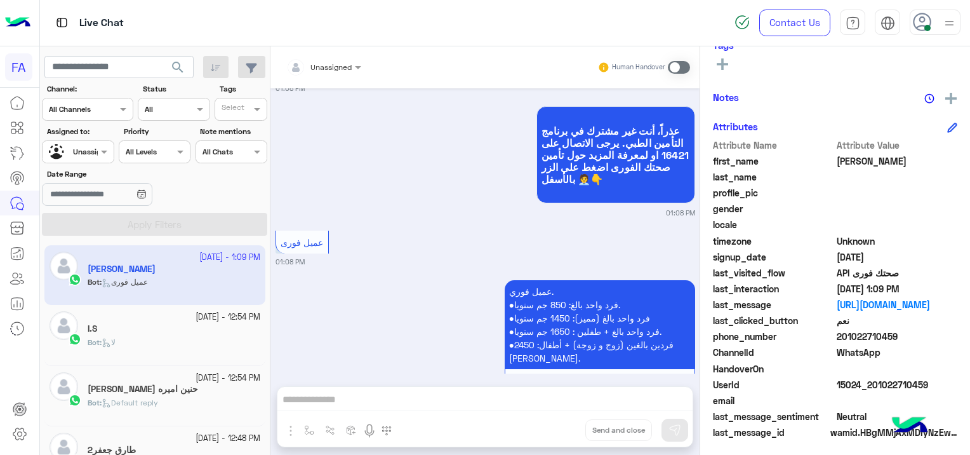
scroll to position [243, 0]
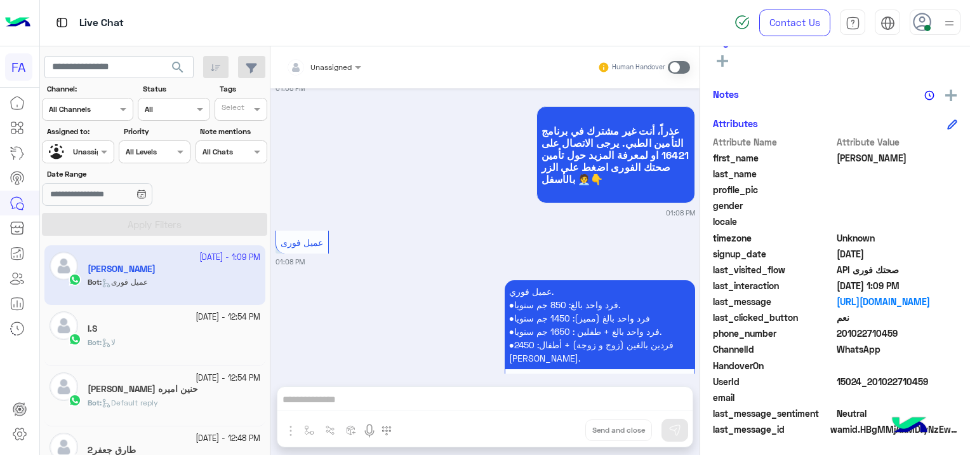
click at [182, 63] on span "search" at bounding box center [177, 67] width 15 height 15
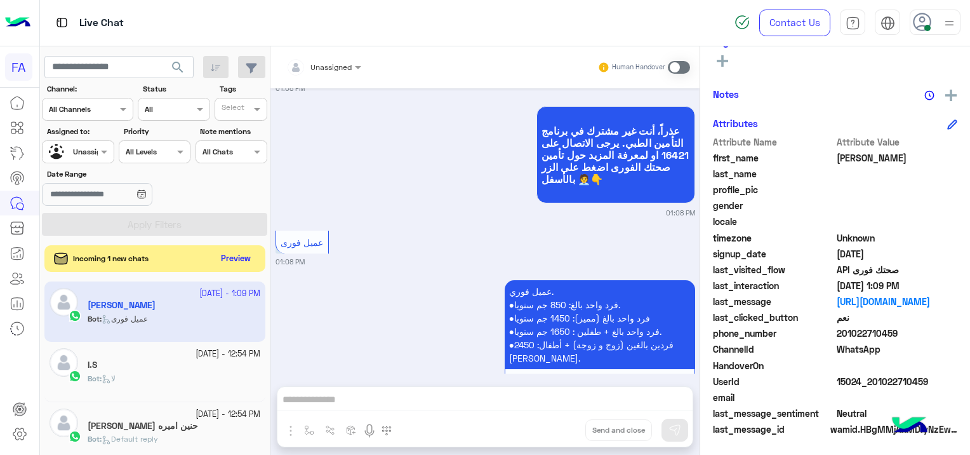
click at [234, 253] on button "Preview" at bounding box center [236, 258] width 39 height 17
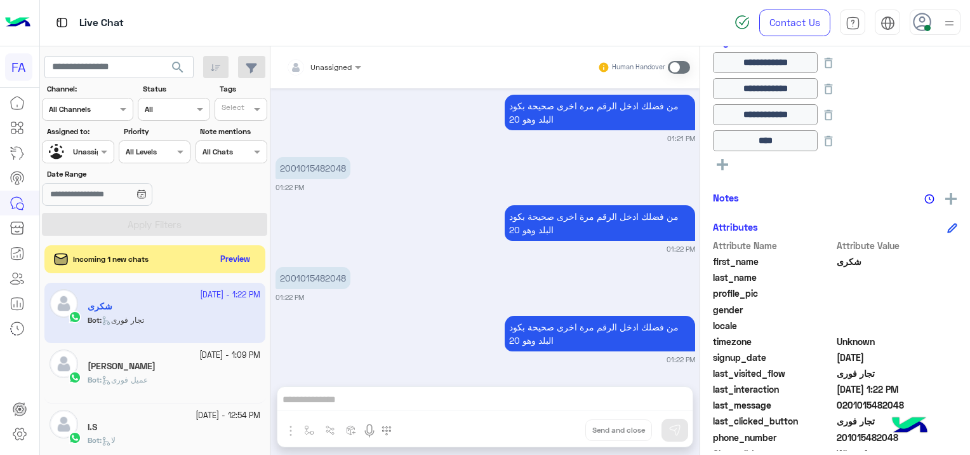
scroll to position [1246, 0]
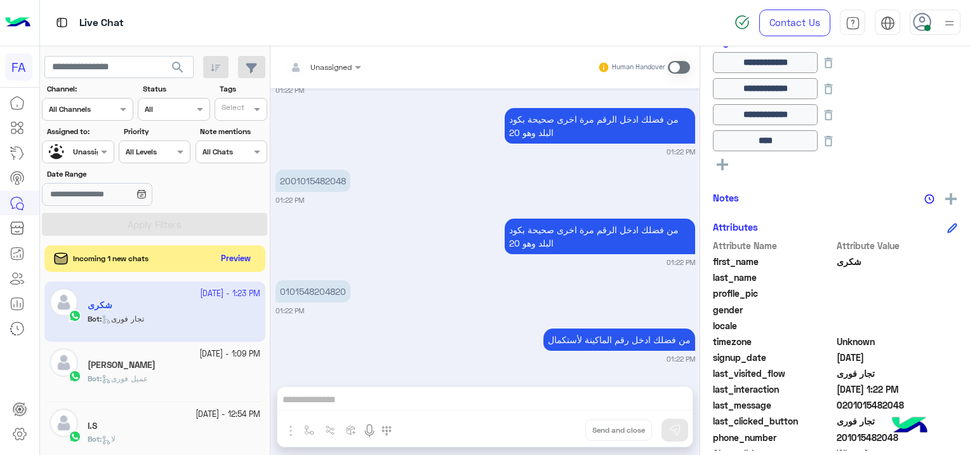
click at [251, 258] on button "Preview" at bounding box center [236, 258] width 39 height 17
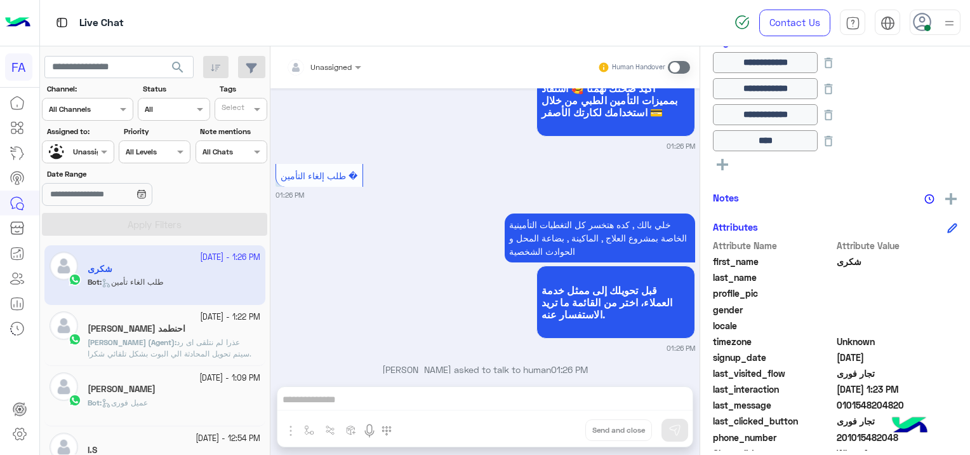
scroll to position [1308, 0]
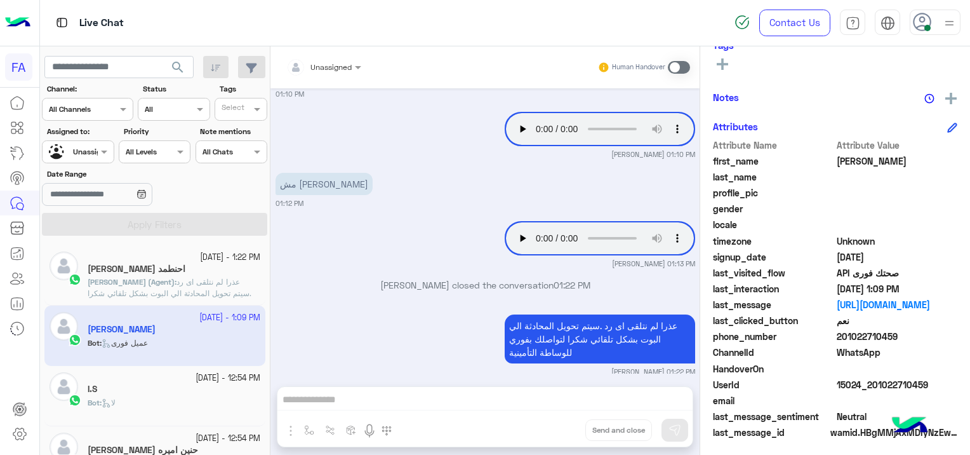
scroll to position [243, 0]
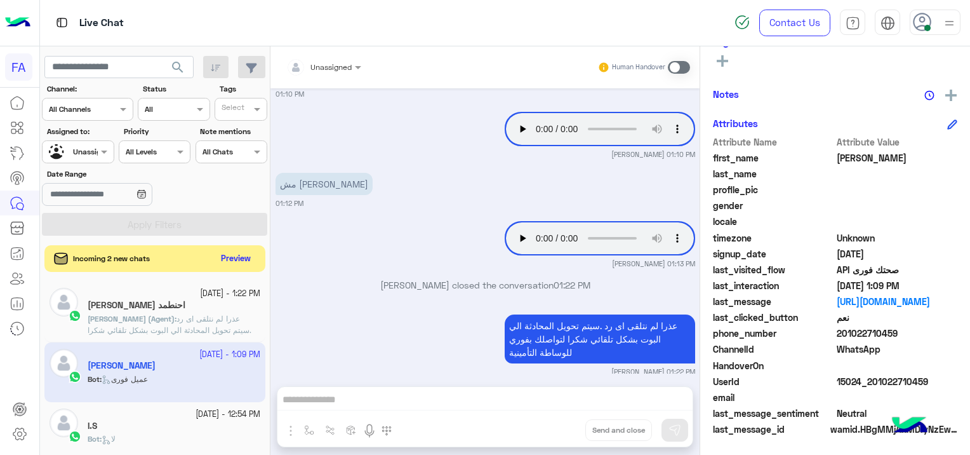
click at [236, 258] on button "Preview" at bounding box center [236, 258] width 39 height 17
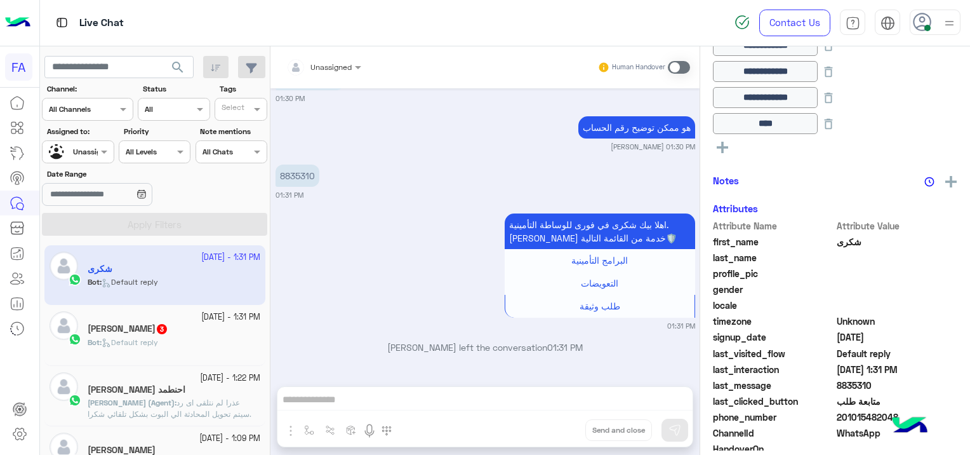
scroll to position [300, 0]
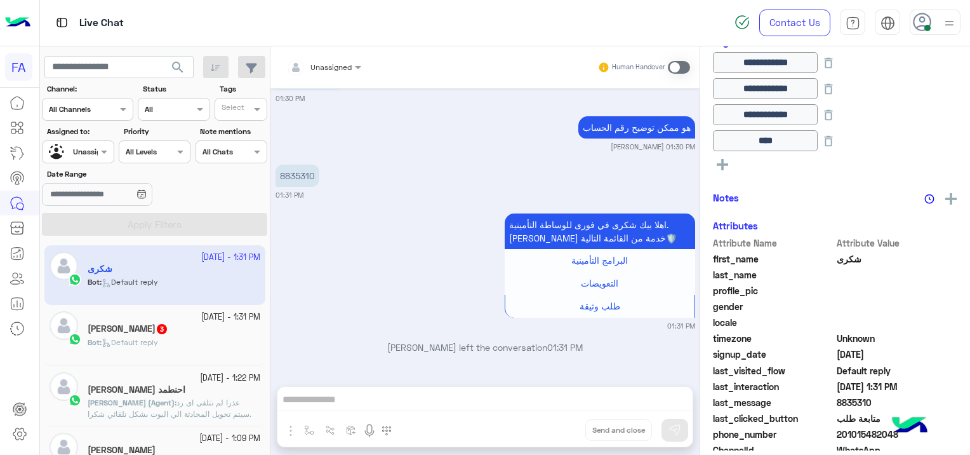
click at [179, 336] on div "Bot : Default reply" at bounding box center [174, 347] width 173 height 22
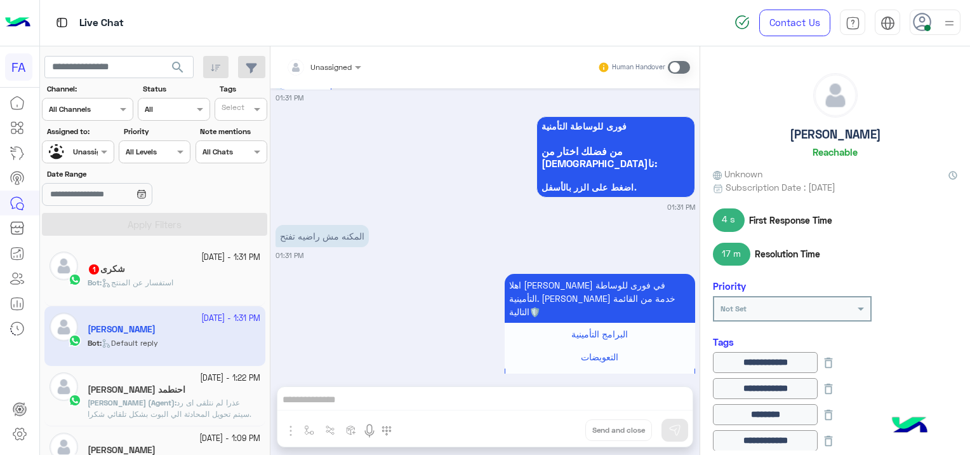
scroll to position [2558, 0]
click at [142, 267] on div "شكرى 2" at bounding box center [174, 269] width 173 height 13
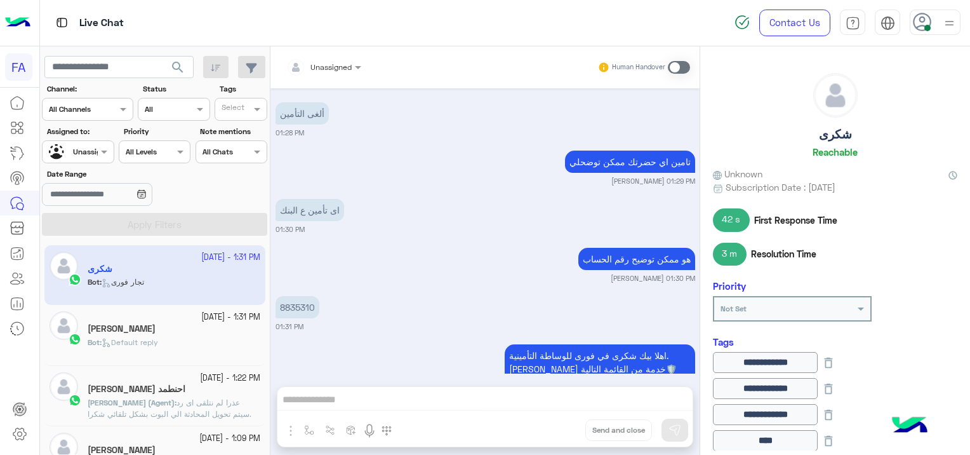
scroll to position [936, 0]
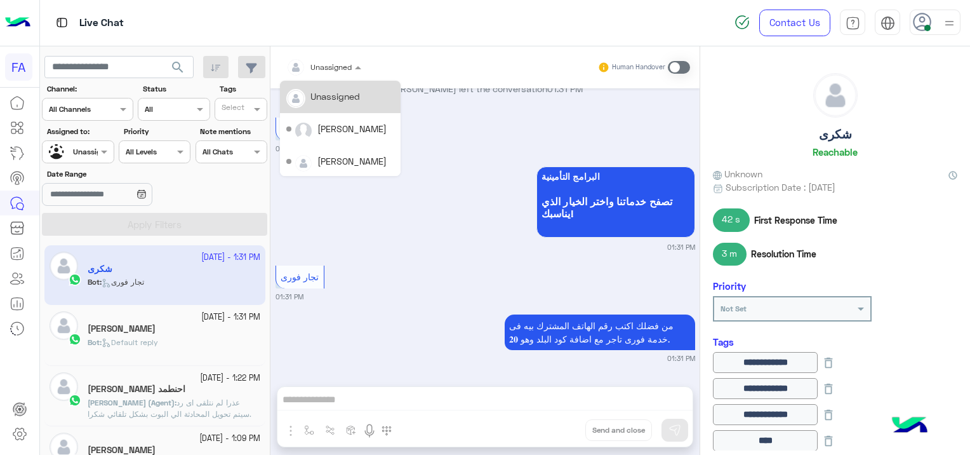
click at [347, 63] on div at bounding box center [324, 65] width 88 height 12
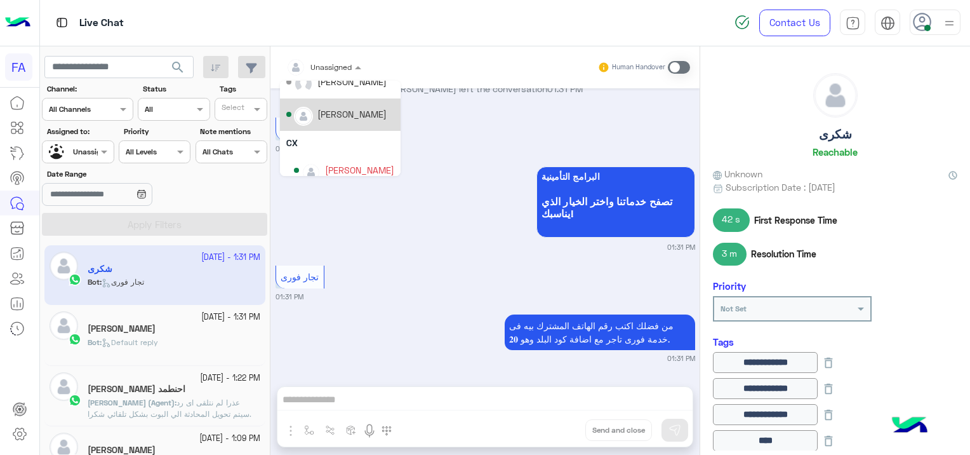
scroll to position [48, 0]
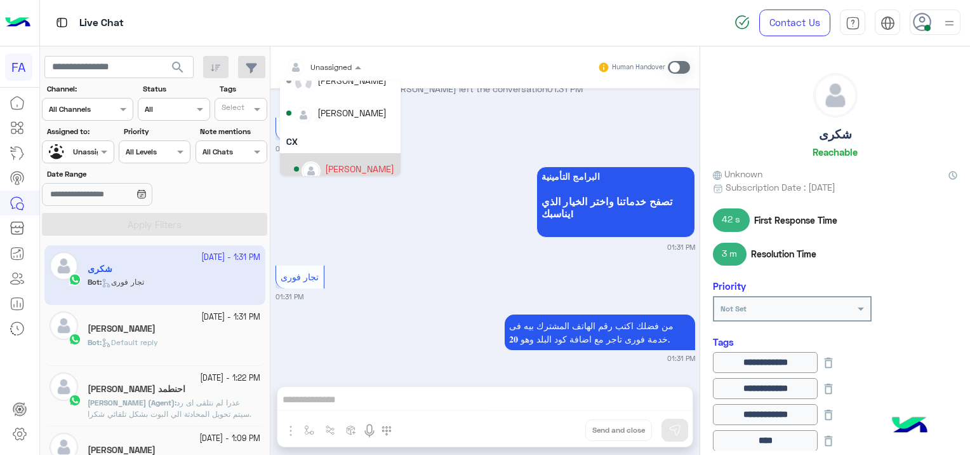
click at [351, 167] on div "[PERSON_NAME]" at bounding box center [359, 168] width 69 height 13
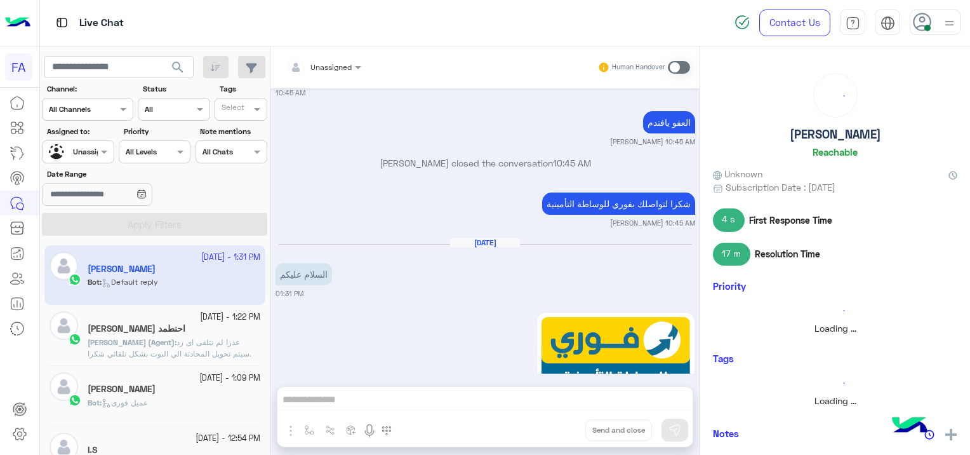
scroll to position [1488, 0]
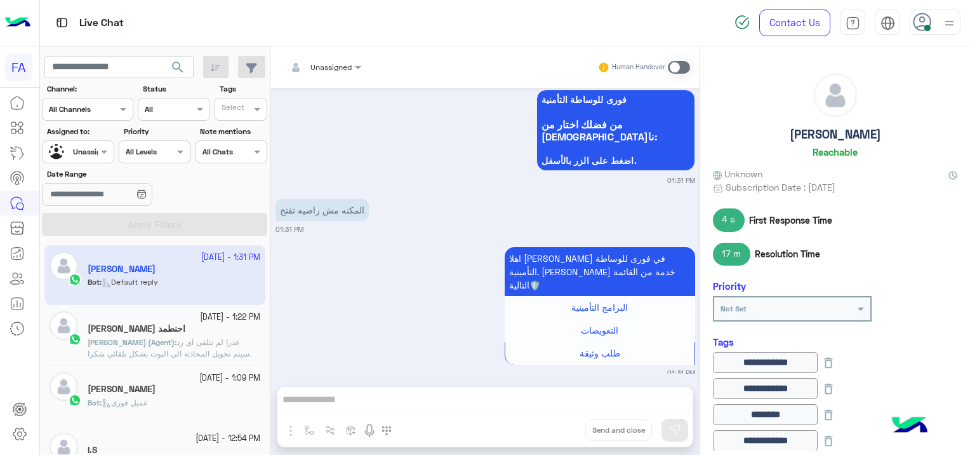
click at [167, 409] on div "Bot : عميل فورى" at bounding box center [174, 408] width 173 height 22
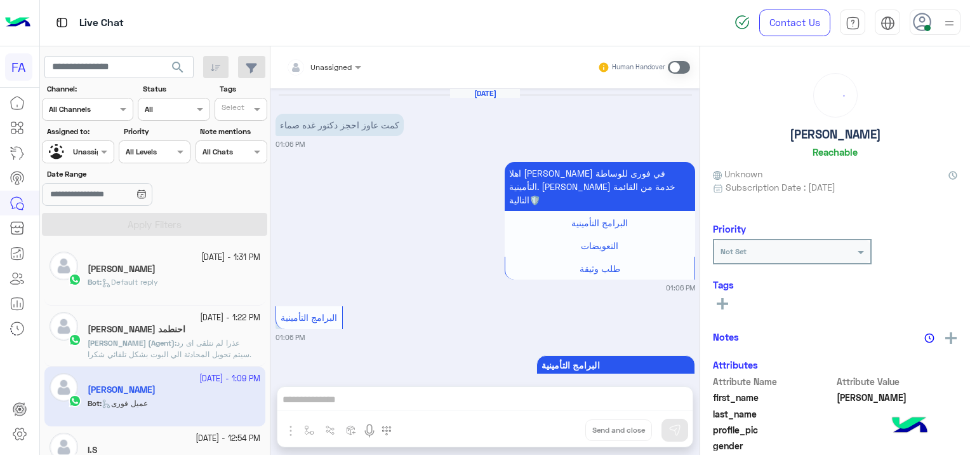
scroll to position [1462, 0]
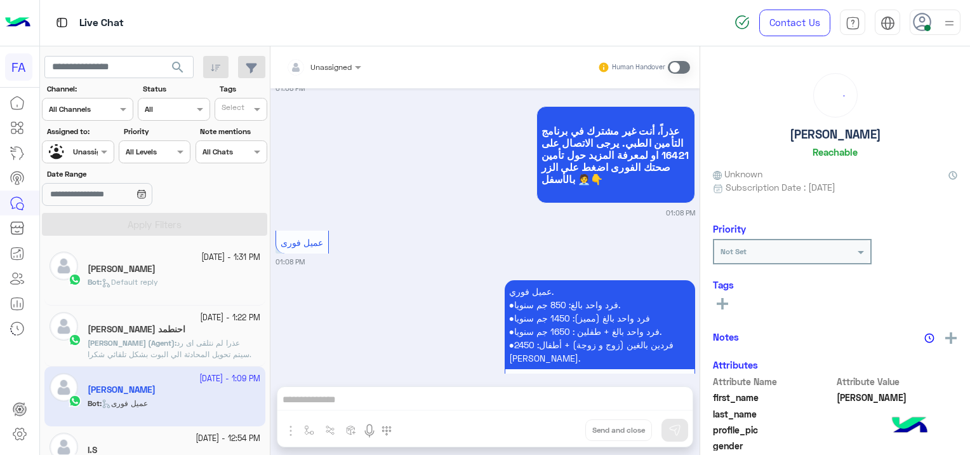
click at [188, 430] on div "[DATE] - 12:54 PM I.S Bot : لا" at bounding box center [154, 456] width 221 height 60
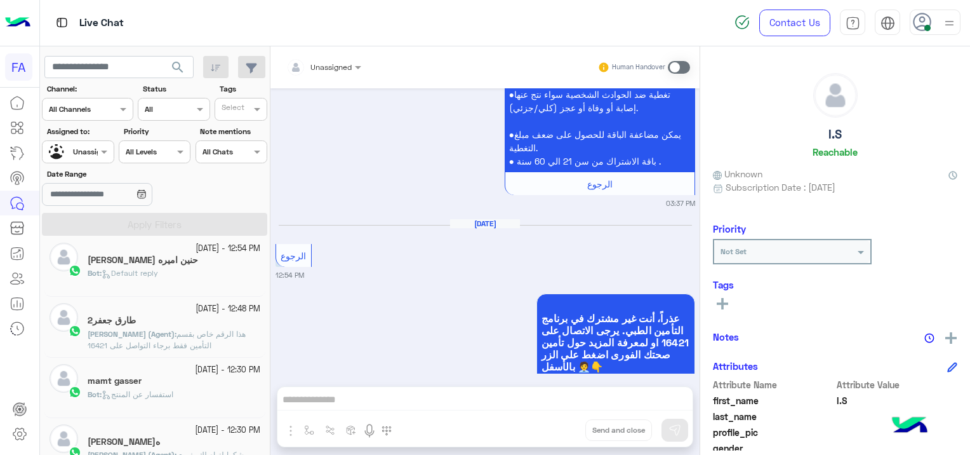
scroll to position [288, 0]
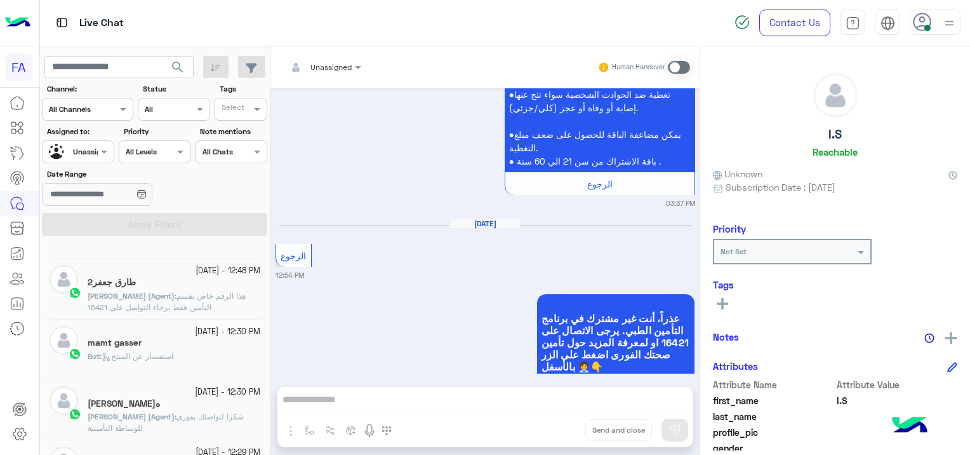
click at [203, 292] on span "هذا الرقم خاص بقسم التأمين فقط برجاء التواصل على 16421" at bounding box center [167, 301] width 158 height 21
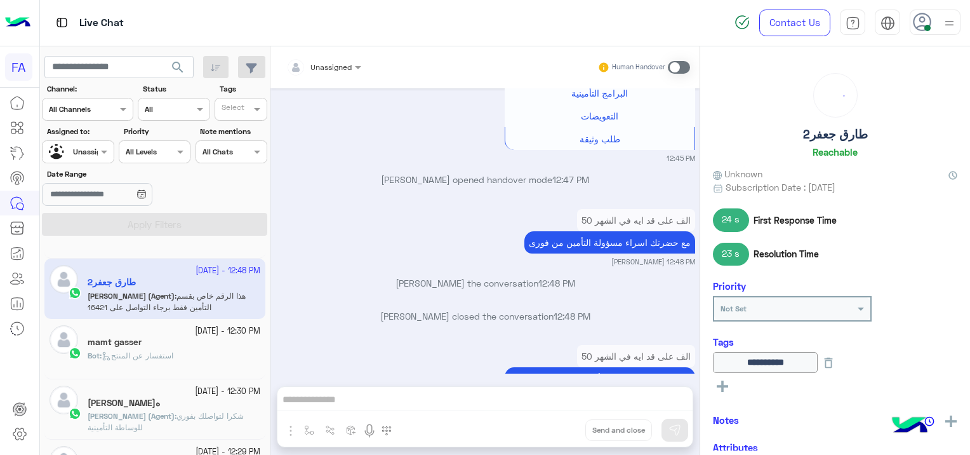
scroll to position [190, 0]
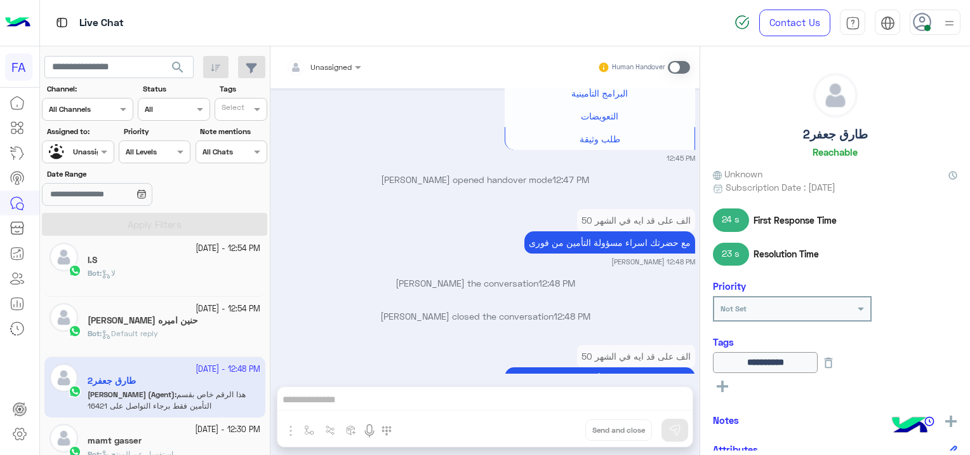
click at [194, 316] on div "حنين اميره [PERSON_NAME]" at bounding box center [174, 321] width 173 height 13
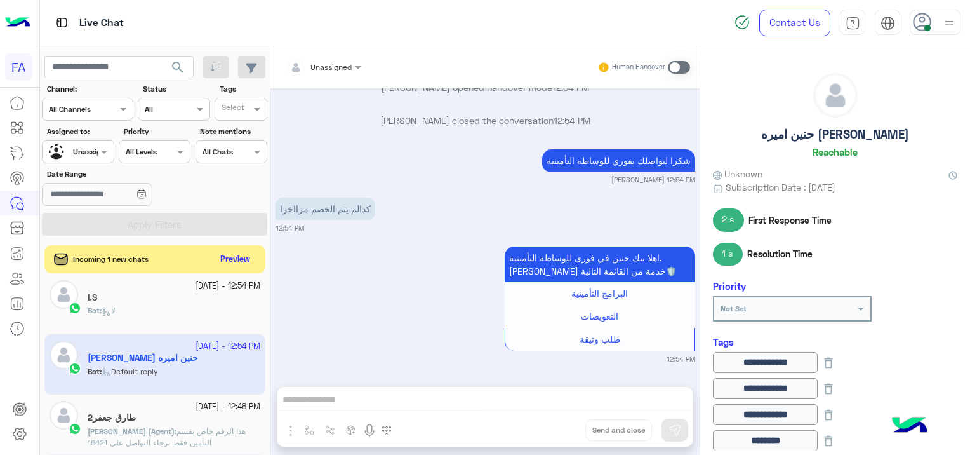
click at [191, 257] on div "Incoming 1 new chats Preview" at bounding box center [154, 259] width 221 height 28
click at [237, 259] on button "Preview" at bounding box center [236, 258] width 39 height 17
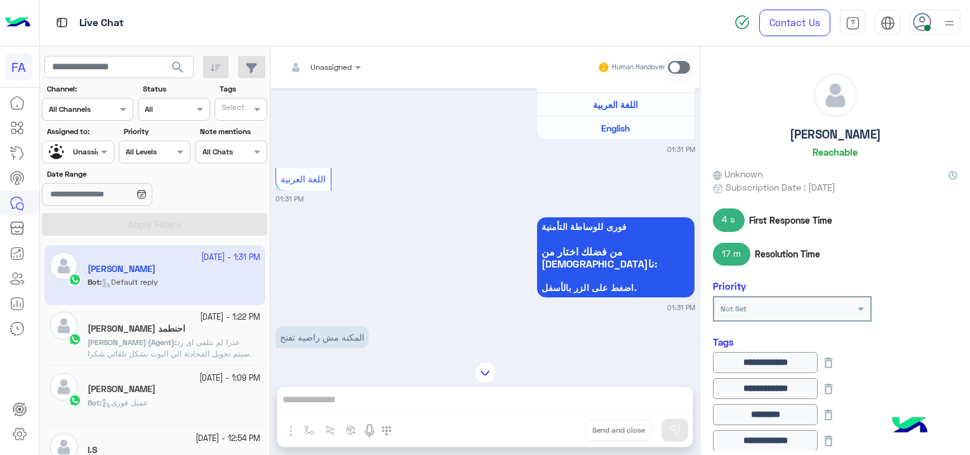
scroll to position [1488, 0]
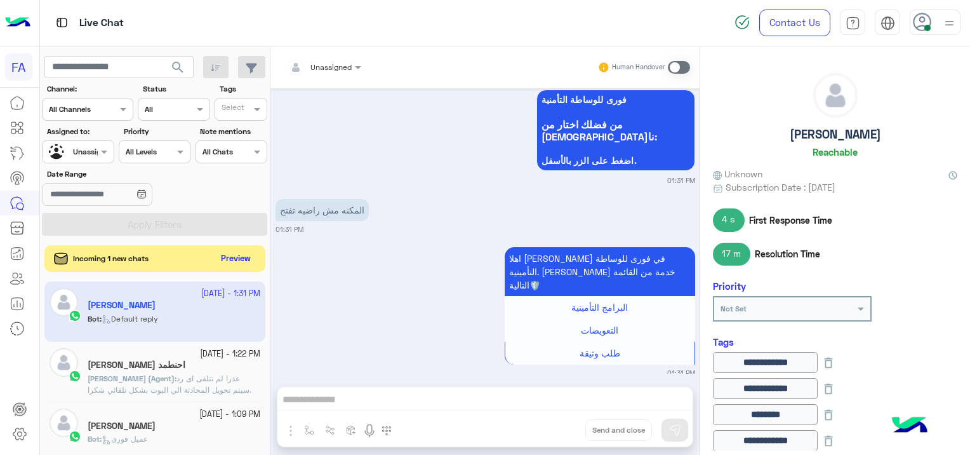
click at [242, 253] on button "Preview" at bounding box center [236, 258] width 39 height 17
click at [206, 255] on div "Incoming 1 new chats Preview" at bounding box center [154, 259] width 221 height 28
click at [221, 260] on button "Preview" at bounding box center [236, 258] width 39 height 17
click at [225, 251] on button "Preview" at bounding box center [236, 258] width 39 height 17
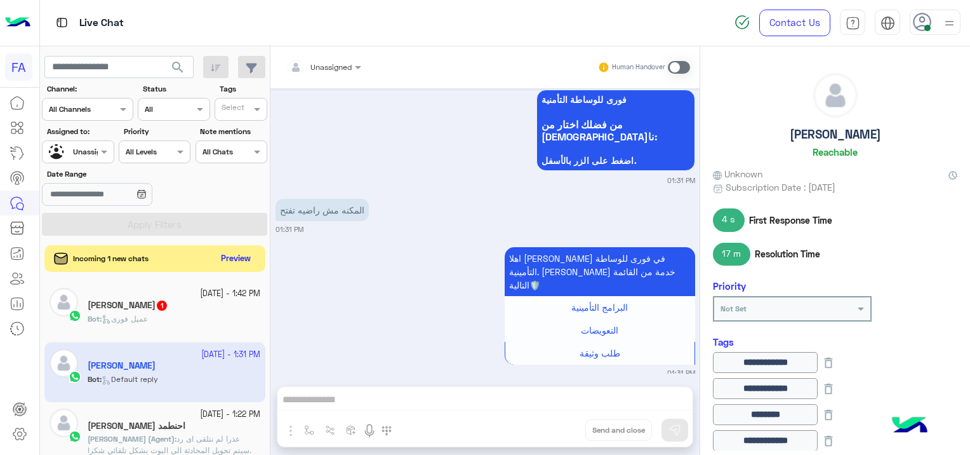
click at [248, 257] on button "Preview" at bounding box center [236, 258] width 39 height 17
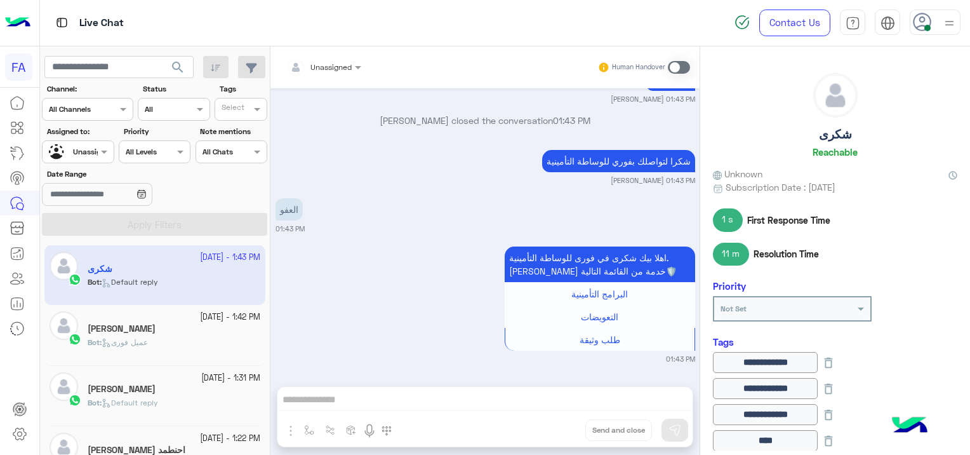
click at [186, 330] on div "[PERSON_NAME]" at bounding box center [174, 329] width 173 height 13
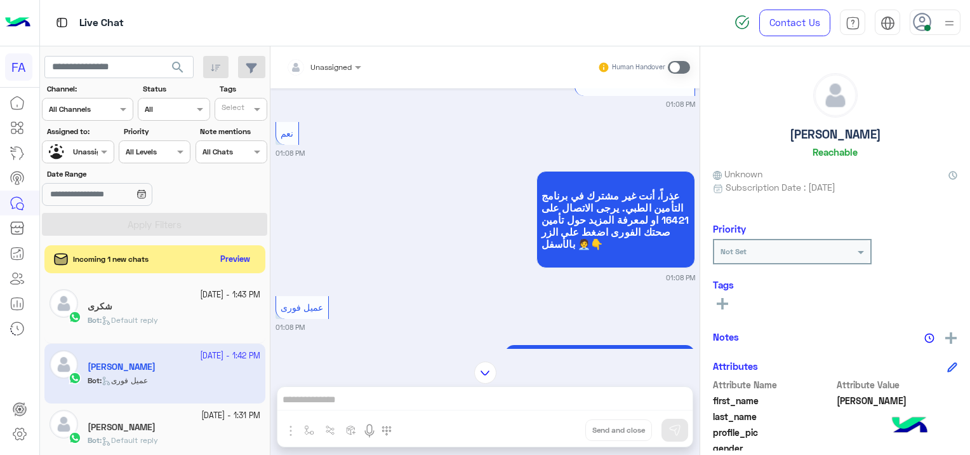
scroll to position [1153, 0]
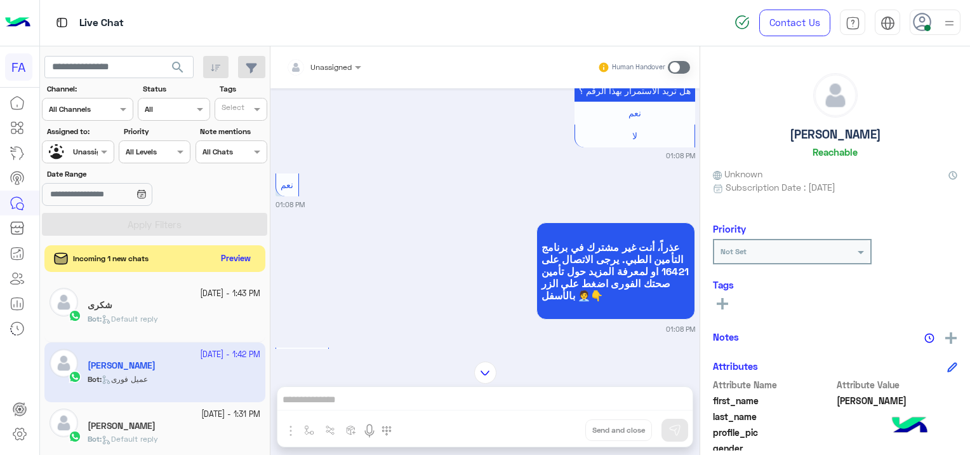
click at [237, 260] on button "Preview" at bounding box center [236, 258] width 39 height 17
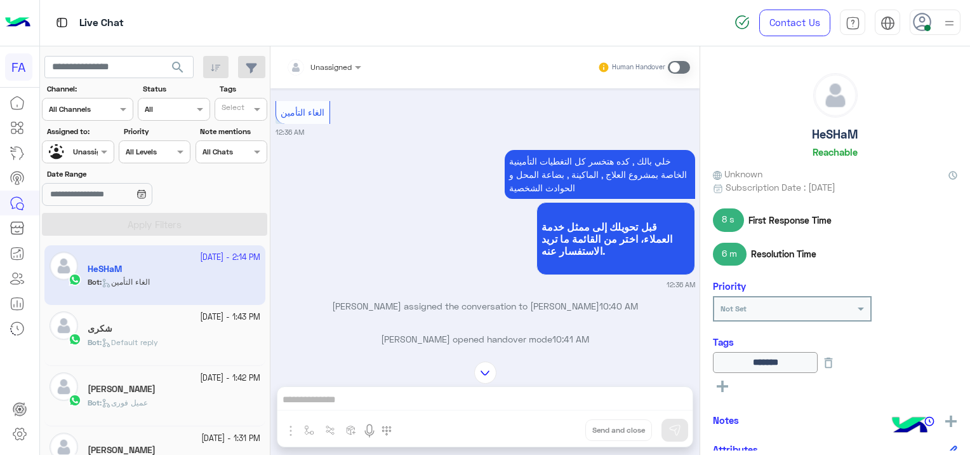
scroll to position [1093, 0]
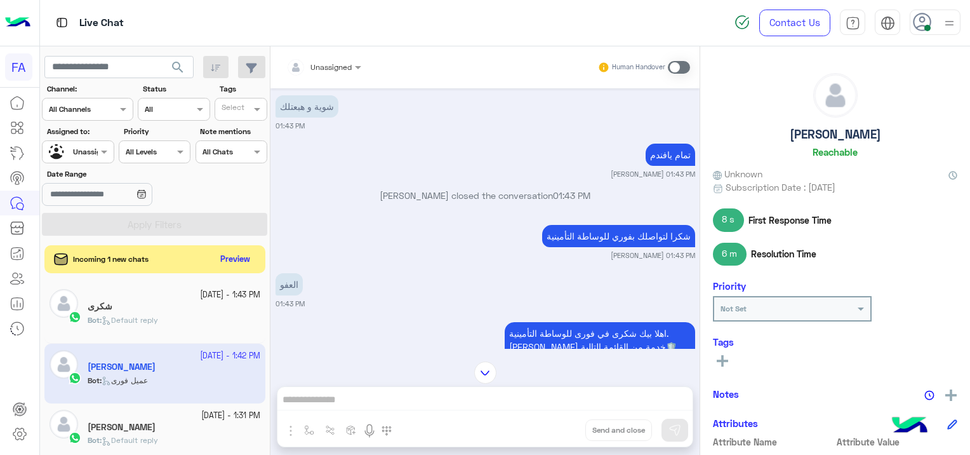
scroll to position [2859, 0]
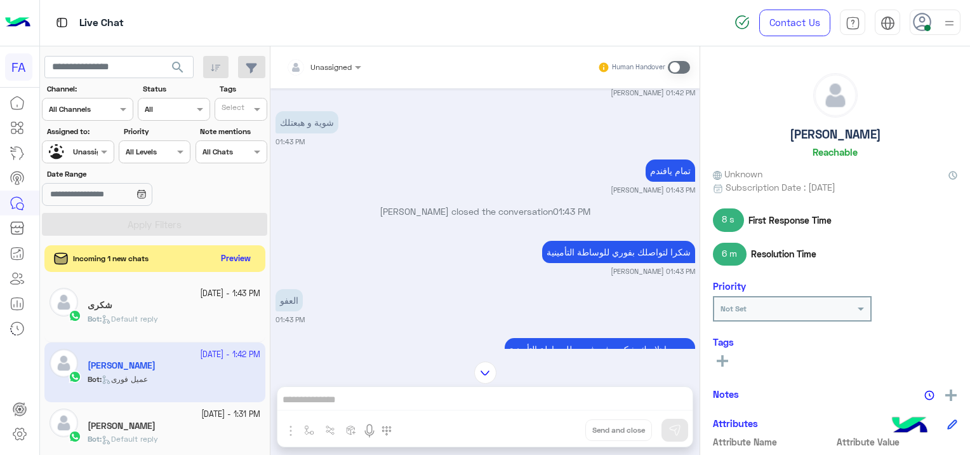
click at [244, 254] on button "Preview" at bounding box center [236, 258] width 39 height 17
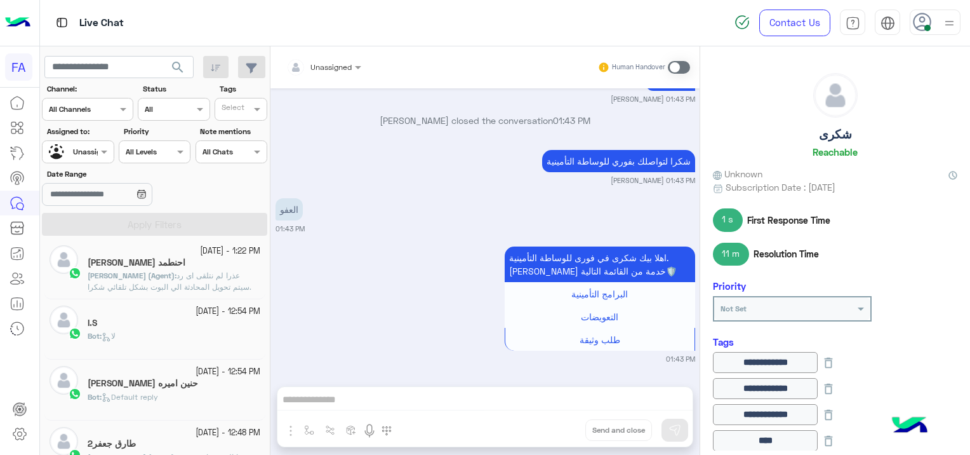
scroll to position [190, 0]
click at [163, 314] on div "I.S" at bounding box center [174, 320] width 173 height 13
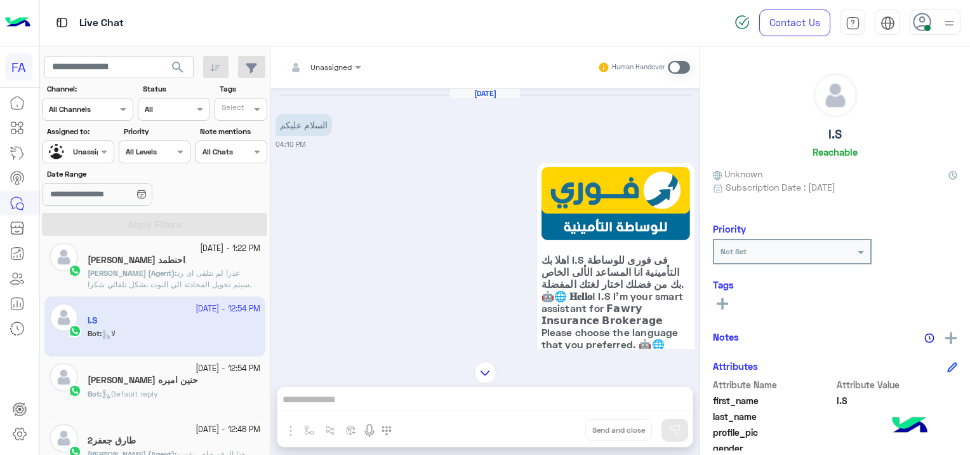
scroll to position [300, 0]
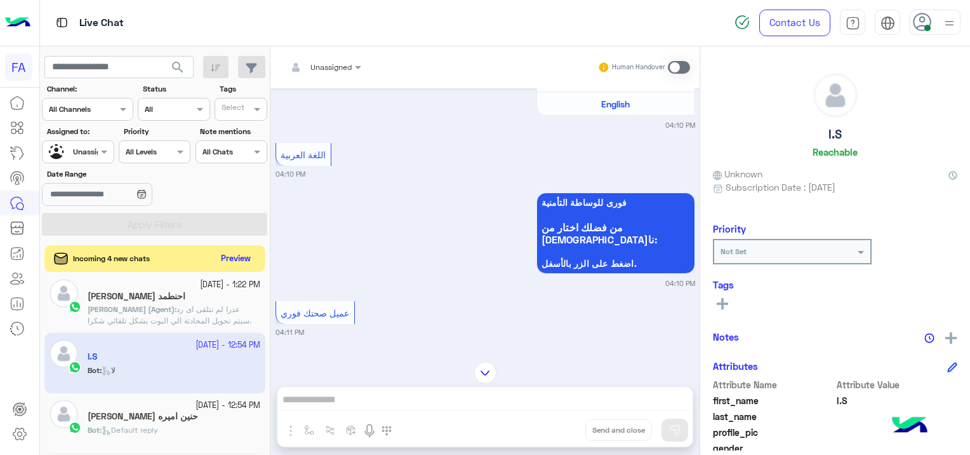
click at [231, 256] on button "Preview" at bounding box center [236, 258] width 39 height 17
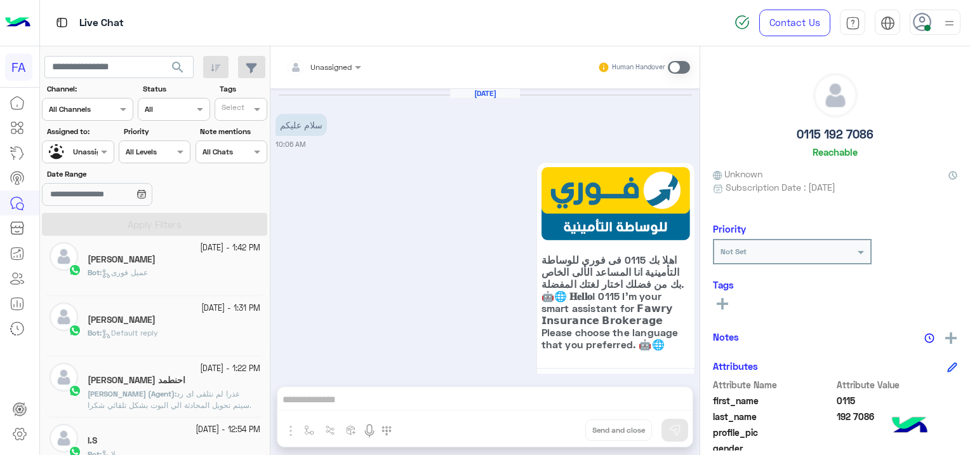
scroll to position [849, 0]
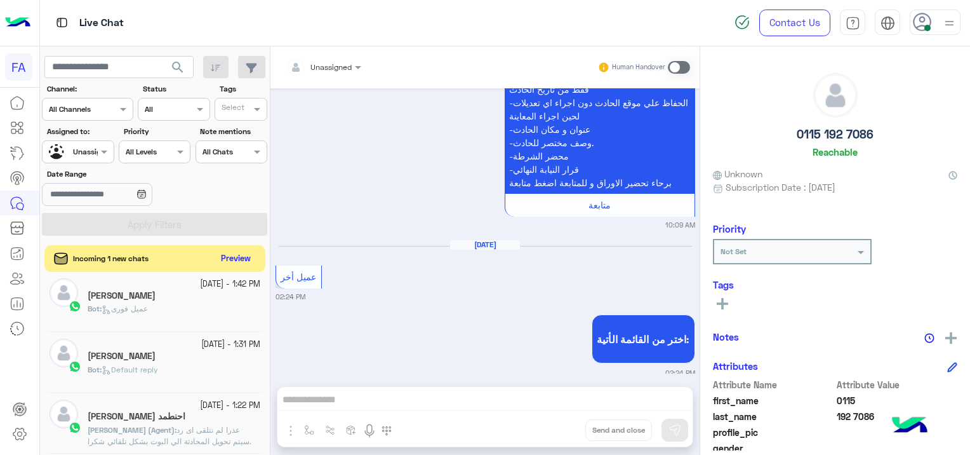
click at [231, 253] on button "Preview" at bounding box center [236, 258] width 39 height 17
click at [222, 259] on button "Preview" at bounding box center [236, 258] width 39 height 17
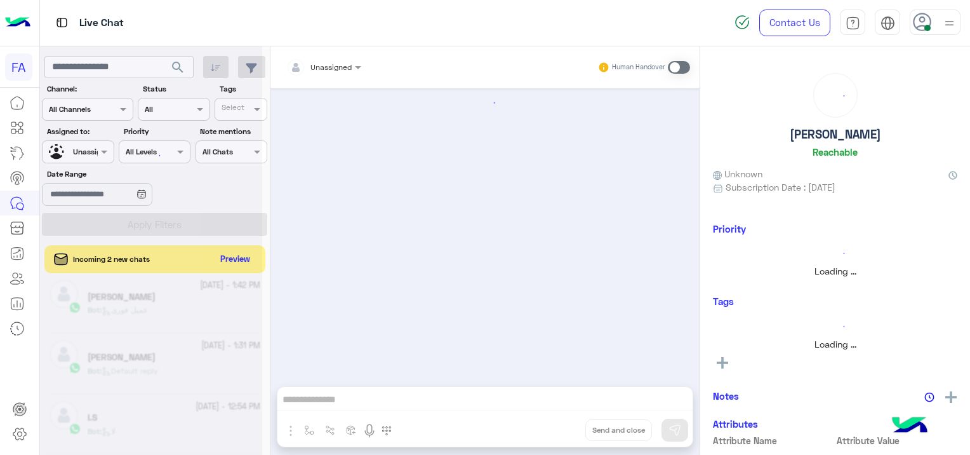
scroll to position [348, 0]
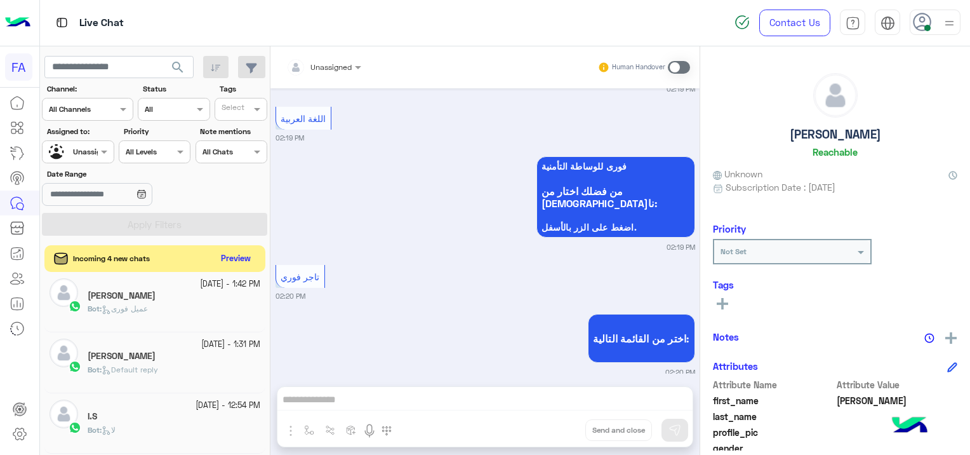
click at [252, 261] on button "Preview" at bounding box center [236, 258] width 39 height 17
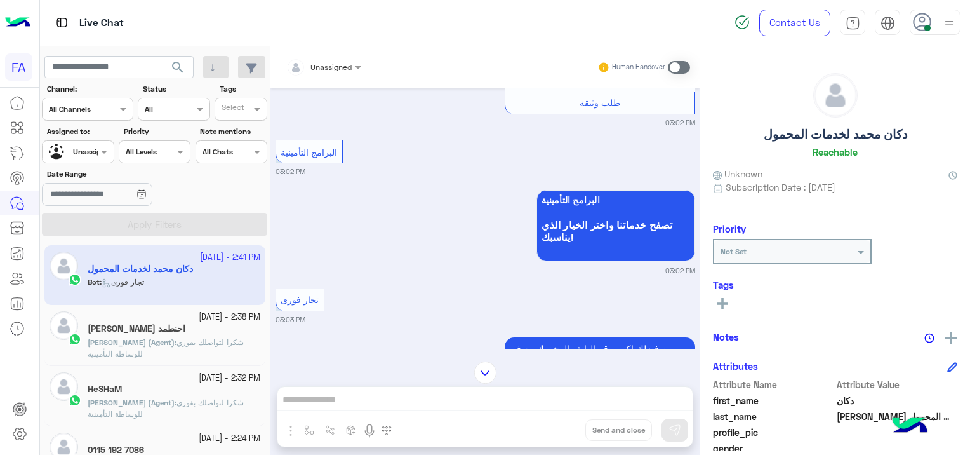
scroll to position [1116, 0]
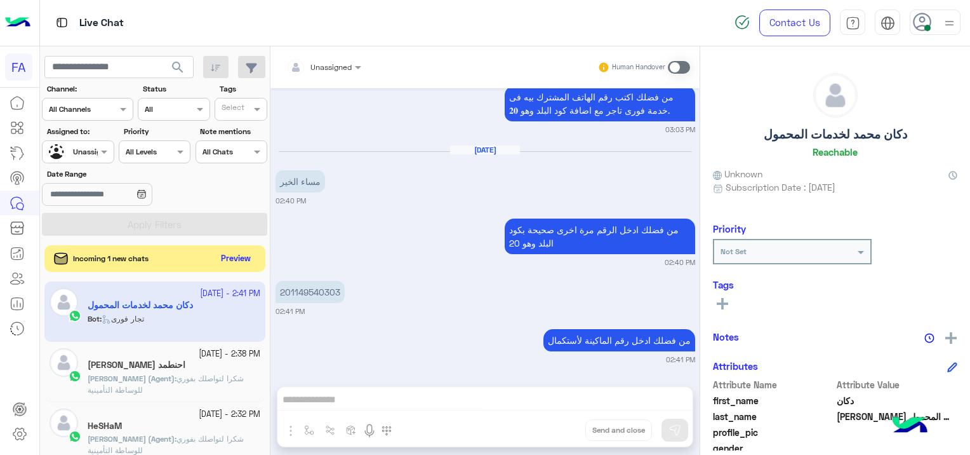
click at [245, 251] on button "Preview" at bounding box center [236, 258] width 39 height 17
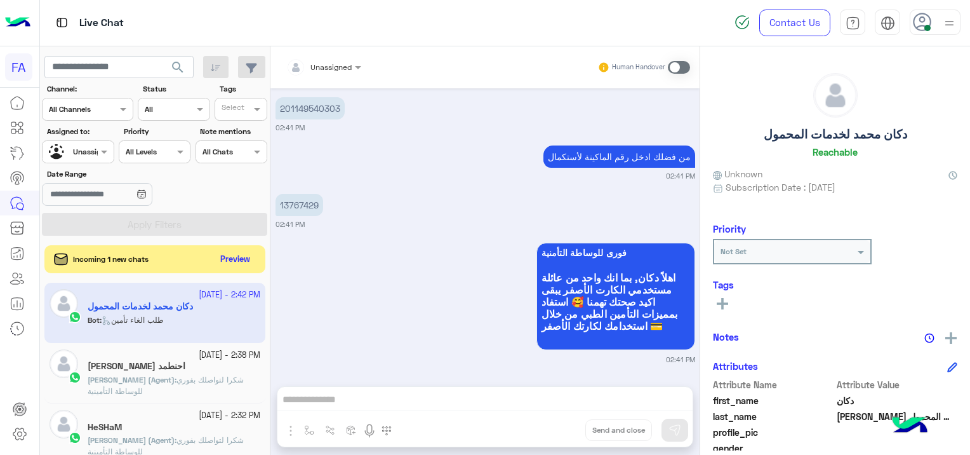
scroll to position [1501, 0]
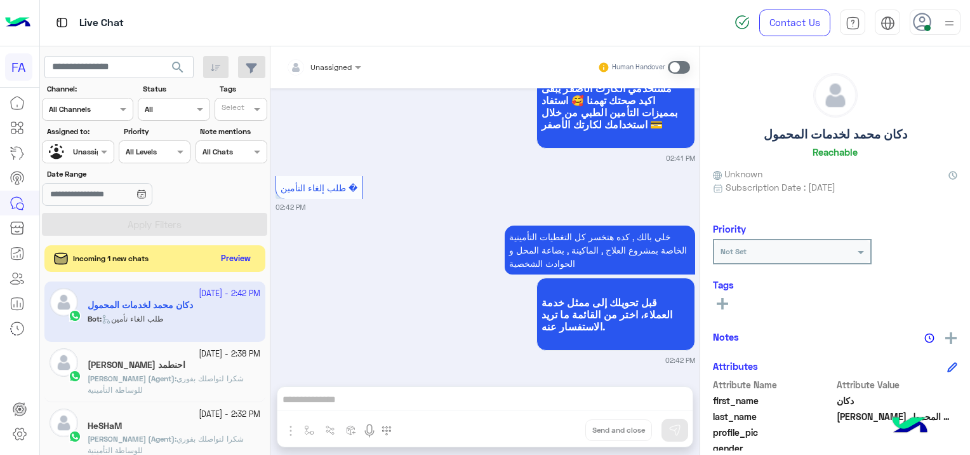
click at [235, 256] on button "Preview" at bounding box center [236, 258] width 39 height 17
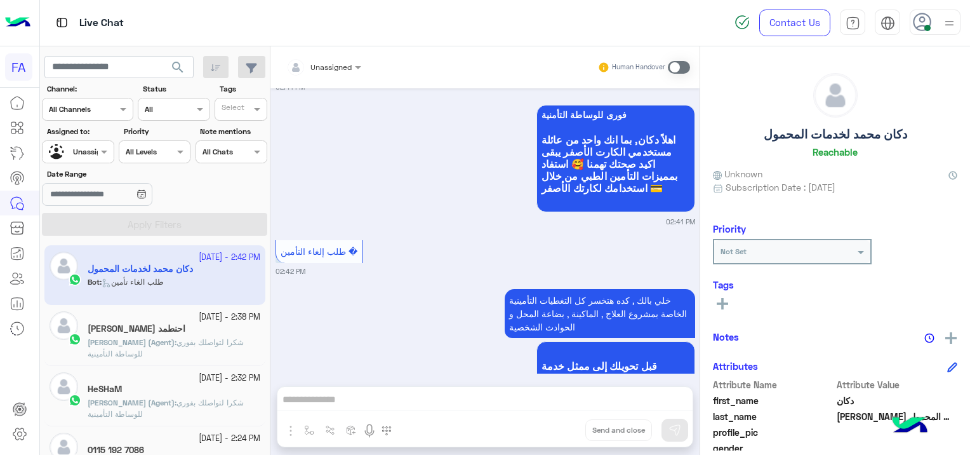
scroll to position [1189, 0]
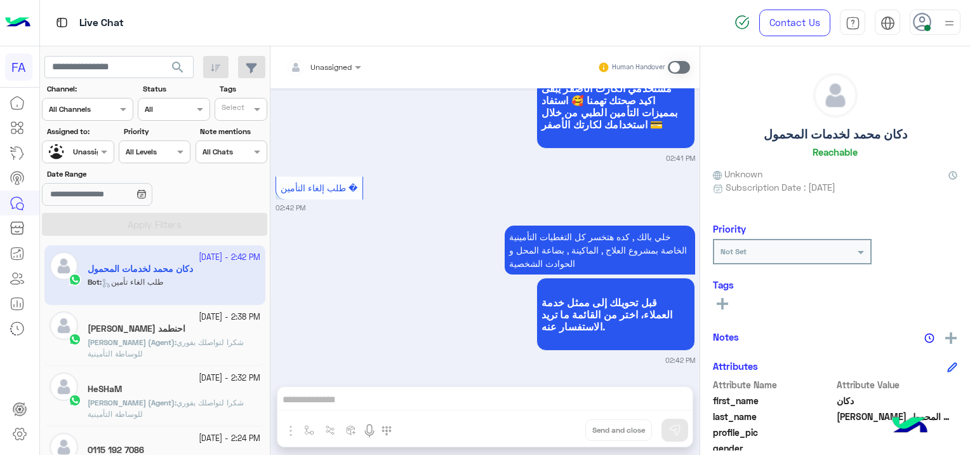
click at [182, 344] on span "شكرا لتواصلك بفوري للوساطة التأمينية" at bounding box center [166, 347] width 156 height 21
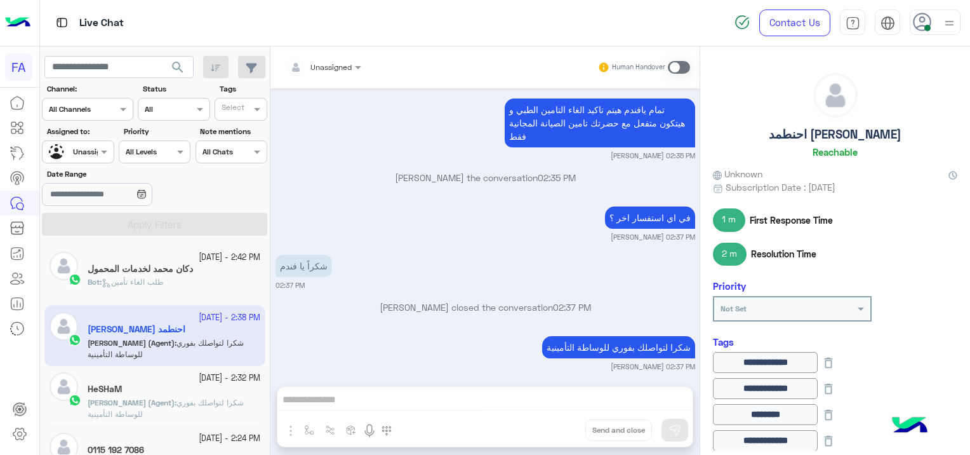
scroll to position [965, 0]
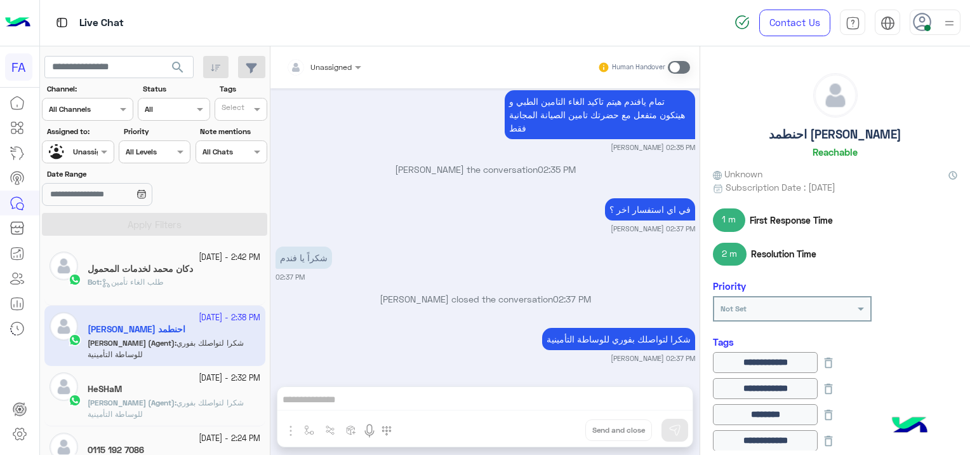
click at [206, 397] on p "[PERSON_NAME] (Agent) : شكرا لتواصلك بفوري للوساطة التأمينية" at bounding box center [174, 408] width 173 height 23
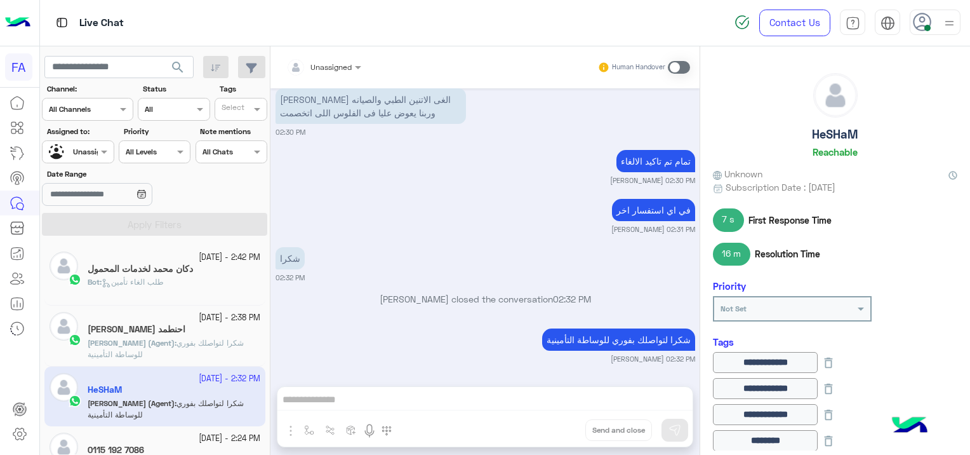
scroll to position [63, 0]
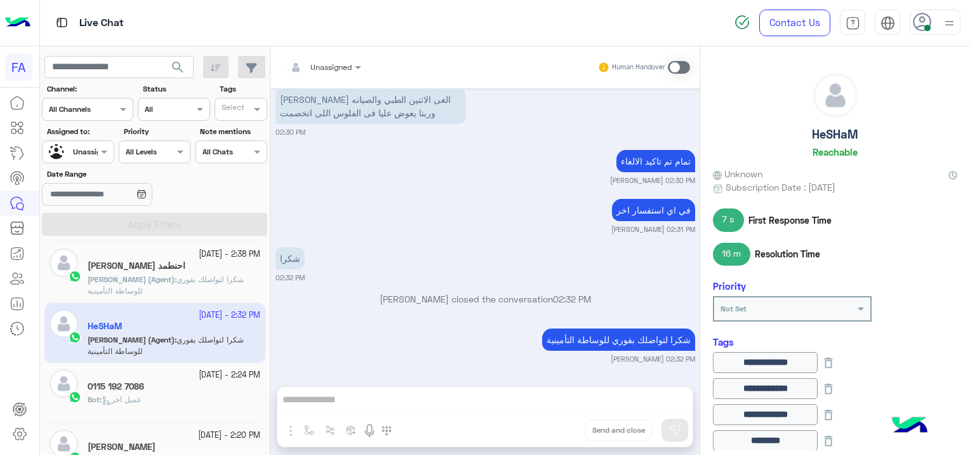
click at [177, 390] on div "0115 192 7086" at bounding box center [174, 387] width 173 height 13
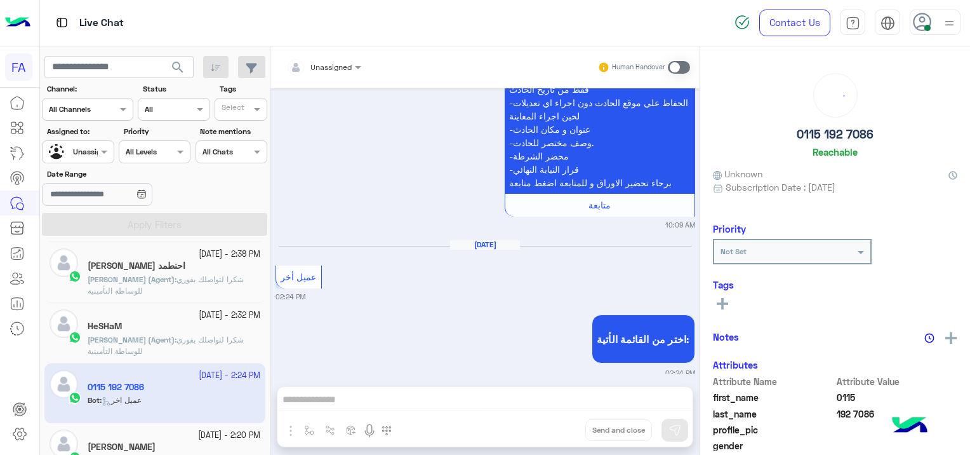
scroll to position [190, 0]
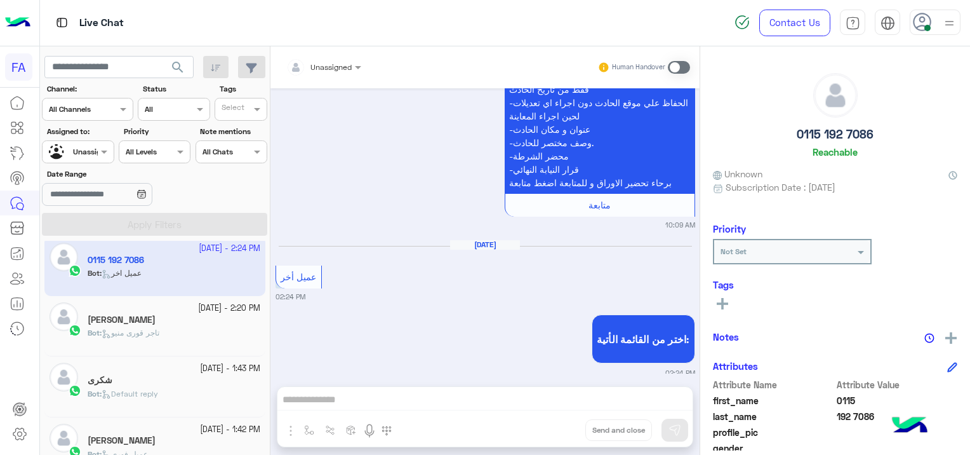
click at [195, 333] on div "Bot : تاجر قورى منيو" at bounding box center [174, 338] width 173 height 22
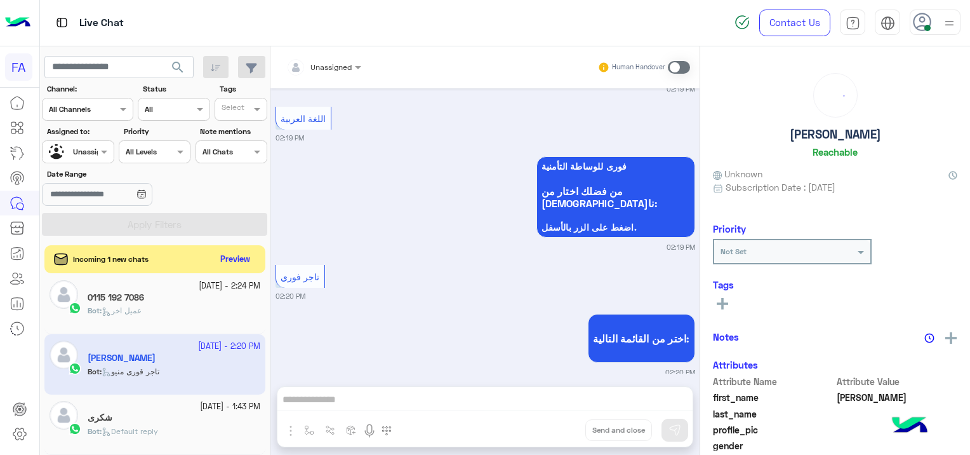
scroll to position [254, 0]
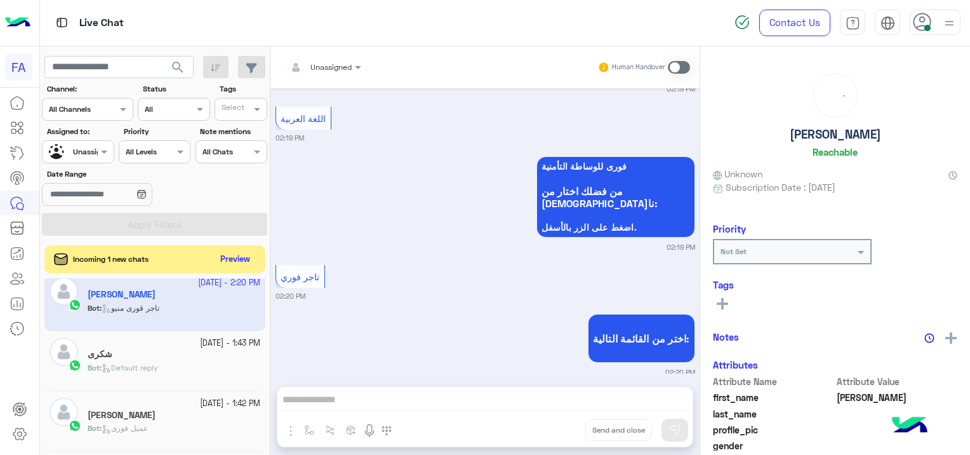
click at [194, 321] on app-inbox-user "[DATE] - 2:20 PM [PERSON_NAME] : تاجر قورى منيو" at bounding box center [154, 300] width 221 height 60
click at [239, 259] on button "Preview" at bounding box center [236, 258] width 39 height 17
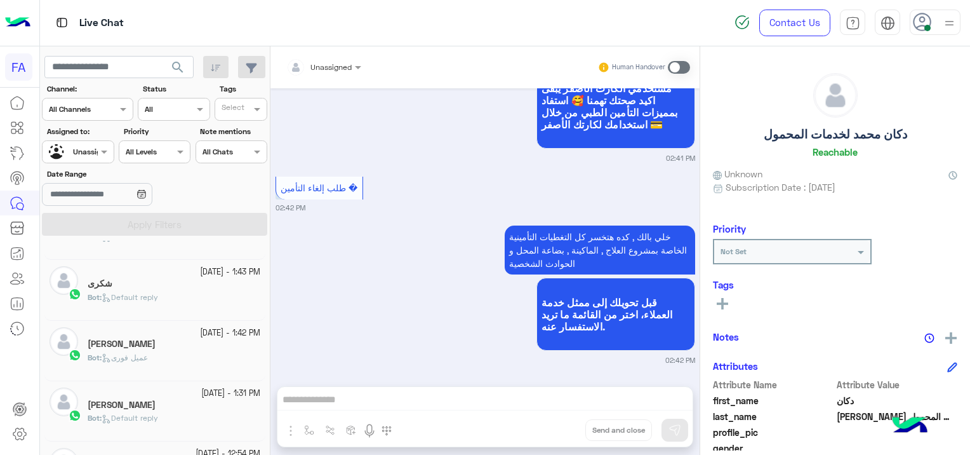
scroll to position [380, 0]
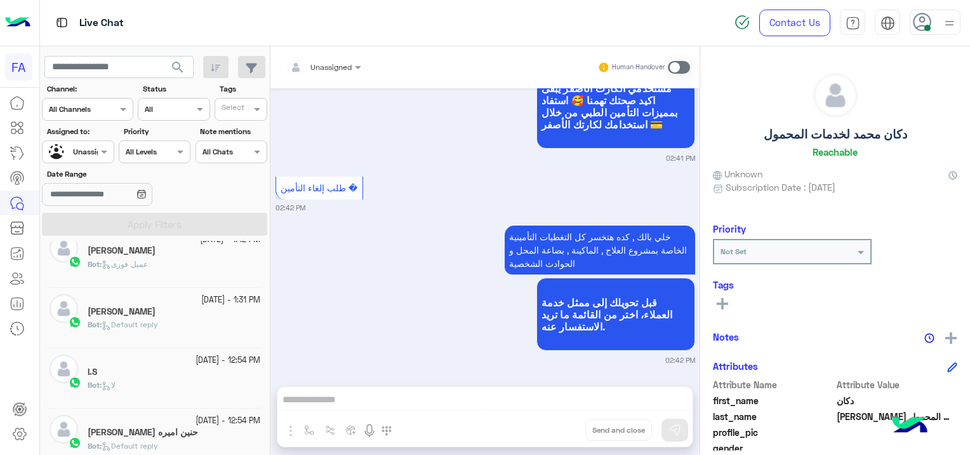
click at [194, 330] on div "Bot : Default reply" at bounding box center [174, 330] width 173 height 22
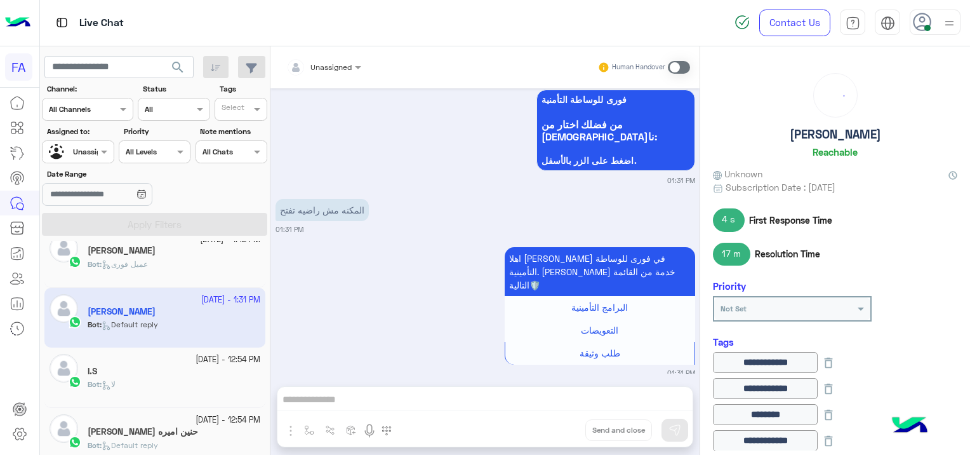
scroll to position [1488, 0]
click at [135, 396] on div "Bot : لا" at bounding box center [174, 389] width 173 height 22
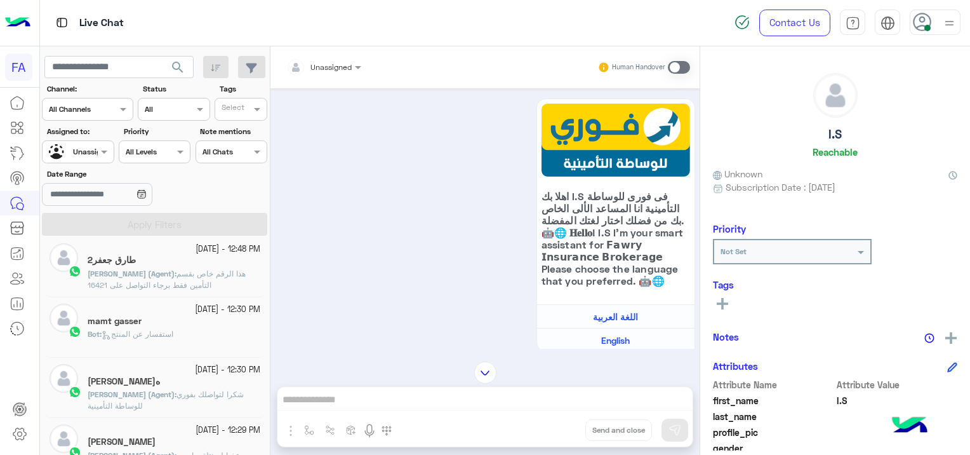
scroll to position [635, 0]
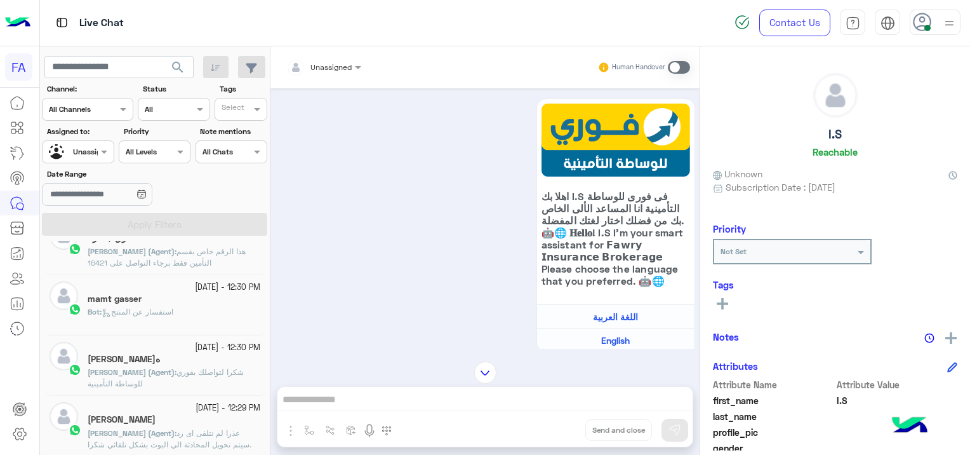
click at [206, 316] on div "Bot : استفسار عن المنتج" at bounding box center [174, 317] width 173 height 22
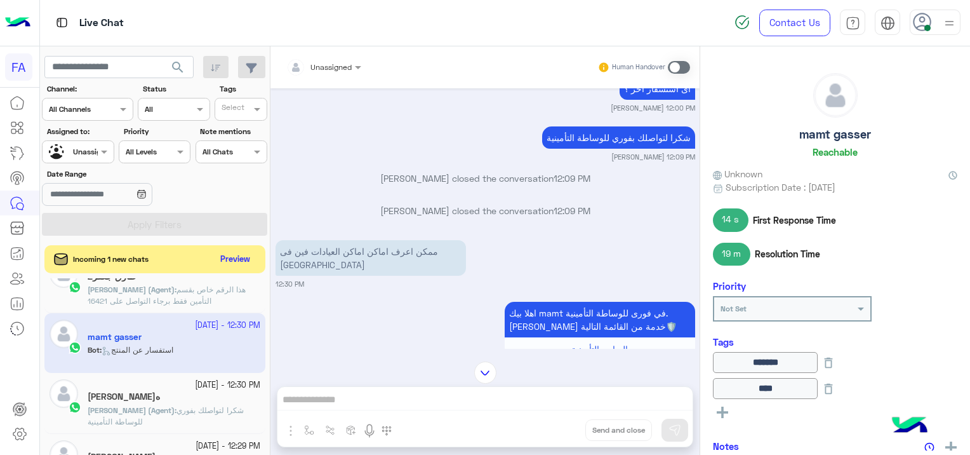
scroll to position [996, 0]
click at [350, 65] on div at bounding box center [324, 65] width 88 height 12
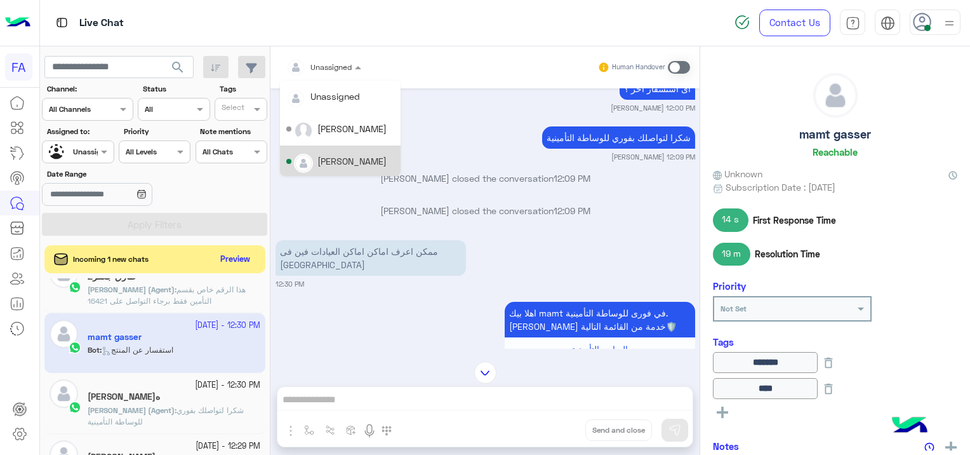
click at [356, 156] on div "[PERSON_NAME]" at bounding box center [351, 160] width 69 height 13
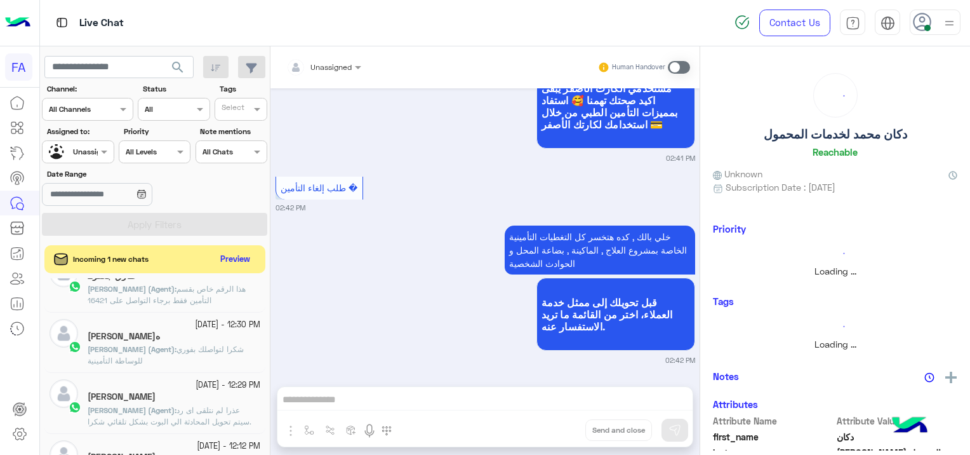
click at [82, 149] on div at bounding box center [78, 150] width 70 height 12
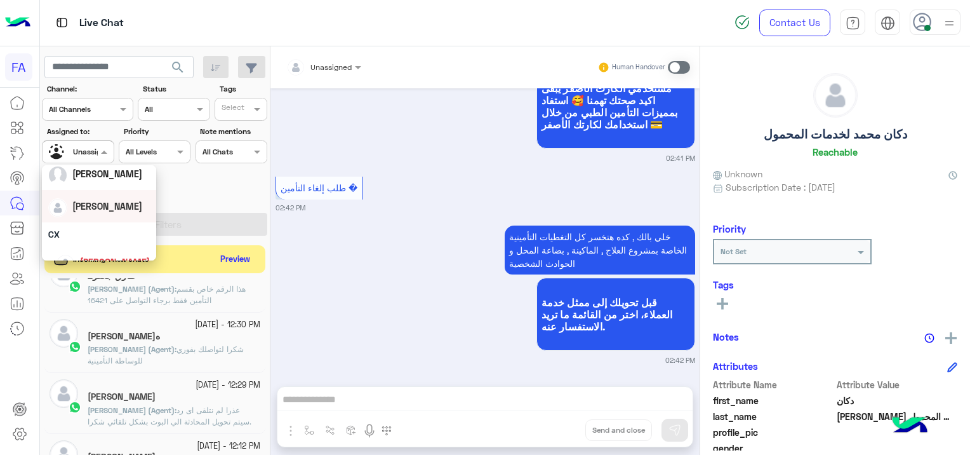
click at [114, 207] on div "[PERSON_NAME]" at bounding box center [99, 206] width 102 height 22
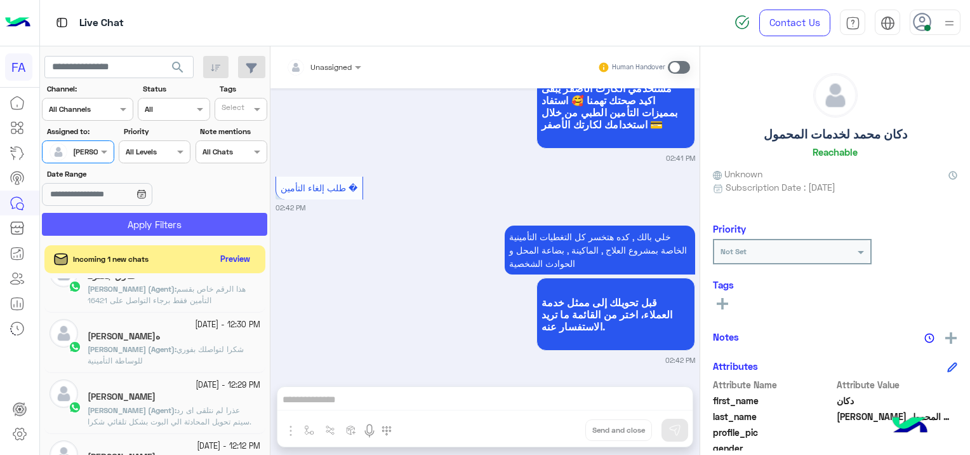
click at [175, 230] on button "Apply Filters" at bounding box center [154, 224] width 225 height 23
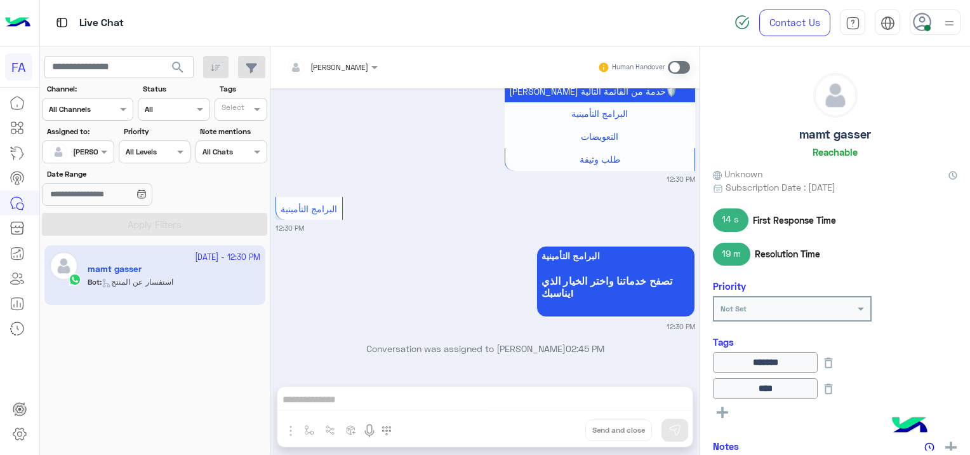
click at [677, 65] on span at bounding box center [679, 67] width 22 height 13
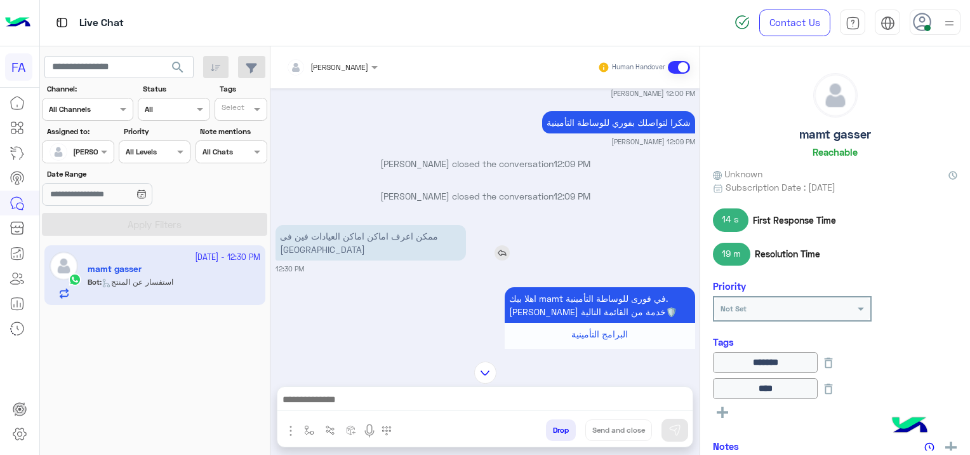
scroll to position [901, 0]
click at [473, 390] on div at bounding box center [484, 403] width 415 height 32
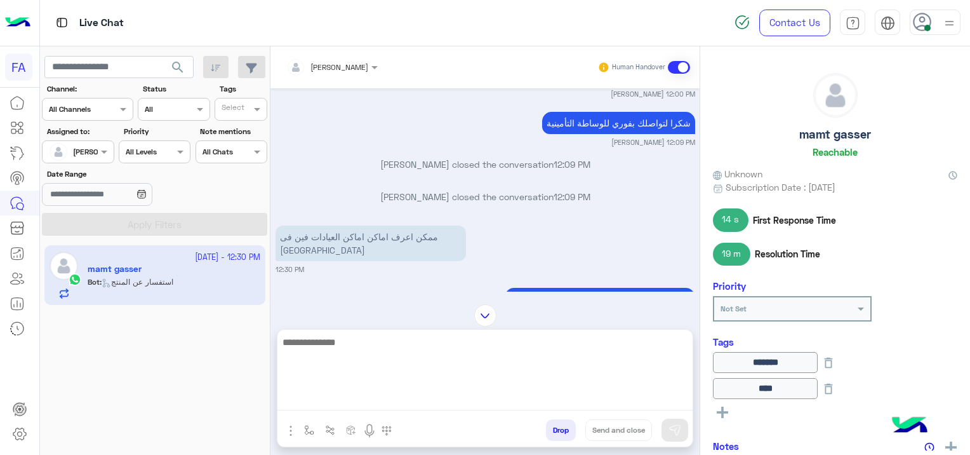
click at [340, 395] on textarea at bounding box center [484, 372] width 415 height 76
paste textarea "**********"
type textarea "**********"
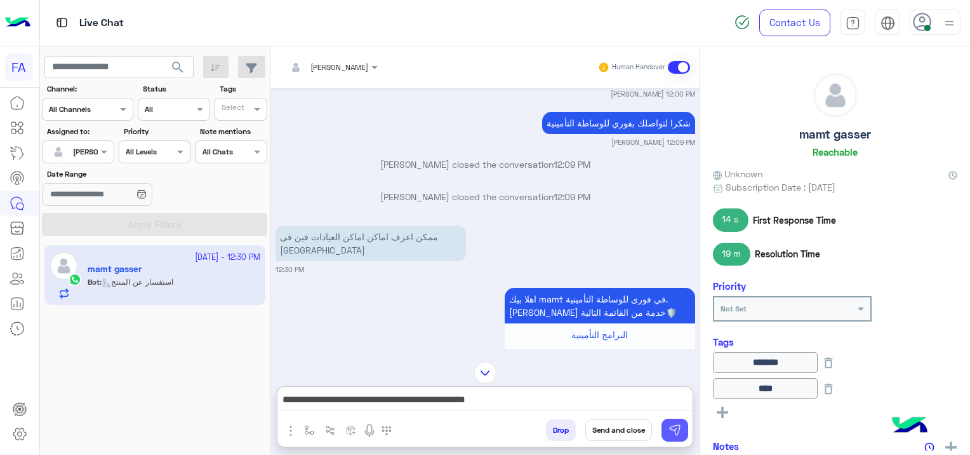
click at [672, 427] on img at bounding box center [675, 429] width 13 height 13
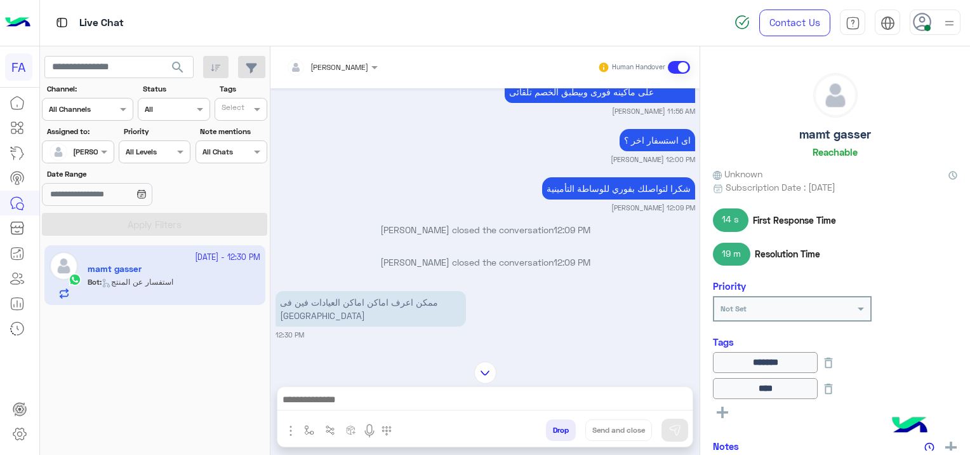
scroll to position [836, 0]
click at [498, 320] on img at bounding box center [502, 318] width 15 height 15
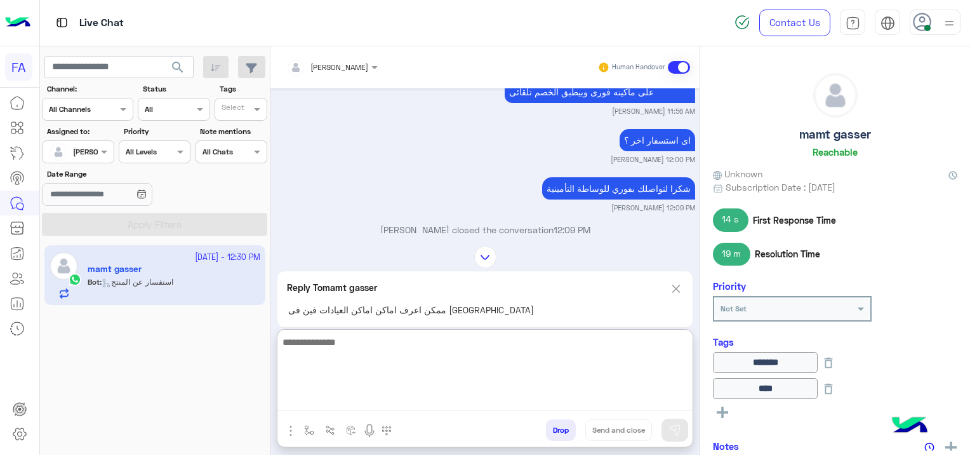
click at [423, 403] on textarea at bounding box center [484, 372] width 415 height 76
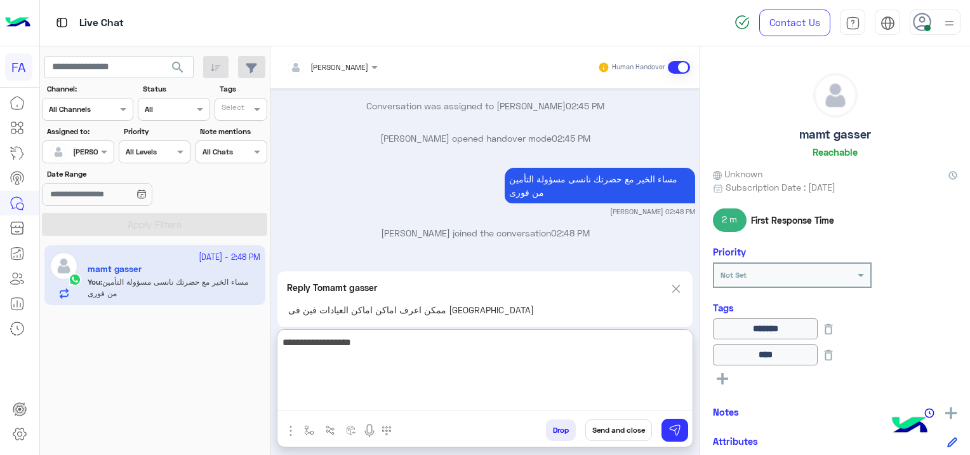
click at [665, 346] on textarea "**********" at bounding box center [484, 372] width 415 height 76
click at [600, 336] on textarea "**********" at bounding box center [484, 372] width 415 height 76
type textarea "**********"
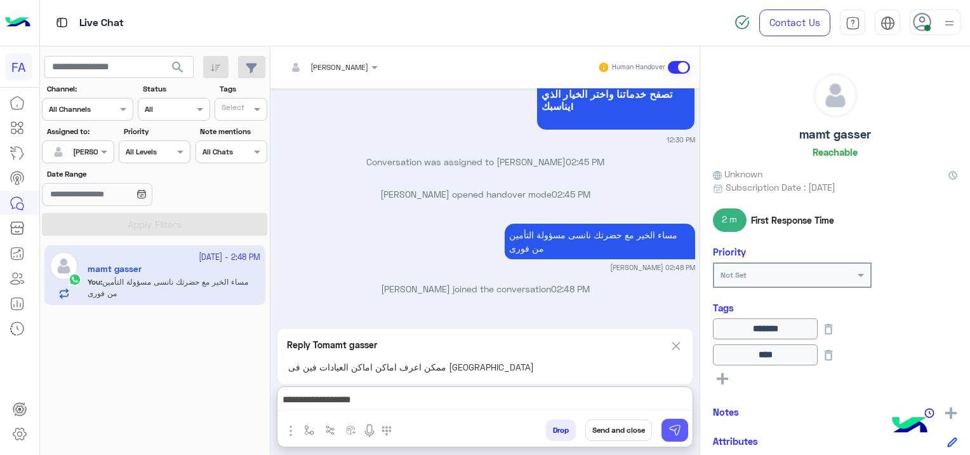
click at [677, 432] on img at bounding box center [675, 429] width 13 height 13
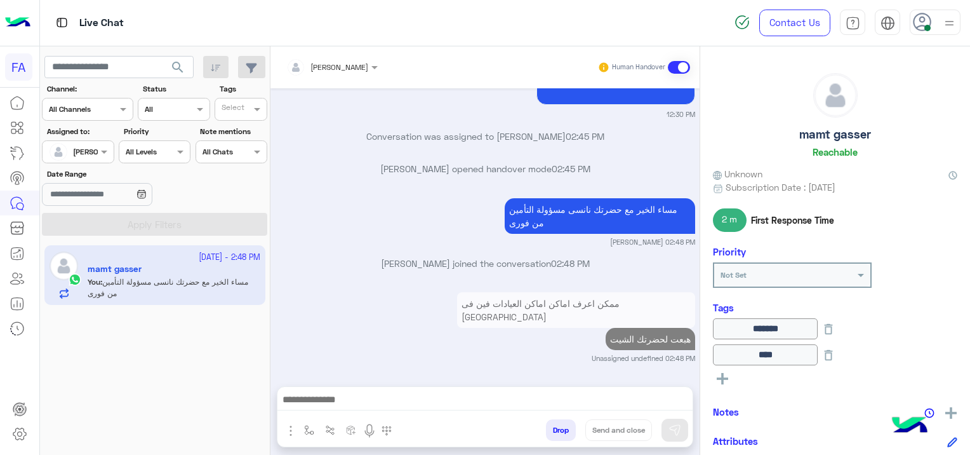
scroll to position [1320, 0]
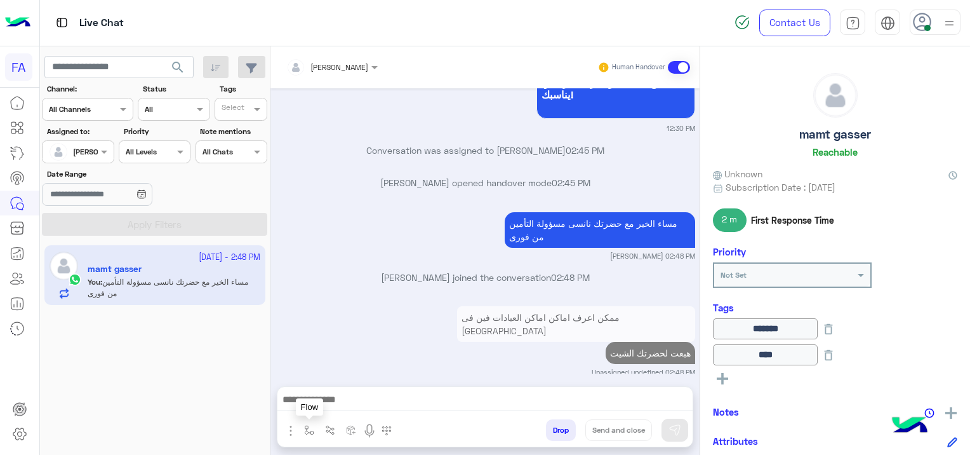
click at [307, 432] on img "button" at bounding box center [309, 430] width 10 height 10
drag, startPoint x: 294, startPoint y: 422, endPoint x: 281, endPoint y: 428, distance: 14.8
click at [294, 422] on button "button" at bounding box center [291, 429] width 17 height 17
click at [305, 377] on span "Attachements" at bounding box center [334, 377] width 63 height 15
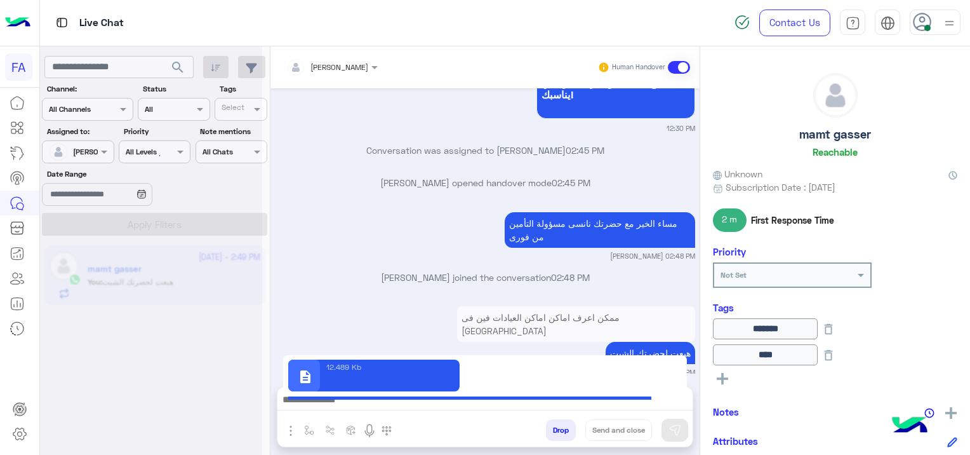
type textarea "**********"
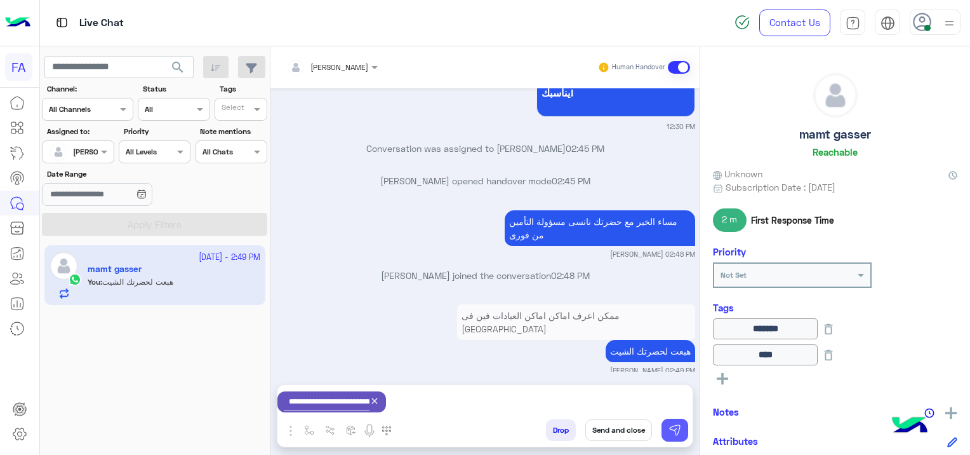
click at [676, 434] on img at bounding box center [675, 429] width 13 height 13
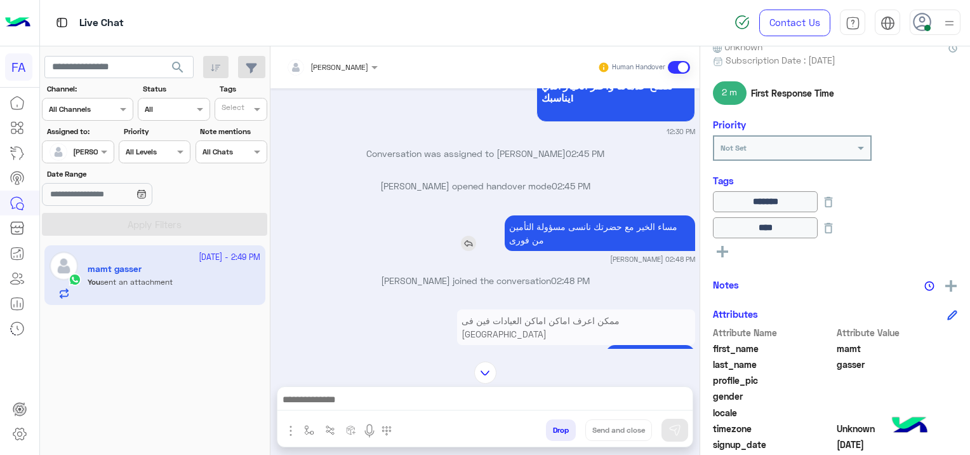
scroll to position [1380, 0]
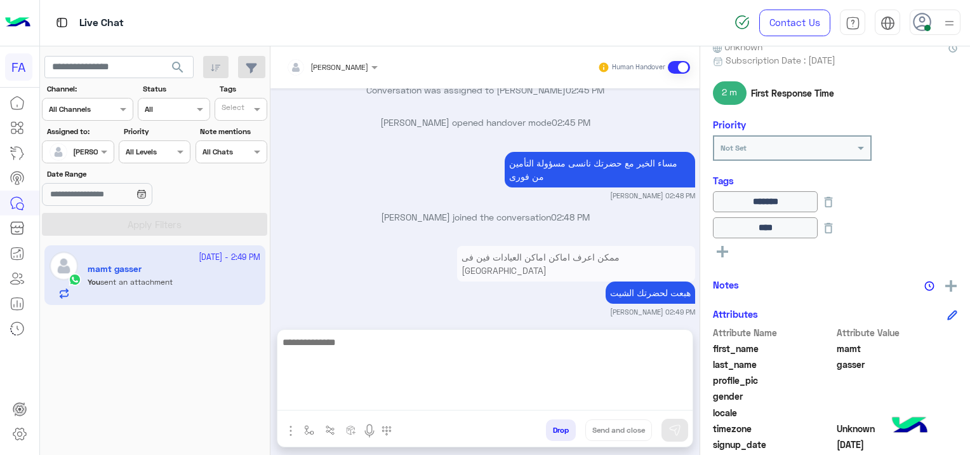
click at [323, 394] on textarea at bounding box center [484, 372] width 415 height 76
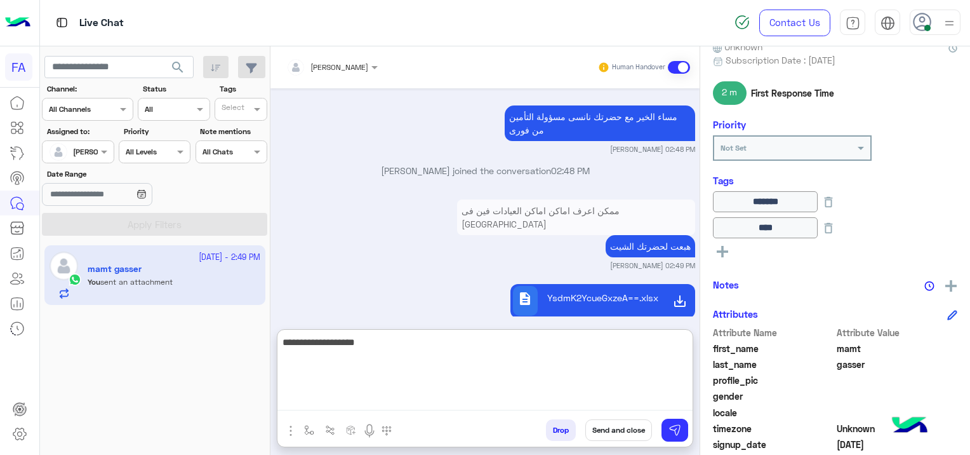
scroll to position [1437, 0]
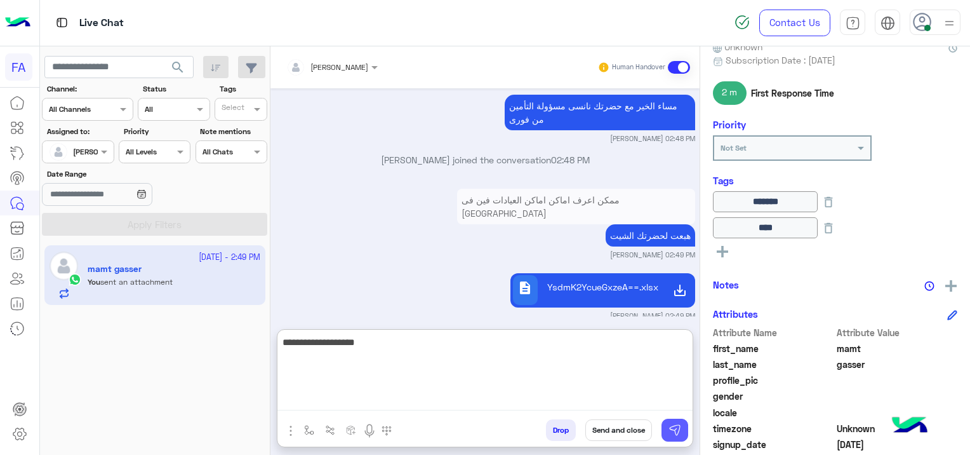
type textarea "**********"
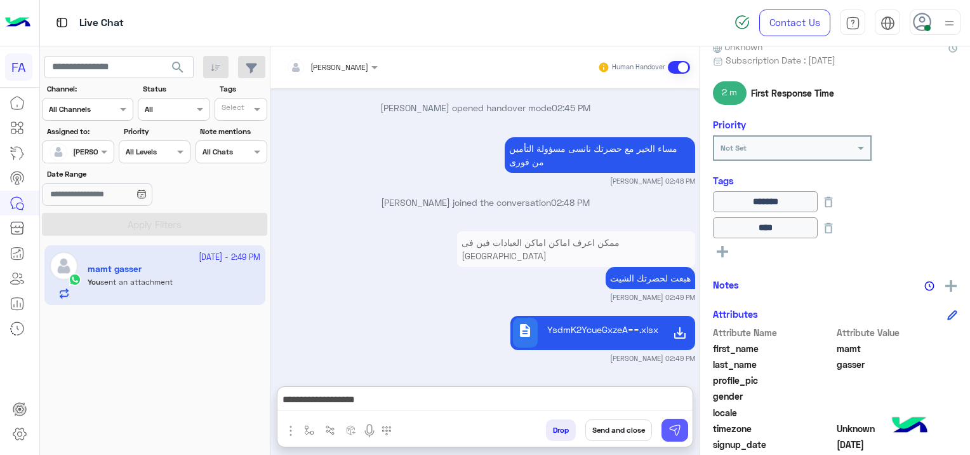
click at [679, 429] on img at bounding box center [675, 429] width 13 height 13
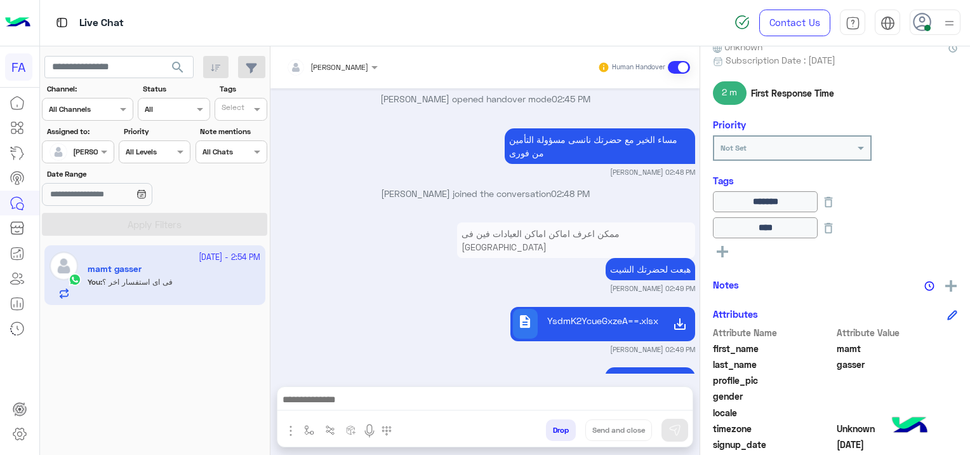
scroll to position [1429, 0]
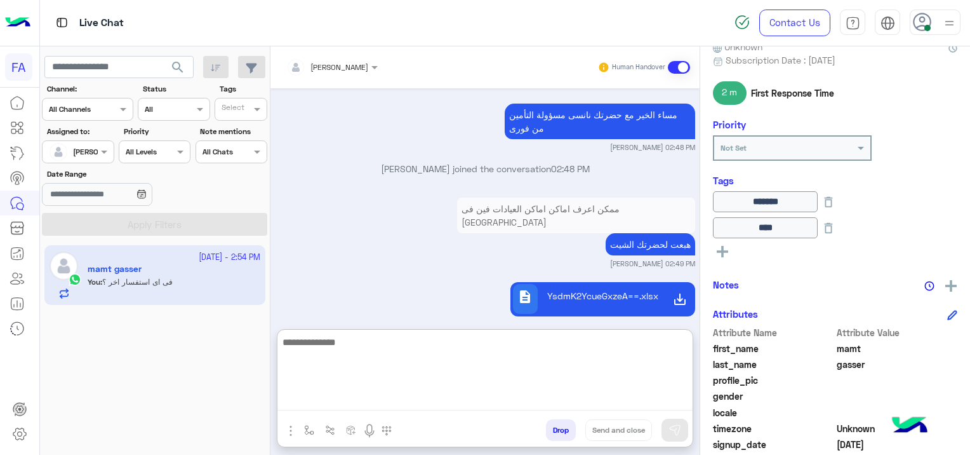
click at [338, 397] on textarea at bounding box center [484, 372] width 415 height 76
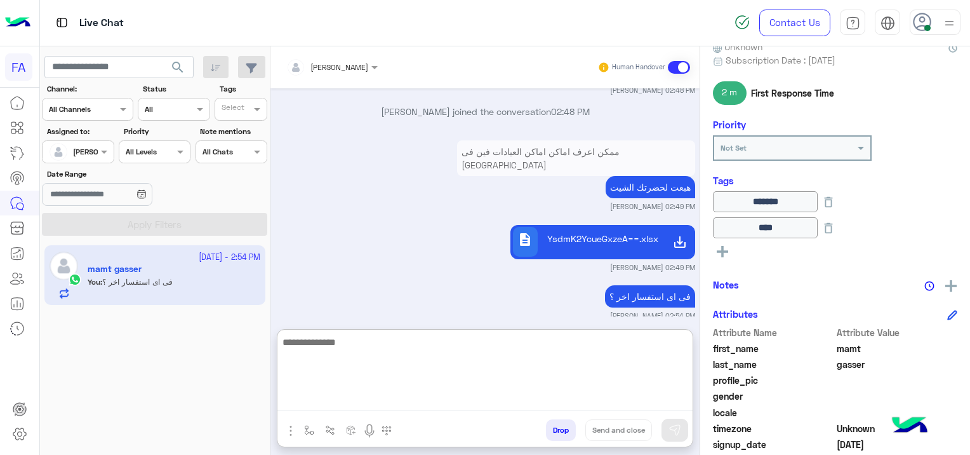
paste textarea "**********"
type textarea "**********"
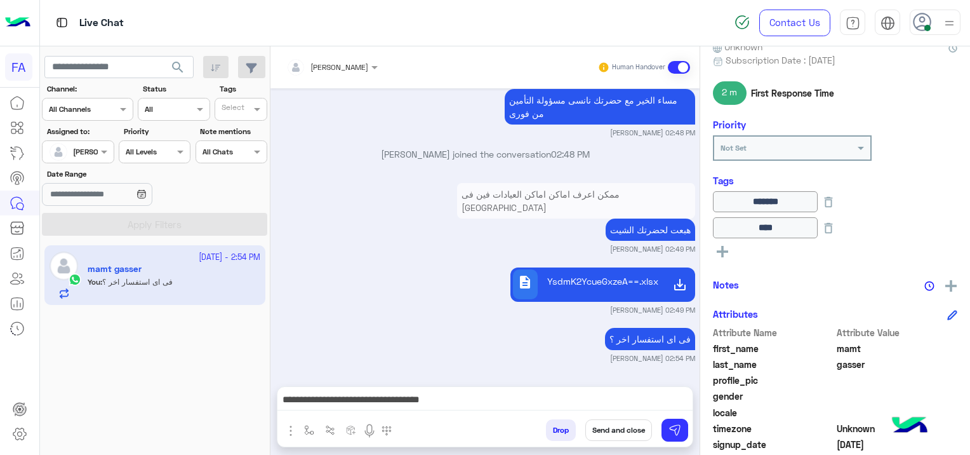
click at [617, 432] on button "Send and close" at bounding box center [618, 430] width 67 height 22
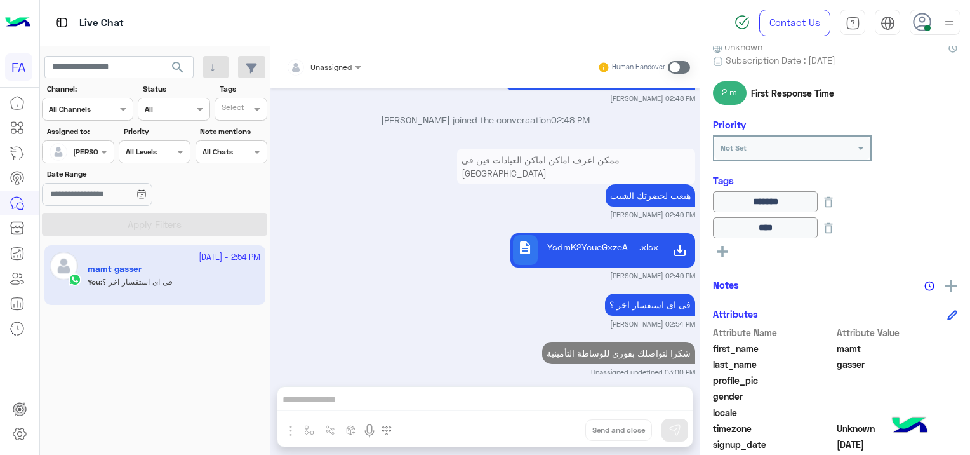
scroll to position [1510, 0]
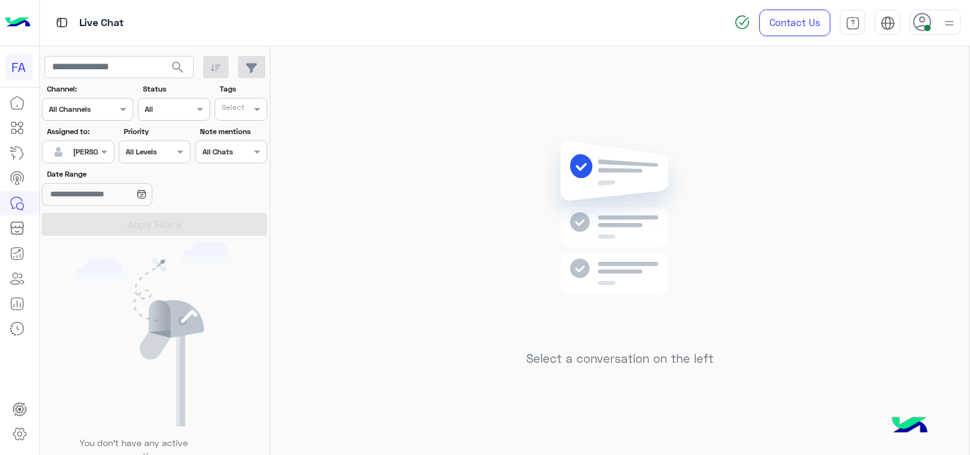
click at [69, 147] on input "text" at bounding box center [63, 150] width 29 height 11
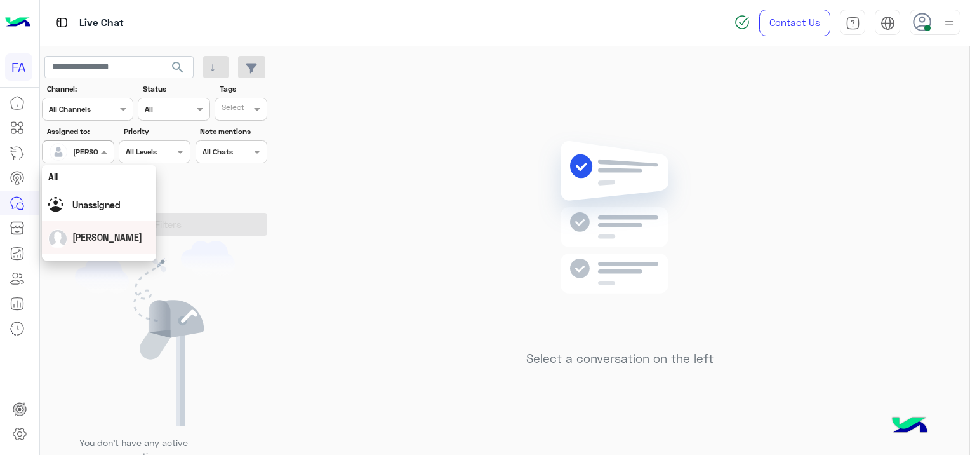
click at [87, 221] on div "[PERSON_NAME]" at bounding box center [99, 237] width 114 height 32
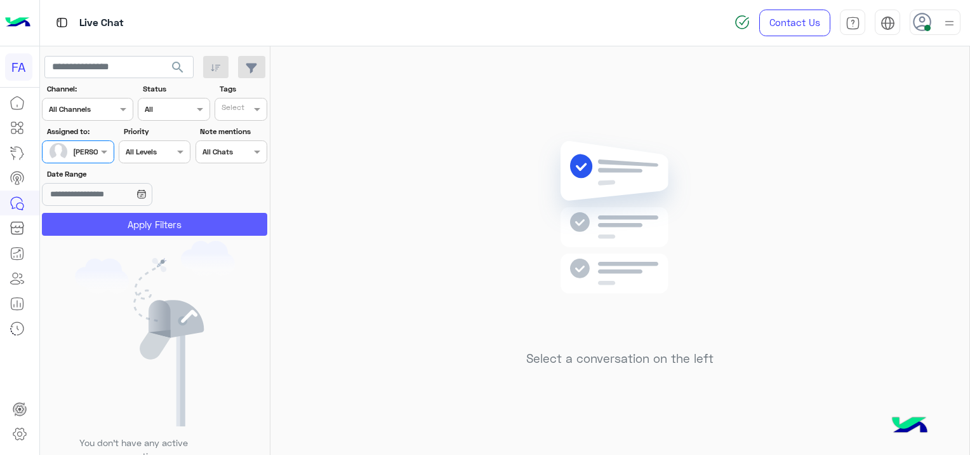
click at [168, 218] on button "Apply Filters" at bounding box center [154, 224] width 225 height 23
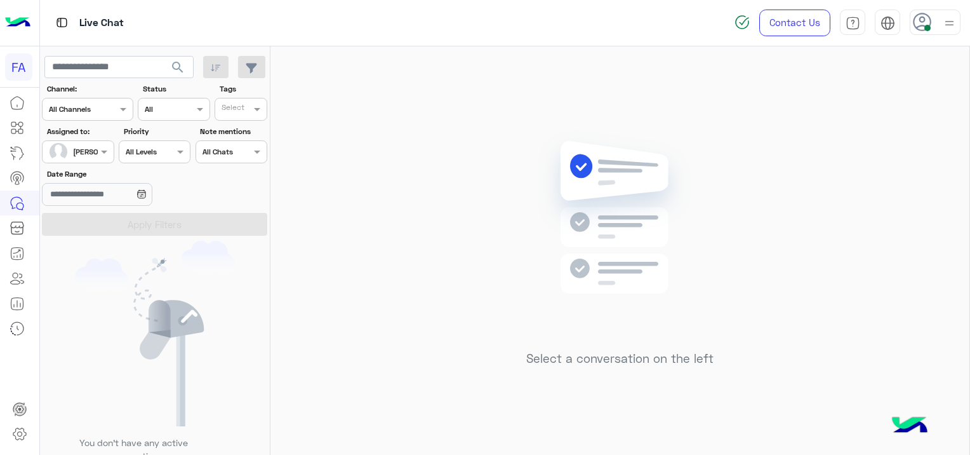
click at [69, 152] on input "text" at bounding box center [63, 150] width 29 height 11
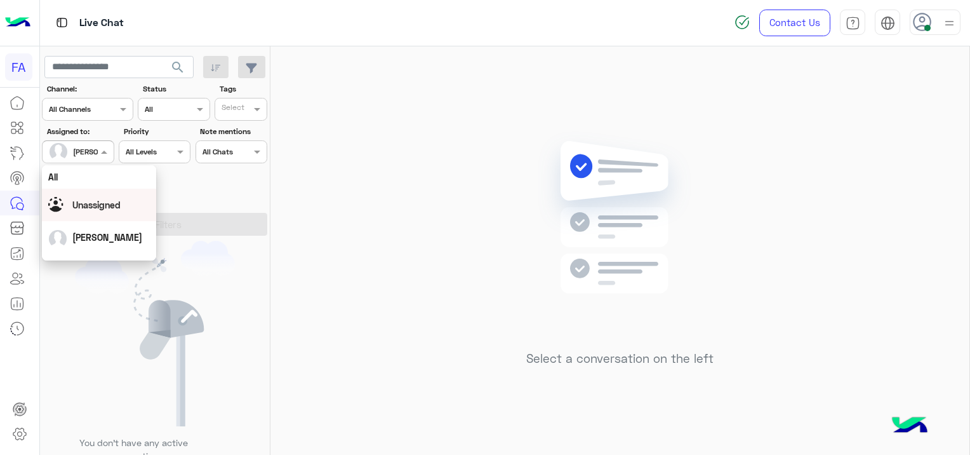
click at [115, 198] on div "Unassigned" at bounding box center [96, 204] width 48 height 13
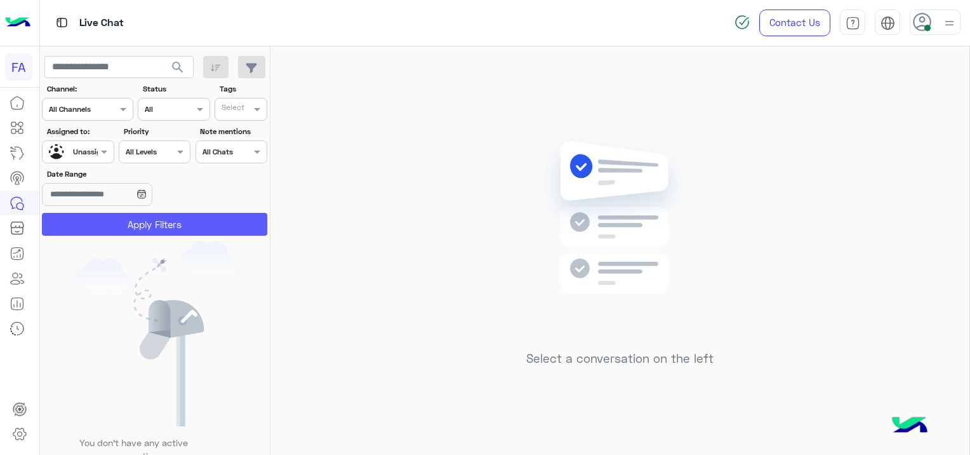
click at [127, 223] on button "Apply Filters" at bounding box center [154, 224] width 225 height 23
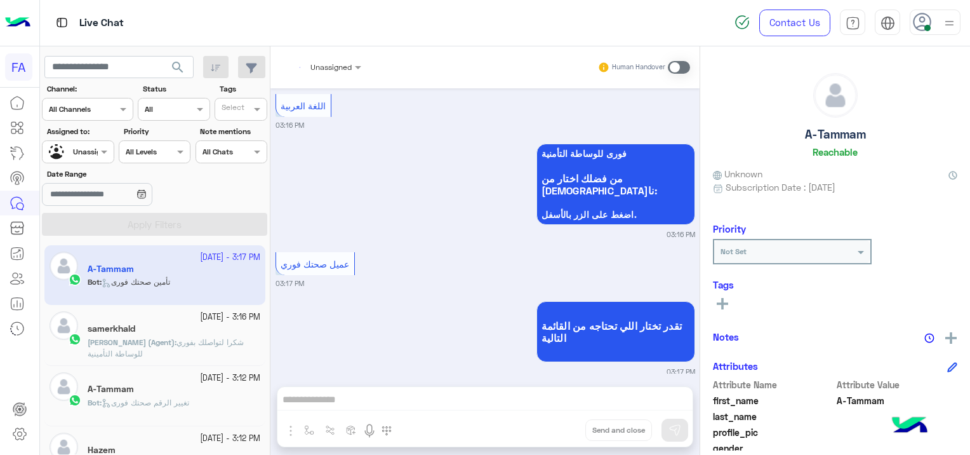
scroll to position [503, 0]
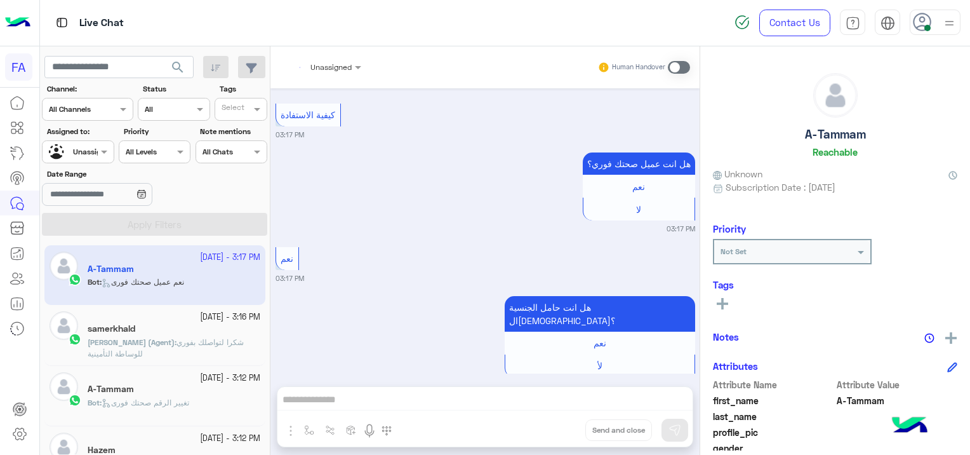
click at [125, 401] on span "تغيير الرقم صحتك فورى" at bounding box center [146, 402] width 88 height 10
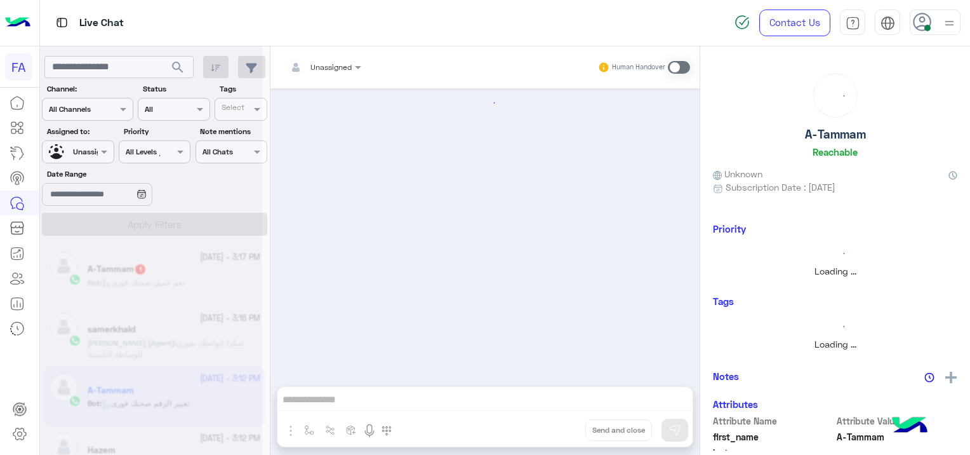
scroll to position [1573, 0]
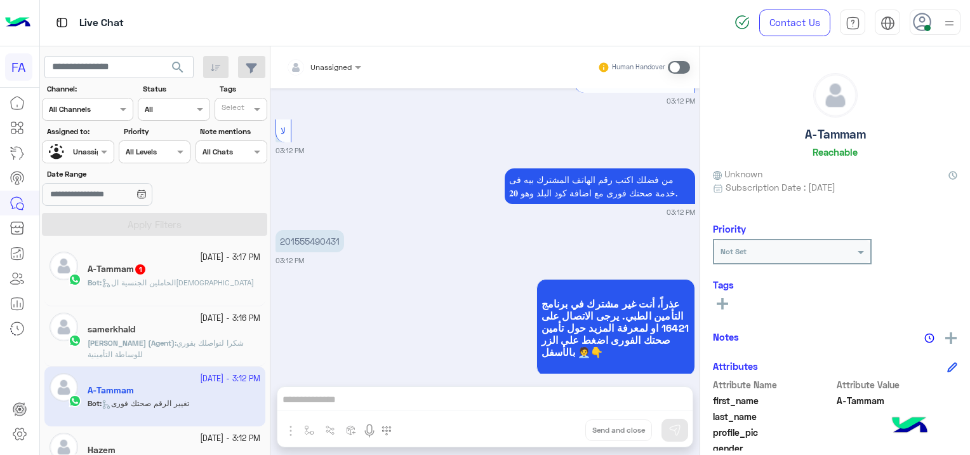
click at [196, 276] on div "A-Tammam 1" at bounding box center [174, 269] width 173 height 13
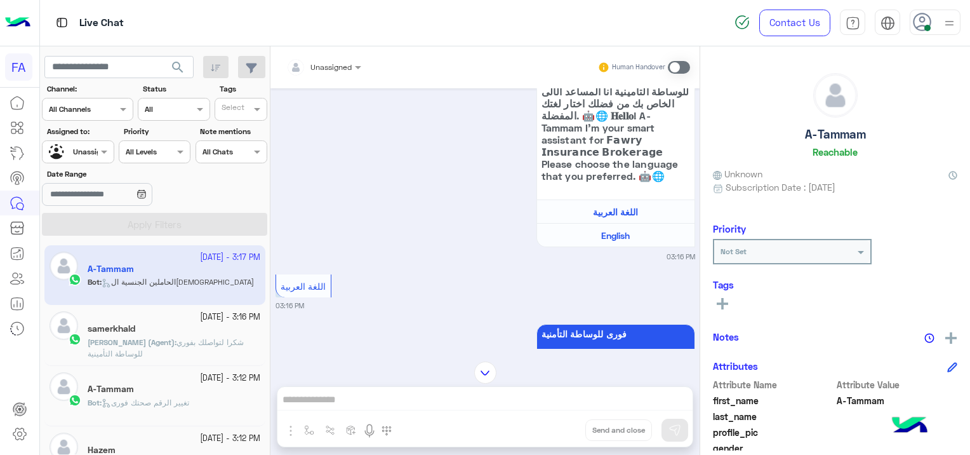
scroll to position [92, 0]
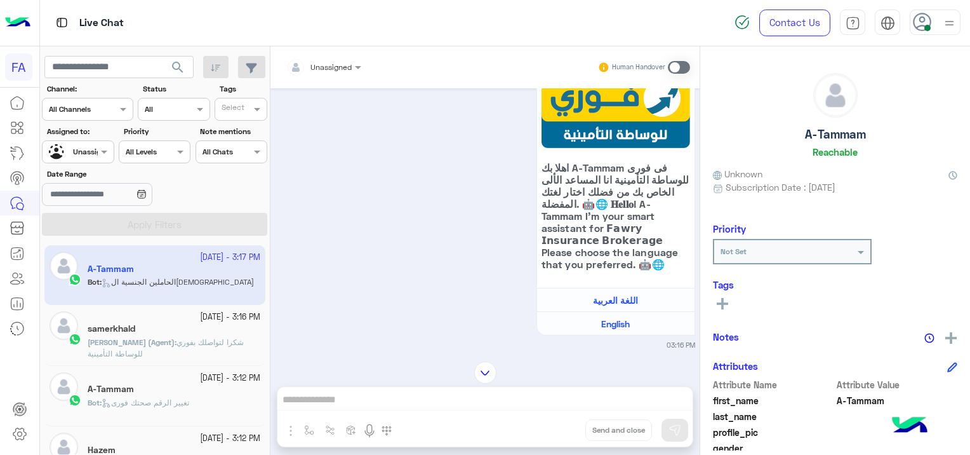
click at [160, 400] on span "تغيير الرقم صحتك فورى" at bounding box center [146, 402] width 88 height 10
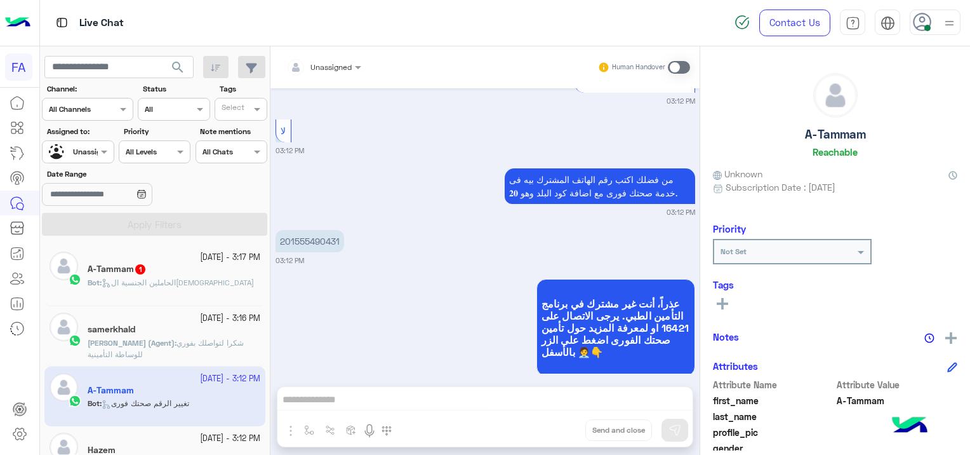
click at [170, 271] on div "A-Tammam 1" at bounding box center [174, 269] width 173 height 13
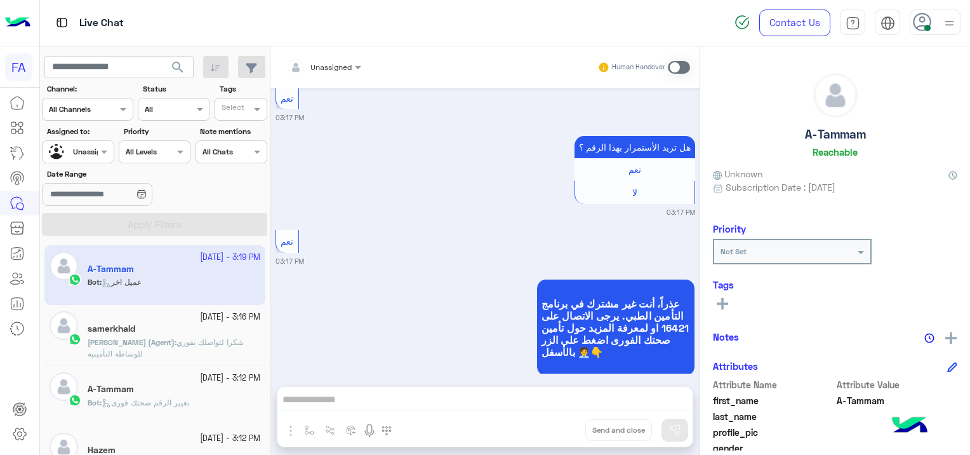
scroll to position [1089, 0]
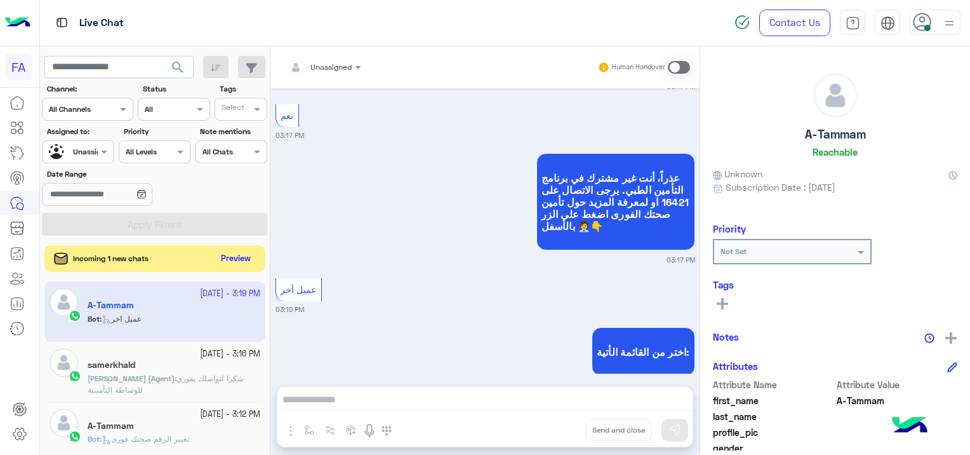
click at [234, 265] on button "Preview" at bounding box center [236, 258] width 39 height 17
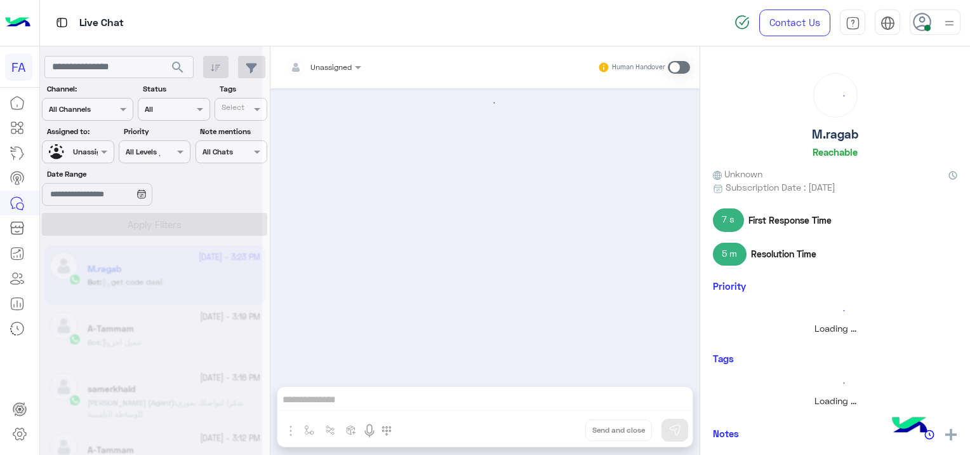
scroll to position [1246, 0]
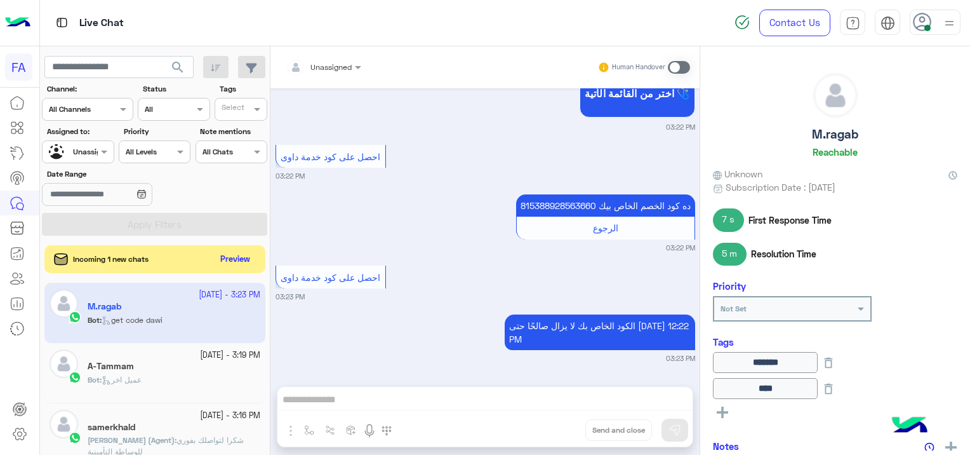
click at [236, 248] on div "Incoming 1 new chats Preview" at bounding box center [154, 259] width 221 height 28
click at [236, 251] on button "Preview" at bounding box center [236, 258] width 39 height 17
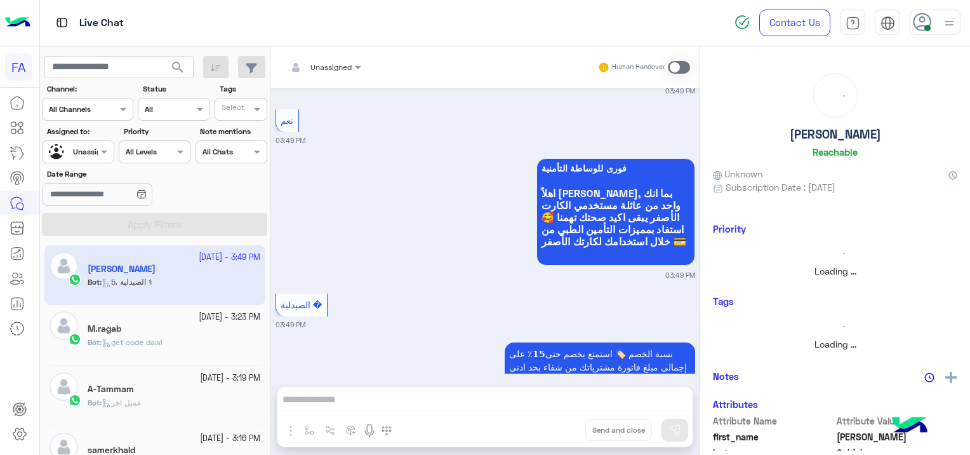
scroll to position [1374, 0]
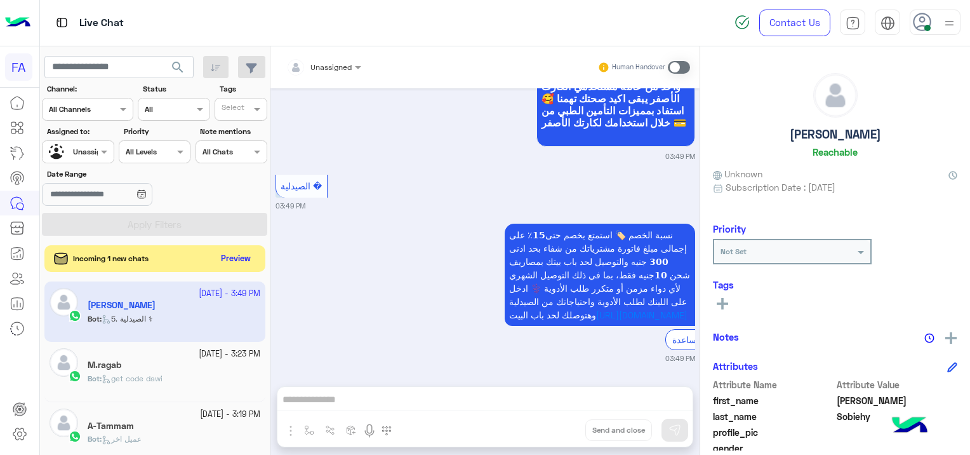
click at [232, 250] on button "Preview" at bounding box center [236, 258] width 39 height 17
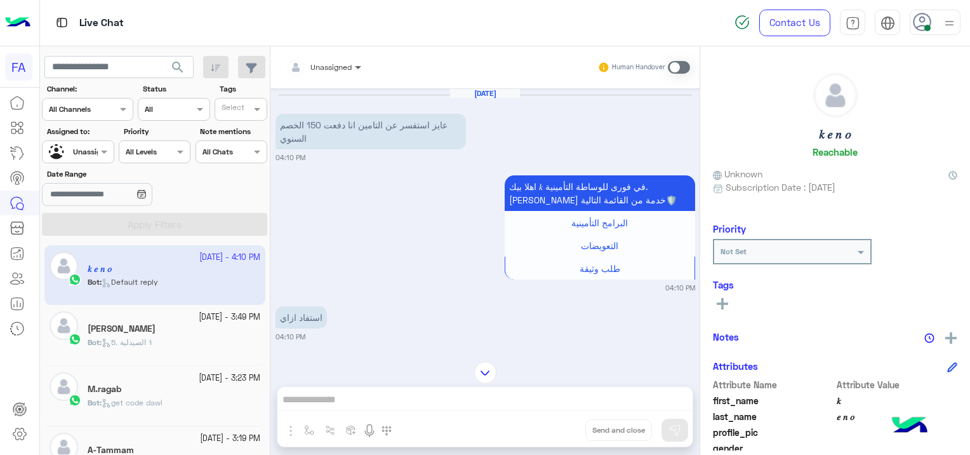
click at [356, 70] on span at bounding box center [360, 66] width 16 height 13
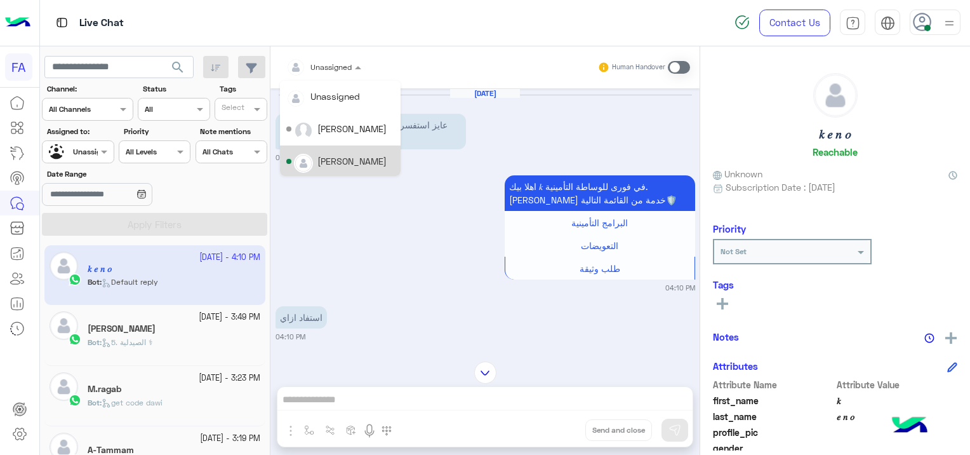
click at [356, 157] on div "[PERSON_NAME]" at bounding box center [351, 160] width 69 height 13
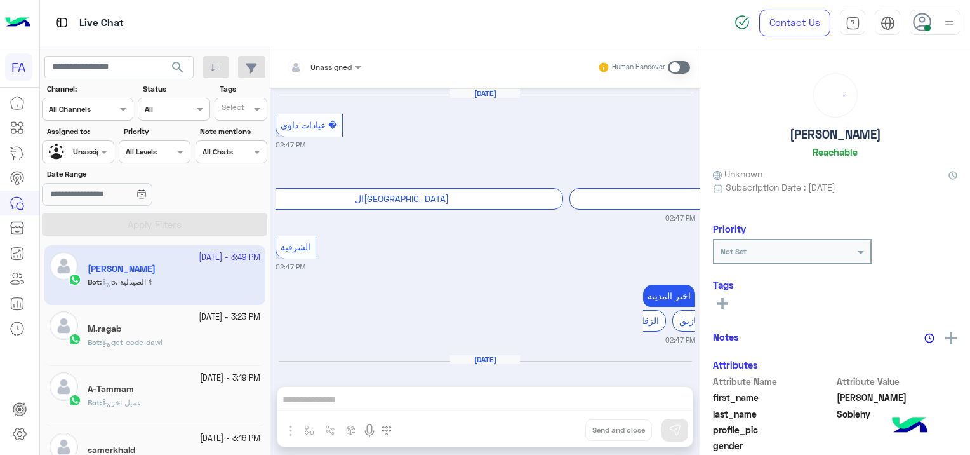
scroll to position [1374, 0]
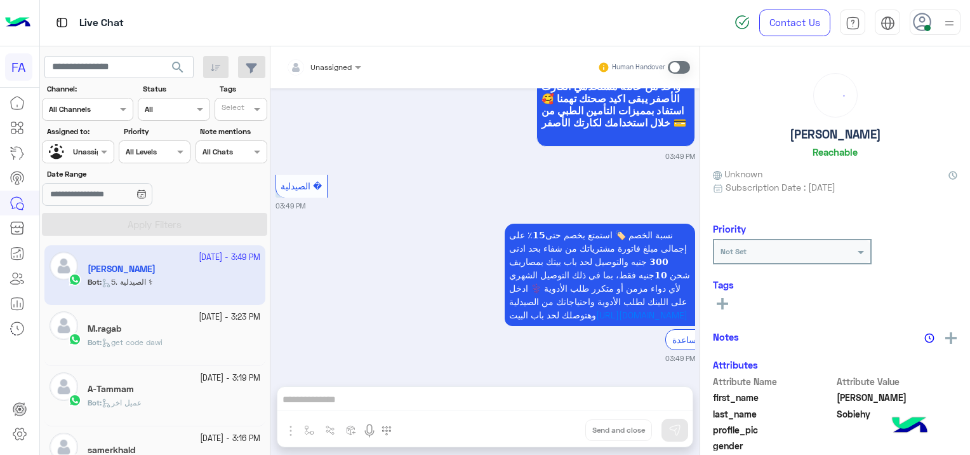
click at [90, 145] on div at bounding box center [78, 150] width 70 height 12
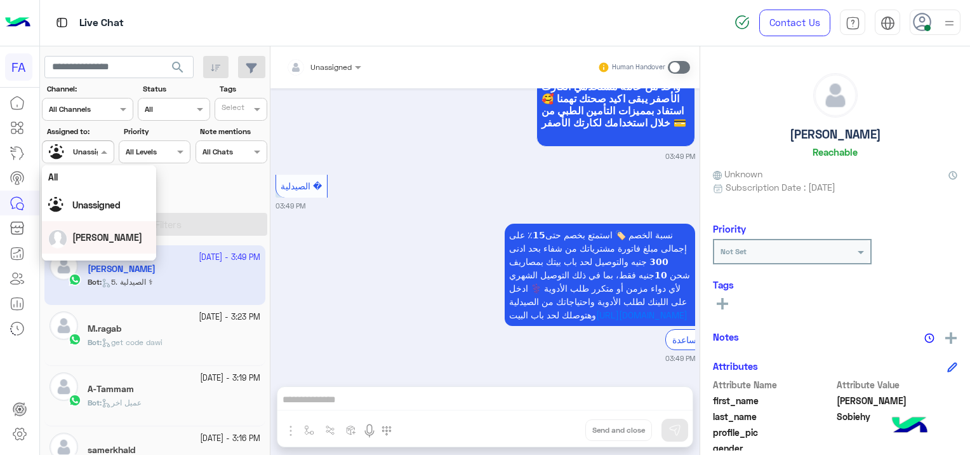
scroll to position [63, 0]
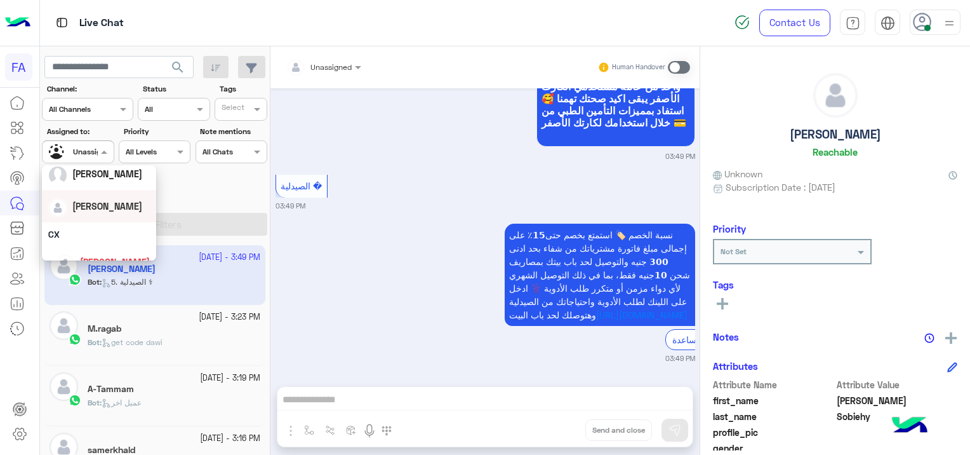
click at [113, 203] on div "[PERSON_NAME]" at bounding box center [99, 206] width 102 height 22
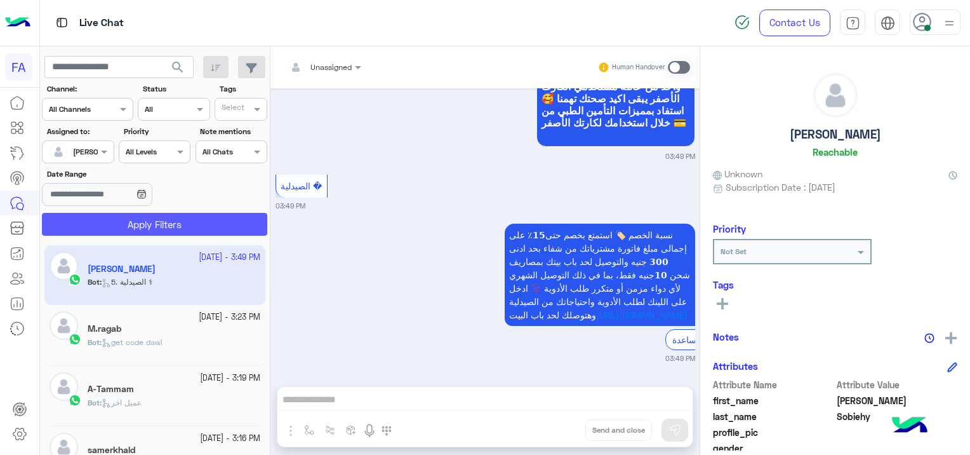
click at [170, 217] on button "Apply Filters" at bounding box center [154, 224] width 225 height 23
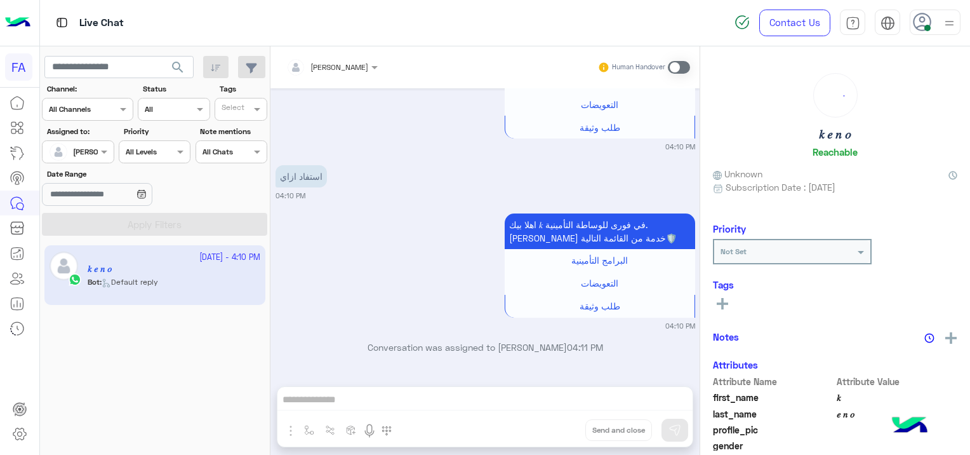
scroll to position [140, 0]
click at [671, 65] on span at bounding box center [679, 67] width 22 height 13
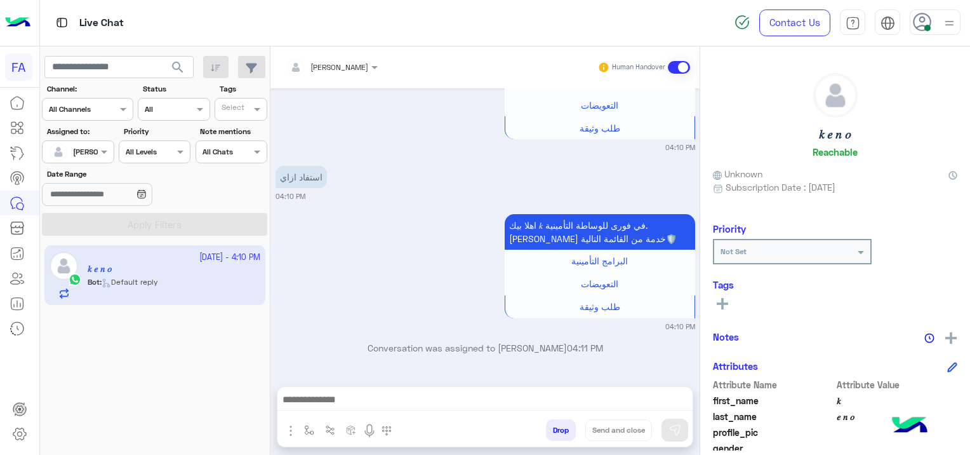
scroll to position [173, 0]
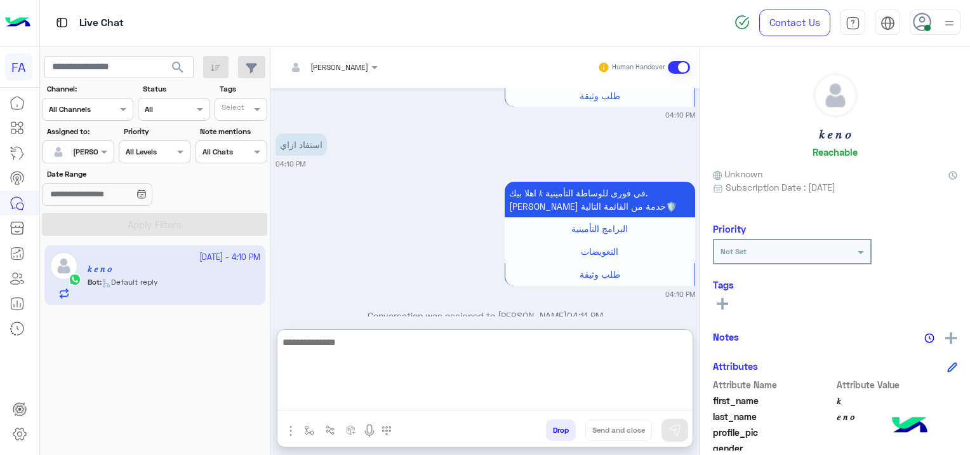
click at [349, 401] on textarea at bounding box center [484, 372] width 415 height 76
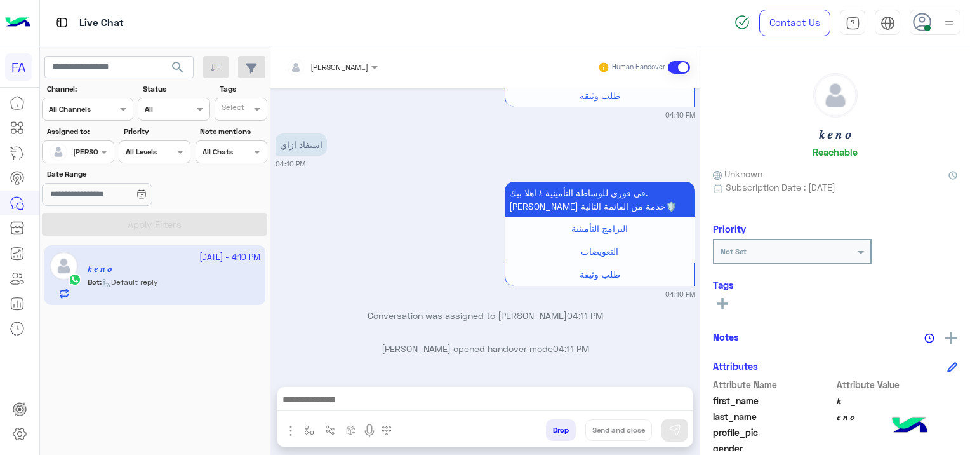
click at [344, 270] on div "اهلا بيك 𝑘 في فورى للوساطة التأمينية. [PERSON_NAME] خدمة من القائمة التالية🛡️ ا…" at bounding box center [486, 238] width 420 height 121
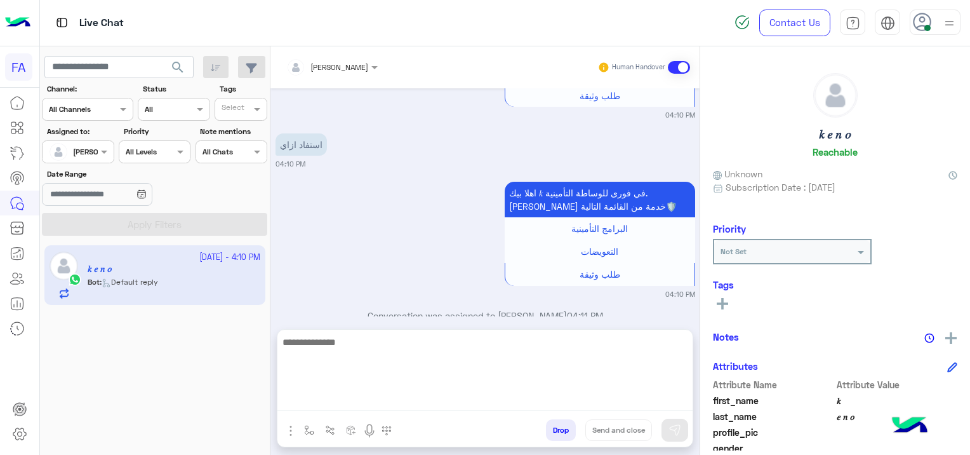
click at [351, 397] on textarea at bounding box center [484, 372] width 415 height 76
paste textarea "**********"
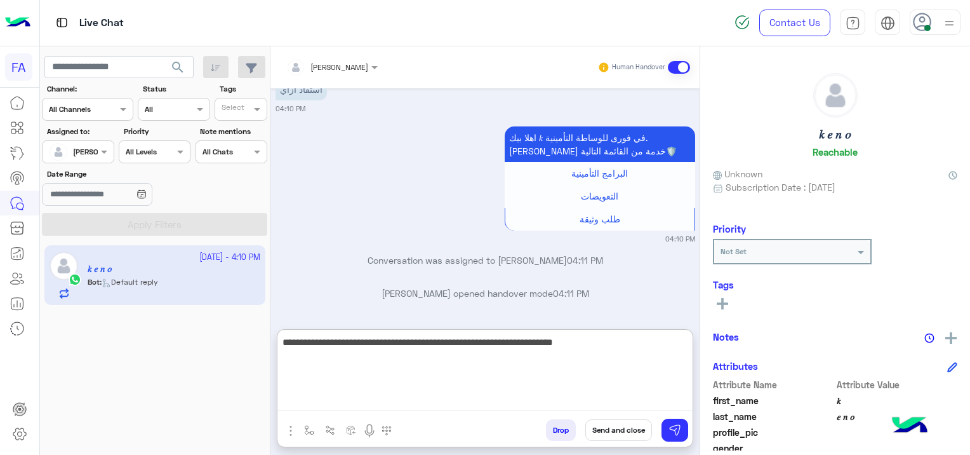
scroll to position [230, 0]
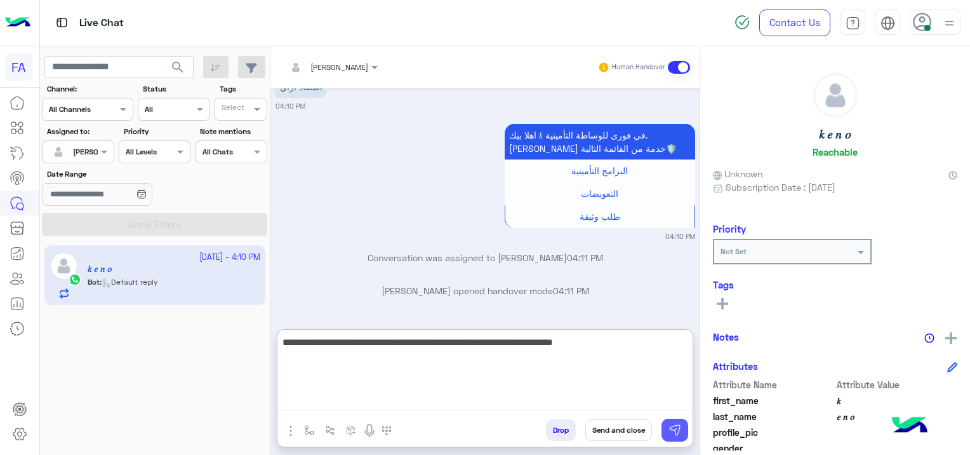
type textarea "**********"
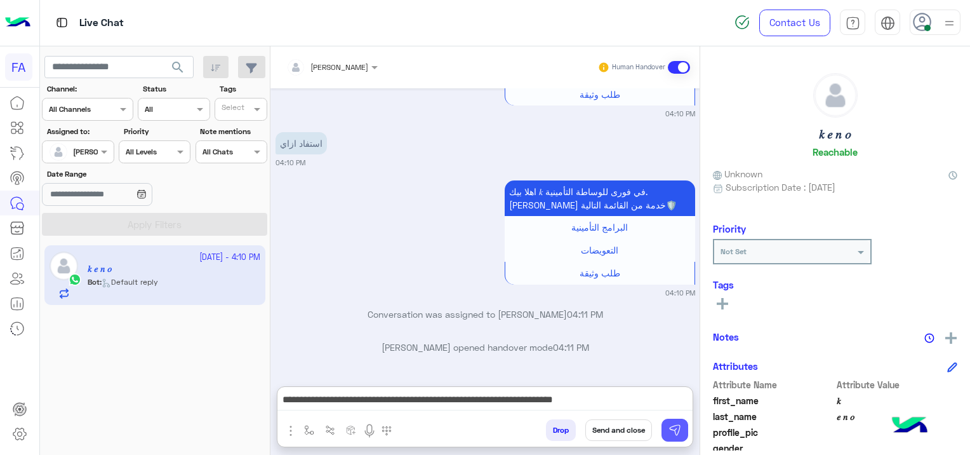
click at [673, 425] on img at bounding box center [675, 429] width 13 height 13
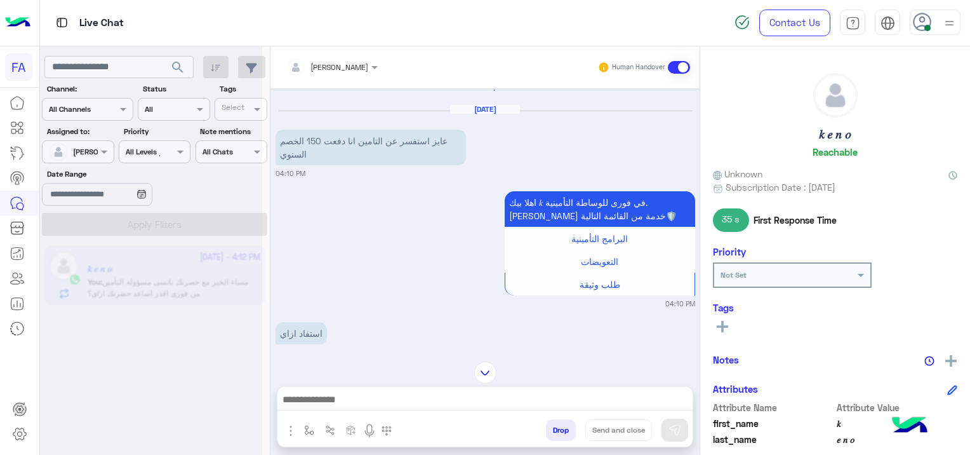
scroll to position [0, 0]
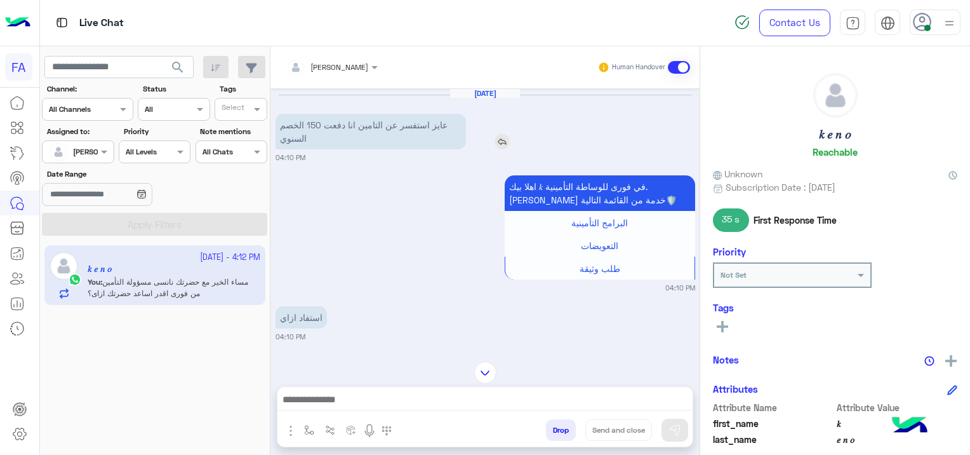
click at [495, 140] on img at bounding box center [502, 141] width 15 height 15
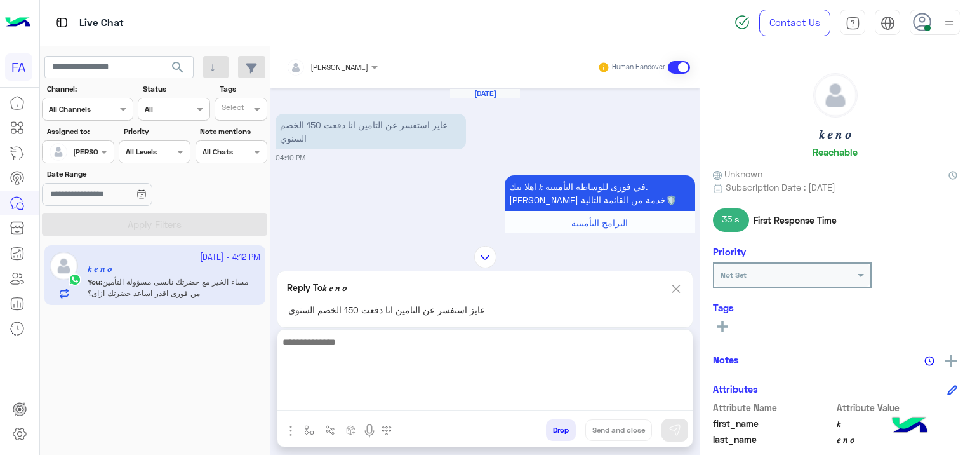
click at [381, 400] on textarea at bounding box center [484, 372] width 415 height 76
type textarea "*"
click at [310, 391] on textarea "**********" at bounding box center [484, 372] width 415 height 76
type textarea "*"
paste textarea "**********"
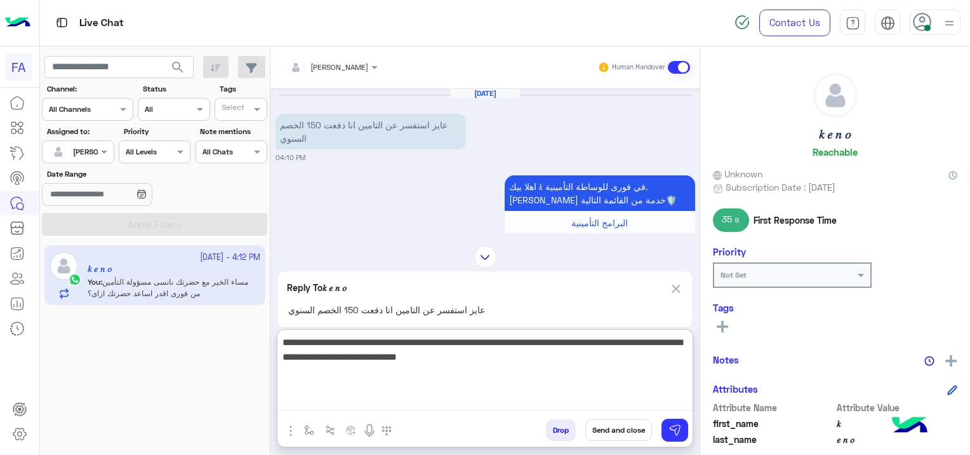
click at [691, 343] on textarea "**********" at bounding box center [484, 372] width 415 height 76
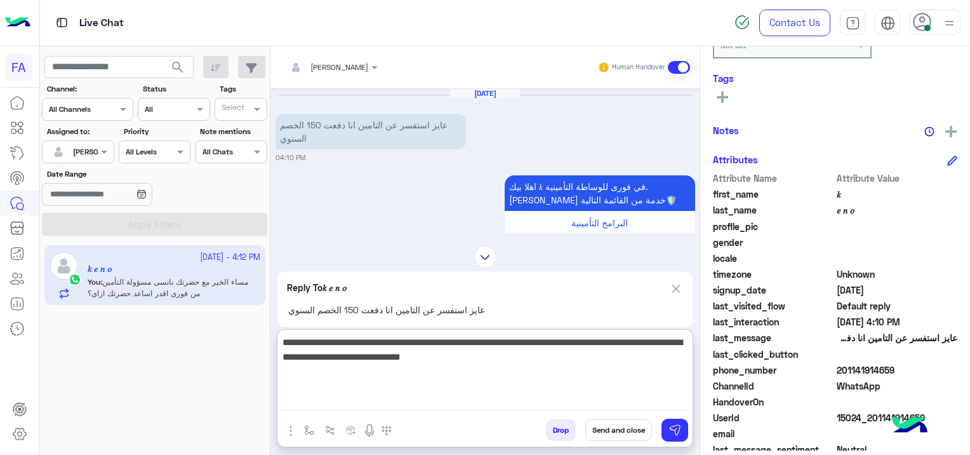
scroll to position [265, 0]
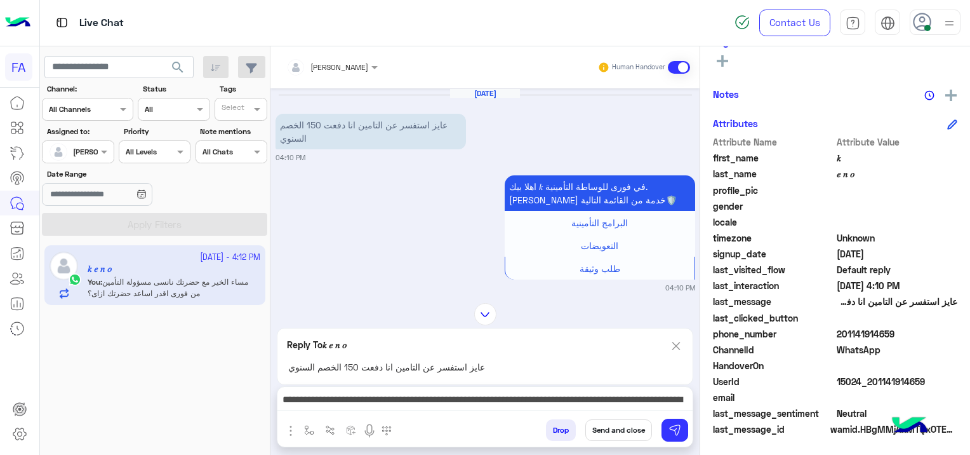
drag, startPoint x: 928, startPoint y: 376, endPoint x: 871, endPoint y: 387, distance: 57.5
click at [871, 387] on div "UserId 15024_201141914659" at bounding box center [835, 383] width 244 height 16
copy span "01141914659"
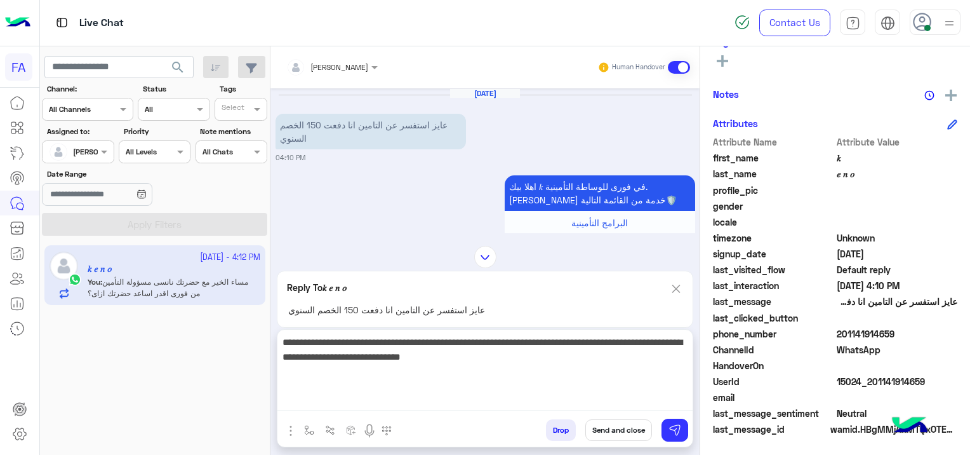
click at [287, 403] on textarea "**********" at bounding box center [484, 372] width 415 height 76
click at [452, 356] on textarea "**********" at bounding box center [484, 372] width 415 height 76
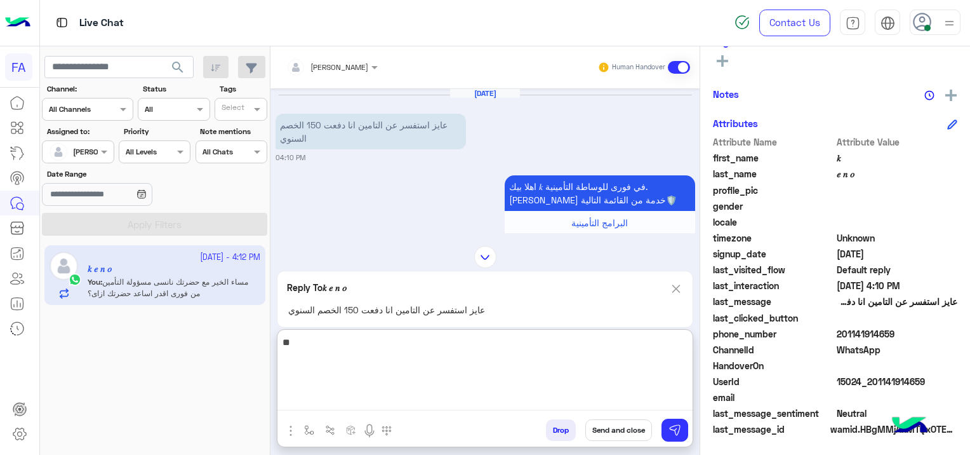
type textarea "*"
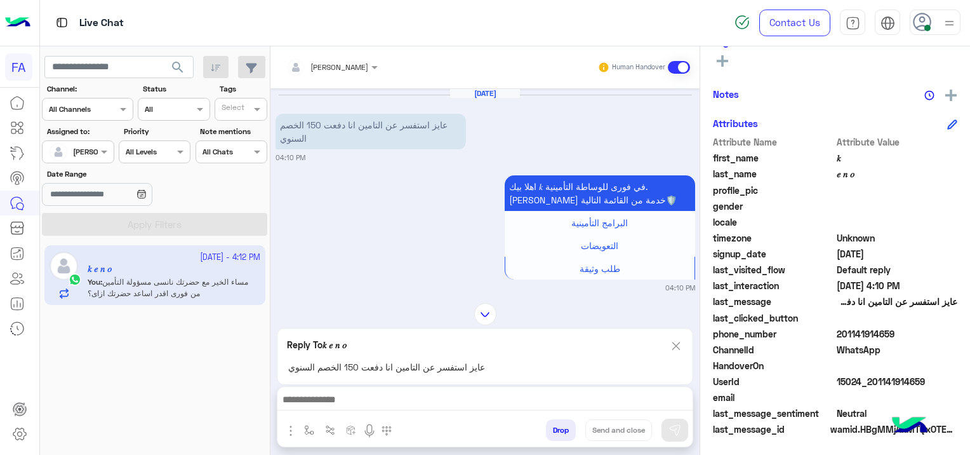
click at [670, 287] on div "[PERSON_NAME] Human Handover [DATE] عايز استفسر عن التامين انا دفعت 150 الخصم ا…" at bounding box center [484, 252] width 429 height 413
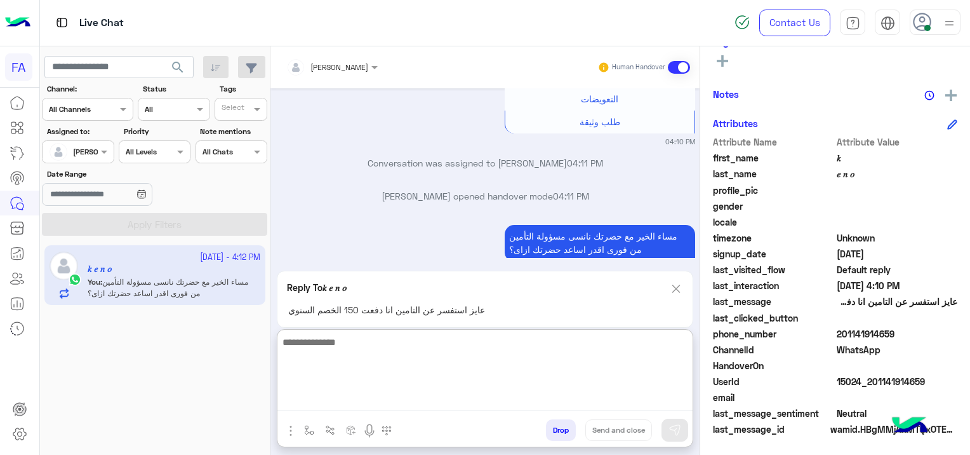
scroll to position [335, 0]
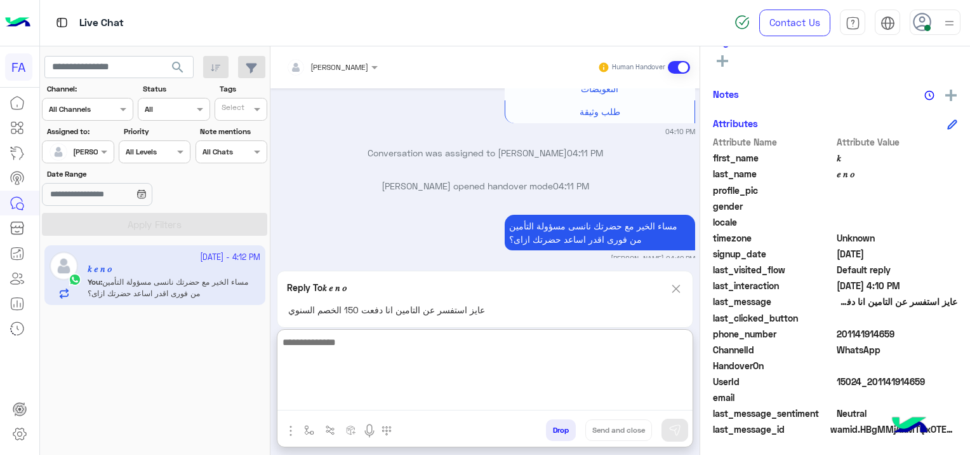
click at [439, 398] on textarea at bounding box center [484, 372] width 415 height 76
type textarea "*"
click at [591, 342] on textarea "**********" at bounding box center [484, 372] width 415 height 76
click at [462, 343] on textarea "**********" at bounding box center [484, 372] width 415 height 76
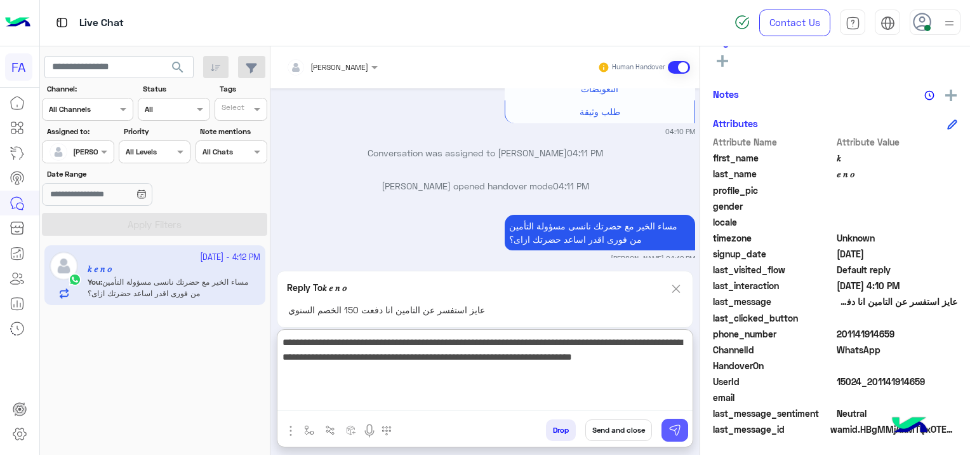
type textarea "**********"
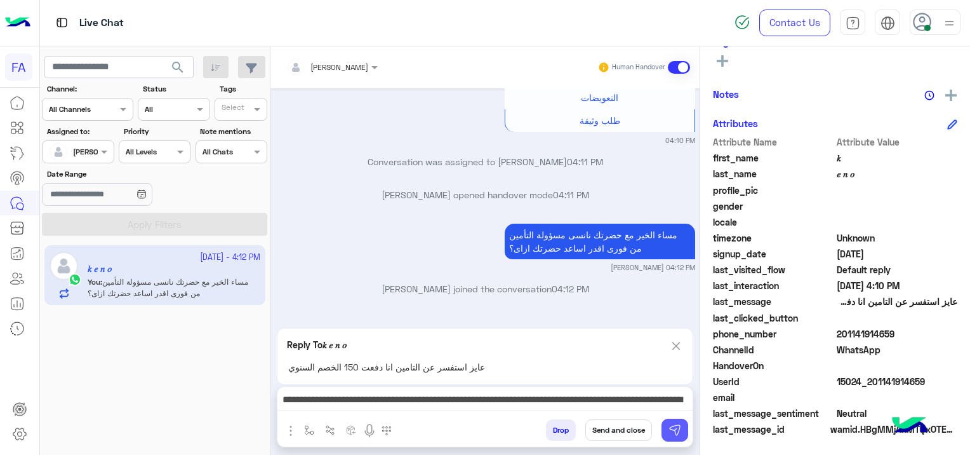
click at [676, 423] on button at bounding box center [675, 429] width 27 height 23
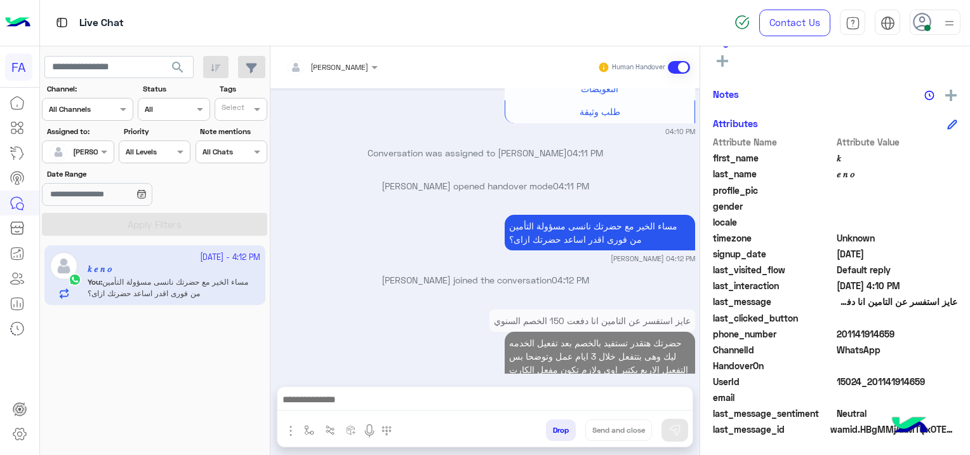
scroll to position [391, 0]
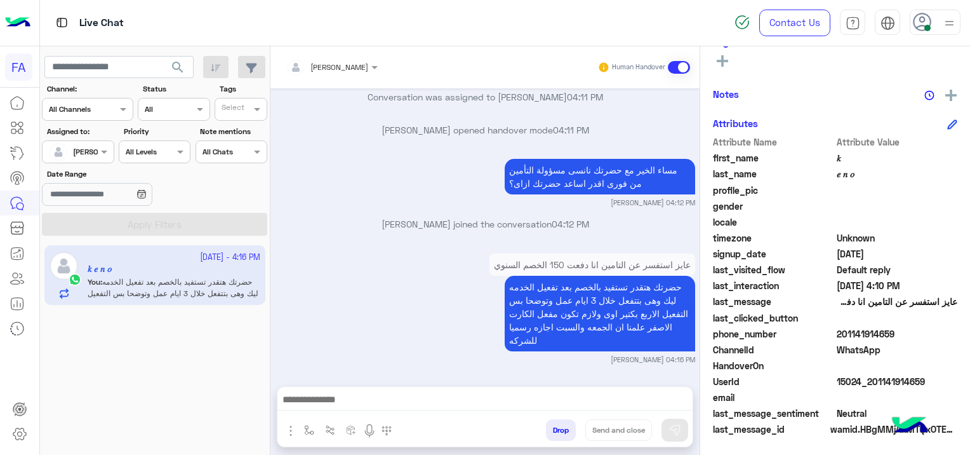
drag, startPoint x: 927, startPoint y: 378, endPoint x: 870, endPoint y: 377, distance: 56.5
click at [870, 377] on span "15024_201141914659" at bounding box center [897, 381] width 121 height 13
copy span "01141914659"
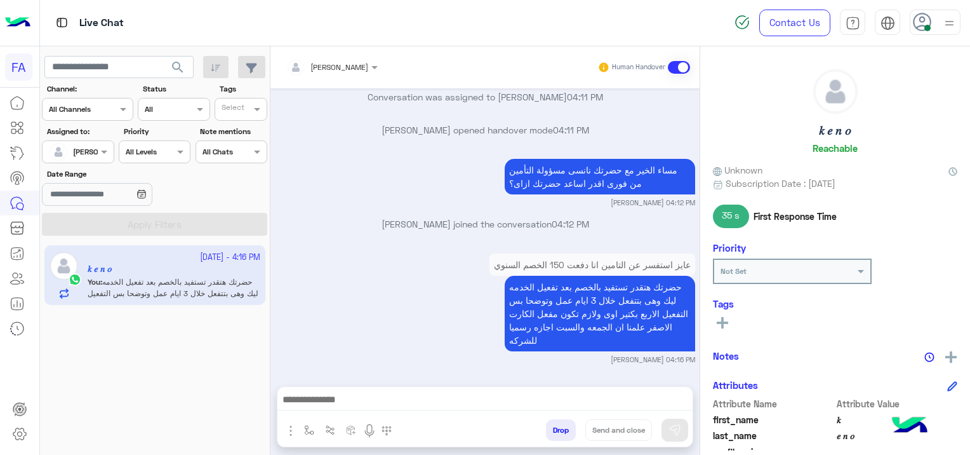
scroll to position [0, 0]
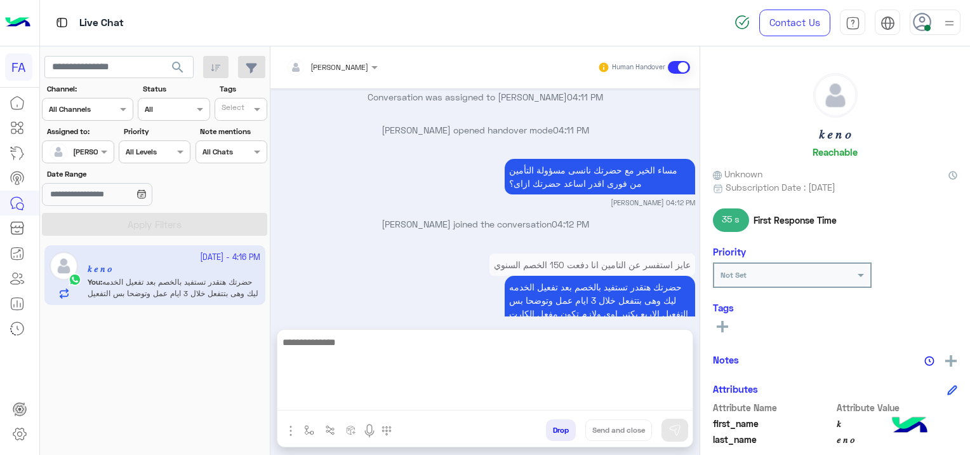
click at [385, 399] on textarea at bounding box center [484, 372] width 415 height 76
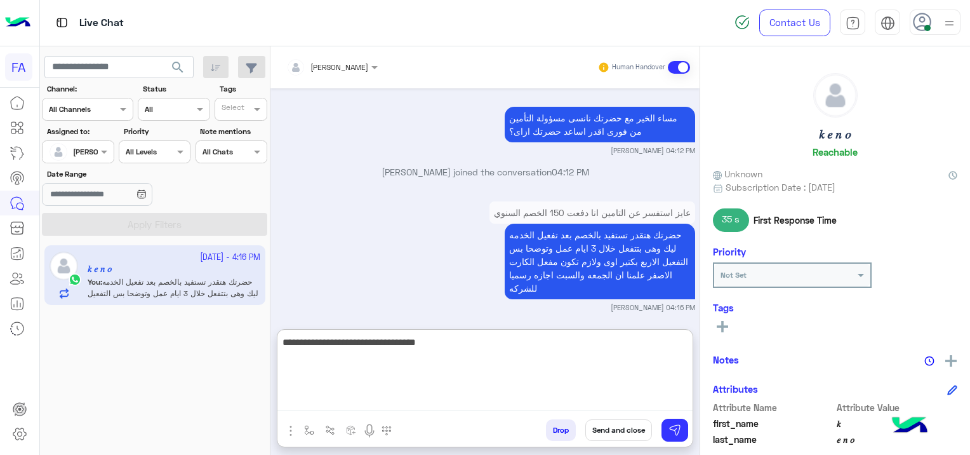
type textarea "**********"
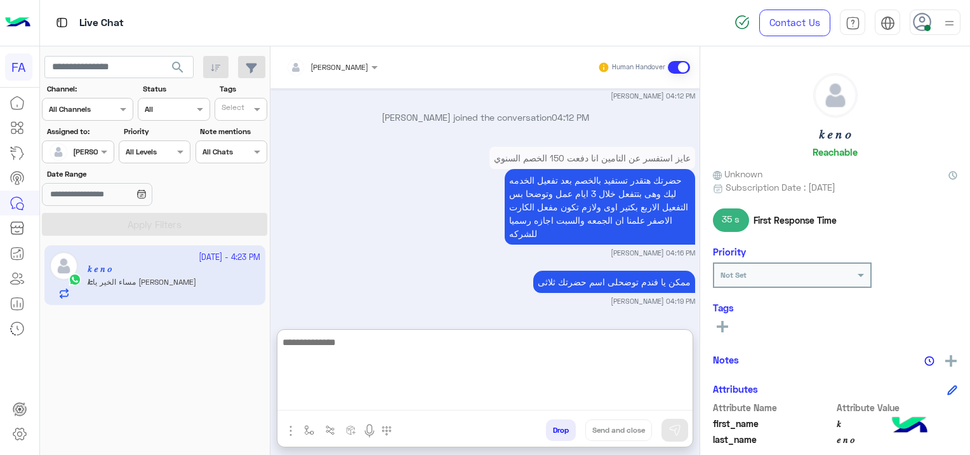
scroll to position [582, 0]
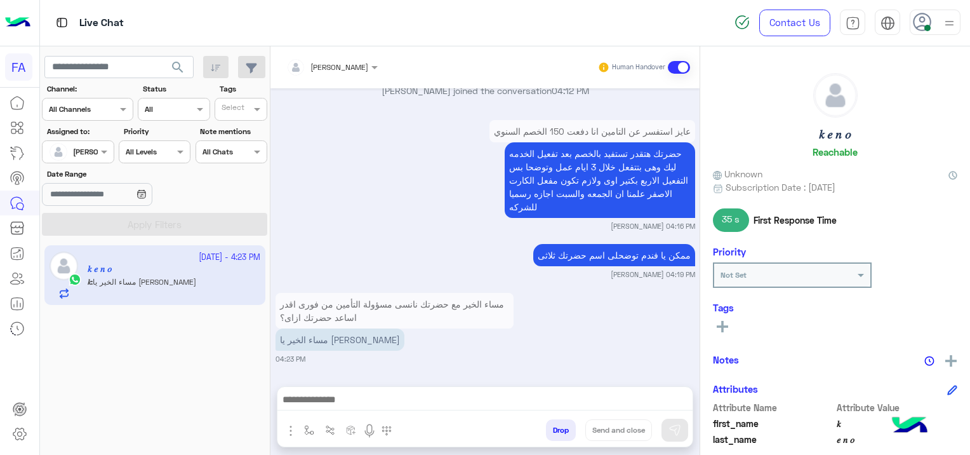
click at [432, 302] on div "مساء الخير مع حضرتك نانسى مسؤولة التأمين من فورى اقدر اساعد حضرتك ازاى؟ مساء ال…" at bounding box center [486, 327] width 420 height 74
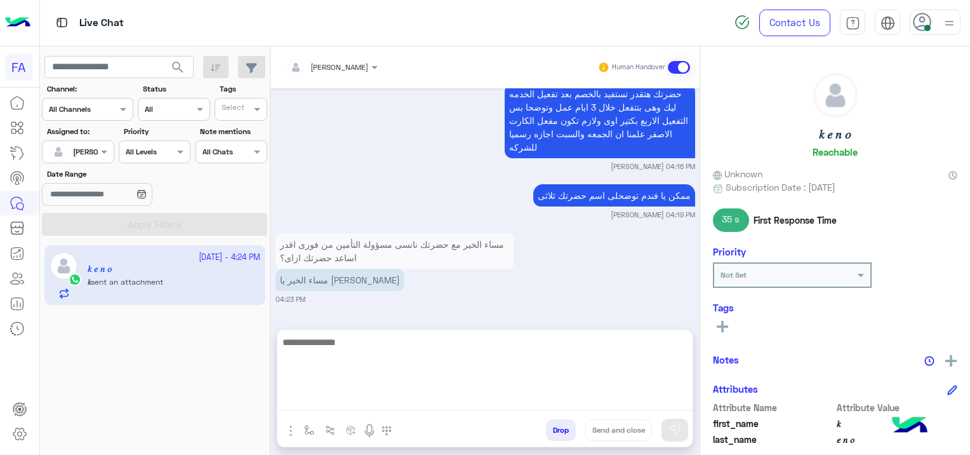
click at [381, 402] on textarea at bounding box center [484, 372] width 415 height 76
click at [357, 404] on textarea at bounding box center [484, 372] width 415 height 76
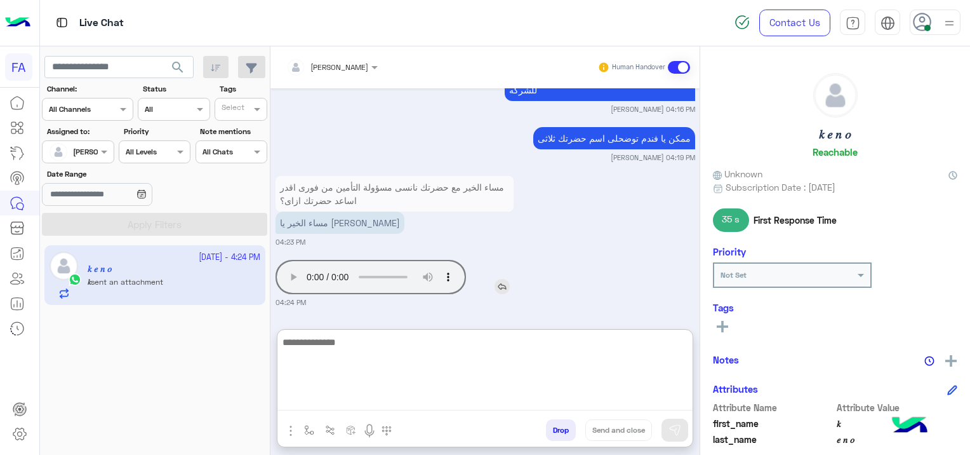
scroll to position [642, 0]
type textarea "*"
type textarea "**********"
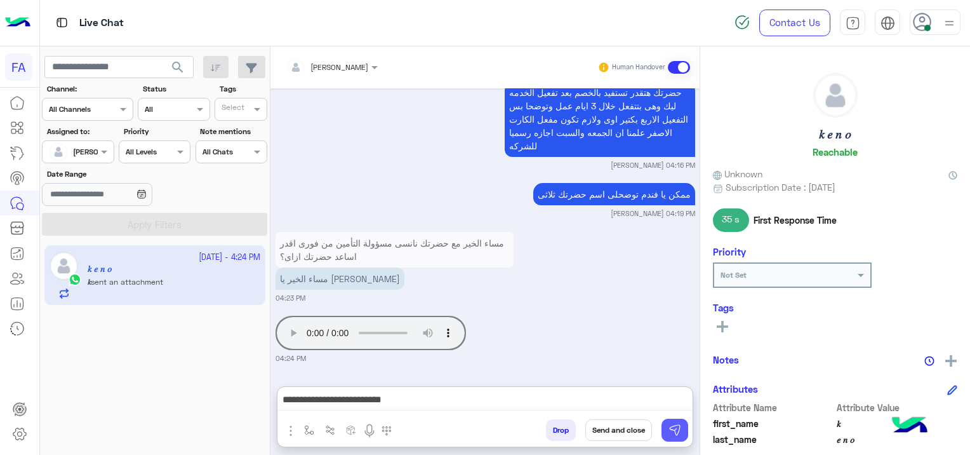
click at [677, 424] on img at bounding box center [675, 429] width 13 height 13
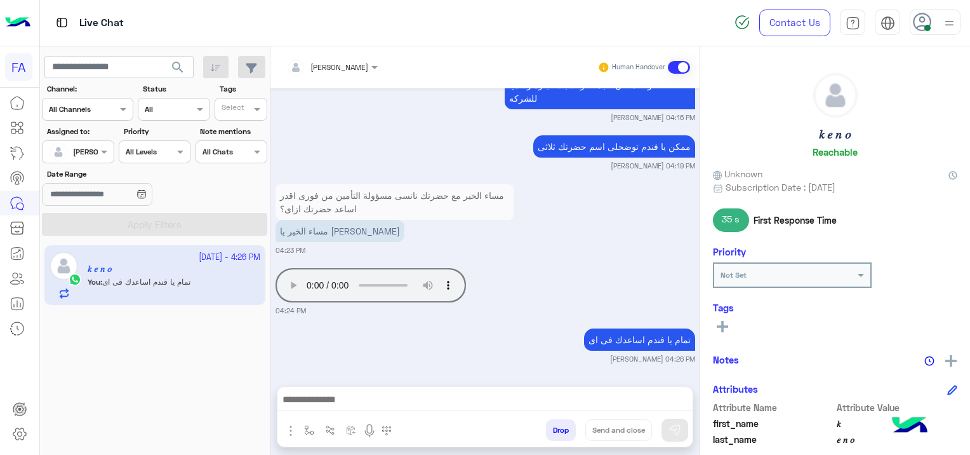
scroll to position [695, 0]
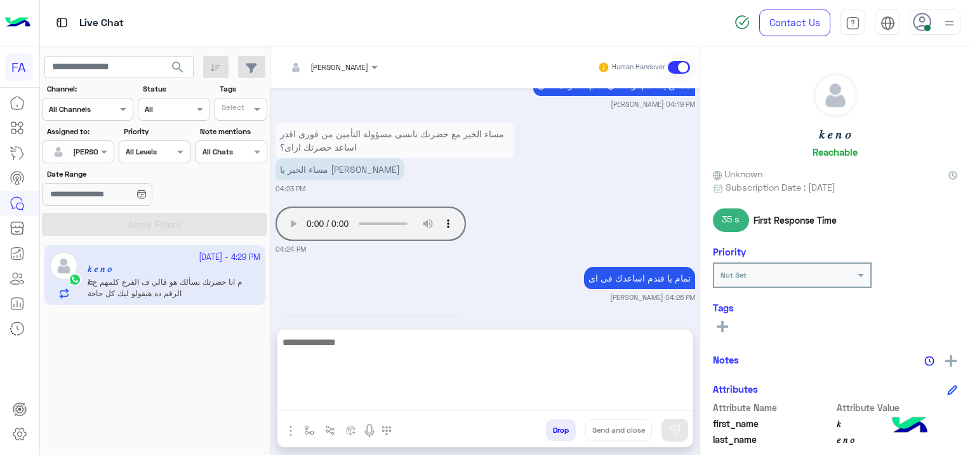
click at [448, 404] on textarea at bounding box center [484, 372] width 415 height 76
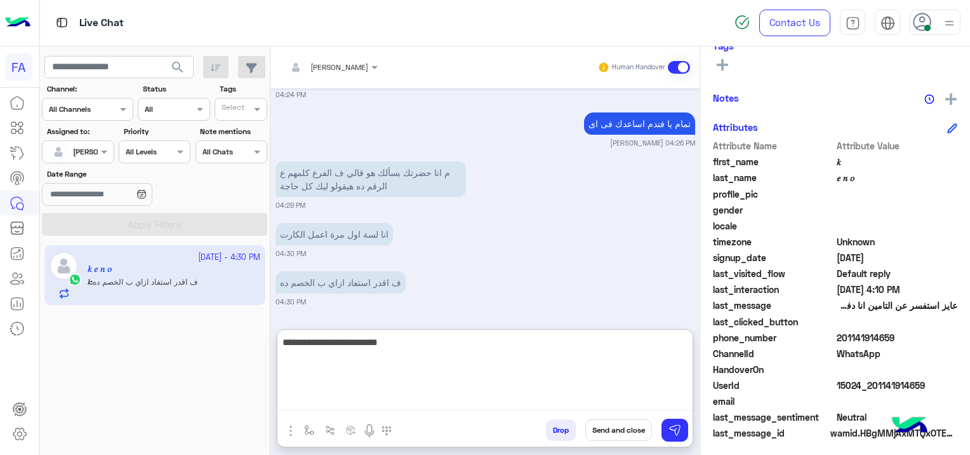
scroll to position [265, 0]
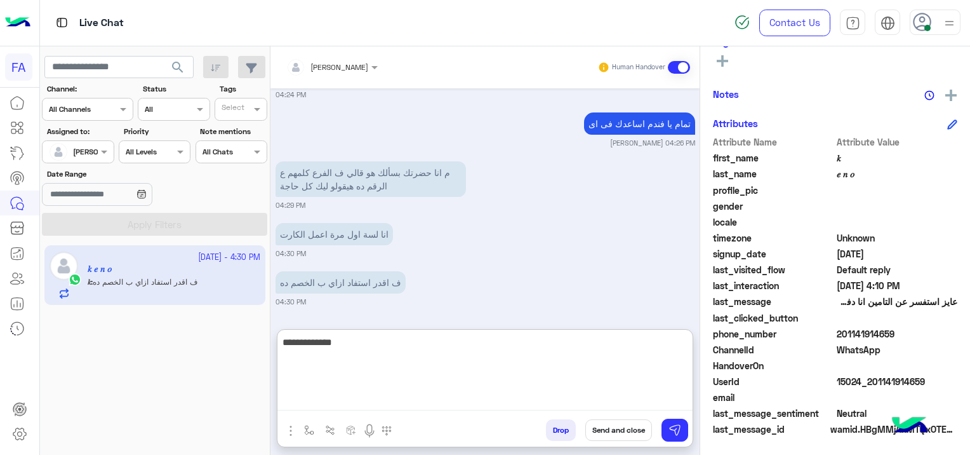
paste textarea "**********"
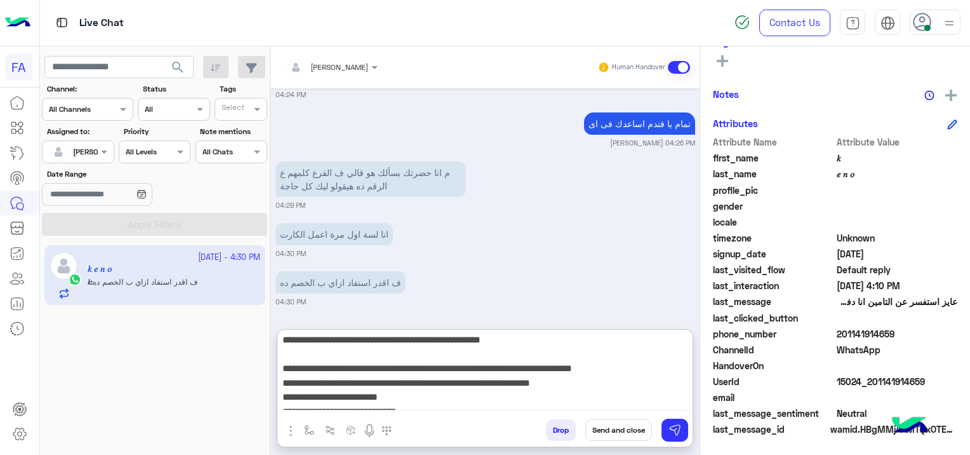
scroll to position [0, 0]
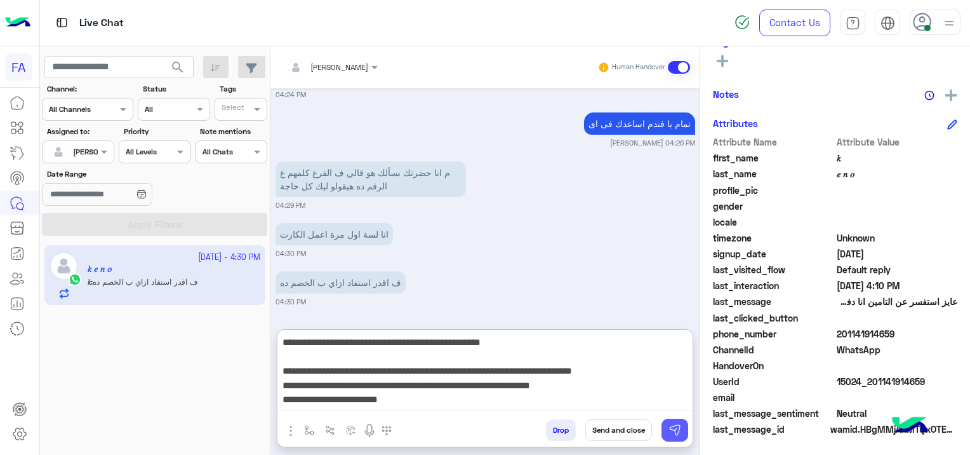
type textarea "**********"
click at [670, 425] on img at bounding box center [675, 429] width 13 height 13
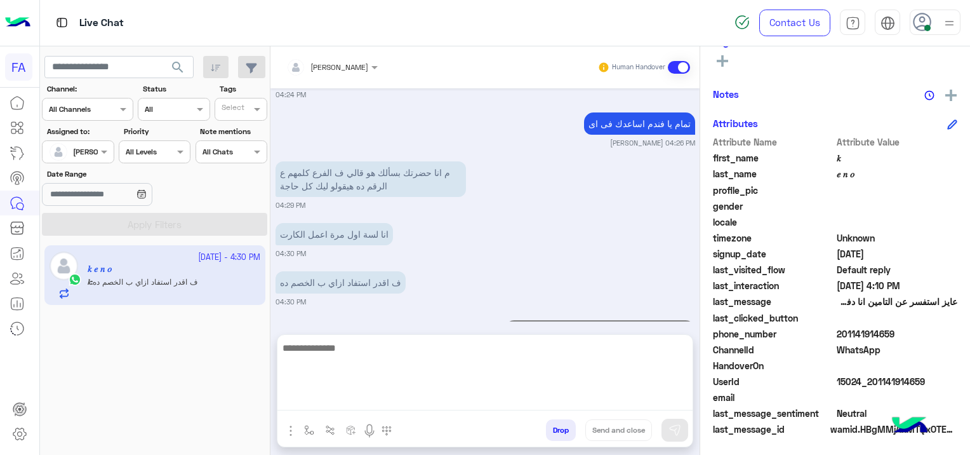
scroll to position [1067, 0]
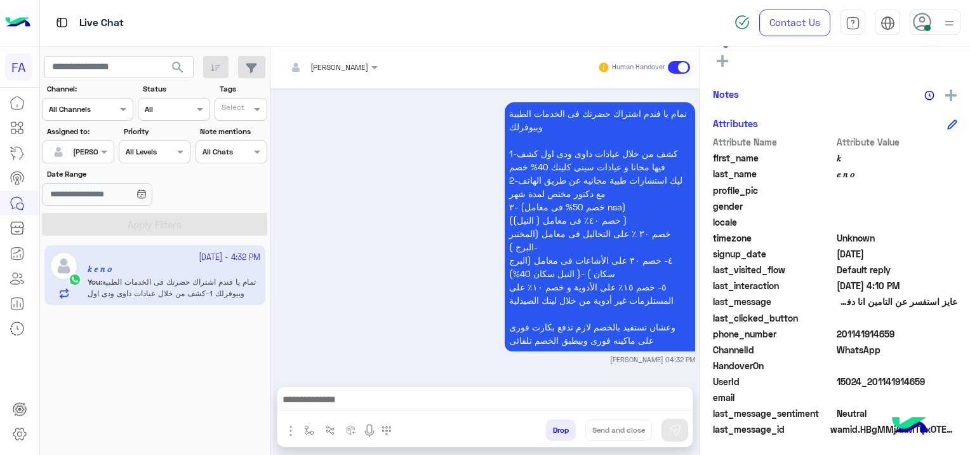
click at [262, 284] on app-inbox-user "[DATE] - 4:32 PM 𝑘 𝑒 𝑛 𝑜 You : تمام يا فندم اشتراك حضرتك فى الخدمات الطبية وبيو…" at bounding box center [154, 275] width 221 height 60
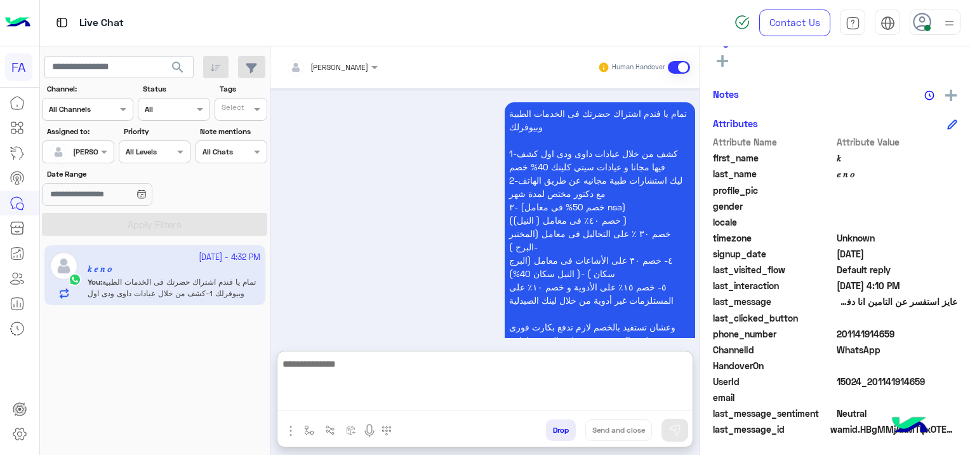
click at [420, 396] on textarea at bounding box center [485, 383] width 416 height 55
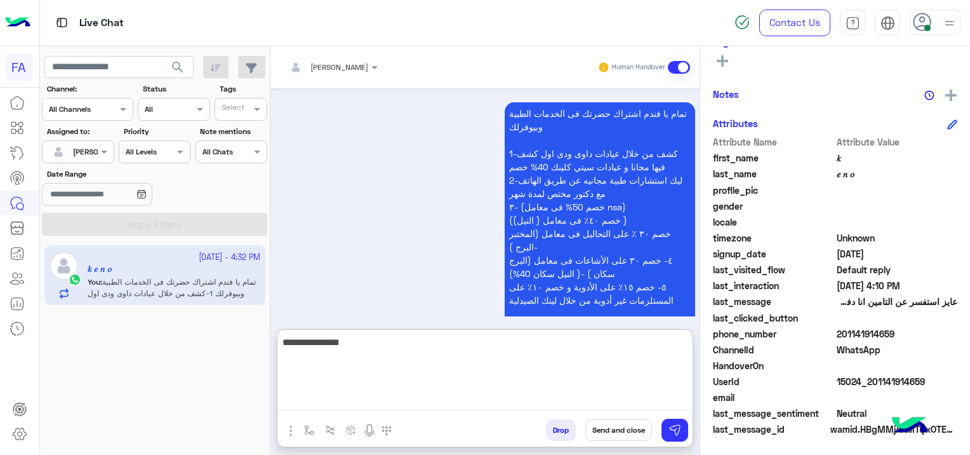
type textarea "**********"
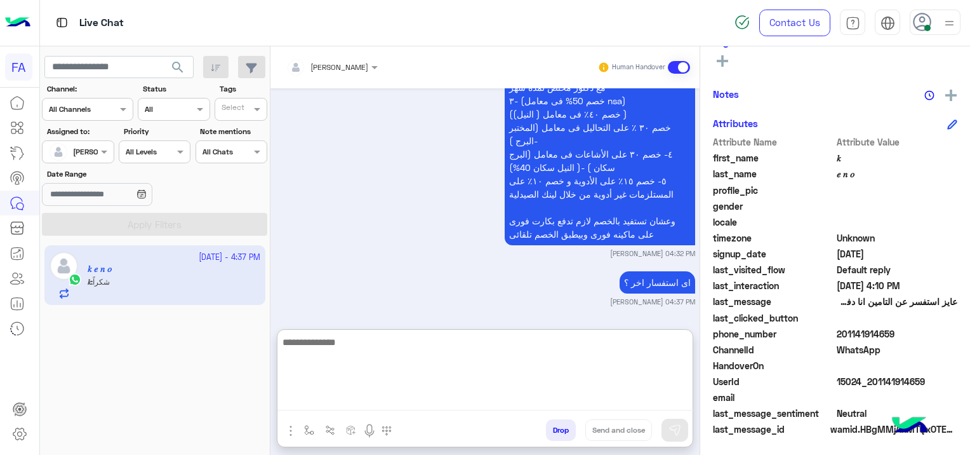
scroll to position [1244, 0]
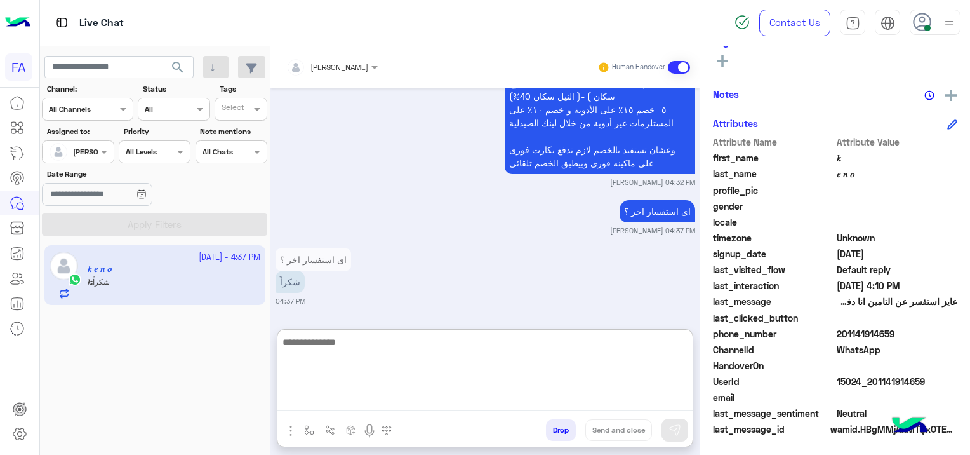
click at [922, 21] on use at bounding box center [922, 22] width 18 height 18
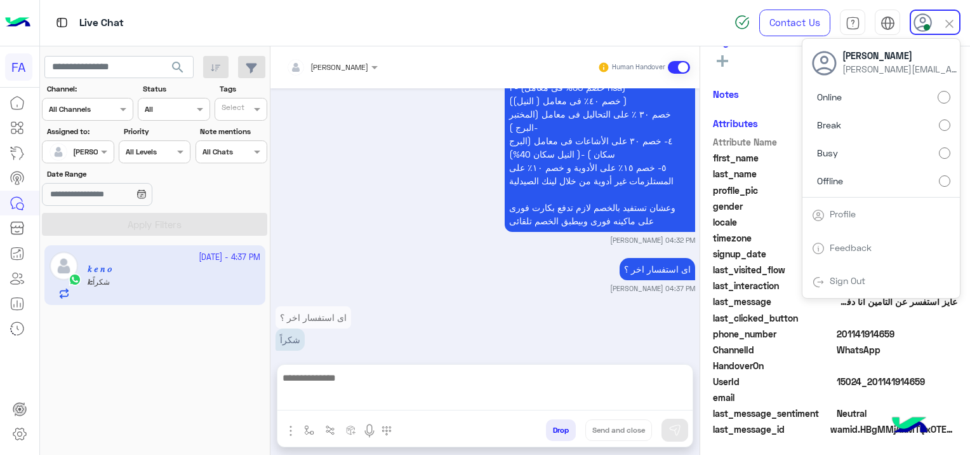
scroll to position [1186, 0]
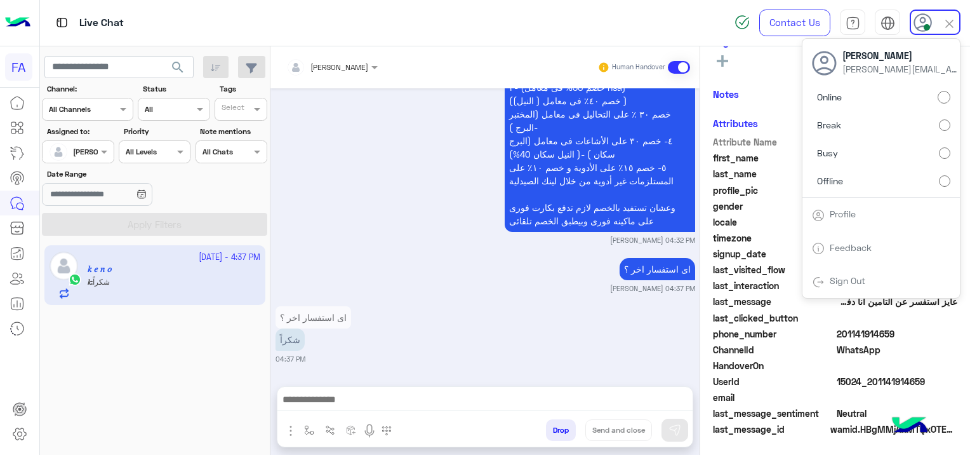
click at [401, 404] on textarea at bounding box center [485, 400] width 416 height 19
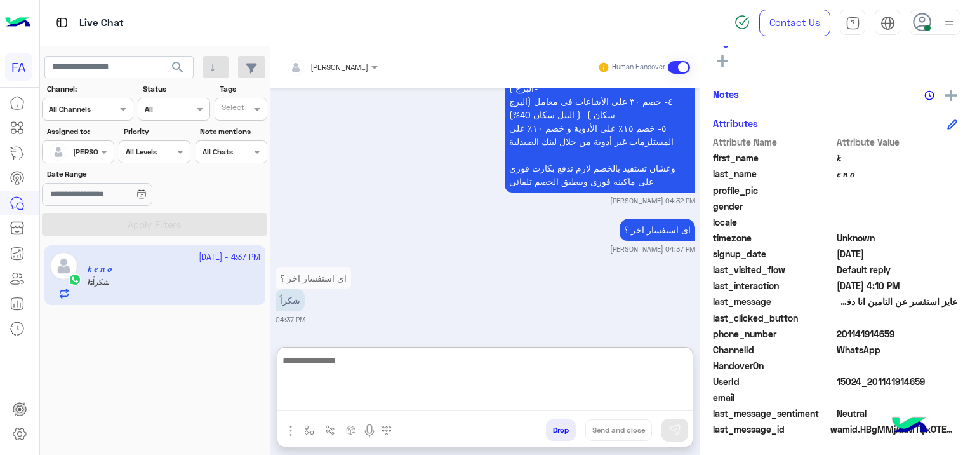
scroll to position [1244, 0]
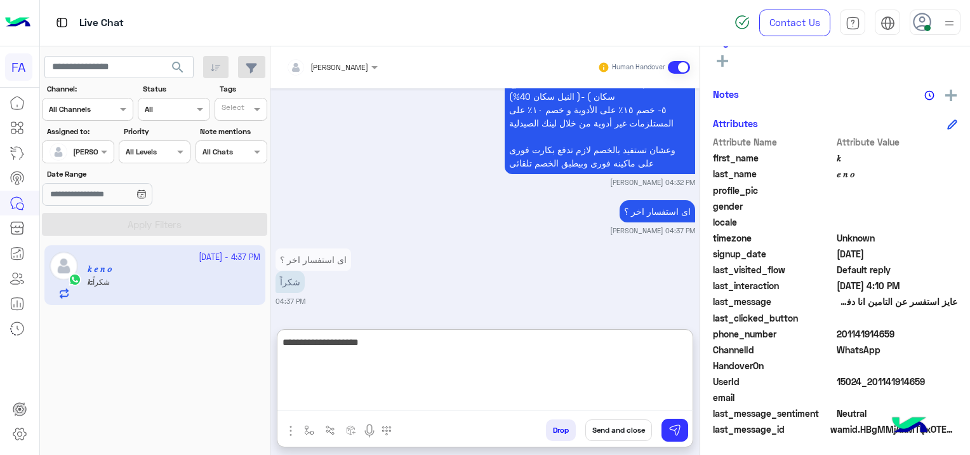
type textarea "**********"
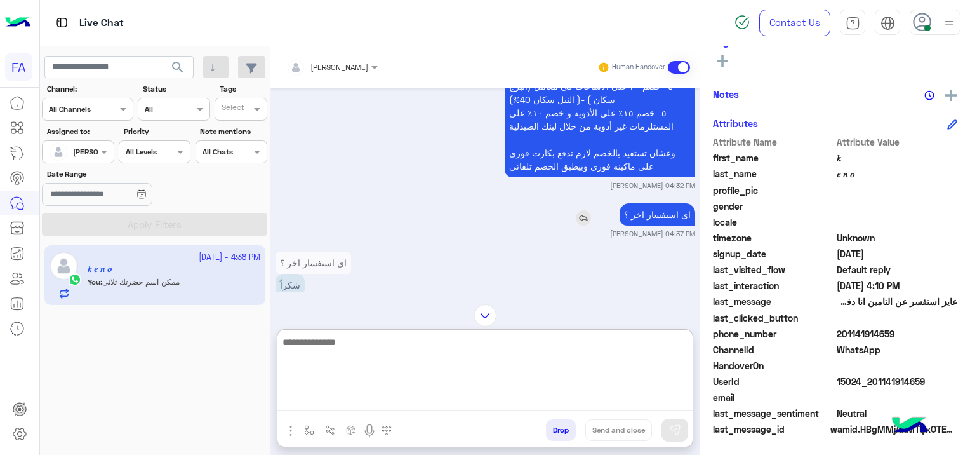
scroll to position [1292, 0]
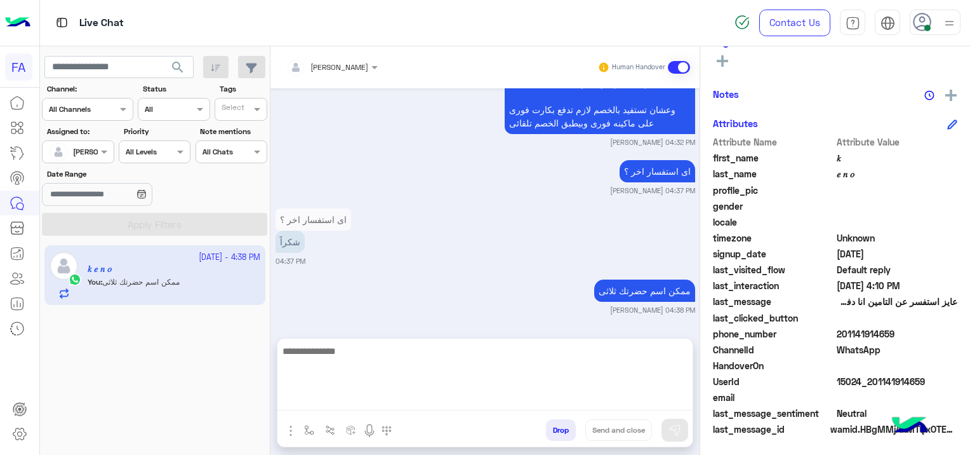
click at [477, 205] on div "[DATE] عايز استفسر عن التامين انا دفعت 150 الخصم السنوي 04:10 PM اهلا بيك 𝑘 في …" at bounding box center [484, 206] width 429 height 237
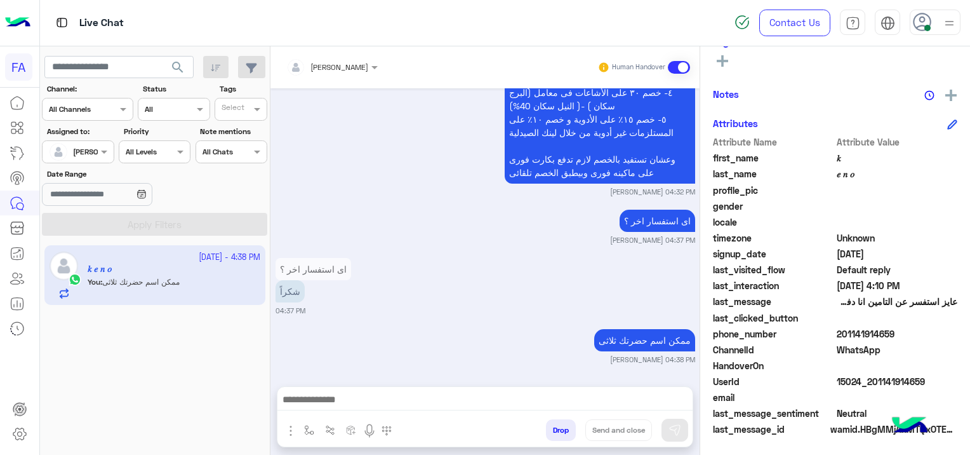
click at [180, 66] on span "search" at bounding box center [177, 67] width 15 height 15
click at [141, 336] on p "Bot : Default reply" at bounding box center [123, 341] width 70 height 11
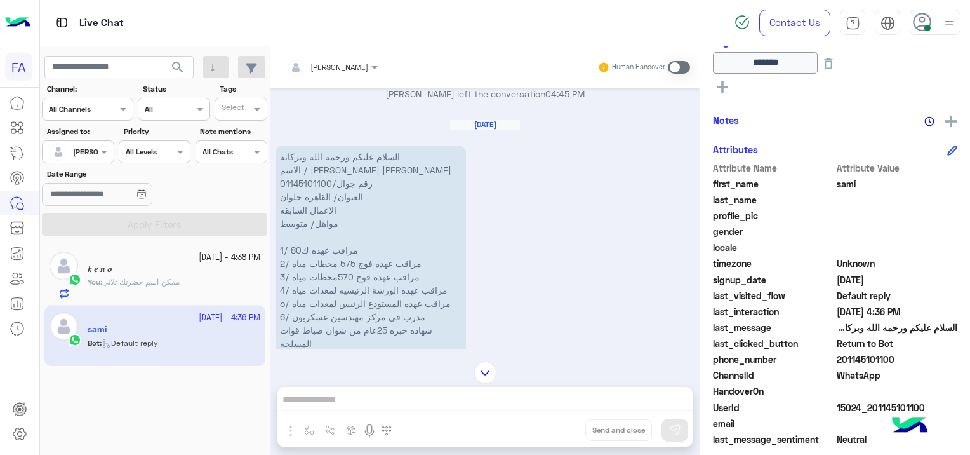
scroll to position [1128, 0]
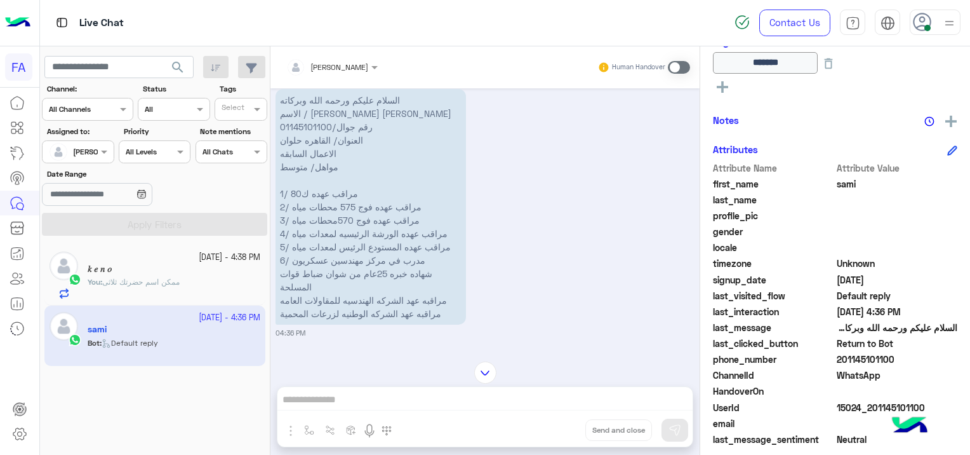
click at [343, 391] on div "[PERSON_NAME] Human Handover [DATE] عميل صحتك فوري 04:44 PM تقدر تختار اللي تحت…" at bounding box center [484, 252] width 429 height 413
click at [345, 391] on div "[PERSON_NAME] Human Handover [DATE] عميل صحتك فوري 04:44 PM تقدر تختار اللي تحت…" at bounding box center [484, 252] width 429 height 413
drag, startPoint x: 345, startPoint y: 391, endPoint x: 377, endPoint y: 391, distance: 32.4
click at [377, 391] on div "[PERSON_NAME] Human Handover [DATE] عميل صحتك فوري 04:44 PM تقدر تختار اللي تحت…" at bounding box center [484, 252] width 429 height 413
click at [674, 64] on span at bounding box center [679, 67] width 22 height 13
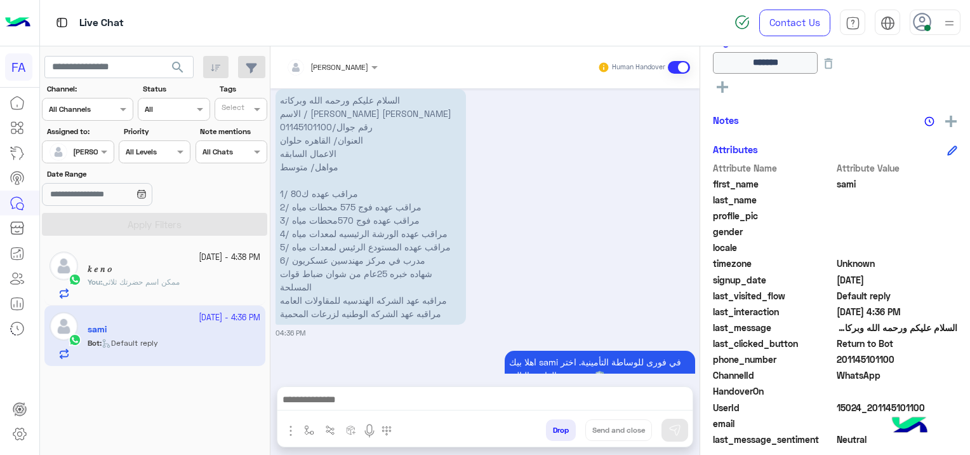
scroll to position [1288, 0]
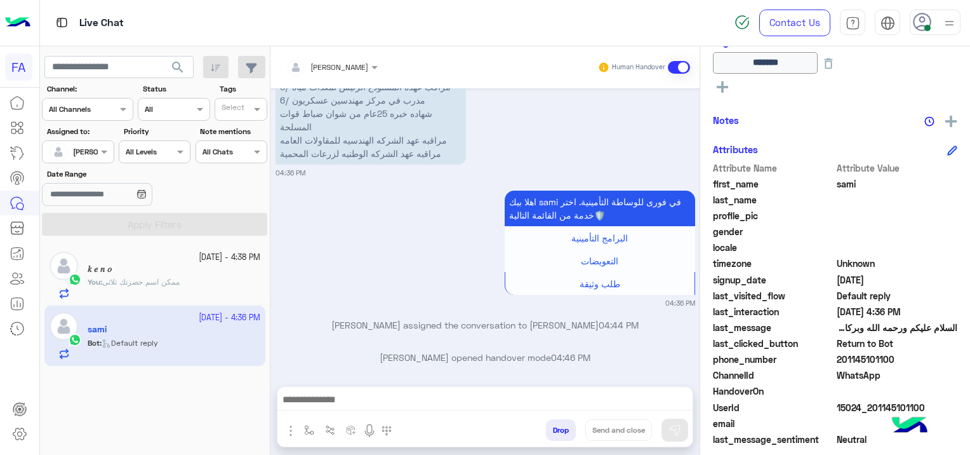
click at [390, 400] on textarea at bounding box center [485, 400] width 416 height 19
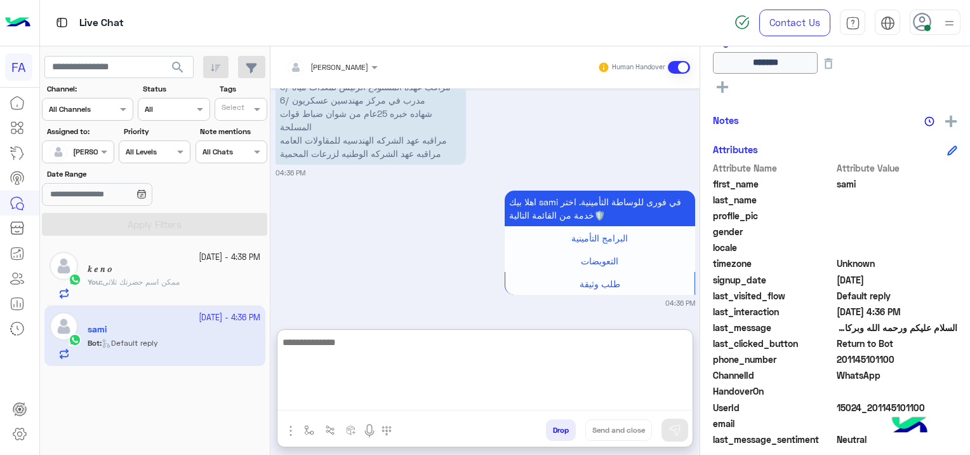
paste textarea "**********"
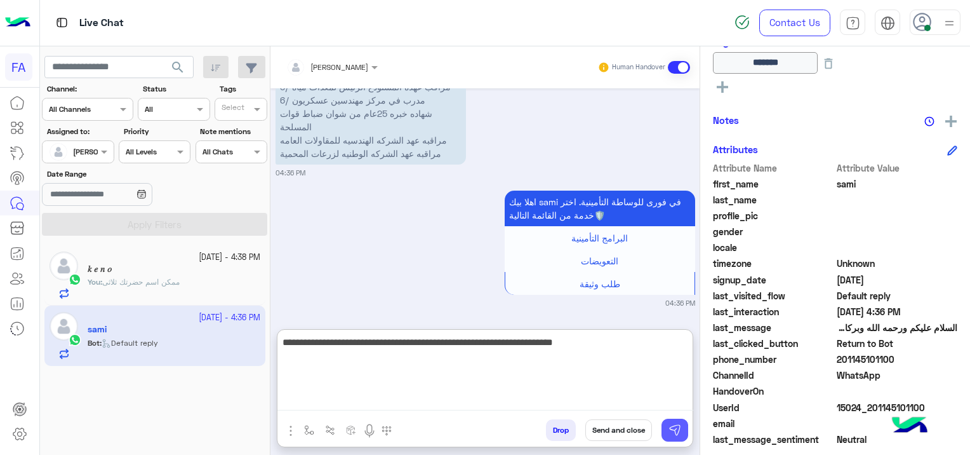
type textarea "**********"
click at [677, 427] on img at bounding box center [675, 429] width 13 height 13
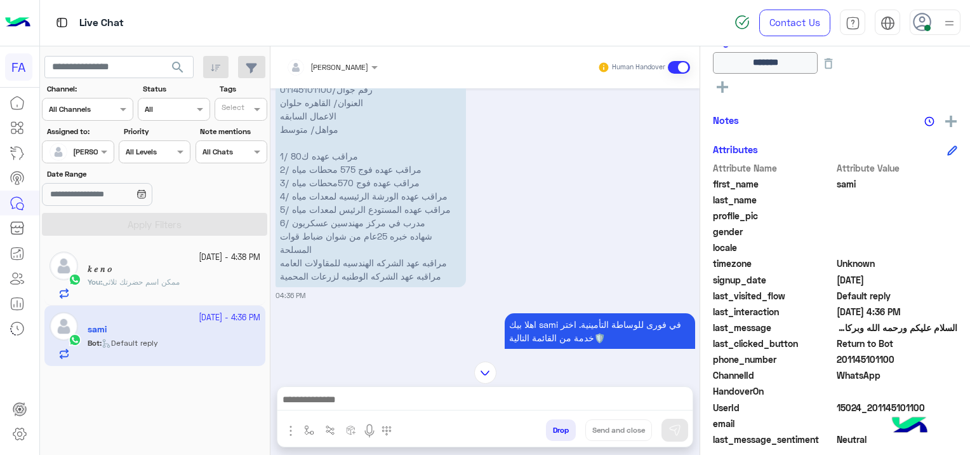
scroll to position [1159, 0]
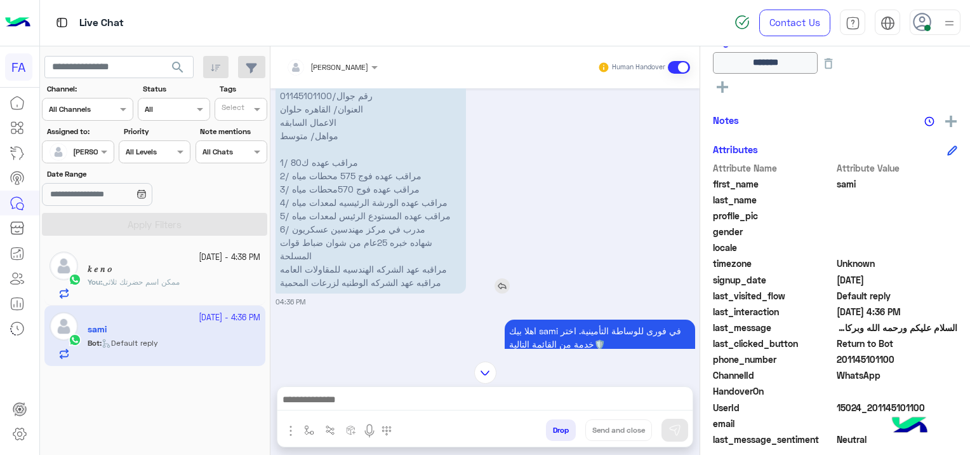
click at [505, 283] on img at bounding box center [502, 285] width 15 height 15
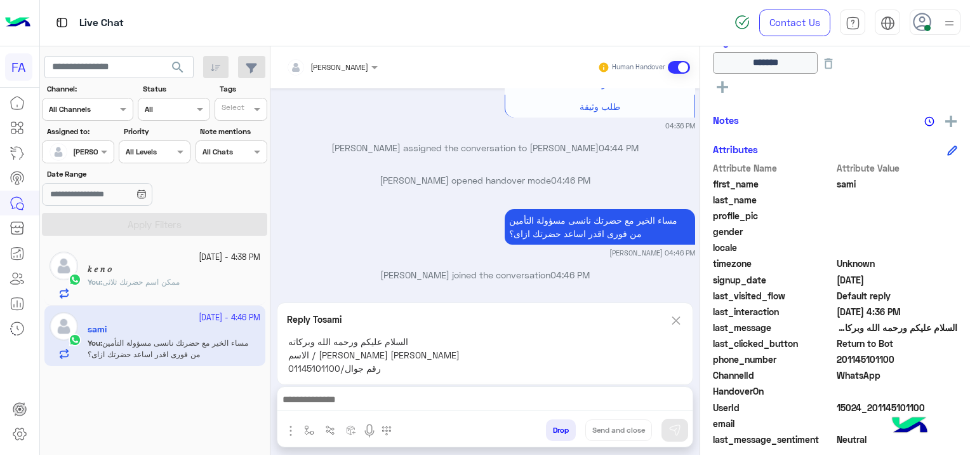
scroll to position [265, 0]
click at [415, 404] on textarea at bounding box center [485, 400] width 416 height 19
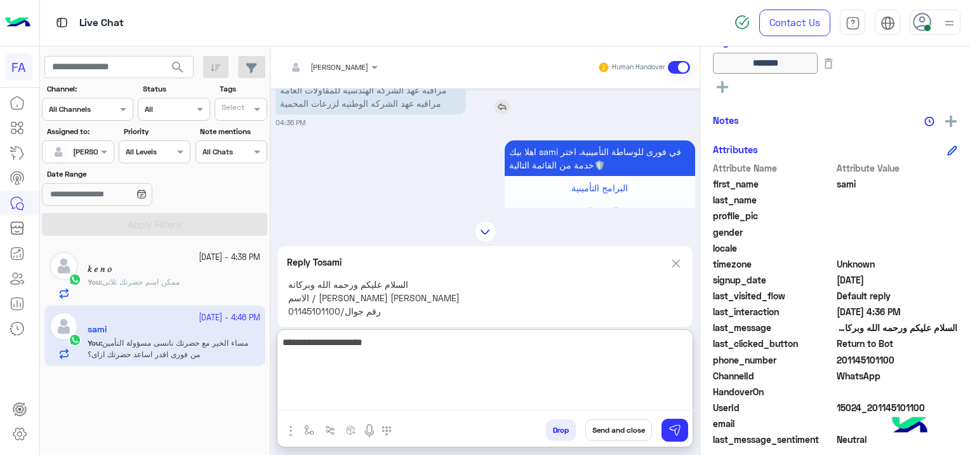
scroll to position [1523, 0]
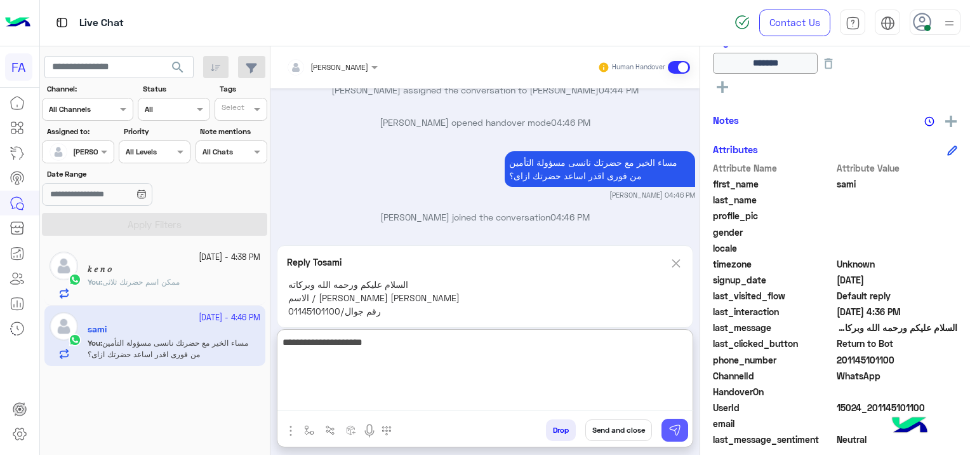
type textarea "**********"
click at [679, 434] on img at bounding box center [675, 429] width 13 height 13
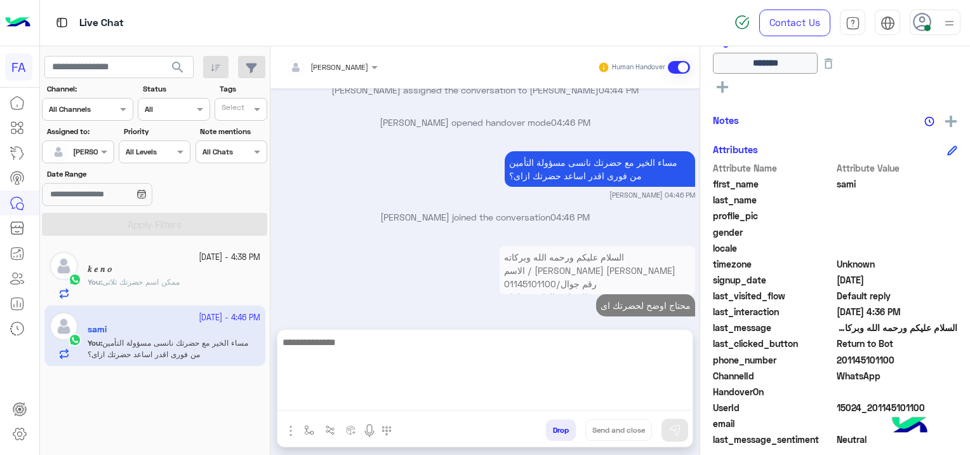
scroll to position [1479, 0]
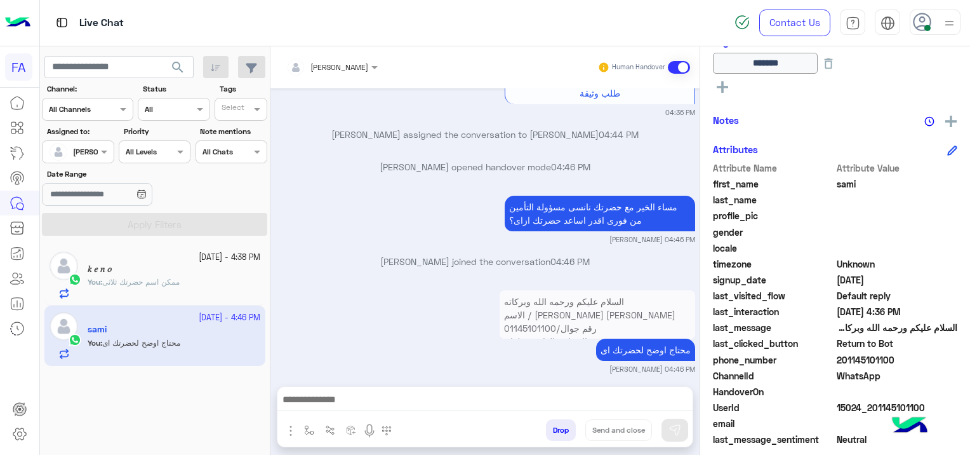
click at [207, 274] on div "𝑘 𝑒 𝑛 𝑜" at bounding box center [174, 269] width 173 height 13
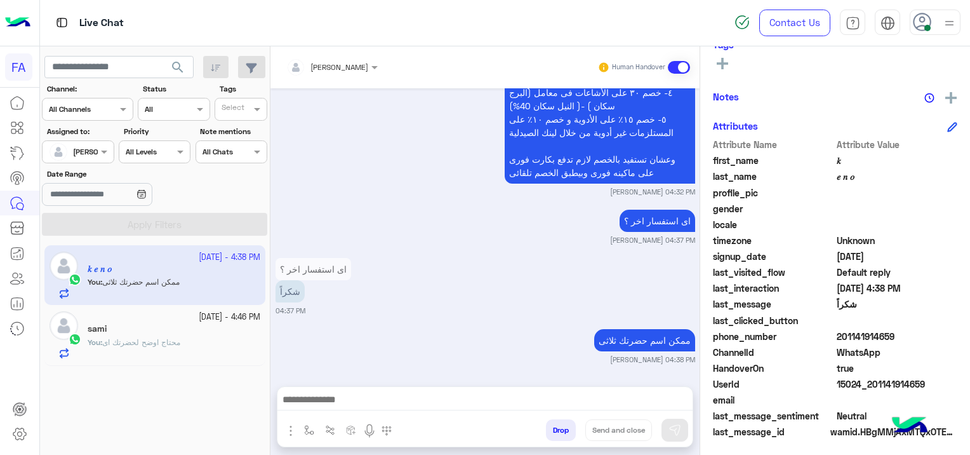
scroll to position [265, 0]
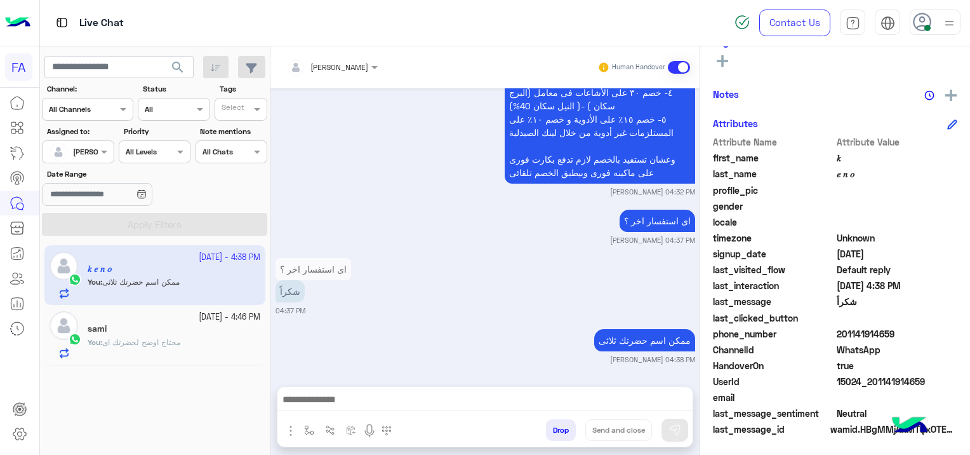
click at [362, 396] on textarea at bounding box center [485, 400] width 416 height 19
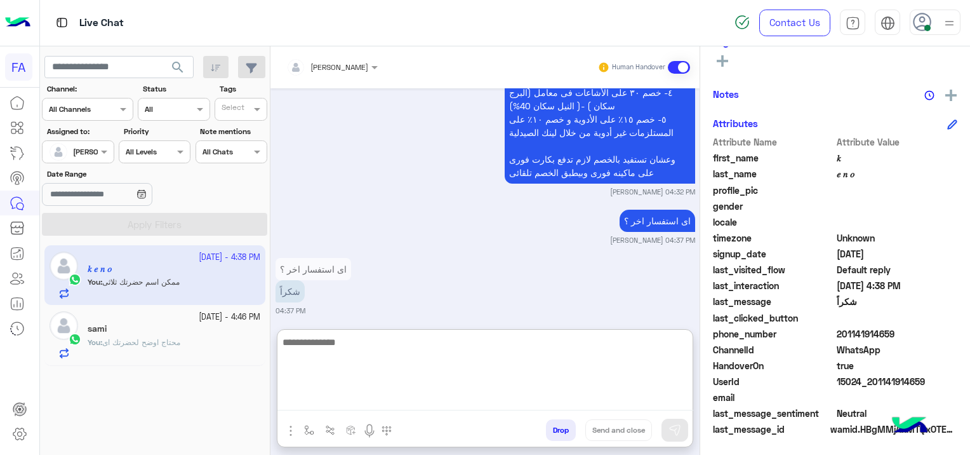
click at [361, 396] on textarea at bounding box center [485, 372] width 416 height 76
paste textarea "**********"
type textarea "**********"
click at [636, 427] on button "Send and close" at bounding box center [618, 430] width 67 height 22
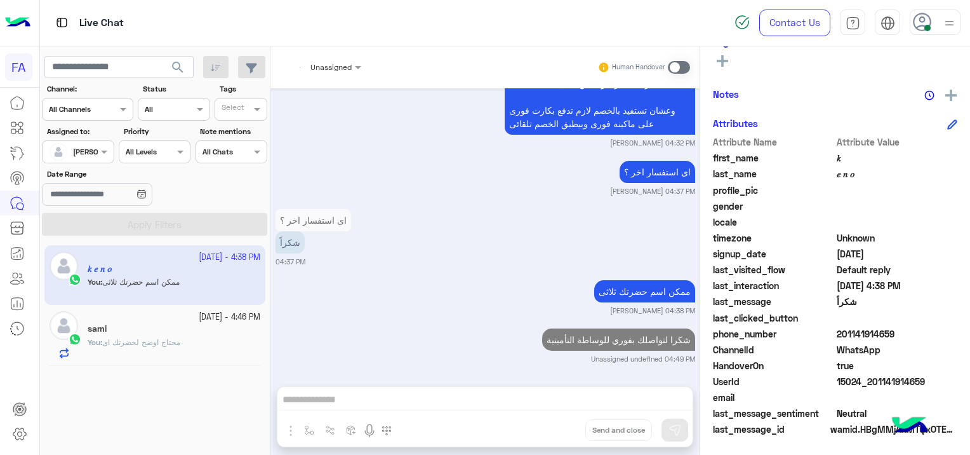
scroll to position [1316, 0]
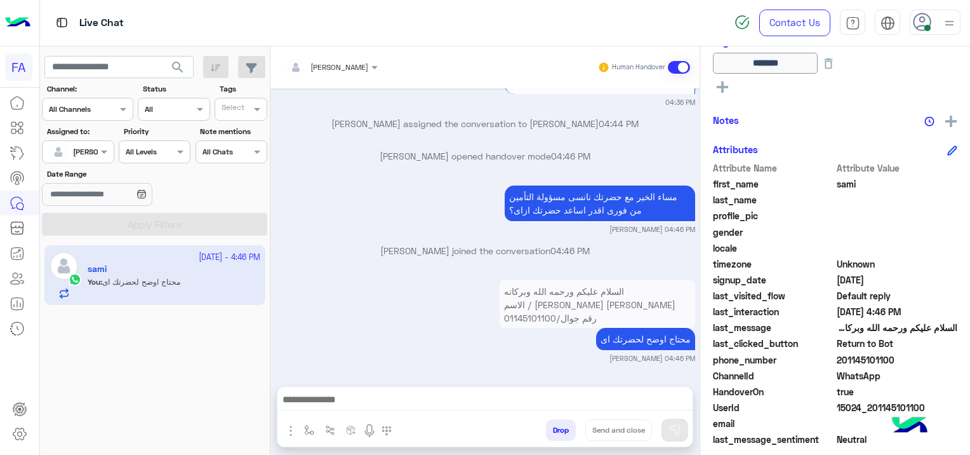
scroll to position [1216, 0]
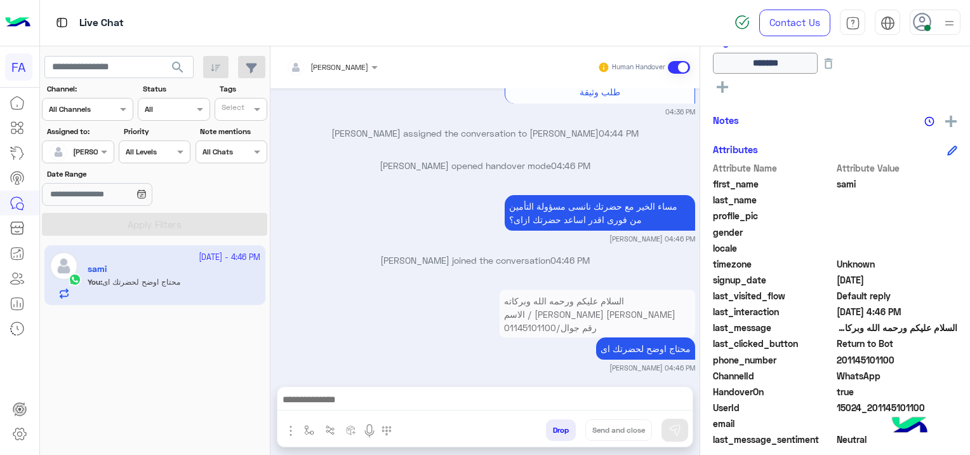
click at [460, 406] on textarea at bounding box center [485, 400] width 416 height 19
click at [332, 396] on textarea at bounding box center [485, 400] width 416 height 19
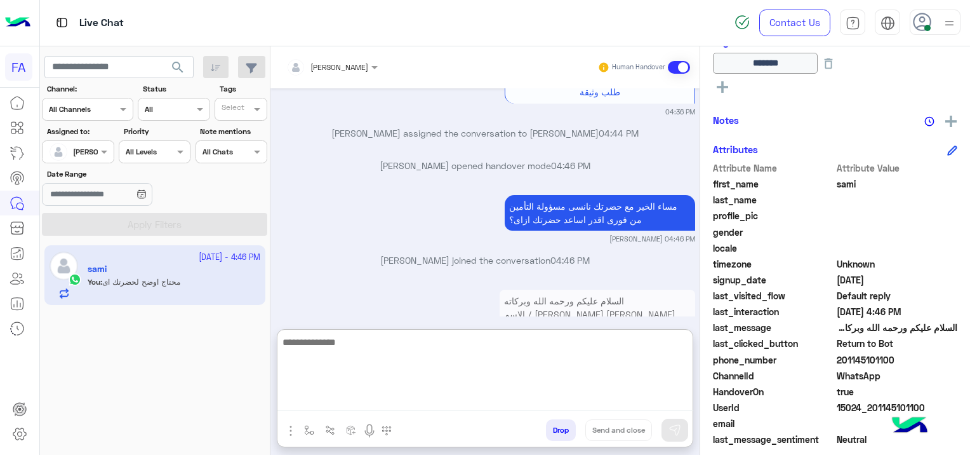
paste textarea "**********"
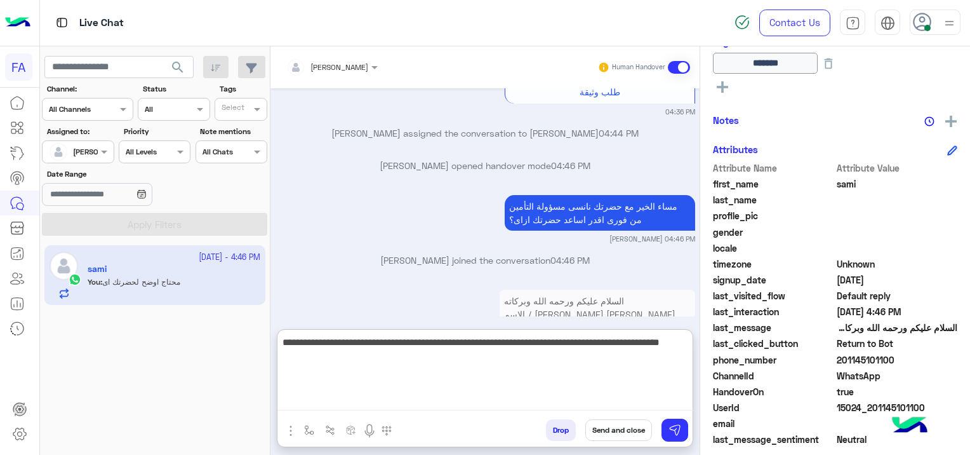
type textarea "**********"
click at [621, 429] on button "Send and close" at bounding box center [618, 430] width 67 height 22
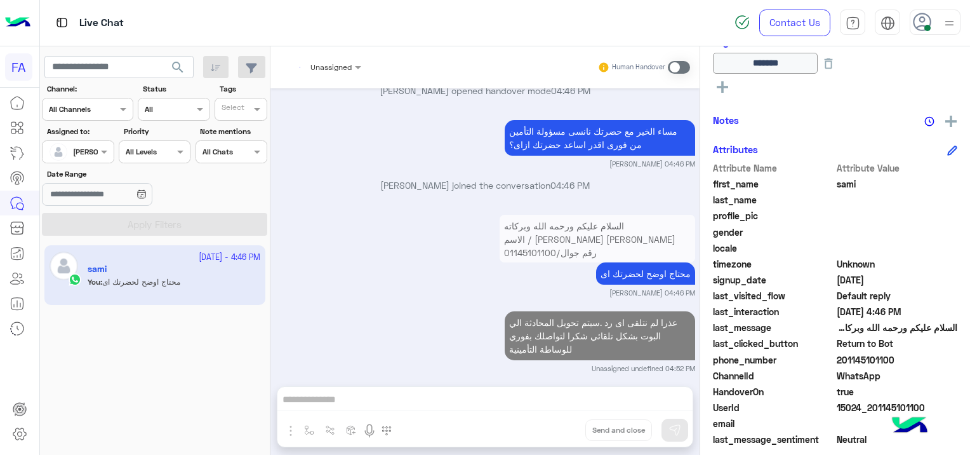
scroll to position [1324, 0]
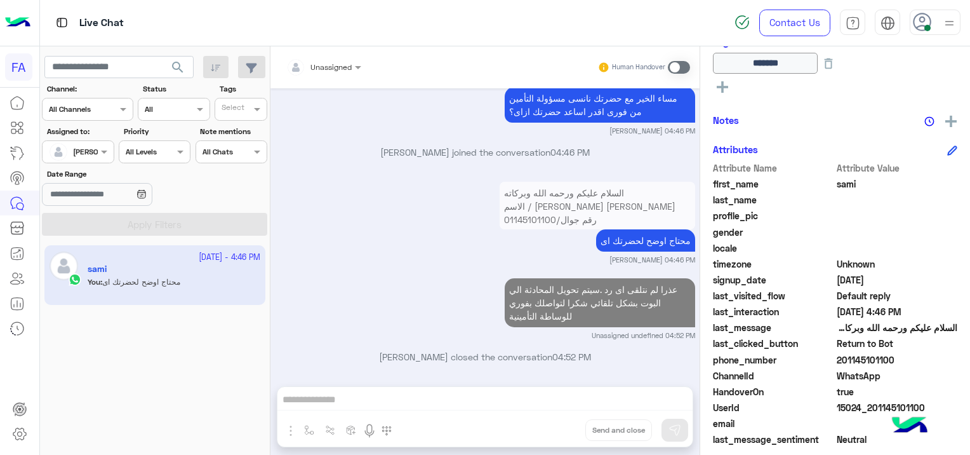
click at [86, 153] on div at bounding box center [78, 150] width 70 height 12
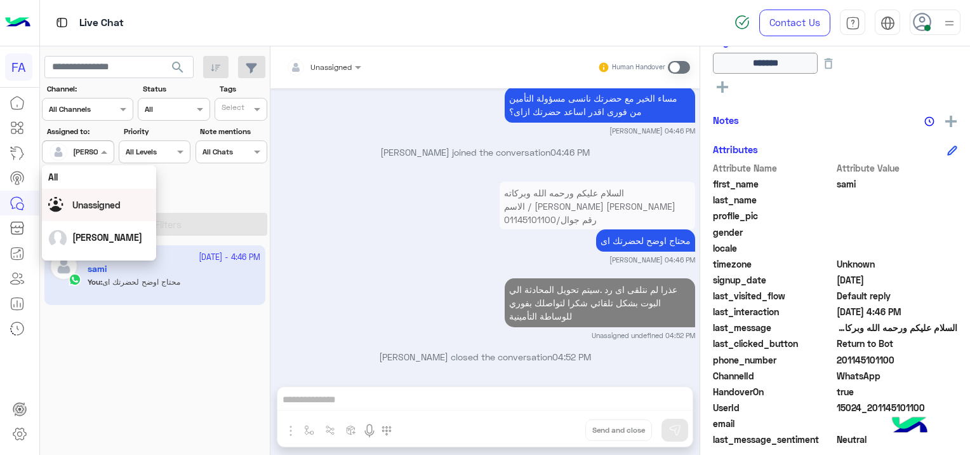
click at [114, 209] on span "Unassigned" at bounding box center [96, 204] width 48 height 11
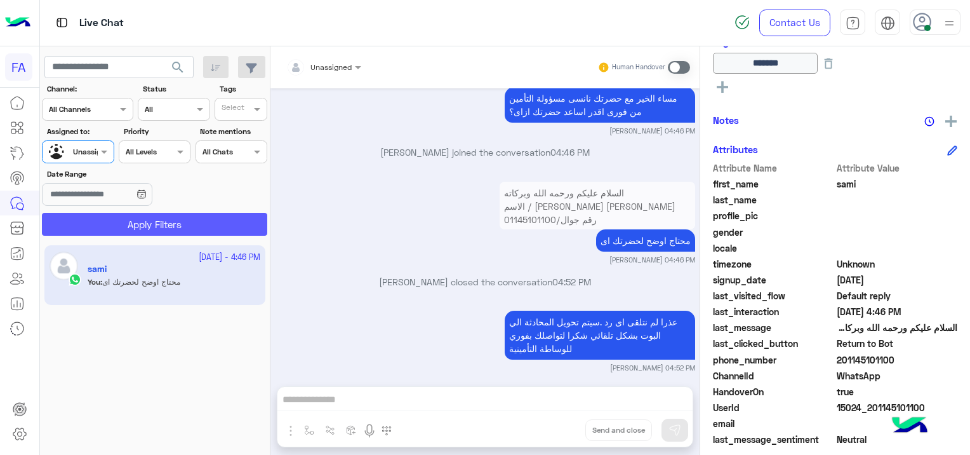
scroll to position [300, 0]
click at [175, 225] on button "Apply Filters" at bounding box center [154, 224] width 225 height 23
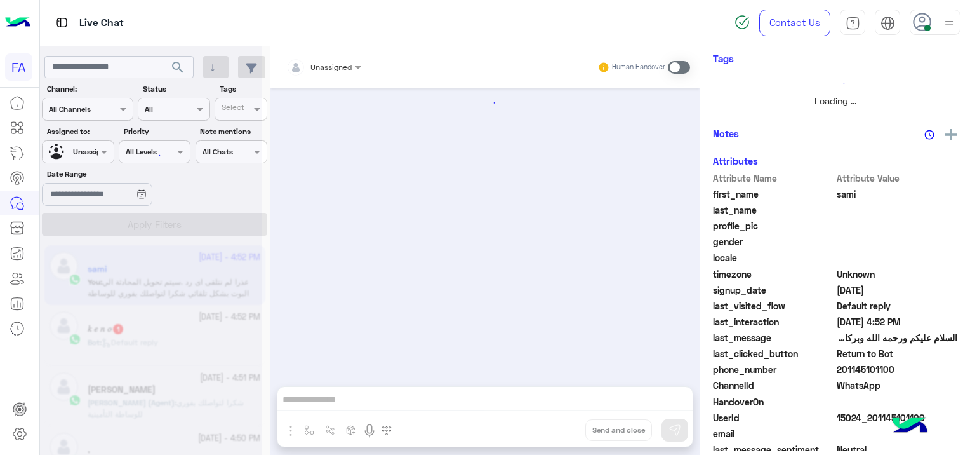
scroll to position [1168, 0]
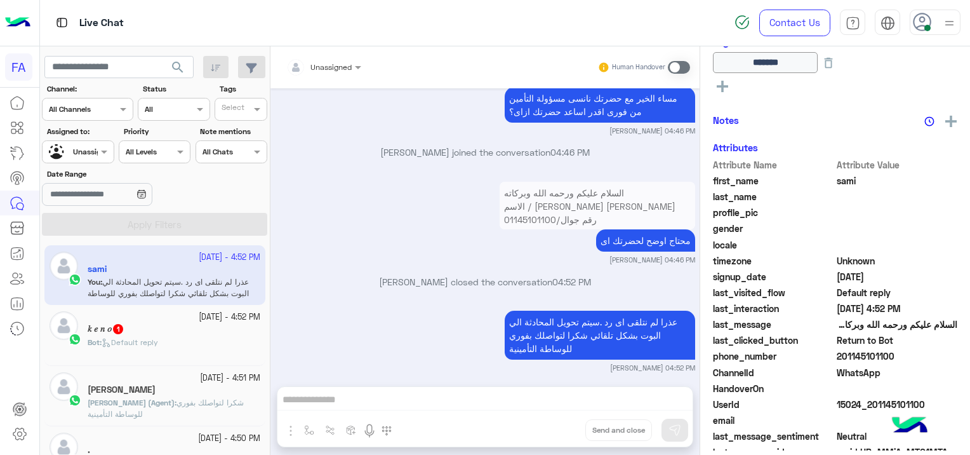
click at [183, 330] on div "𝑘 𝑒 𝑛 𝑜 1" at bounding box center [174, 329] width 173 height 13
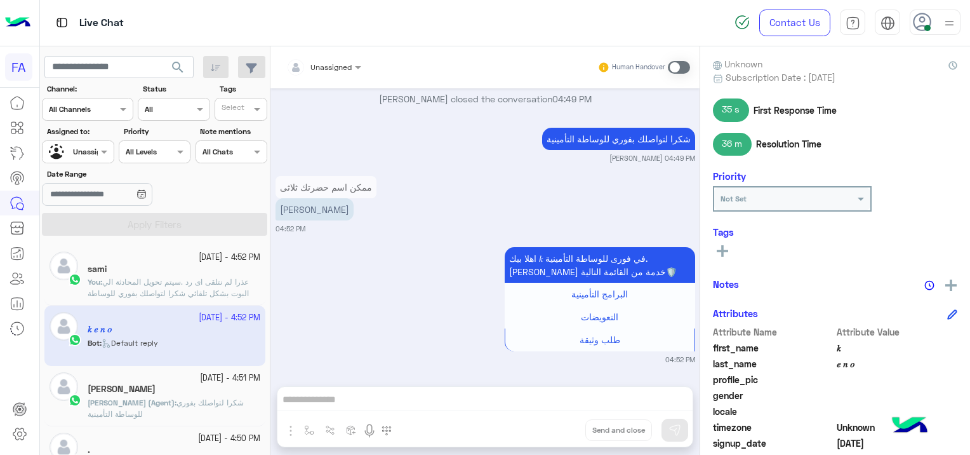
scroll to position [109, 0]
click at [721, 243] on button at bounding box center [722, 250] width 19 height 15
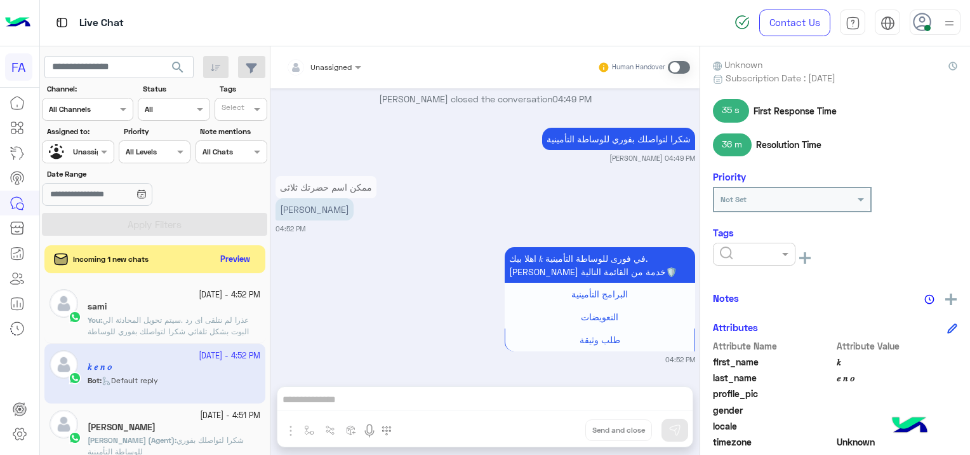
click at [722, 251] on input "text" at bounding box center [739, 252] width 39 height 11
click at [735, 284] on span "Done" at bounding box center [729, 284] width 21 height 11
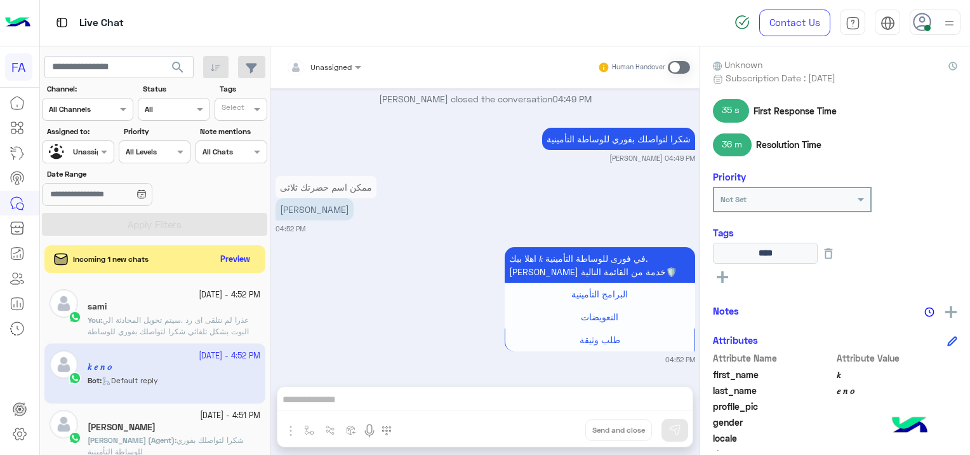
click at [818, 253] on input "****" at bounding box center [765, 253] width 105 height 21
click at [836, 255] on icon at bounding box center [829, 253] width 14 height 14
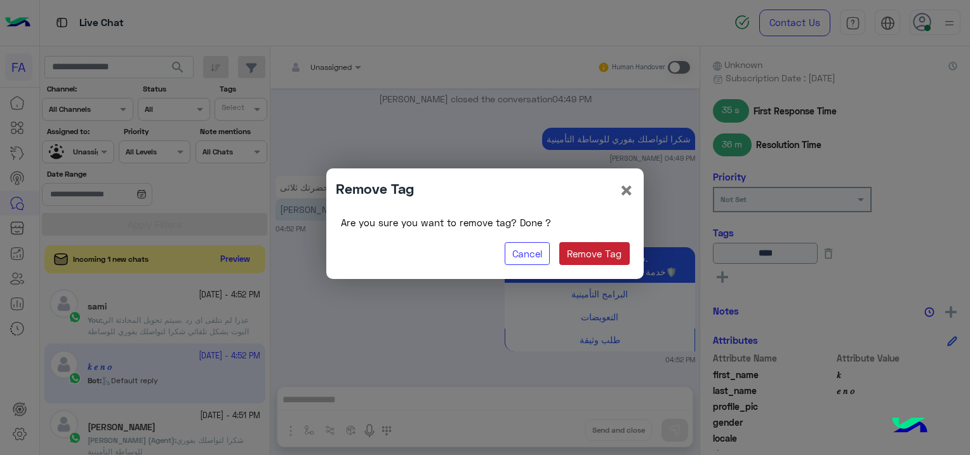
click at [589, 252] on button "Remove Tag" at bounding box center [594, 253] width 70 height 23
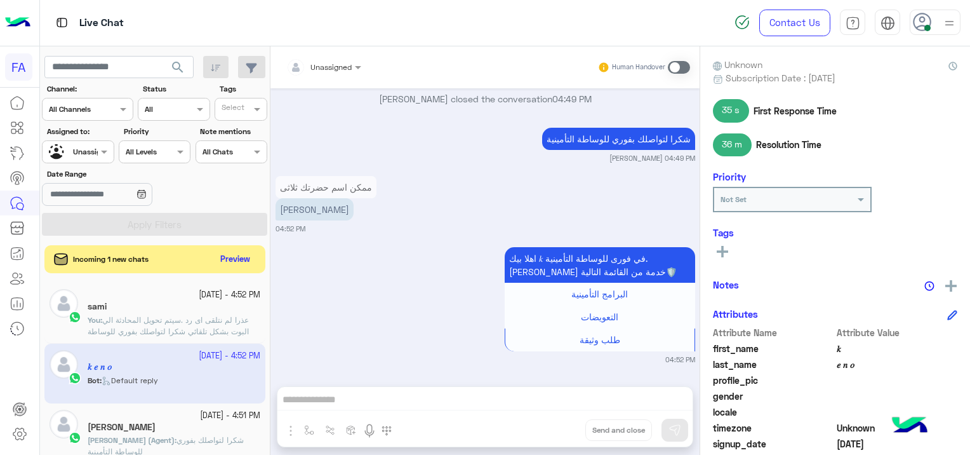
click at [722, 241] on div "Tags See All" at bounding box center [835, 245] width 244 height 36
click at [724, 248] on icon at bounding box center [722, 251] width 11 height 11
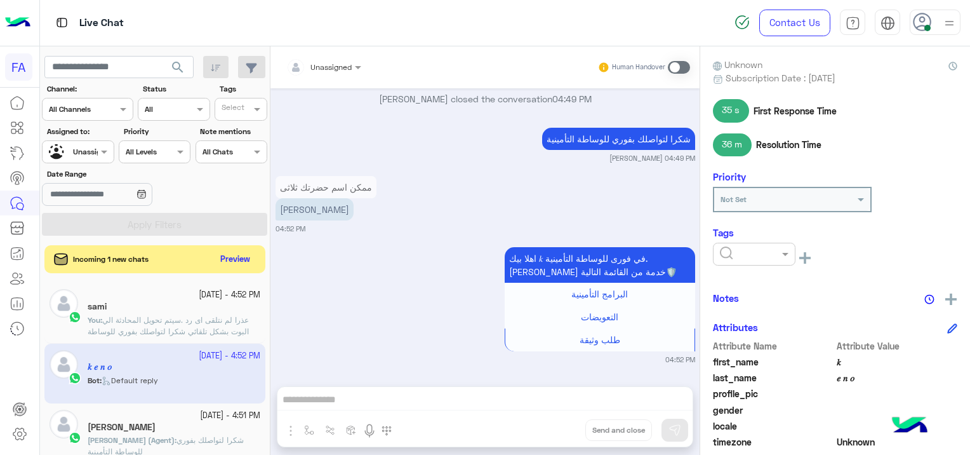
click at [729, 251] on input "text" at bounding box center [739, 252] width 39 height 11
click at [746, 319] on span "Medical" at bounding box center [735, 324] width 32 height 11
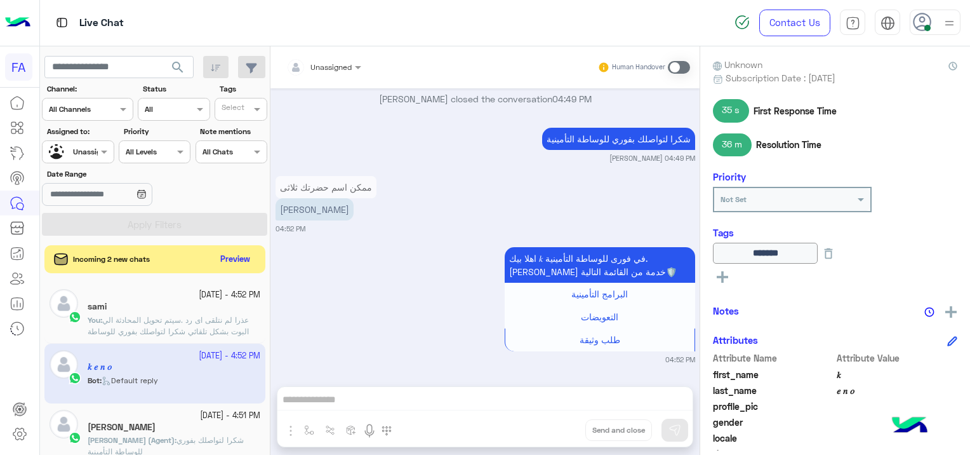
click at [723, 277] on rect at bounding box center [722, 276] width 3 height 11
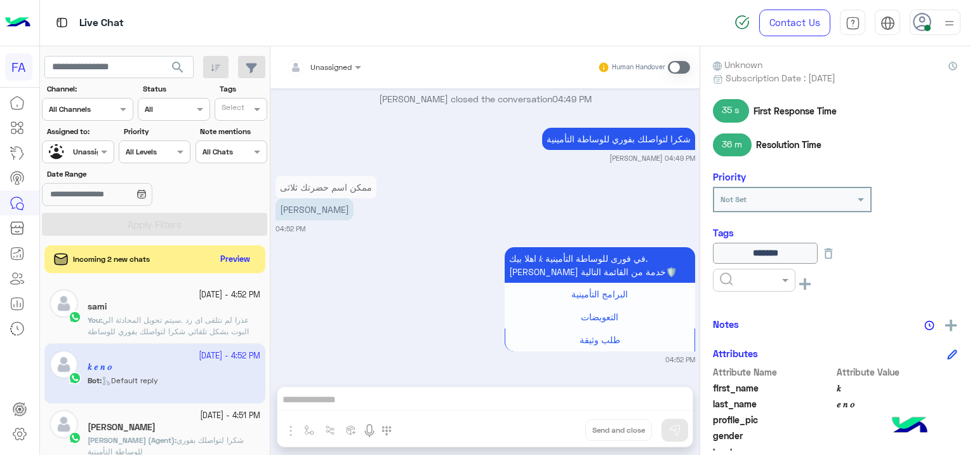
click at [729, 277] on input "text" at bounding box center [739, 278] width 39 height 11
click at [735, 312] on span "Done" at bounding box center [729, 310] width 21 height 11
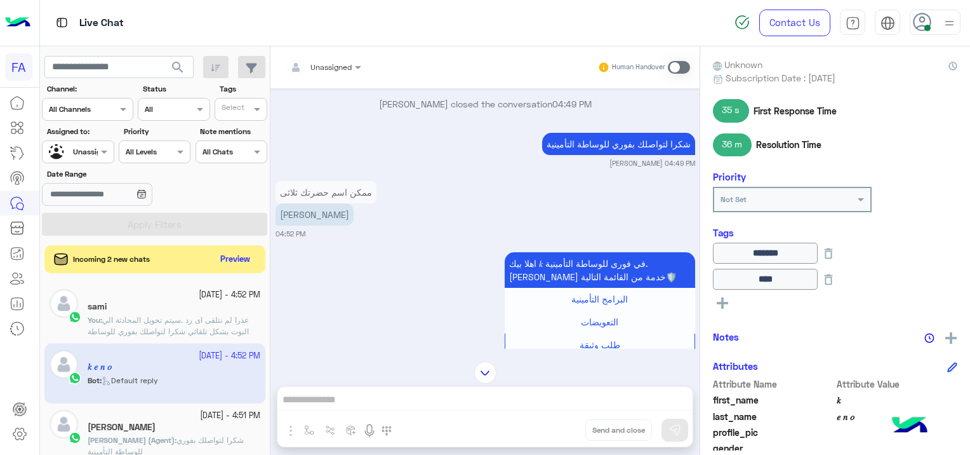
scroll to position [1145, 0]
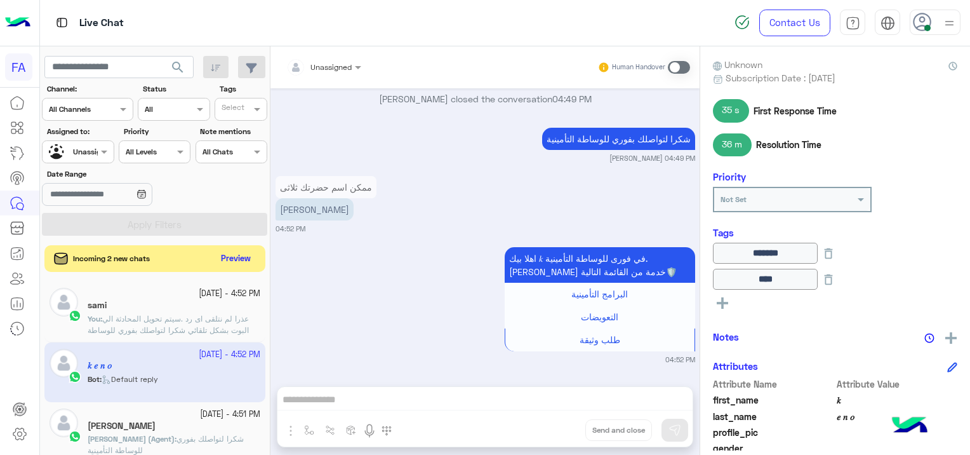
click at [244, 255] on button "Preview" at bounding box center [236, 258] width 39 height 17
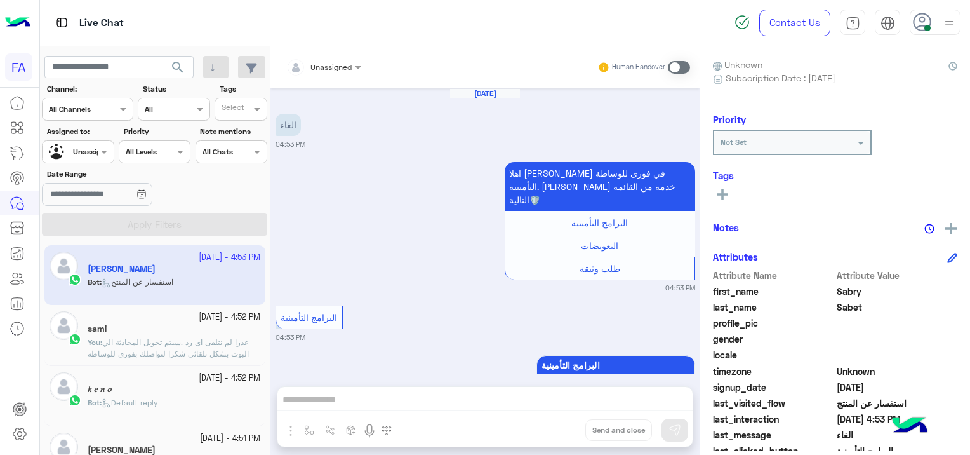
click at [202, 399] on div "Bot : Default reply" at bounding box center [174, 408] width 173 height 22
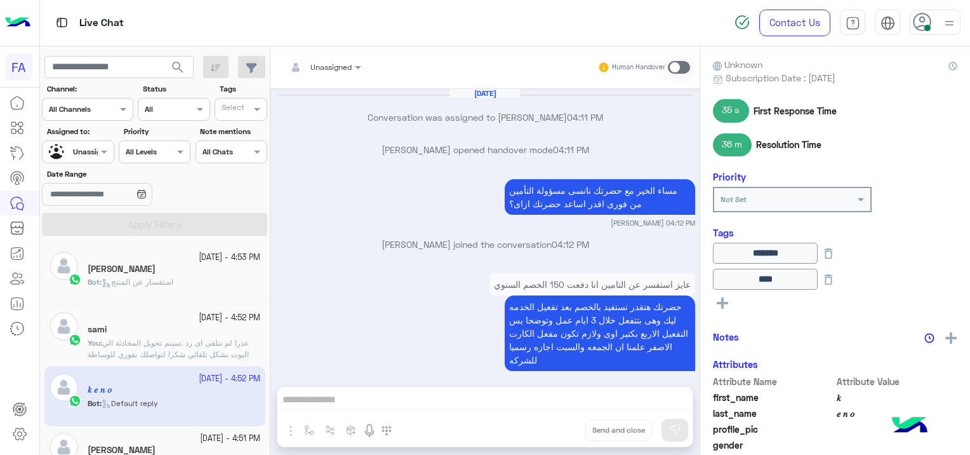
scroll to position [1145, 0]
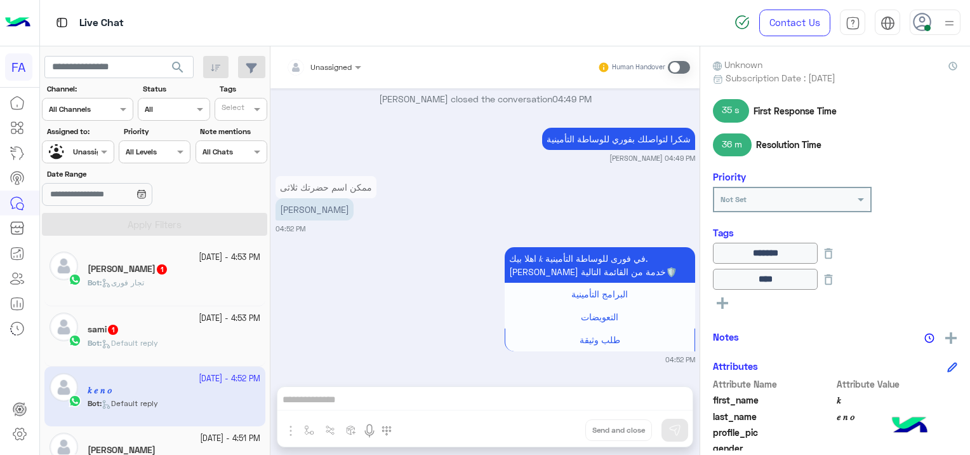
click at [151, 332] on div "sami 1" at bounding box center [174, 330] width 173 height 13
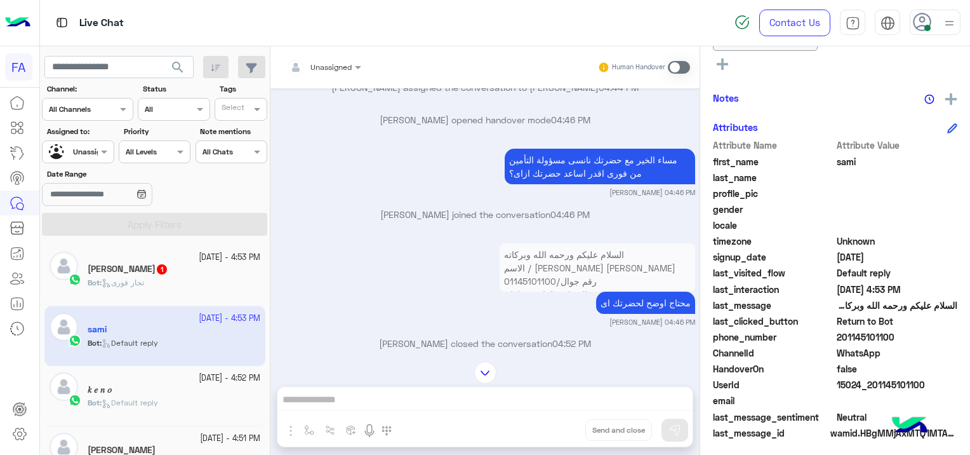
scroll to position [325, 0]
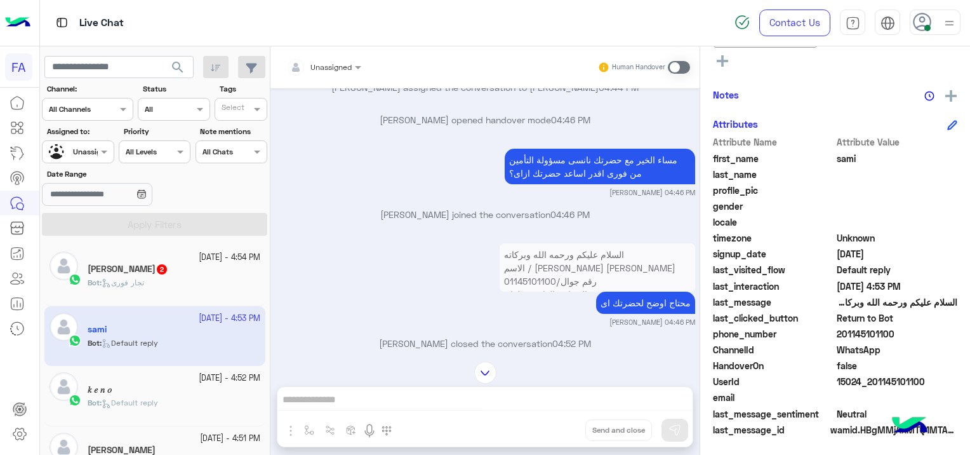
drag, startPoint x: 924, startPoint y: 374, endPoint x: 871, endPoint y: 389, distance: 55.3
click at [871, 389] on div "UserId 15024_201145101100" at bounding box center [835, 383] width 244 height 16
copy span "01145101100"
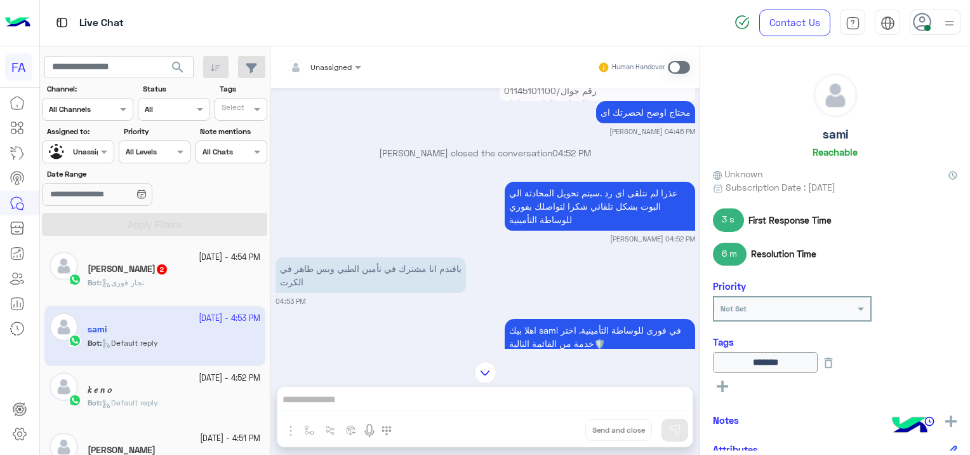
scroll to position [1226, 0]
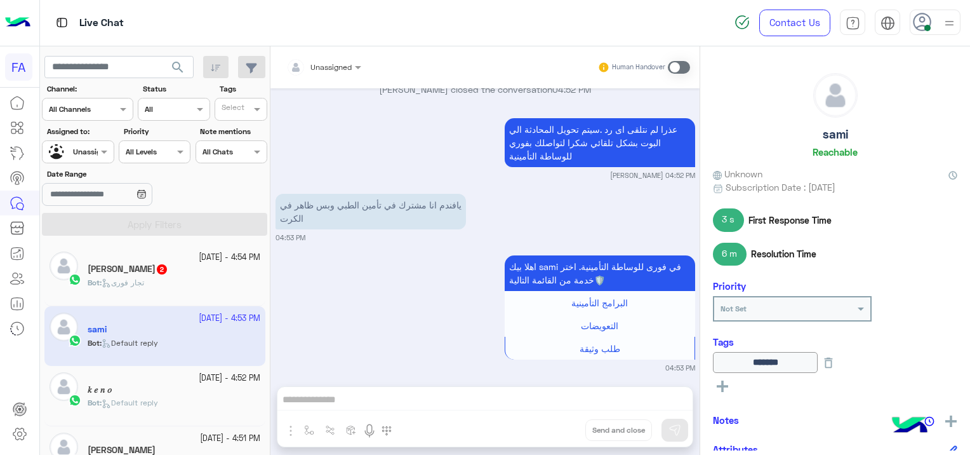
click at [338, 63] on div at bounding box center [324, 65] width 88 height 12
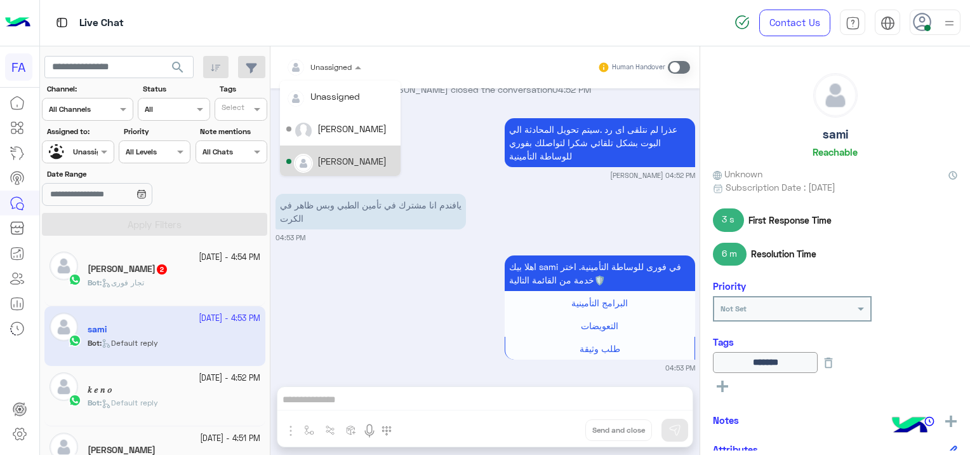
click at [324, 163] on div "[PERSON_NAME]" at bounding box center [351, 160] width 69 height 13
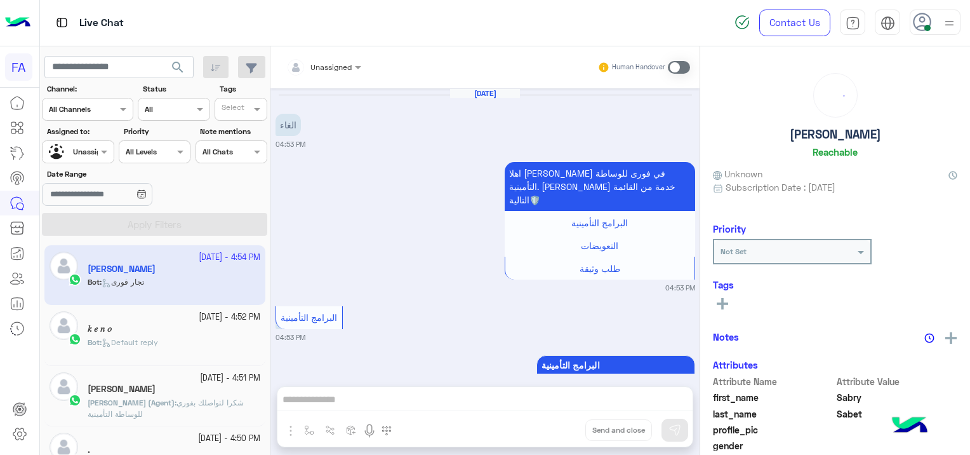
scroll to position [284, 0]
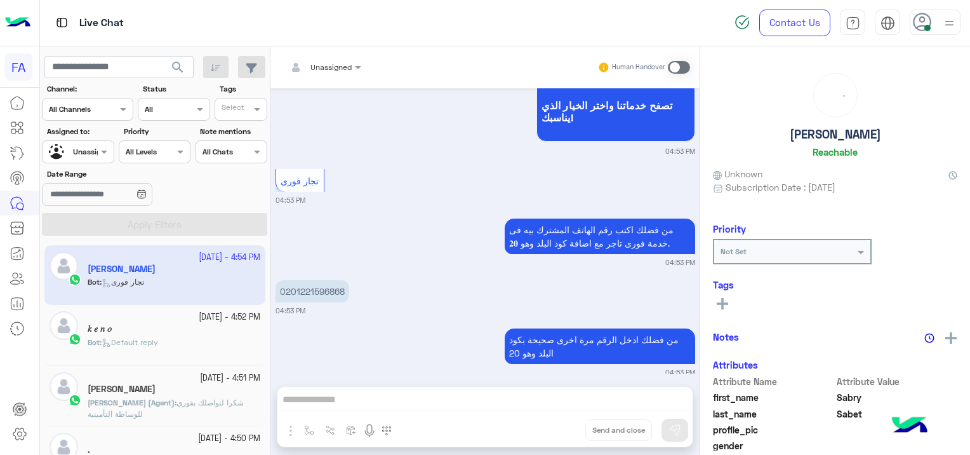
click at [72, 146] on input "text" at bounding box center [63, 150] width 29 height 11
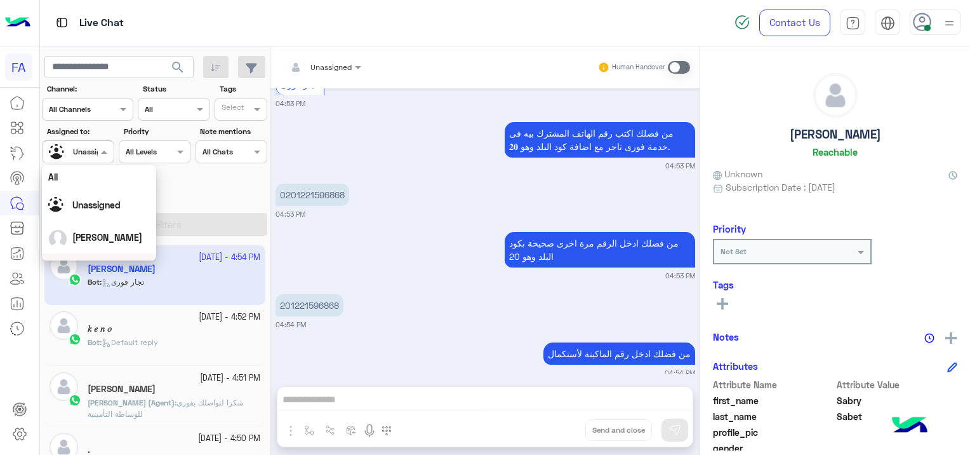
scroll to position [63, 0]
click at [97, 216] on div "[PERSON_NAME]" at bounding box center [99, 206] width 102 height 22
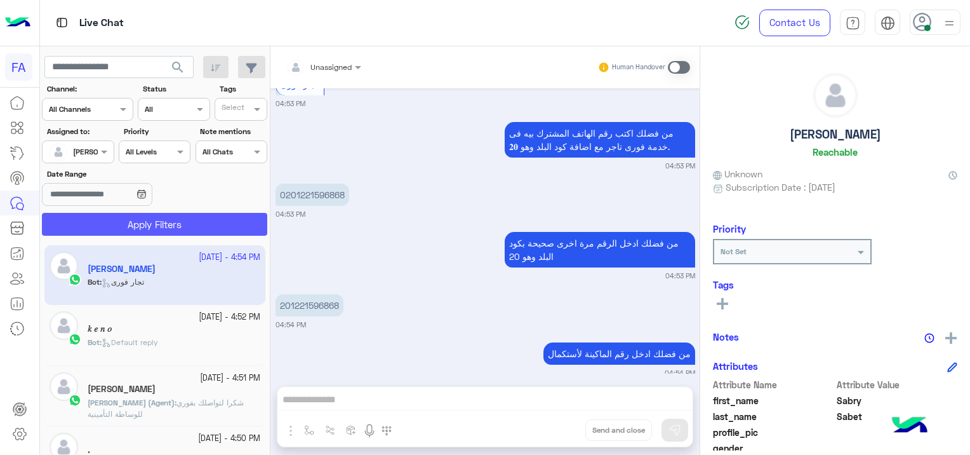
click at [173, 221] on button "Apply Filters" at bounding box center [154, 224] width 225 height 23
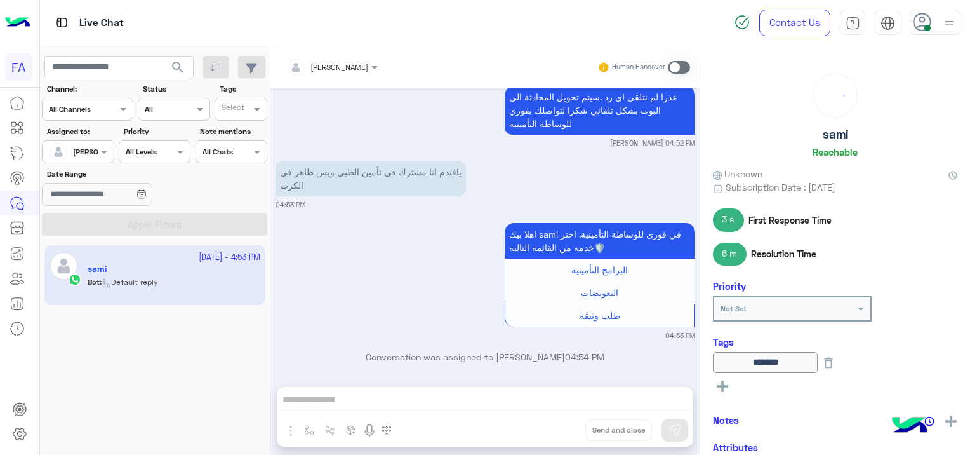
scroll to position [1209, 0]
click at [674, 64] on span at bounding box center [679, 67] width 22 height 13
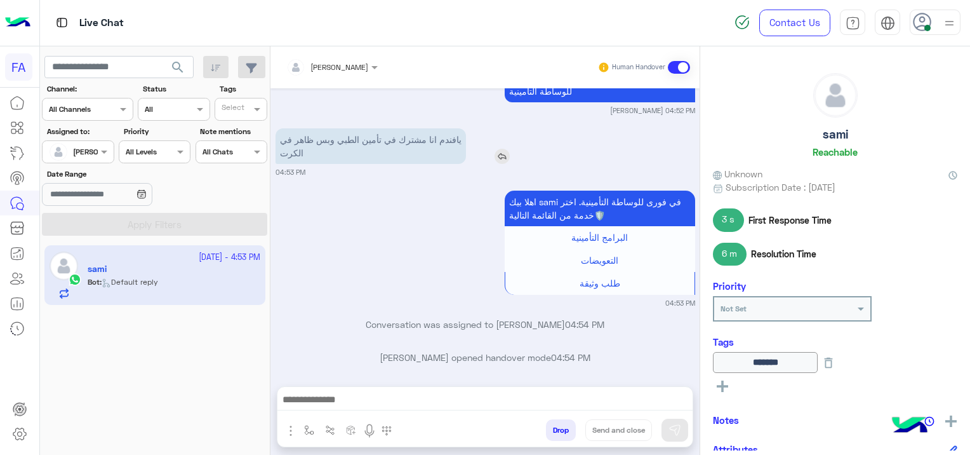
click at [502, 149] on img at bounding box center [502, 156] width 15 height 15
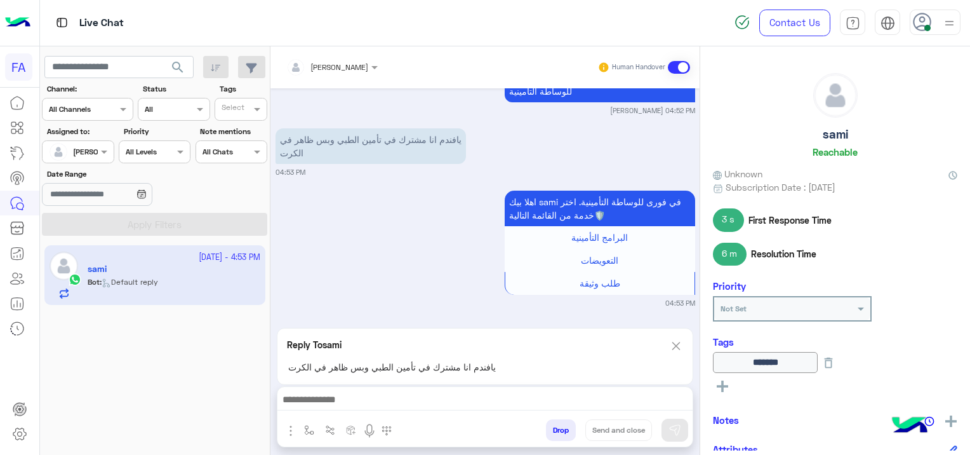
click at [356, 397] on textarea at bounding box center [485, 400] width 416 height 19
click at [355, 396] on textarea at bounding box center [485, 400] width 416 height 19
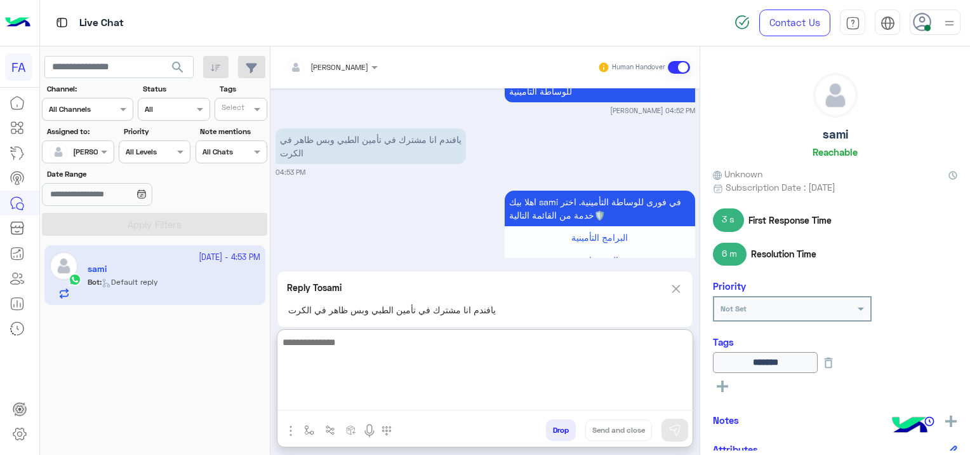
paste textarea "**********"
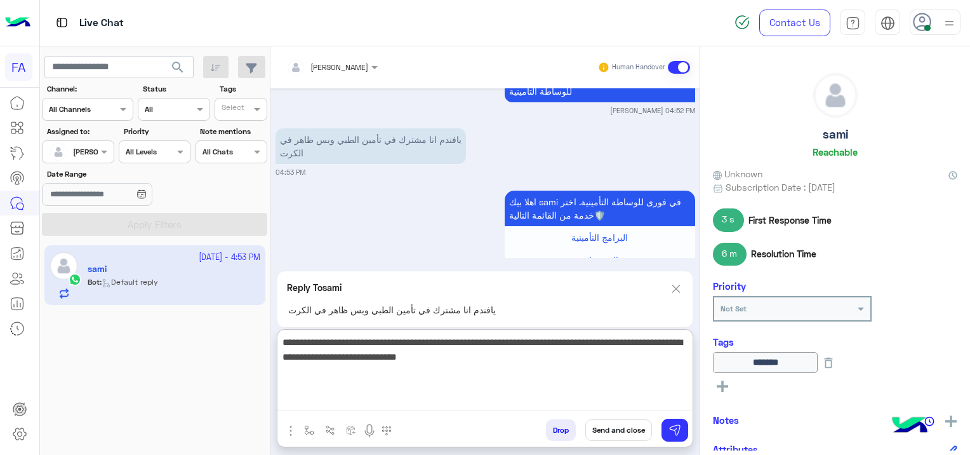
click at [688, 340] on textarea "**********" at bounding box center [485, 372] width 416 height 76
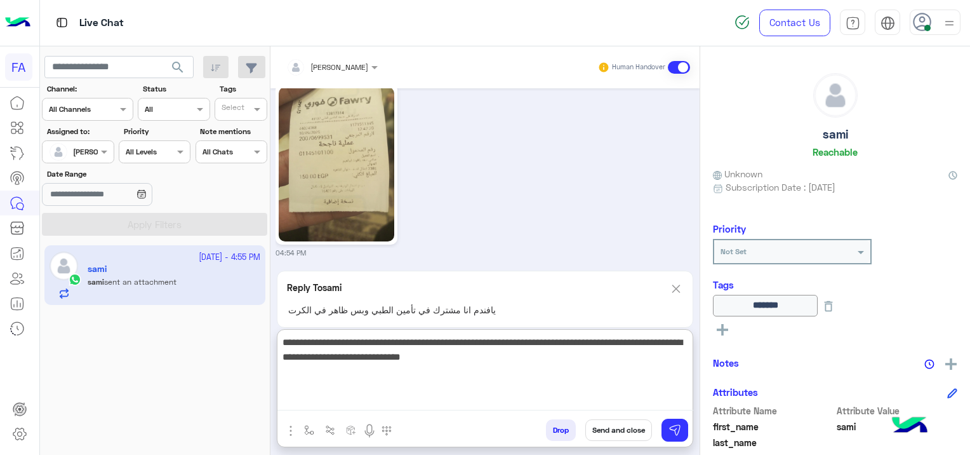
type textarea "**********"
click at [659, 428] on div "Drop Send and close" at bounding box center [546, 432] width 291 height 28
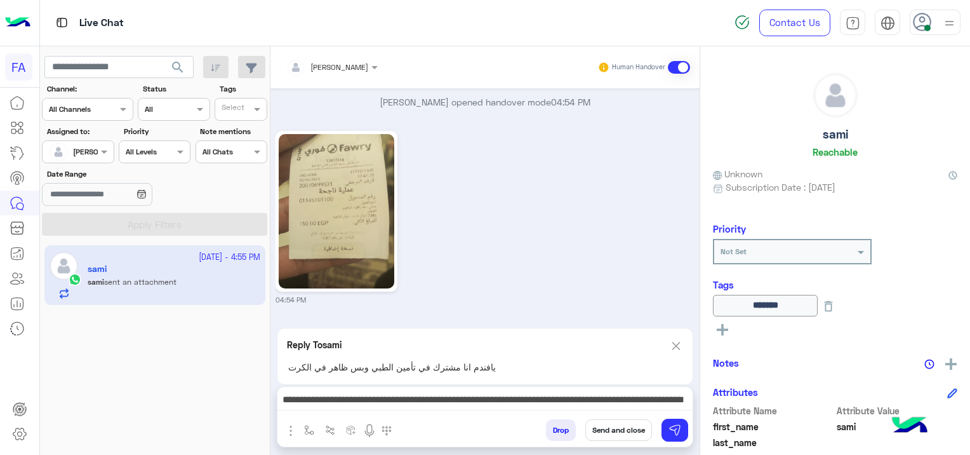
scroll to position [1487, 0]
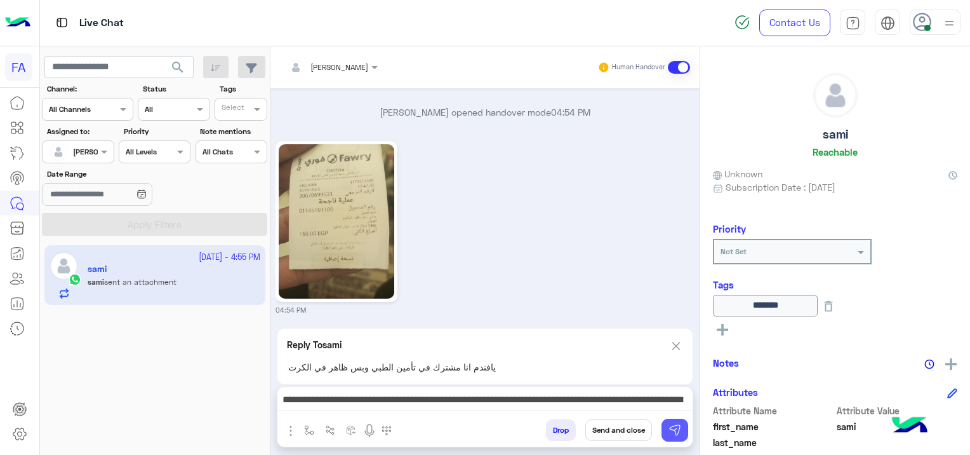
click at [674, 429] on img at bounding box center [675, 429] width 13 height 13
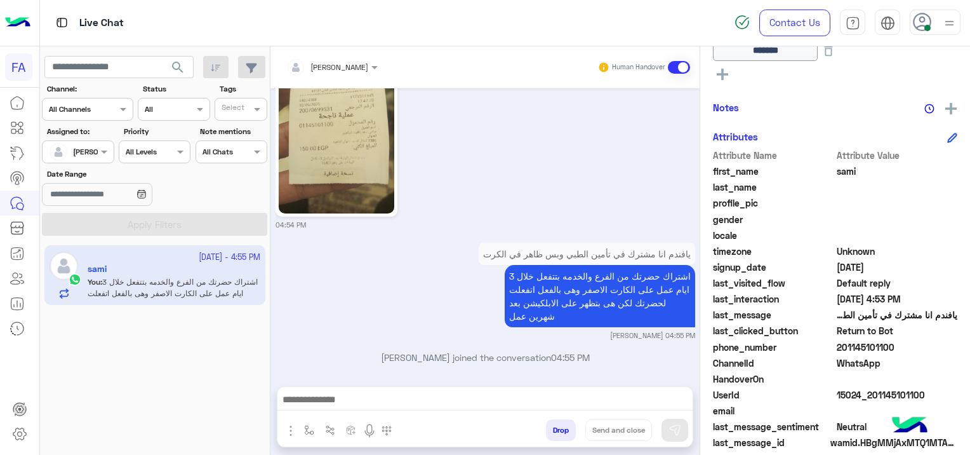
scroll to position [291, 0]
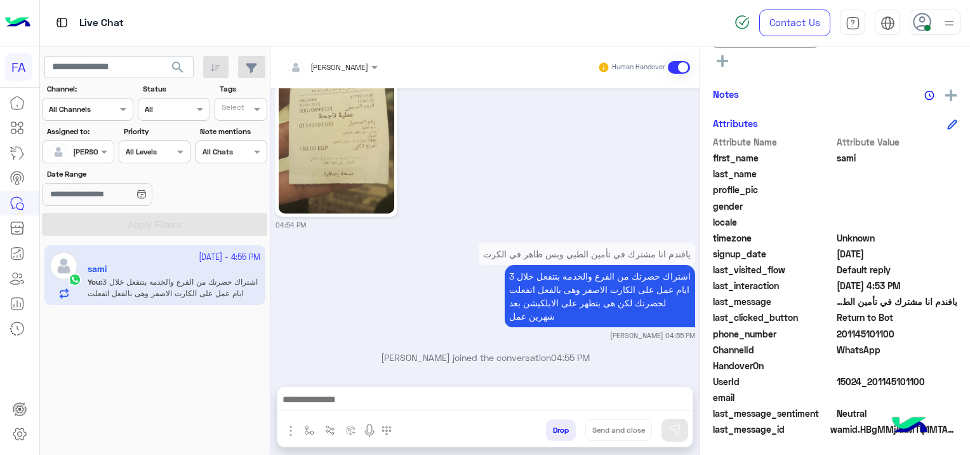
drag, startPoint x: 927, startPoint y: 376, endPoint x: 871, endPoint y: 389, distance: 57.4
click at [871, 389] on div "Attribute Name Attribute Value first_name [PERSON_NAME] last_name profile_pic g…" at bounding box center [835, 286] width 244 height 303
click at [932, 387] on div "UserId 15024_201145101100" at bounding box center [835, 383] width 244 height 16
drag, startPoint x: 922, startPoint y: 380, endPoint x: 872, endPoint y: 386, distance: 50.6
click at [872, 386] on span "15024_201145101100" at bounding box center [897, 381] width 121 height 13
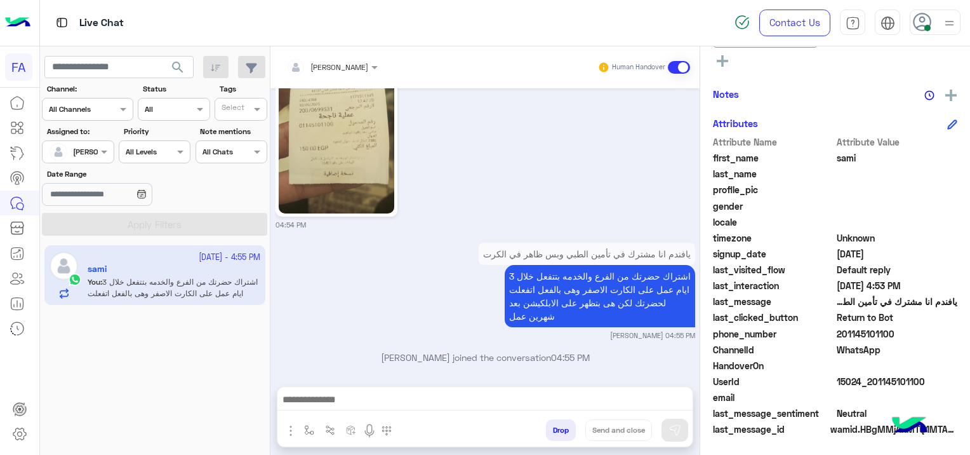
copy span "01145101100"
click at [876, 388] on div "UserId 15024_201145101100" at bounding box center [835, 383] width 244 height 16
drag, startPoint x: 922, startPoint y: 380, endPoint x: 873, endPoint y: 383, distance: 49.0
click at [873, 383] on span "15024_201145101100" at bounding box center [897, 381] width 121 height 13
copy span "1145101100"
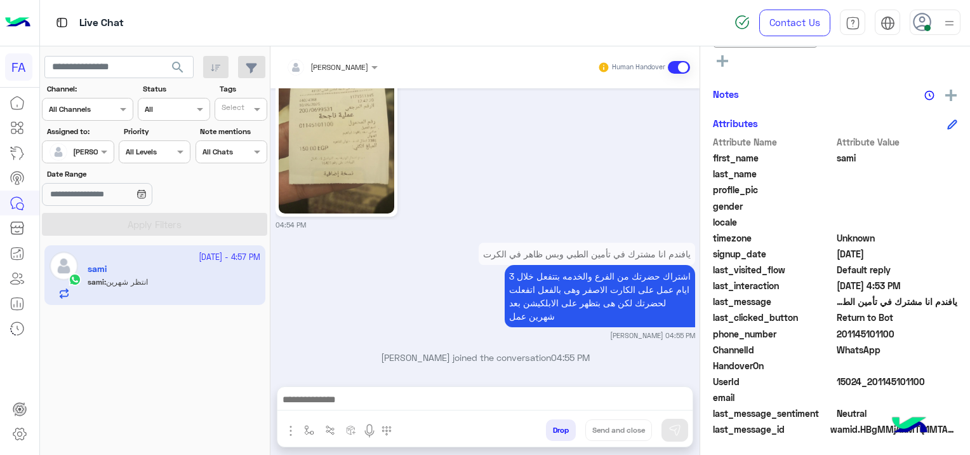
scroll to position [1669, 0]
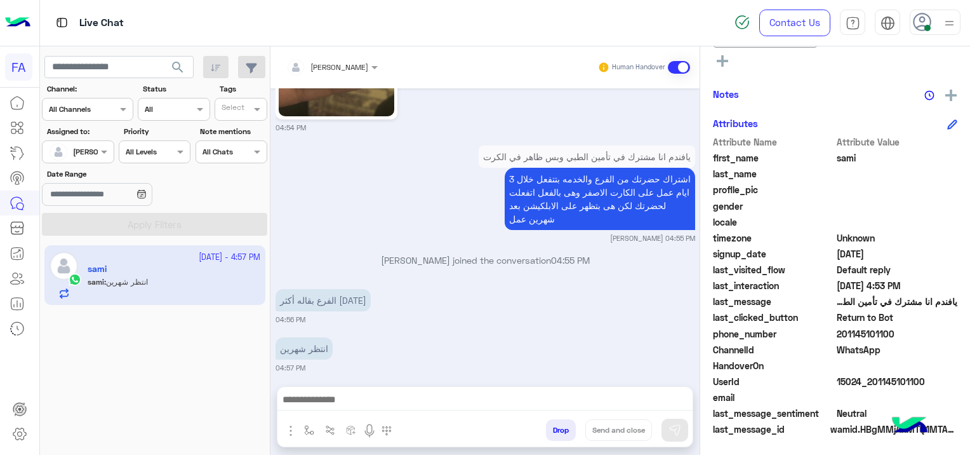
click at [364, 396] on textarea at bounding box center [485, 400] width 416 height 19
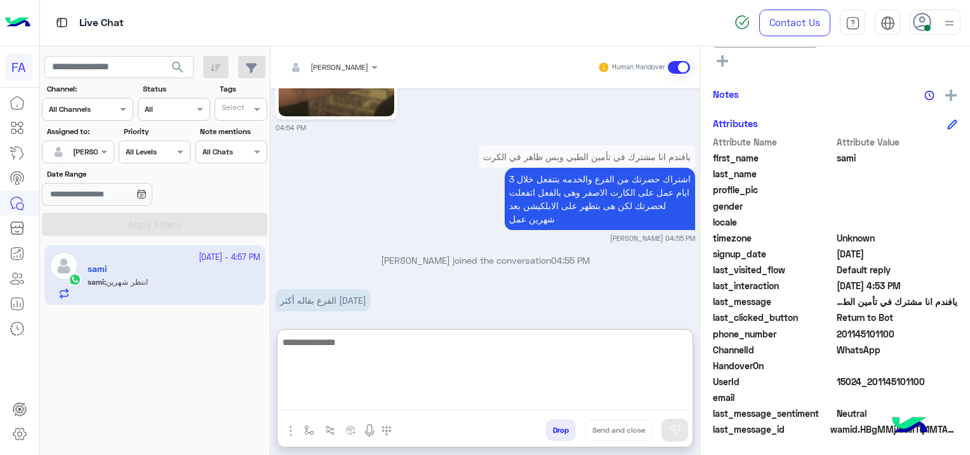
scroll to position [1727, 0]
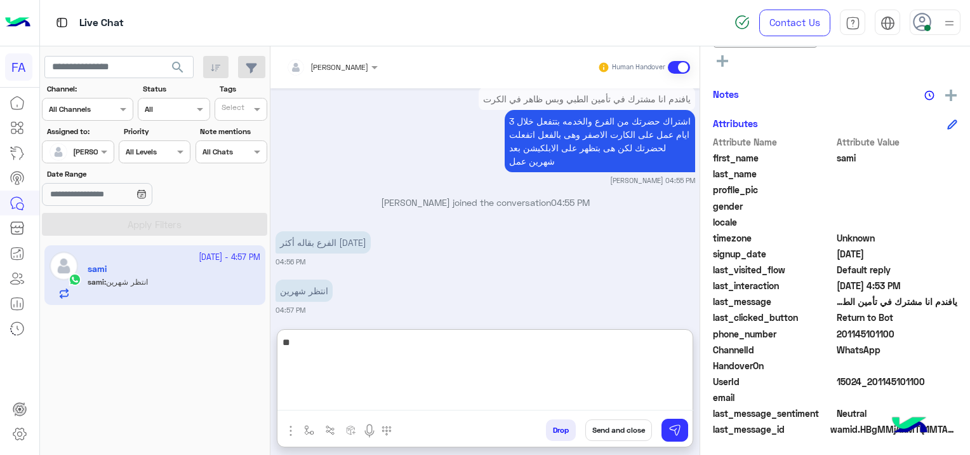
type textarea "*"
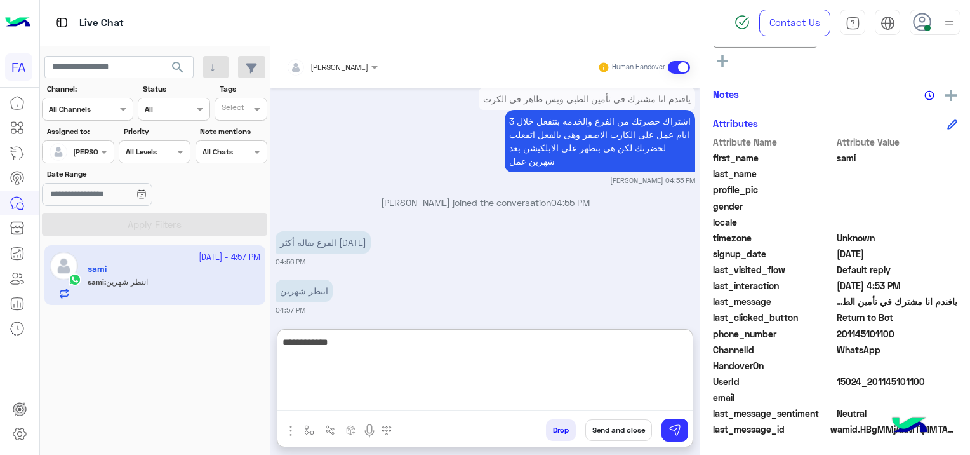
type textarea "**********"
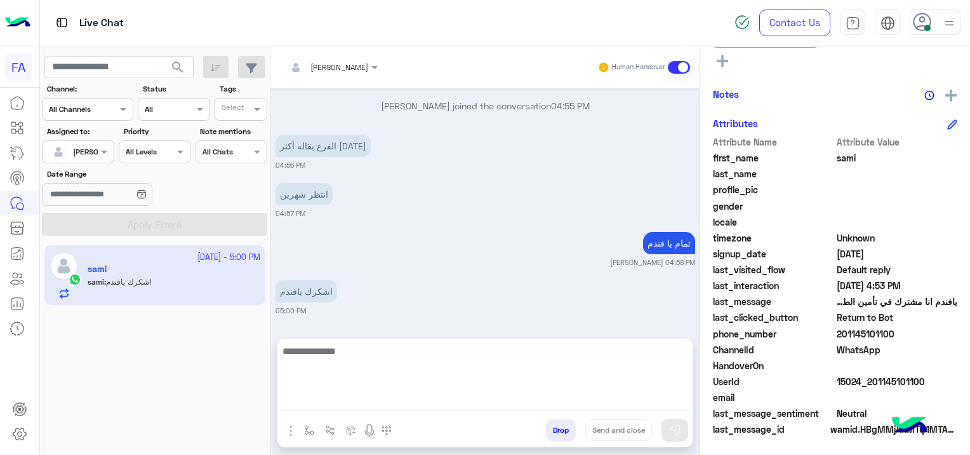
scroll to position [1766, 0]
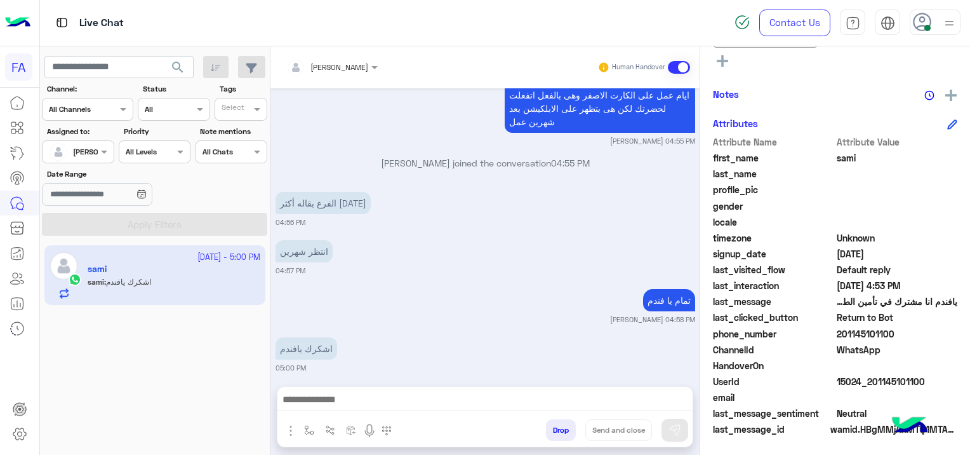
click at [343, 392] on textarea at bounding box center [485, 400] width 416 height 19
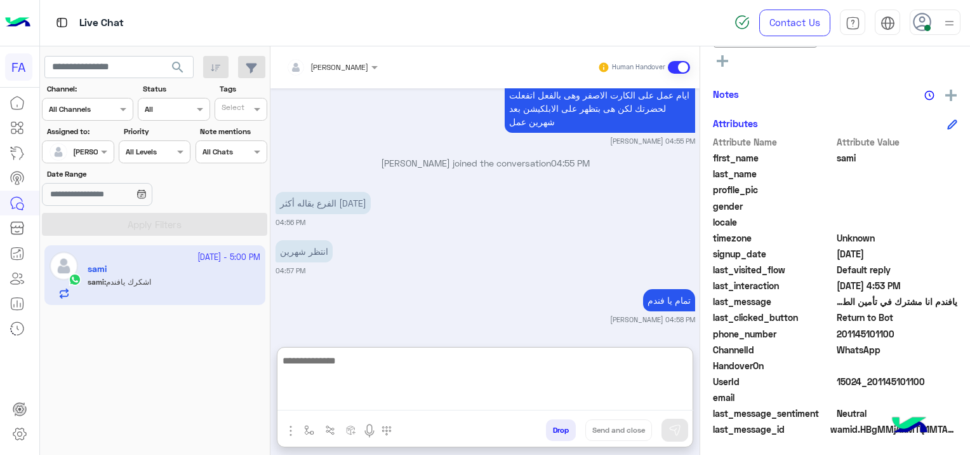
scroll to position [1823, 0]
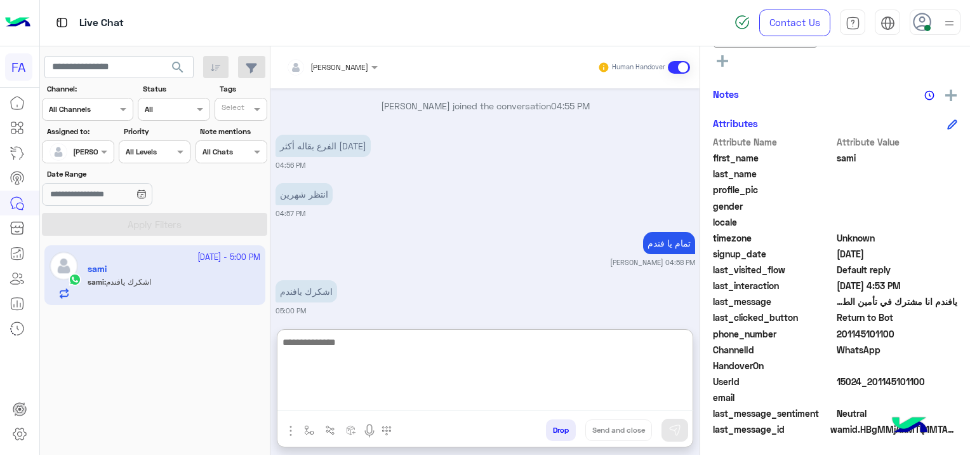
paste textarea "**********"
type textarea "**********"
click at [627, 429] on button "Send and close" at bounding box center [618, 430] width 67 height 22
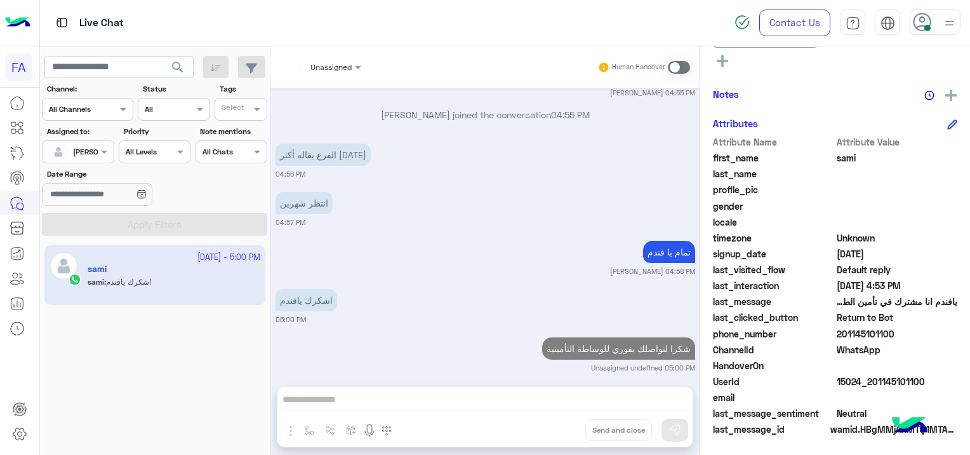
scroll to position [1847, 0]
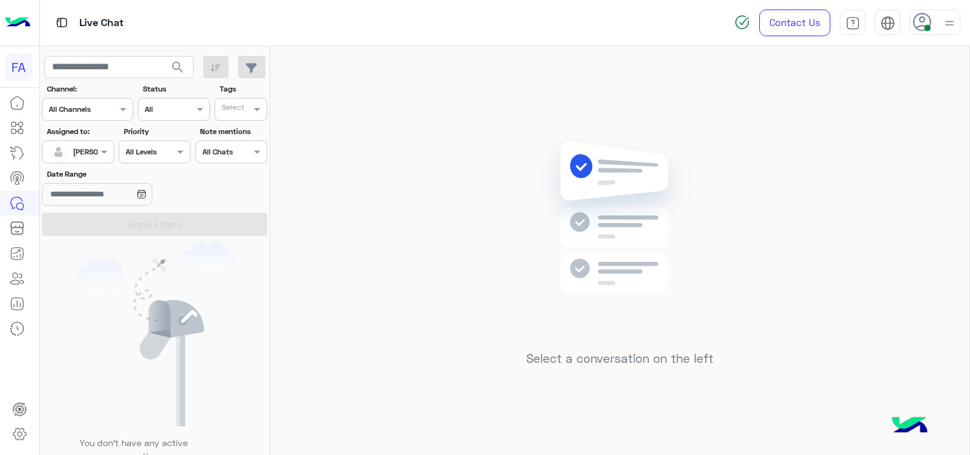
click at [79, 152] on div at bounding box center [78, 150] width 70 height 12
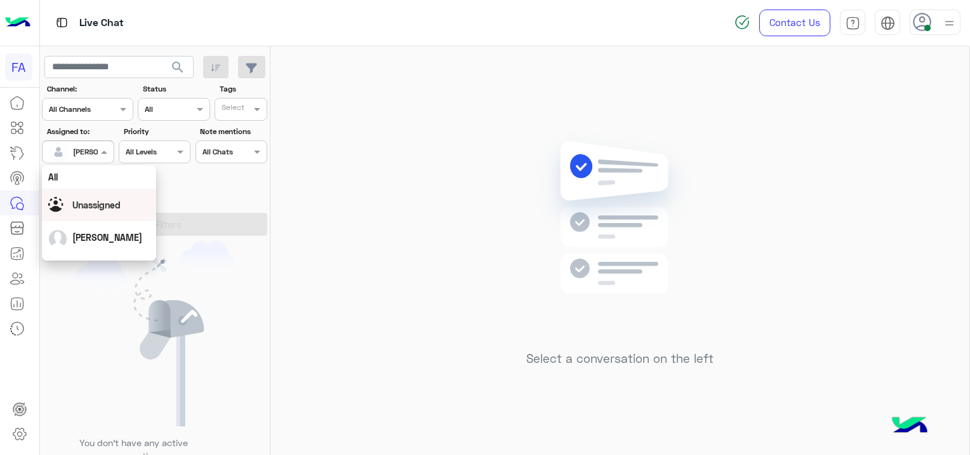
click at [103, 201] on span "Unassigned" at bounding box center [96, 204] width 48 height 11
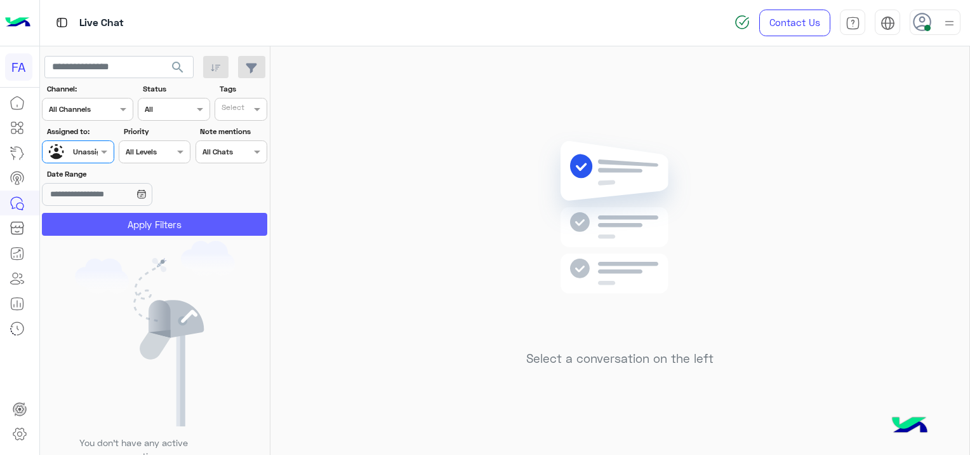
click at [144, 218] on button "Apply Filters" at bounding box center [154, 224] width 225 height 23
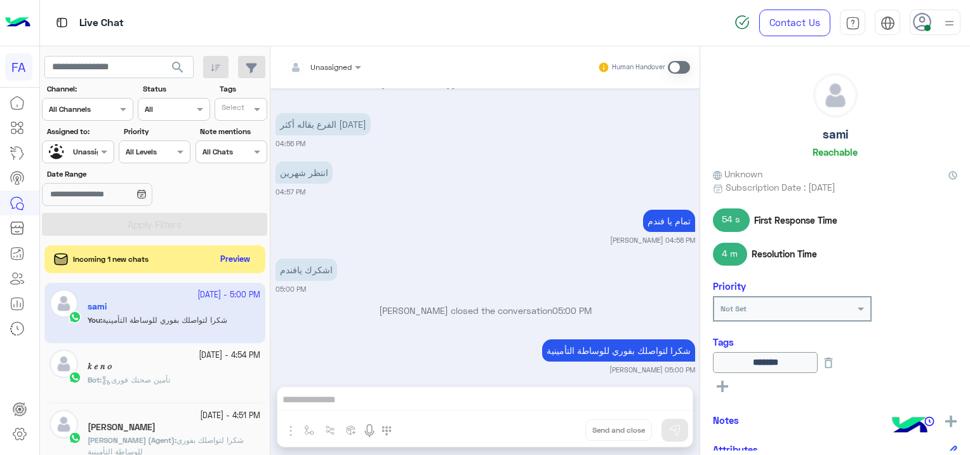
scroll to position [2482, 0]
click at [218, 255] on button "Preview" at bounding box center [236, 258] width 39 height 17
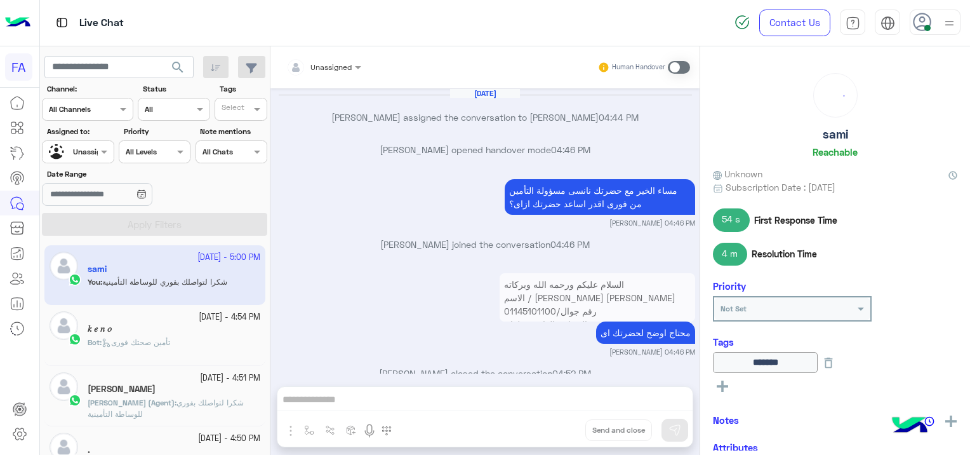
scroll to position [963, 0]
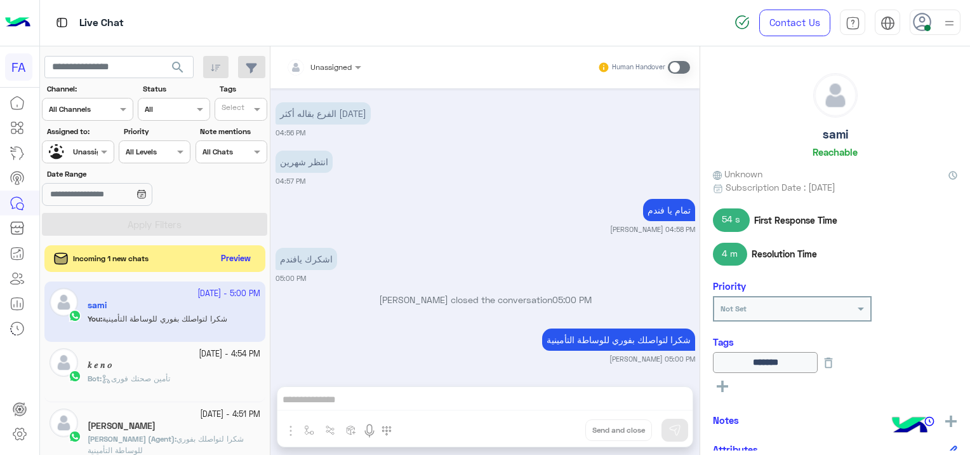
click at [220, 269] on div "Incoming 1 new chats Preview" at bounding box center [154, 258] width 221 height 27
click at [232, 259] on button "Preview" at bounding box center [236, 258] width 39 height 17
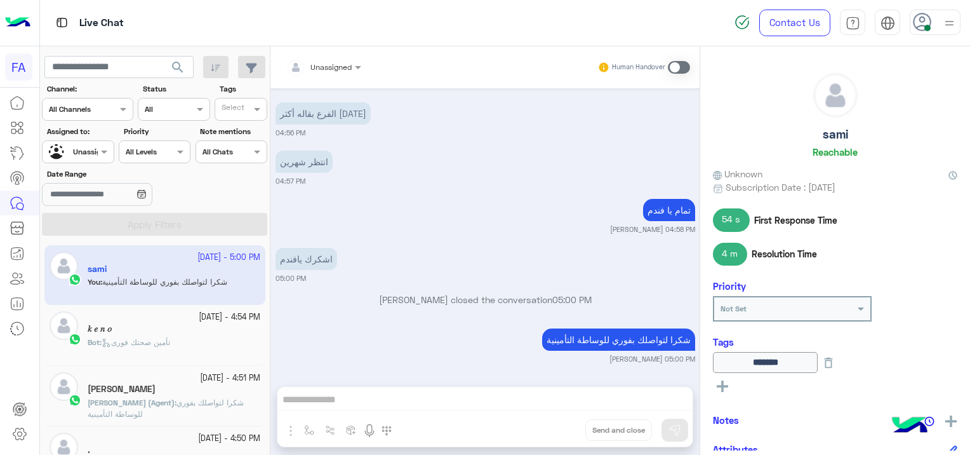
click at [938, 17] on div at bounding box center [935, 22] width 51 height 25
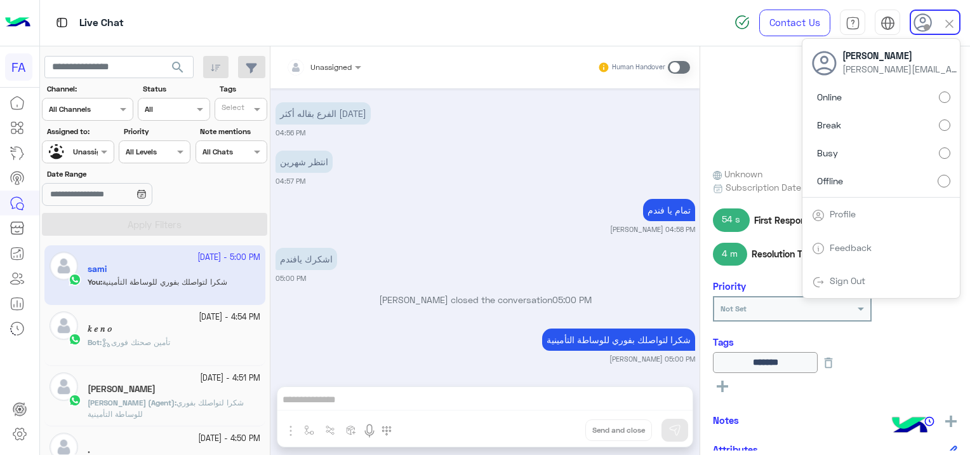
click at [756, 93] on div "[PERSON_NAME]" at bounding box center [835, 118] width 244 height 90
